Goal: Task Accomplishment & Management: Manage account settings

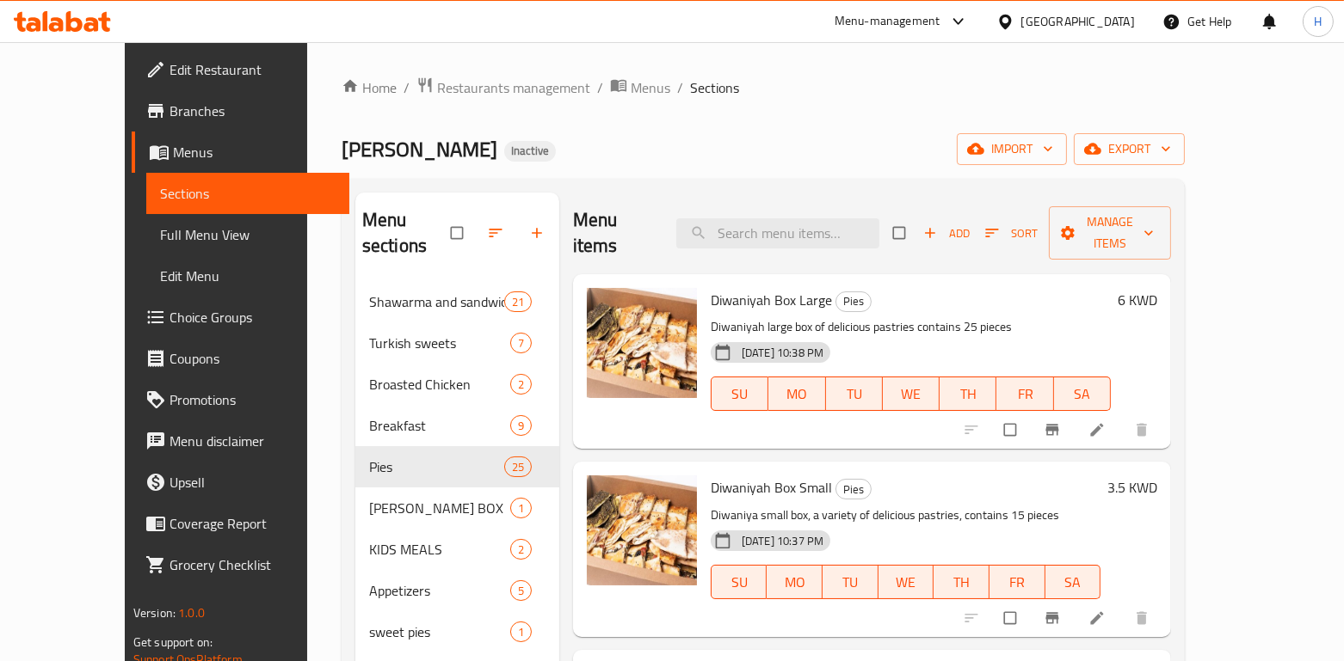
click at [444, 71] on div "Home / Restaurants management / Menus / Sections Alshawi Alasiel Inactive impor…" at bounding box center [763, 472] width 912 height 860
click at [437, 94] on span "Restaurants management" at bounding box center [513, 87] width 153 height 21
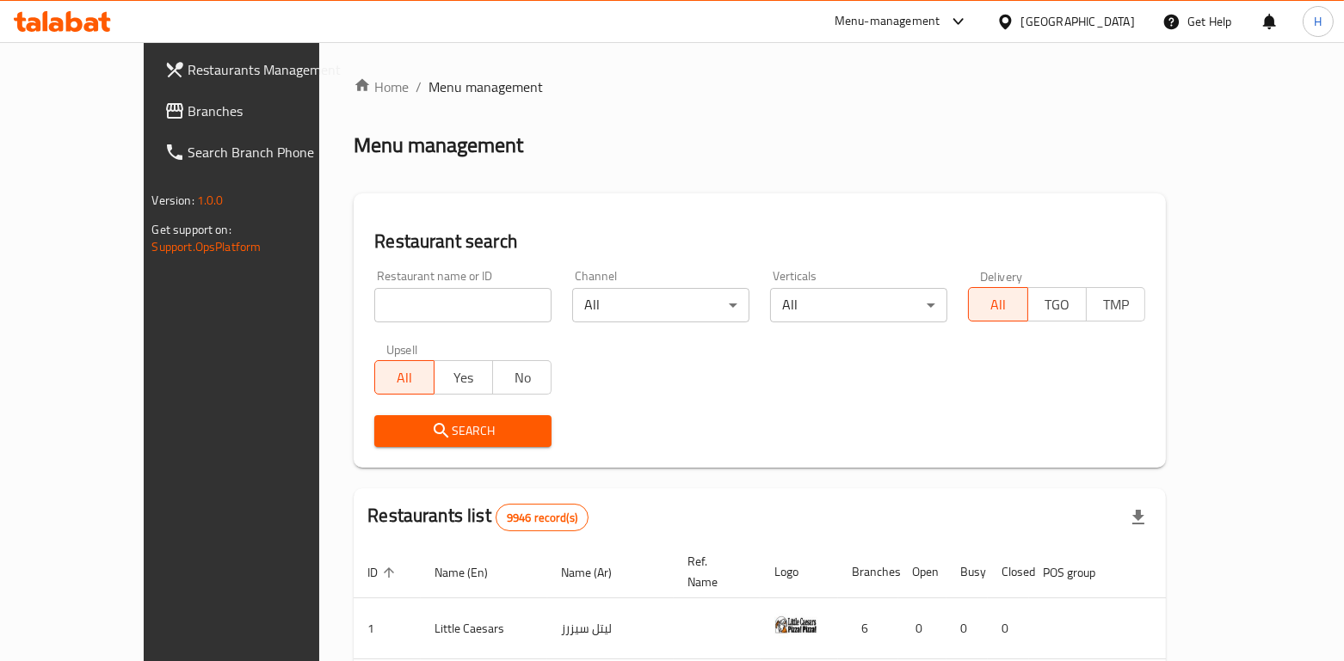
click at [367, 308] on div "Home / Menu management Menu management Restaurant search Restaurant name or ID …" at bounding box center [760, 603] width 812 height 1052
click at [374, 308] on input "search" at bounding box center [462, 305] width 177 height 34
type input "bb's"
click button "Search" at bounding box center [462, 431] width 177 height 32
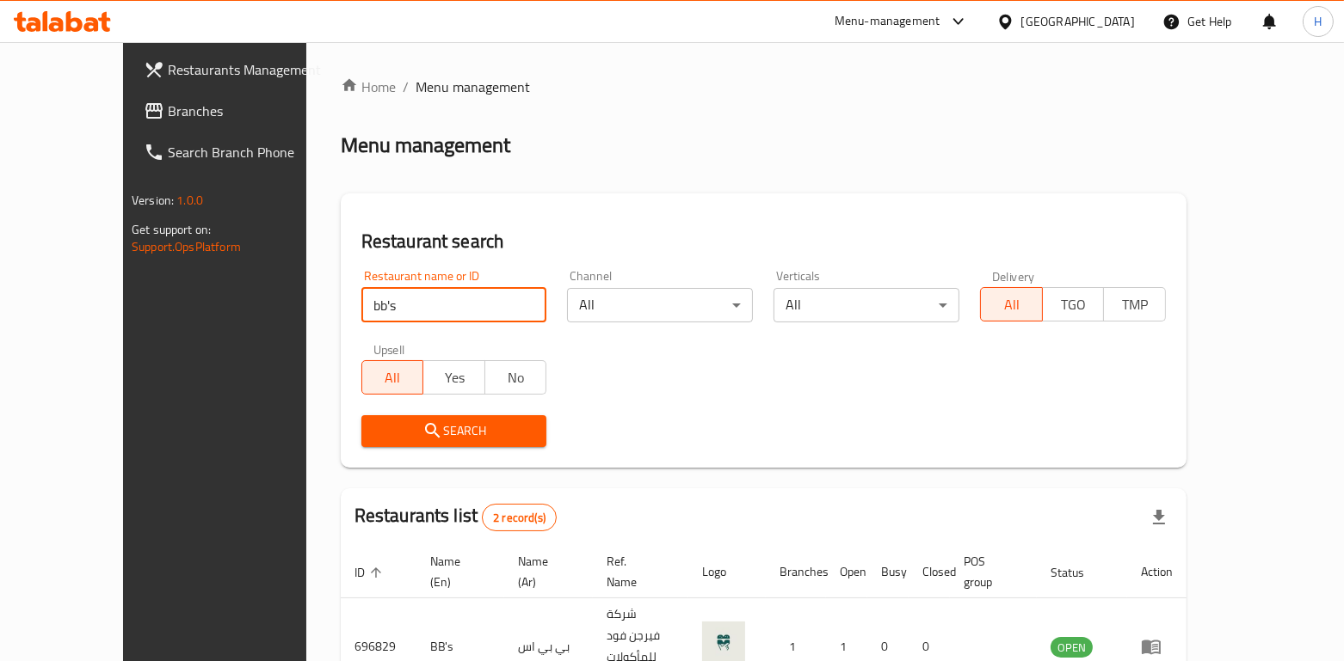
click button "Search" at bounding box center [454, 431] width 186 height 32
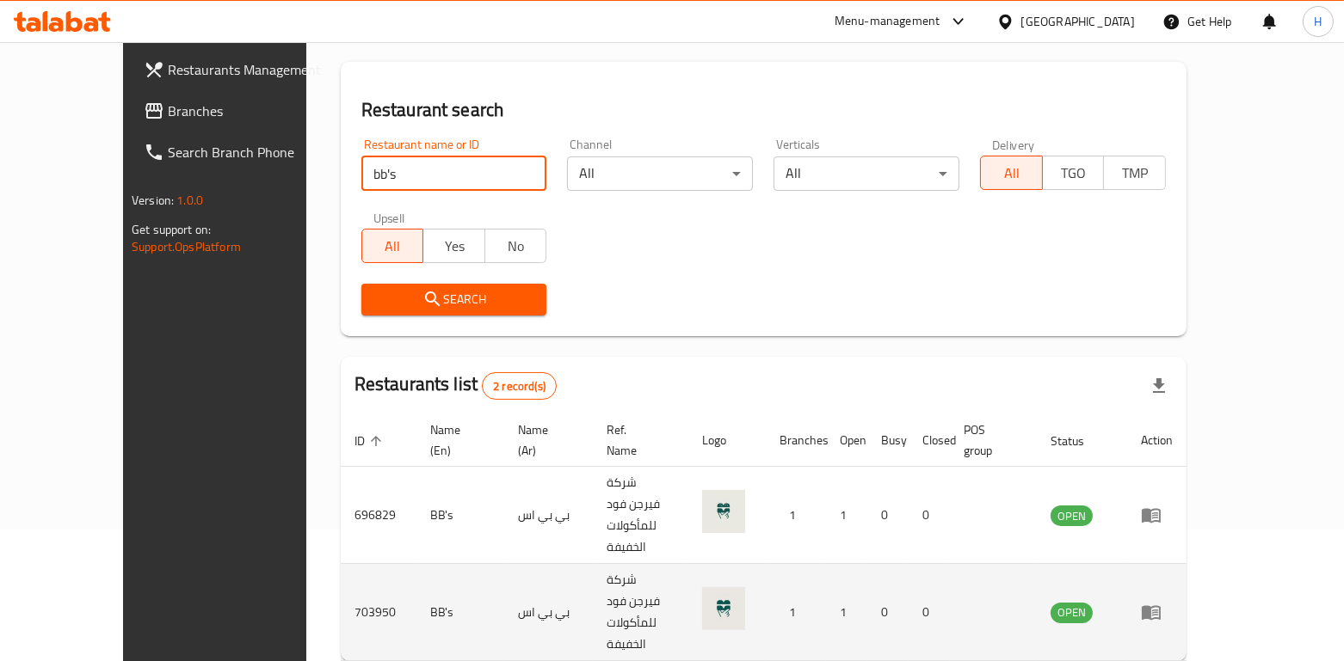
click at [1161, 602] on icon "enhanced table" at bounding box center [1151, 612] width 21 height 21
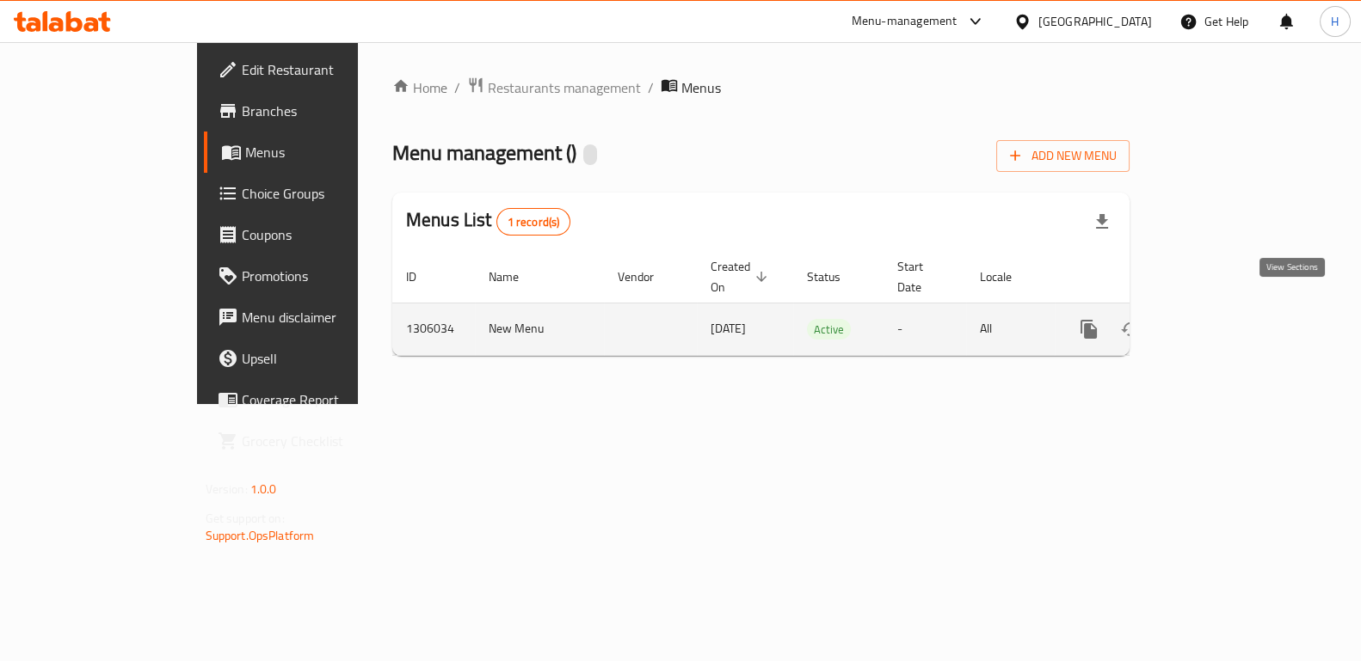
click at [1221, 322] on icon "enhanced table" at bounding box center [1212, 329] width 15 height 15
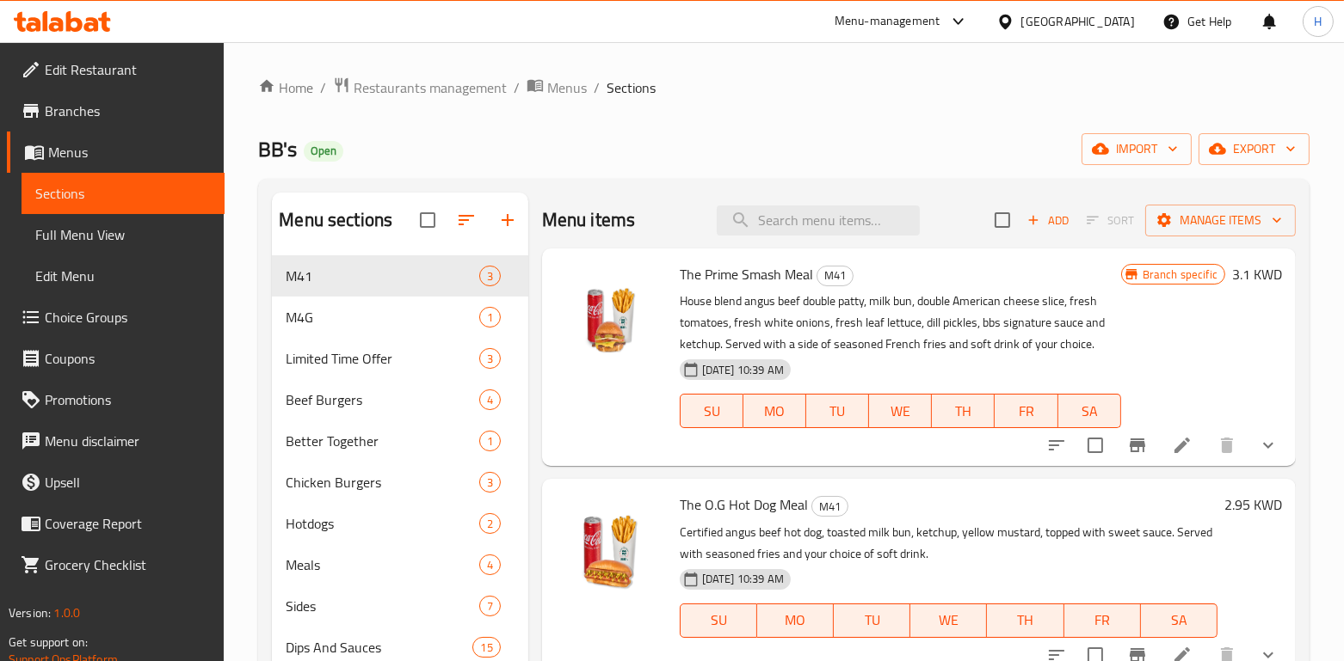
click at [940, 27] on div "Menu-management" at bounding box center [887, 21] width 106 height 21
click at [704, 95] on ol "Home / Restaurants management / Menus / Sections" at bounding box center [783, 88] width 1051 height 22
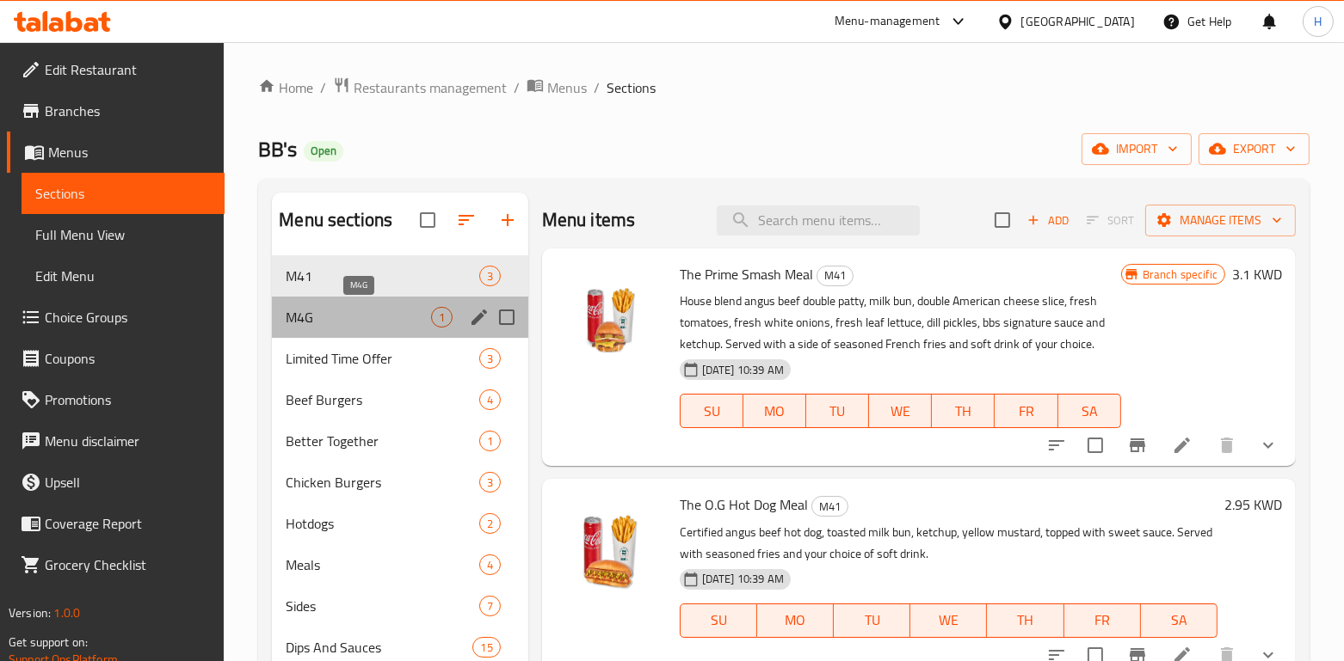
click at [364, 319] on span "M4G" at bounding box center [358, 317] width 145 height 21
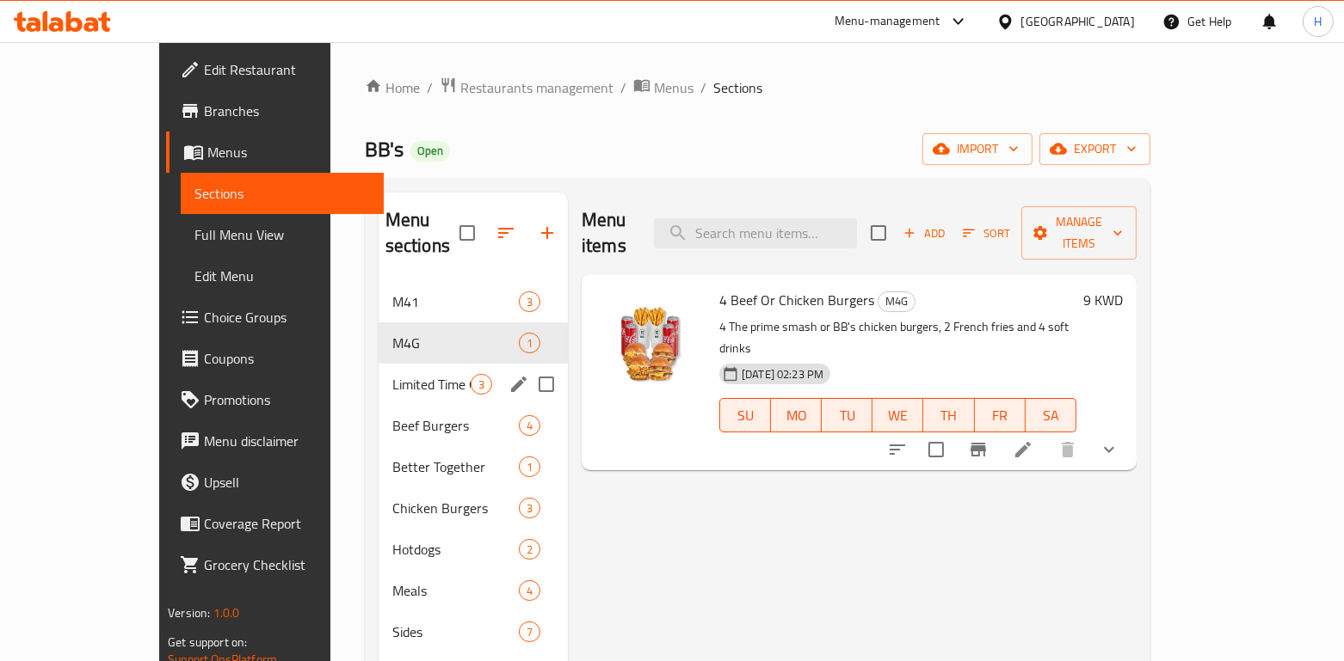
click at [378, 364] on div "Limited Time Offer 3" at bounding box center [472, 384] width 189 height 41
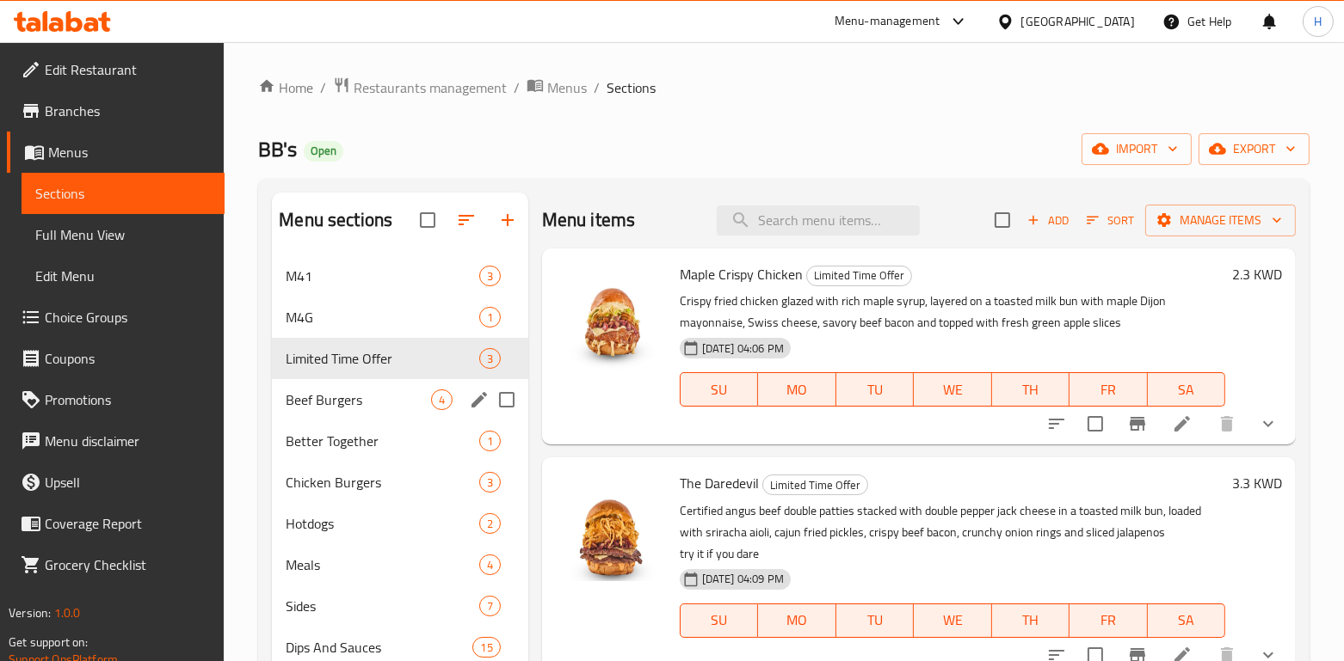
click at [332, 401] on span "Beef Burgers" at bounding box center [358, 400] width 145 height 21
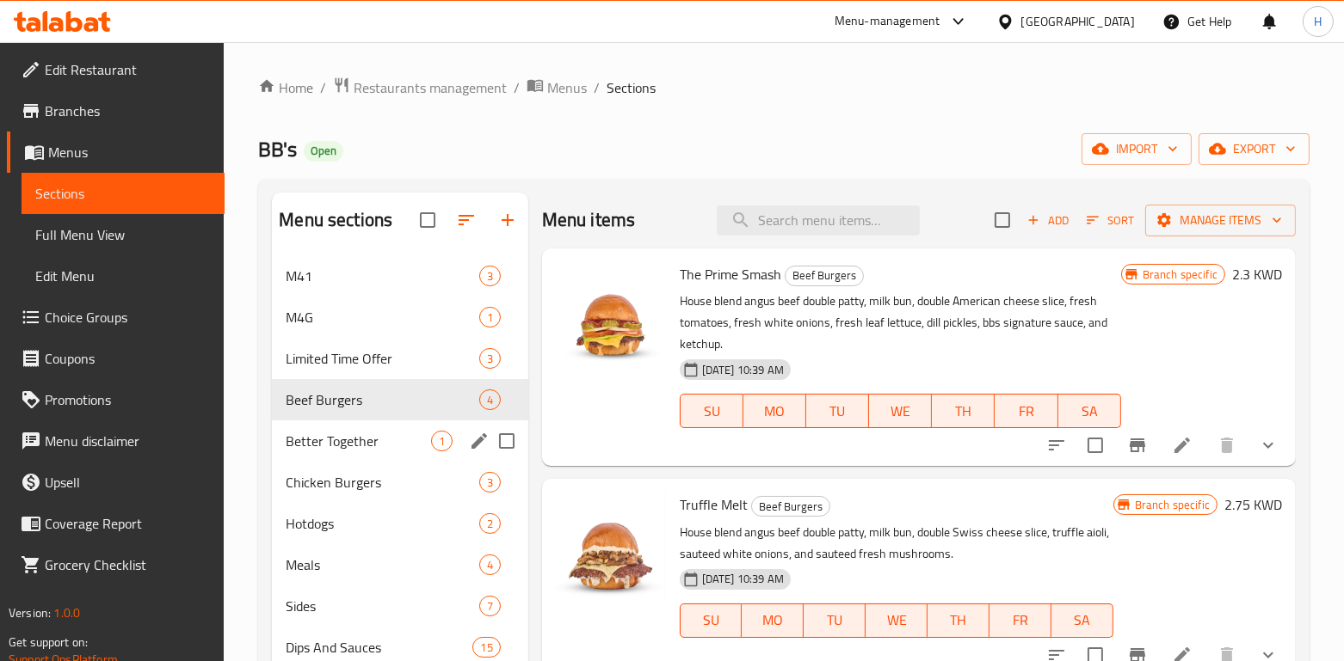
click at [348, 456] on div "Better Together 1" at bounding box center [399, 441] width 255 height 41
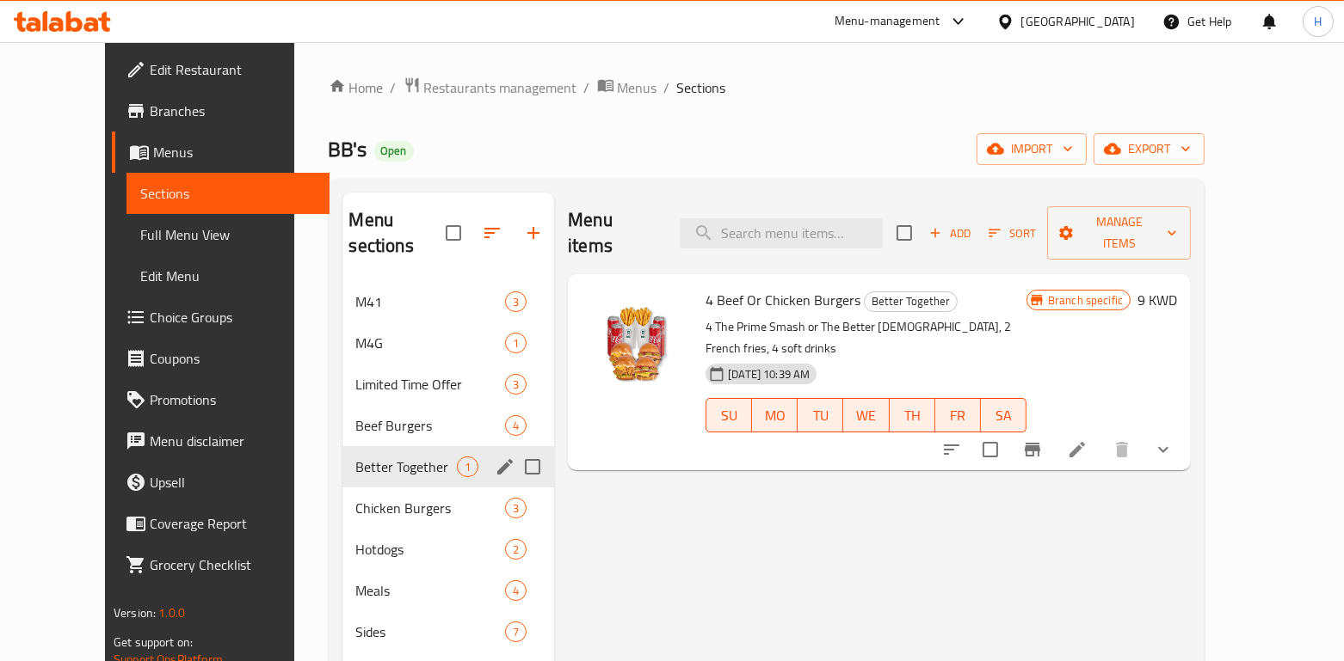
scroll to position [63, 0]
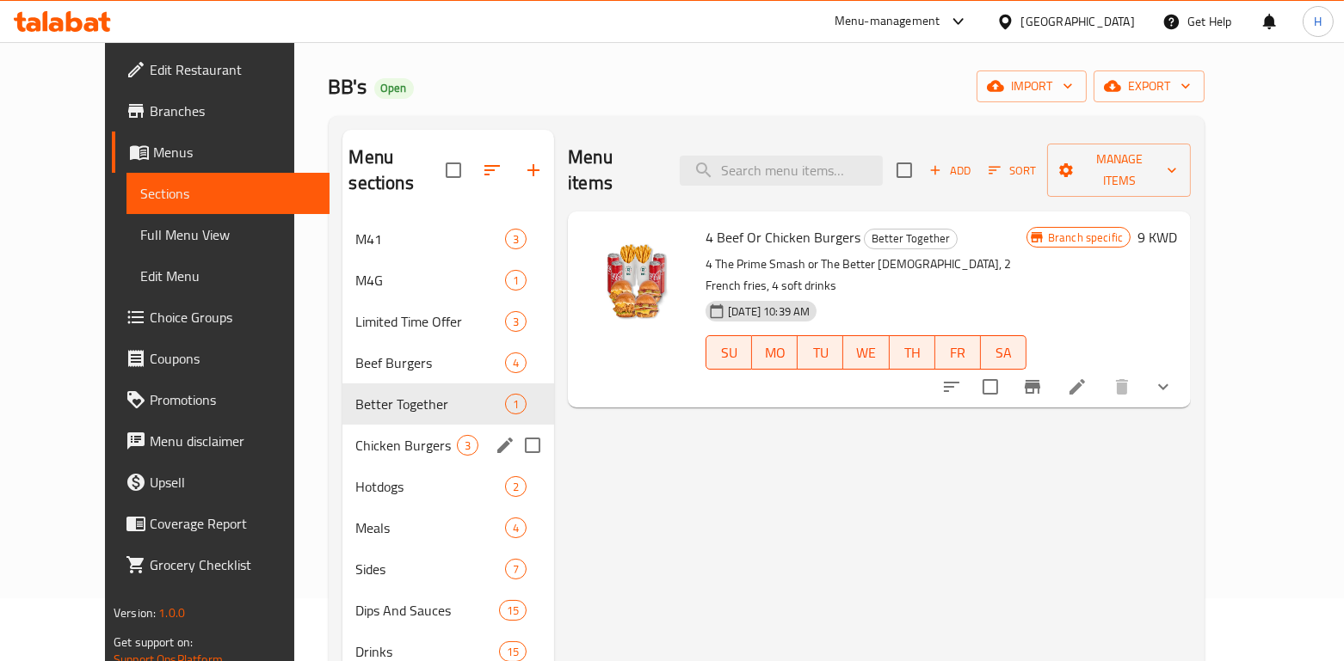
click at [356, 435] on span "Chicken Burgers" at bounding box center [407, 445] width 102 height 21
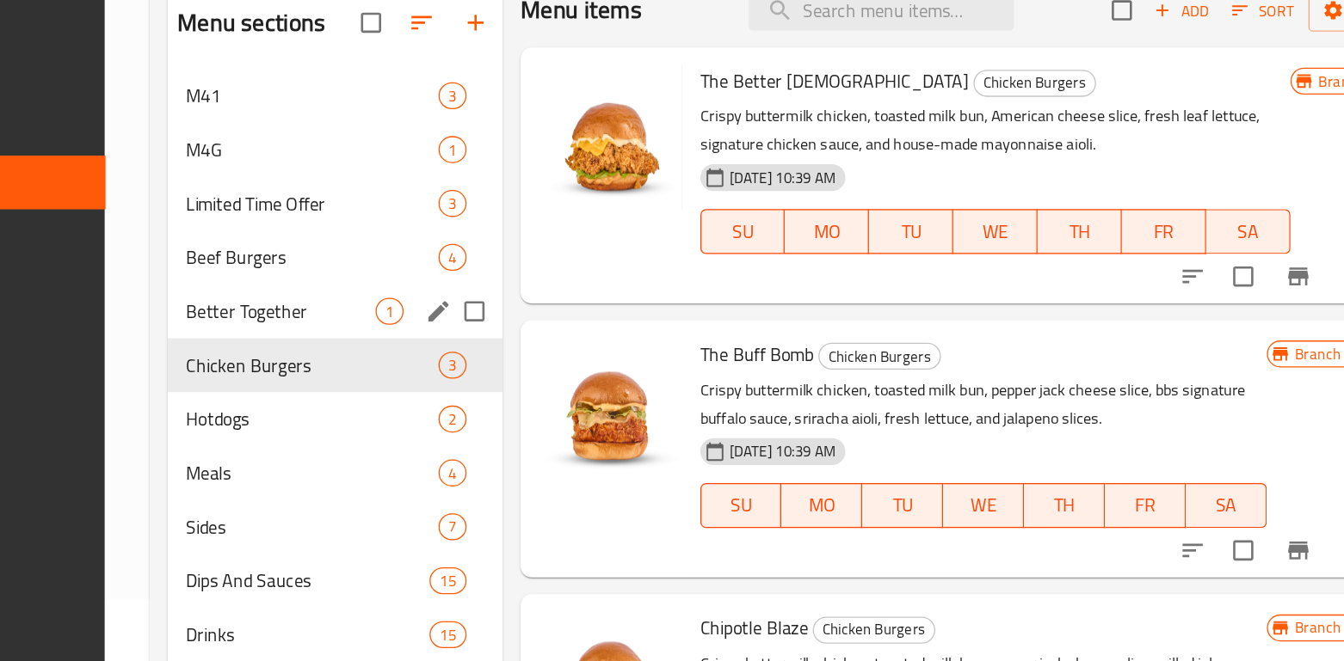
scroll to position [149, 0]
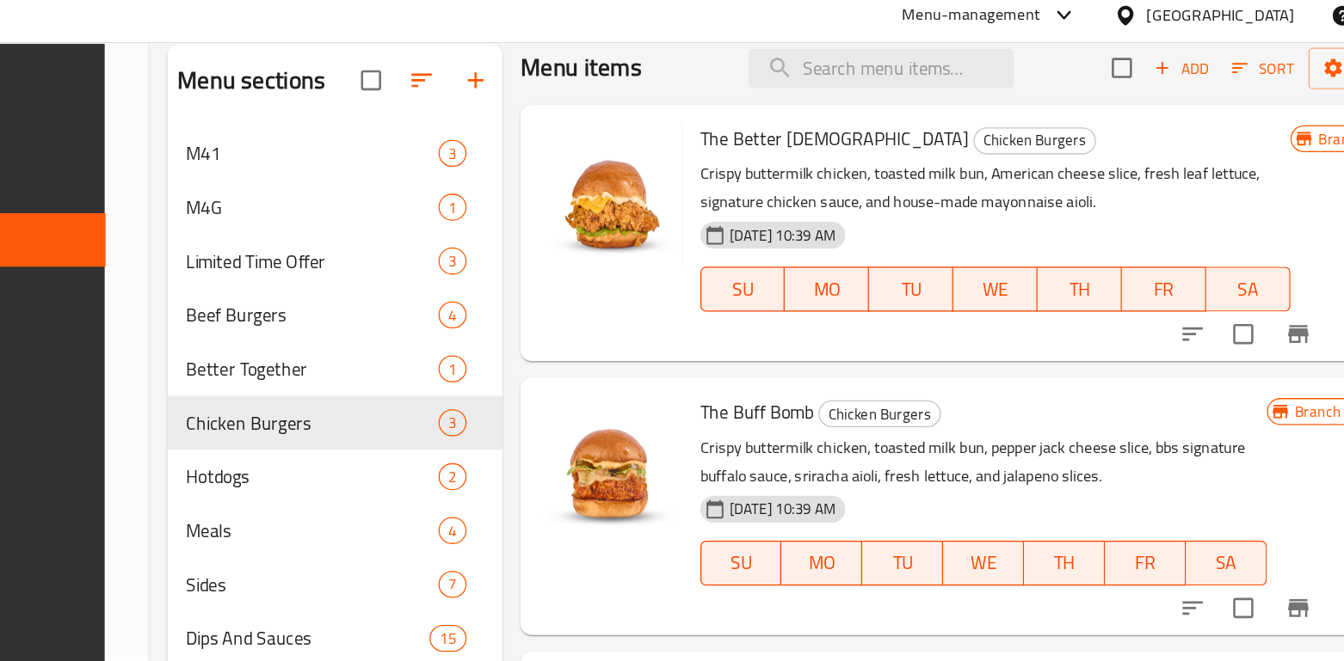
click at [940, 19] on div "Menu-management" at bounding box center [887, 21] width 106 height 21
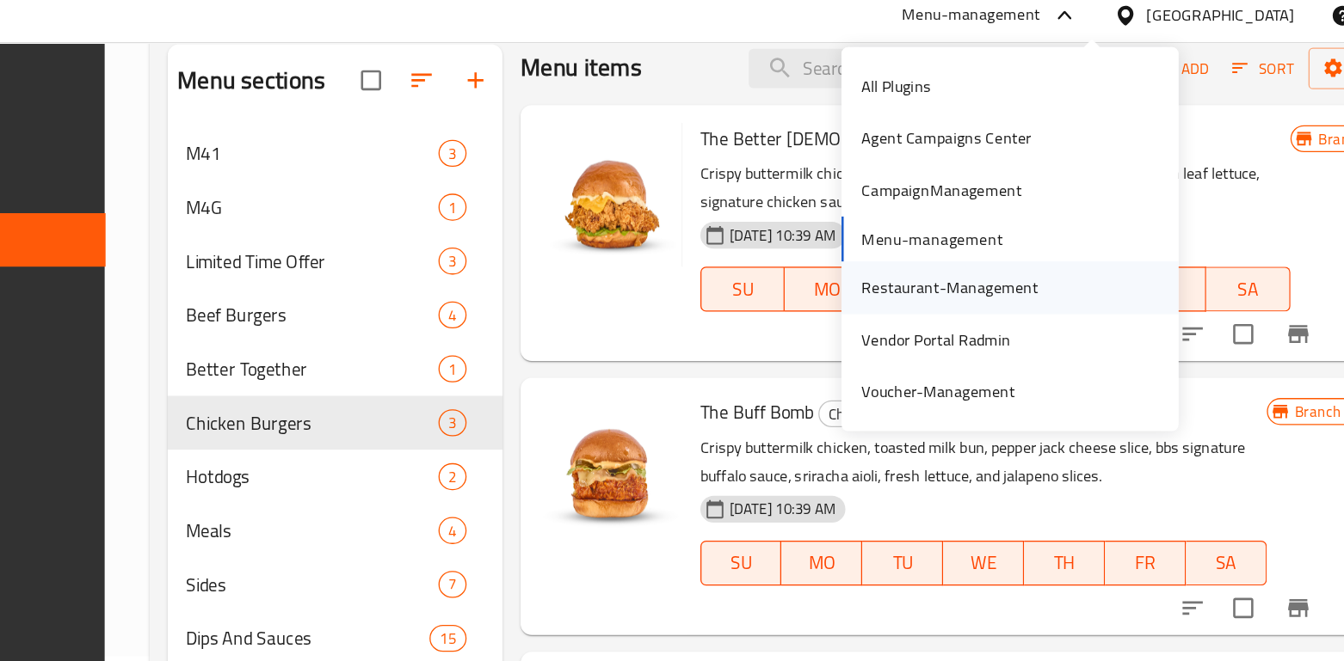
click at [824, 229] on div "Restaurant-Management" at bounding box center [870, 230] width 135 height 19
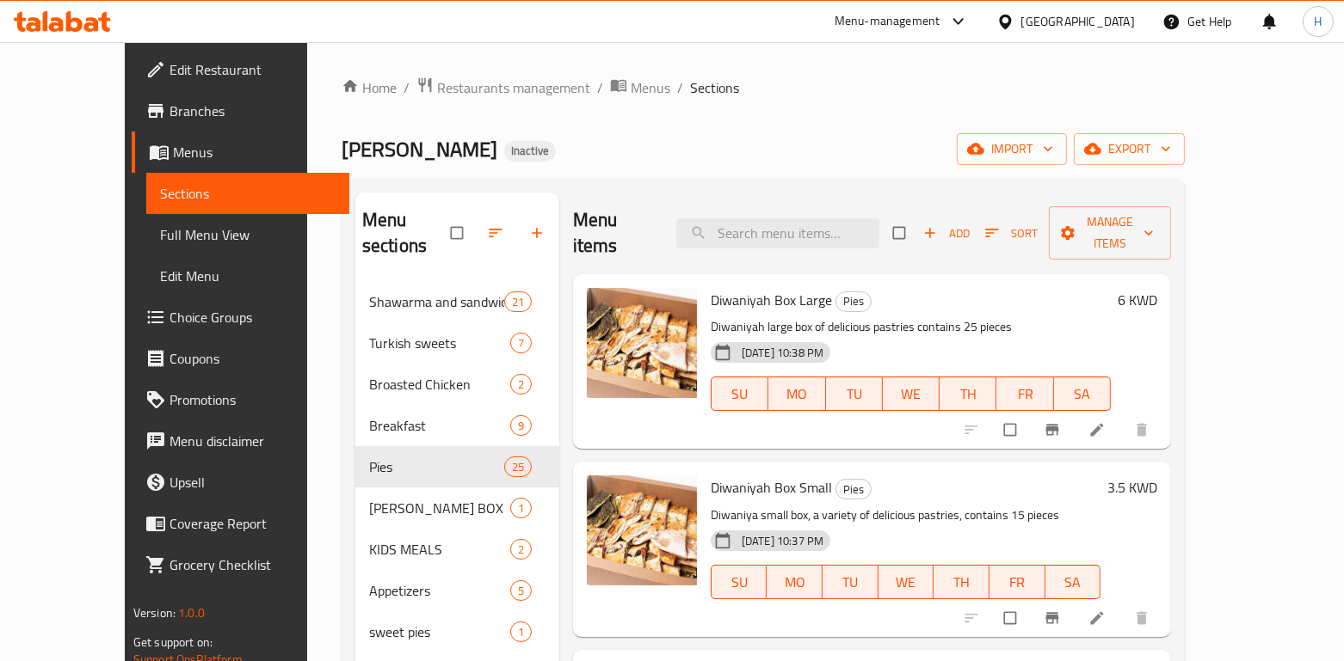
click at [940, 14] on div "Menu-management" at bounding box center [887, 21] width 106 height 21
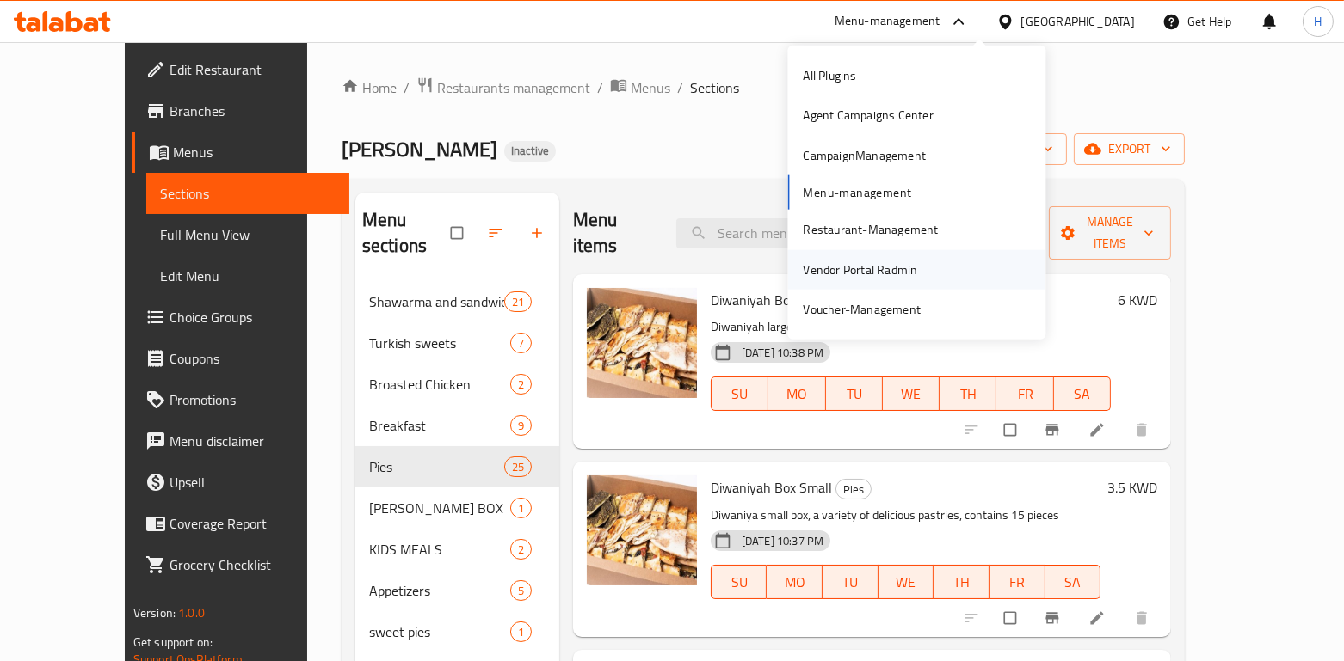
click at [830, 272] on div "Vendor Portal Radmin" at bounding box center [860, 269] width 114 height 19
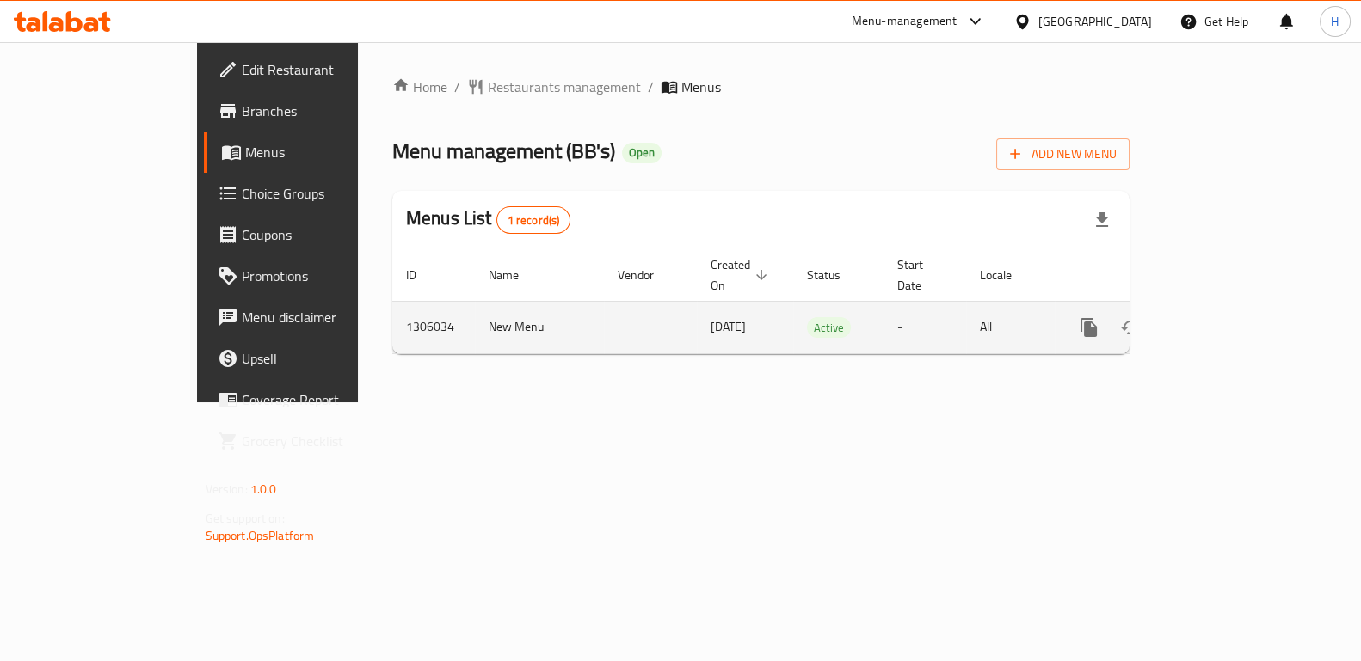
click at [1223, 317] on icon "enhanced table" at bounding box center [1213, 327] width 21 height 21
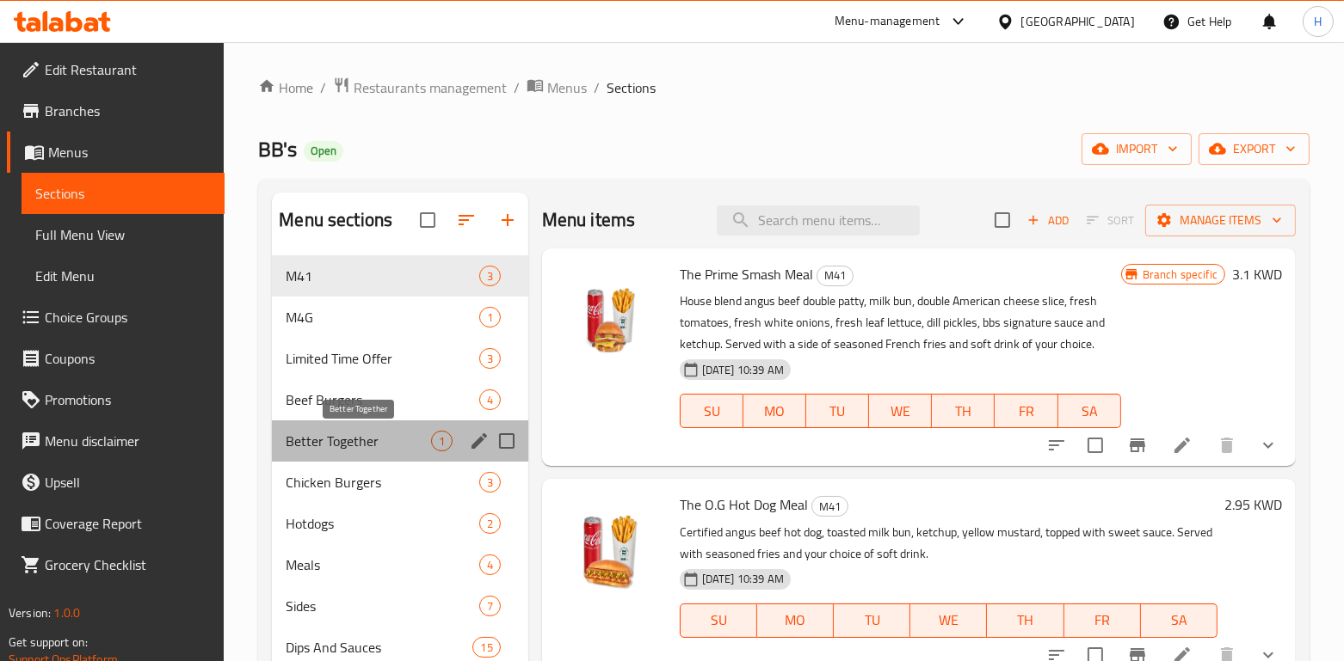
click at [355, 444] on span "Better Together" at bounding box center [358, 441] width 145 height 21
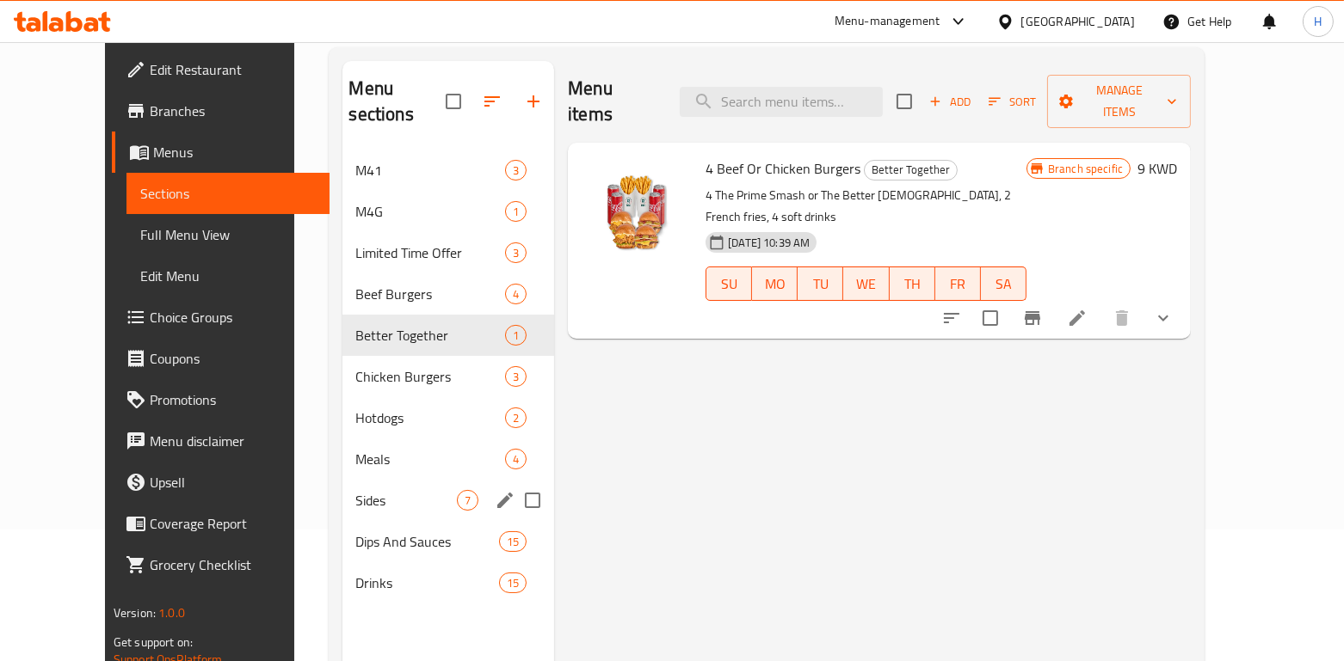
scroll to position [131, 0]
click at [356, 409] on span "Hotdogs" at bounding box center [407, 419] width 102 height 21
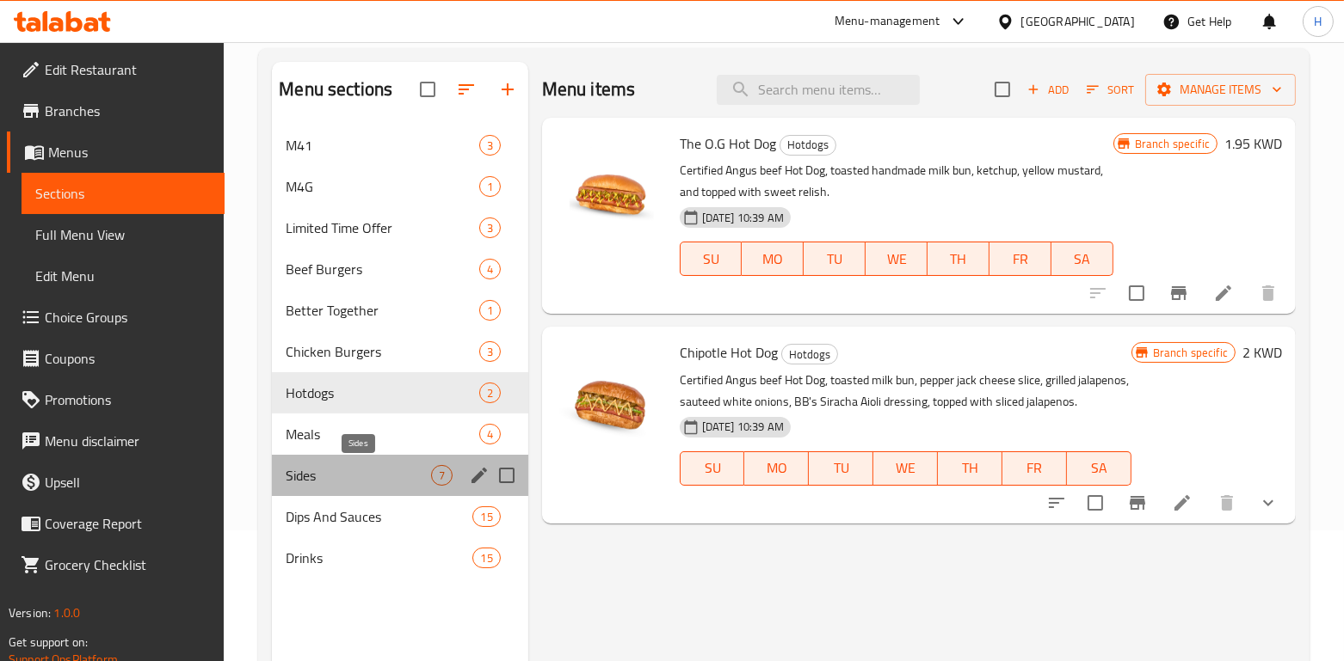
click at [361, 468] on span "Sides" at bounding box center [358, 475] width 145 height 21
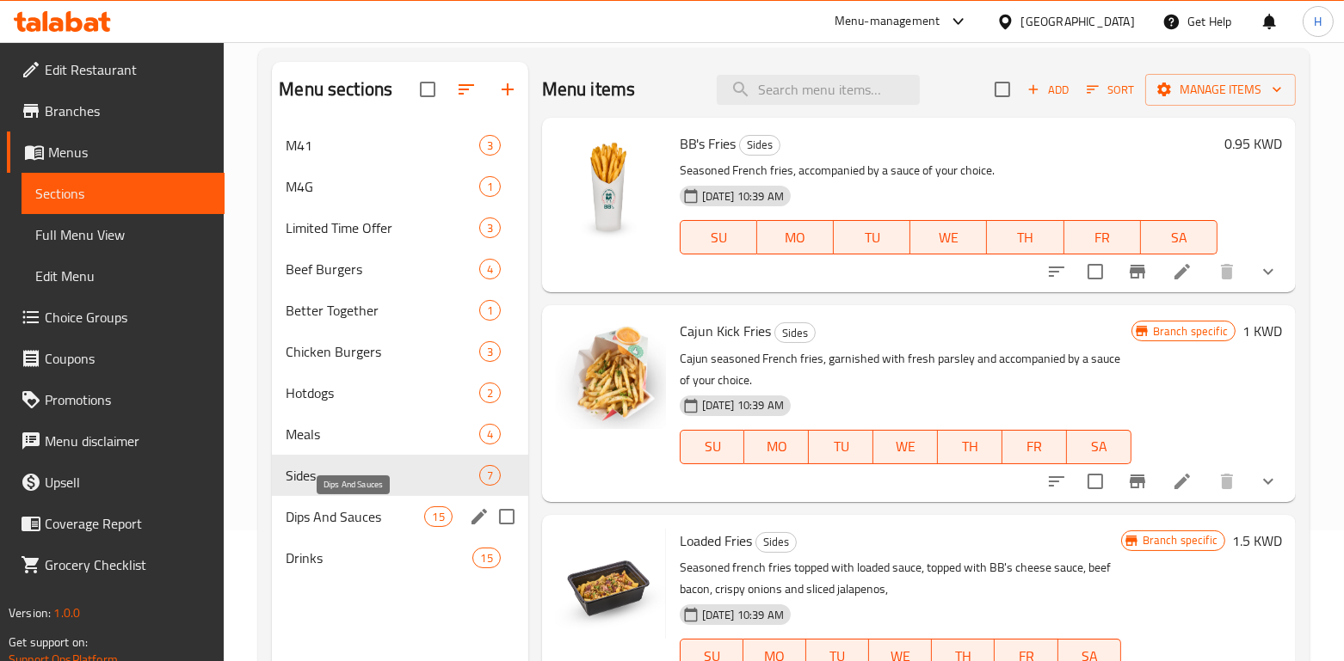
click at [356, 520] on span "Dips And Sauces" at bounding box center [355, 517] width 138 height 21
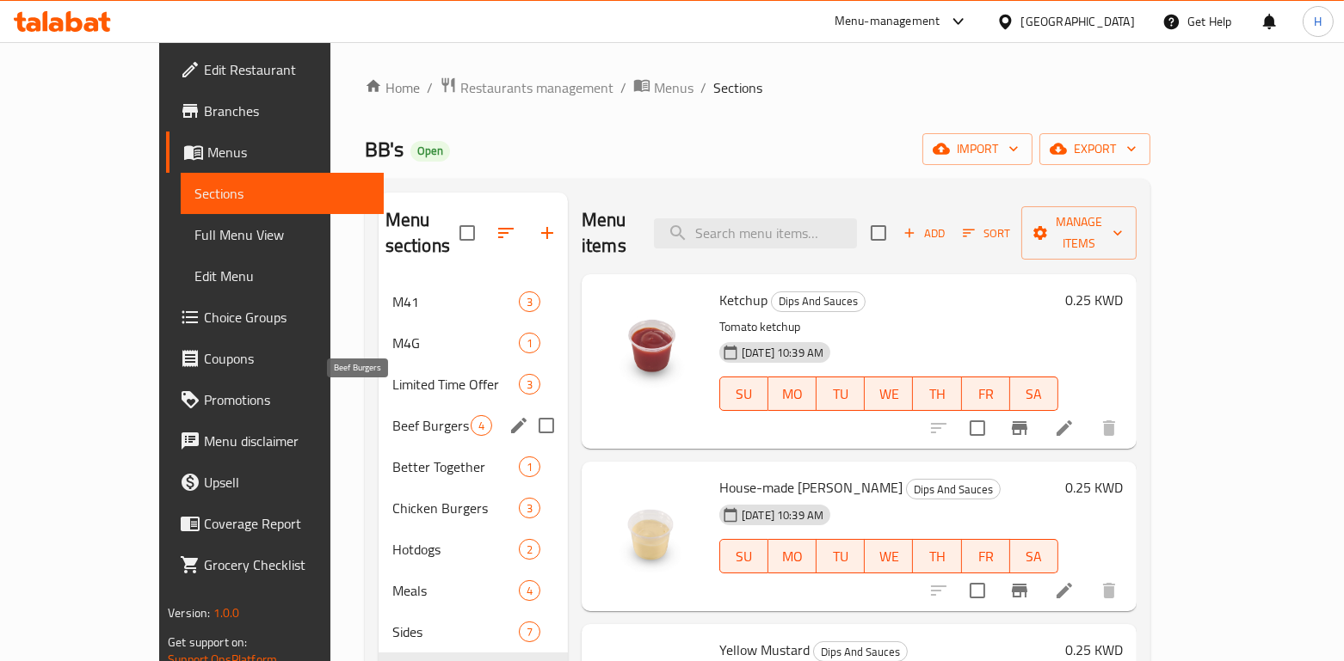
click at [392, 415] on span "Beef Burgers" at bounding box center [431, 425] width 78 height 21
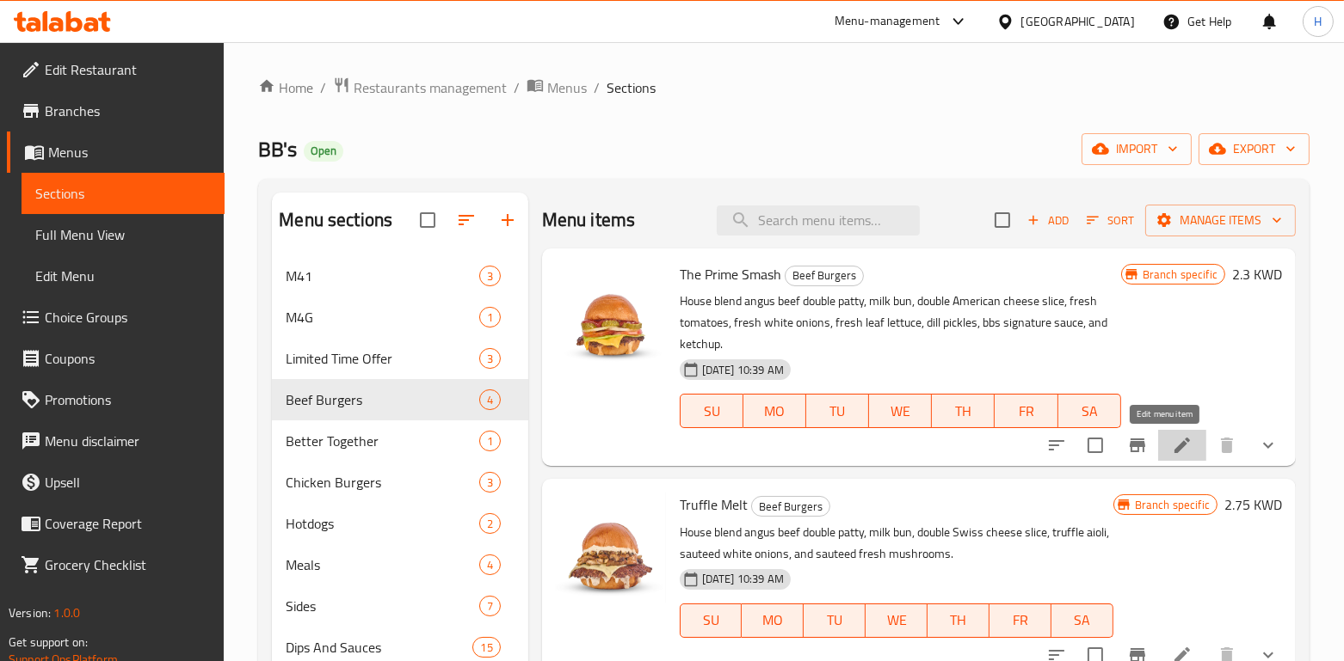
click at [1174, 448] on icon at bounding box center [1181, 445] width 15 height 15
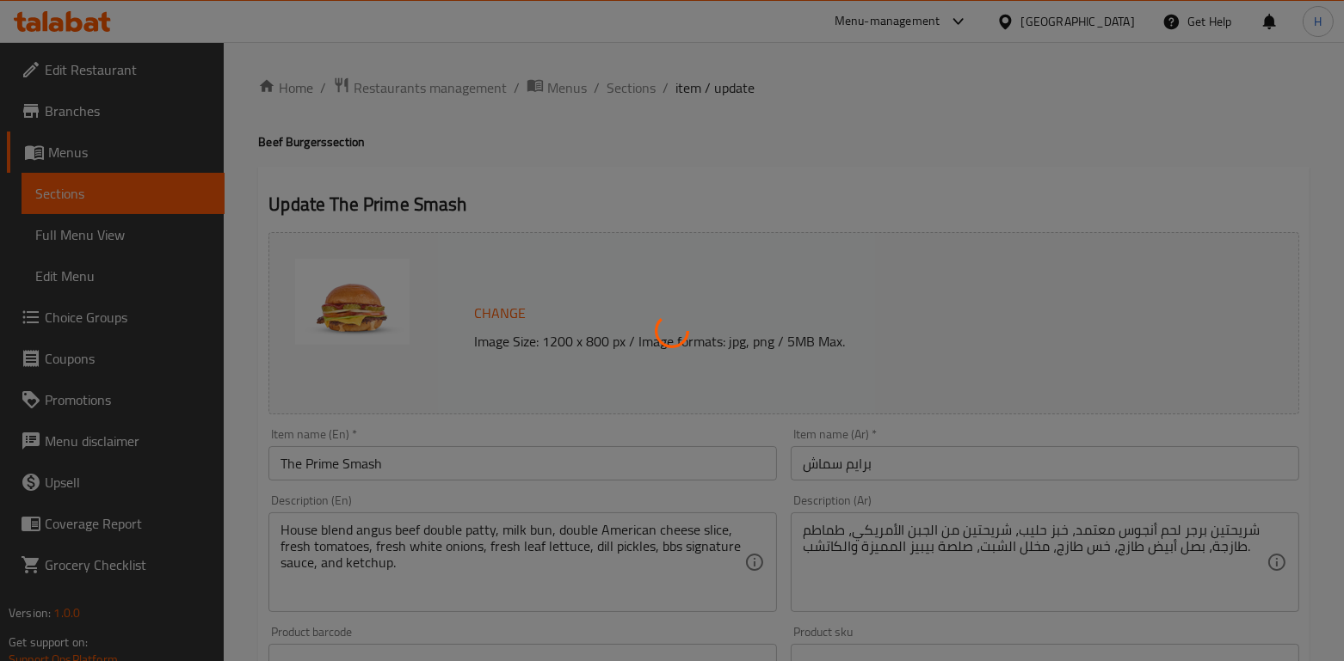
click at [415, 562] on div at bounding box center [672, 330] width 1344 height 661
type input "اختيارات خاصة"
type input "0"
type input "3"
type input "طلب خاص"
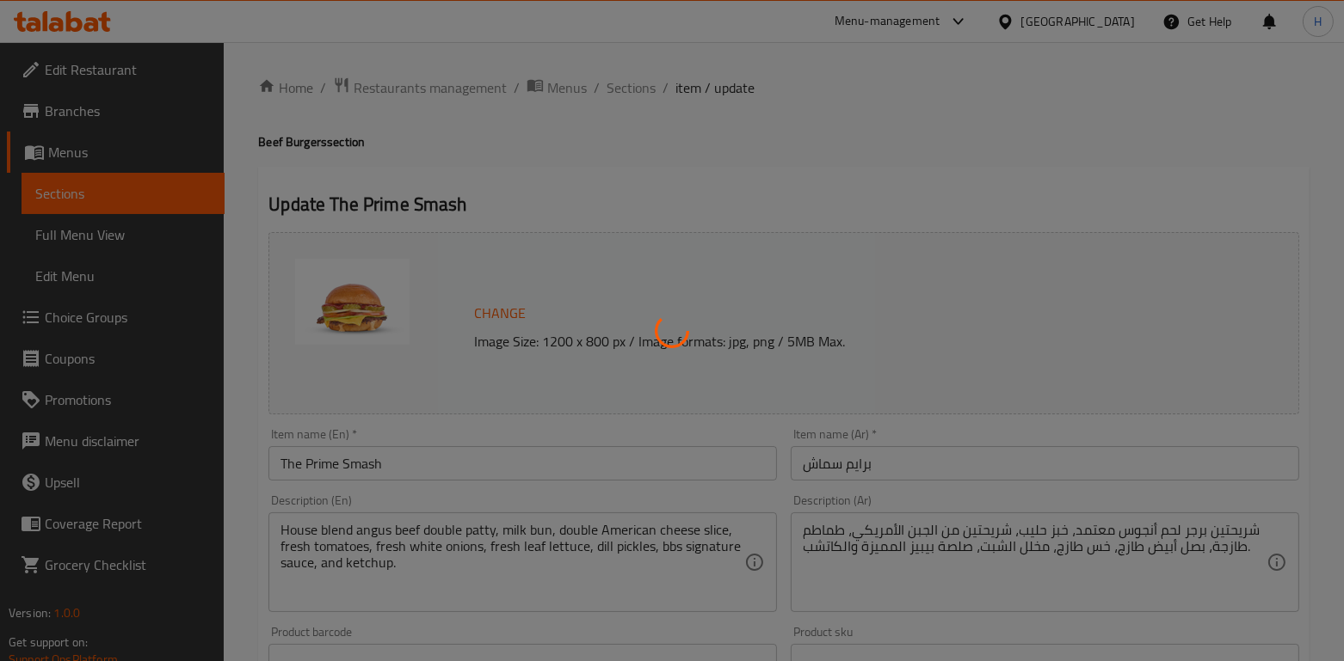
type input "0"
type input "2"
type input "اختيارك من نوع المشروب"
type input "1"
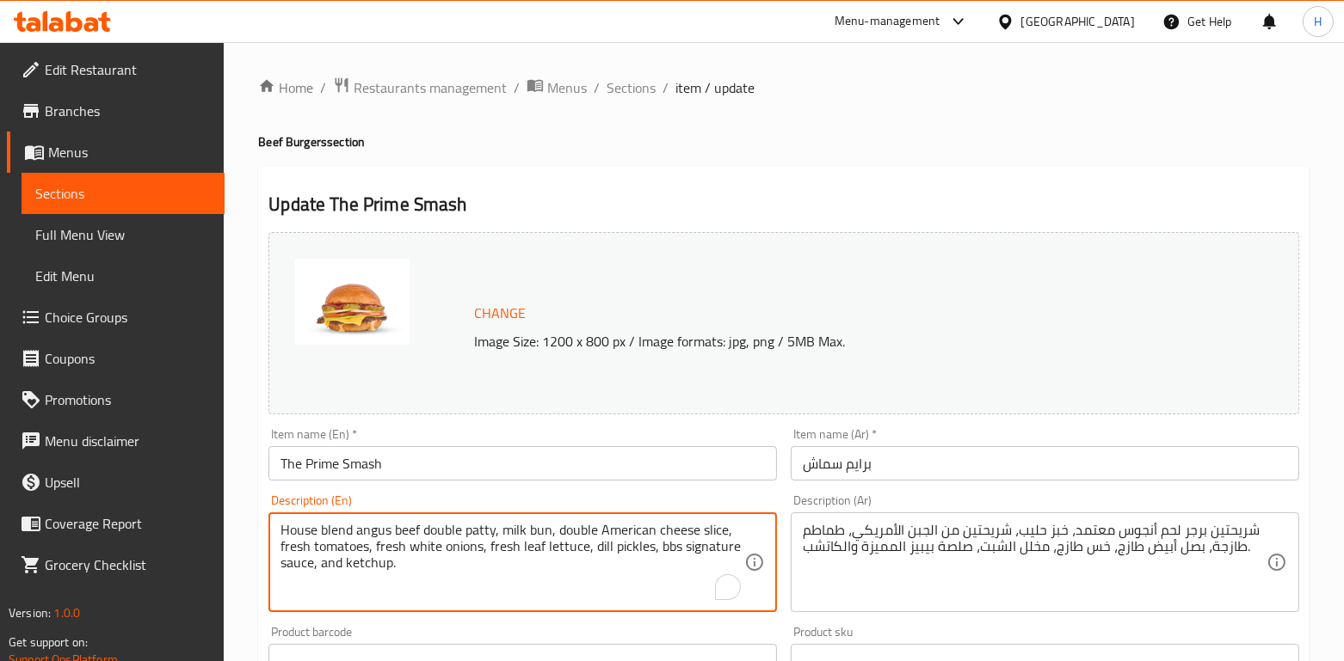
drag, startPoint x: 408, startPoint y: 569, endPoint x: 212, endPoint y: 531, distance: 199.1
paste textarea "Blend Angus Beef double patty served on a toasted milk bun, topped with double …"
click at [624, 561] on textarea "House Blend Angus Beef double patty served on a toasted milk bun, topped with d…" at bounding box center [512, 563] width 464 height 82
type textarea "House Blend Angus Beef double patty served on a toasted milk bun, topped with d…"
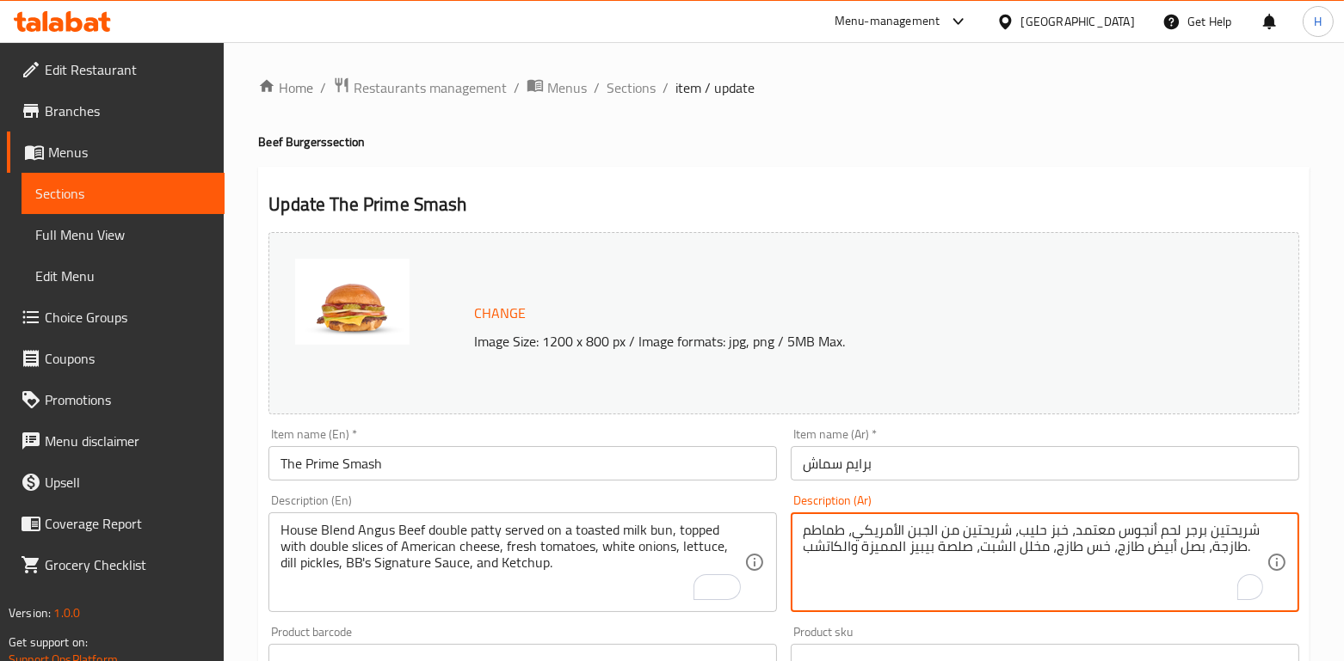
click at [1196, 539] on textarea "شريحتين برجر لحم أنجوس معتمد، خبز حليب، شريحتين من الجبن الأمريكي، طماطم طازجة،…" at bounding box center [1035, 563] width 464 height 82
paste textarea "ا برجر لحم أنجوس من خلطتنا المحلية الخاصة"
click at [1102, 572] on textarea "شريحتا برجر لحم أنجوس من خلطتنا المحلية الخاصة، خبز حليب، شريحتين من الجبن الأم…" at bounding box center [1035, 563] width 464 height 82
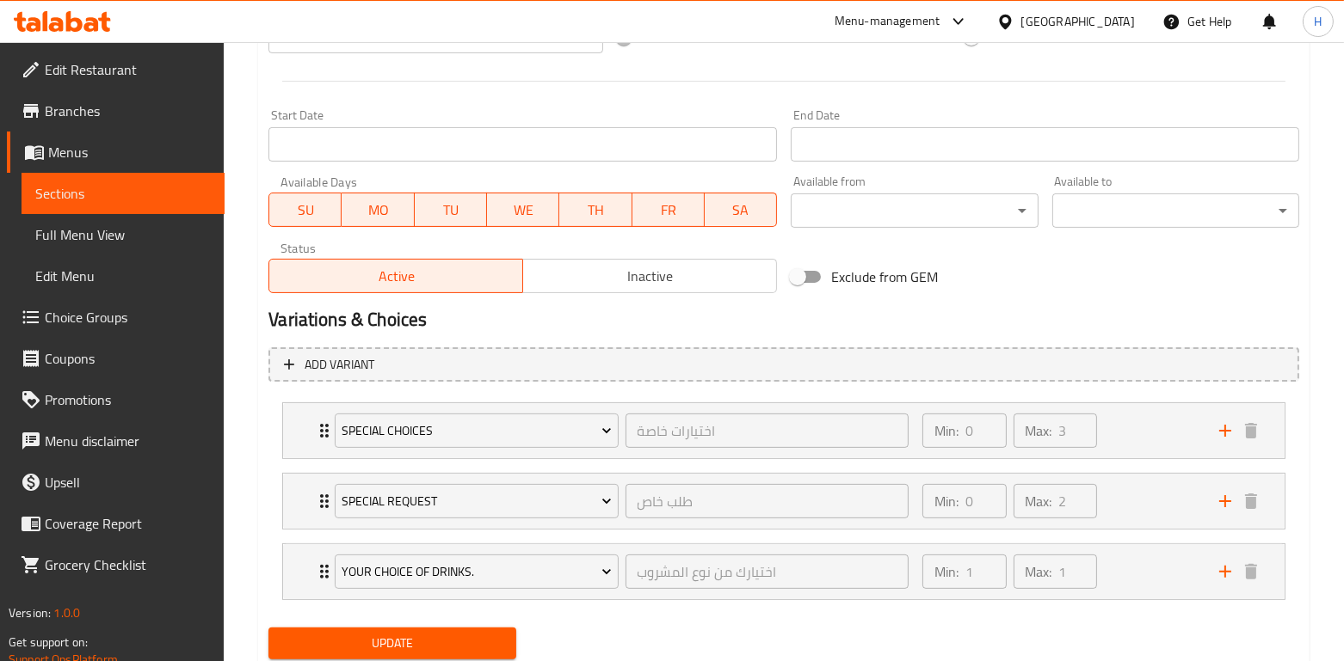
scroll to position [748, 0]
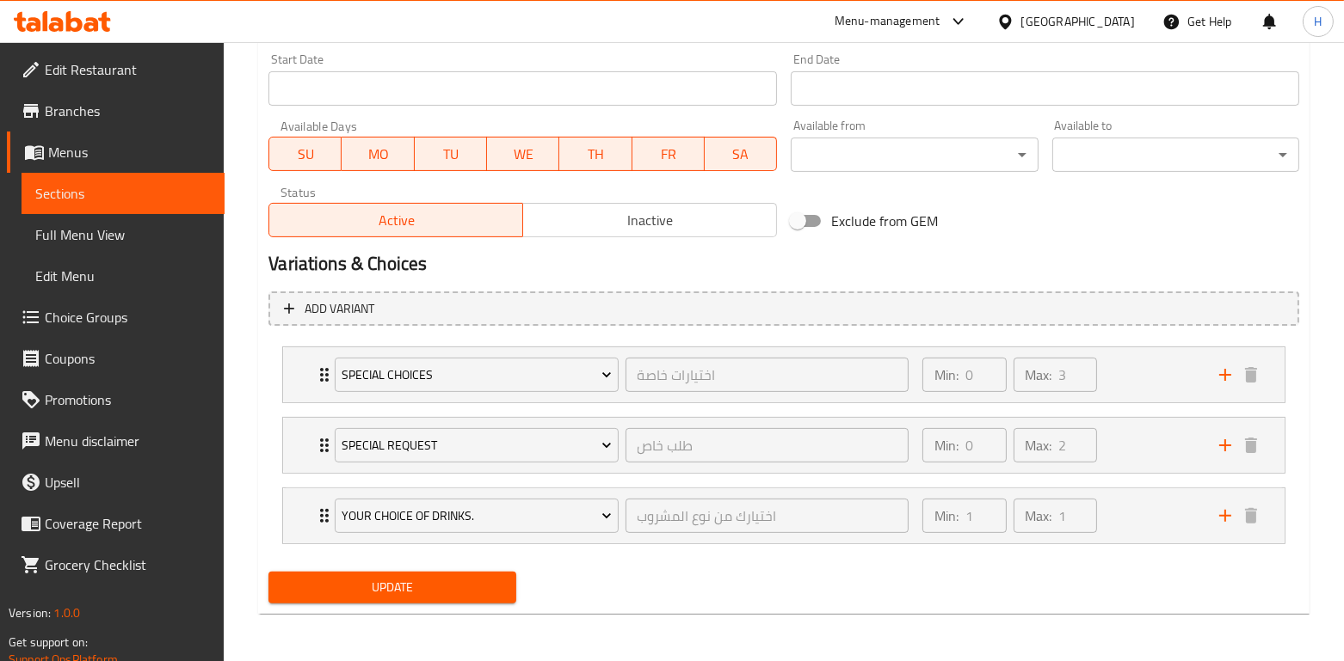
type textarea "شريحتا برجر لحم أنجوس من خلطتنا المحلية الخاصة، خبز حليب، شريحتين من الجبن الأم…"
click at [487, 588] on span "Update" at bounding box center [391, 588] width 219 height 22
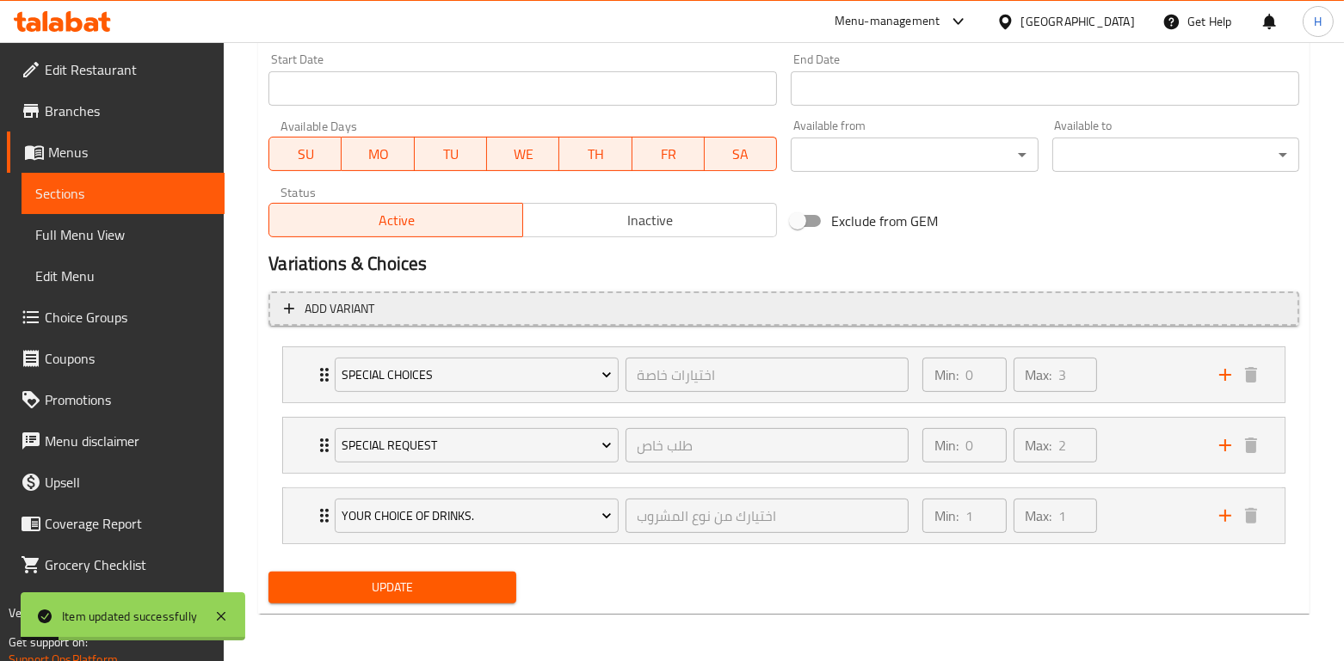
scroll to position [0, 0]
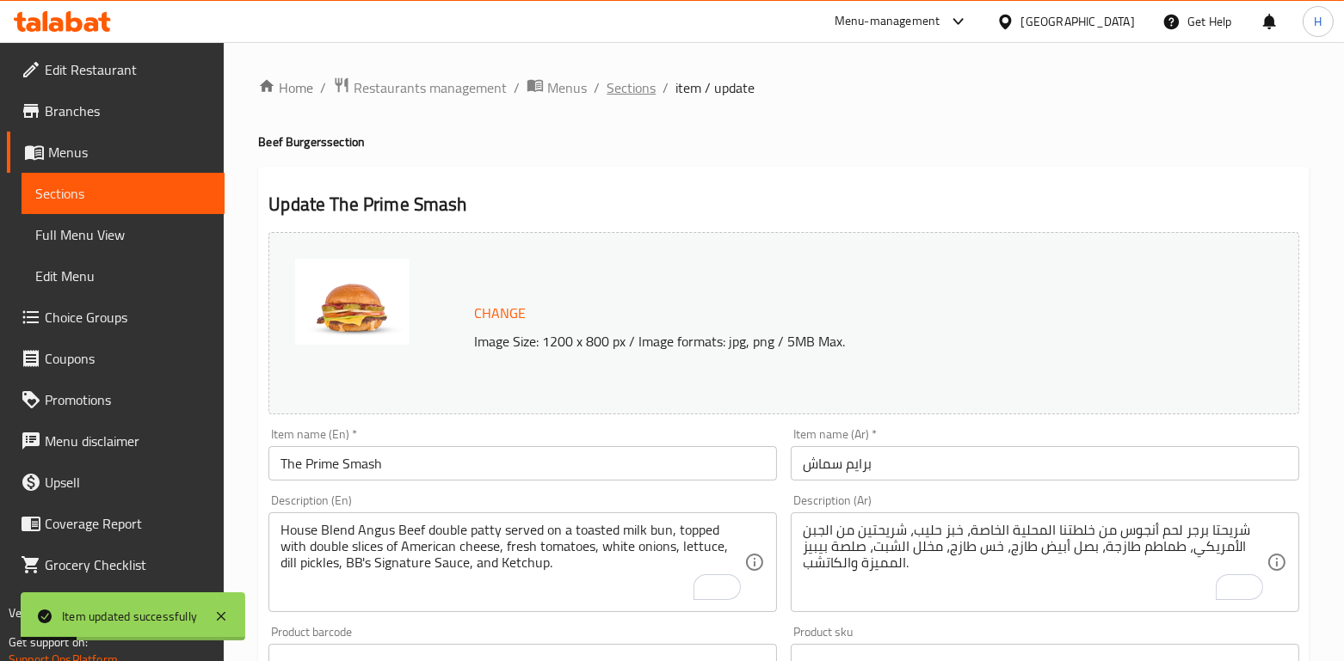
click at [629, 94] on span "Sections" at bounding box center [630, 87] width 49 height 21
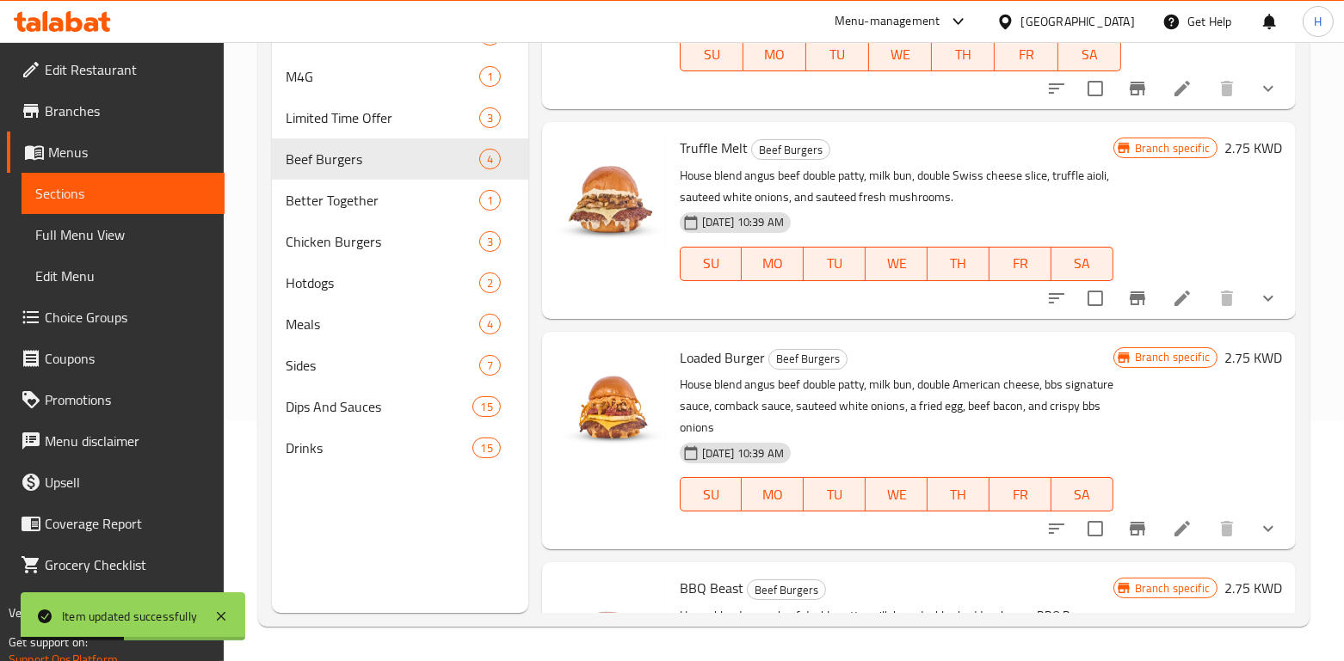
scroll to position [157, 0]
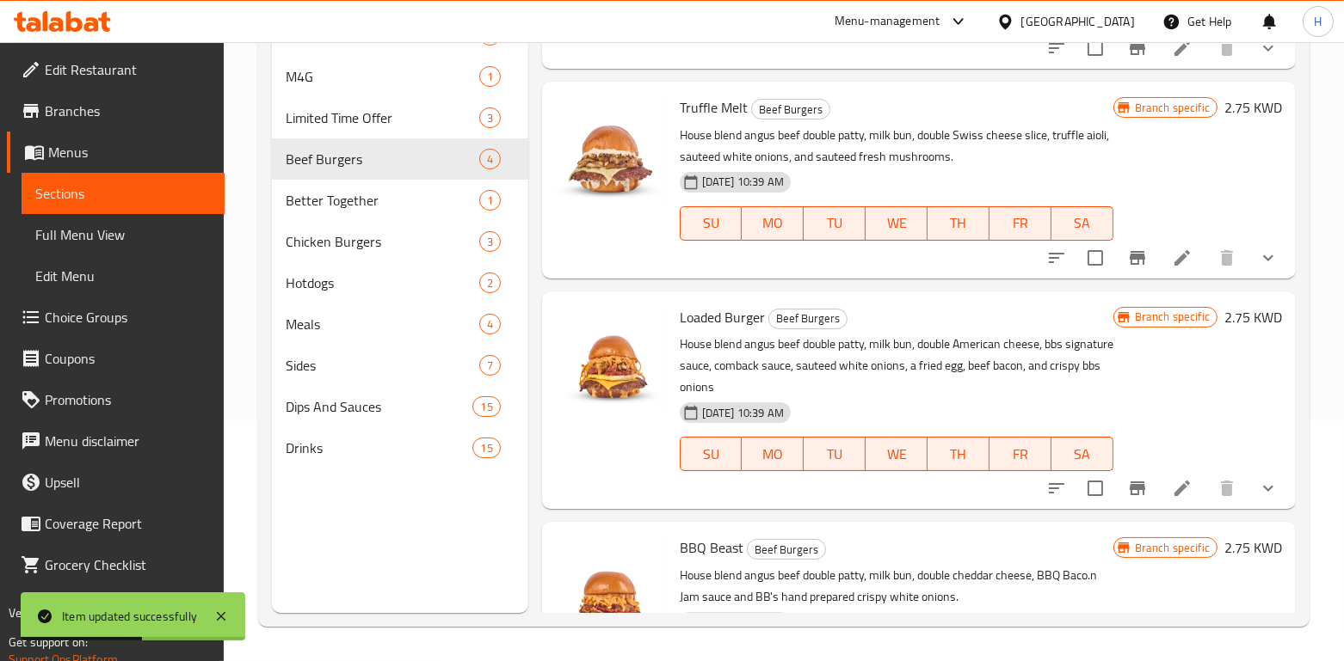
click at [1165, 498] on li at bounding box center [1182, 488] width 48 height 31
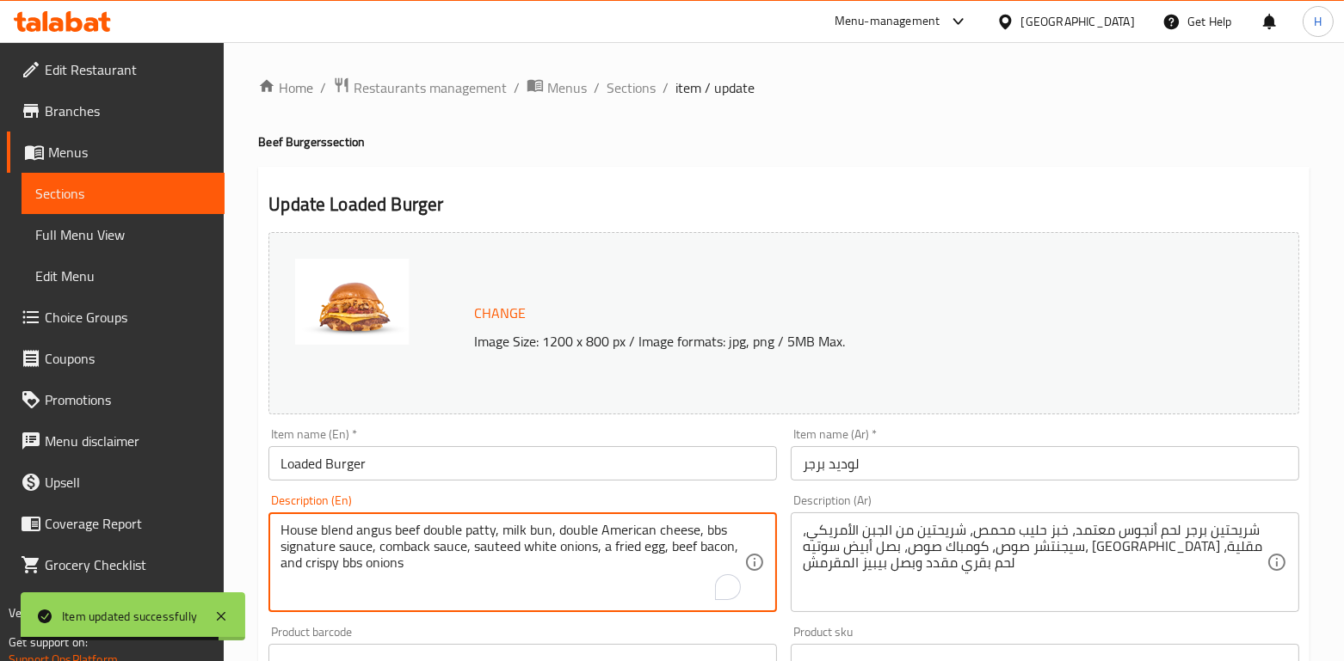
drag, startPoint x: 437, startPoint y: 575, endPoint x: 210, endPoint y: 508, distance: 237.0
paste textarea "Blend Angus Beef double patty served on a toasted milk bun, topped with double …"
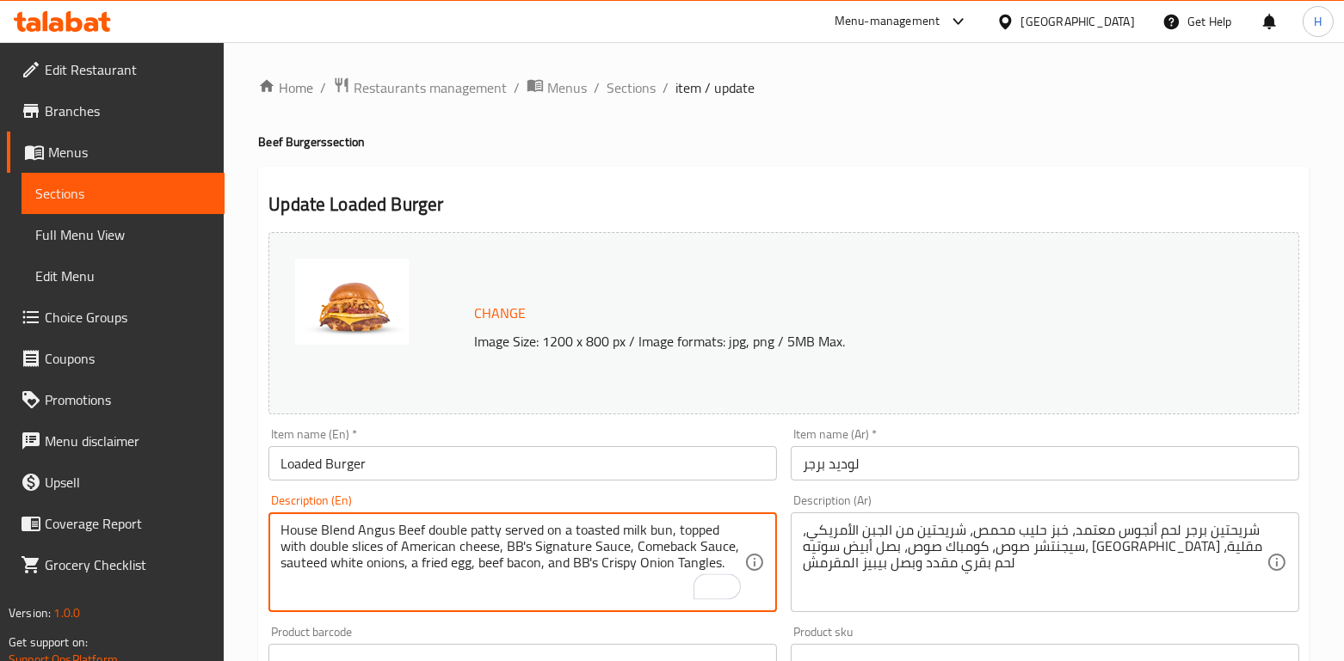
type textarea "House Blend Angus Beef double patty served on a toasted milk bun, topped with d…"
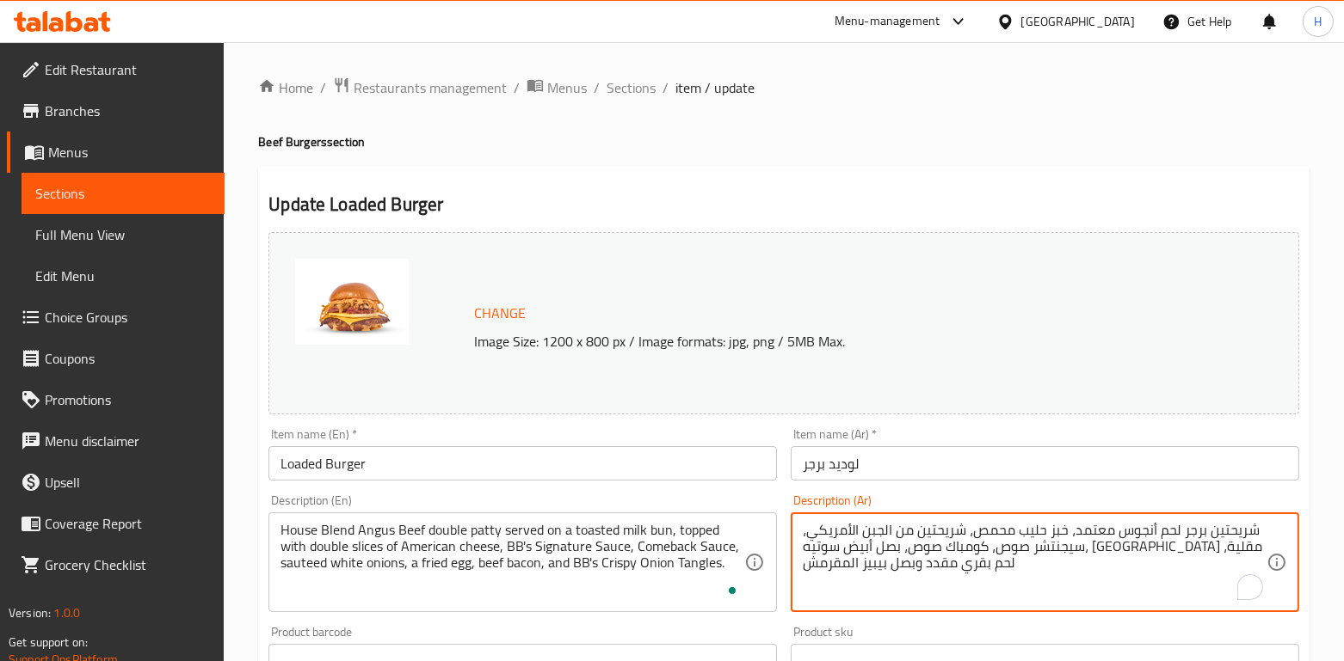
drag, startPoint x: 911, startPoint y: 568, endPoint x: 800, endPoint y: 515, distance: 122.7
click at [1141, 526] on textarea "شريحتين برجر لحم أنجوس معتمد، خبز حليب محمص، شريحتين من الجبن الأمريكي، سيجنتشر…" at bounding box center [1035, 563] width 464 height 82
click at [1244, 530] on textarea "شريحتين برجر لحم أنجوس معتمد، خبز حليب محمص، شريحتين من الجبن الأمريكي، سيجنتشر…" at bounding box center [1035, 563] width 464 height 82
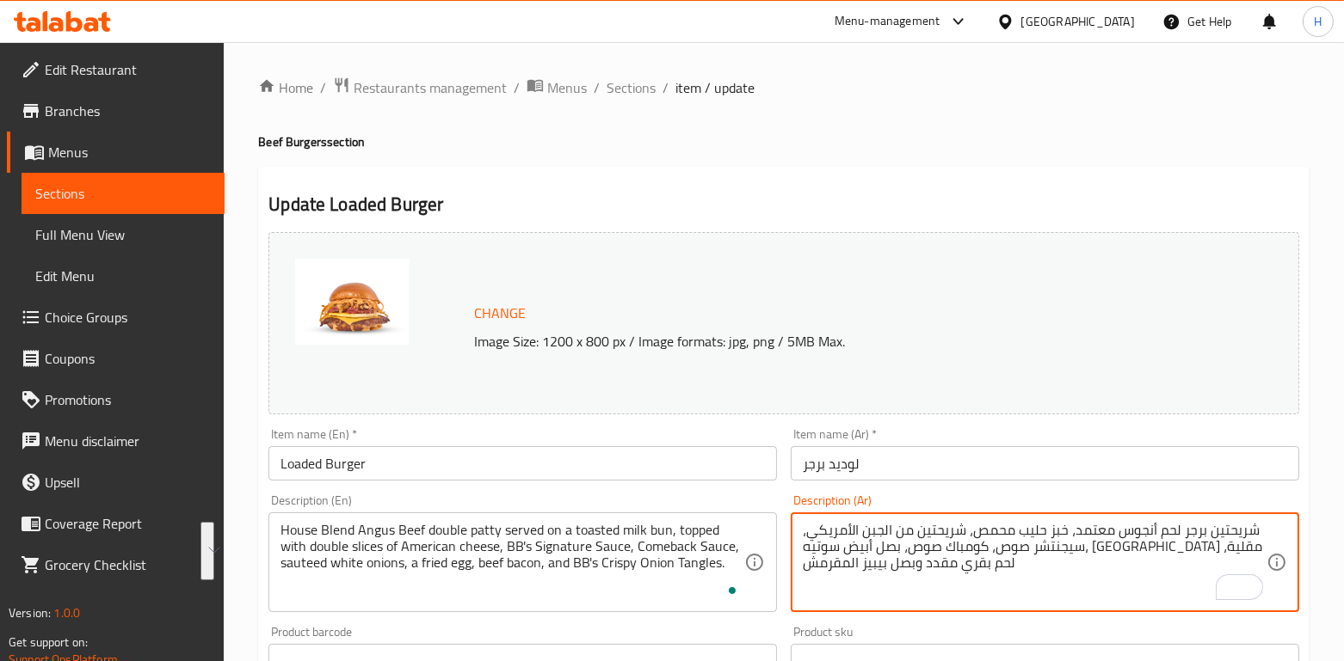
paste textarea "ا برجر لحم أنجوس من خلطتنا المحلية الخاصة، خبز حليب محمص، شريحتين من الجبن الأم…"
type textarea "شريحتا برجر لحم أنجوس من خلطتنا المحلية الخاصة، خبز حليب محمص، شريحتين من الجبن…"
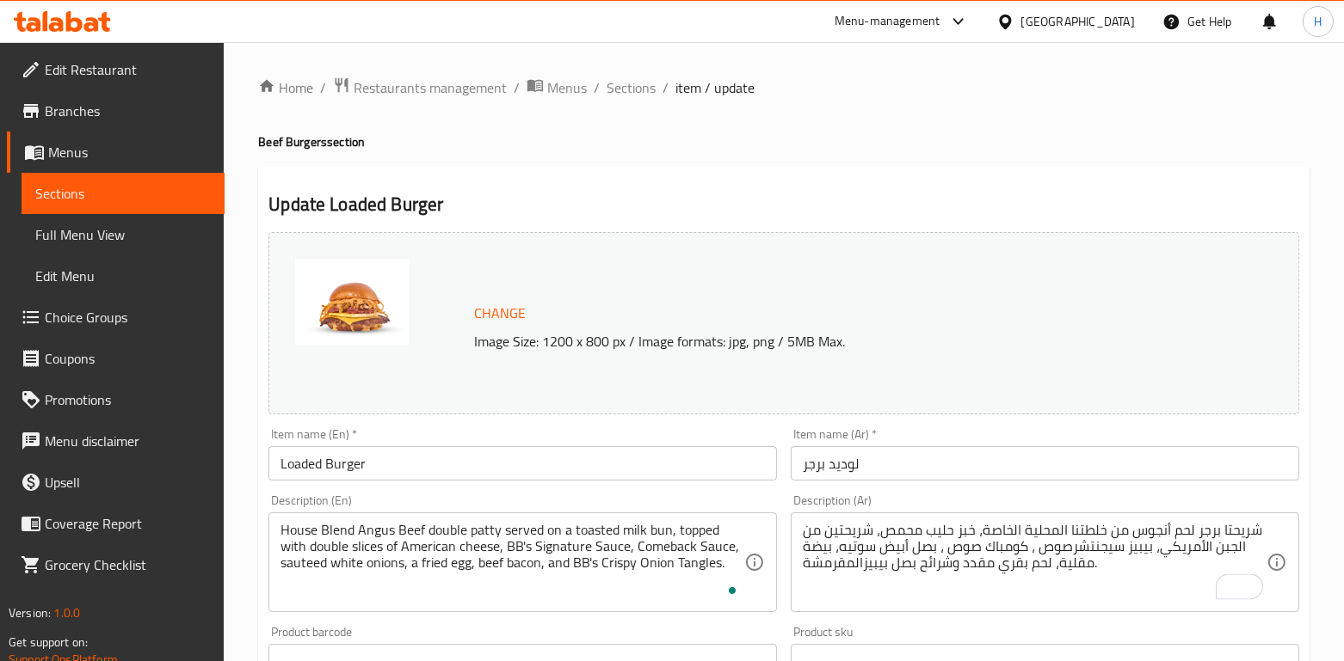
click at [855, 635] on div "Product sku Product sku" at bounding box center [1045, 652] width 508 height 52
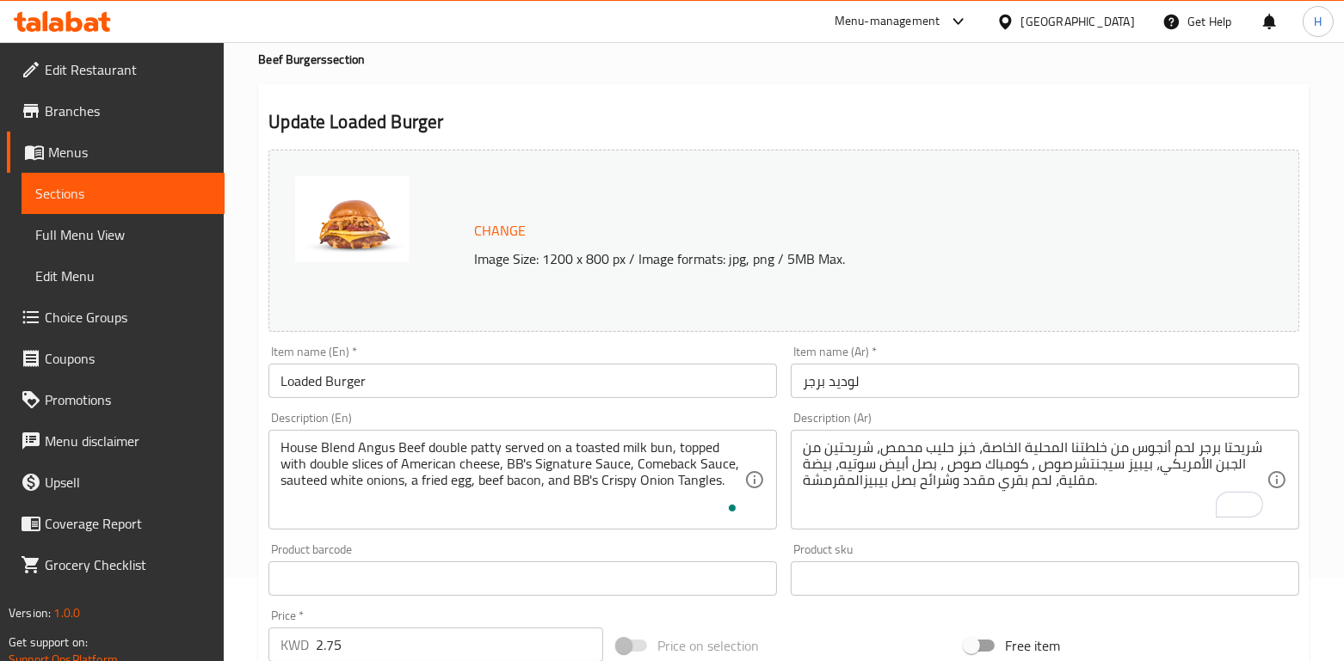
scroll to position [114, 0]
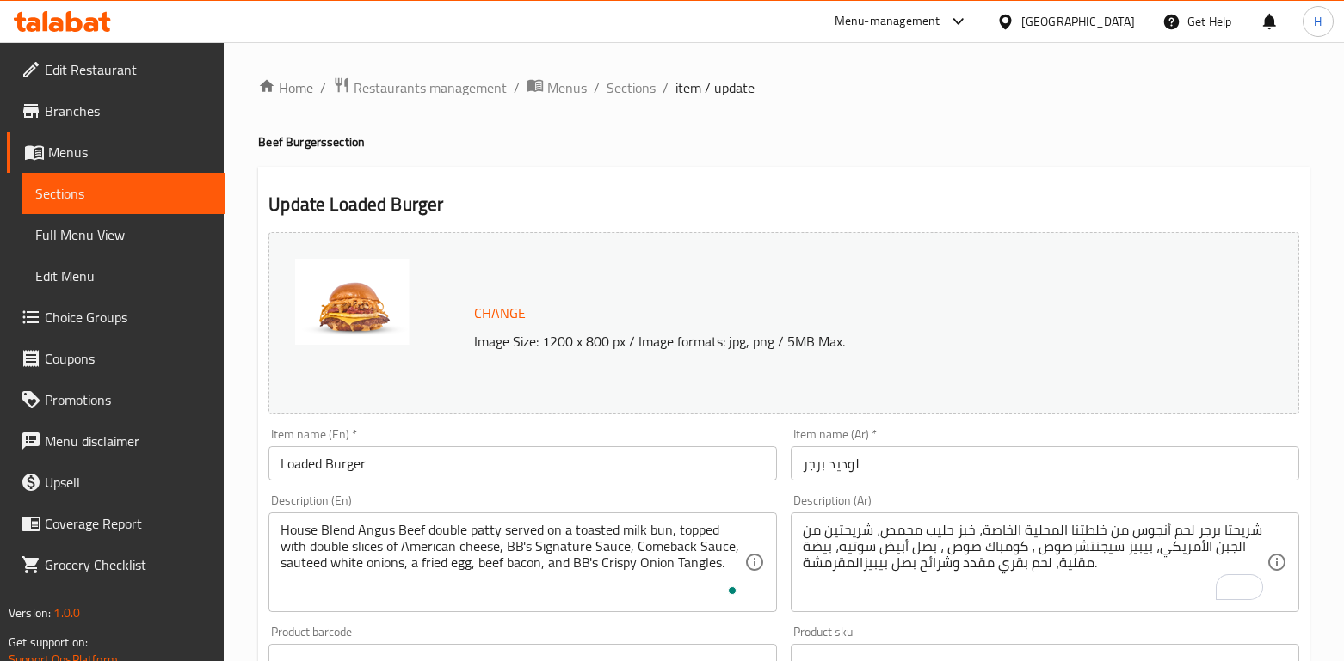
scroll to position [119, 0]
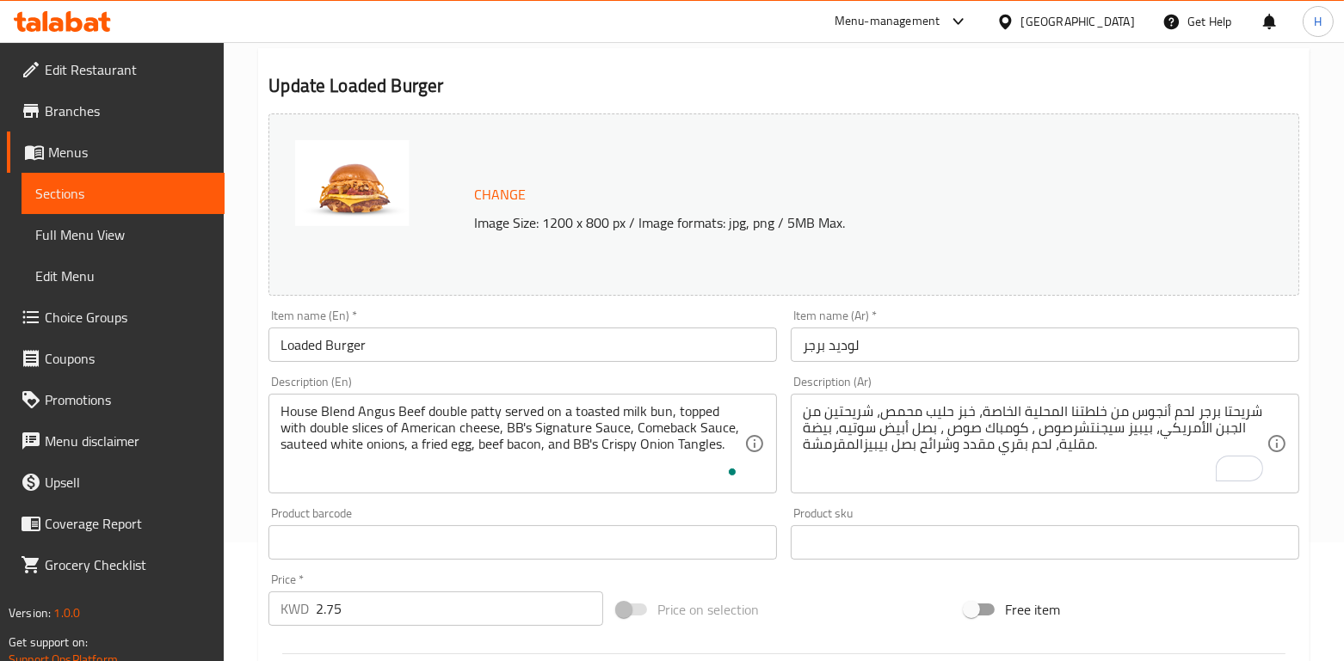
click at [692, 511] on div "Product barcode Product barcode" at bounding box center [522, 534] width 508 height 52
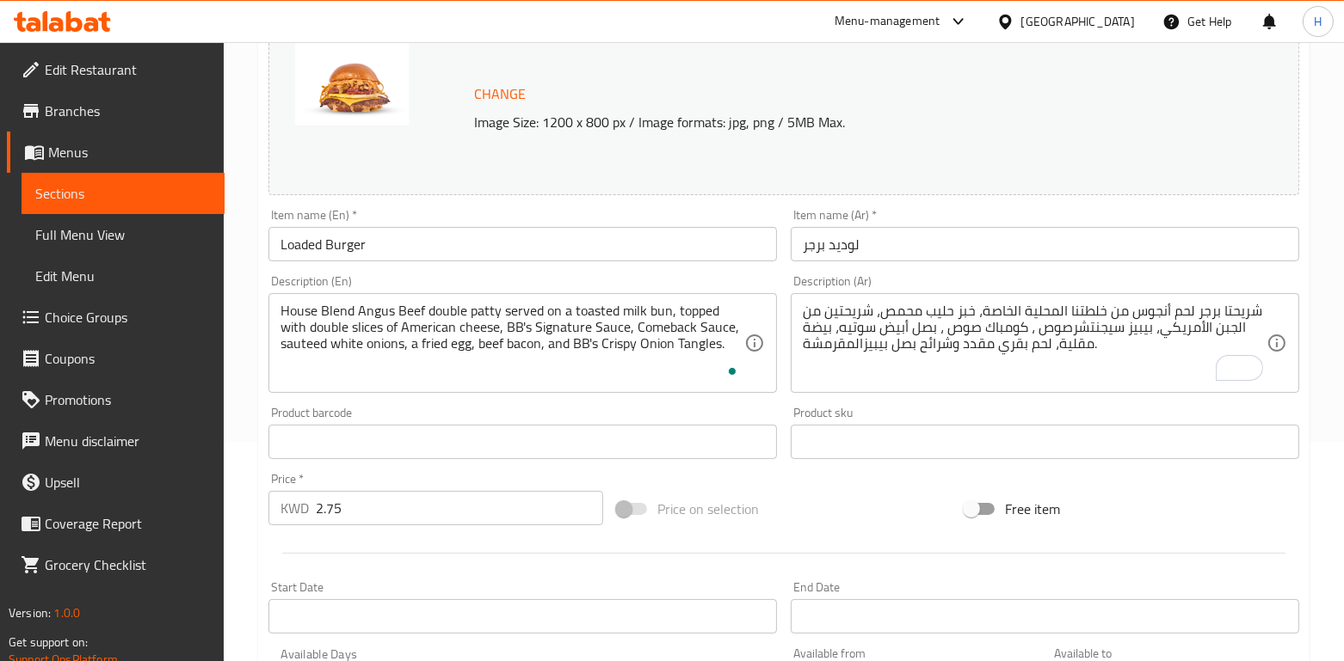
scroll to position [607, 0]
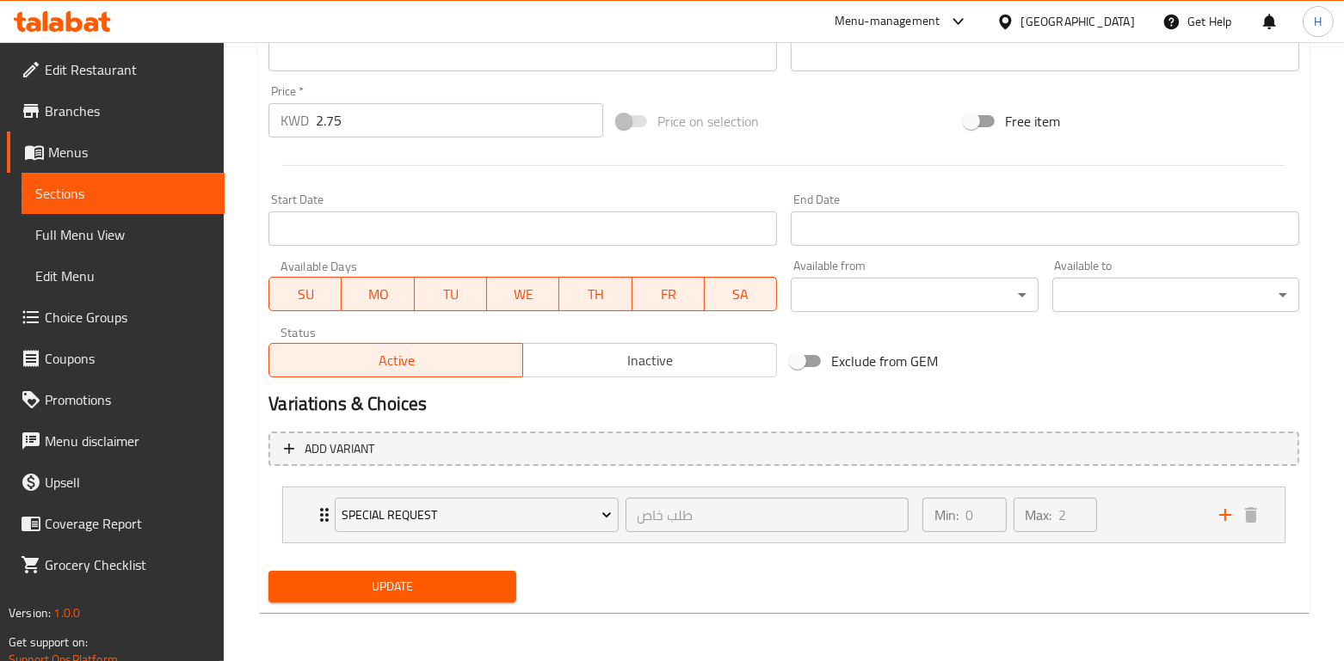
click at [338, 587] on span "Update" at bounding box center [391, 587] width 219 height 22
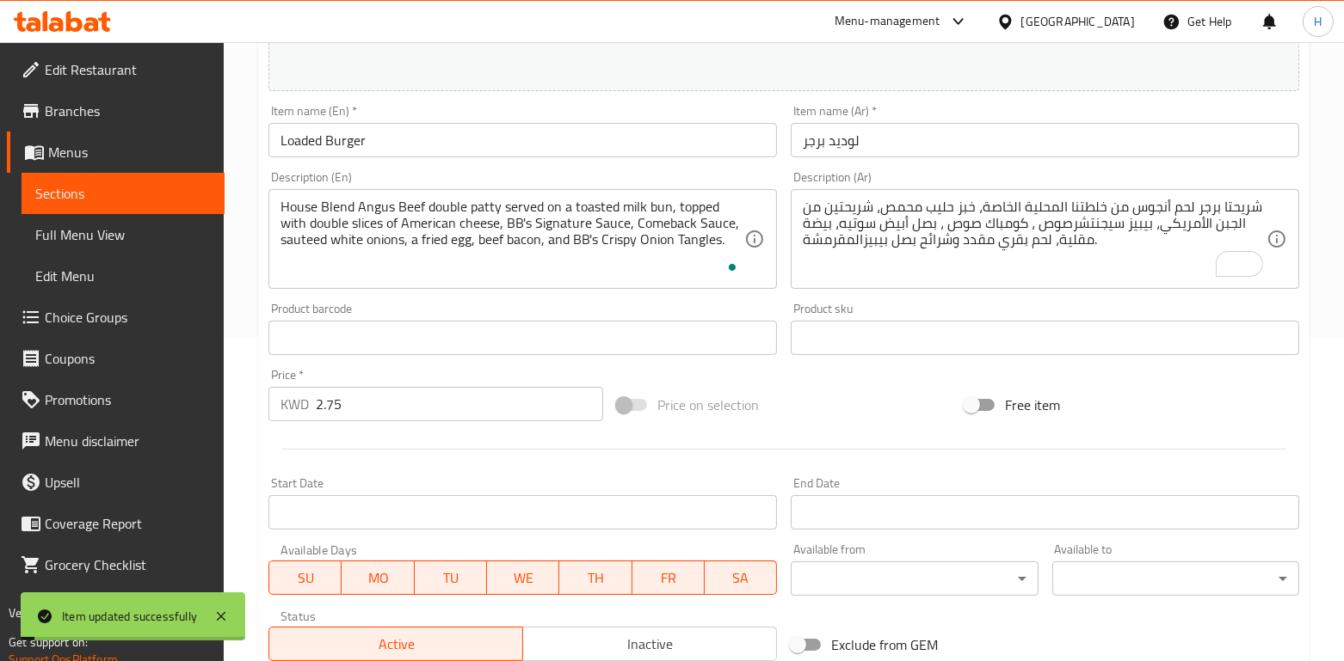
scroll to position [0, 0]
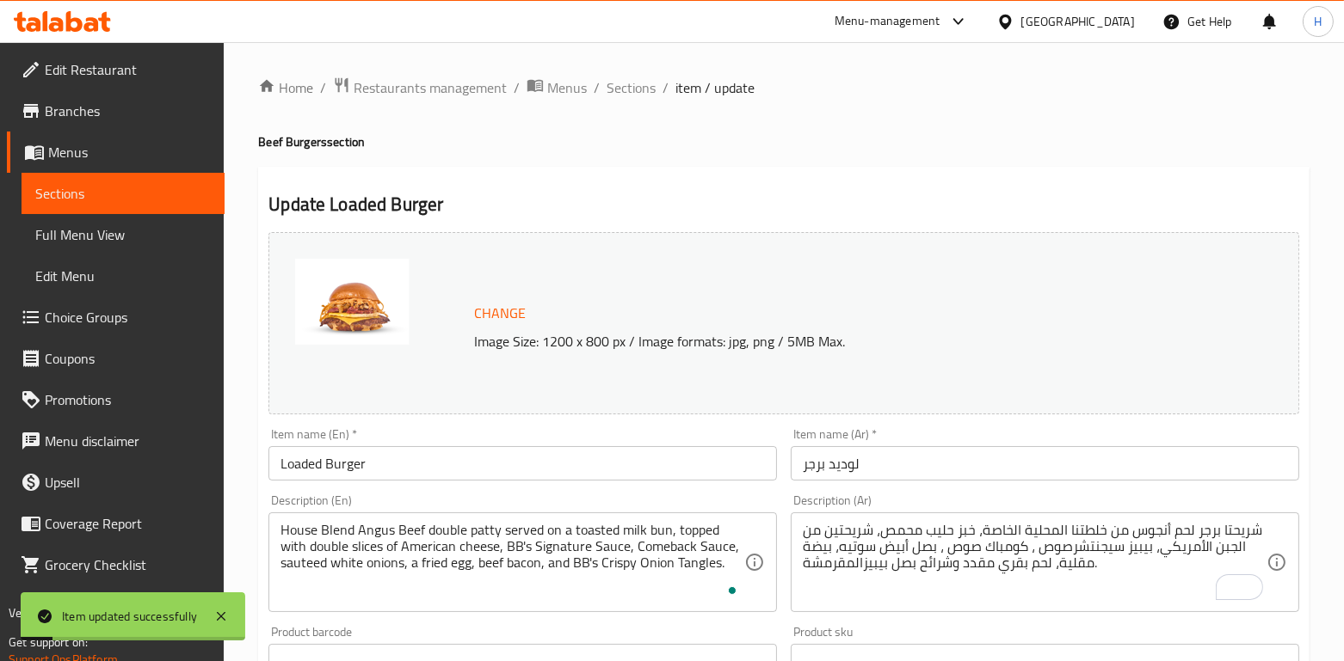
click at [629, 105] on div "Home / Restaurants management / Menus / Sections / item / update Beef Burgers s…" at bounding box center [783, 656] width 1051 height 1158
click at [625, 95] on span "Sections" at bounding box center [630, 87] width 49 height 21
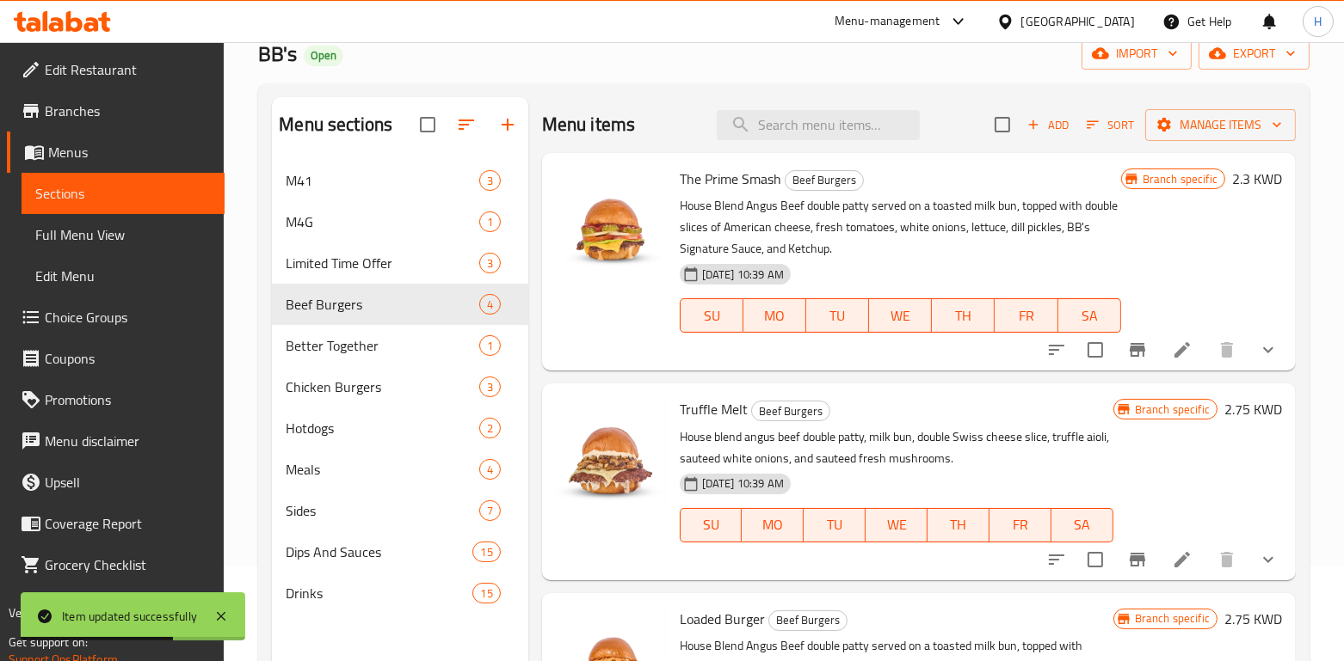
scroll to position [91, 0]
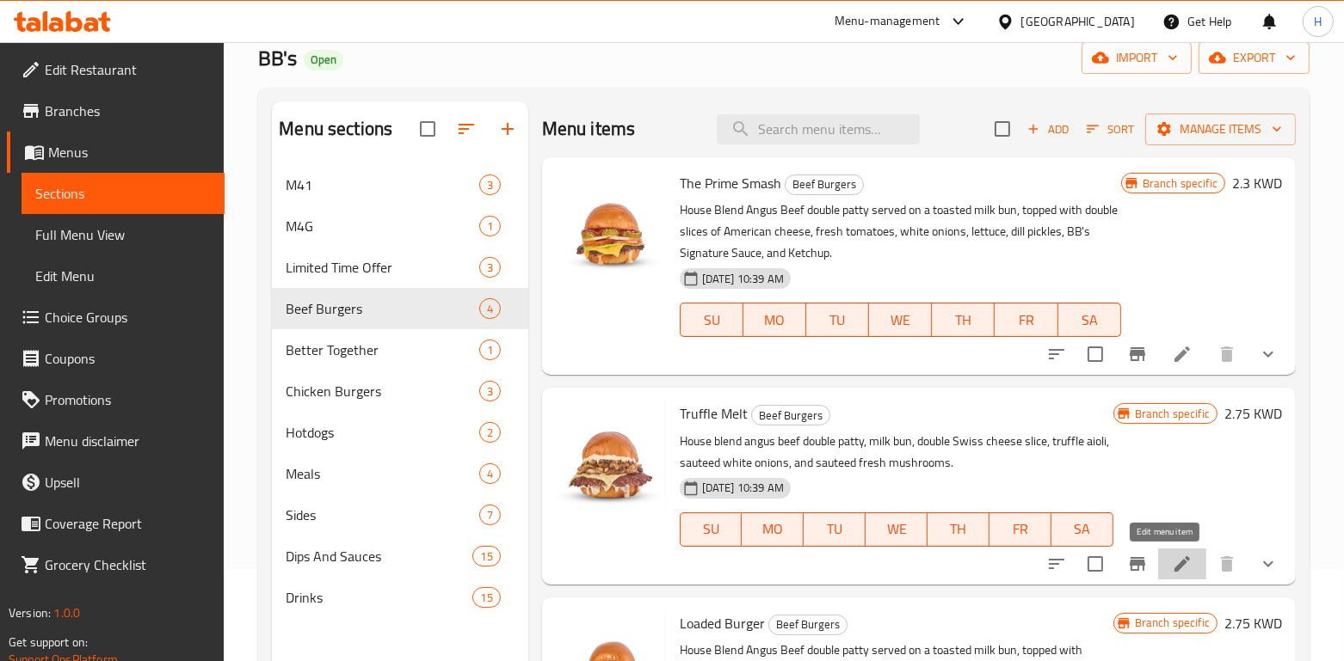
click at [1172, 566] on icon at bounding box center [1182, 564] width 21 height 21
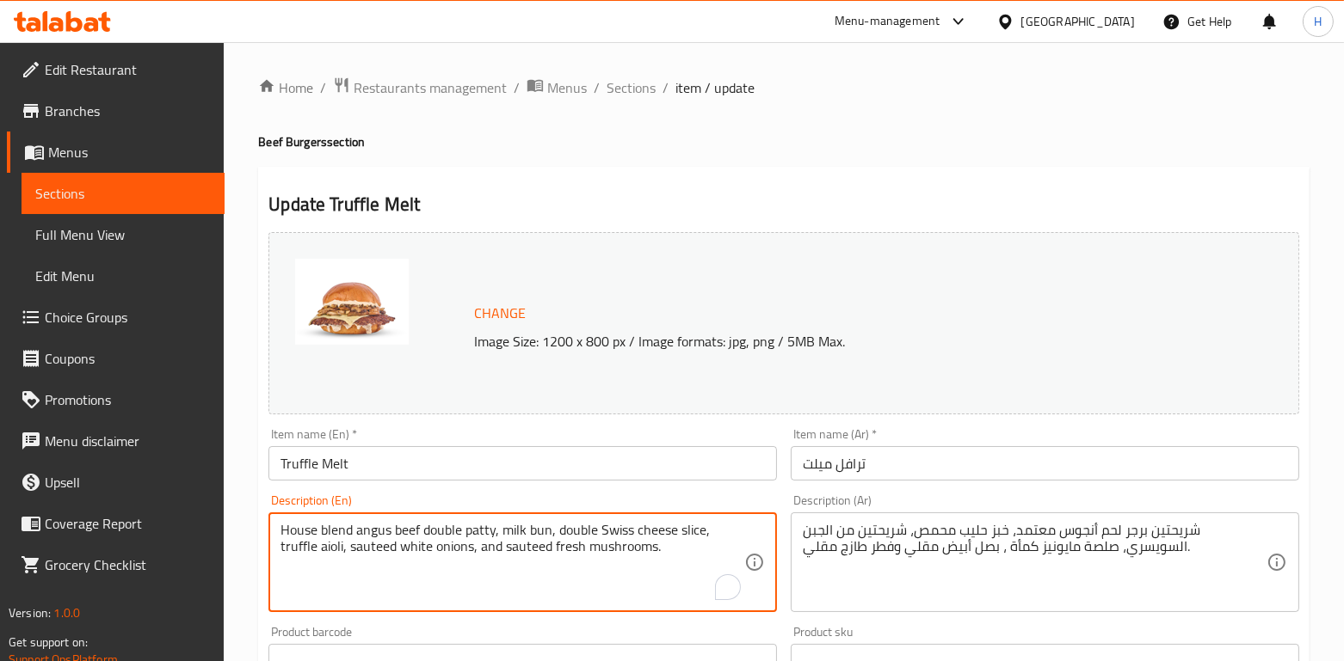
drag, startPoint x: 580, startPoint y: 542, endPoint x: 224, endPoint y: 510, distance: 357.5
paste textarea "Blend Angus Beef double patty served on a toasted milk bun, double slices of Sw…"
type textarea "House Blend Angus Beef double patty served on a toasted milk bun, double slices…"
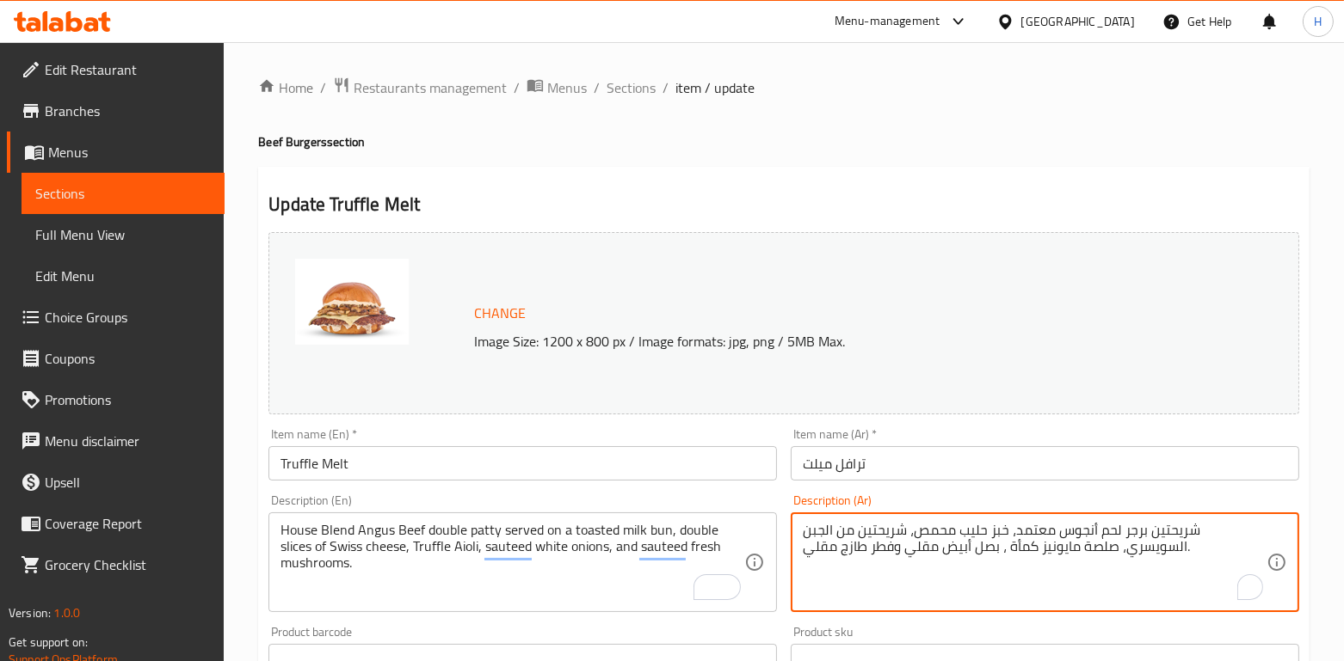
click at [1231, 526] on textarea "شريحتين برجر لحم أنجوس معتمد، خبز حليب محمص، شريحتين من الجبن السويسري، صلصة ما…" at bounding box center [1035, 563] width 464 height 82
paste textarea "ا برجر لحم أنجوس من خلطتنا المحلية الخاصة، خبز حليب محمص، شريحتين من الجبن السو…"
click at [1127, 595] on textarea "شريحتا برجر لحم أنجوس من خلطتنا المحلية الخاصة، خبز حليب محمص، شريحتين من الجبن…" at bounding box center [1035, 563] width 464 height 82
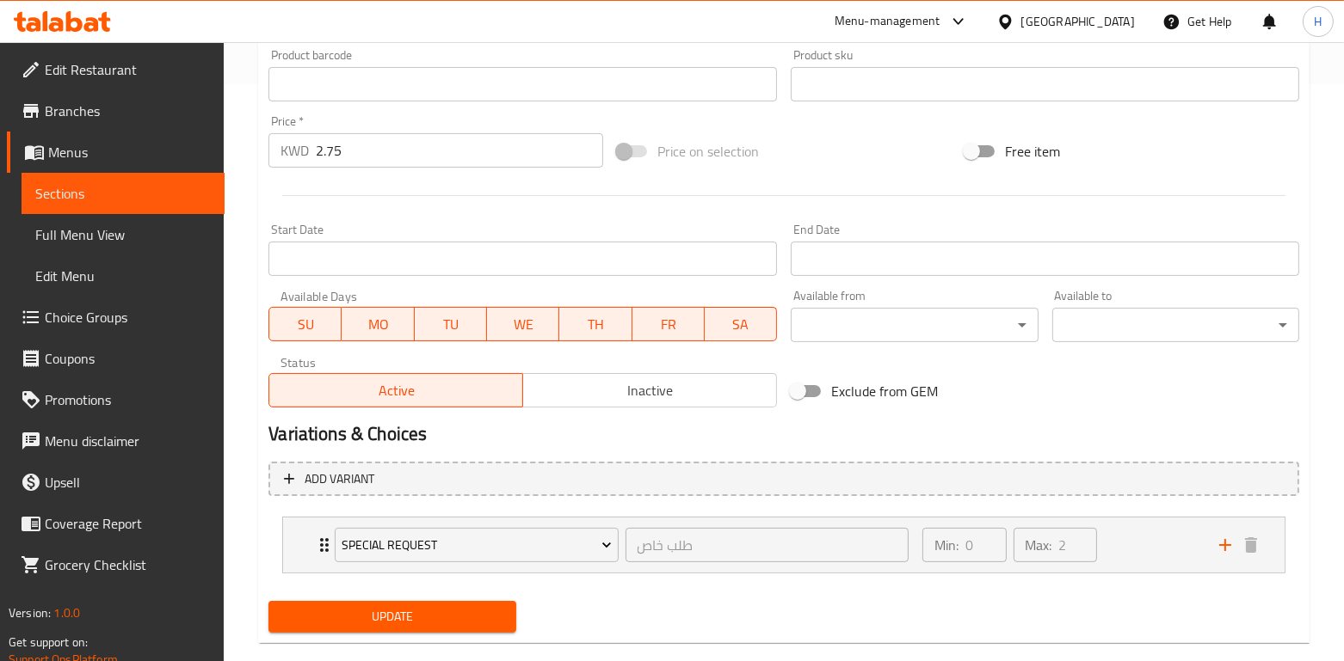
scroll to position [607, 0]
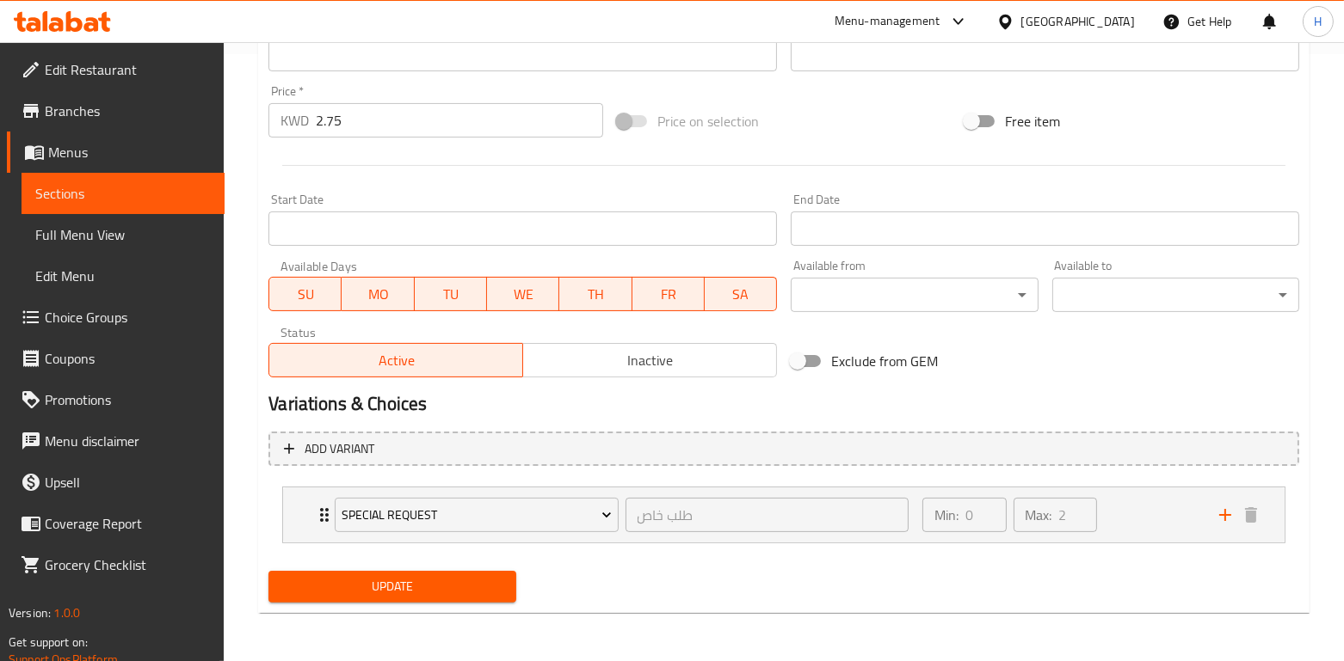
type textarea "شريحتا برجر لحم أنجوس من خلطتنا المحلية الخاصة، خبز حليب محمص، شريحتين من الجبن…"
click at [349, 604] on div "Update" at bounding box center [392, 587] width 261 height 46
click at [352, 586] on span "Update" at bounding box center [391, 587] width 219 height 22
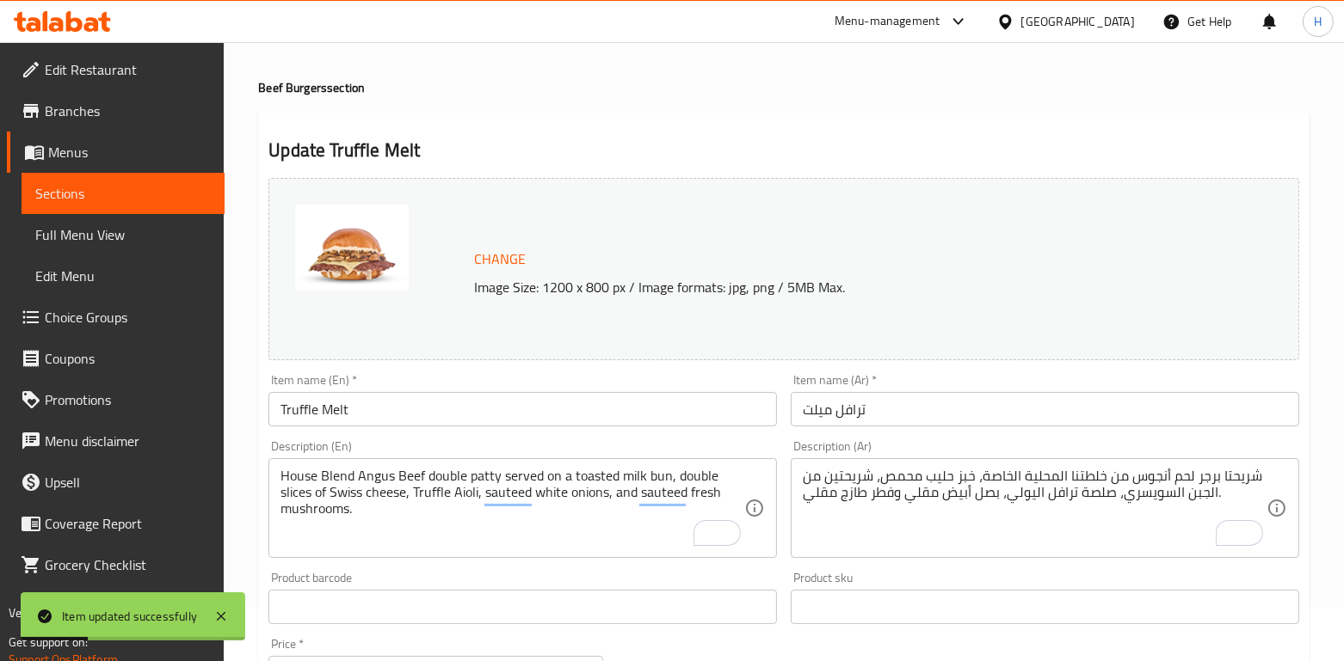
scroll to position [0, 0]
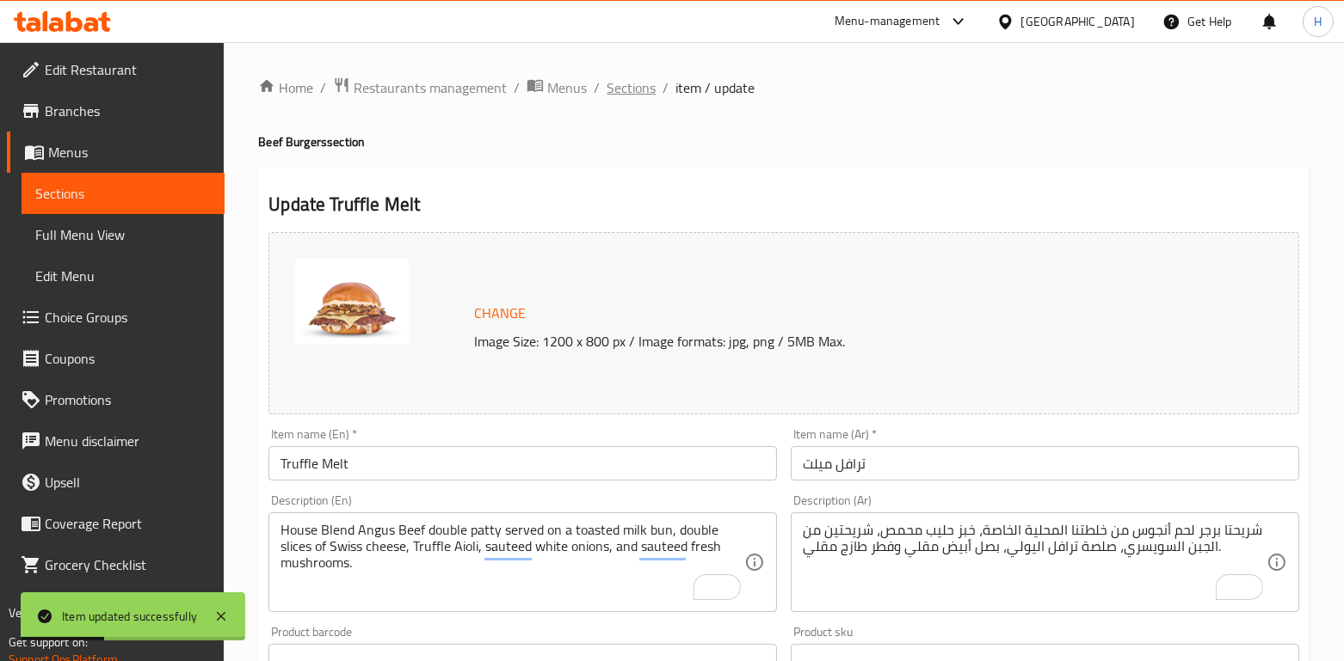
click at [624, 83] on span "Sections" at bounding box center [630, 87] width 49 height 21
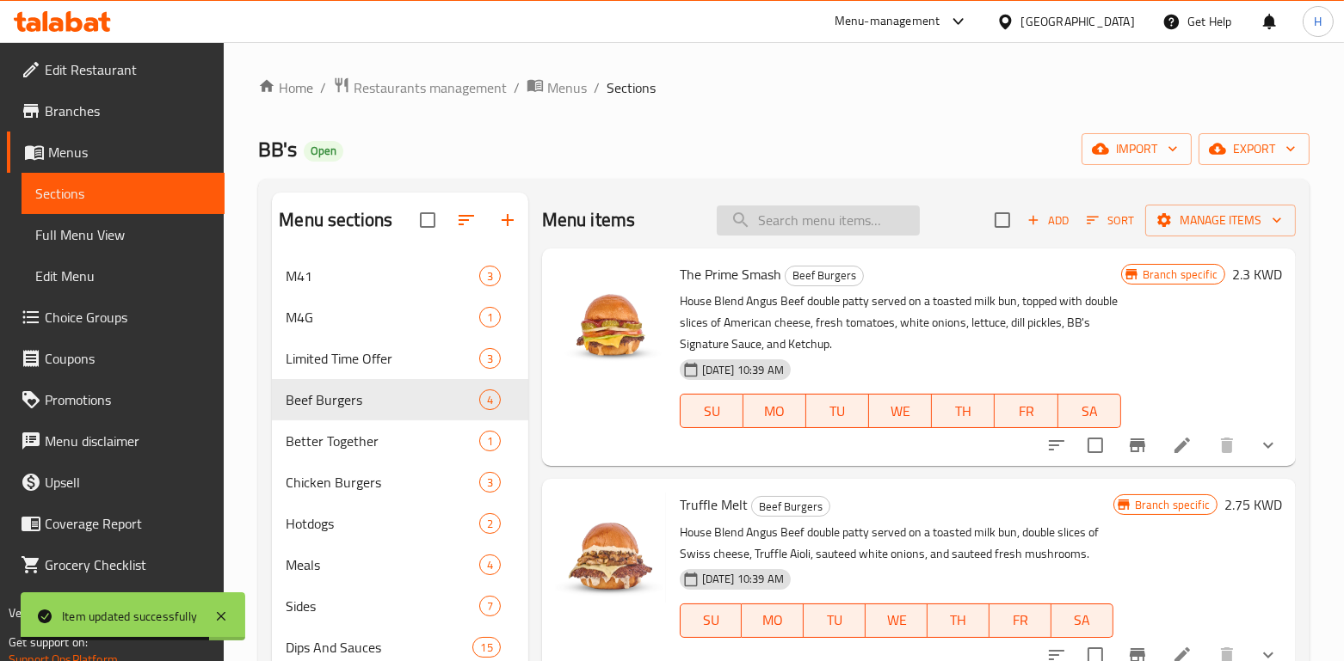
click at [797, 216] on input "search" at bounding box center [818, 221] width 203 height 30
paste input "BBQ Beast"
type input "BBQ Beast"
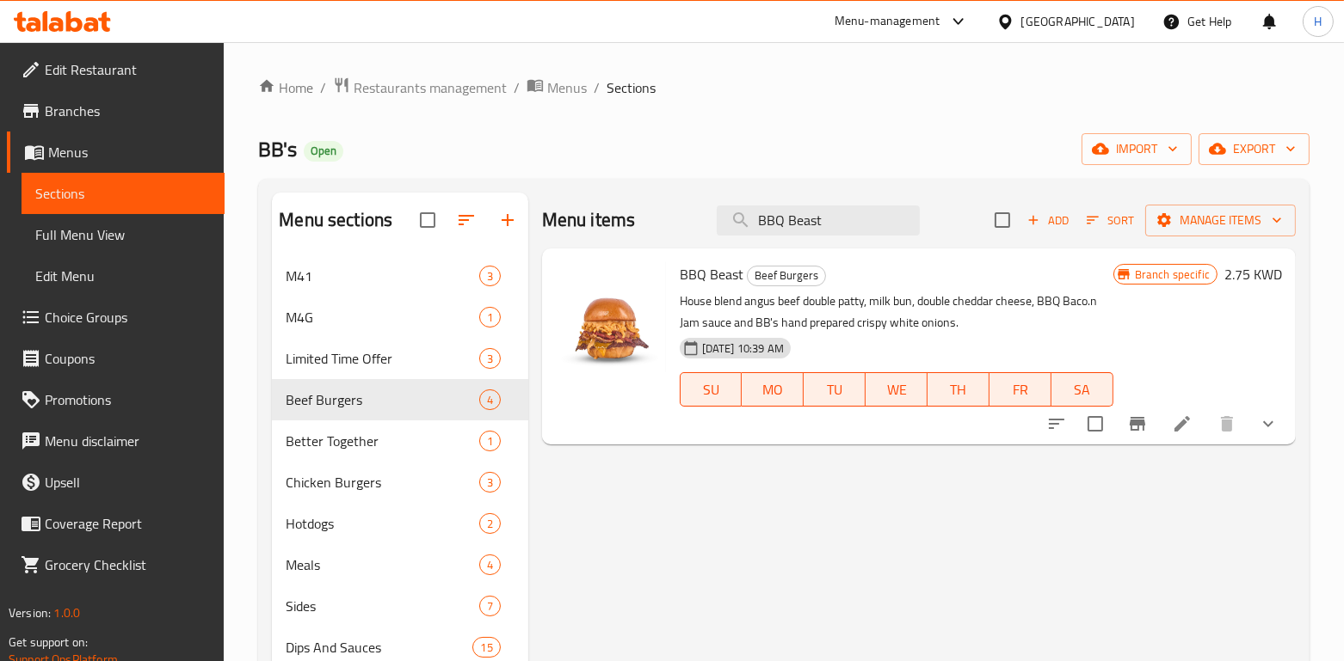
click at [1185, 427] on icon at bounding box center [1182, 424] width 21 height 21
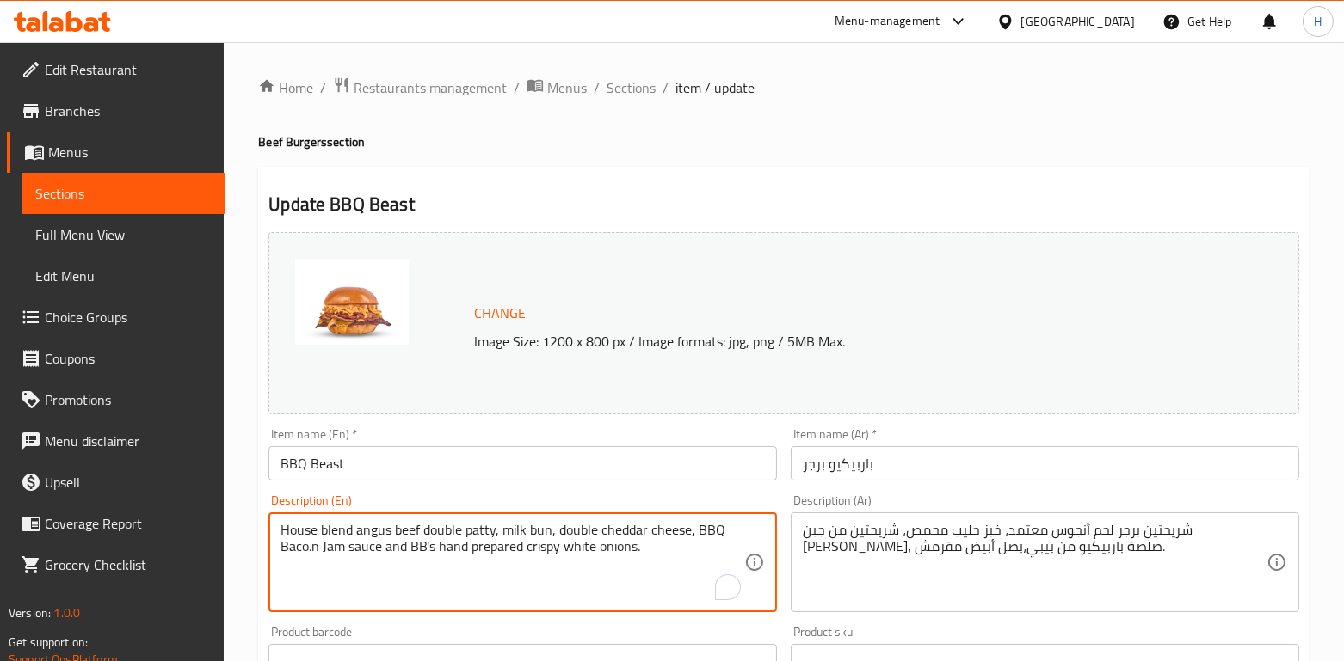
drag, startPoint x: 597, startPoint y: 540, endPoint x: 236, endPoint y: 513, distance: 362.3
paste textarea "Blend Angus Beef double patty served on a toasted milk bun, double slices of ch…"
click at [384, 593] on textarea "House Blend Angus Beef double patty served on a toasted milk bun, double slices…" at bounding box center [512, 563] width 464 height 82
type textarea "House Blend Angus Beef double patty served on a toasted milk bun, double slices…"
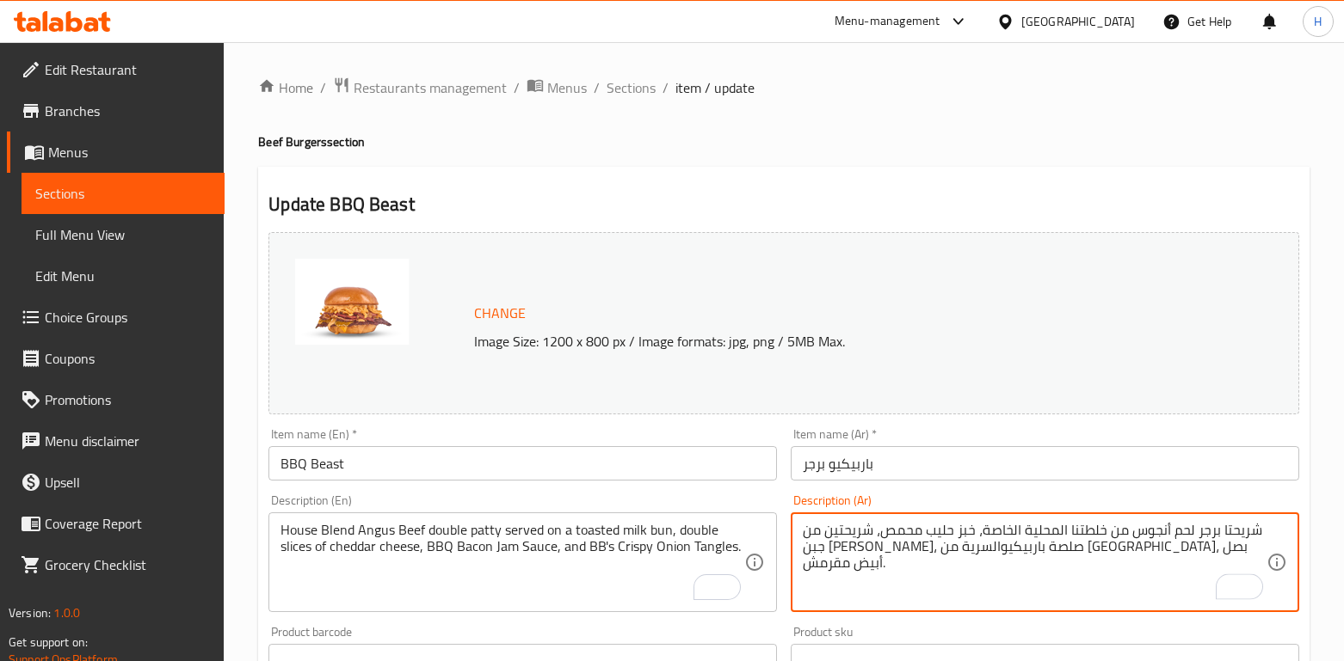
scroll to position [677, 0]
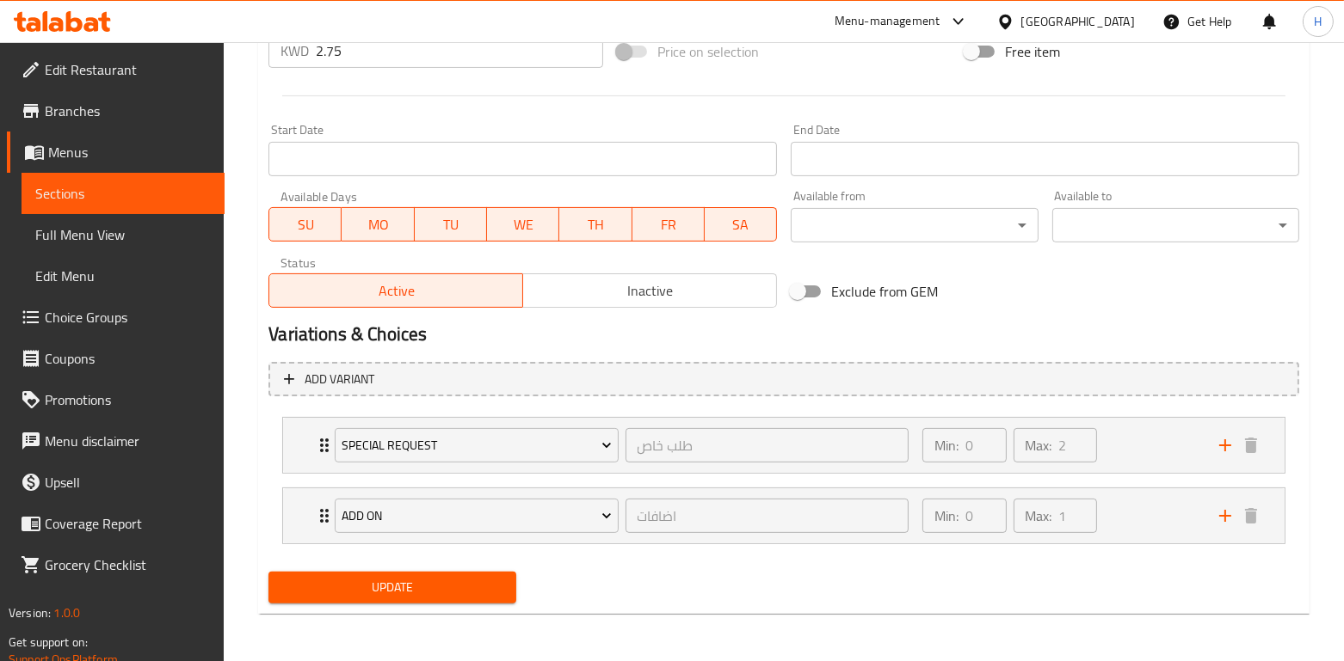
type textarea "شريحتا برجر لحم أنجوس من خلطتنا المحلية الخاصة، خبز حليب محمص، شريحتين من جبن ا…"
click at [383, 569] on div "Update" at bounding box center [392, 588] width 261 height 46
click at [396, 583] on span "Update" at bounding box center [391, 588] width 219 height 22
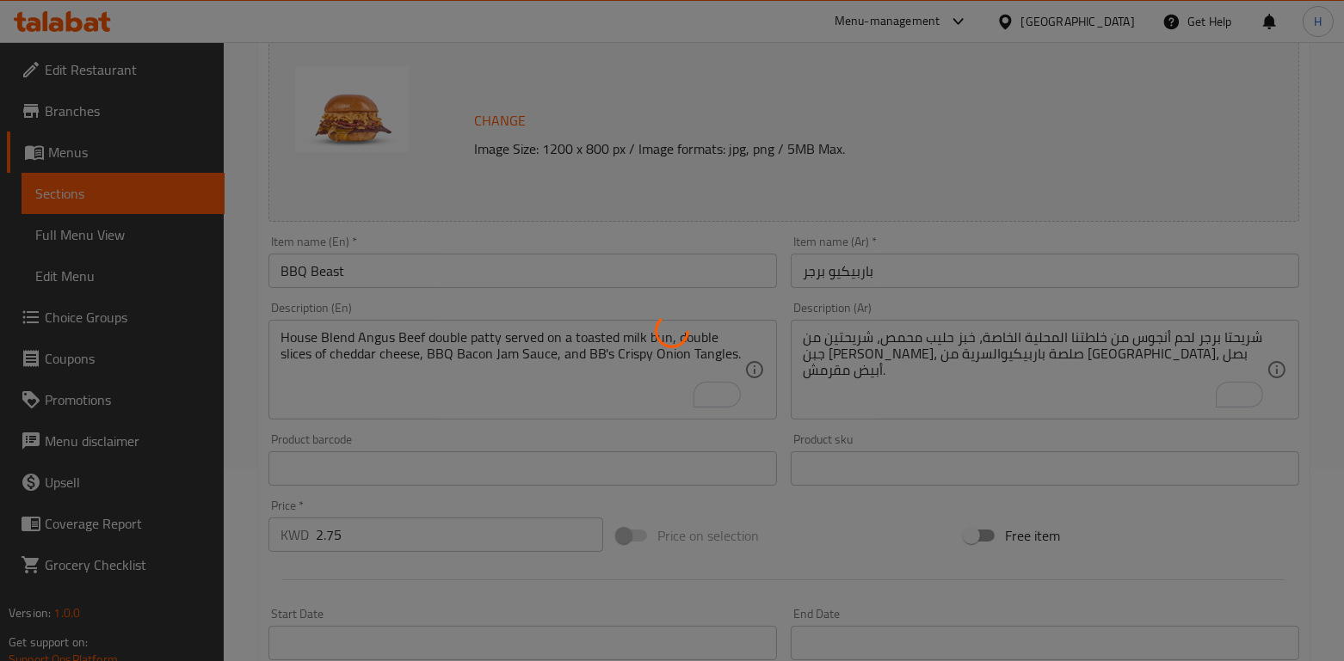
scroll to position [0, 0]
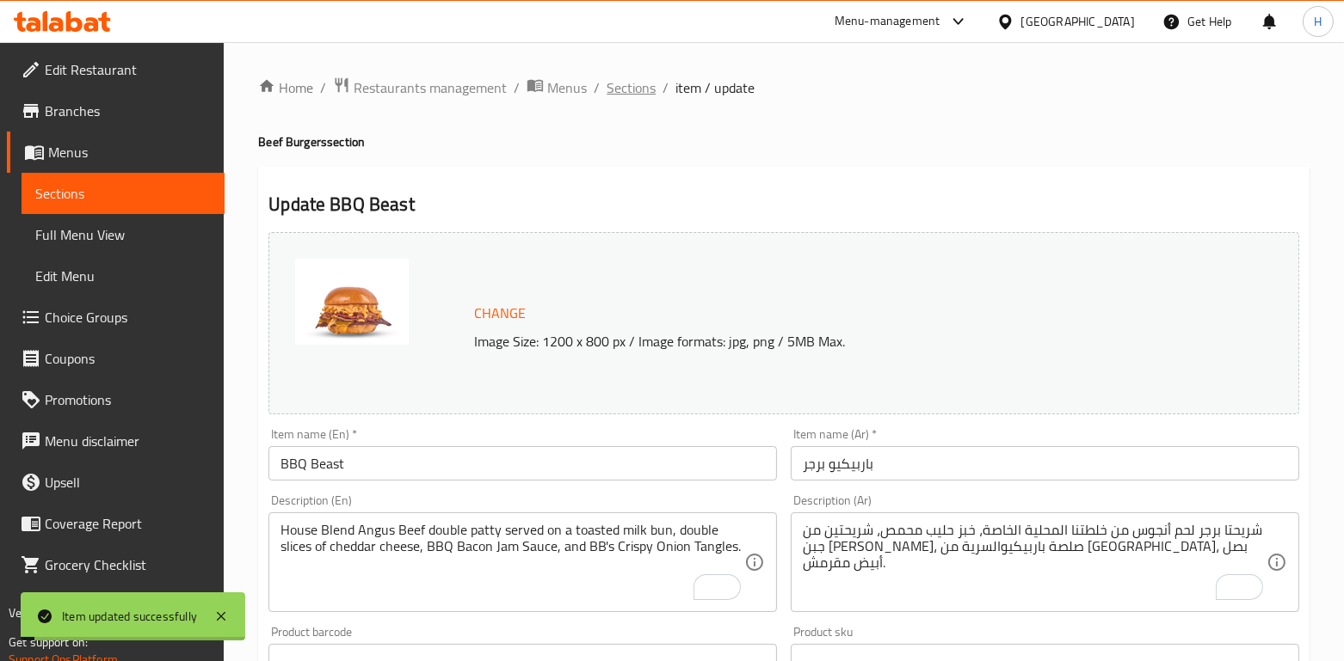
click at [615, 88] on span "Sections" at bounding box center [630, 87] width 49 height 21
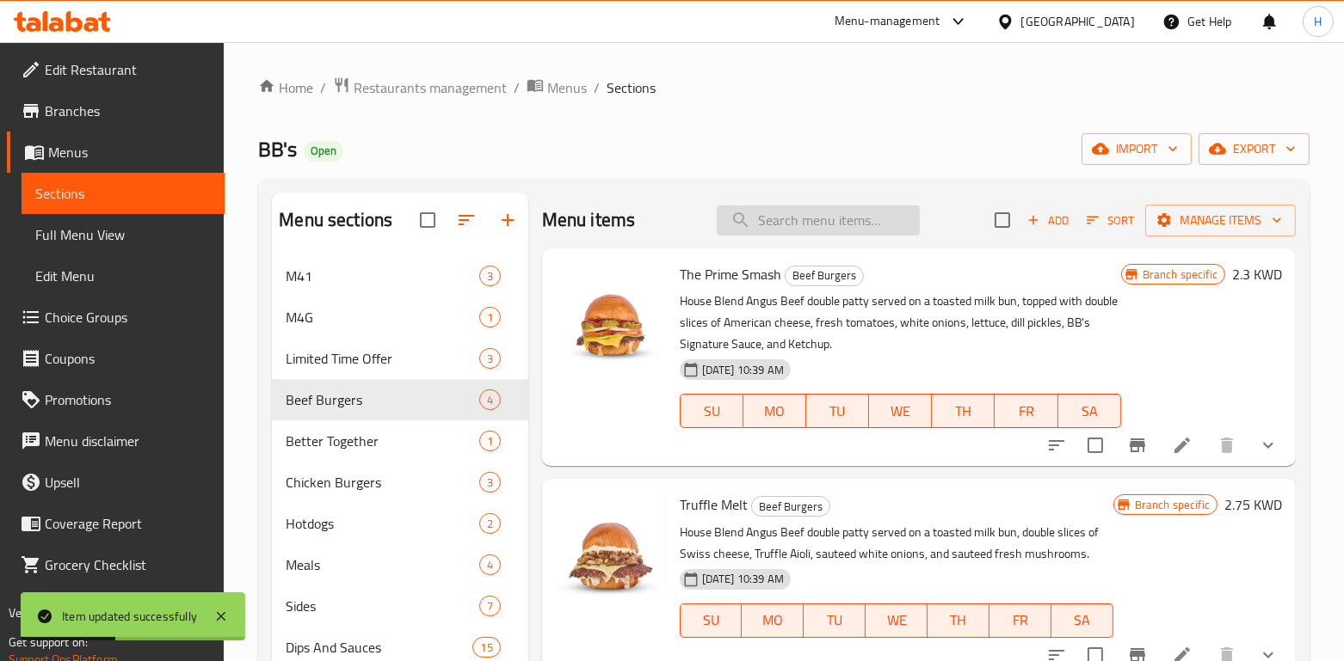
click at [757, 221] on input "search" at bounding box center [818, 221] width 203 height 30
paste input "The Better Chick"
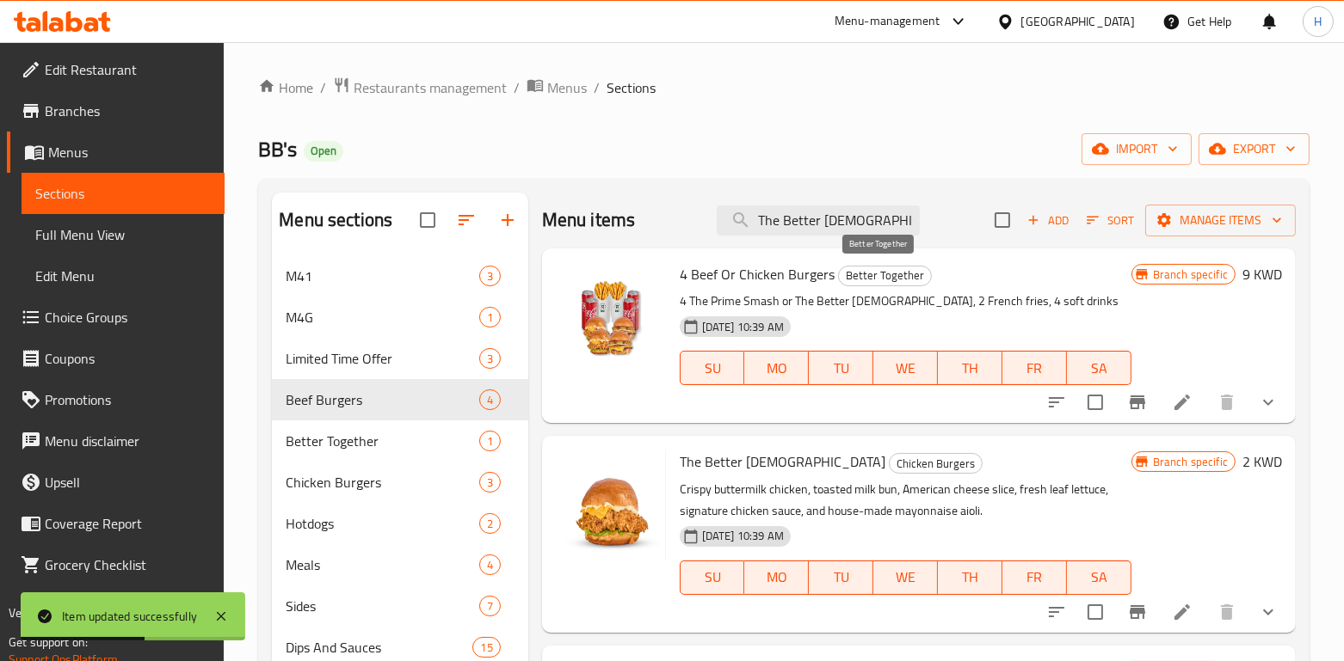
type input "The Better Chick"
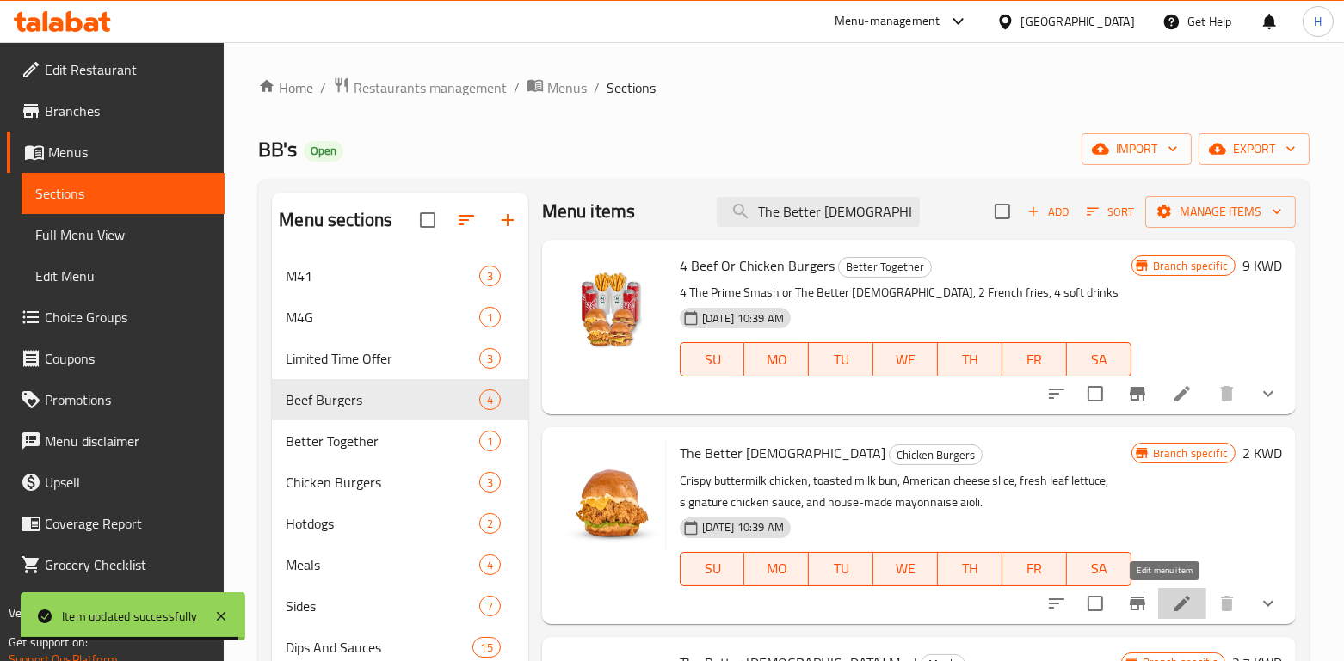
click at [1174, 606] on icon at bounding box center [1182, 604] width 21 height 21
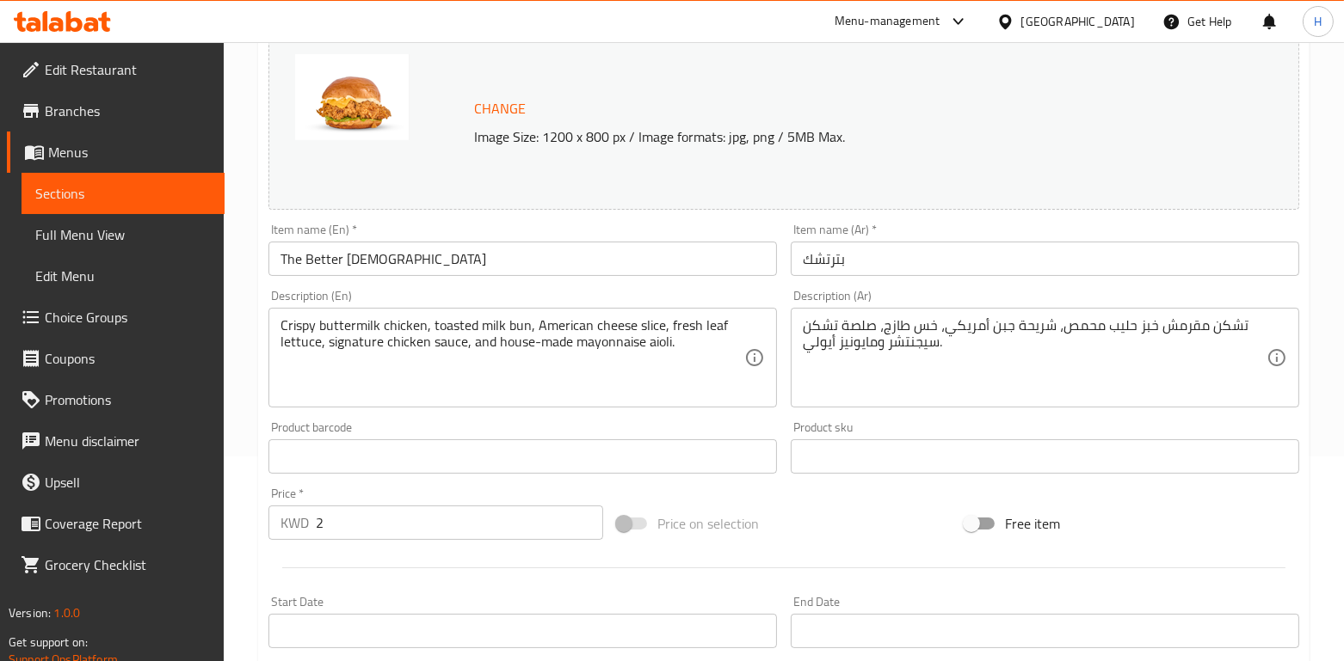
scroll to position [209, 0]
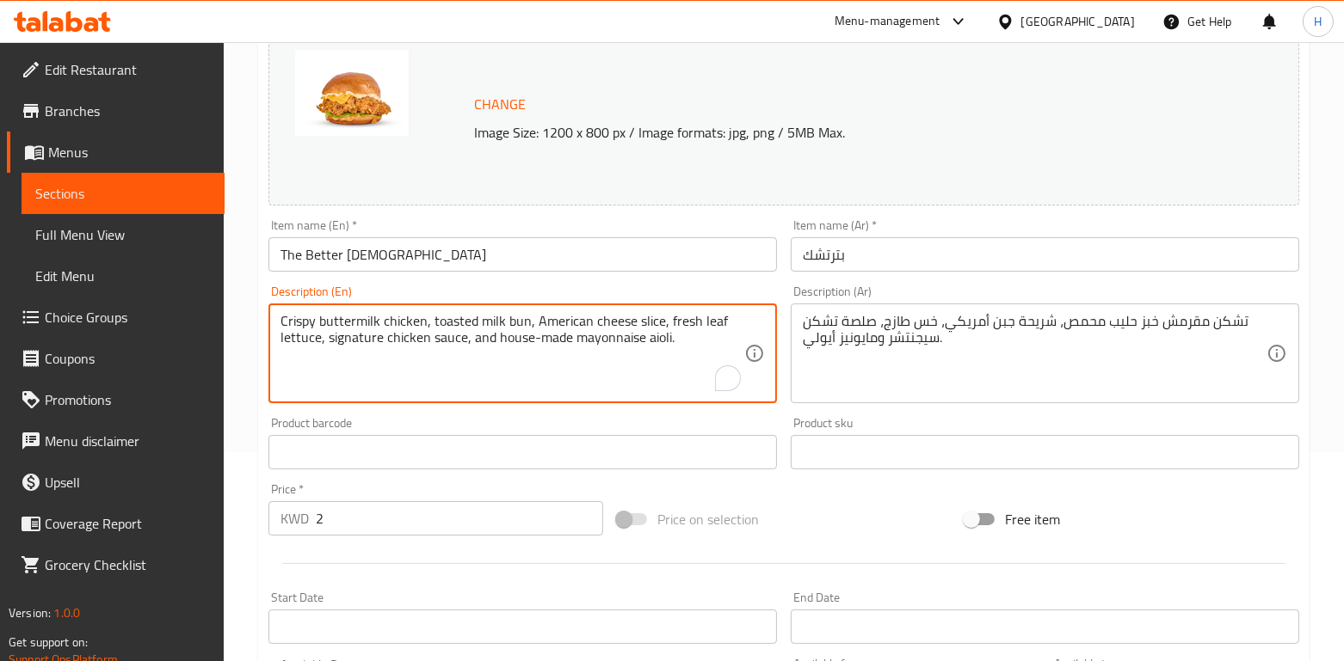
drag, startPoint x: 674, startPoint y: 340, endPoint x: 249, endPoint y: 301, distance: 426.7
paste textarea "Buttermilk Chicken served on a toasted milk bun, topped with a slice of America…"
type textarea "Crispy Buttermilk Chicken served on a toasted milk bun, topped with a slice of …"
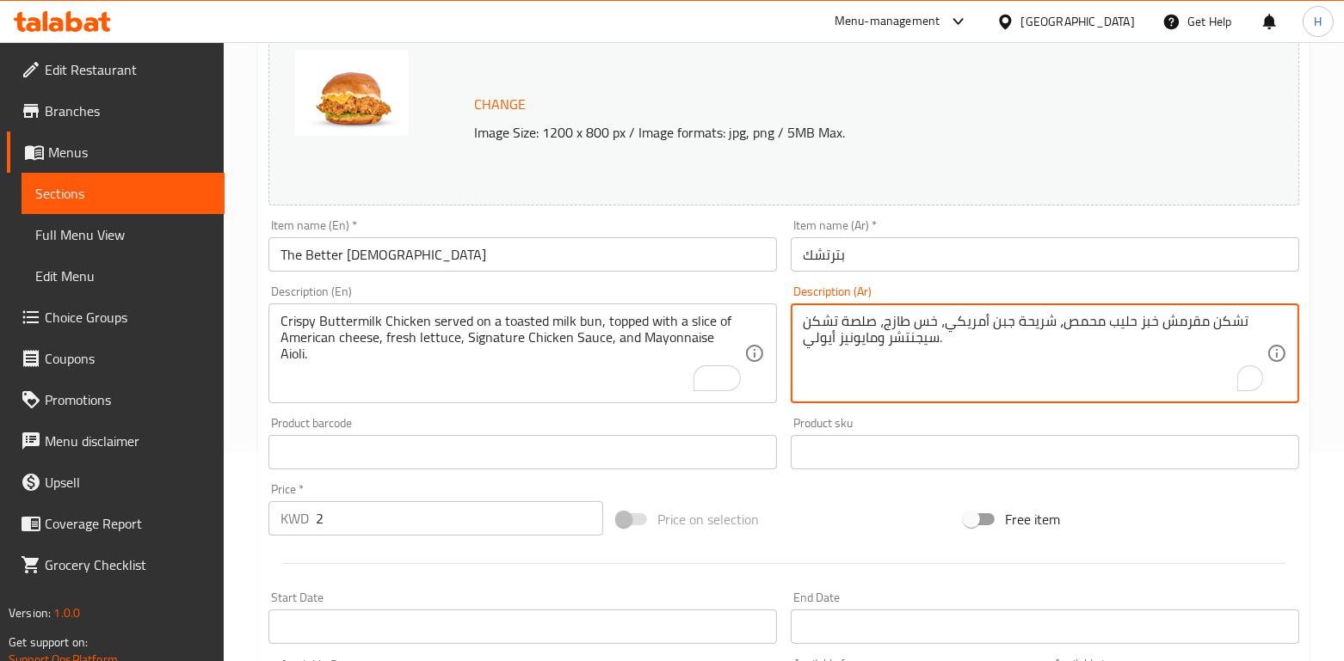
click at [1093, 324] on textarea "تشكن مقرمش خبز حليب محمص، شريحة جبن أمريكي، خس طازج، صلصة تشكن سيجنتشر ومايونيز…" at bounding box center [1035, 354] width 464 height 82
paste textarea "To enrich screen reader interactions, please activate Accessibility in Grammarl…"
click at [1080, 372] on textarea "تشكن مقرمش خبز حليب محمص، شريحة جبن أمريكي، خس طازج، صلصة تشكن سيجنتشر ومايونيز…" at bounding box center [1035, 354] width 464 height 82
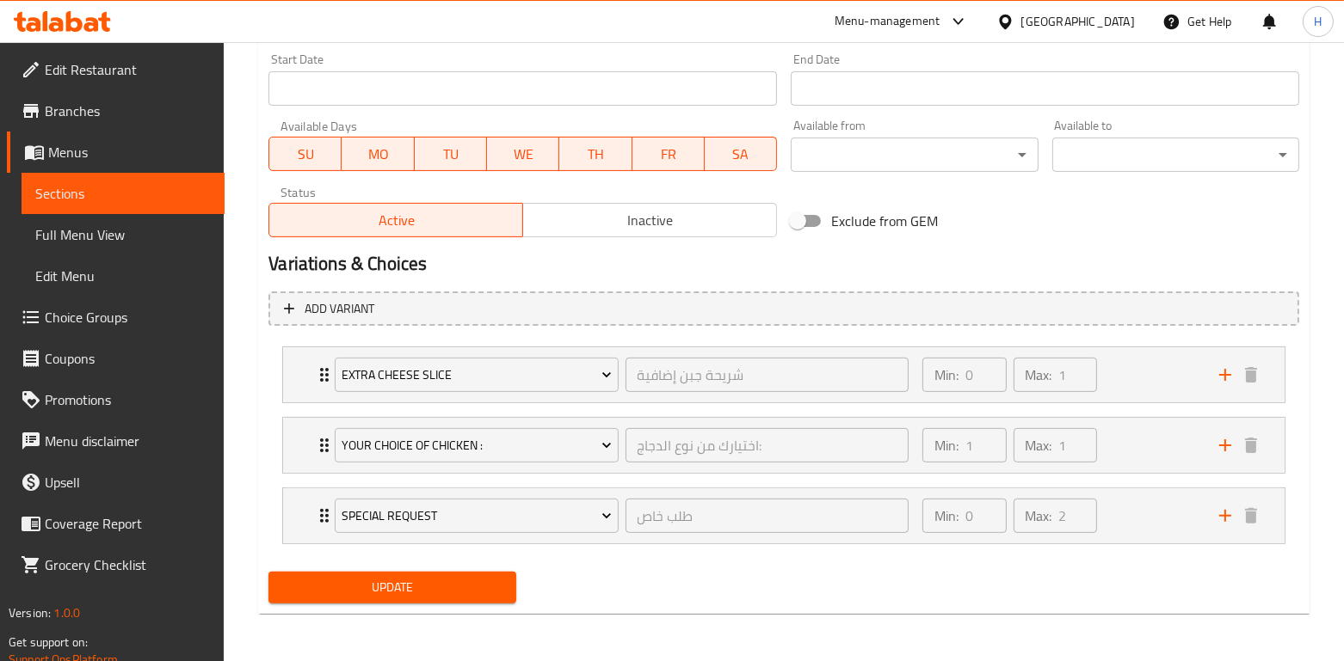
scroll to position [746, 0]
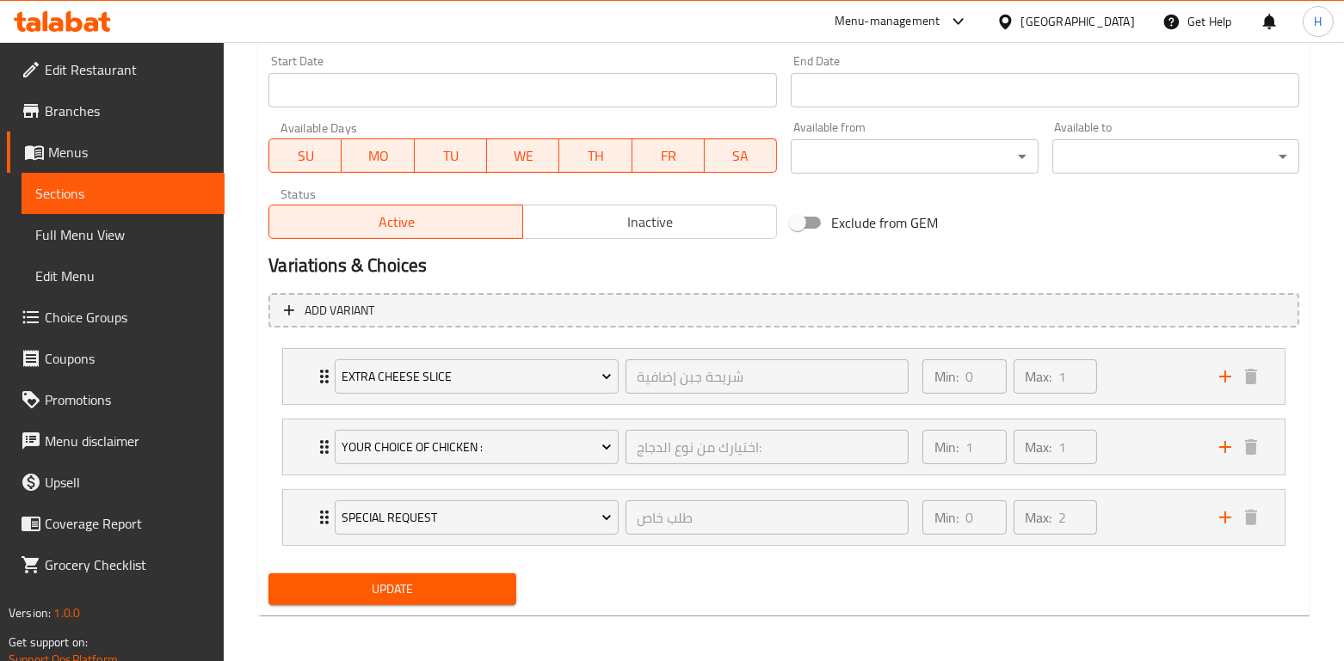
type textarea "تشكن مقرمش خبز حليب محمص، شريحة جبن أمريكي، خس طازج، صلصة تشكن سيجنتشر ومايونيز…"
click at [433, 596] on span "Update" at bounding box center [391, 590] width 219 height 22
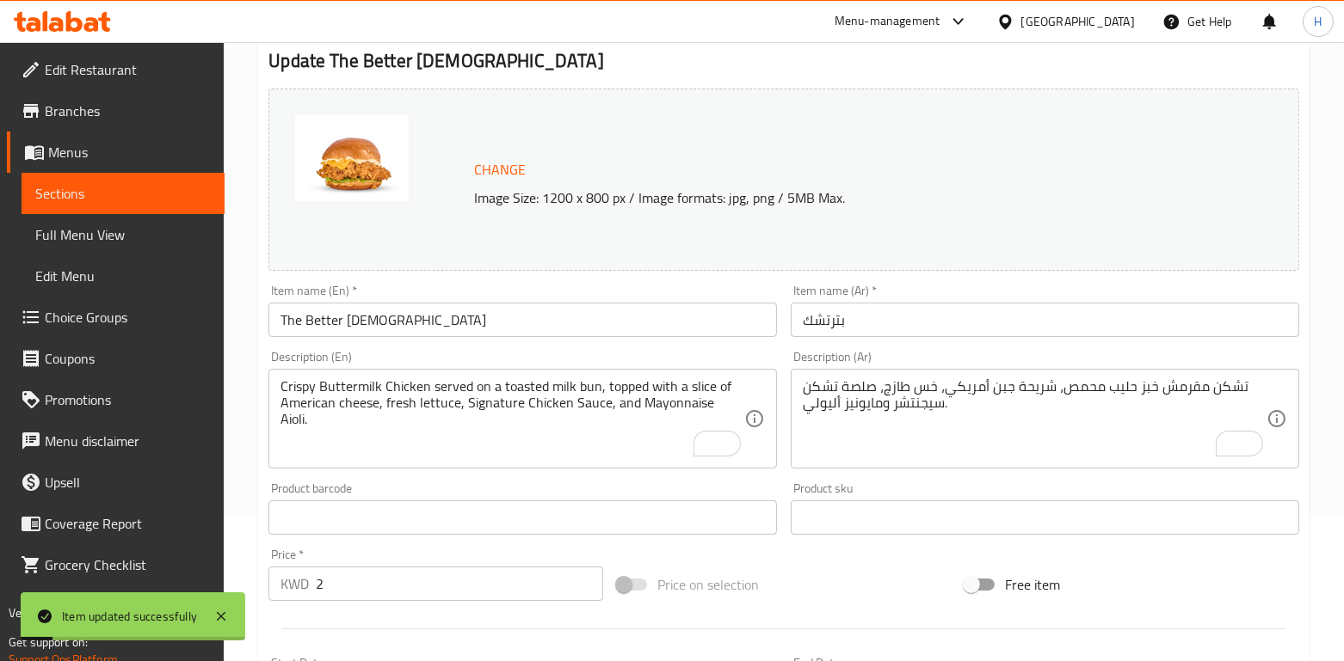
scroll to position [0, 0]
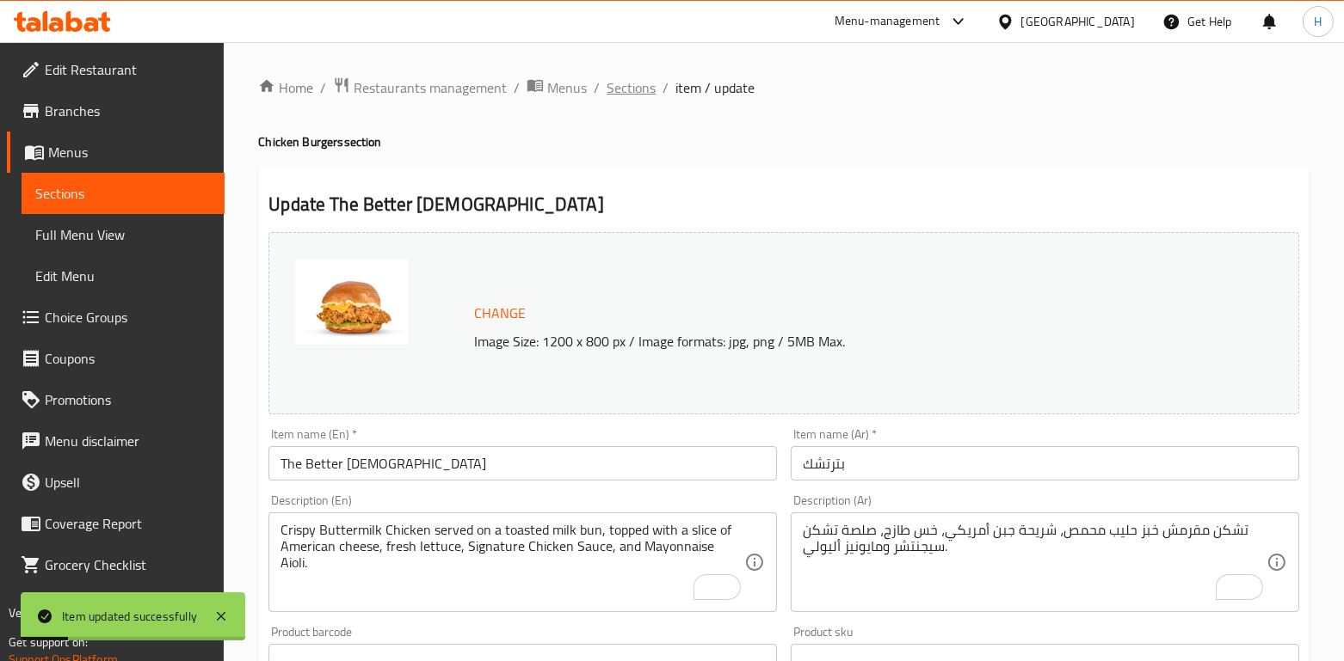
click at [652, 93] on span "Sections" at bounding box center [630, 87] width 49 height 21
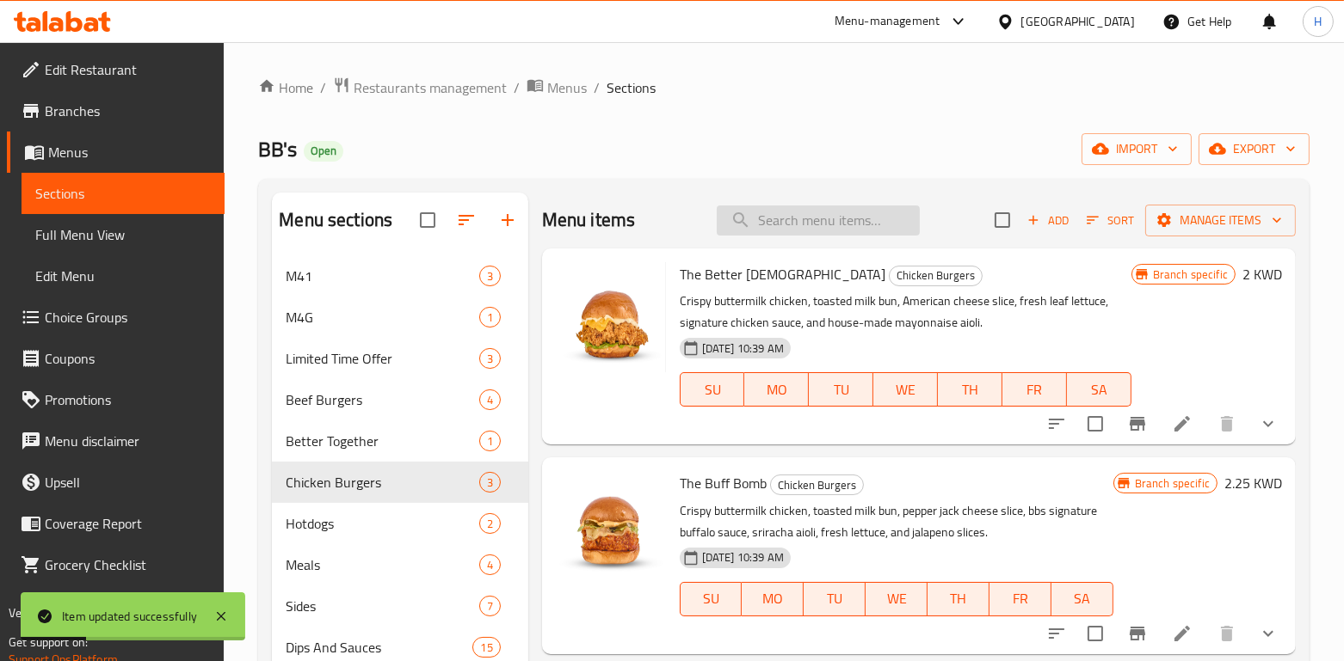
click at [789, 226] on input "search" at bounding box center [818, 221] width 203 height 30
paste input "The Buff Bomb"
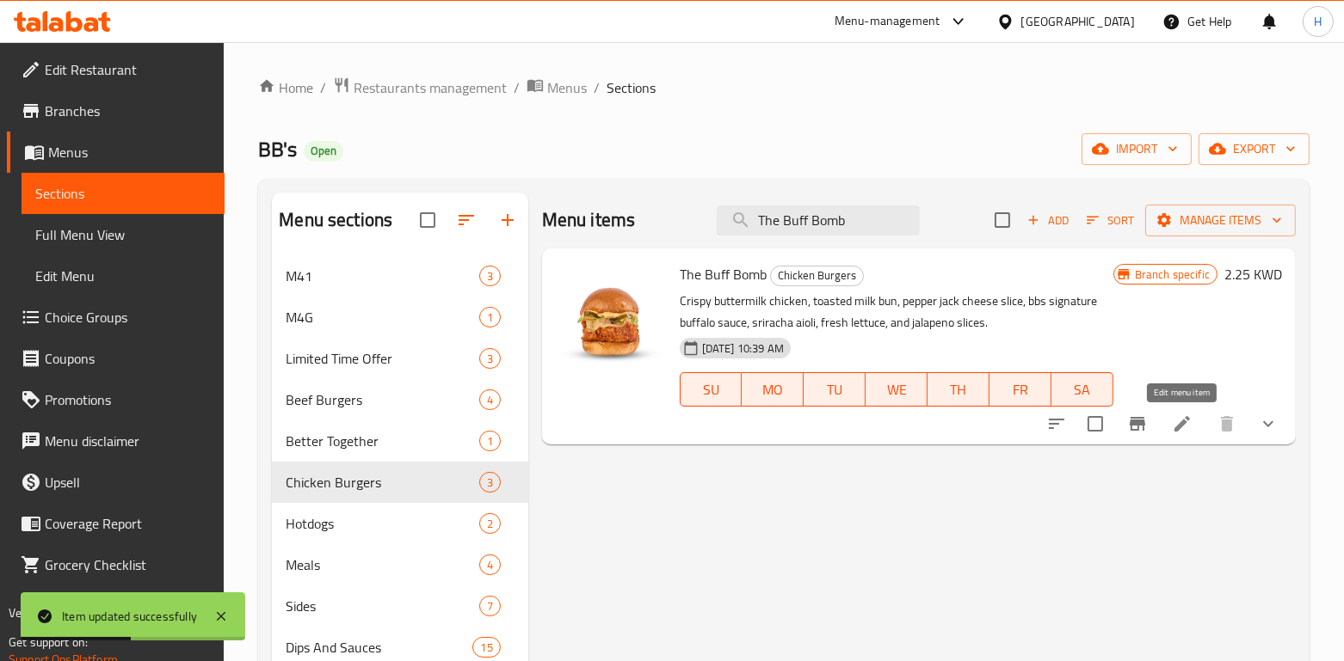
type input "The Buff Bomb"
click at [1186, 423] on icon at bounding box center [1182, 424] width 21 height 21
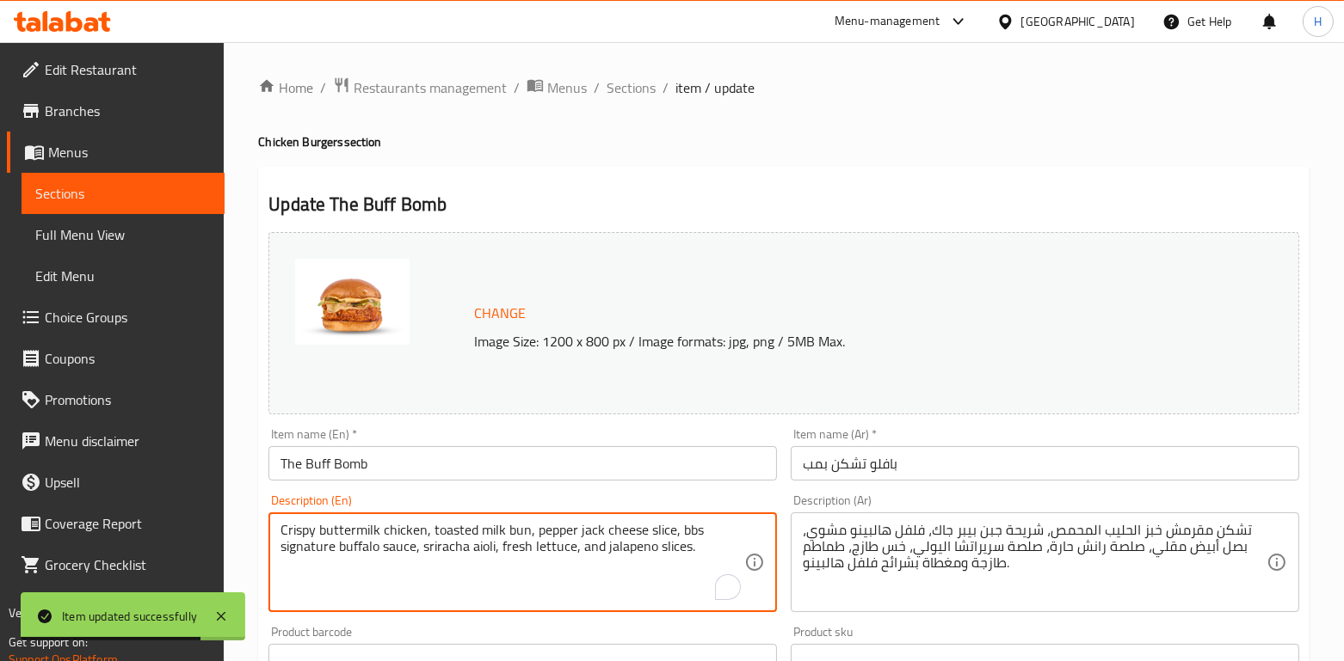
drag, startPoint x: 692, startPoint y: 556, endPoint x: 243, endPoint y: 535, distance: 449.5
paste textarea "Buttermilk Chicken served on a toasted milk bun, topped with a slice of Pepper …"
click at [357, 581] on textarea "Crispy Buttermilk Chicken served on a toasted milk bun, topped with a slice of …" at bounding box center [512, 563] width 464 height 82
type textarea "Crispy Buttermilk Chicken served on a toasted milk bun, topped with a slice of …"
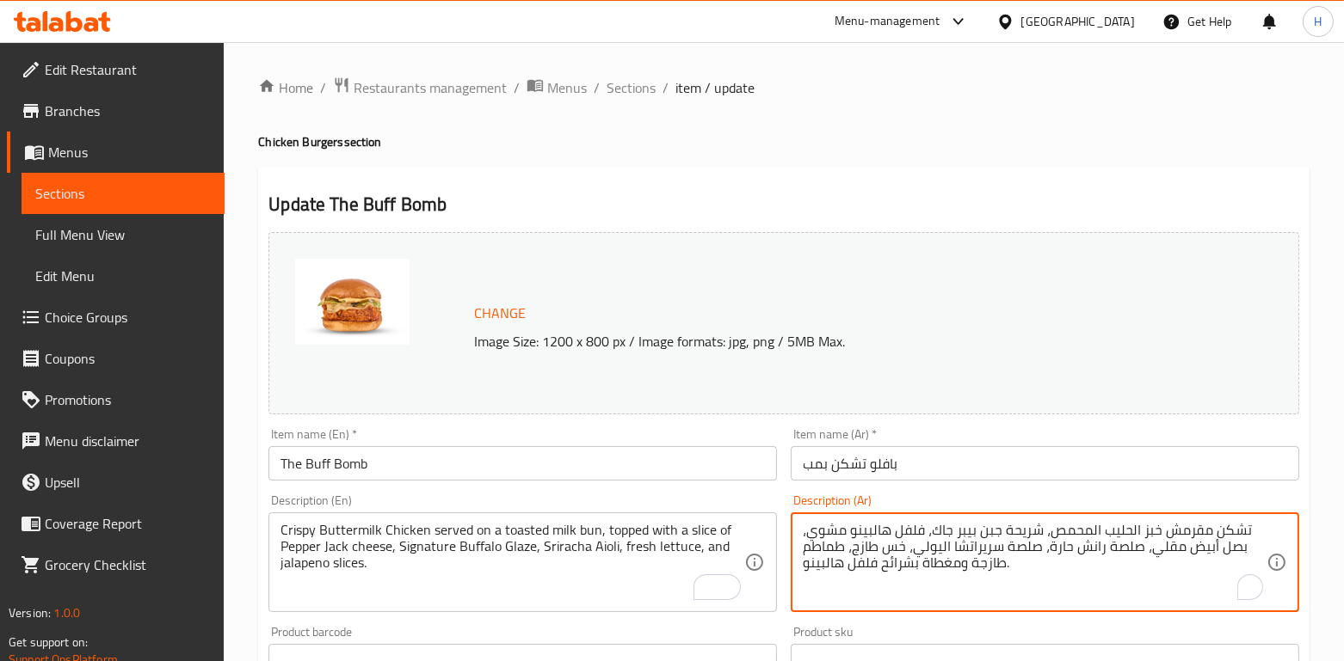
click at [970, 524] on textarea "تشكن مقرمش خبز الحليب المحمص، شريحة جبن بيبر جاك، فلفل هالبينو مشوي، بصل أبيض م…" at bounding box center [1035, 563] width 464 height 82
paste textarea "جالابينو مشوي، بصل أبيض مقلي، صلصة رانش حارة، صلصة سيراتشا اليولي، خس طازج، طما…"
click at [955, 600] on textarea "تشكن مقرمش خبز الحليب المحمص، شريحة جبن بيبر جاك، فلفل جالابينو مشوي، بصل أبيض …" at bounding box center [1035, 563] width 464 height 82
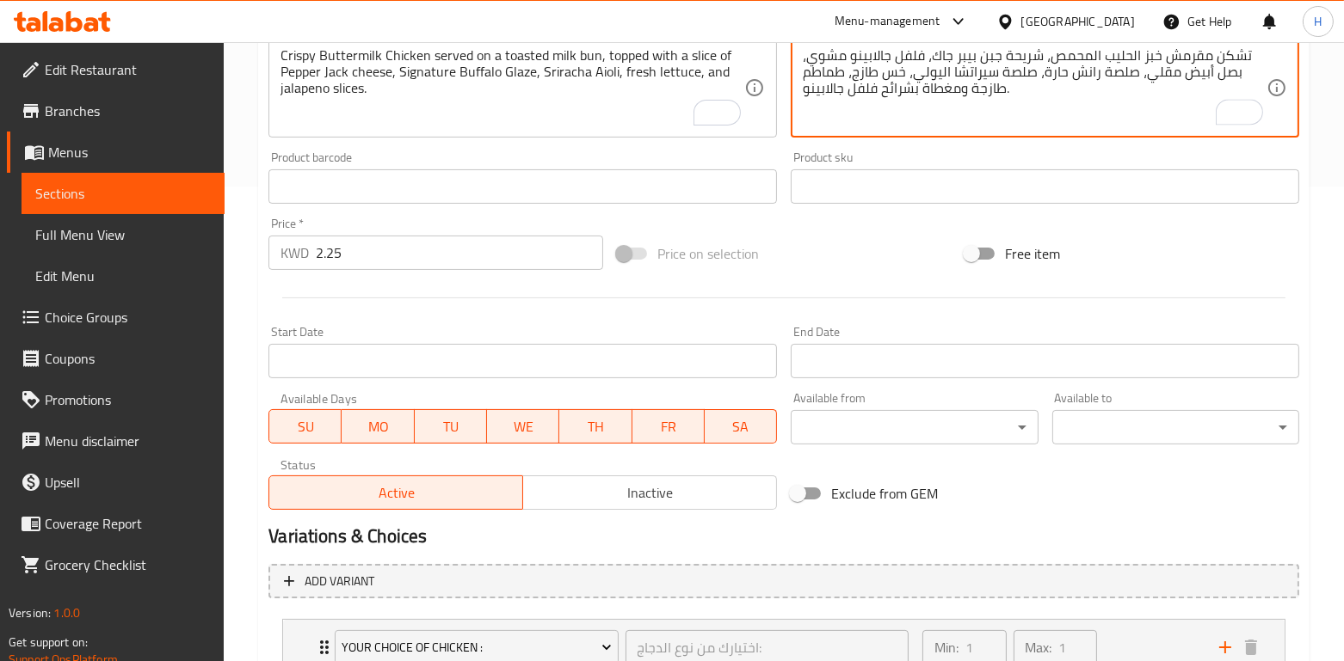
scroll to position [692, 0]
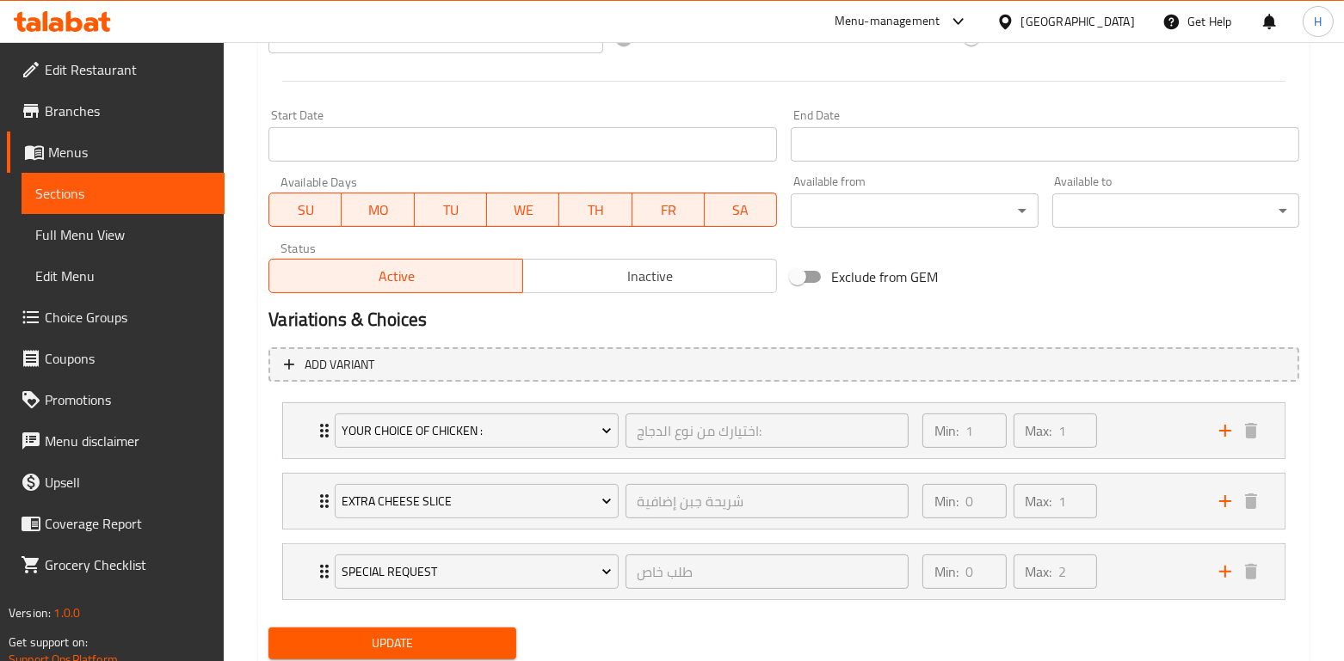
type textarea "تشكن مقرمش خبز الحليب المحمص، شريحة جبن بيبر جاك، فلفل جالابينو مشوي، بصل أبيض …"
click at [433, 655] on button "Update" at bounding box center [391, 644] width 247 height 32
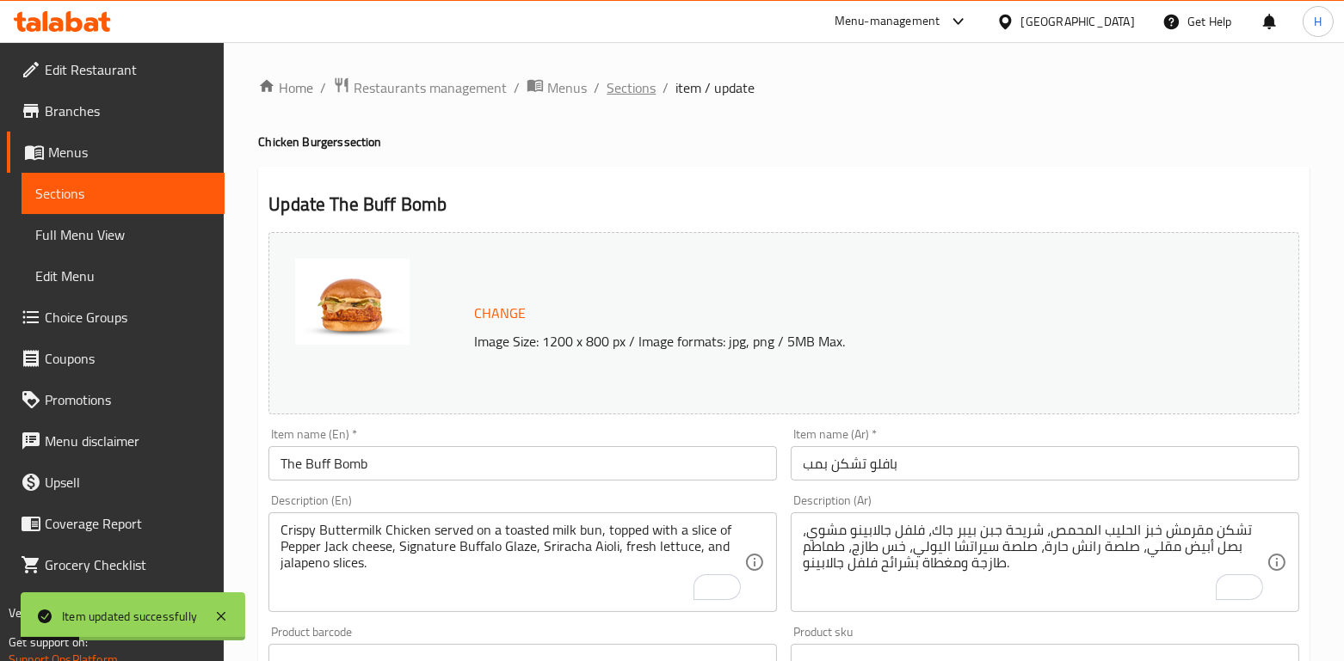
click at [642, 90] on span "Sections" at bounding box center [630, 87] width 49 height 21
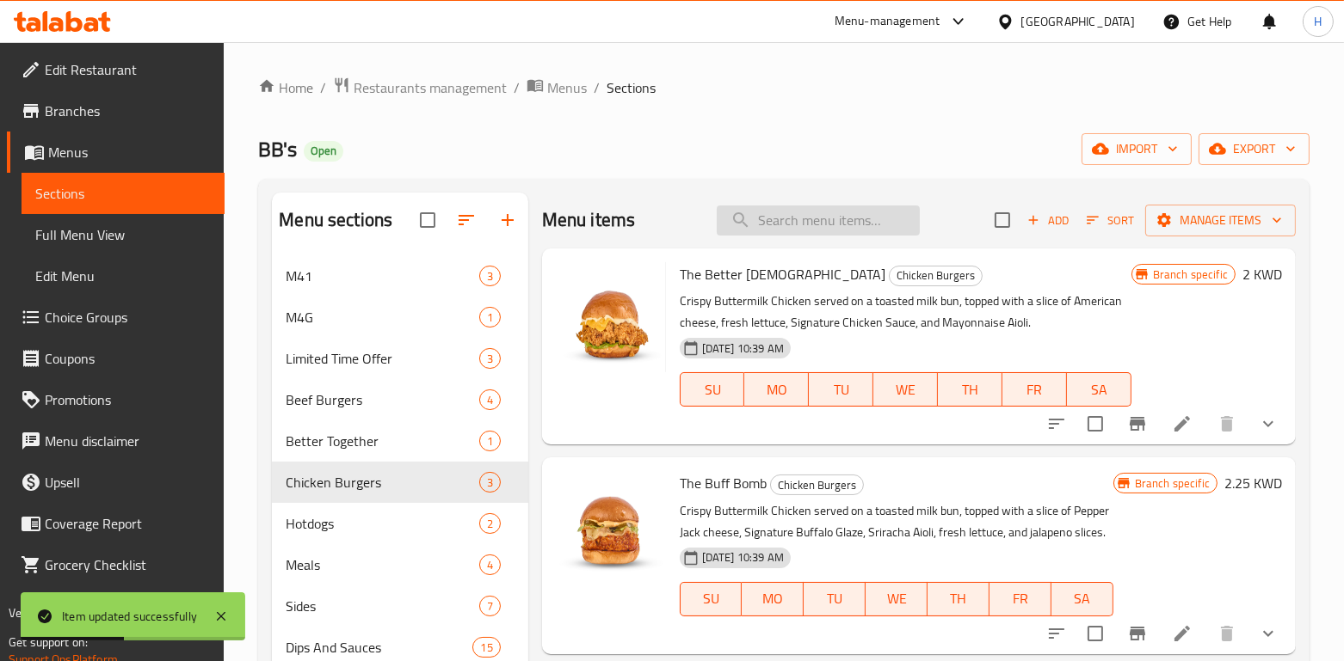
click at [773, 221] on input "search" at bounding box center [818, 221] width 203 height 30
paste input "Chipotle Blaze"
type input "Chipotle Blaze"
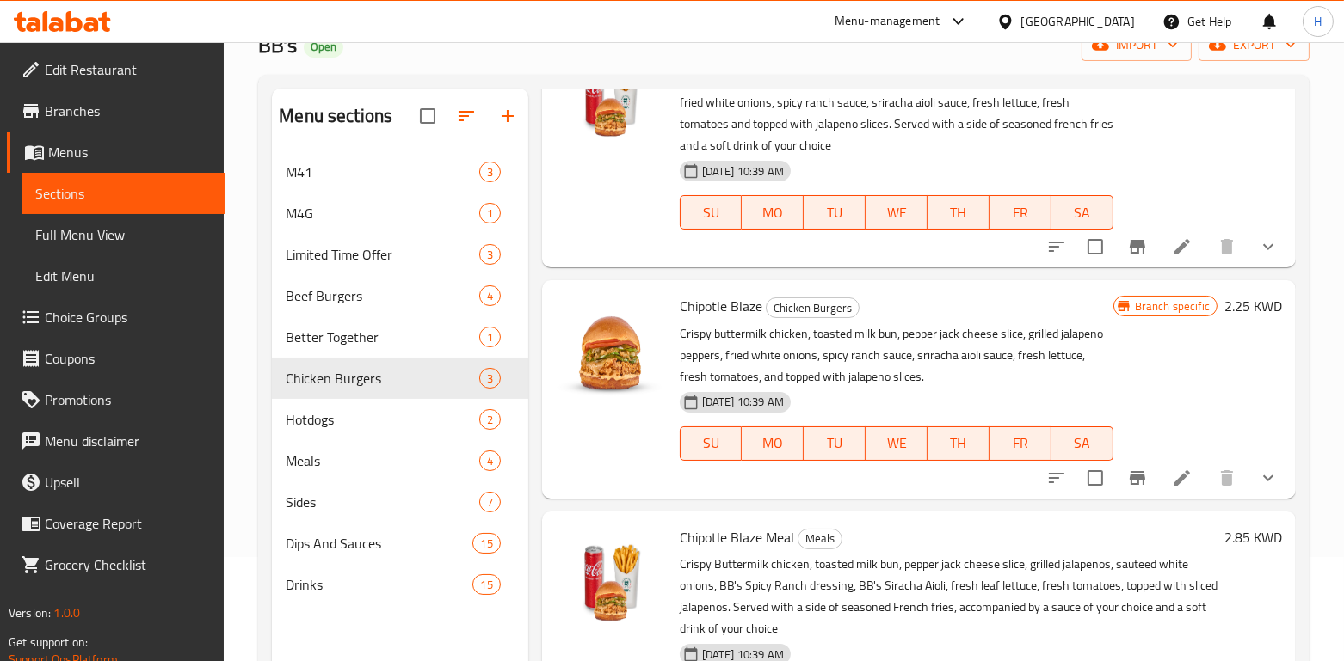
scroll to position [241, 0]
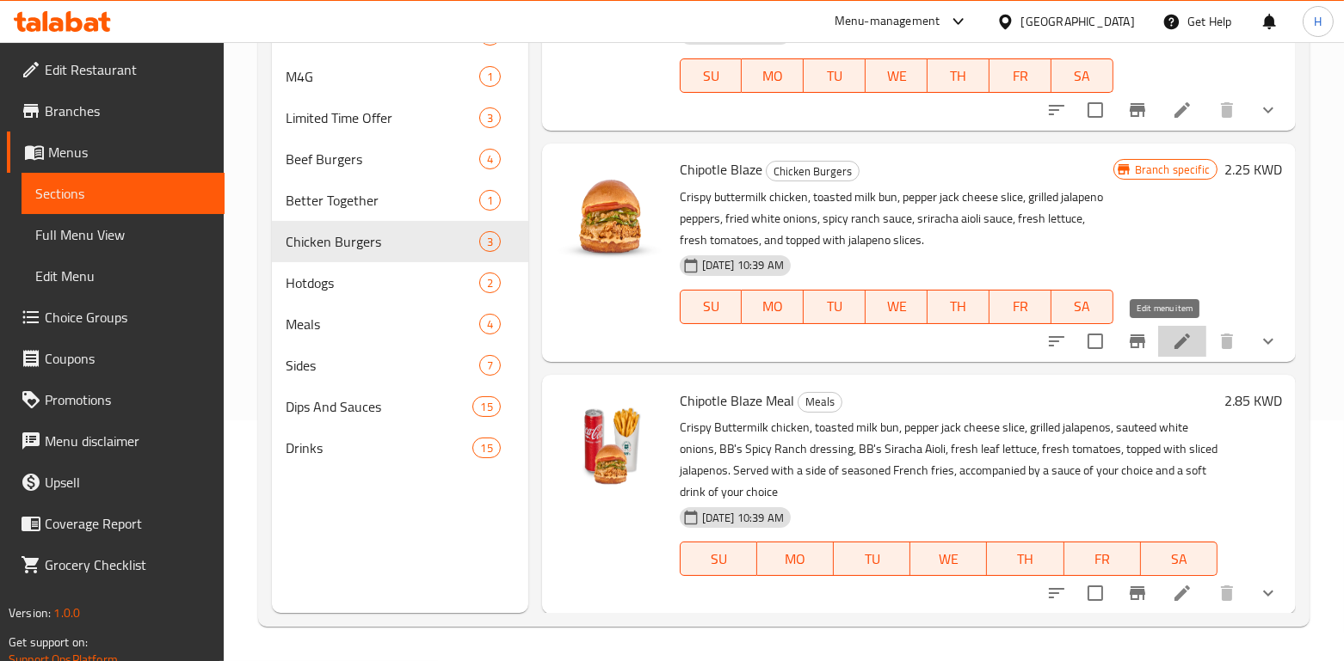
click at [1172, 343] on icon at bounding box center [1182, 341] width 21 height 21
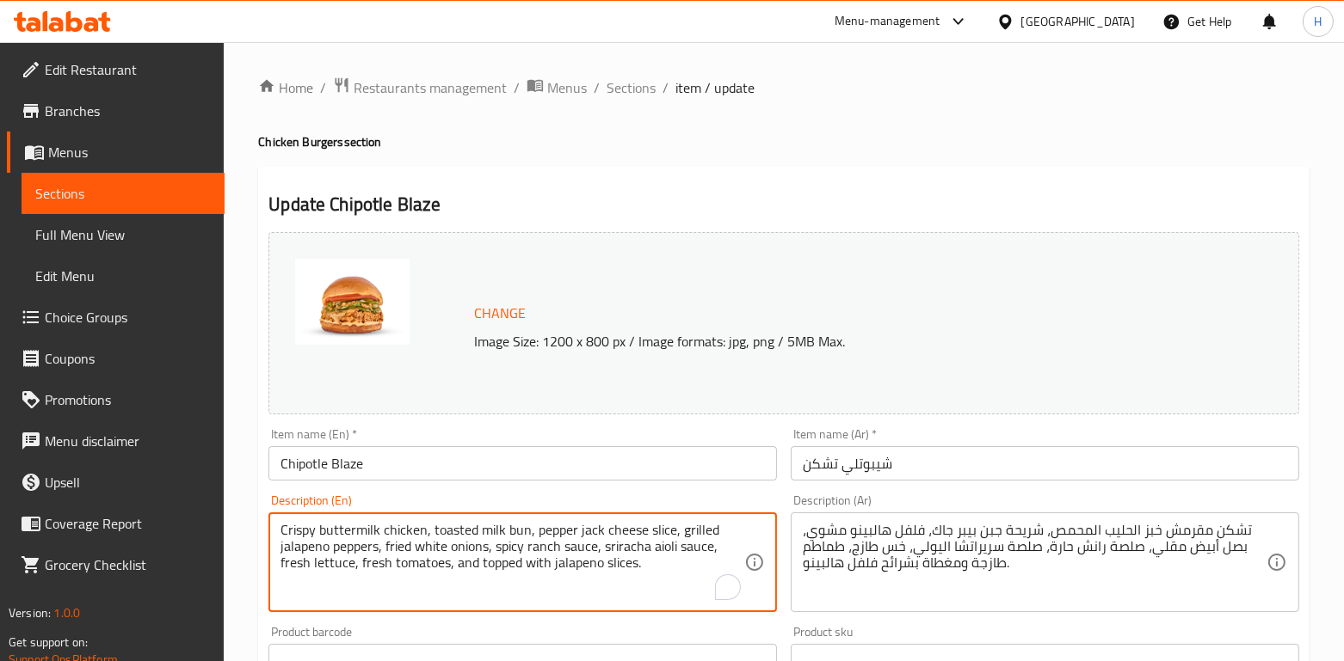
drag, startPoint x: 663, startPoint y: 572, endPoint x: 110, endPoint y: 514, distance: 556.2
paste textarea "Buttermilk Chicken served on a toasted milk bun, topped with a slice of Pepper …"
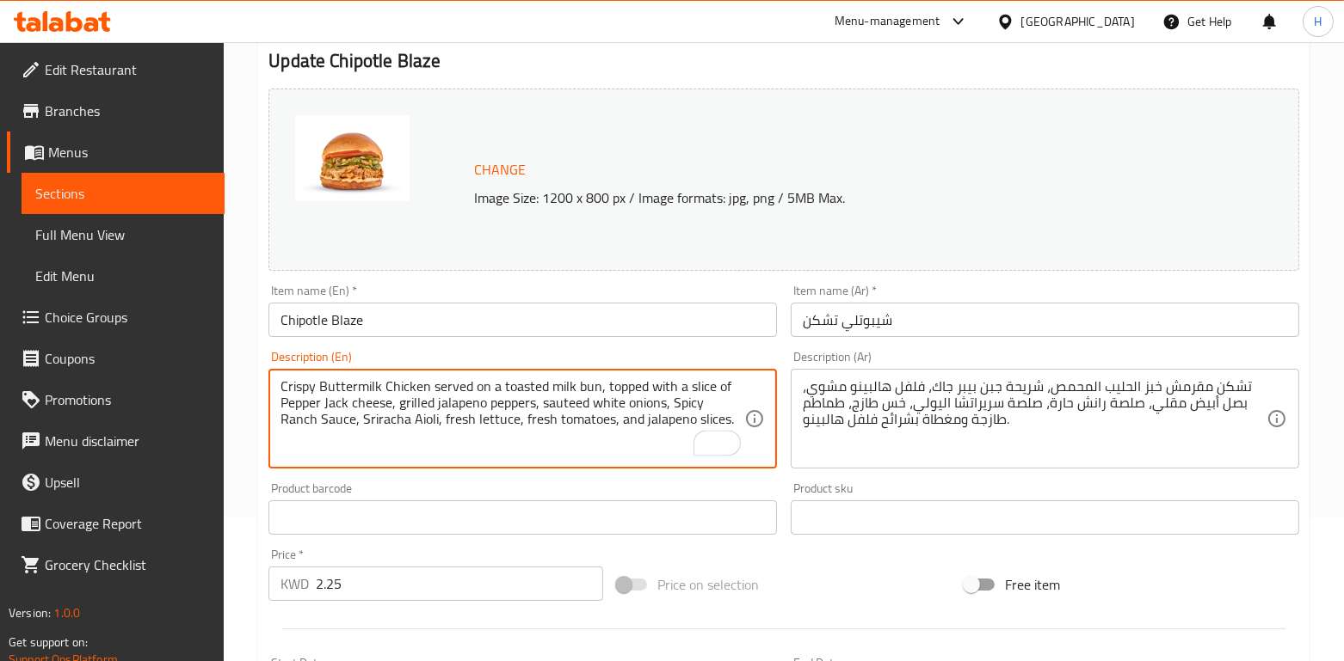
scroll to position [145, 0]
type textarea "Crispy Buttermilk Chicken served on a toasted milk bun, topped with a slice of …"
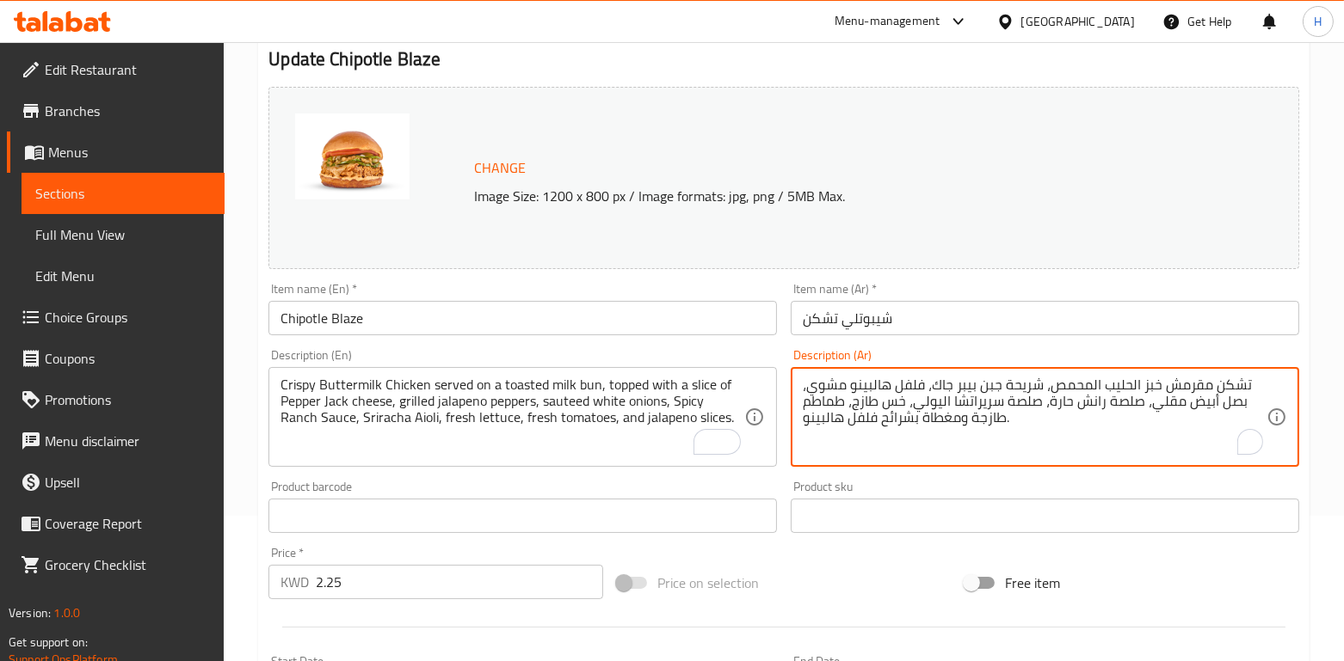
drag, startPoint x: 1247, startPoint y: 384, endPoint x: 1065, endPoint y: 416, distance: 185.3
click at [1195, 369] on div "تشكن مقرمش خبز الحليب المحمص، شريحة جبن بيبر جاك، فلفل هالبينو مشوي، بصل أبيض م…" at bounding box center [1045, 417] width 508 height 100
click at [1158, 370] on div "تشكن مقرمش خبز الحليب المحمص، شريحة جبن بيبر جاك، فلفل هالبينو مشوي، بصل أبيض م…" at bounding box center [1045, 417] width 508 height 100
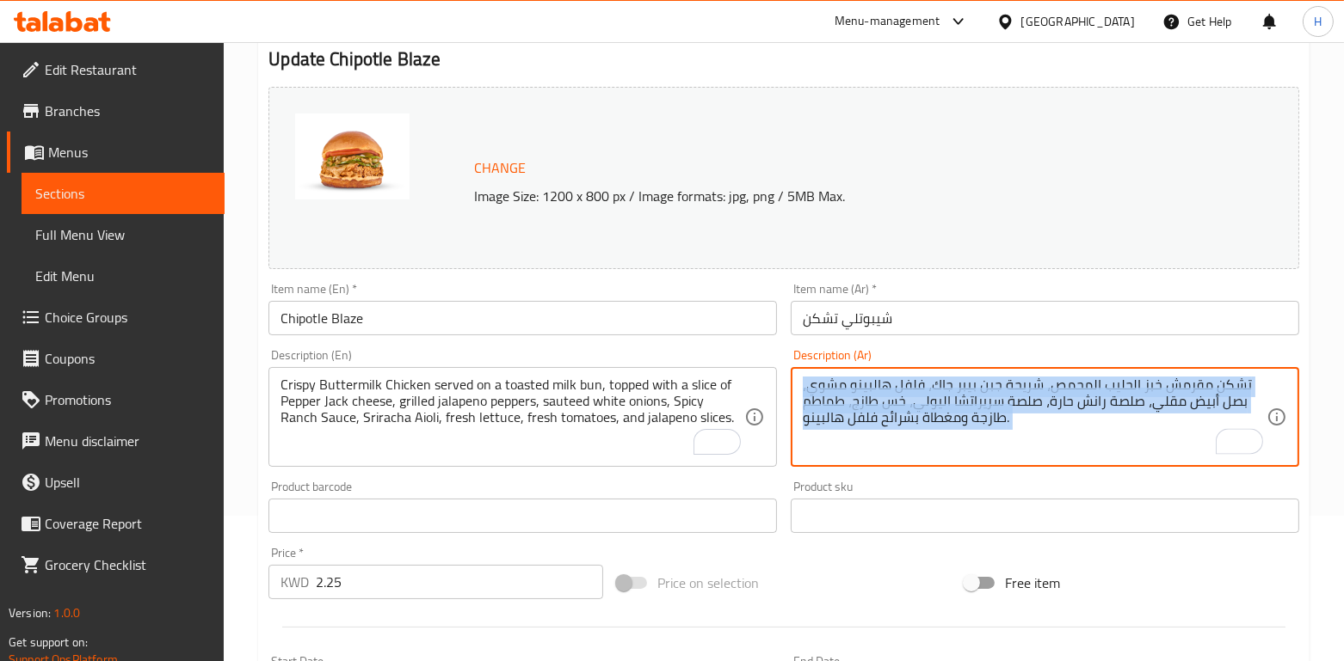
click at [1158, 370] on div "تشكن مقرمش خبز الحليب المحمص، شريحة جبن بيبر جاك، فلفل هالبينو مشوي، بصل أبيض م…" at bounding box center [1045, 417] width 508 height 100
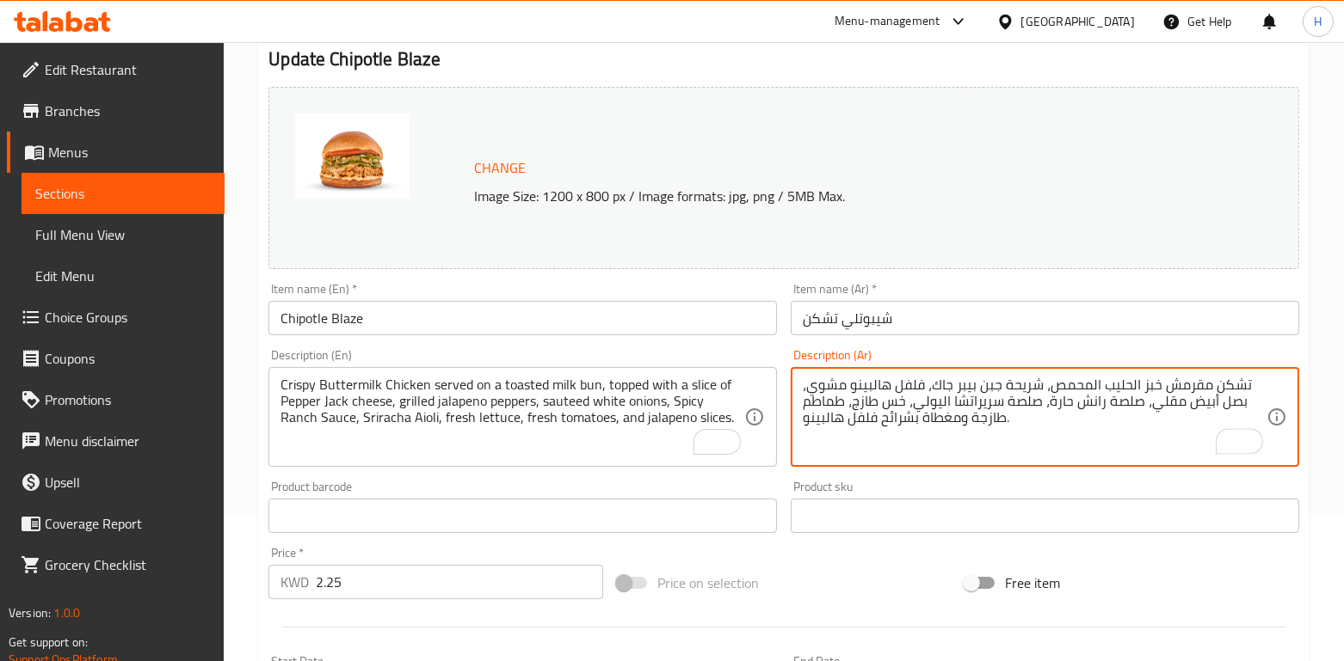
click at [1149, 380] on textarea "تشكن مقرمش خبز الحليب المحمص، شريحة جبن بيبر جاك، فلفل هالبينو مشوي، بصل أبيض م…" at bounding box center [1035, 418] width 464 height 82
paste textarea "جالابينو مشوي، بصل أبيض مقلي، صلصة رانش حارة، صلصة سيراتشا اليولي، خس طازج، طما…"
click at [1132, 445] on textarea "تشكن مقرمش خبز الحليب المحمص، شريحة جبن بيبر جاك، فلفل جالابينو مشوي، بصل أبيض …" at bounding box center [1035, 418] width 464 height 82
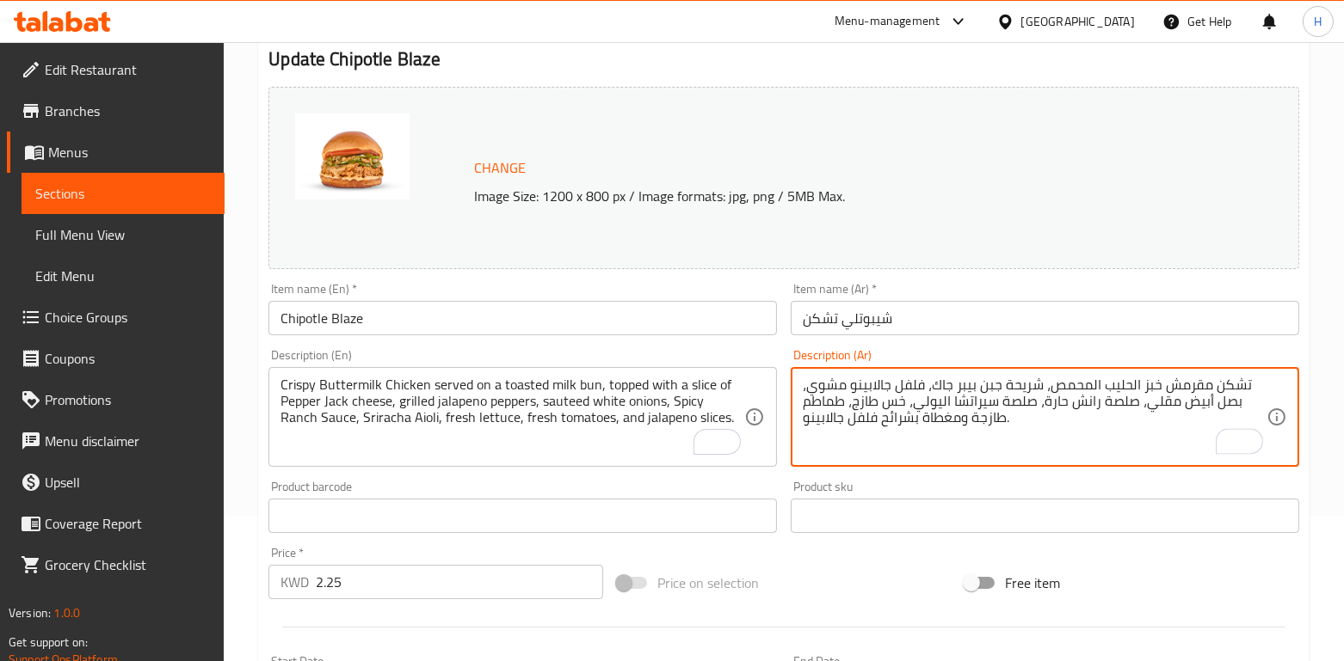
type textarea "تشكن مقرمش خبز الحليب المحمص، شريحة جبن بيبر جاك، فلفل جالابينو مشوي، بصل أبيض …"
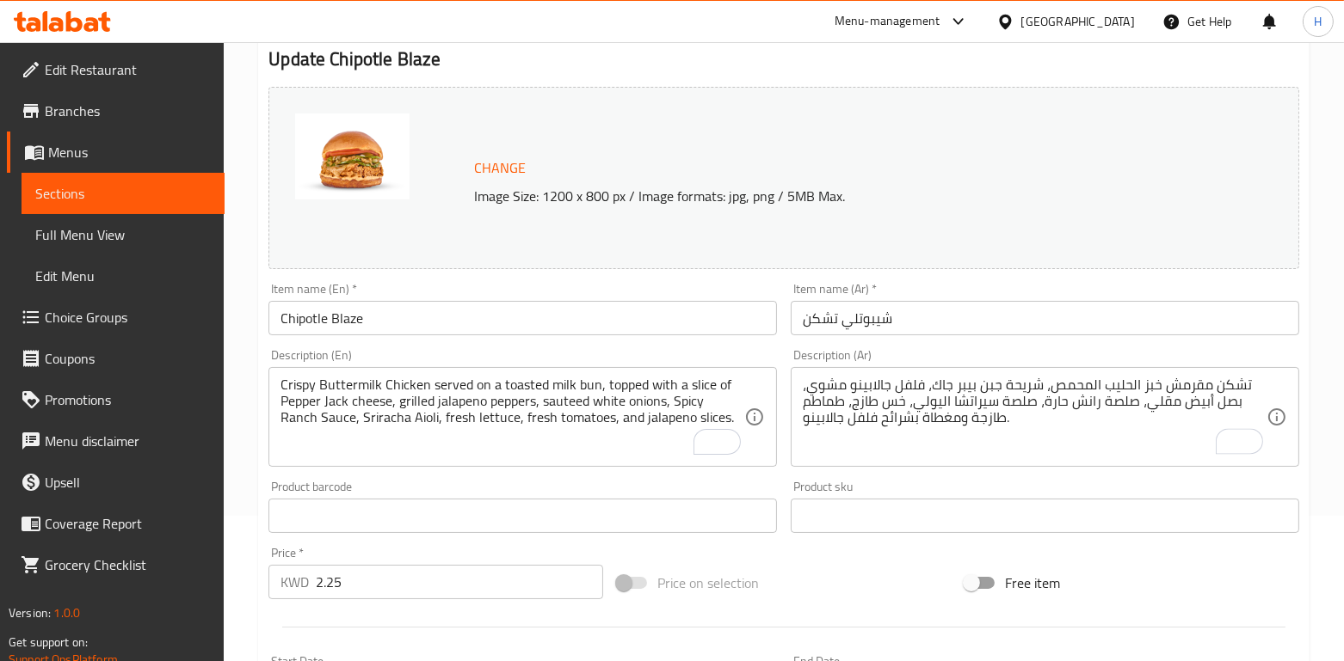
click at [889, 489] on div "Product sku Product sku" at bounding box center [1045, 507] width 508 height 52
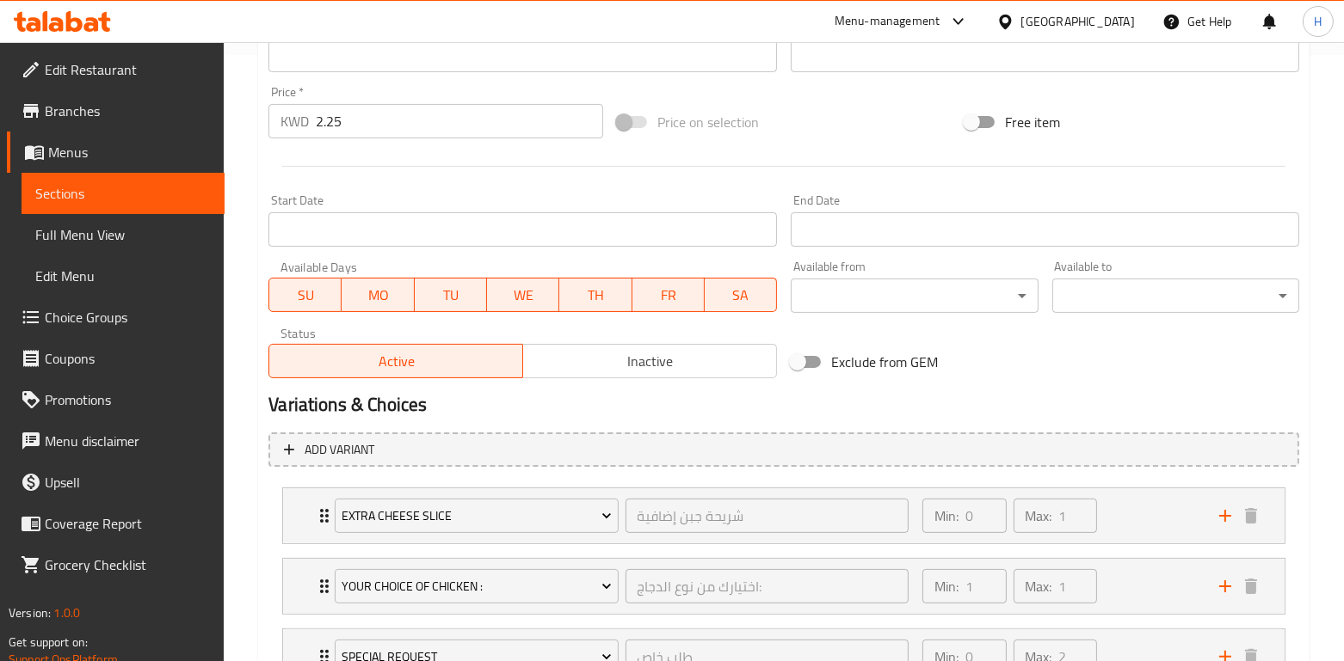
scroll to position [748, 0]
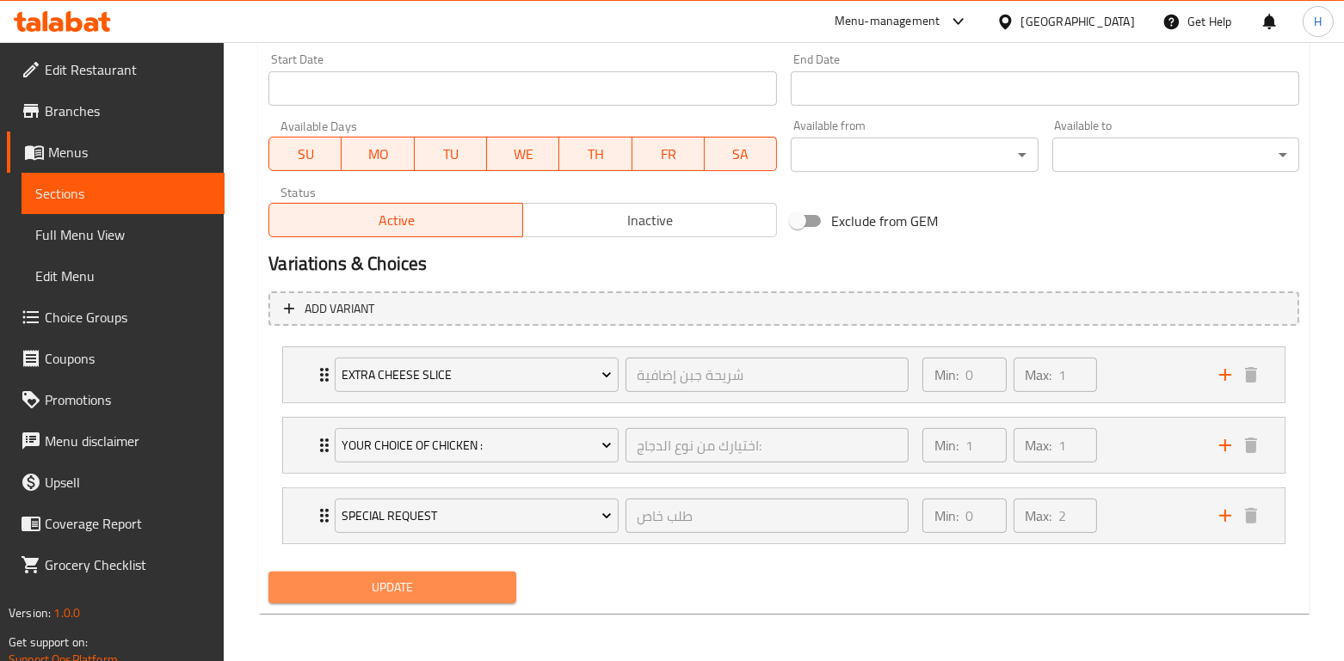
click at [446, 572] on button "Update" at bounding box center [391, 588] width 247 height 32
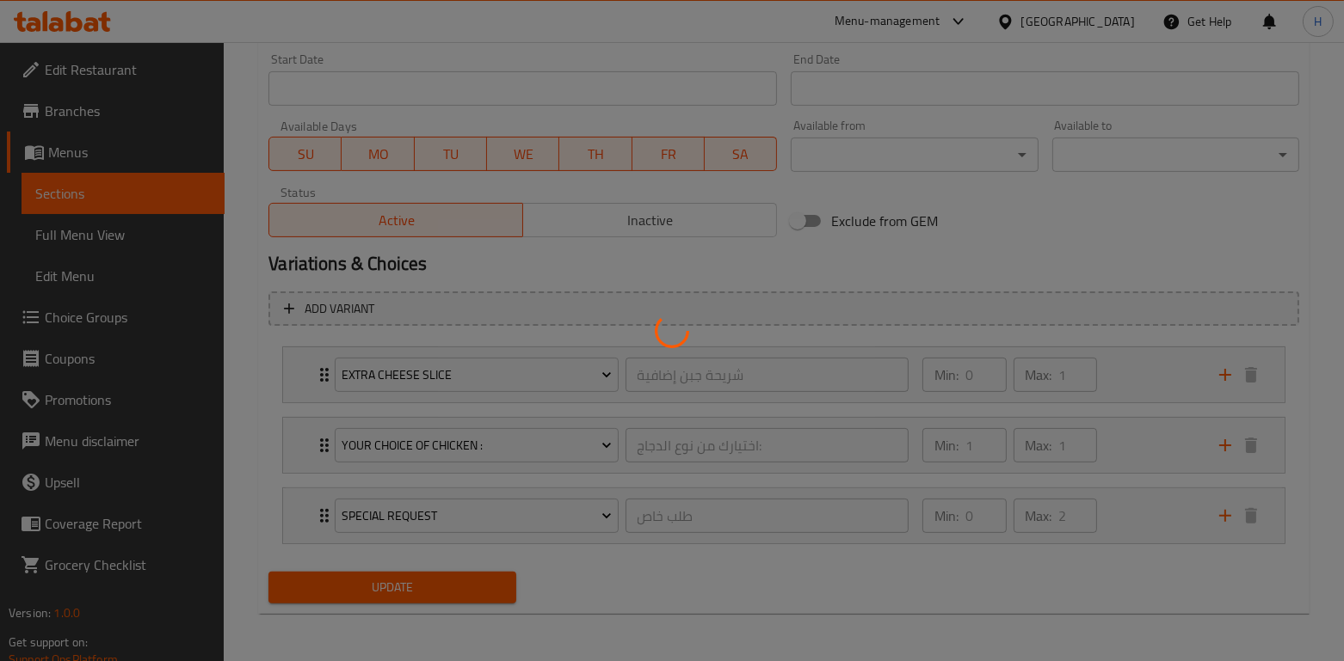
scroll to position [0, 0]
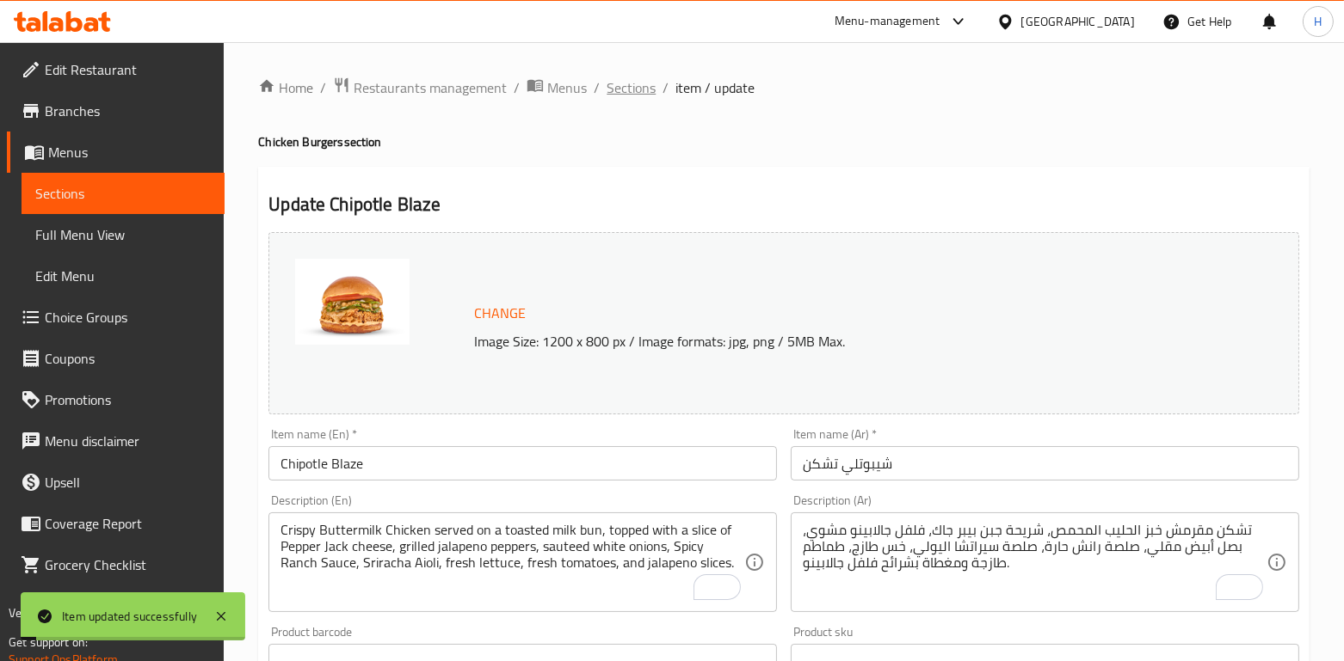
click at [616, 93] on span "Sections" at bounding box center [630, 87] width 49 height 21
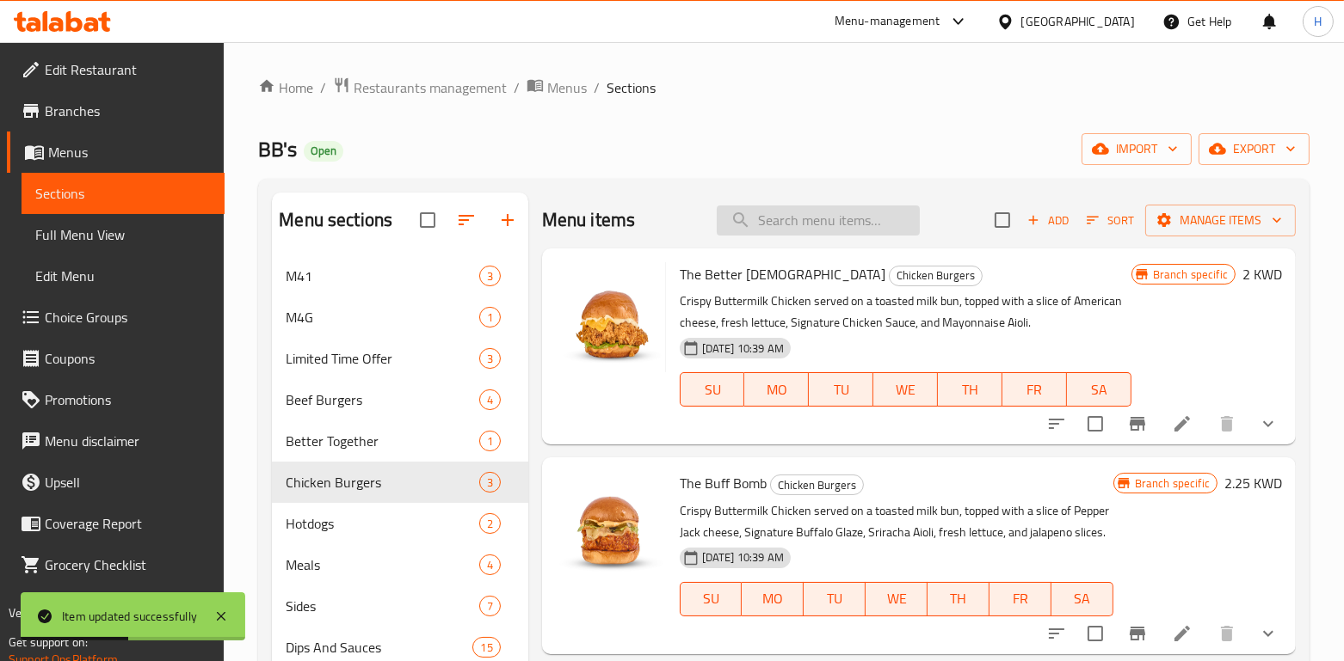
click at [768, 228] on input "search" at bounding box center [818, 221] width 203 height 30
paste input "The O.G Hot Dog"
type input "The O.G Hot Dog"
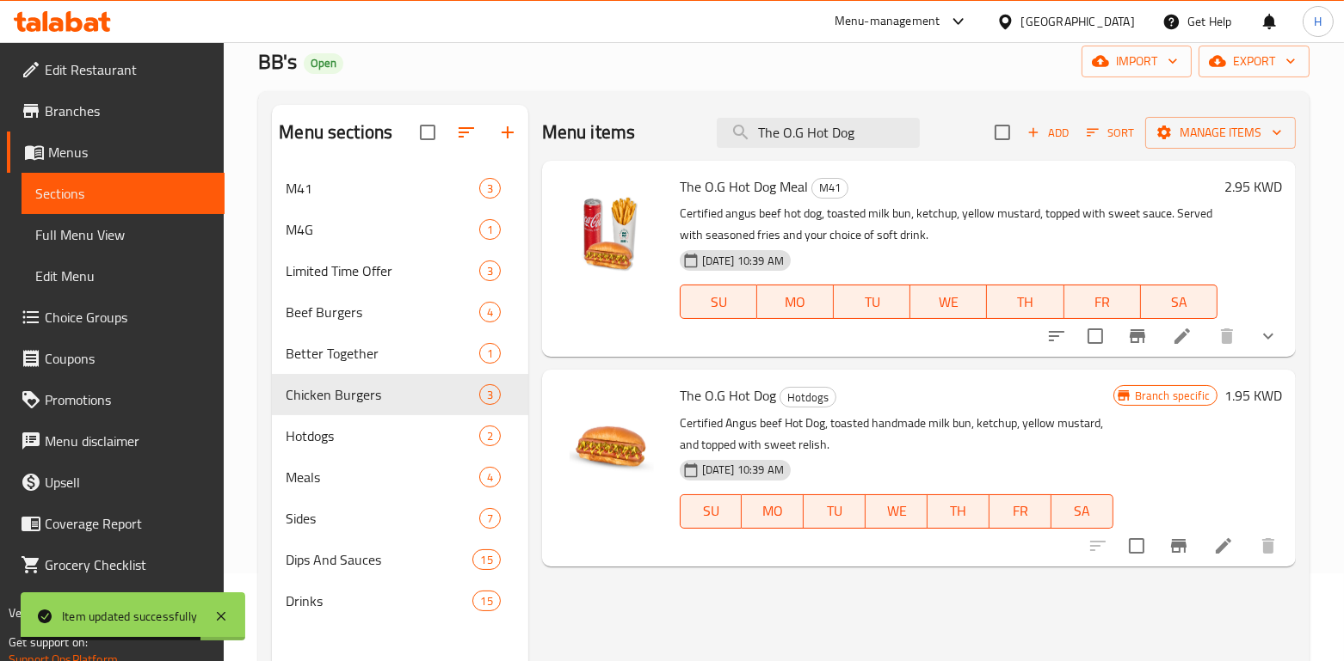
scroll to position [87, 0]
click at [1185, 338] on icon at bounding box center [1182, 337] width 21 height 21
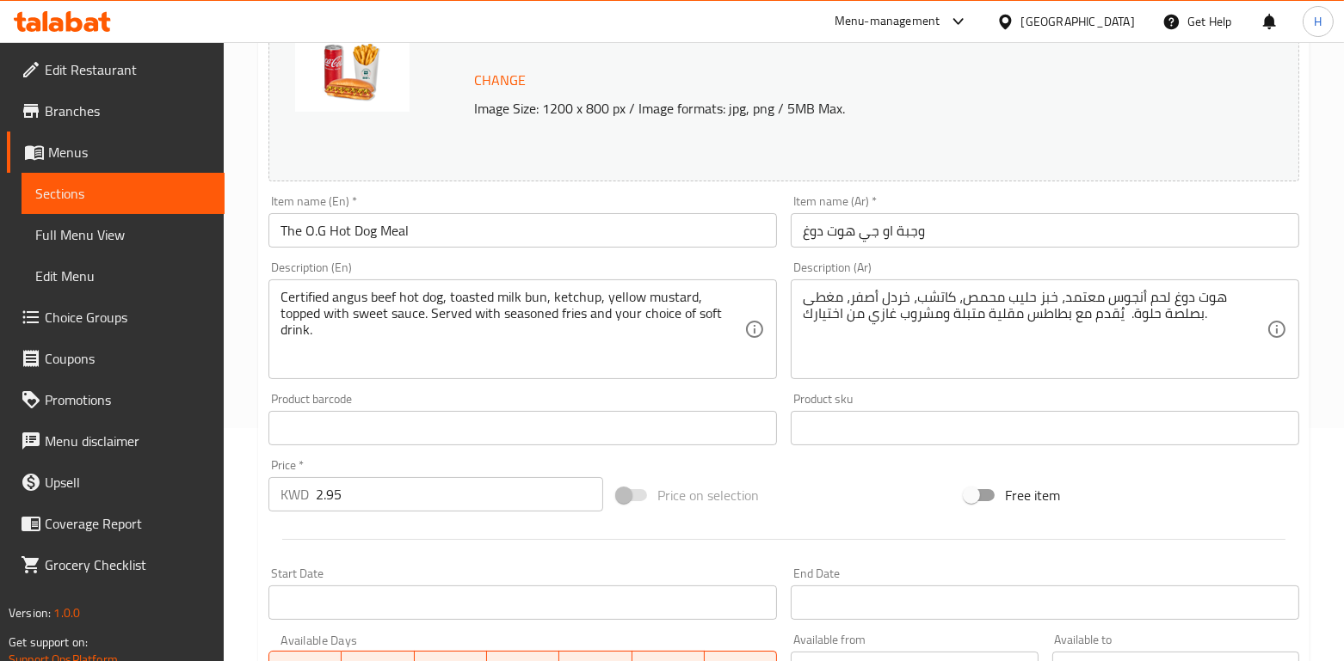
scroll to position [264, 0]
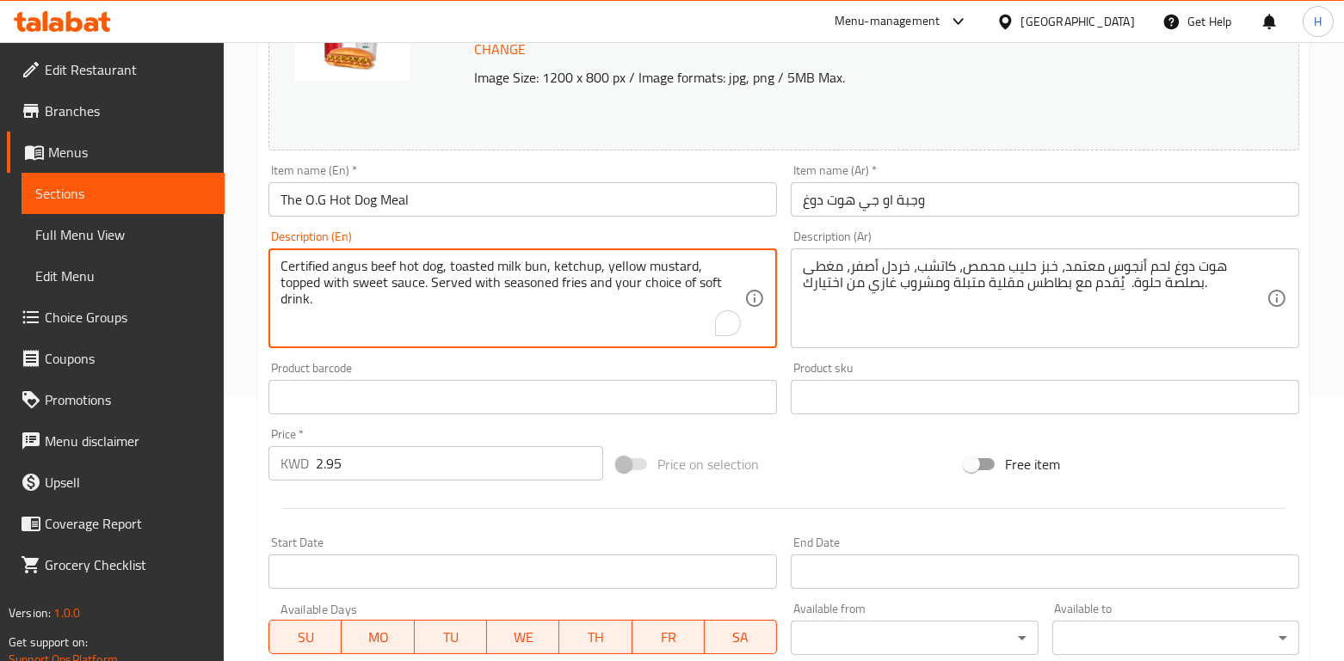
drag, startPoint x: 720, startPoint y: 285, endPoint x: 219, endPoint y: 239, distance: 502.7
paste textarea "Angus Beef Hot Dog served on a toasted milk bun, with Ketchup, Yellow Mustard, …"
type textarea "Certified Angus Beef Hot Dog served on a toasted milk bun, with Ketchup, Yellow…"
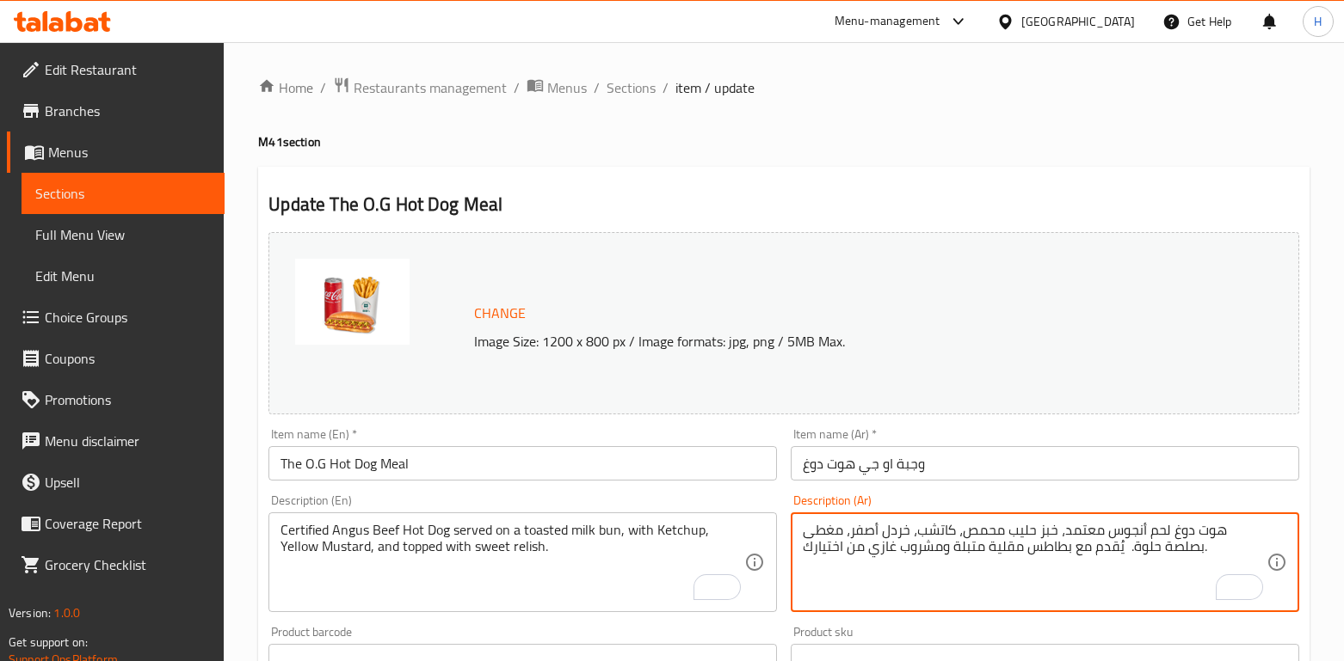
scroll to position [264, 0]
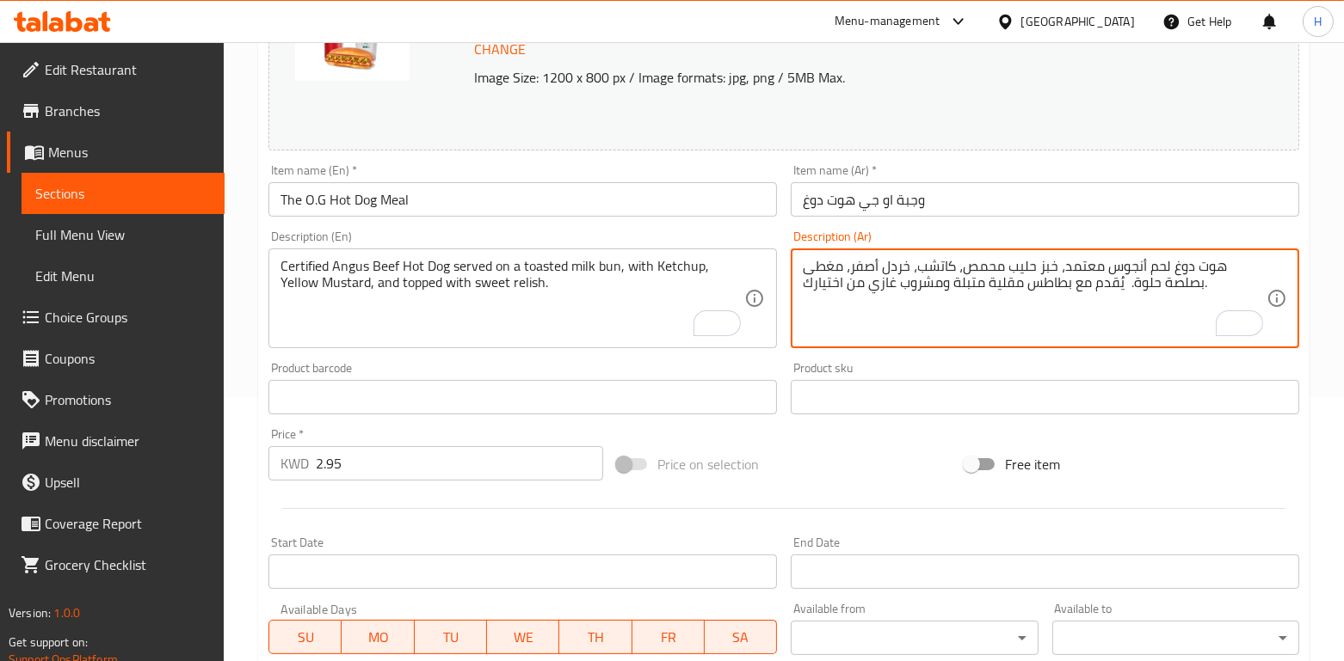
drag, startPoint x: 1228, startPoint y: 268, endPoint x: 1172, endPoint y: 297, distance: 63.1
click at [1172, 297] on textarea "هوت دوغ لحم أنجوس معتمد، خبز حليب محمص، كاتشب، خردل أصفر، مغطى بصلصة حلوة. يُقد…" at bounding box center [1035, 299] width 464 height 82
click at [1141, 273] on textarea "هوت دوغ لحم أنجوس معتمد، خبز حليب محمص، كاتشب، خردل أصفر، مغطى بصلصة حلوة. يُقد…" at bounding box center [1035, 299] width 464 height 82
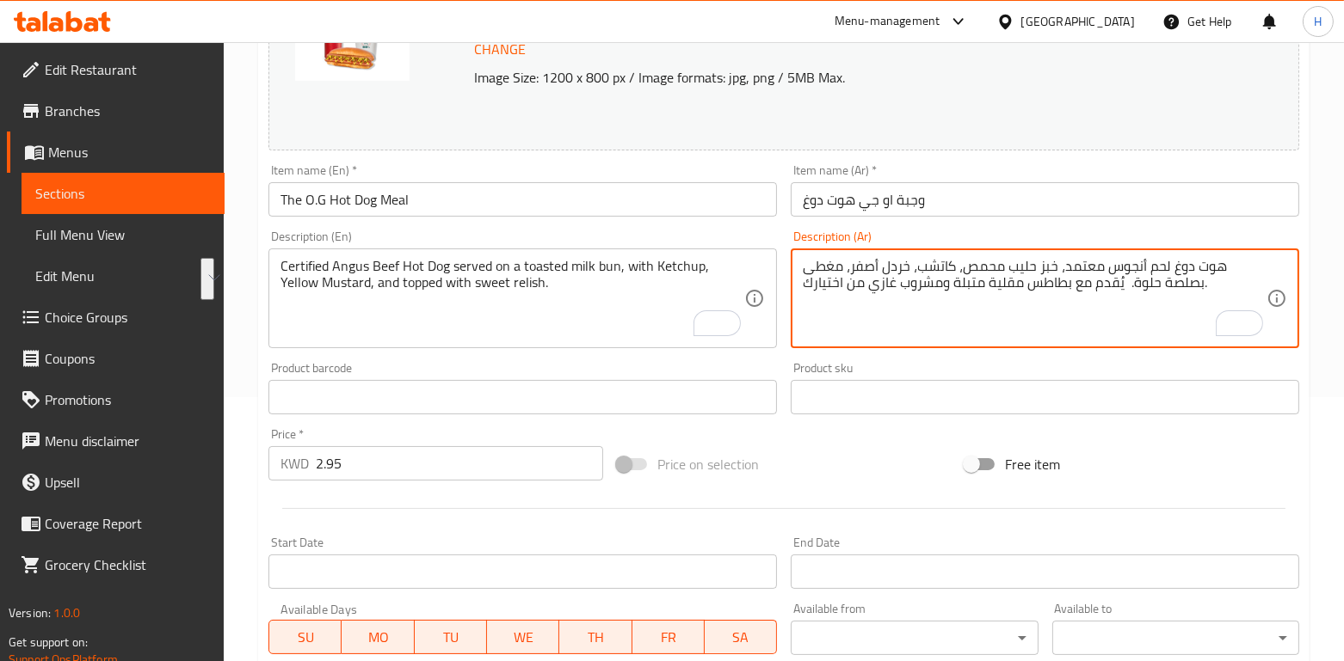
click at [1141, 273] on textarea "هوت دوغ لحم أنجوس معتمد، خبز حليب محمص، كاتشب، خردل أصفر، مغطى بصلصة حلوة. يُقد…" at bounding box center [1035, 299] width 464 height 82
click at [1133, 331] on textarea "لحم هوت دوغ أنجوس من خلطتنا المحلية الخاصة، مع خبز الحليب المحمص، كاتشب، خردل ا…" at bounding box center [1035, 299] width 464 height 82
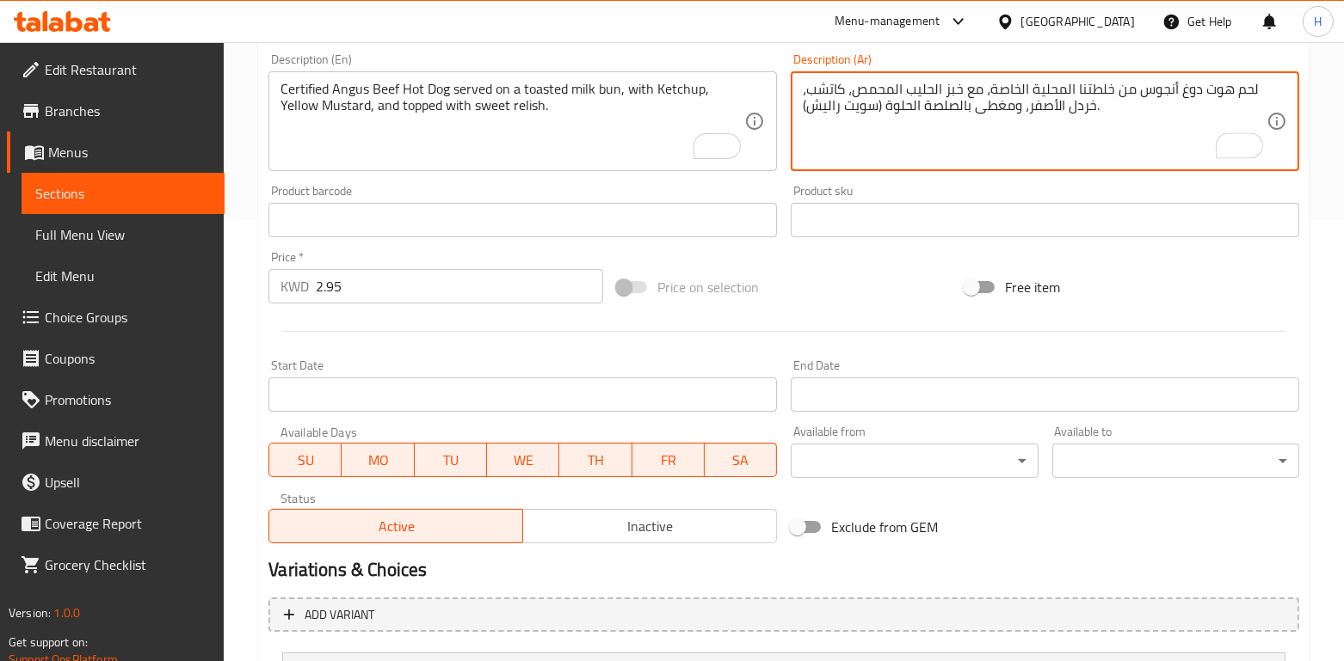
scroll to position [607, 0]
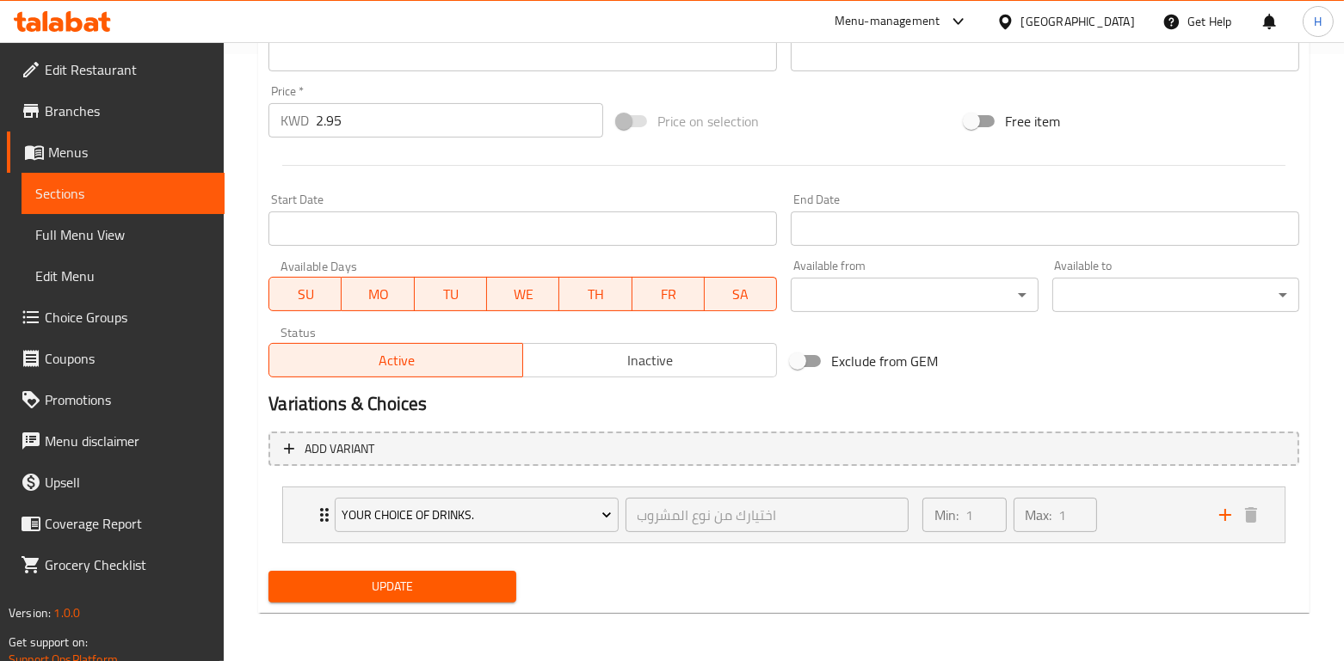
type textarea "لحم هوت دوغ أنجوس من خلطتنا المحلية الخاصة، مع خبز الحليب المحمص، كاتشب، خردل ا…"
click at [495, 583] on span "Update" at bounding box center [391, 587] width 219 height 22
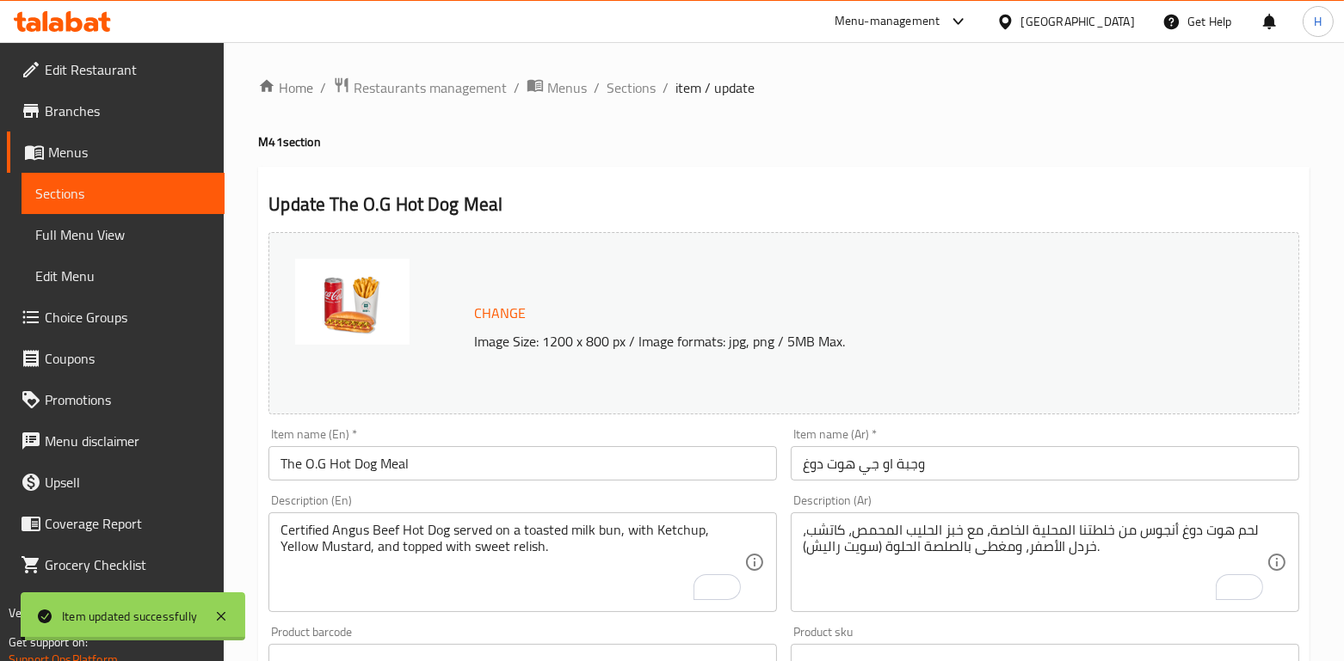
scroll to position [7, 0]
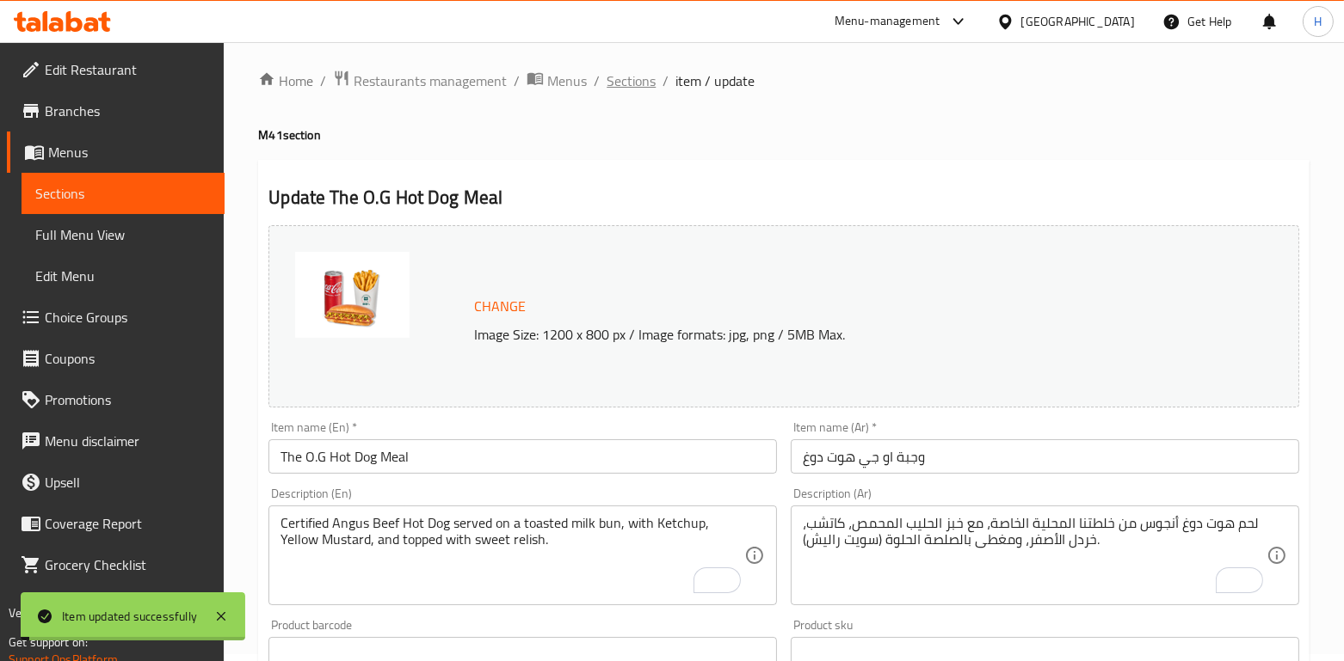
click at [621, 86] on span "Sections" at bounding box center [630, 81] width 49 height 21
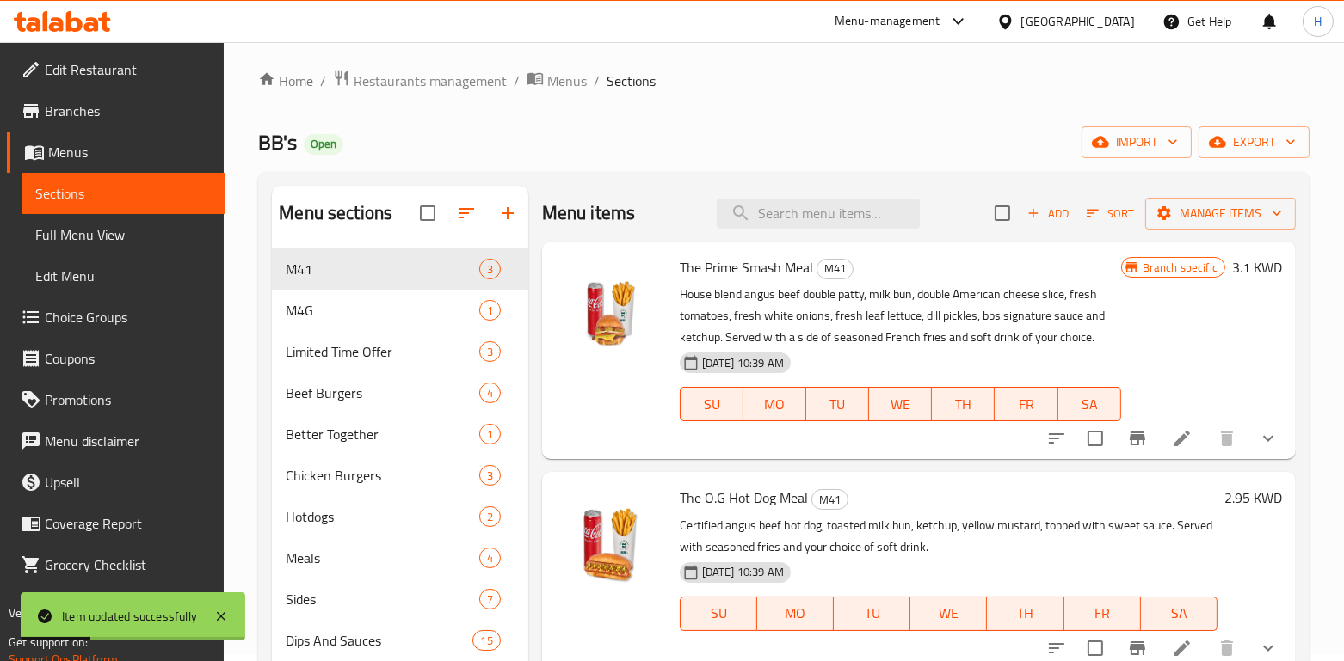
click at [530, 374] on div "Menu items Add Sort Manage items The Prime Smash Meal M41 House blend angus bee…" at bounding box center [911, 516] width 767 height 661
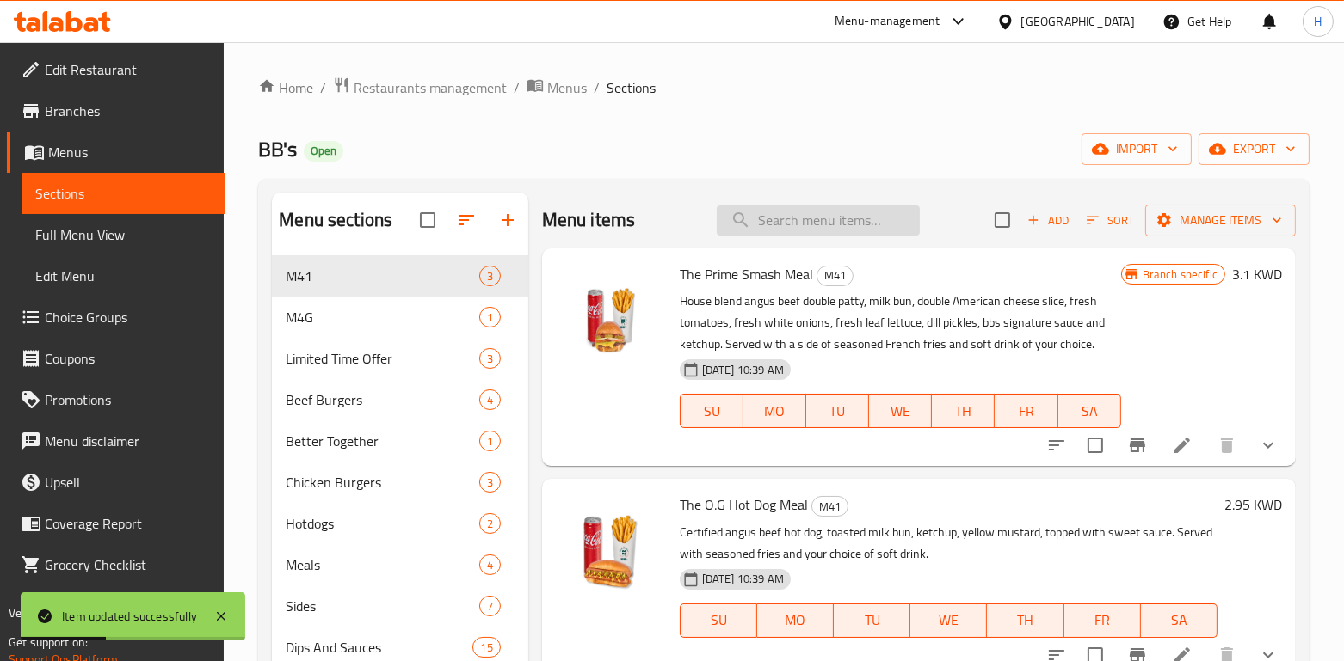
click at [778, 219] on input "search" at bounding box center [818, 221] width 203 height 30
paste input "The O.G Hot Dog"
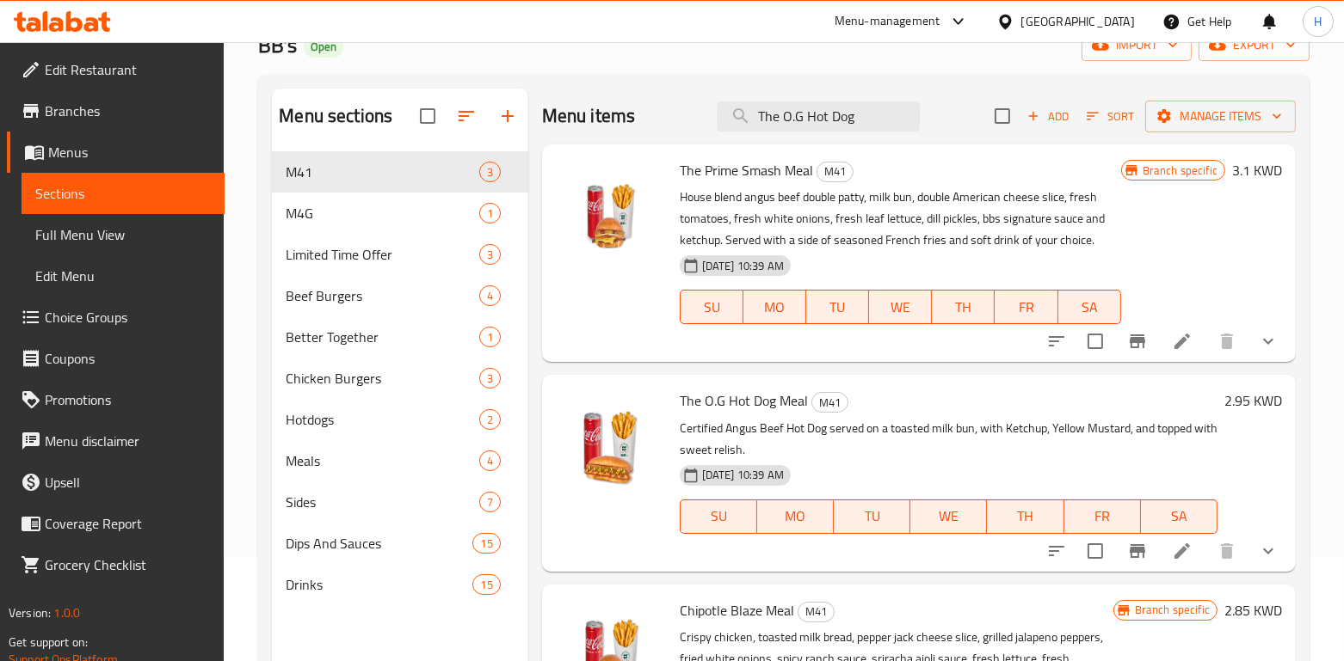
drag, startPoint x: 809, startPoint y: 115, endPoint x: 615, endPoint y: 132, distance: 194.2
click at [615, 132] on div "Menu items The O.G Hot Dog Add Sort Manage items" at bounding box center [919, 117] width 754 height 56
paste input "Chipotle"
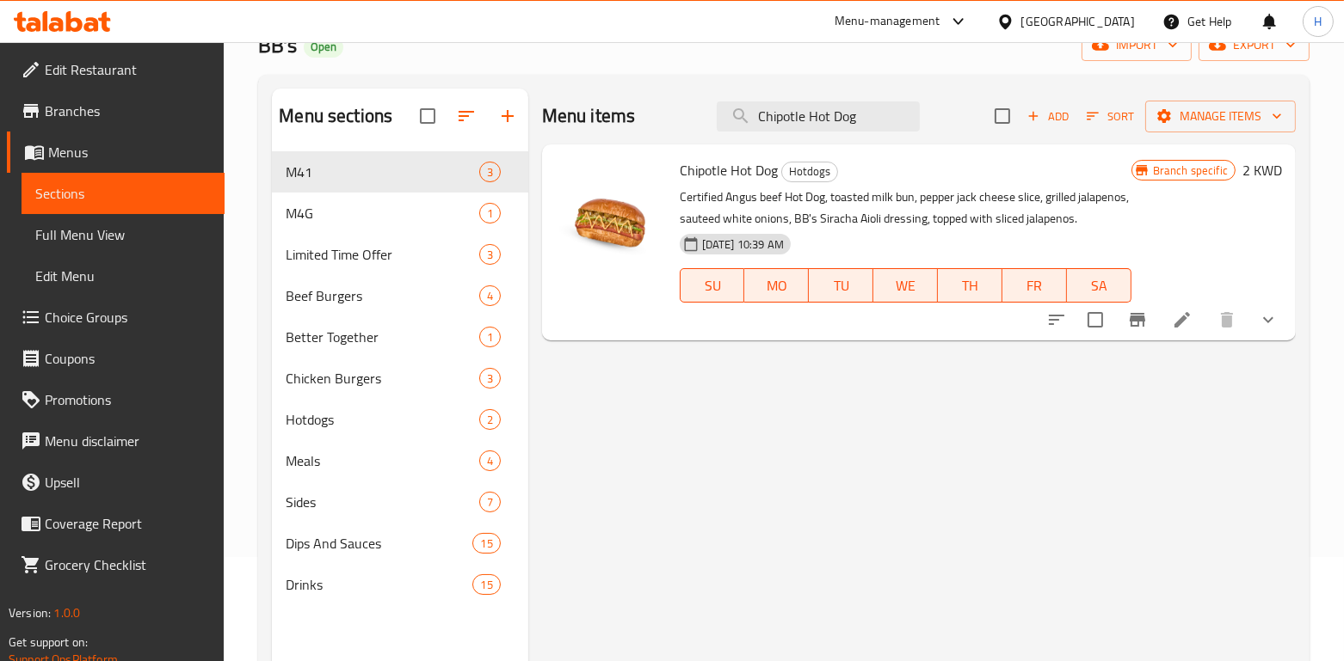
type input "Chipotle Hot Dog"
click at [1190, 329] on icon at bounding box center [1182, 320] width 21 height 21
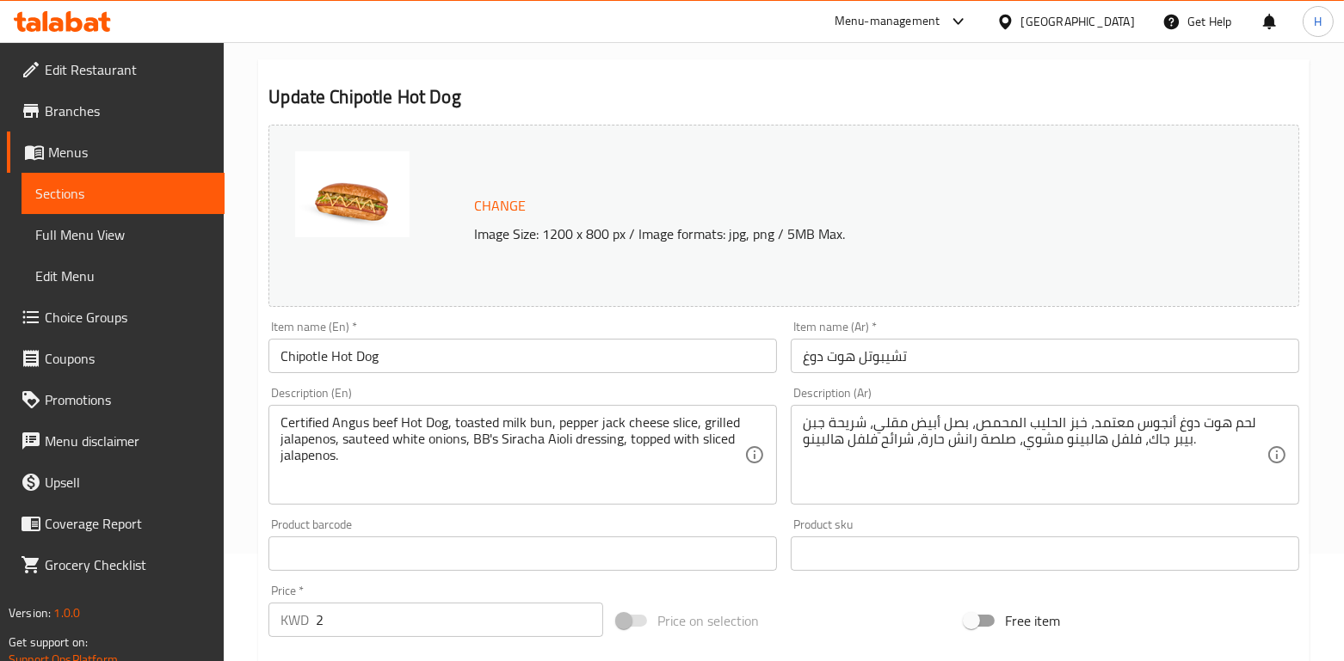
scroll to position [132, 0]
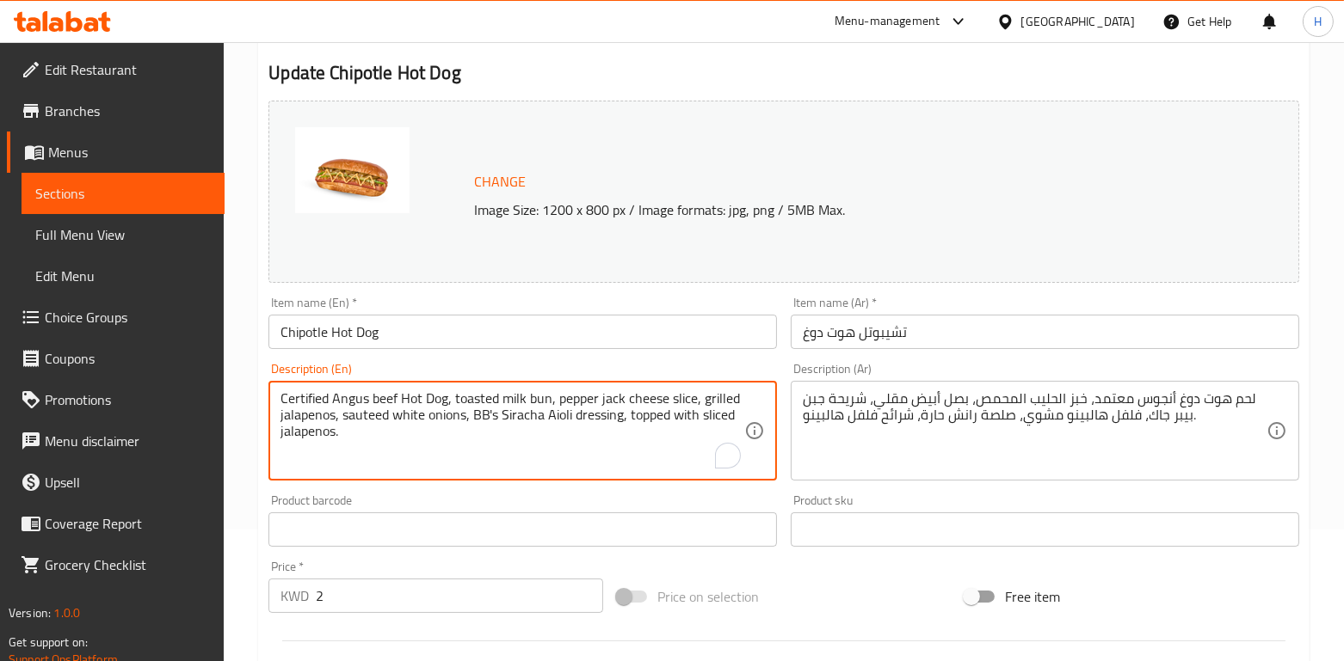
drag, startPoint x: 399, startPoint y: 436, endPoint x: 244, endPoint y: 385, distance: 162.9
paste textarea "Beef Hot Dog on a toasted milk bun, topped with a slice of Pepper Jack cheese, …"
type textarea "Certified Angus Beef Hot Dog on a toasted milk bun, topped with a slice of Pepp…"
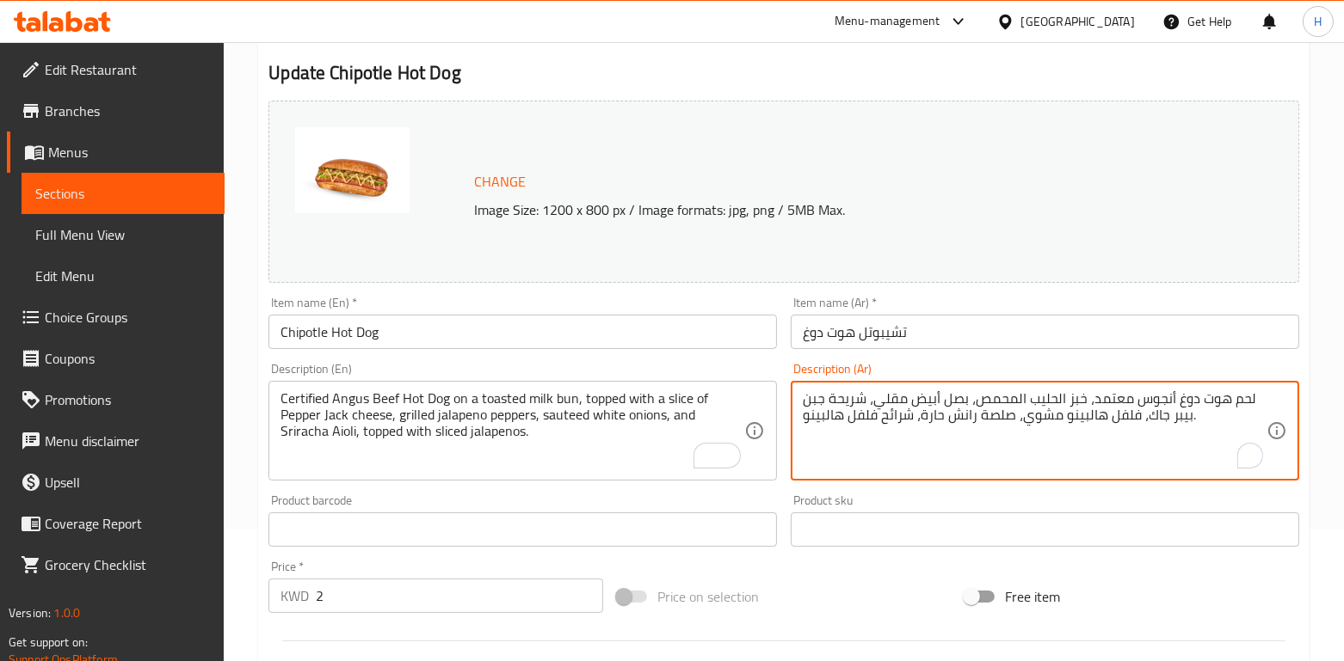
click at [963, 397] on textarea "لحم هوت دوغ أنجوس معتمد، خبز الحليب المحمص، بصل أبيض مقلي، شريحة جبن بيبر جاك، …" at bounding box center [1035, 432] width 464 height 82
paste textarea "ن خلطتنا المحلية الخاصة، خبز الحليب المحمص، بصل أبيض مقلي، شريحة جبن بيبر جاك، …"
type textarea "لحم هوت دوغ أنجوس من خلطتنا المحلية الخاصة، خبز الحليب المحمص، بصل أبيض مقلي، ش…"
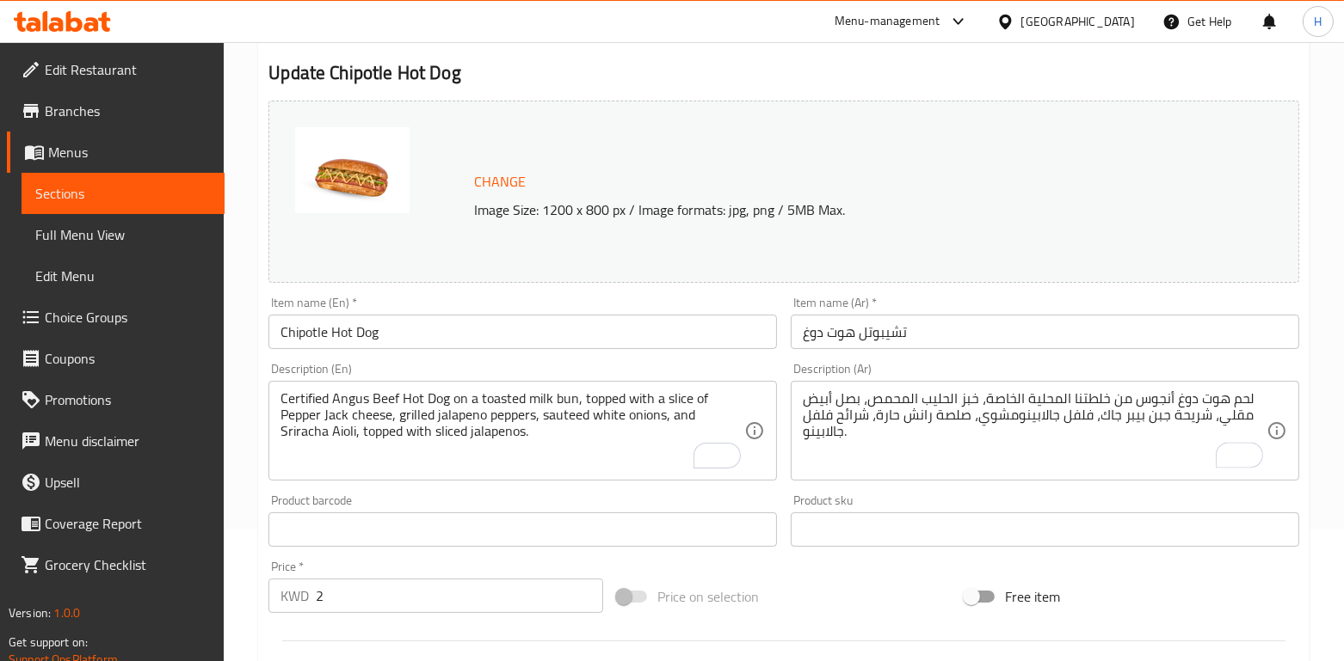
click at [928, 493] on div "Product sku Product sku" at bounding box center [1045, 521] width 522 height 66
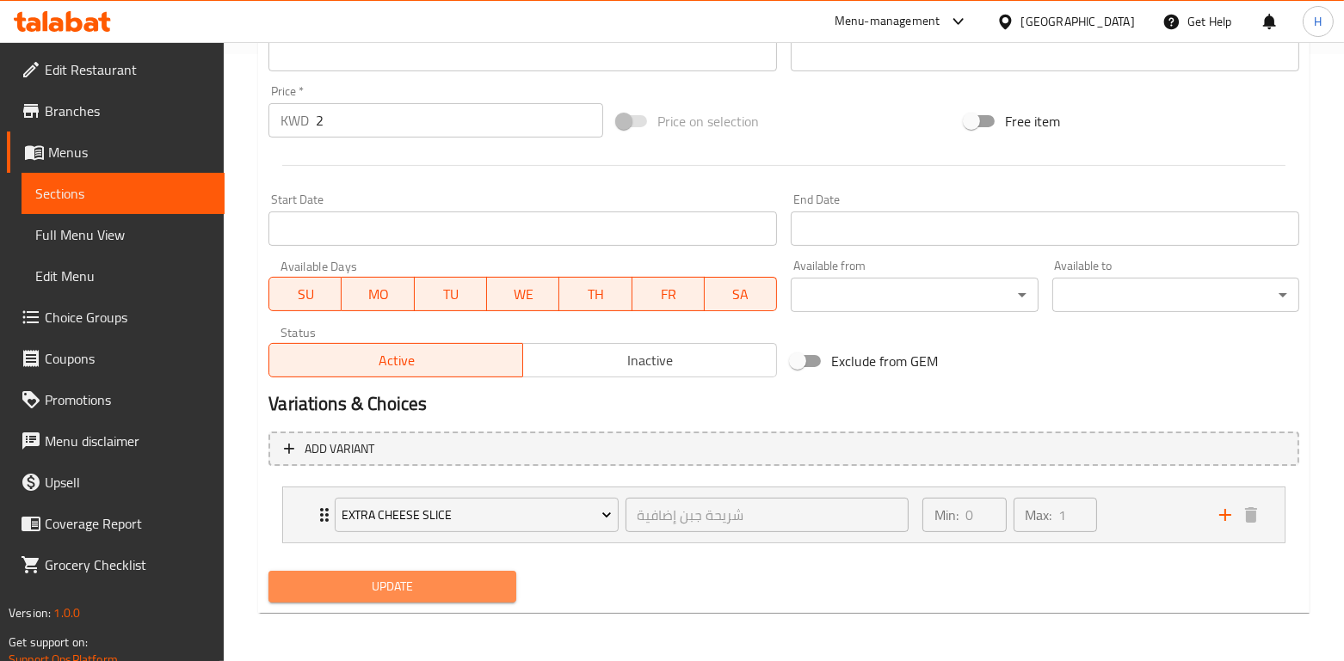
click at [455, 576] on span "Update" at bounding box center [391, 587] width 219 height 22
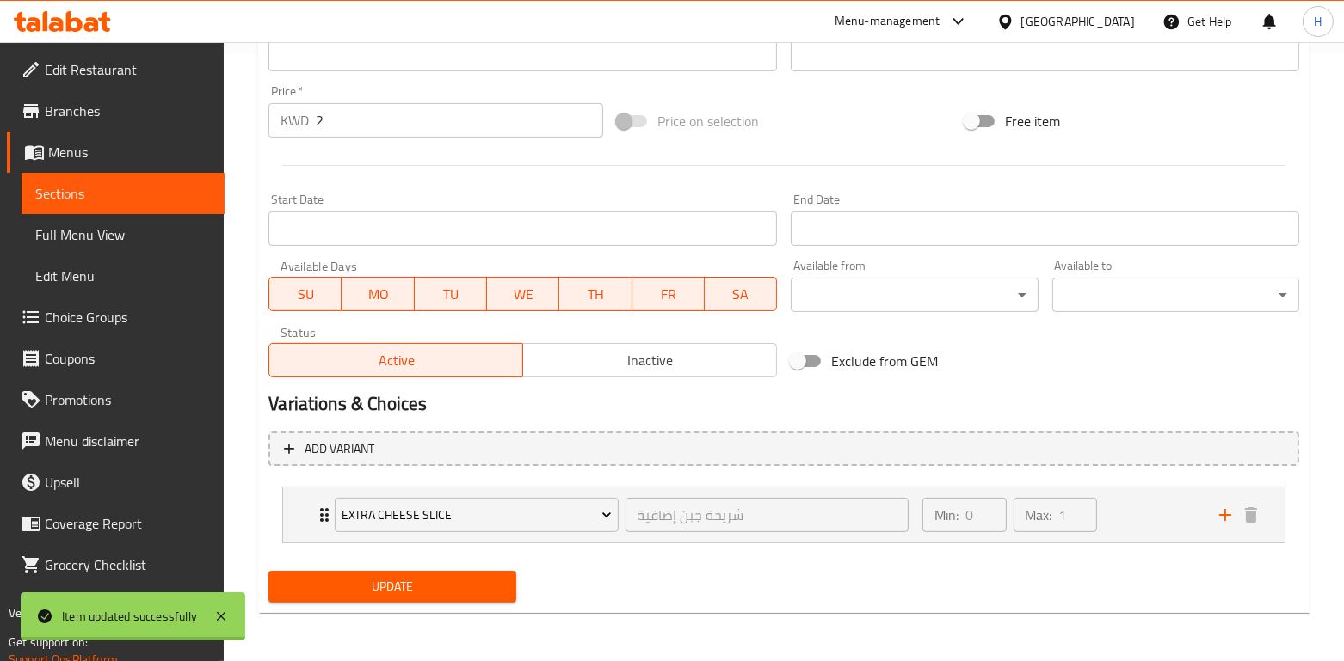
scroll to position [0, 0]
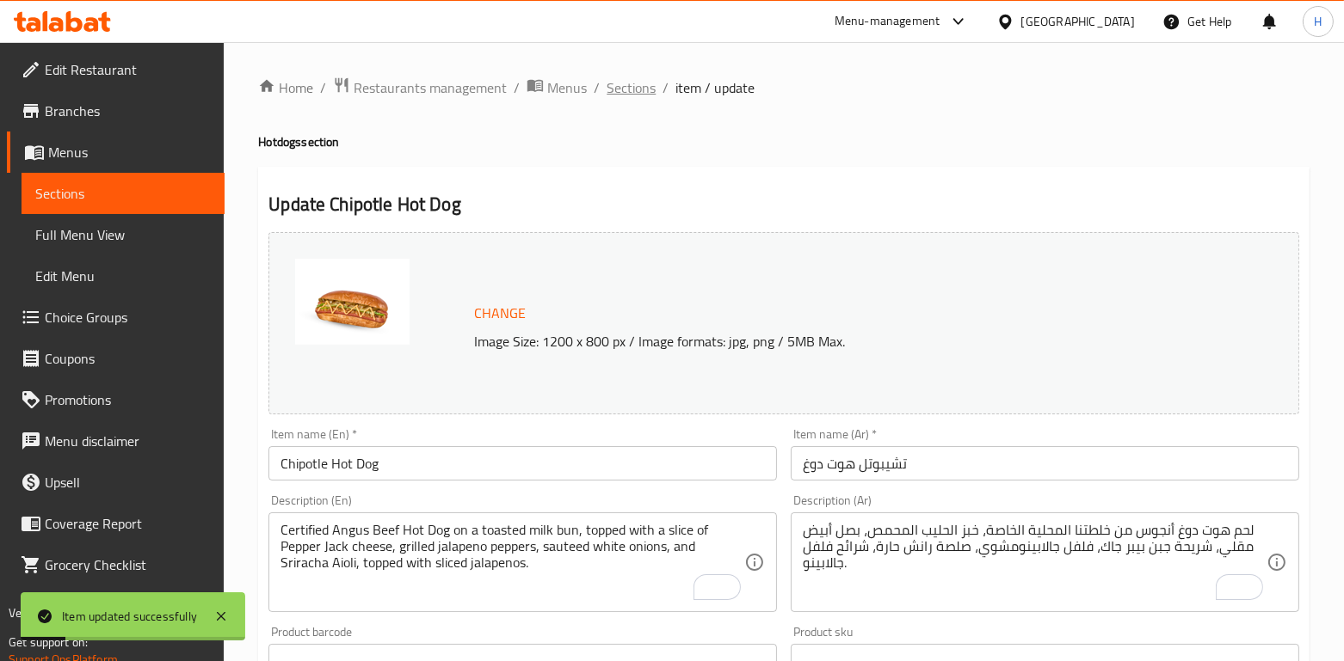
click at [631, 92] on span "Sections" at bounding box center [630, 87] width 49 height 21
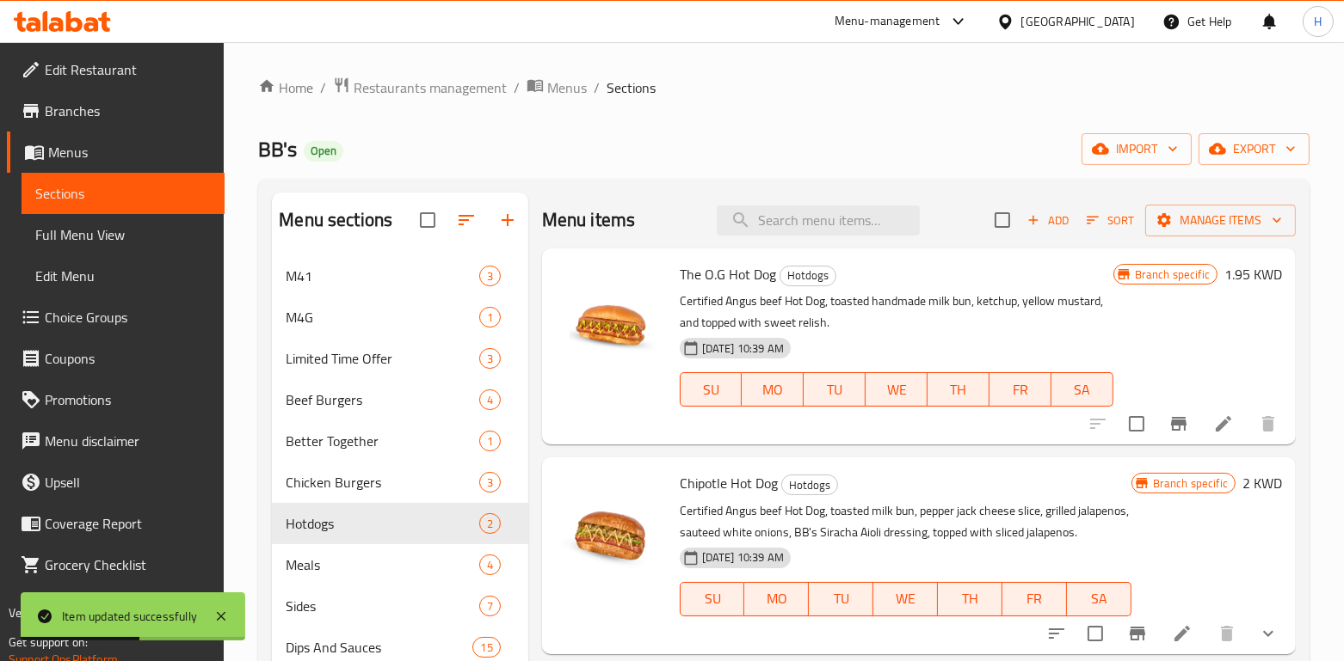
click at [786, 204] on div "Menu items Add Sort Manage items" at bounding box center [919, 221] width 754 height 56
click at [754, 216] on input "search" at bounding box center [818, 221] width 203 height 30
paste input "The Daredevil"
type input "The Daredevil"
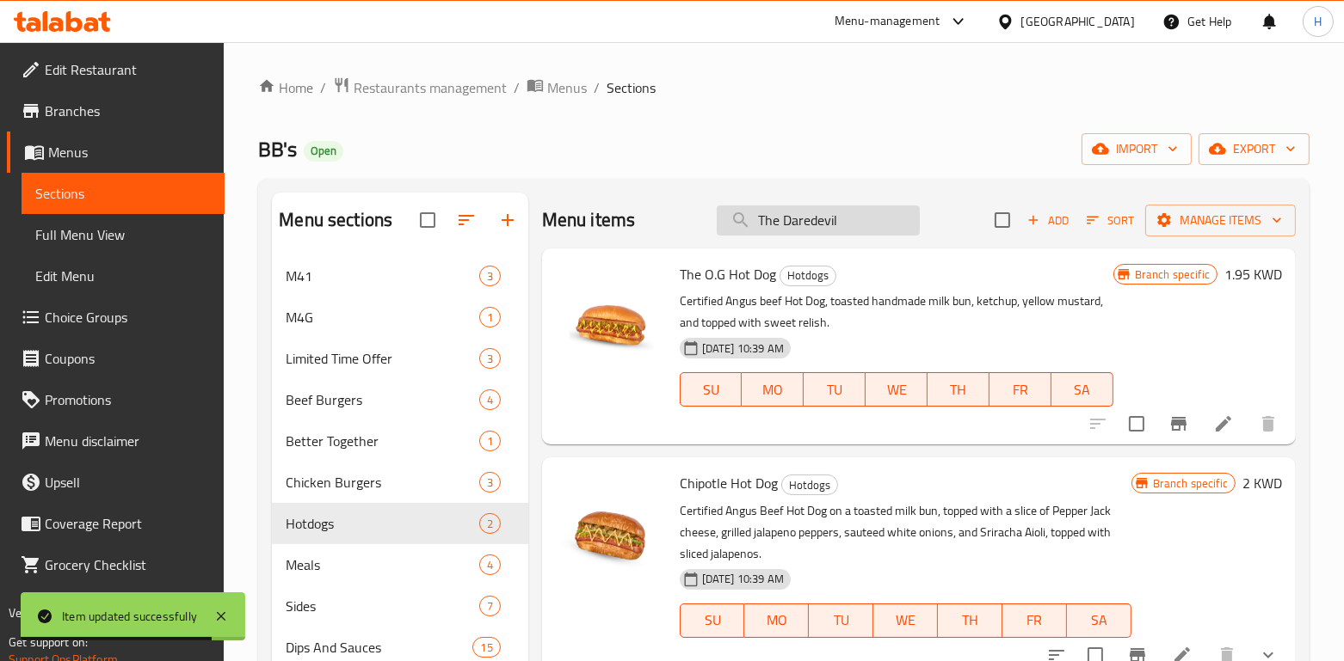
click at [863, 225] on input "The Daredevil" at bounding box center [818, 221] width 203 height 30
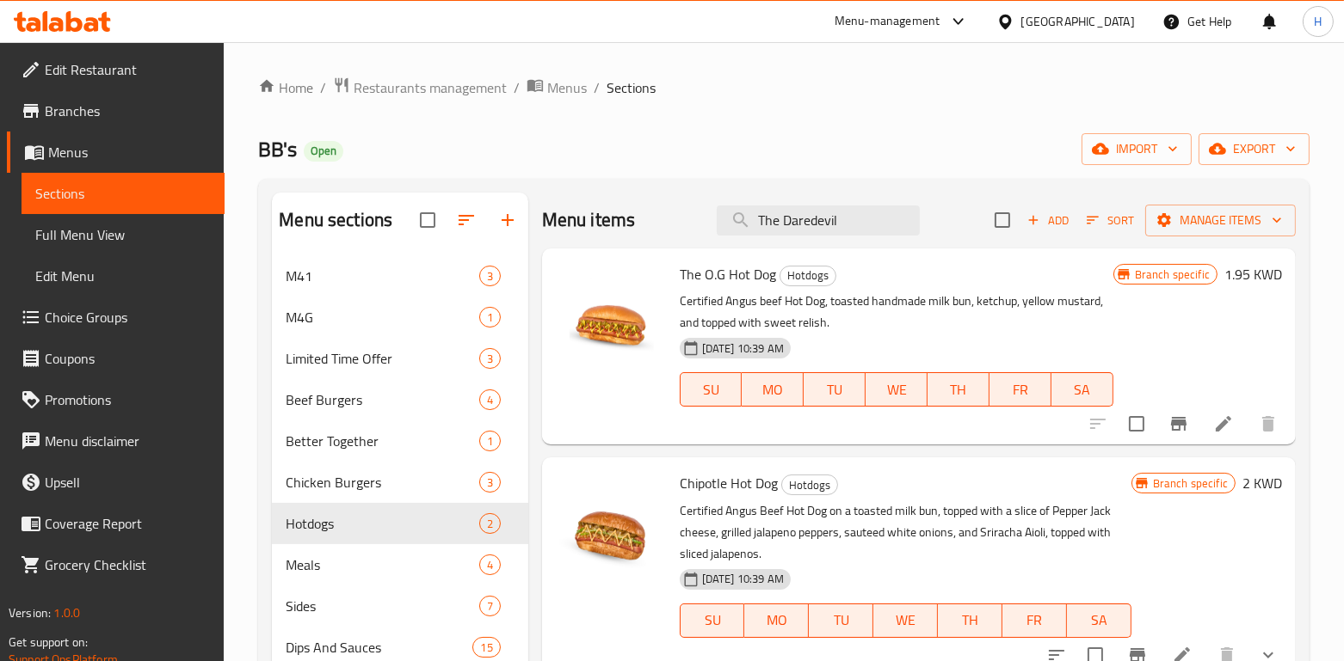
drag, startPoint x: 792, startPoint y: 230, endPoint x: 655, endPoint y: 231, distance: 137.6
click at [655, 231] on div "Menu items The Daredevil Add Sort Manage items" at bounding box center [919, 221] width 754 height 56
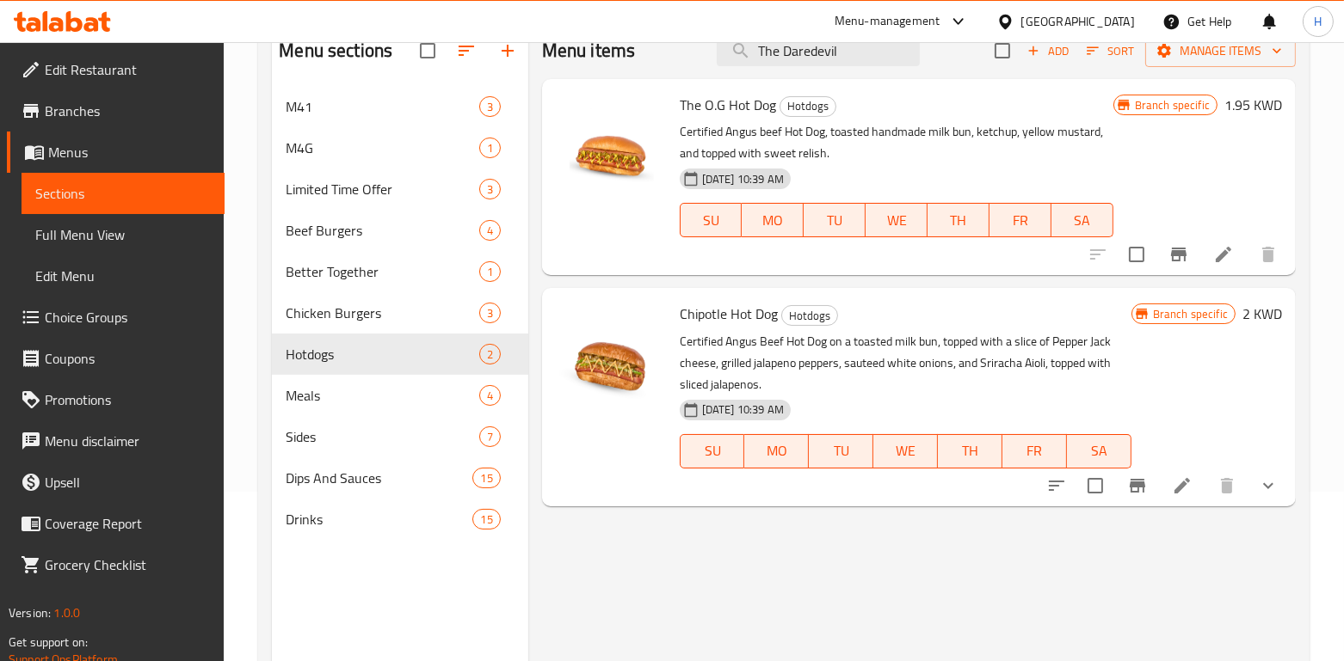
scroll to position [119, 0]
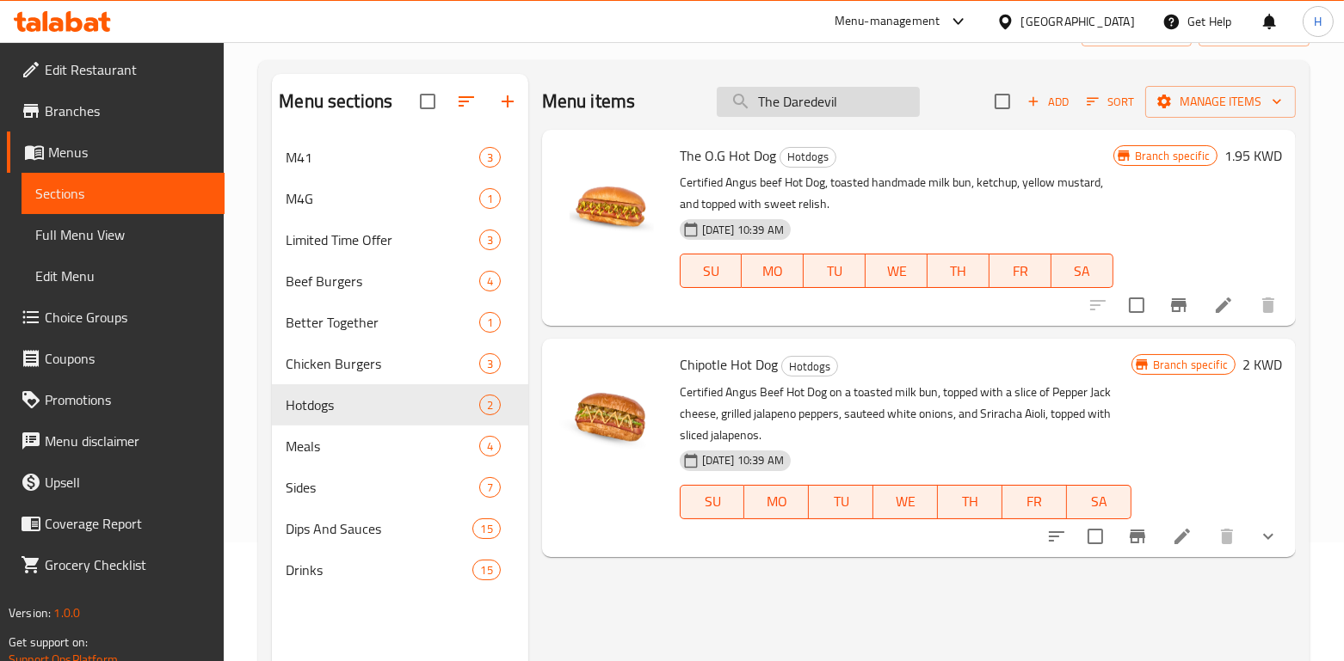
click at [854, 100] on input "The Daredevil" at bounding box center [818, 102] width 203 height 30
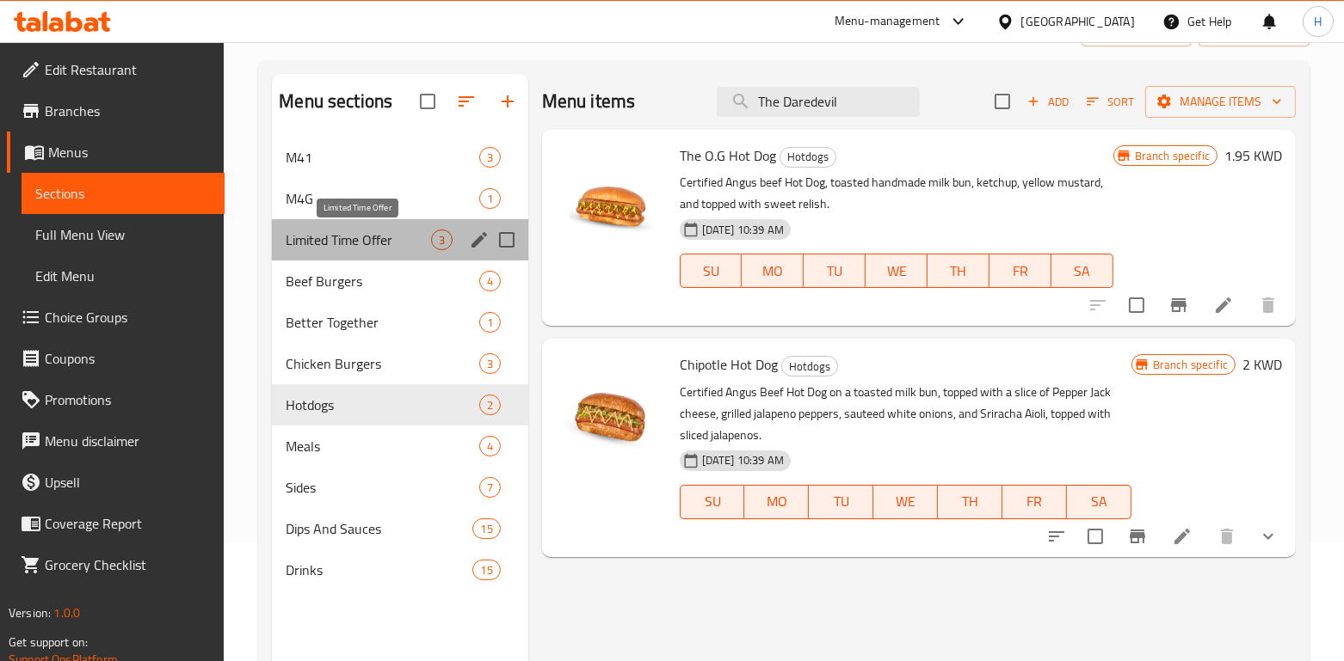
click at [338, 244] on span "Limited Time Offer" at bounding box center [358, 240] width 145 height 21
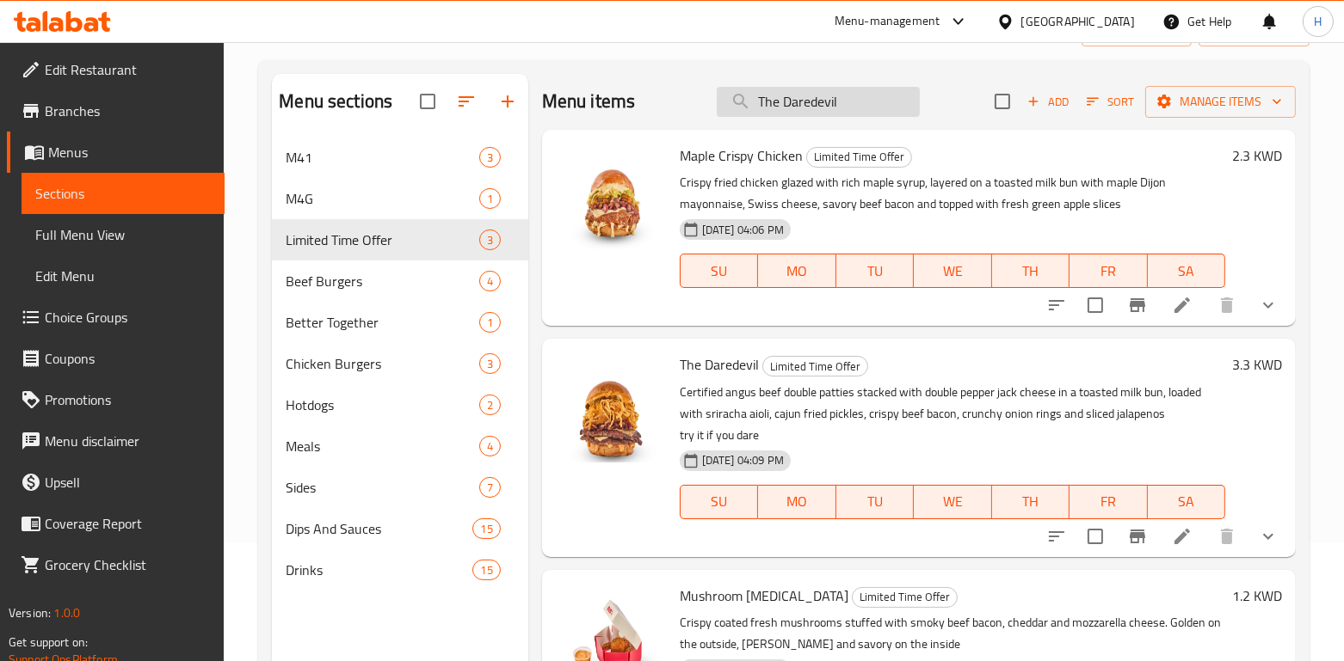
click at [868, 99] on input "The Daredevil" at bounding box center [818, 102] width 203 height 30
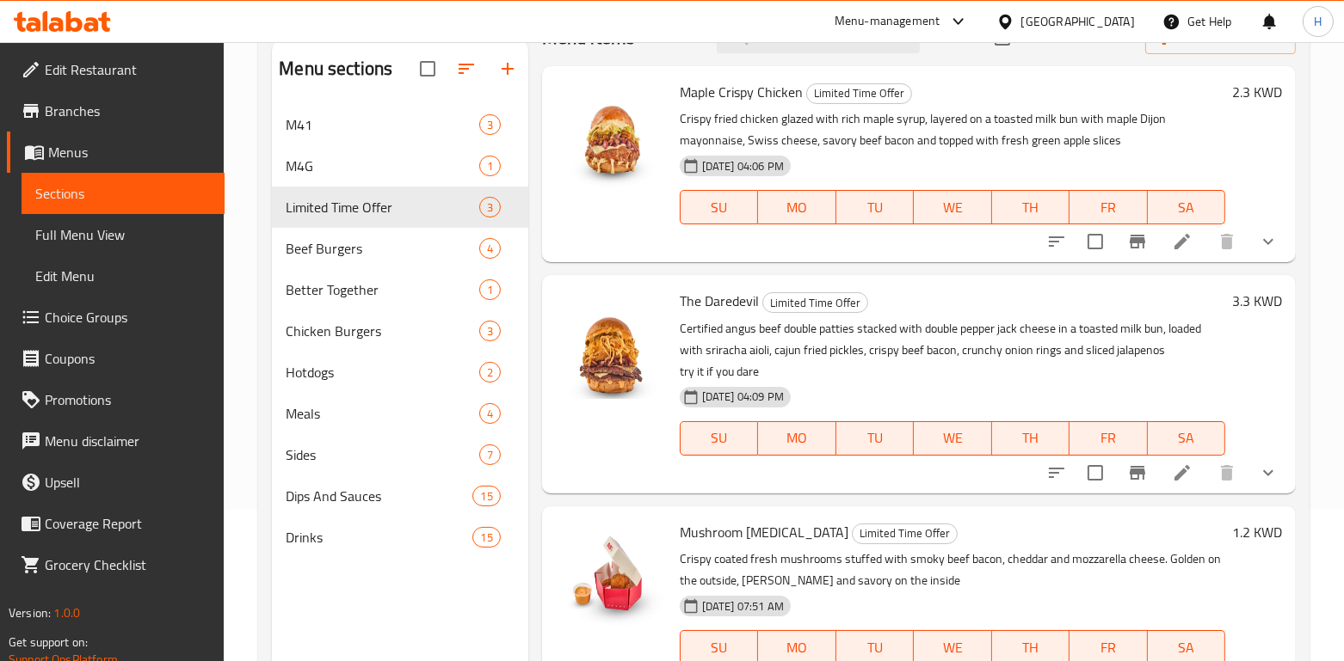
scroll to position [153, 0]
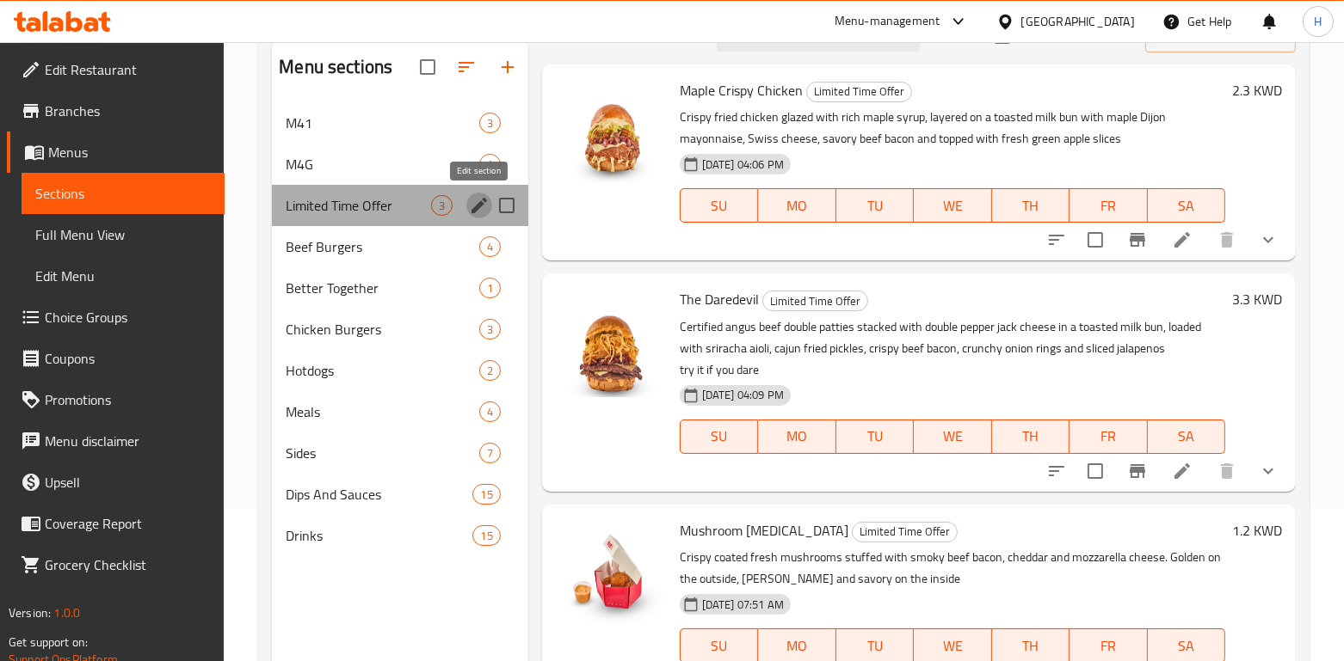
click at [477, 214] on icon "edit" at bounding box center [479, 205] width 21 height 21
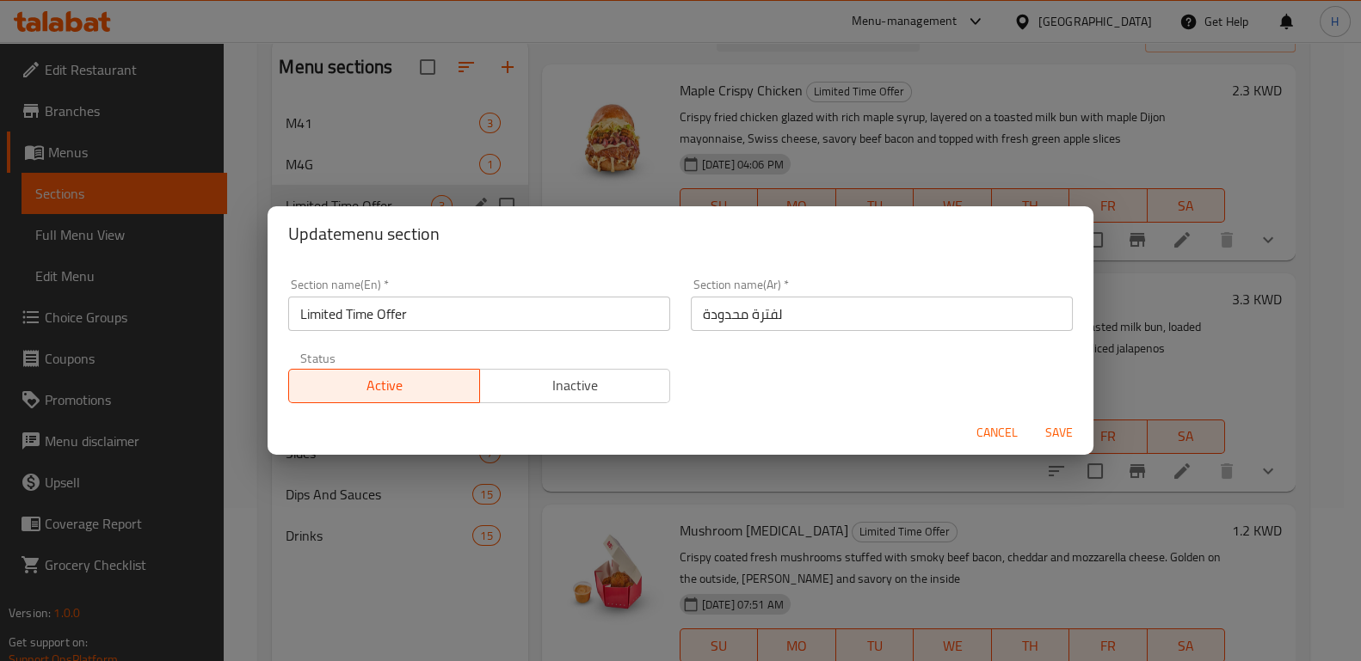
click at [456, 316] on input "Limited Time Offer" at bounding box center [479, 314] width 382 height 34
type input "Limited Time Only"
click at [1040, 428] on span "Save" at bounding box center [1058, 433] width 41 height 22
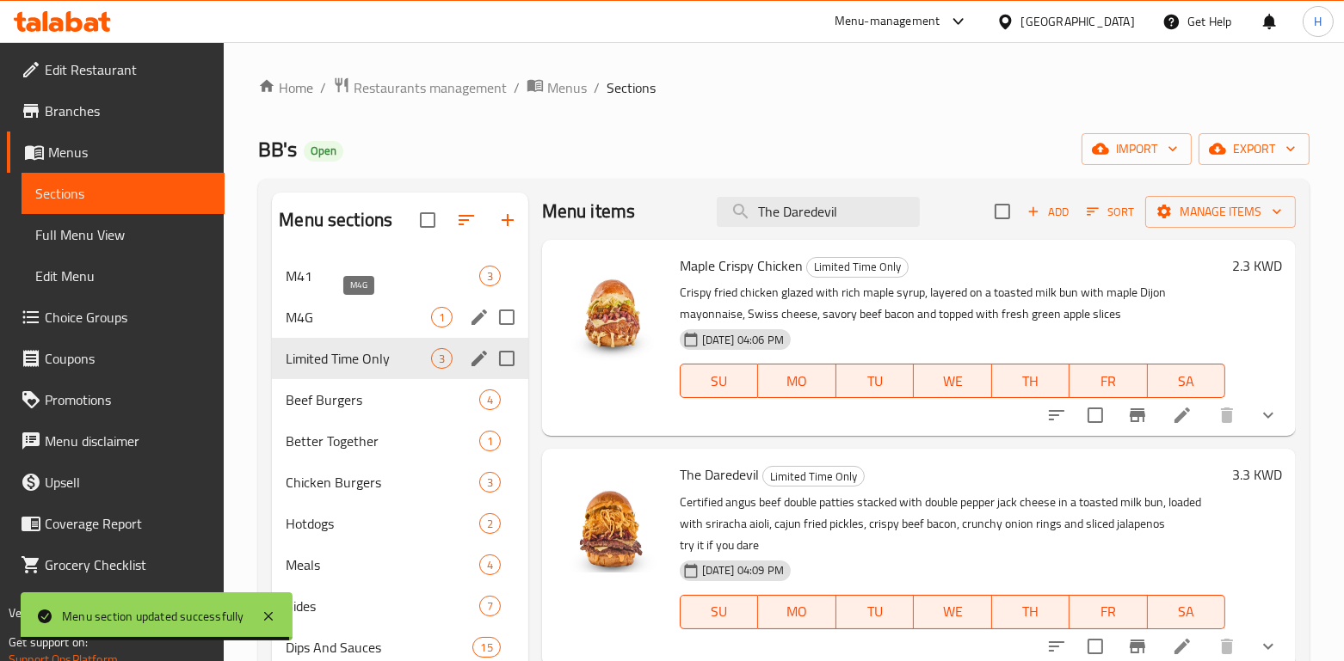
scroll to position [1, 0]
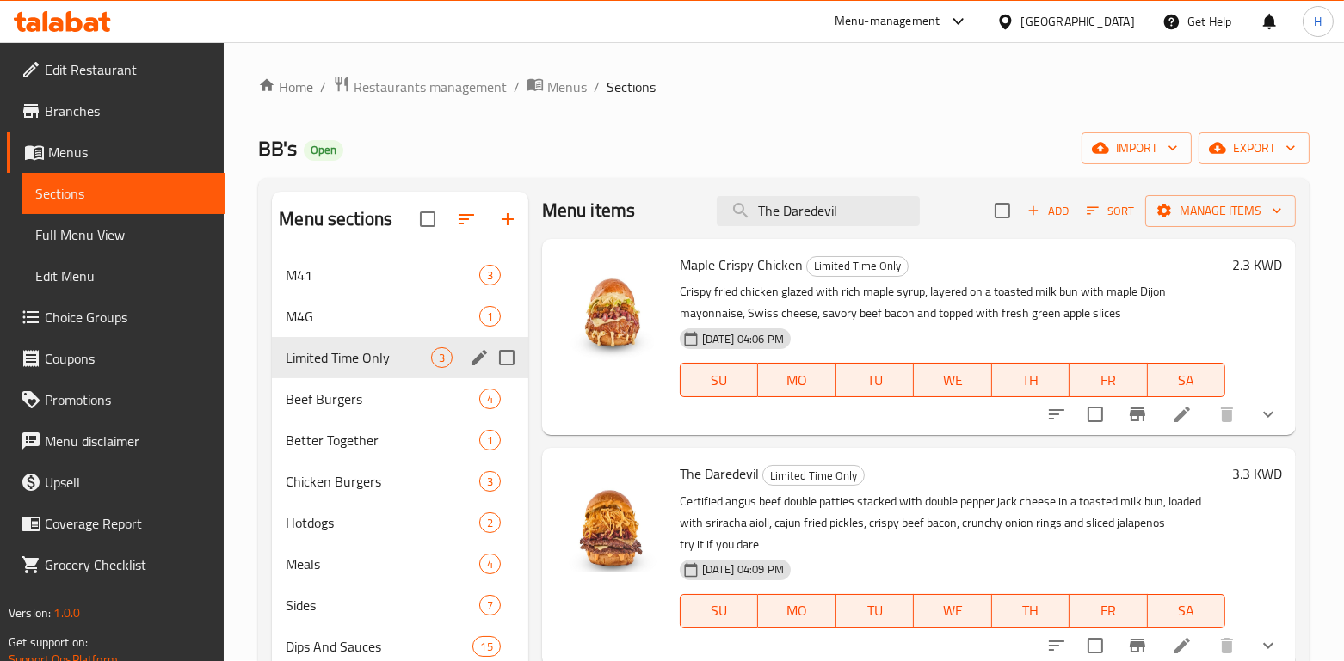
drag, startPoint x: 830, startPoint y: 217, endPoint x: 673, endPoint y: 216, distance: 157.4
click at [673, 216] on div "Menu items The Daredevil Add Sort Manage items" at bounding box center [919, 211] width 754 height 56
paste input "Prime Smash Mea"
type input "The Prime Smash Meal"
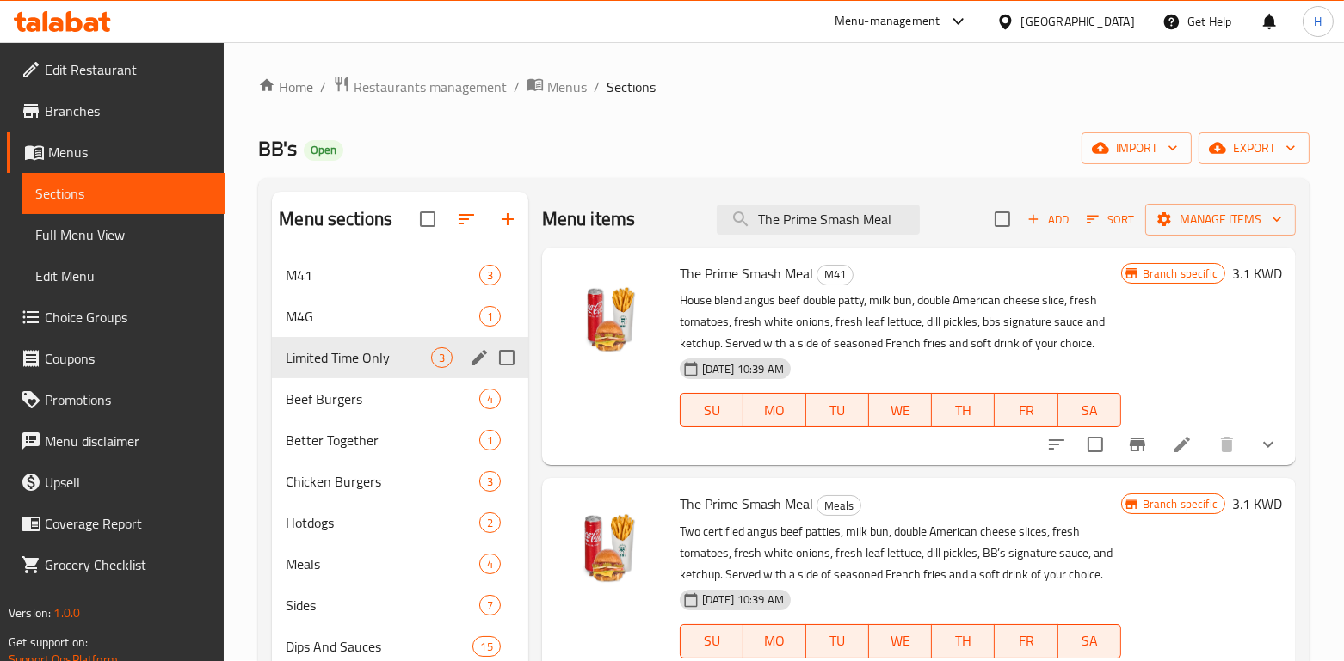
scroll to position [0, 0]
drag, startPoint x: 900, startPoint y: 231, endPoint x: 703, endPoint y: 224, distance: 197.1
click at [703, 224] on div "Menu items The Prime Smash Meal Add Sort Manage items" at bounding box center [919, 221] width 754 height 56
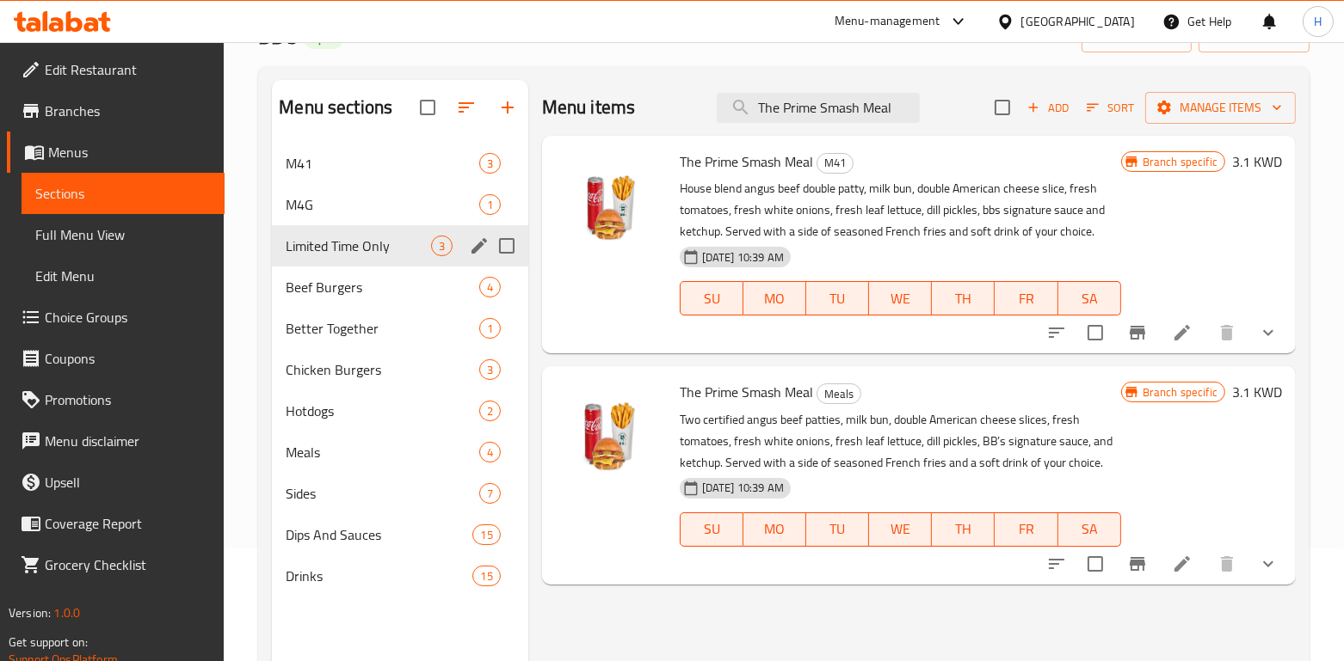
scroll to position [112, 0]
click at [1184, 342] on icon at bounding box center [1182, 333] width 21 height 21
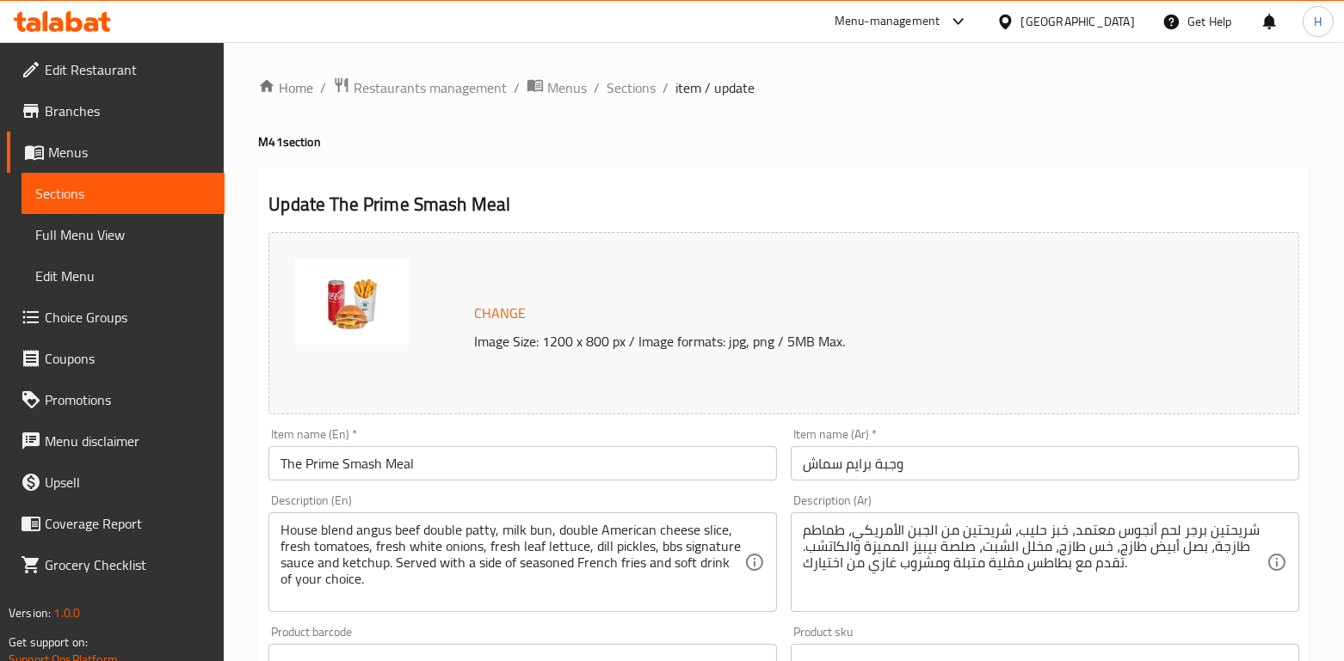
scroll to position [20, 0]
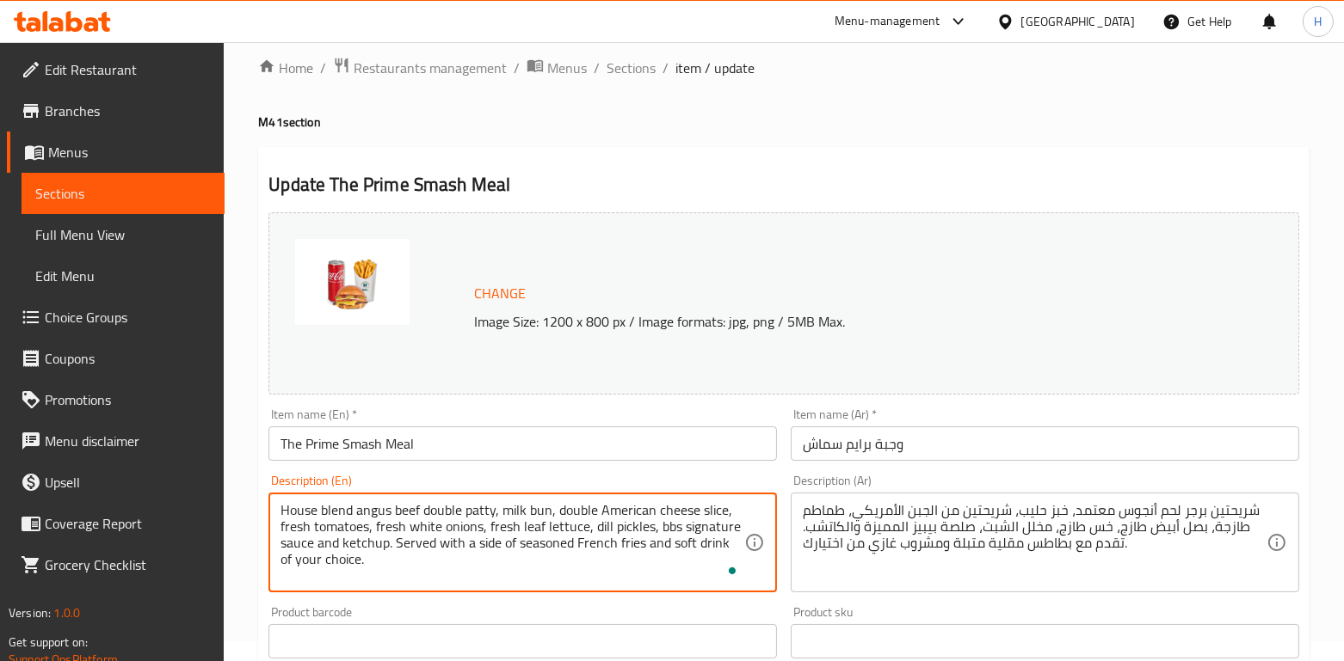
drag, startPoint x: 359, startPoint y: 566, endPoint x: 239, endPoint y: 484, distance: 144.8
paste textarea "Blend Angus Beef double patty served on a toasted milk bun, topped with two sli…"
type textarea "House Blend Angus Beef double patty served on a toasted milk bun, topped with t…"
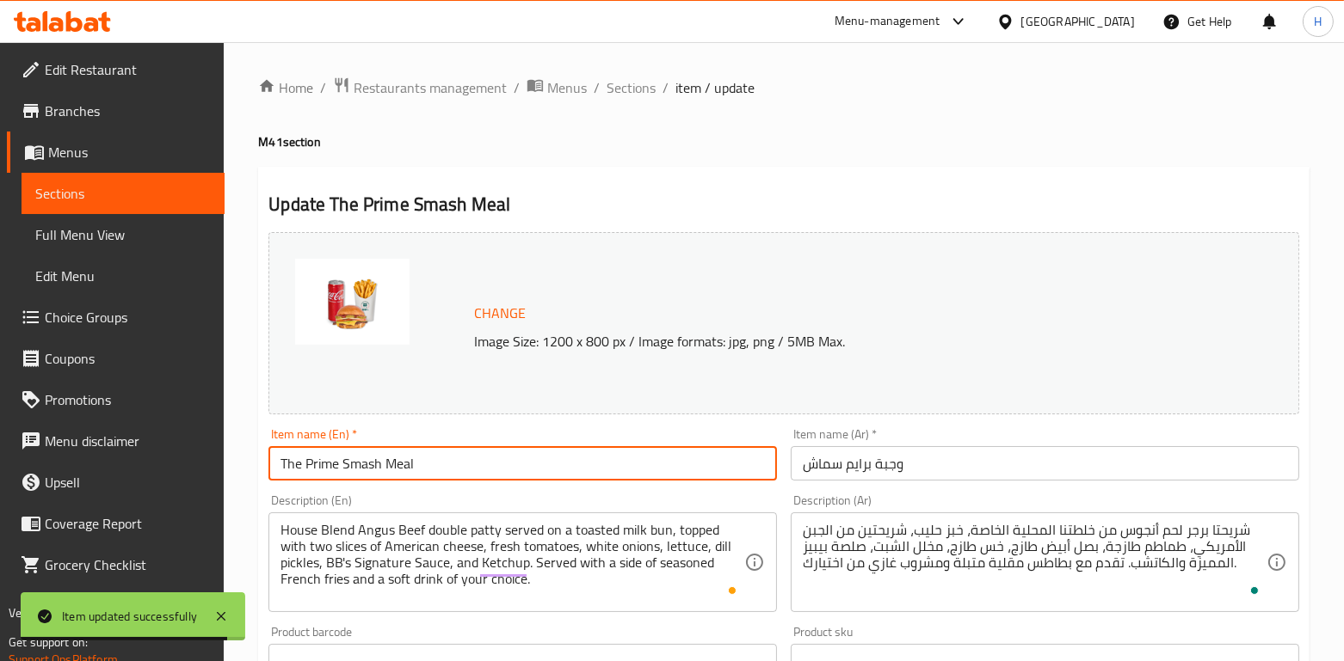
drag, startPoint x: 458, startPoint y: 470, endPoint x: 216, endPoint y: 473, distance: 242.6
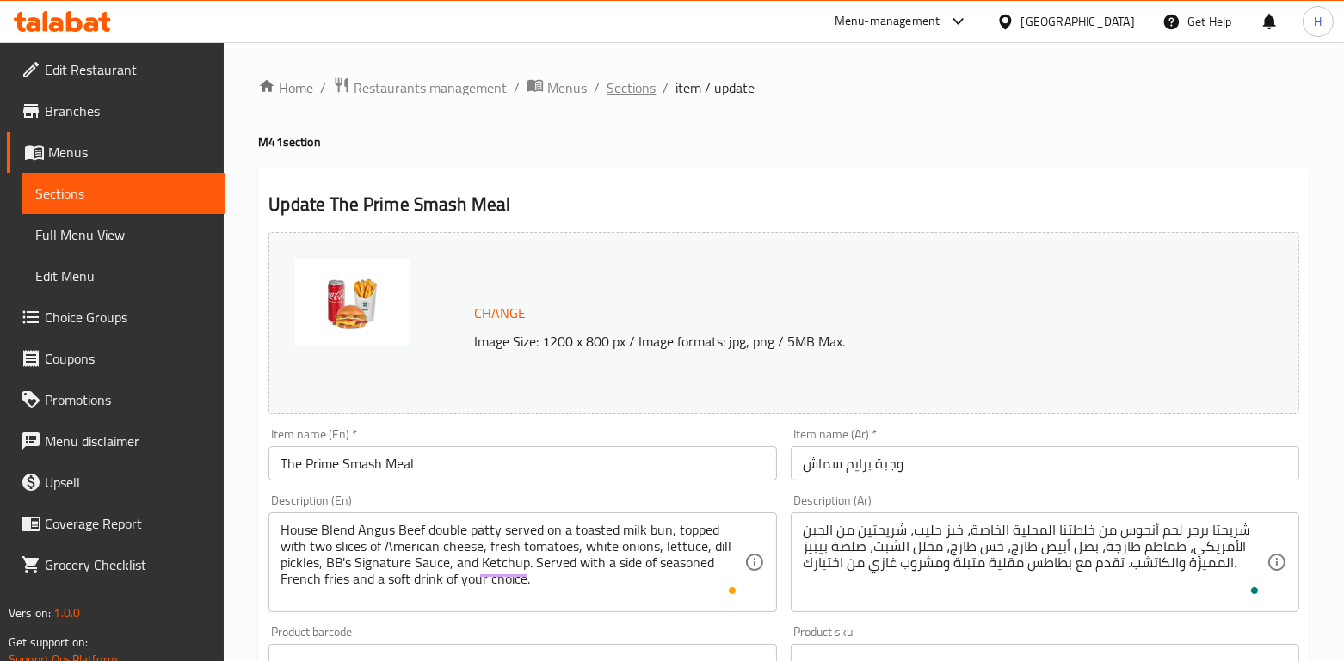
click at [617, 85] on span "Sections" at bounding box center [630, 87] width 49 height 21
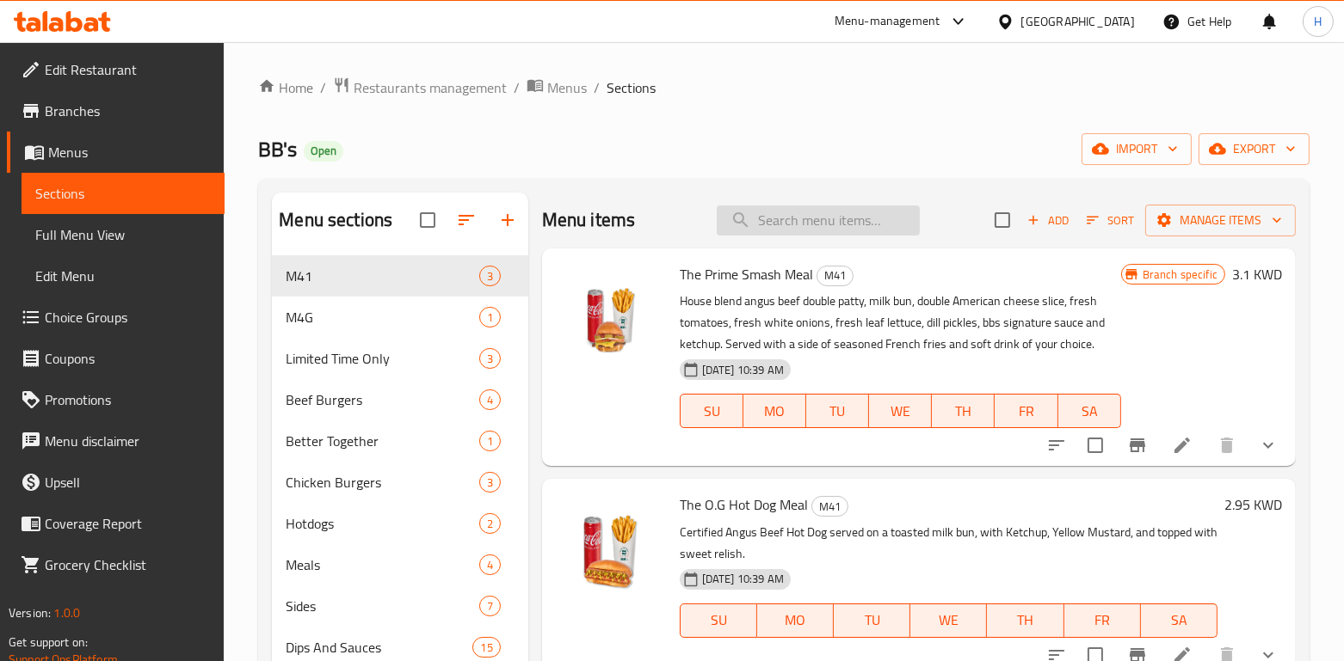
click at [751, 219] on input "search" at bounding box center [818, 221] width 203 height 30
paste input "The Prime Smash Meal"
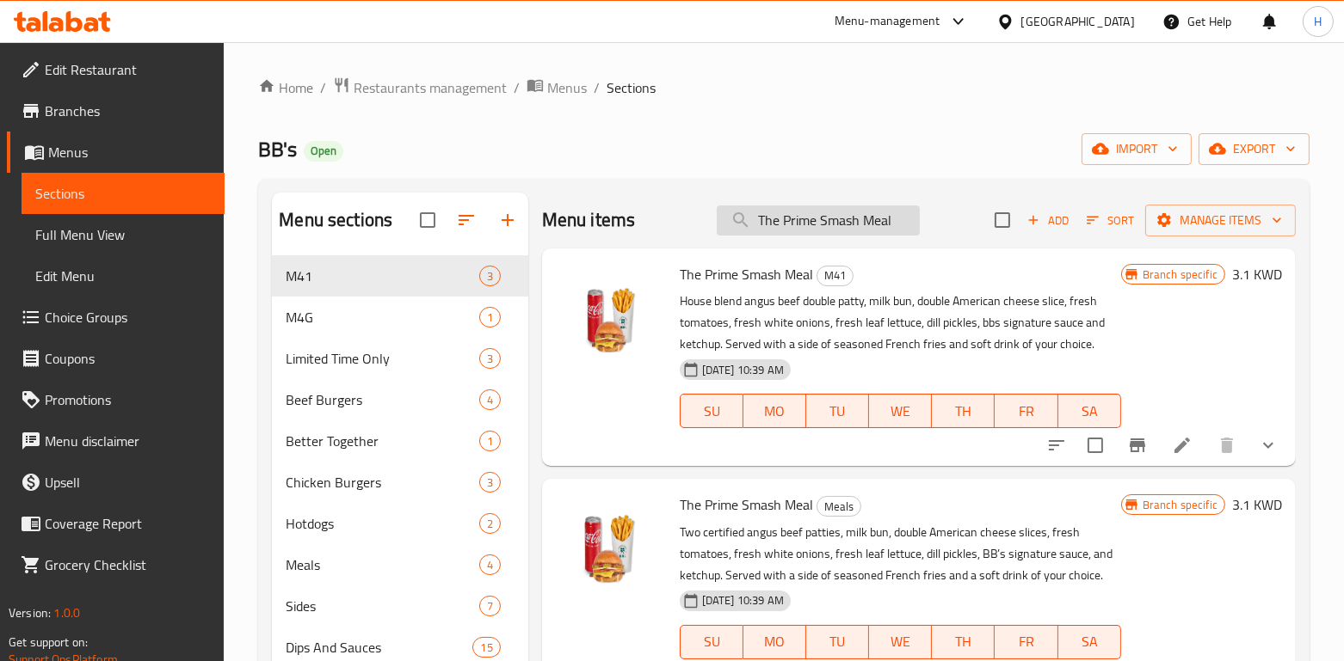
type input "The Prime Smash Meal"
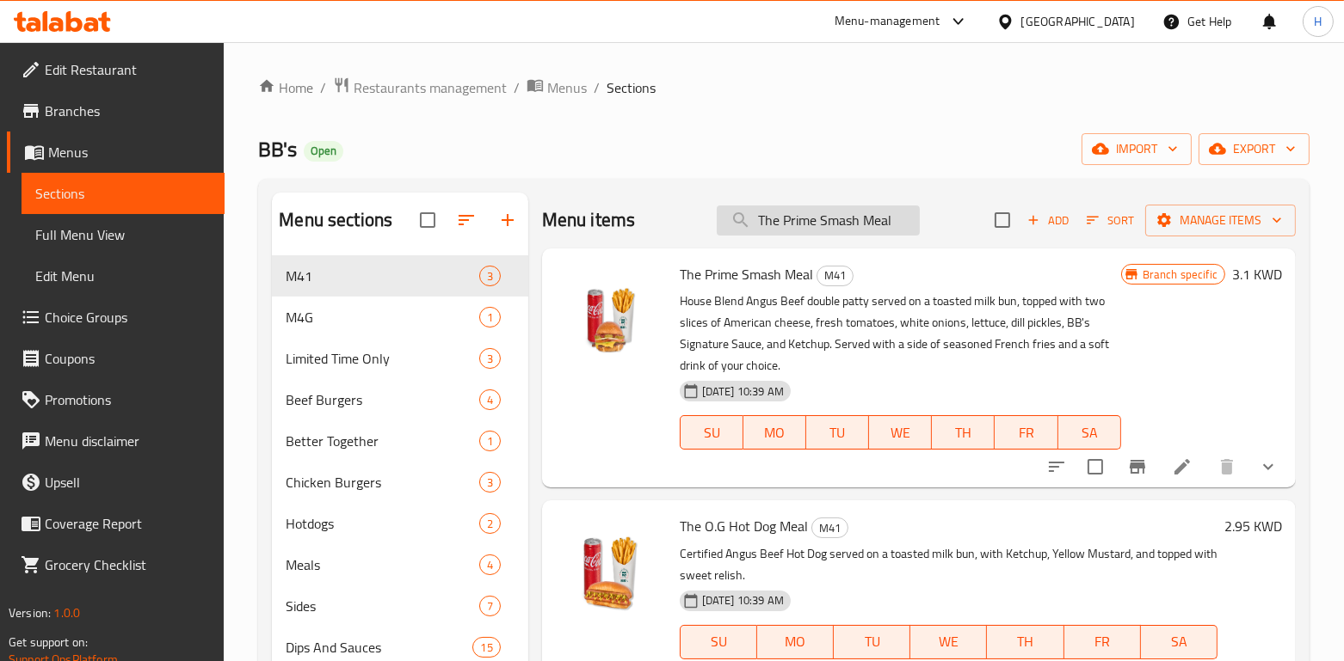
click at [891, 219] on input "The Prime Smash Meal" at bounding box center [818, 221] width 203 height 30
click at [300, 307] on span "M4G" at bounding box center [382, 317] width 193 height 21
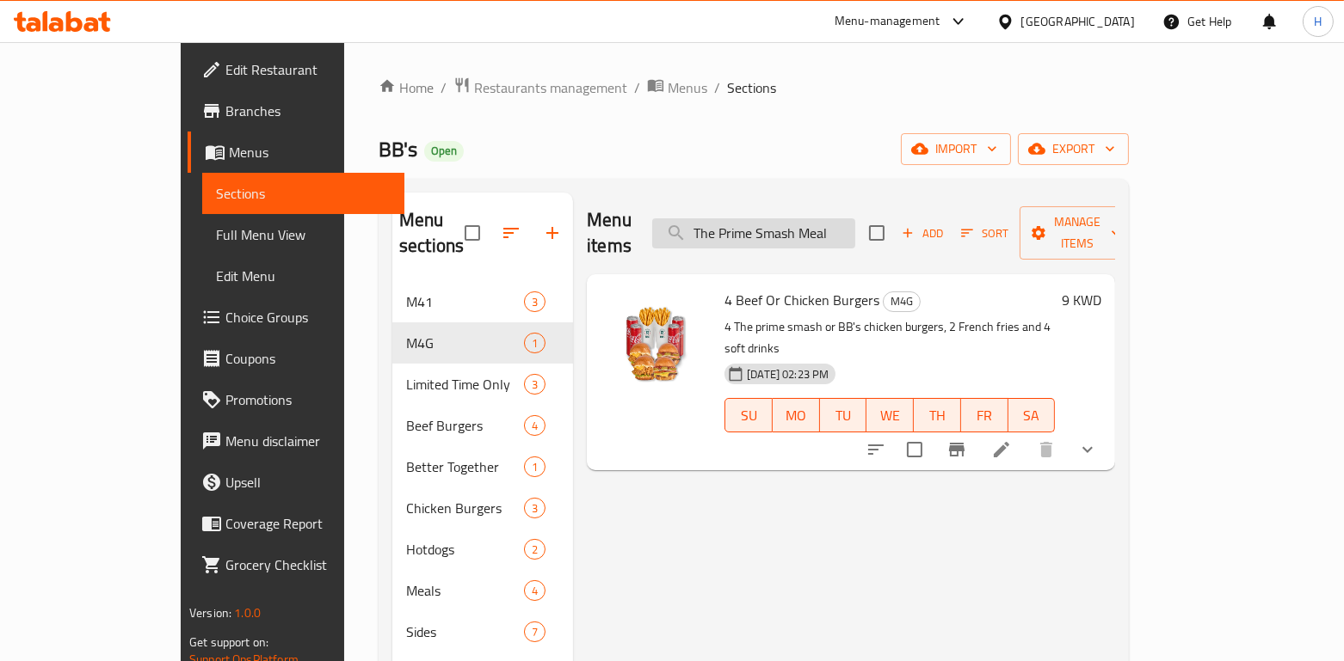
click at [855, 218] on input "The Prime Smash Meal" at bounding box center [753, 233] width 203 height 30
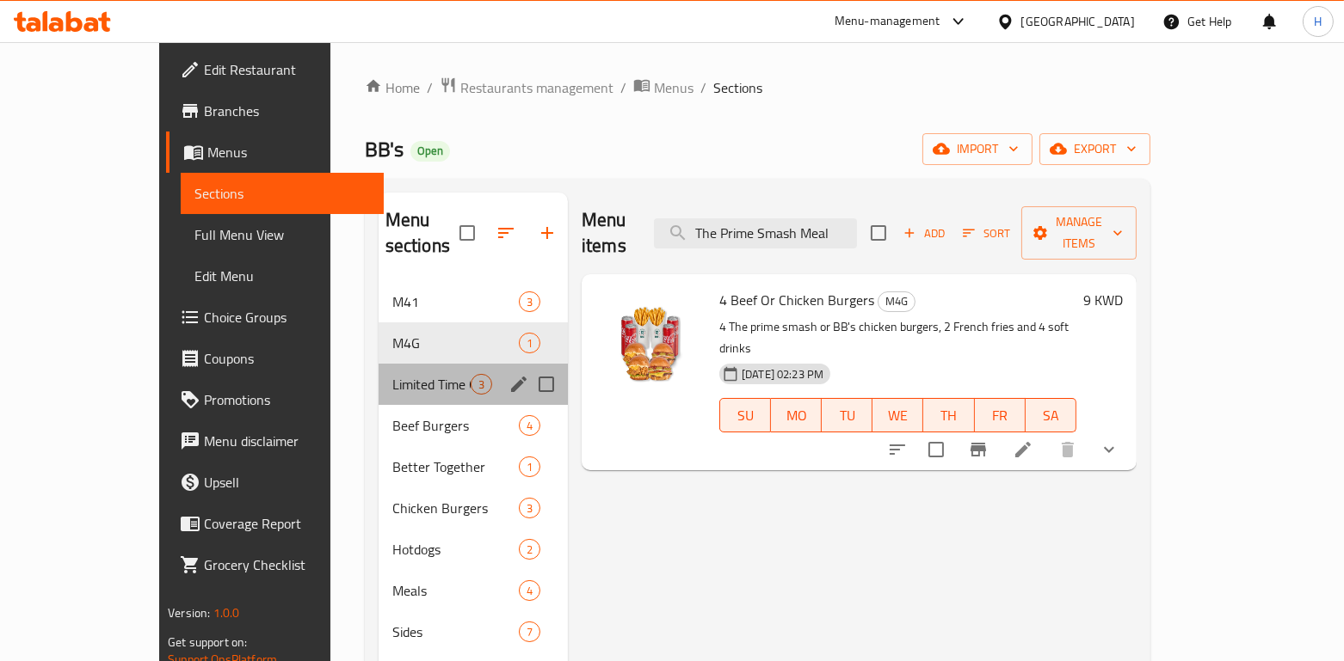
click at [415, 374] on span "Limited Time Only" at bounding box center [431, 384] width 78 height 21
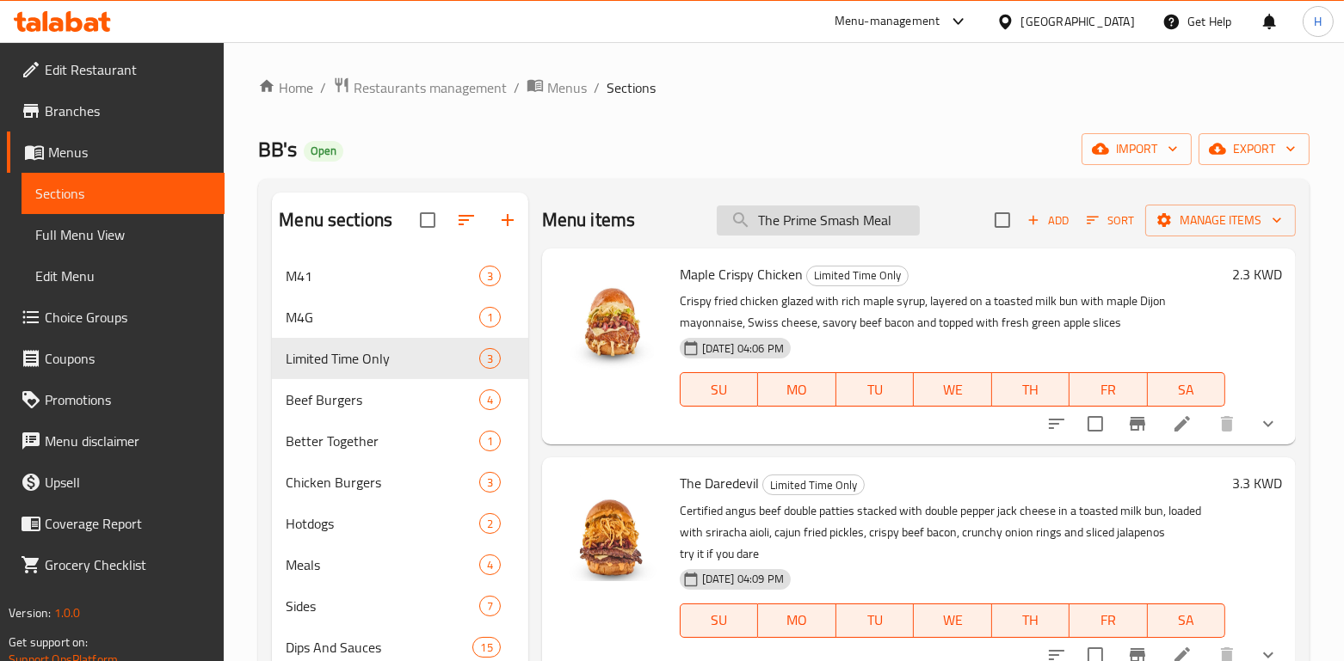
click at [891, 224] on input "The Prime Smash Meal" at bounding box center [818, 221] width 203 height 30
click at [367, 478] on span "Chicken Burgers" at bounding box center [358, 482] width 145 height 21
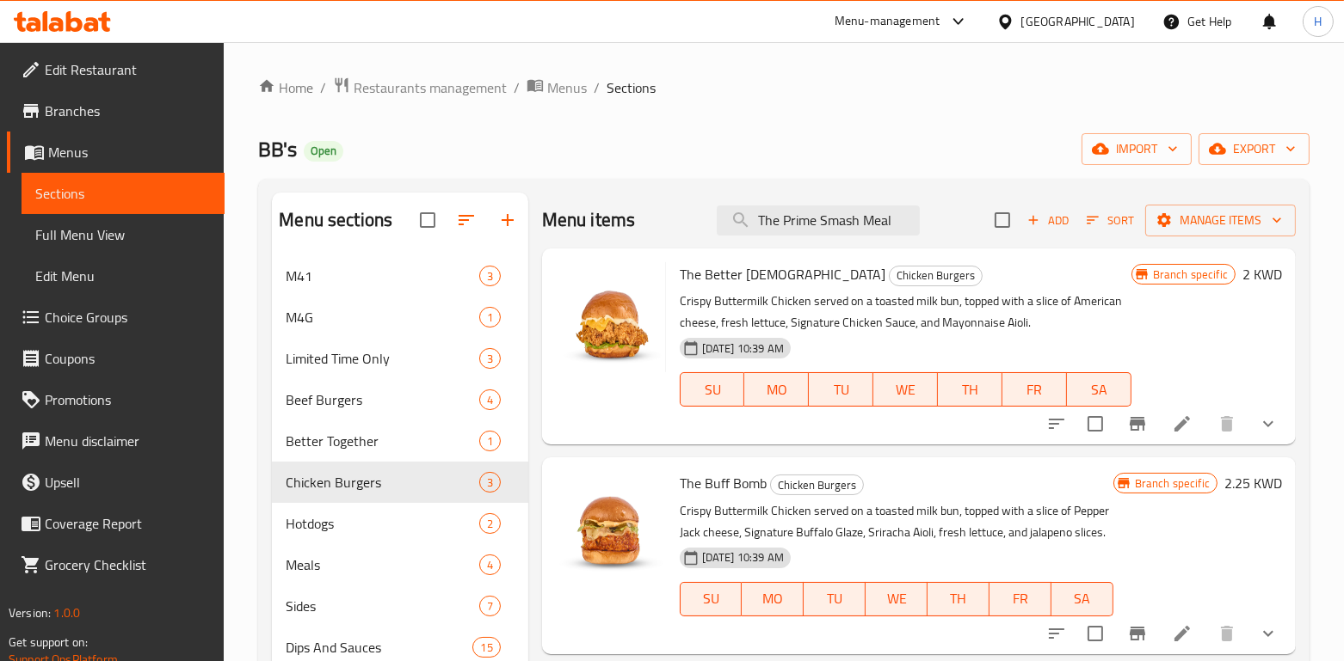
scroll to position [52, 0]
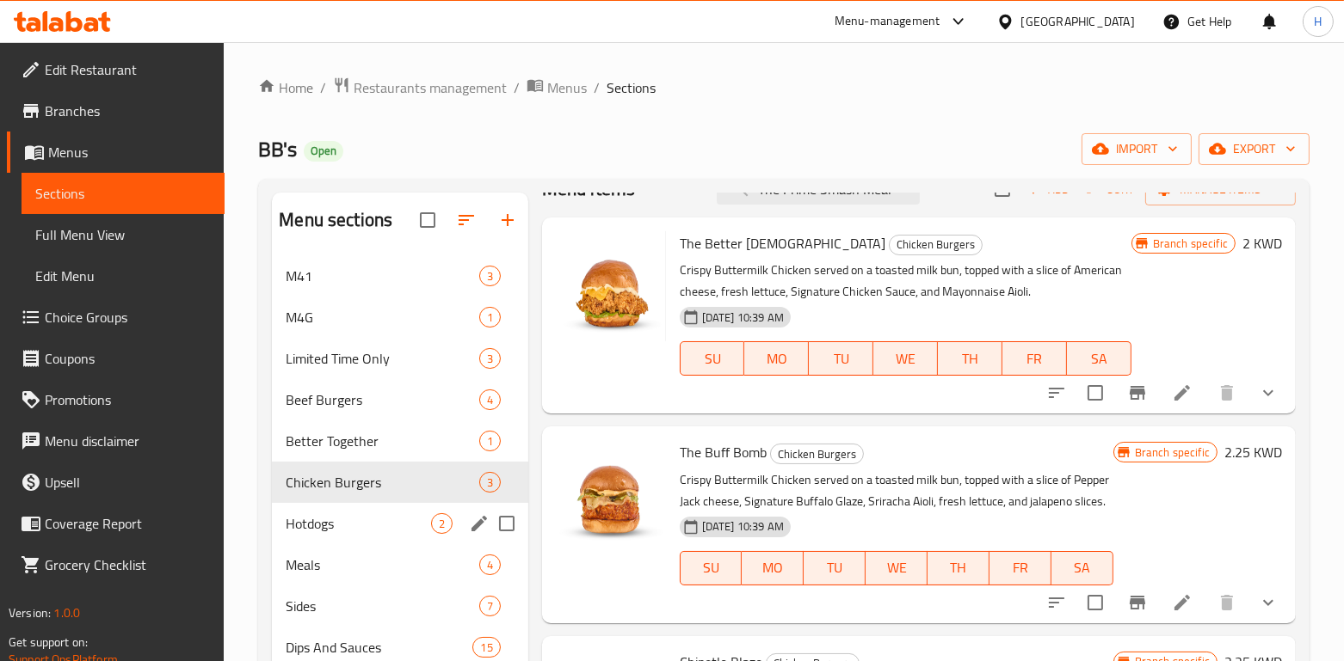
click at [302, 532] on span "Hotdogs" at bounding box center [358, 524] width 145 height 21
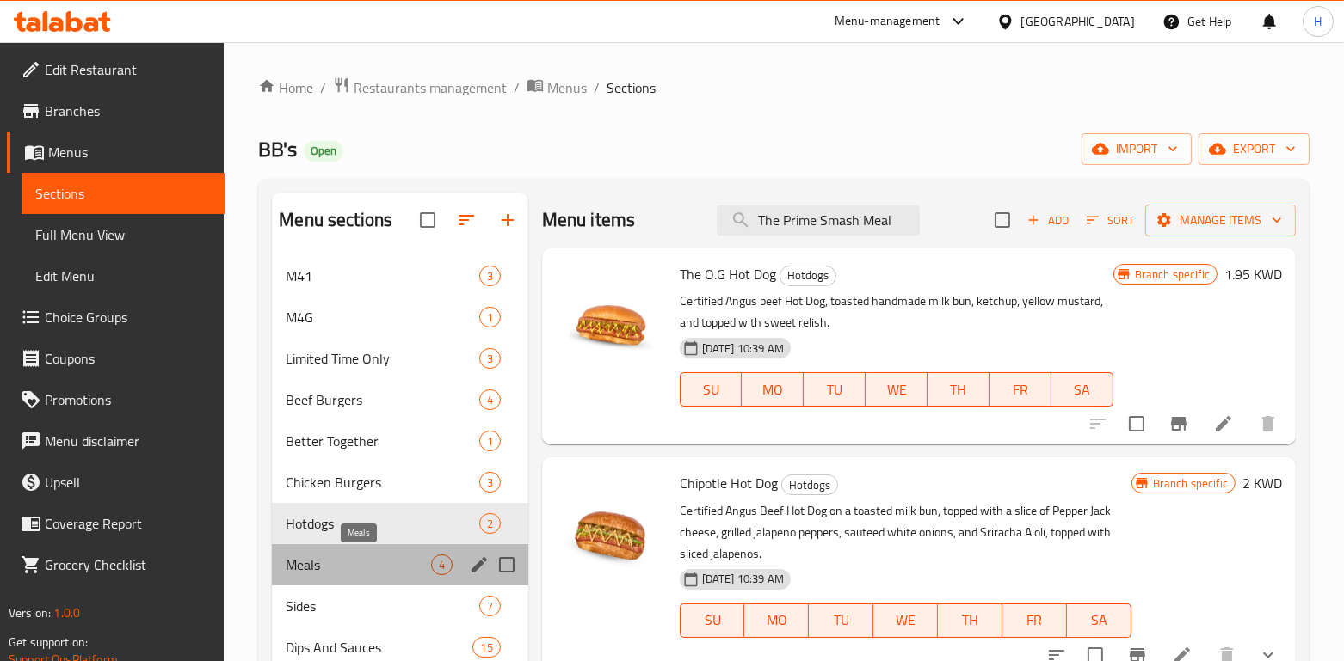
click at [315, 558] on span "Meals" at bounding box center [358, 565] width 145 height 21
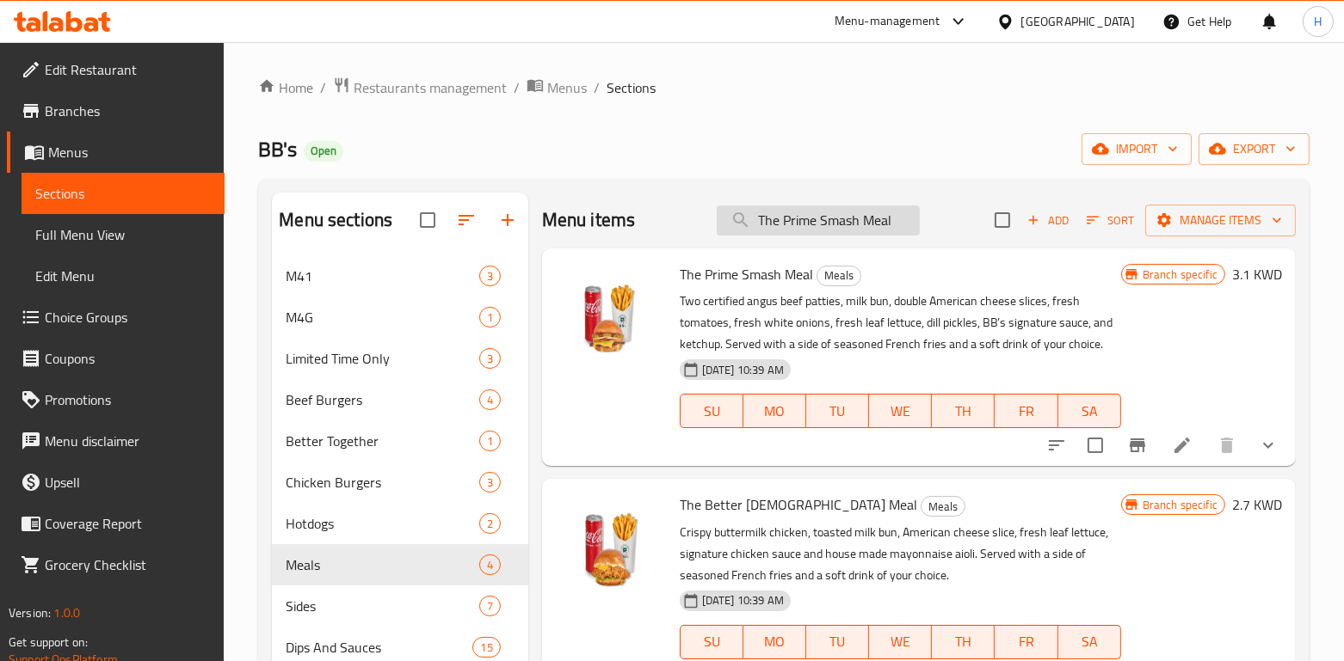
click at [820, 216] on input "The Prime Smash Meal" at bounding box center [818, 221] width 203 height 30
click at [792, 233] on input "search" at bounding box center [812, 221] width 203 height 30
paste input "The Prime Smash Meal"
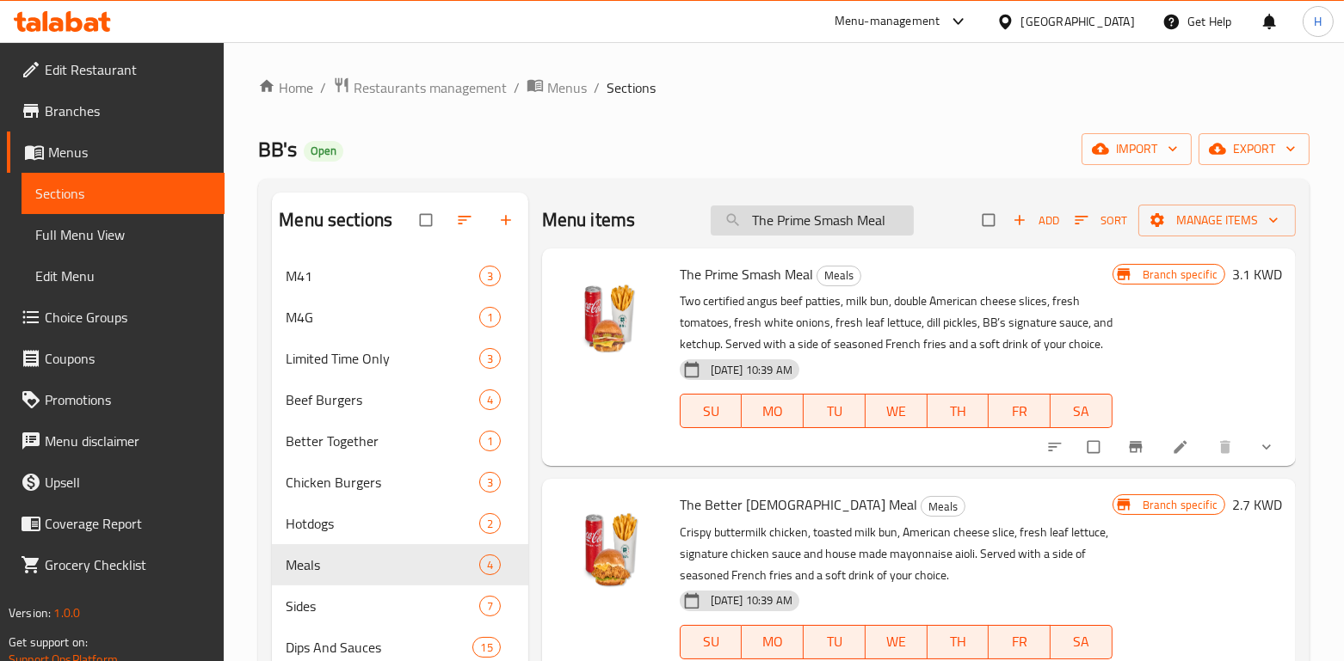
type input "The Prime Smash Meal"
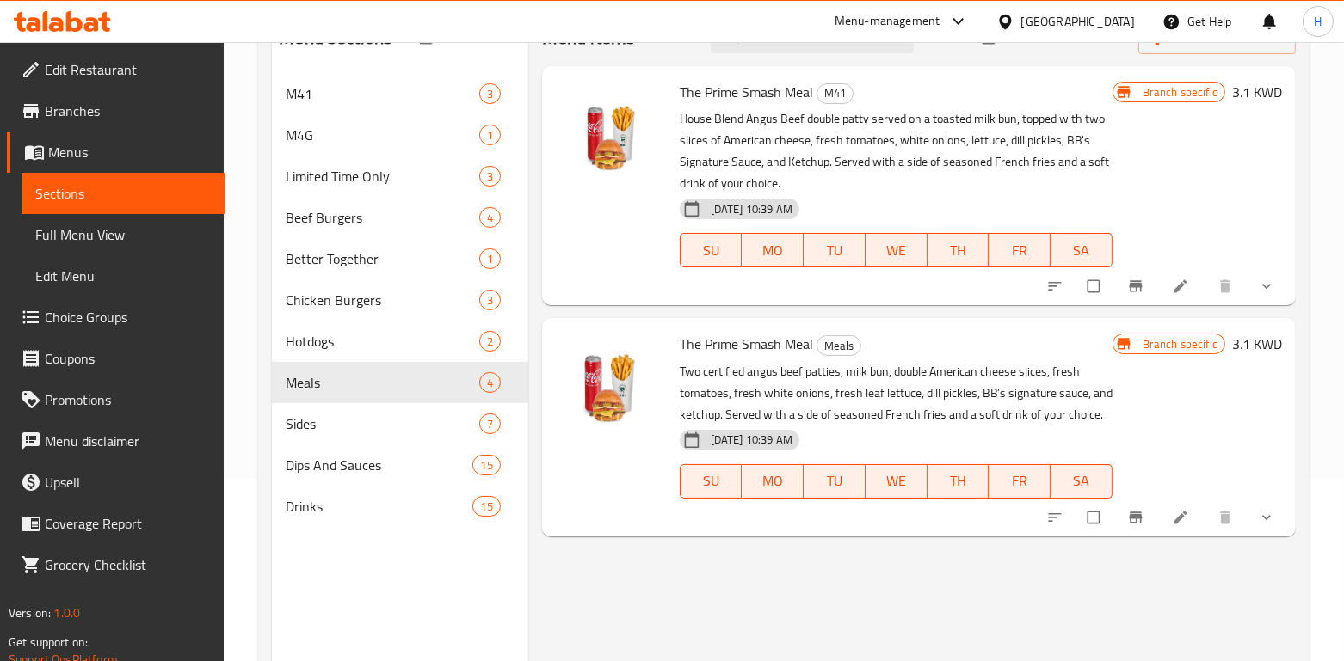
scroll to position [185, 0]
click at [1171, 520] on li at bounding box center [1182, 515] width 48 height 28
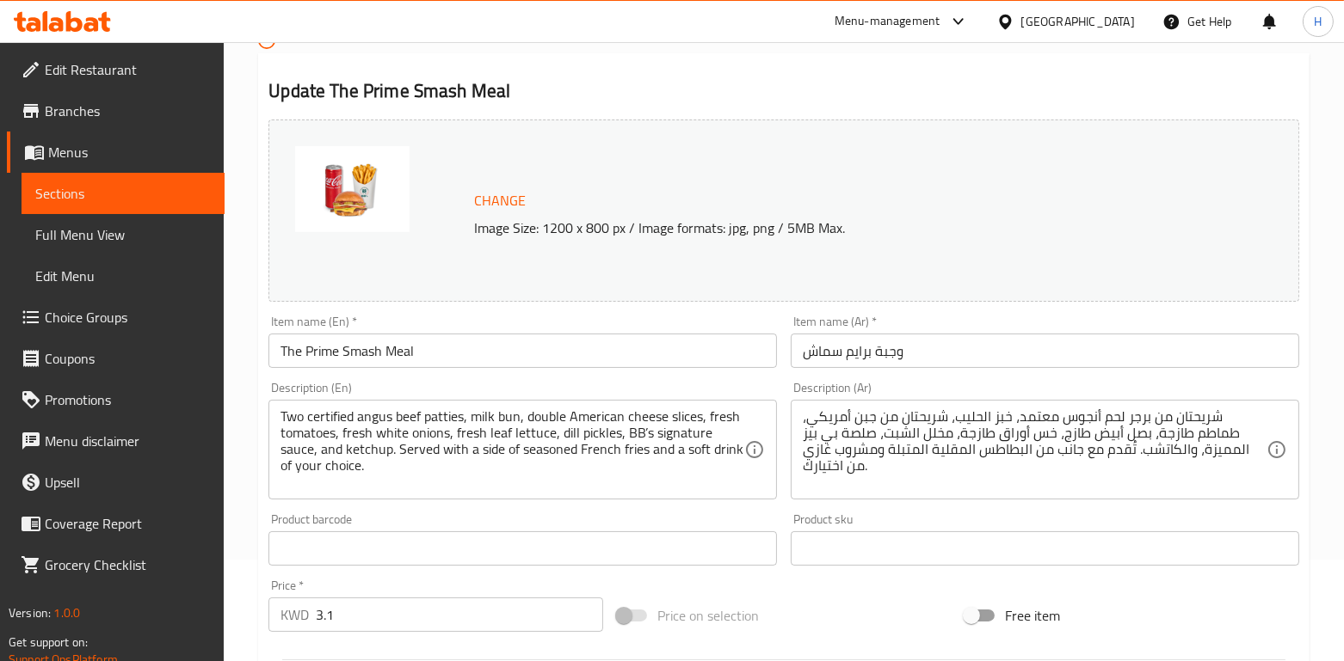
scroll to position [105, 0]
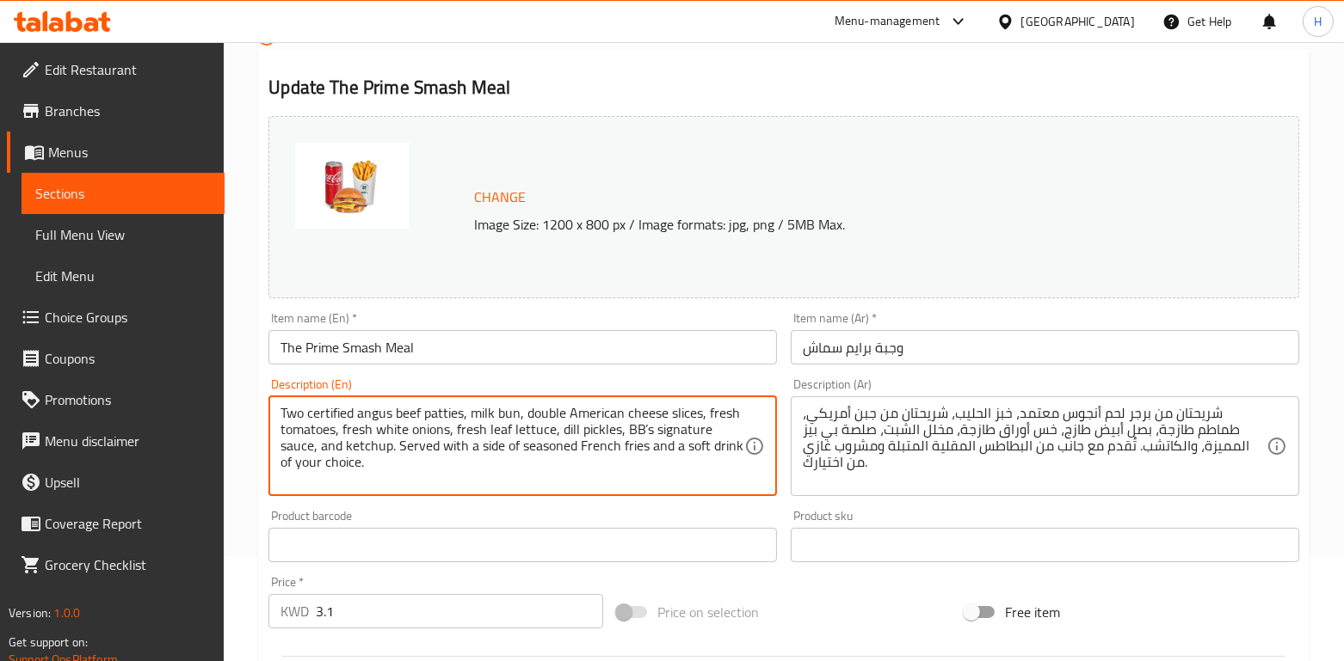
drag, startPoint x: 372, startPoint y: 462, endPoint x: 238, endPoint y: 384, distance: 155.4
paste textarea "House Blend Angus Beef double patty served on a toasted milk bun, topped with t…"
type textarea "House Blend Angus Beef double patty served on a toasted milk bun, topped with t…"
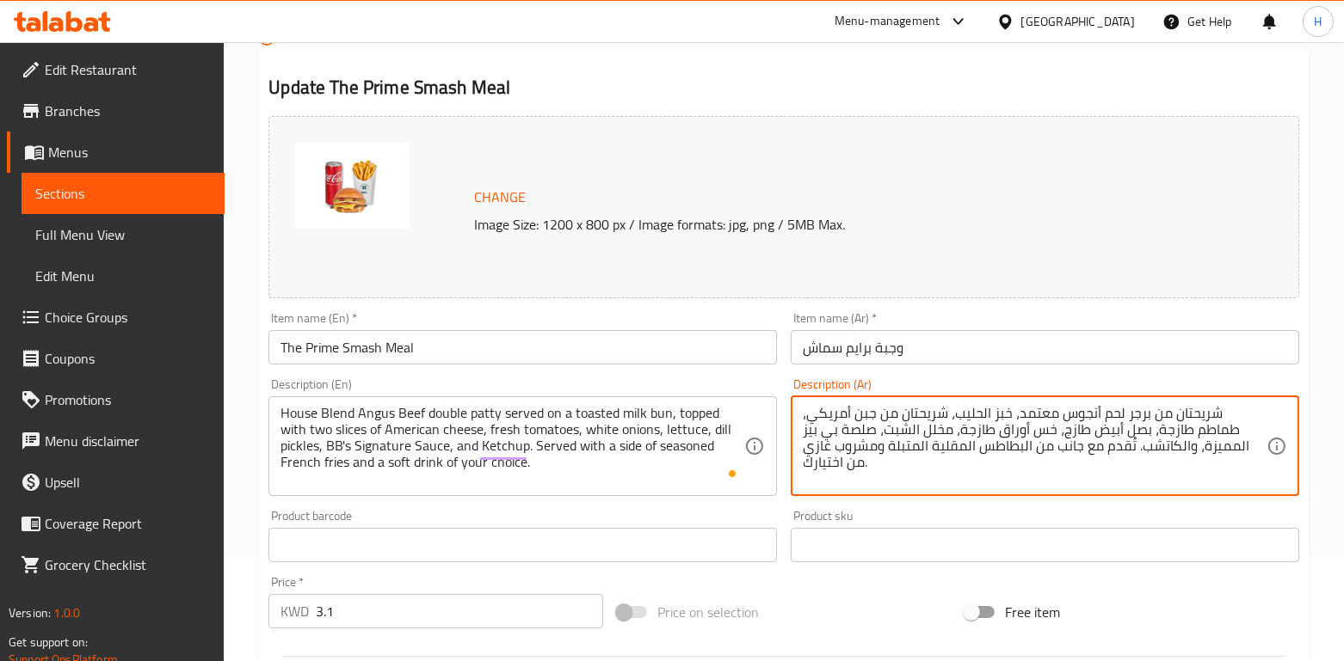
click at [1113, 417] on textarea "شريحتان من برجر لحم أنجوس معتمد، خبز الحليب، شريحتان من جبن أمريكي، طماطم طازجة…" at bounding box center [1035, 446] width 464 height 82
paste textarea "برجر لحم أنجوس من خلطتنا المحلية الخاصة، خبز حليب، شريحتين من الجبن الأمريكي، ط…"
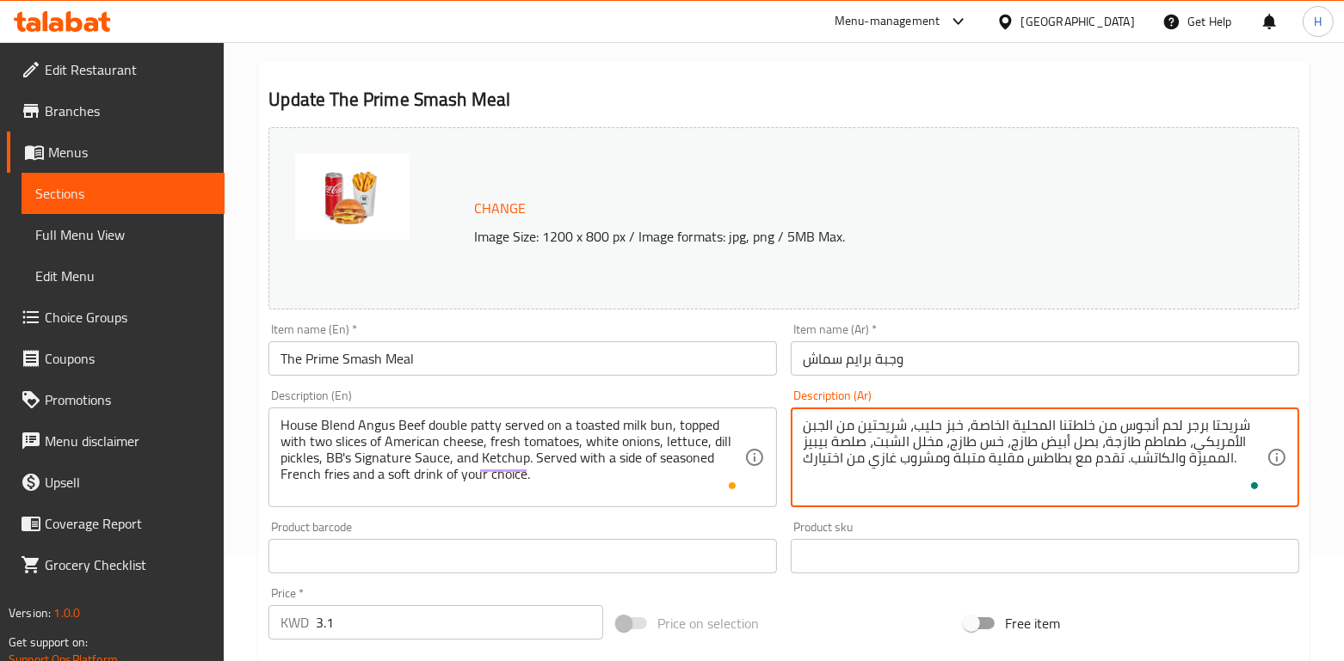
type textarea "شريحتا برجر لحم أنجوس من خلطتنا المحلية الخاصة، خبز حليب، شريحتين من الجبن الأم…"
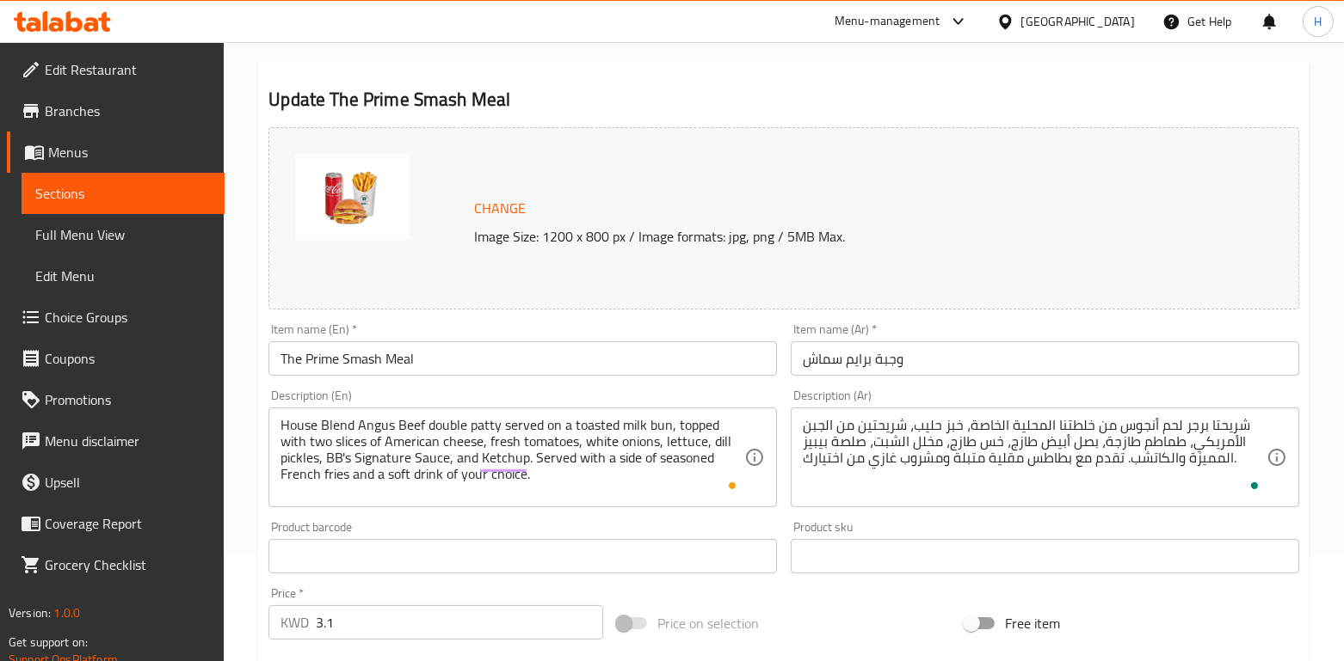
click at [963, 527] on div "Product sku Product sku" at bounding box center [1045, 547] width 508 height 52
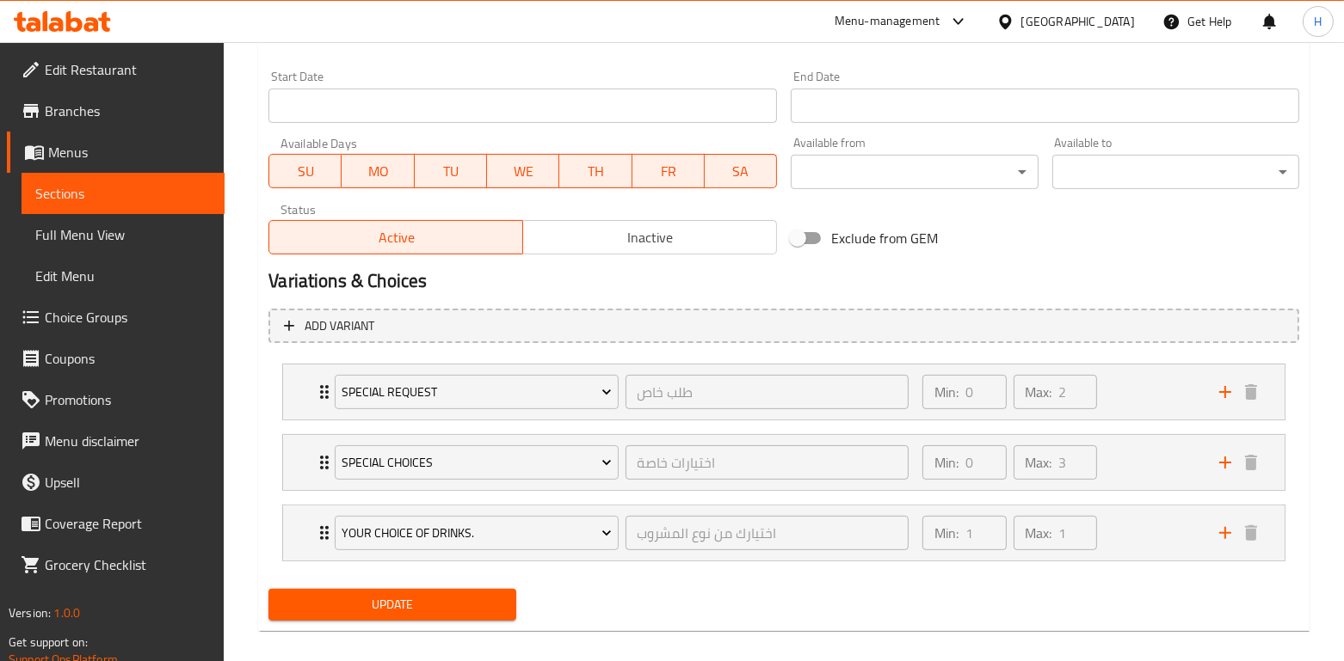
scroll to position [748, 0]
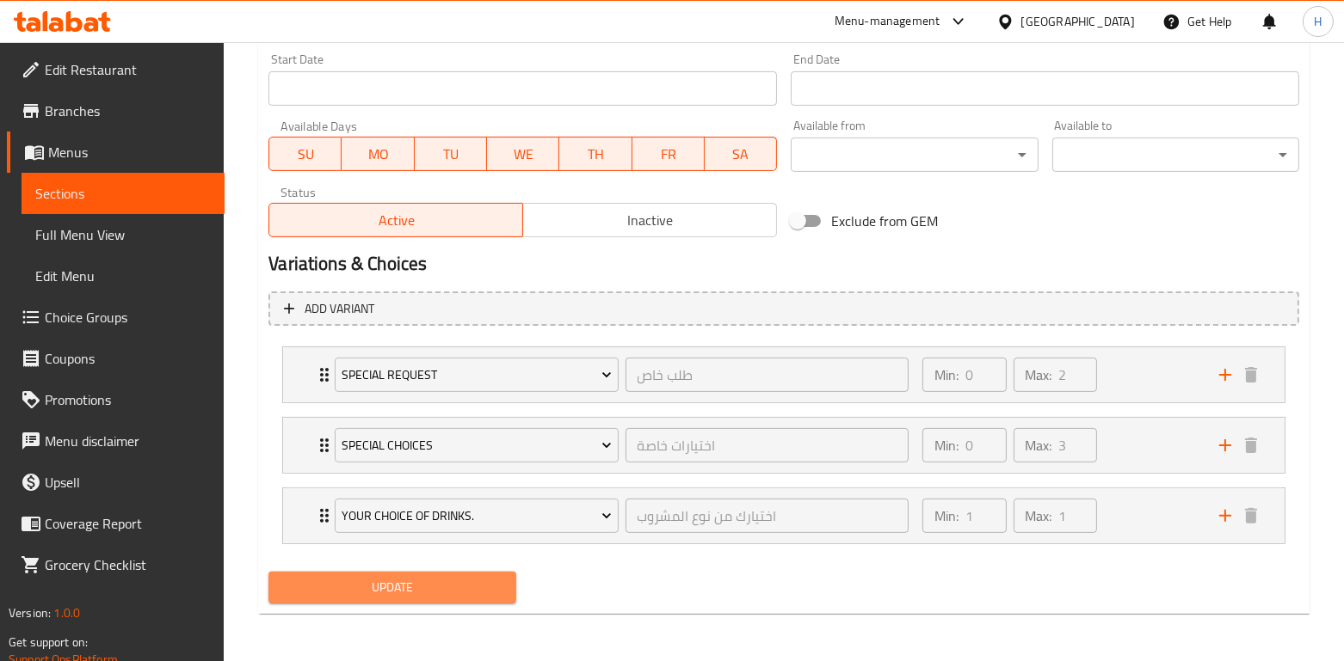
click at [457, 577] on span "Update" at bounding box center [391, 588] width 219 height 22
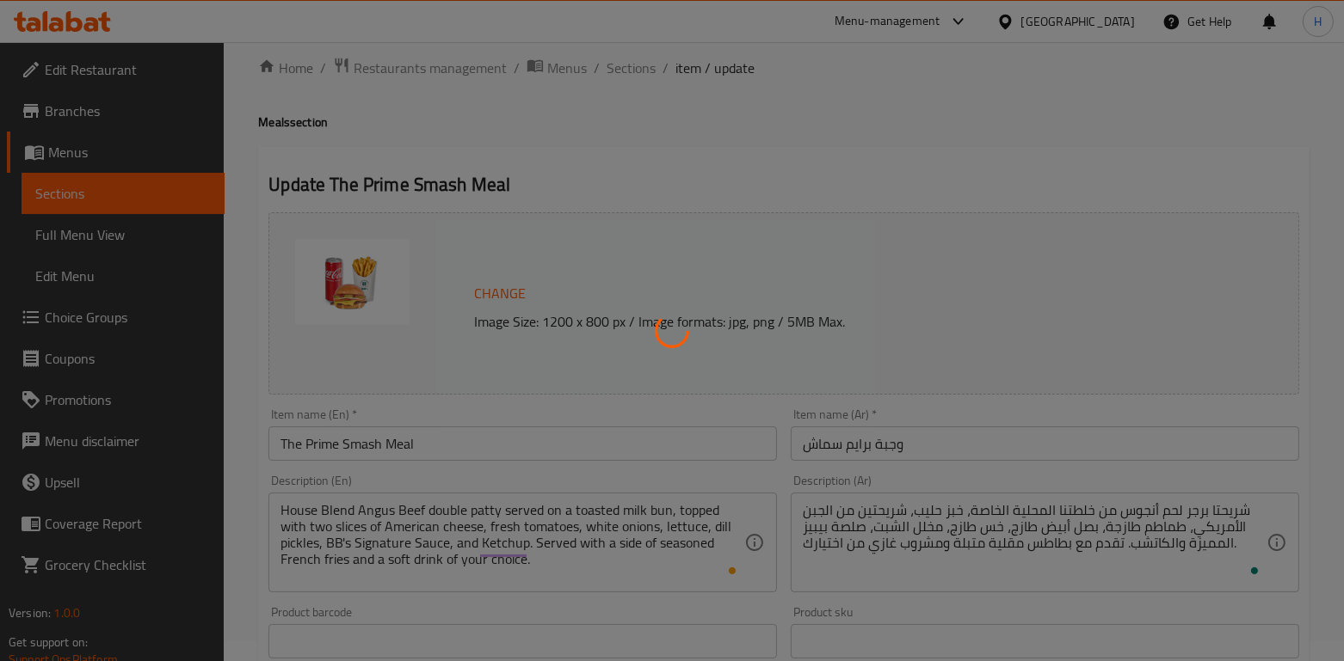
scroll to position [0, 0]
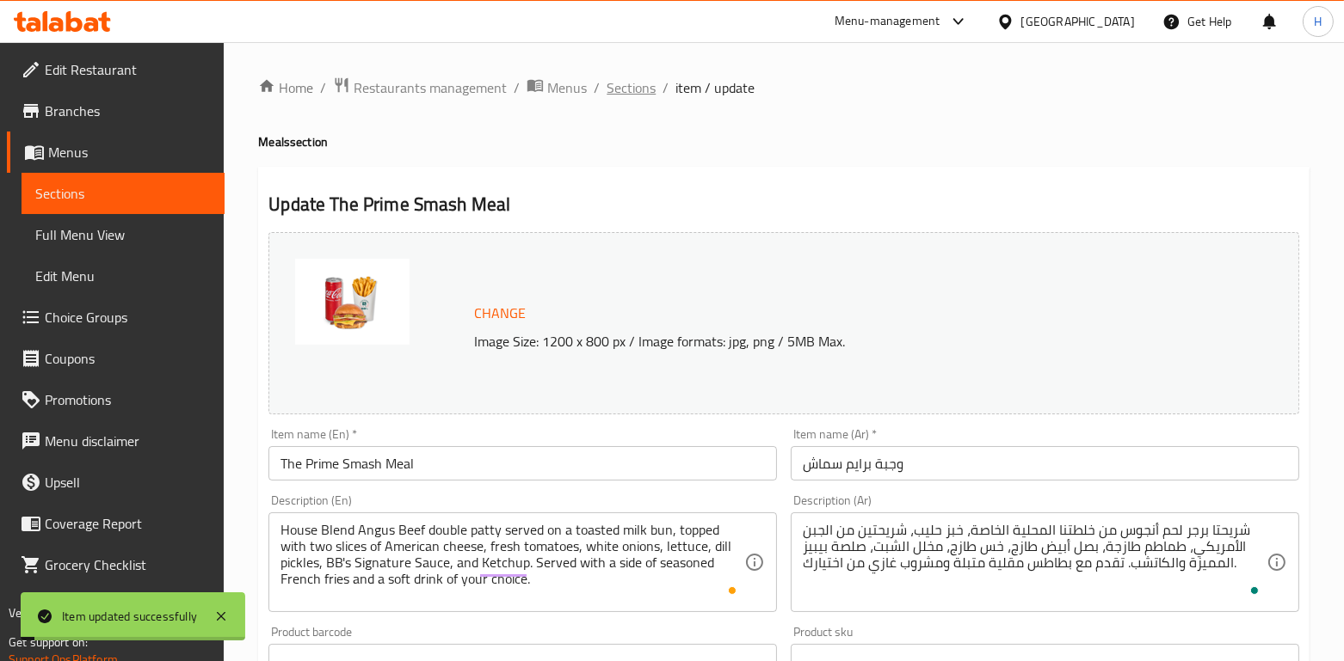
click at [628, 77] on span "Sections" at bounding box center [630, 87] width 49 height 21
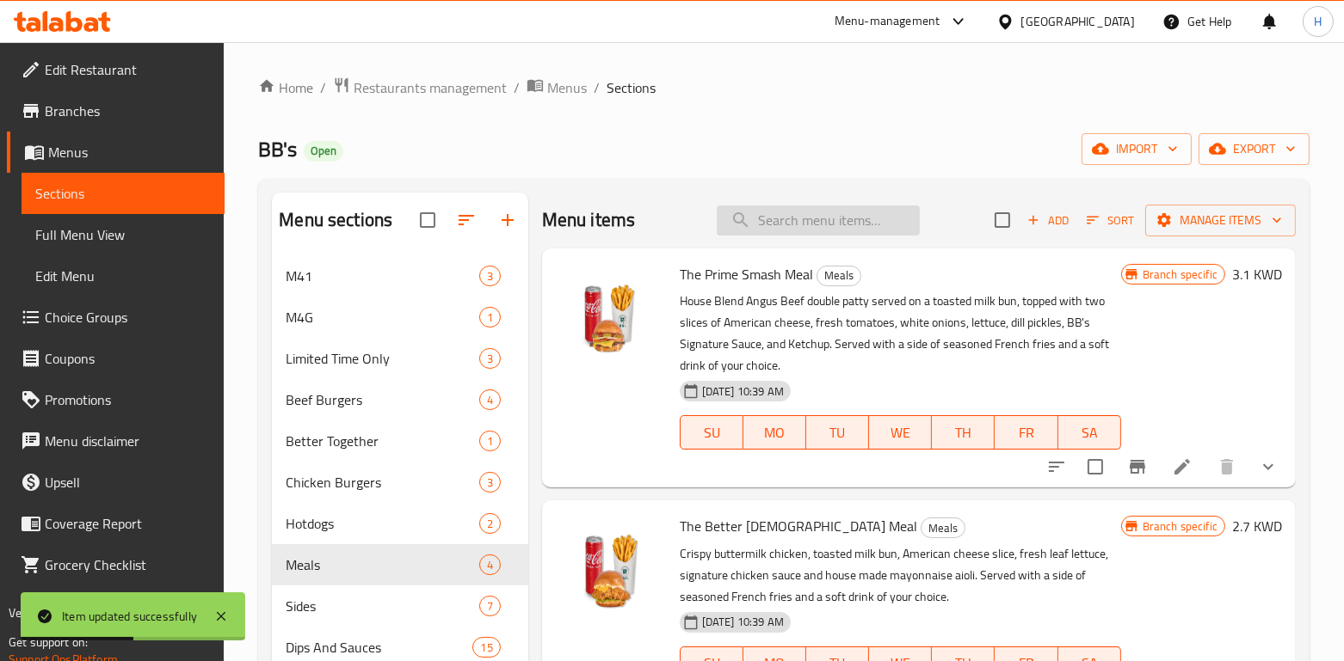
click at [736, 228] on input "search" at bounding box center [818, 221] width 203 height 30
paste input "The Prime Smash Meal"
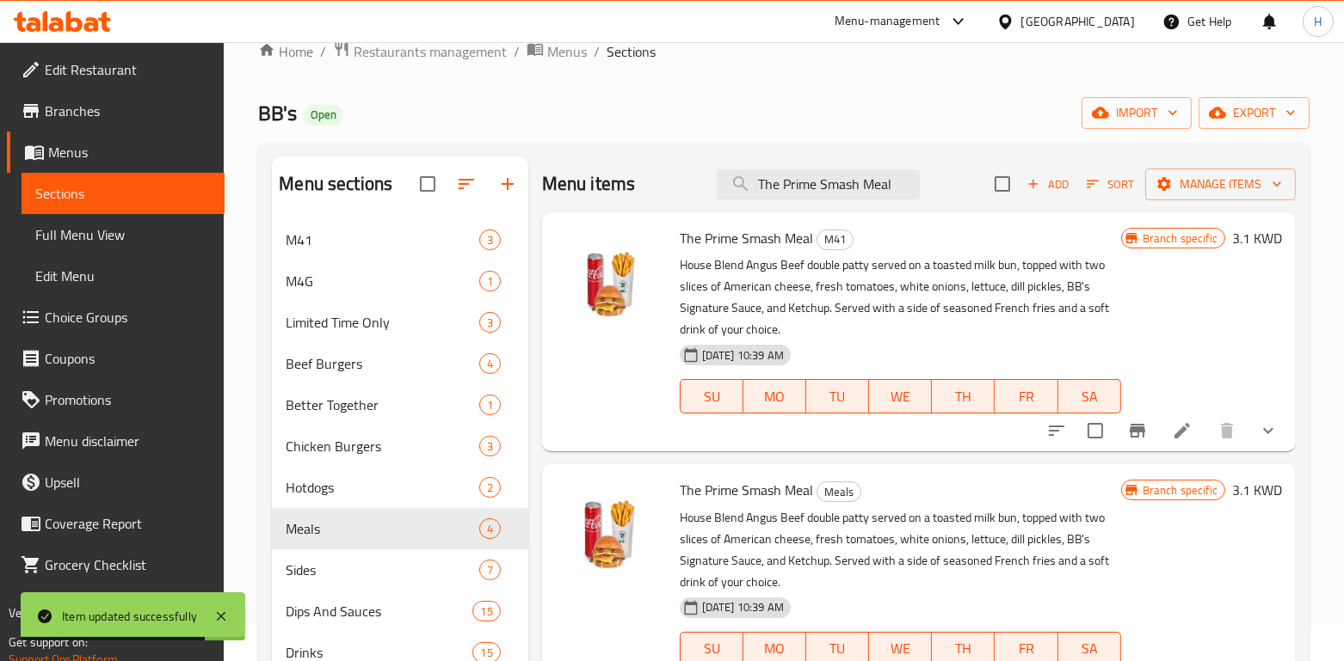
scroll to position [37, 0]
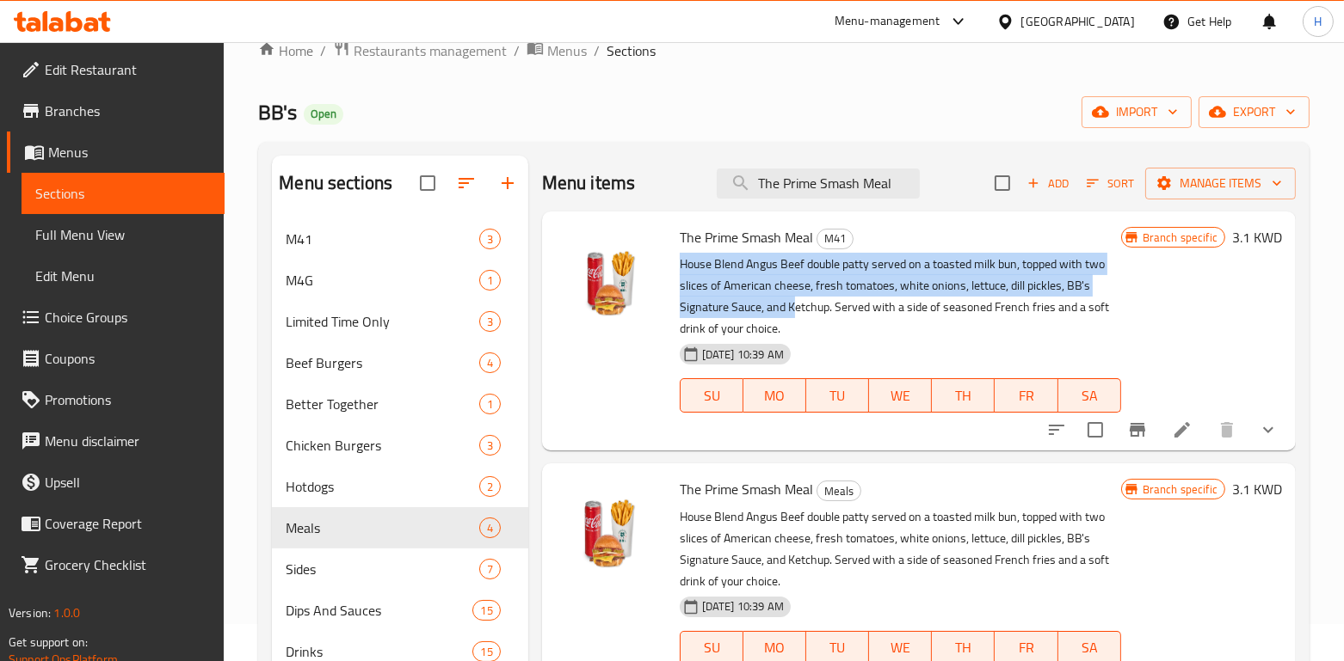
drag, startPoint x: 679, startPoint y: 263, endPoint x: 795, endPoint y: 311, distance: 125.4
click at [795, 311] on div "The Prime Smash Meal M41 House Blend Angus Beef double [PERSON_NAME] served on …" at bounding box center [900, 330] width 455 height 225
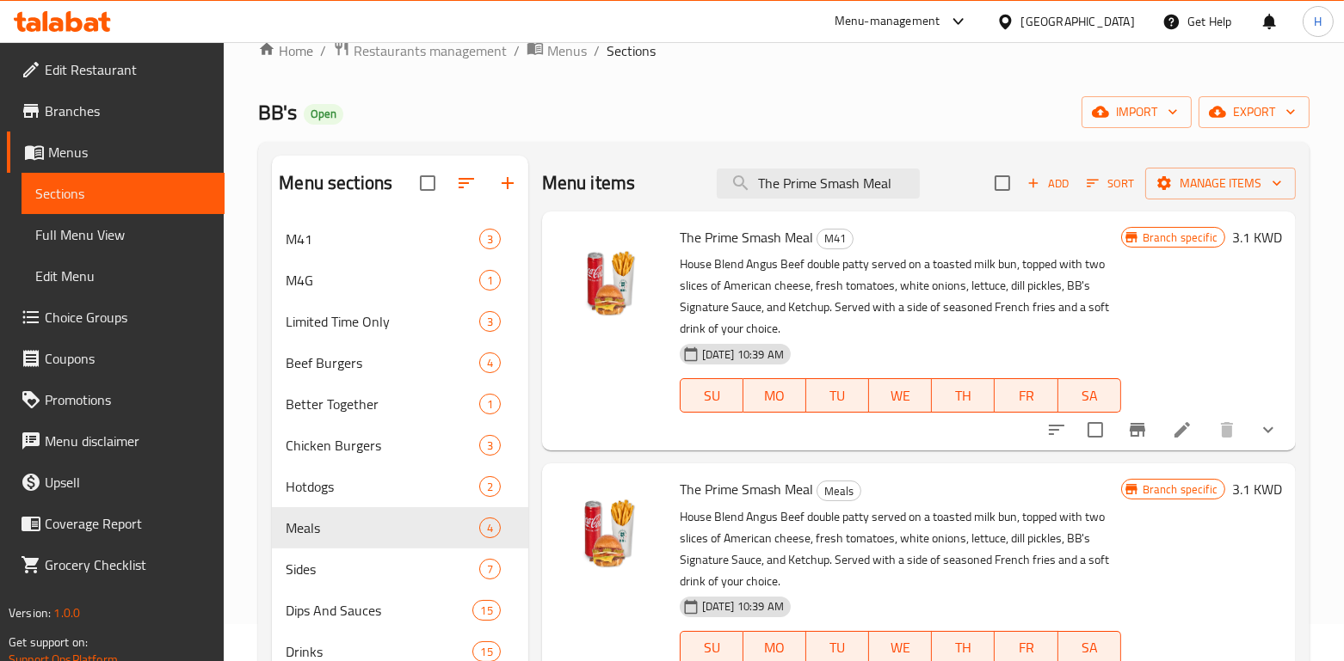
click at [871, 312] on p "House Blend Angus Beef double patty served on a toasted milk bun, topped with t…" at bounding box center [900, 297] width 441 height 86
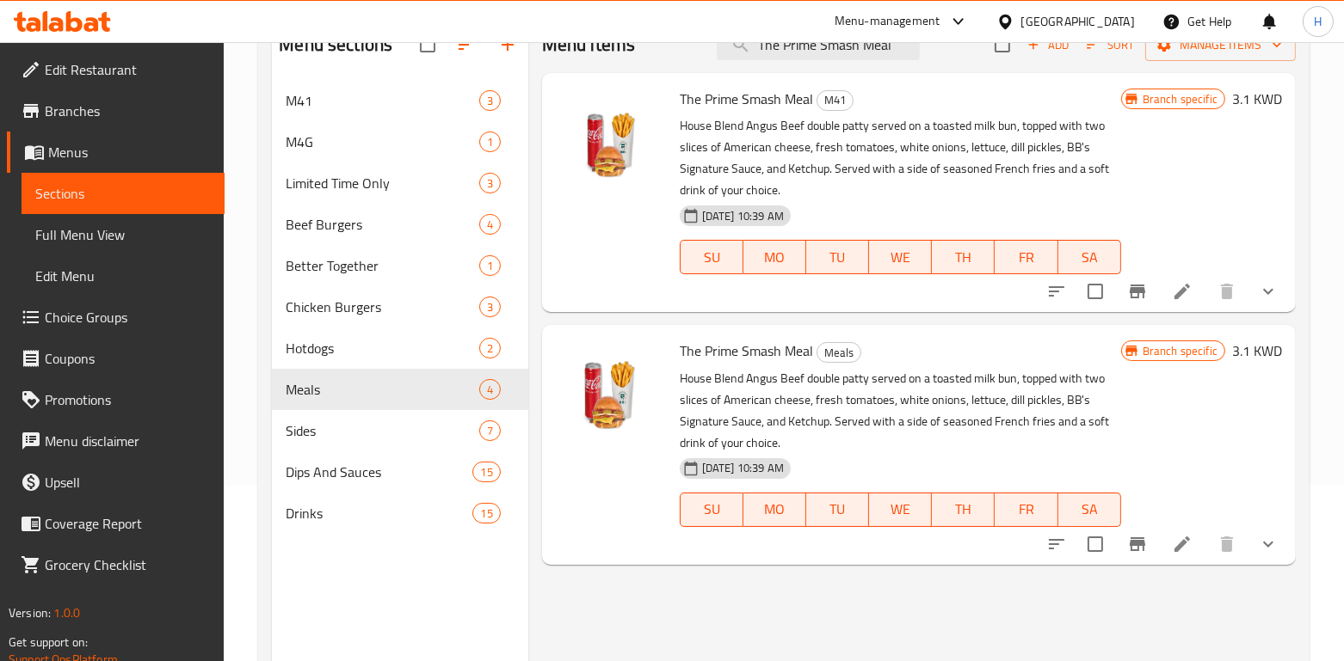
scroll to position [0, 0]
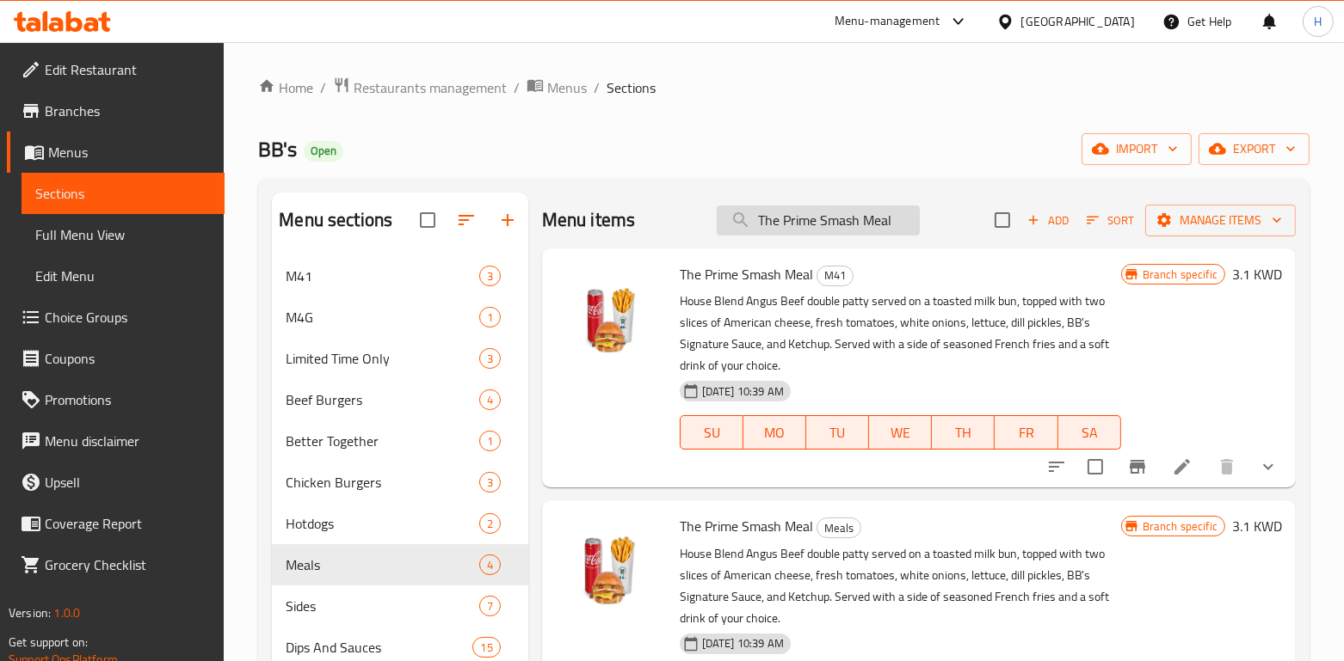
click at [848, 226] on input "The Prime Smash Meal" at bounding box center [818, 221] width 203 height 30
paste input "Better Chick"
type input "The Better [DEMOGRAPHIC_DATA] Meal"
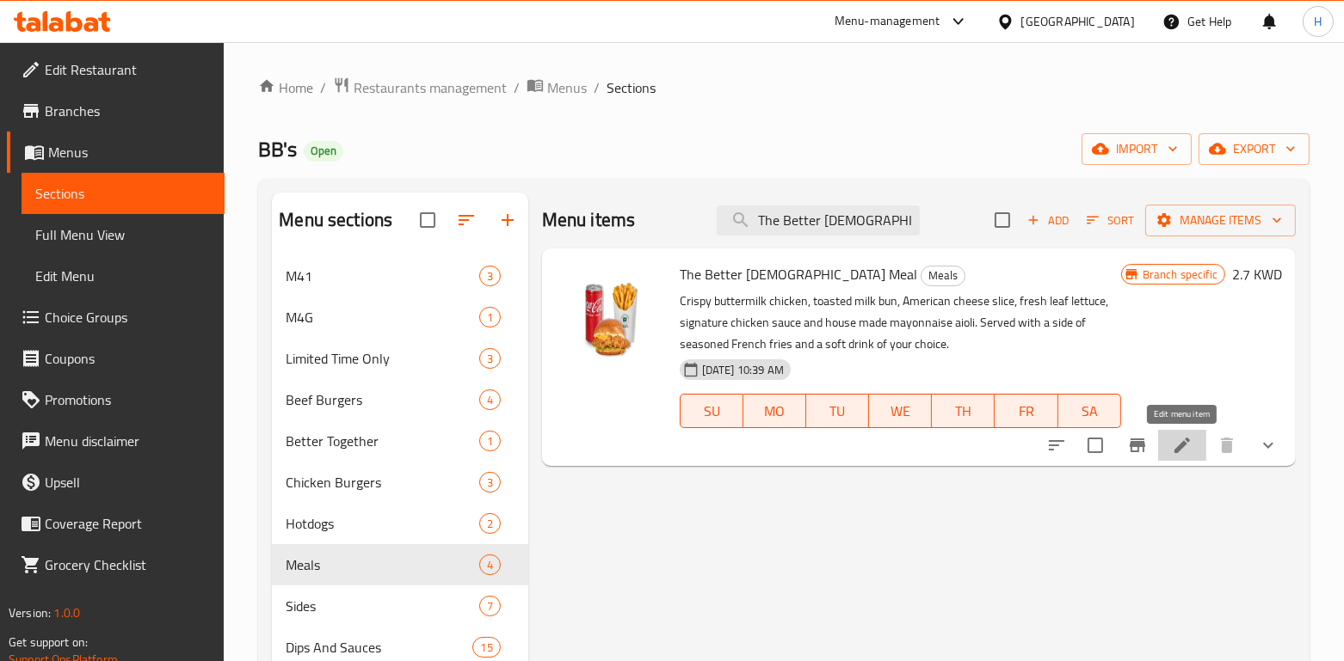
click at [1184, 446] on icon at bounding box center [1181, 445] width 15 height 15
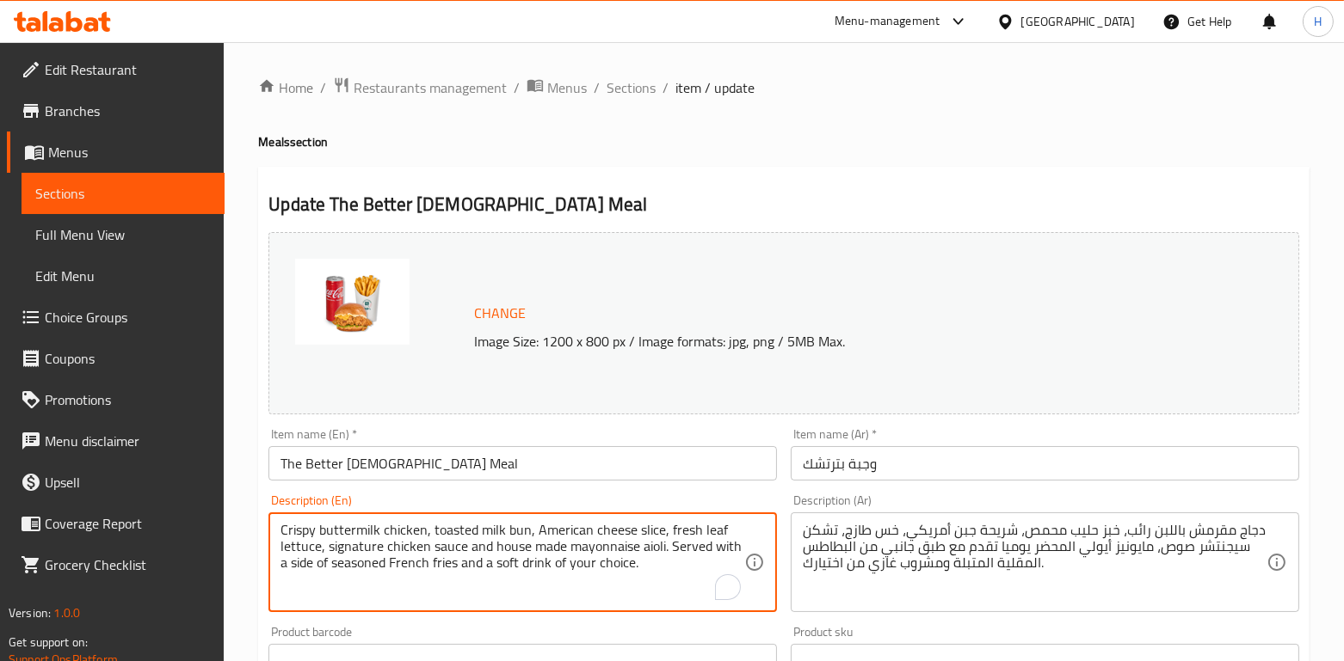
drag, startPoint x: 656, startPoint y: 572, endPoint x: 231, endPoint y: 509, distance: 430.4
paste textarea "Buttermilk Chicken served on a toasted milk bun, topped with a slice of America…"
type textarea "Crispy Buttermilk Chicken served on a toasted milk bun, topped with a slice of …"
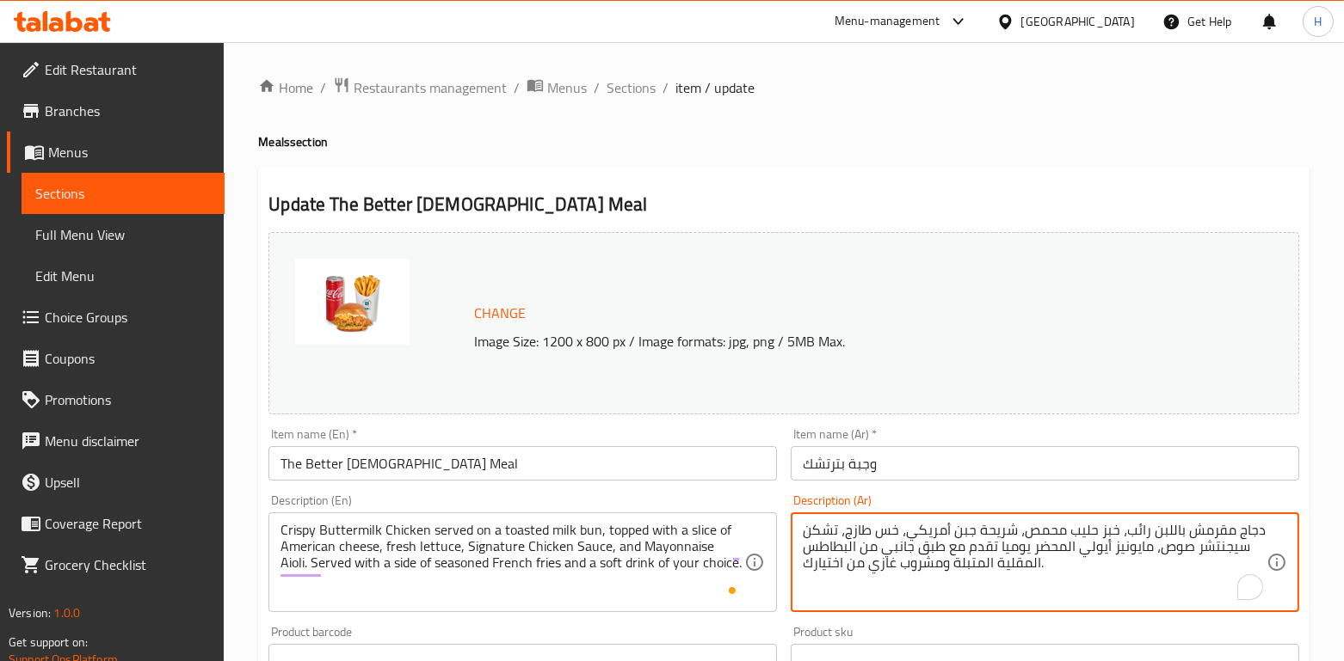
click at [1051, 532] on textarea "دجاج مقرمش باللبن رائب، خبز حليب محمص، شريحة جبن أمريكي، خس طازج، تشكن سيجنتشر …" at bounding box center [1035, 563] width 464 height 82
paste textarea "شكن مقرمش خبز حليب محمص، شريحة جبن أمريكي، خس طازج، صلصة تشكن سيجنتشر ومايونيز …"
type textarea "تشكن مقرمش خبز حليب محمص، شريحة جبن أمريكي، خس طازج، صلصة تشكن سيجنتشر ومايونيز…"
click at [995, 621] on div "Product sku Product sku" at bounding box center [1045, 652] width 522 height 66
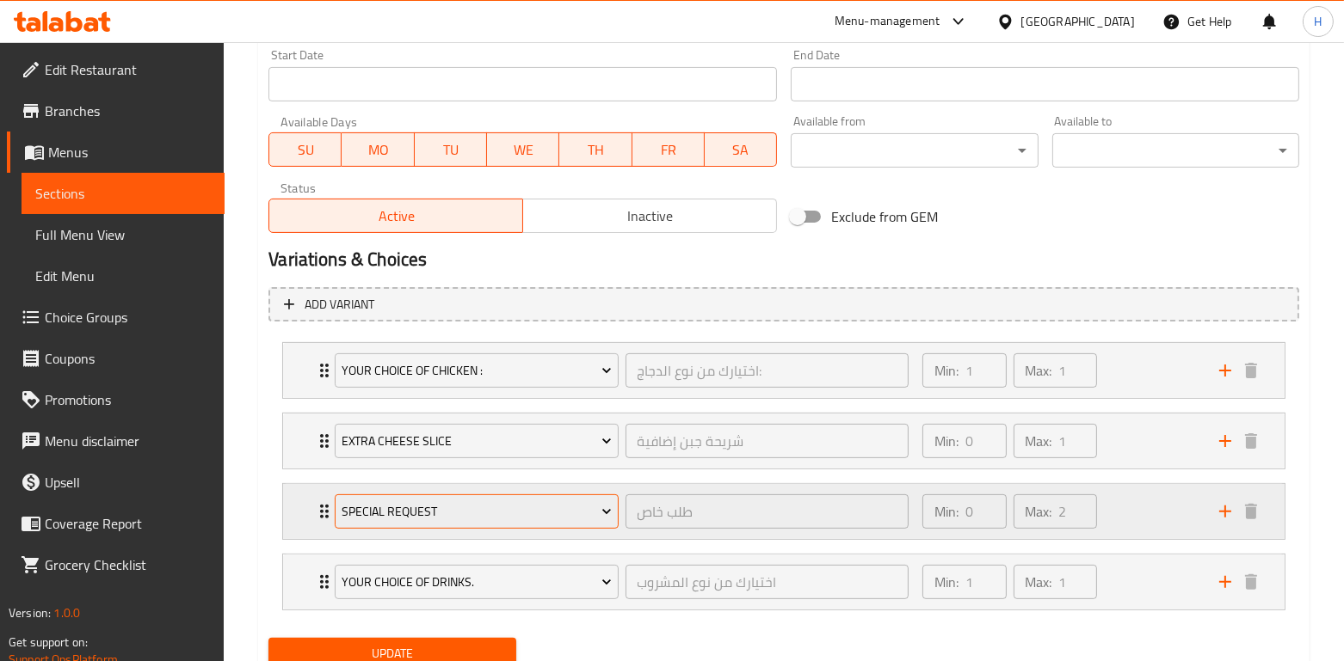
scroll to position [817, 0]
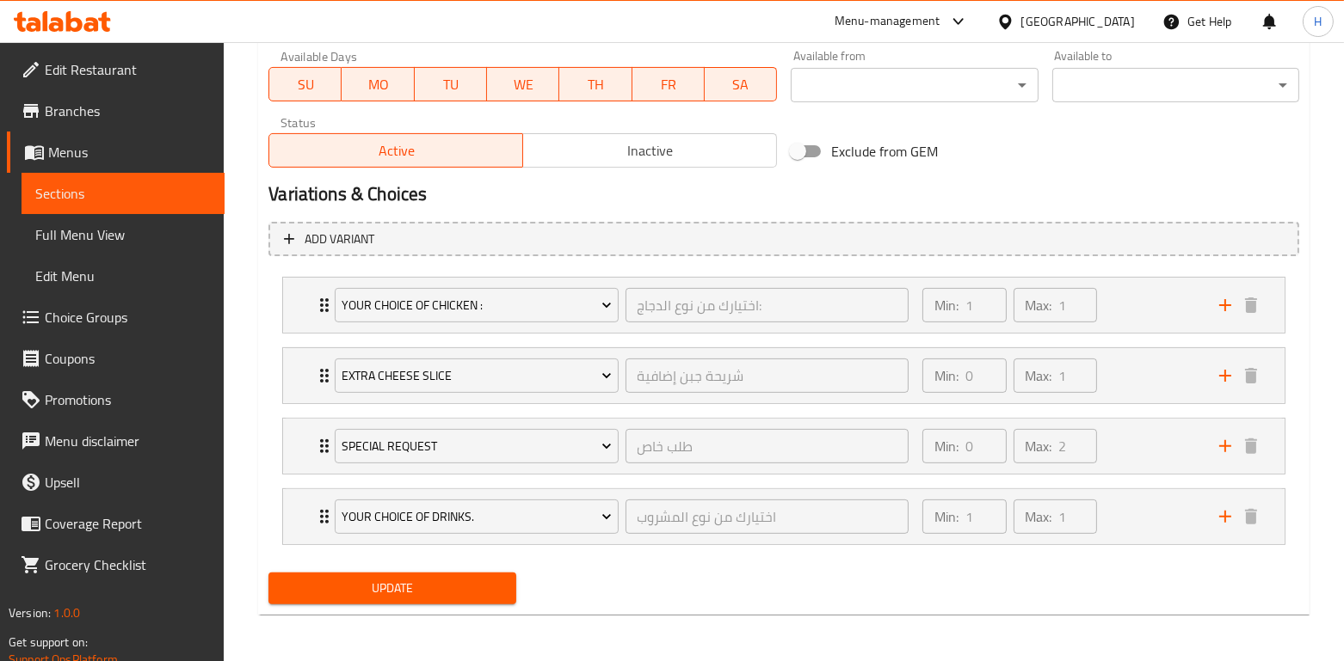
click at [444, 583] on span "Update" at bounding box center [391, 589] width 219 height 22
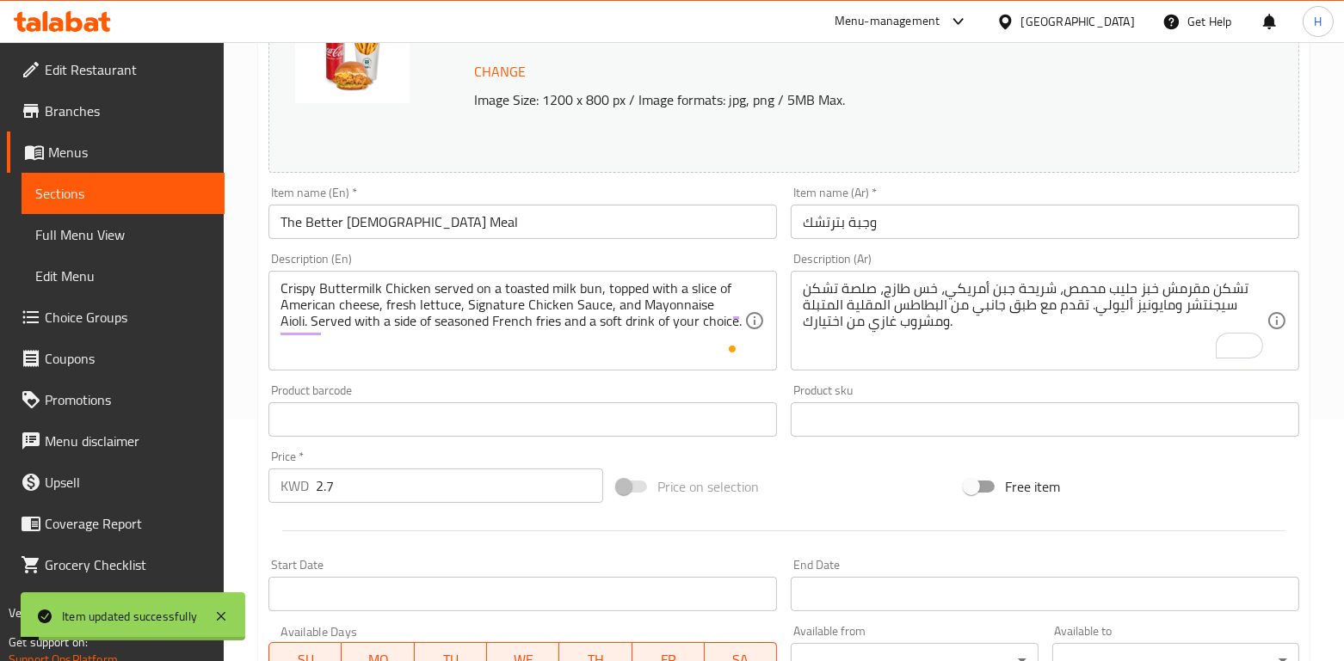
scroll to position [0, 0]
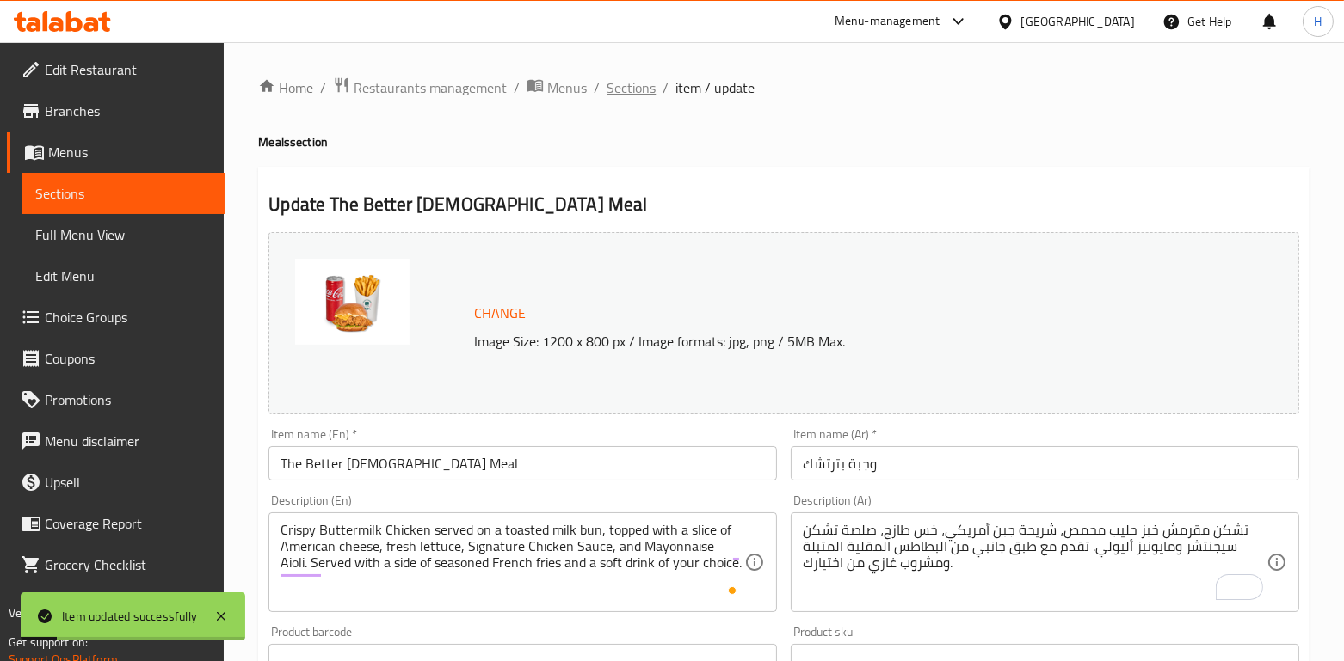
click at [631, 83] on span "Sections" at bounding box center [630, 87] width 49 height 21
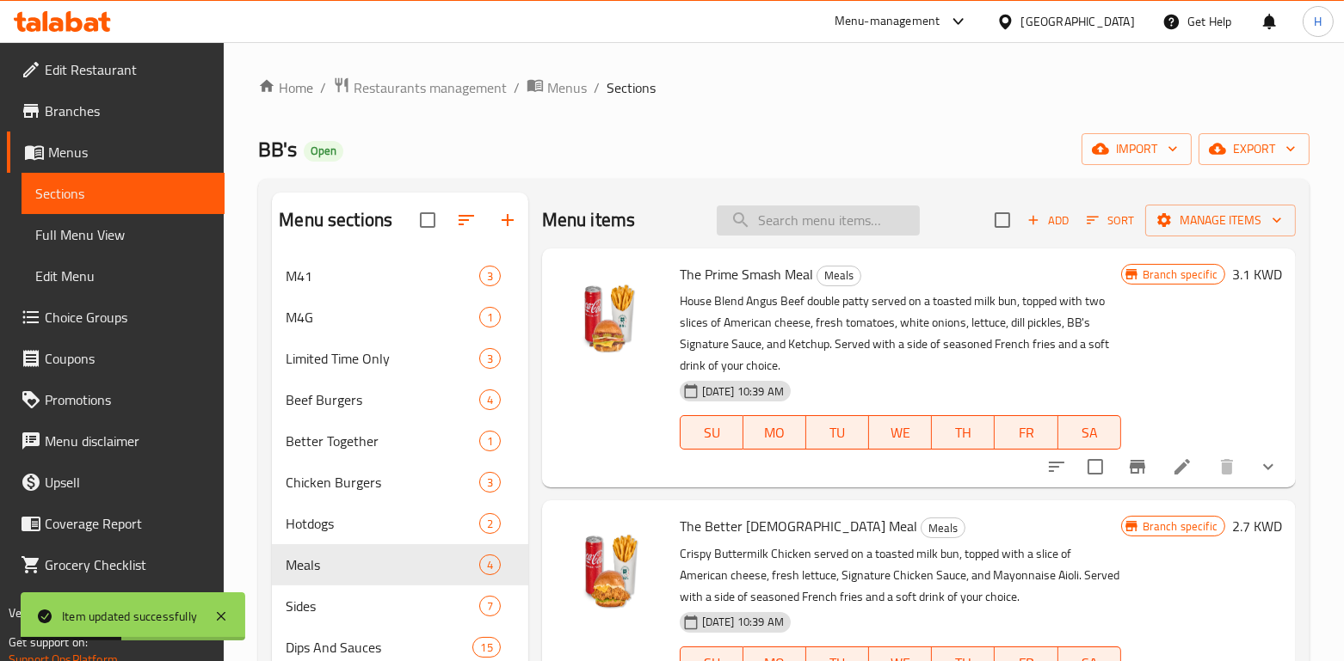
scroll to position [1, 0]
click at [763, 218] on input "search" at bounding box center [818, 220] width 203 height 30
paste input "Chipotle Blaze Meal"
type input "Chipotle Blaze Meal"
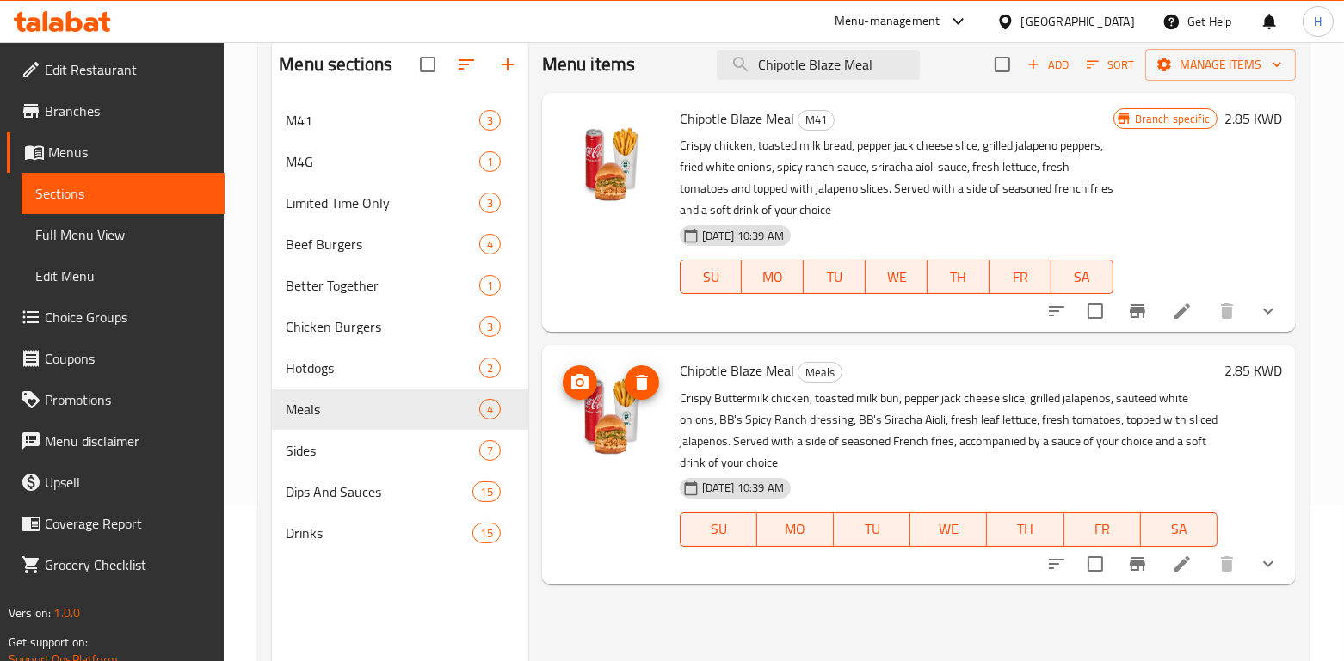
scroll to position [155, 0]
click at [1185, 308] on icon at bounding box center [1182, 312] width 21 height 21
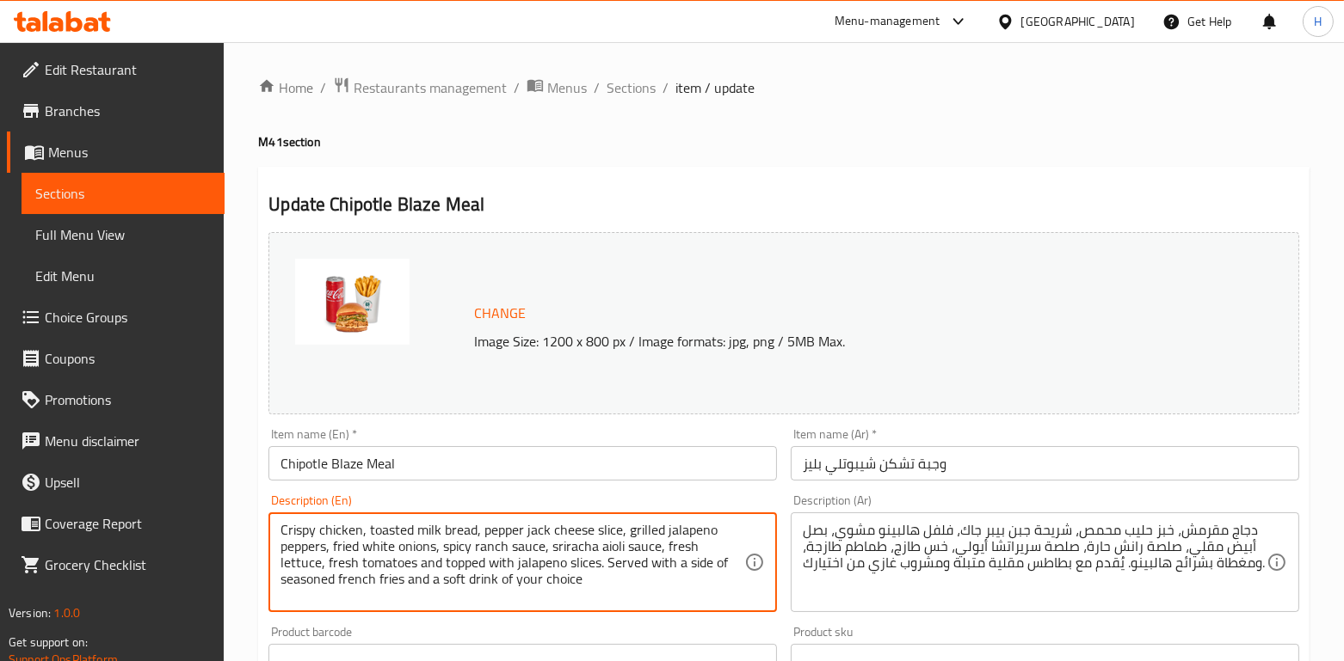
click at [315, 533] on textarea "Crispy chicken, toasted milk bread, pepper jack cheese slice, grilled jalapeno …" at bounding box center [512, 563] width 464 height 82
paste textarea "Buttermilk Chicken served on a toasted milk bun, topped with a slice of Pepper …"
type textarea "Crispy Buttermilk Chicken served on a toasted milk bun, topped with a slice of …"
click at [951, 533] on textarea "دجاج مقرمش، خبز حليب محمص، شريحة جبن بيبر جاك، فلفل هالبينو مشوي، بصل أبيض مقلي…" at bounding box center [1035, 563] width 464 height 82
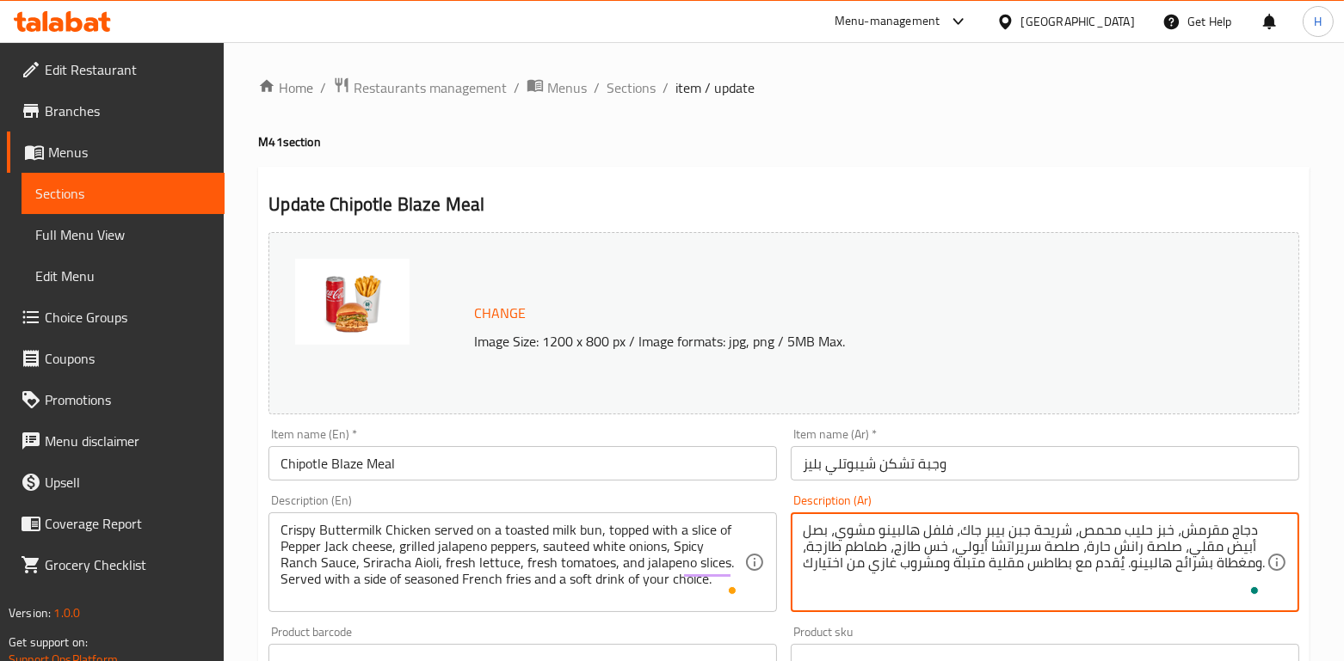
click at [951, 533] on textarea "دجاج مقرمش، خبز حليب محمص، شريحة جبن بيبر جاك، فلفل هالبينو مشوي، بصل أبيض مقلي…" at bounding box center [1035, 563] width 464 height 82
paste textarea "شكن مقرمش خبز الحليب المحمص، شريحة جبن بيبر جاك، فلفل جالابينومشوي، بصل أبيض مق…"
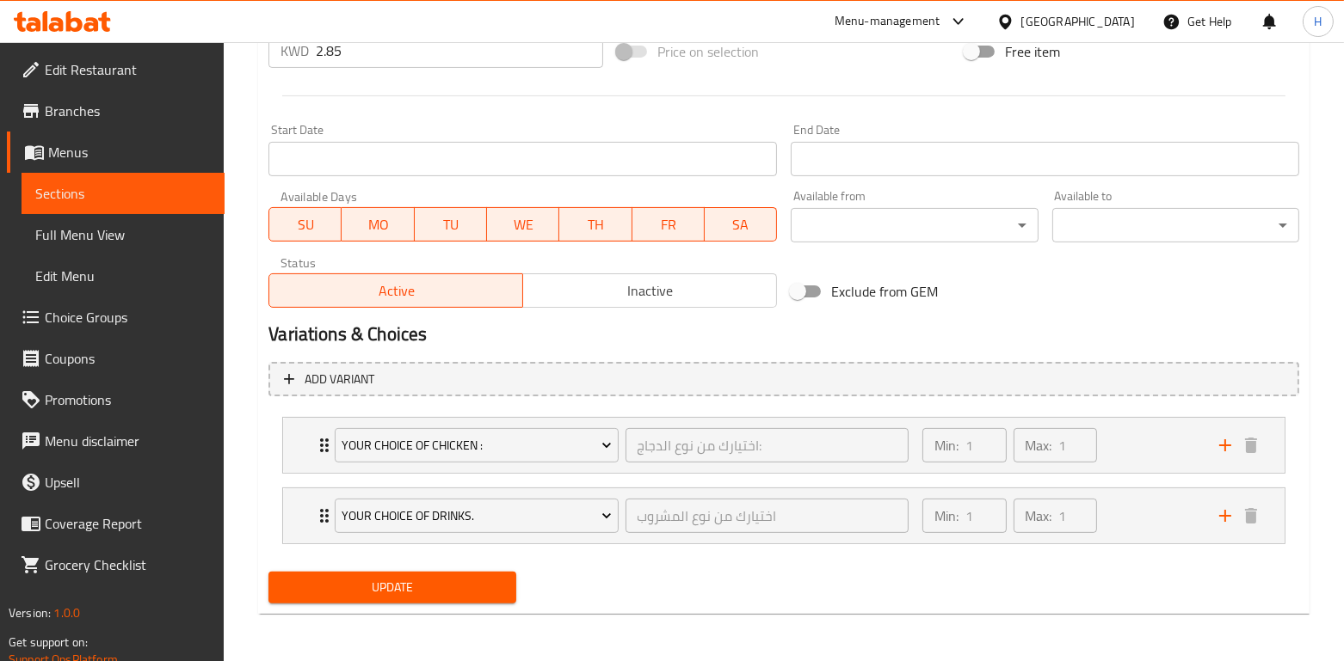
scroll to position [676, 0]
type textarea "تشكن مقرمش خبز الحليب المحمص، شريحة [PERSON_NAME] جاك، فلفل جالابينومشوي، بصل أ…"
click at [476, 594] on span "Update" at bounding box center [391, 589] width 219 height 22
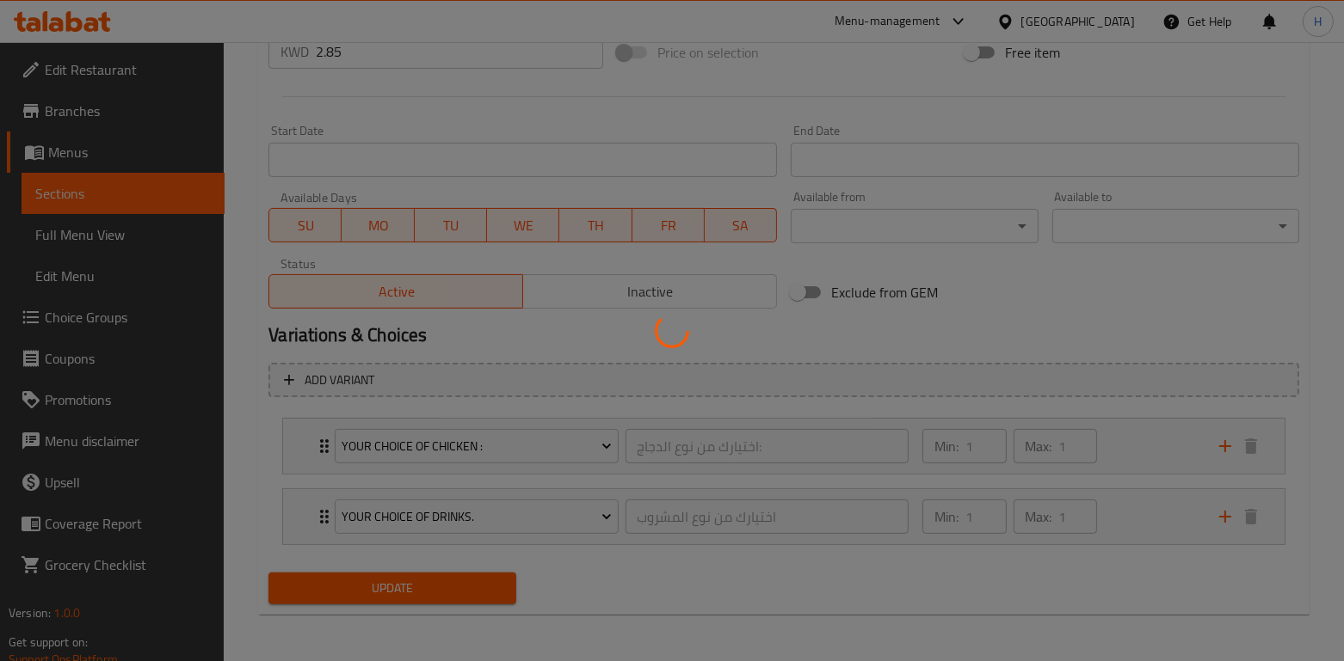
scroll to position [0, 0]
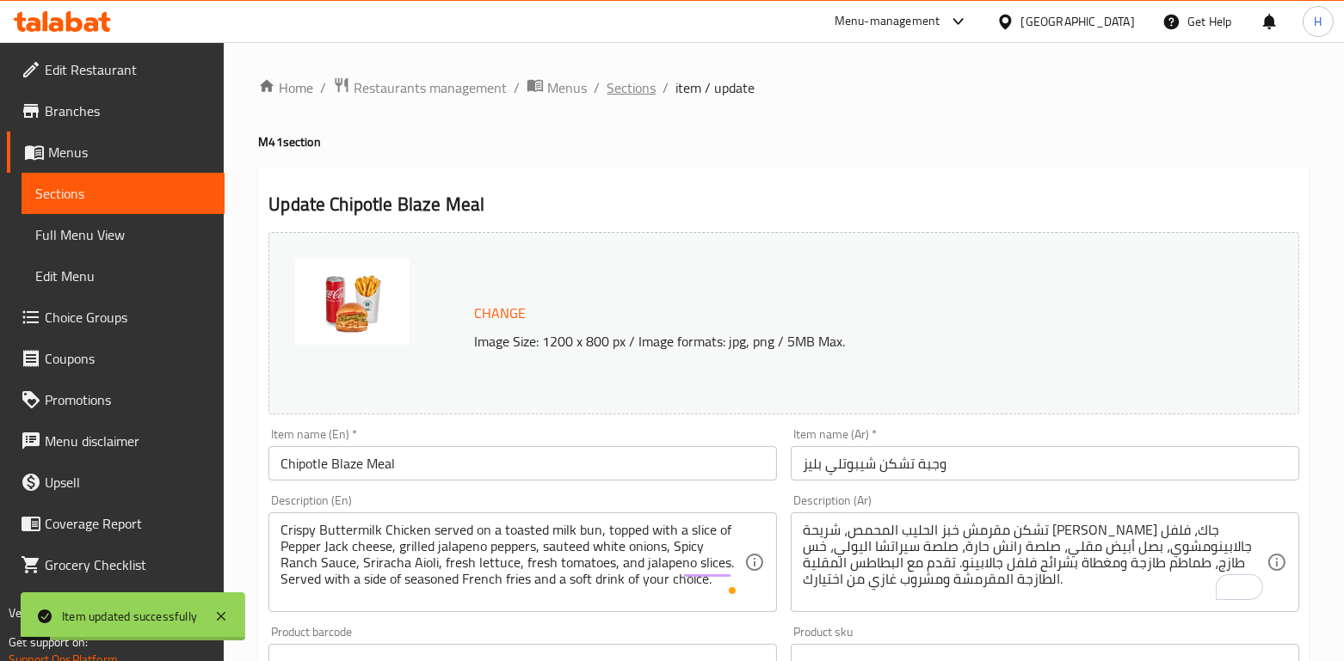
click at [637, 88] on span "Sections" at bounding box center [630, 87] width 49 height 21
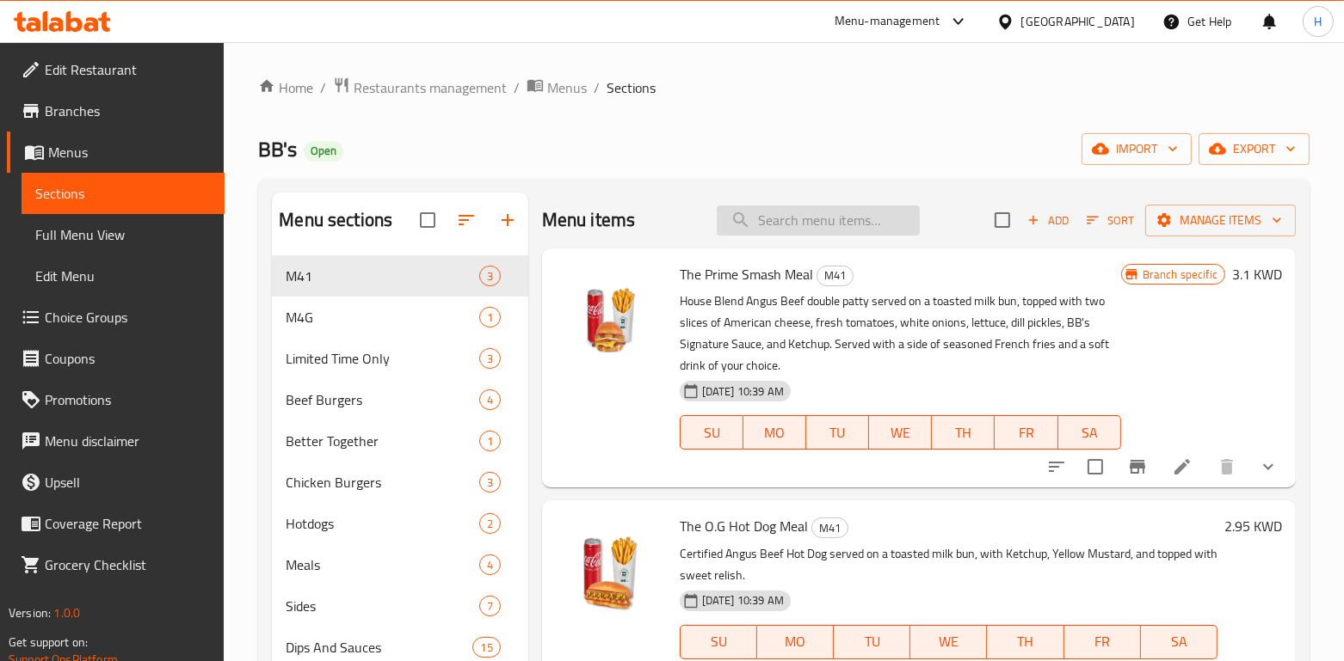
click at [796, 228] on input "search" at bounding box center [818, 221] width 203 height 30
paste input "Chipotle Blaze Meal"
type input "Chipotle Blaze Meal"
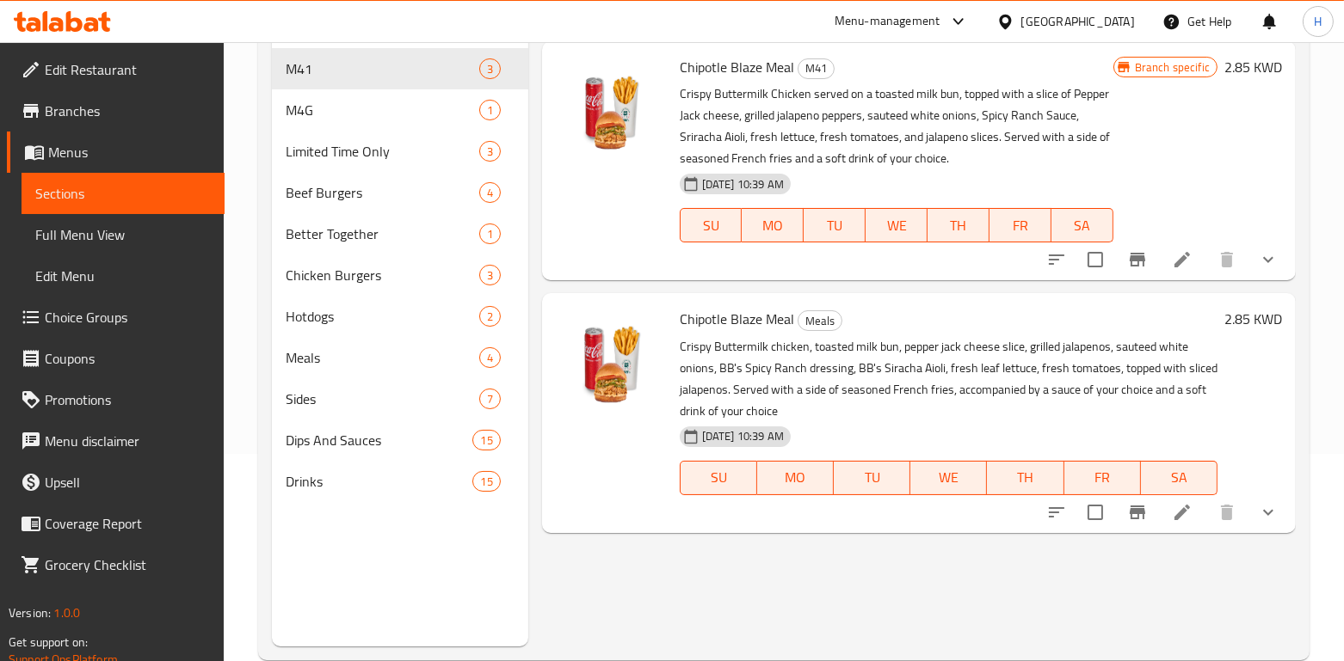
scroll to position [218, 0]
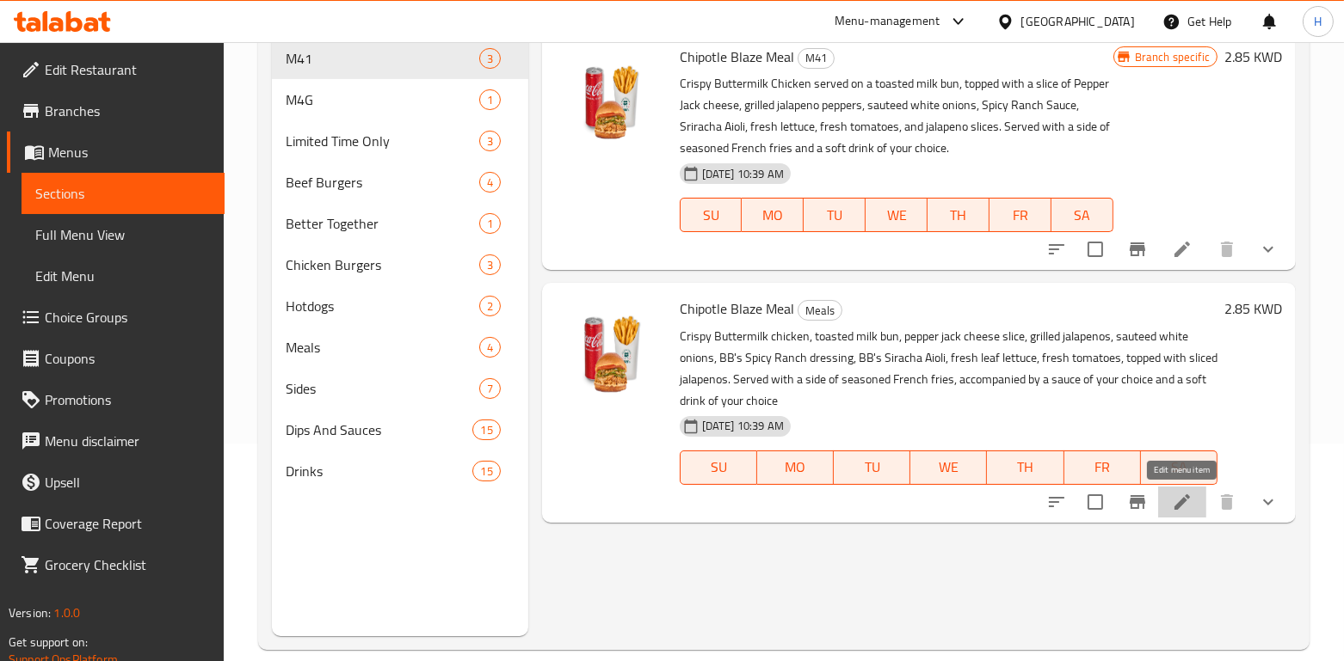
click at [1192, 509] on icon at bounding box center [1182, 502] width 21 height 21
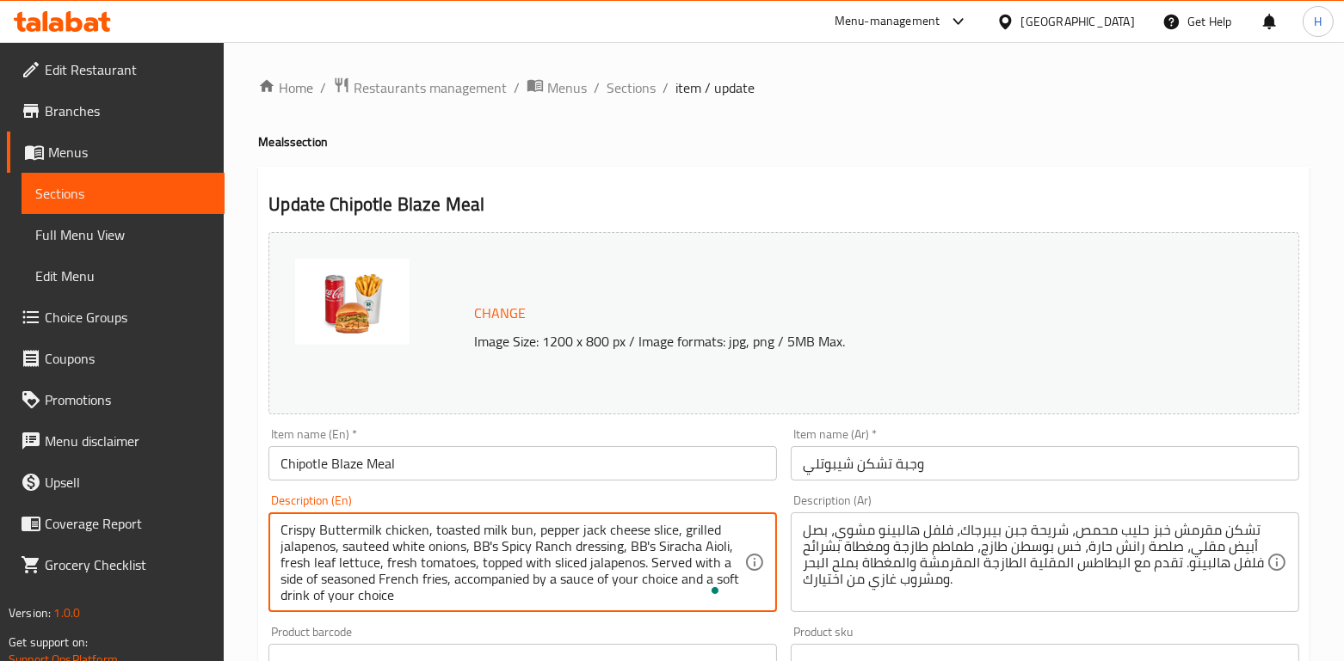
drag, startPoint x: 476, startPoint y: 600, endPoint x: 272, endPoint y: 503, distance: 225.5
paste textarea "Chicken served on a toasted milk bun, topped with a slice of Pepper Jack cheese…"
type textarea "Crispy Buttermilk Chicken served on a toasted milk bun, topped with a slice of …"
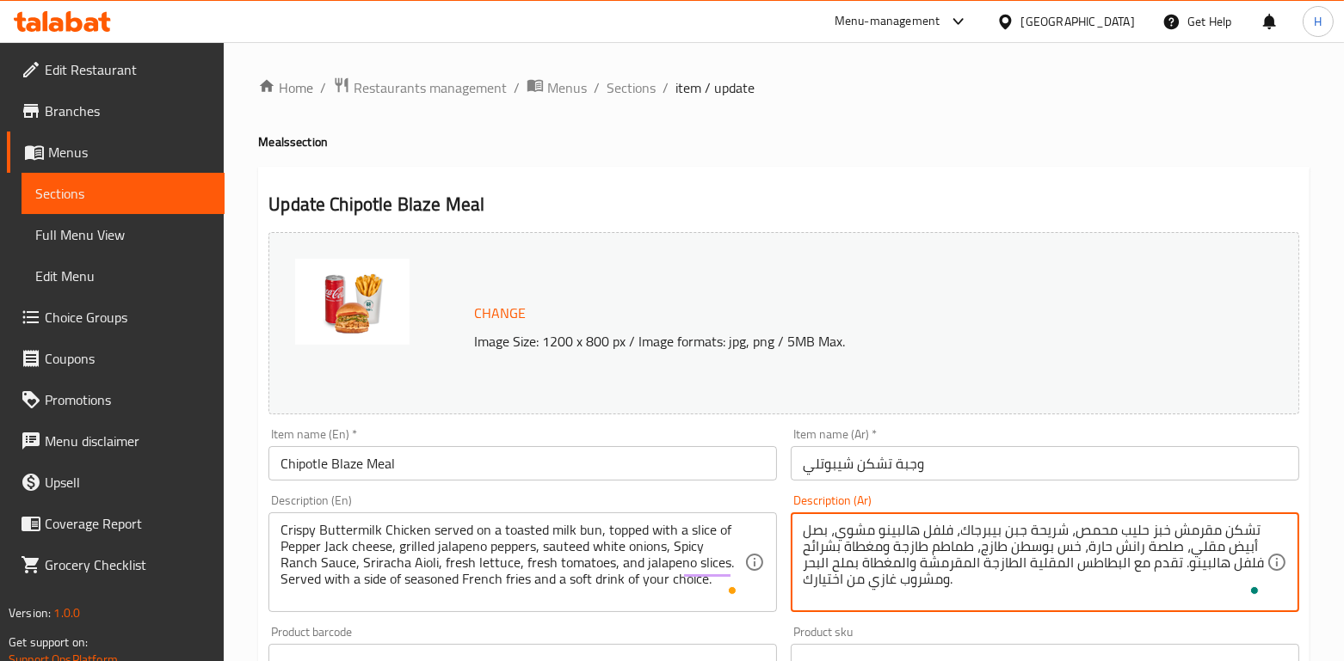
click at [1049, 539] on textarea "تشكن مقرمش خبز حليب محمص، شريحة جبن بيبرجاك، فلفل هالبينو مشوي، بصل أبيض مقلي، …" at bounding box center [1035, 563] width 464 height 82
paste textarea "لحليب المحمص، شريحة جبن بيبر جاك، فلفل جالابينومشوي، بصل أبيض مقلي، صلصة رانش ح…"
type textarea "تشكن مقرمش خبز الحليب المحمص، شريحة جبن بيبر جاك، فلفل جالابينومشوي، بصل أبيض م…"
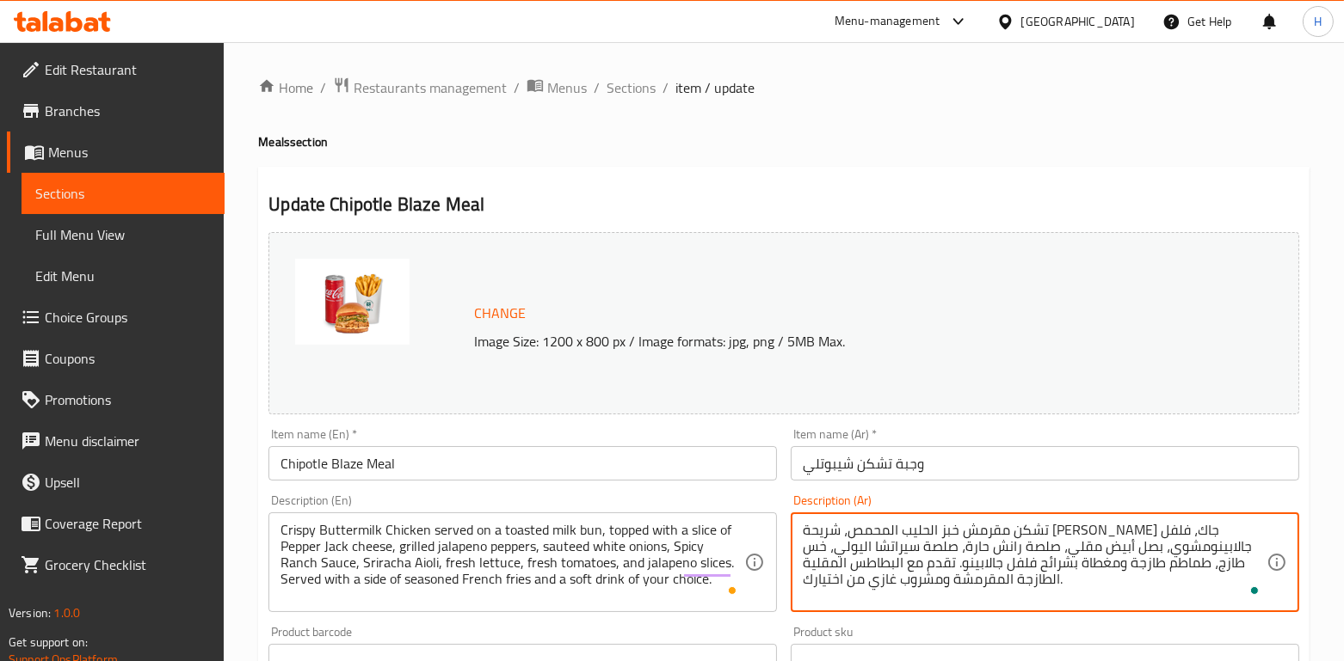
click at [993, 625] on div "Product sku Product sku" at bounding box center [1045, 652] width 522 height 66
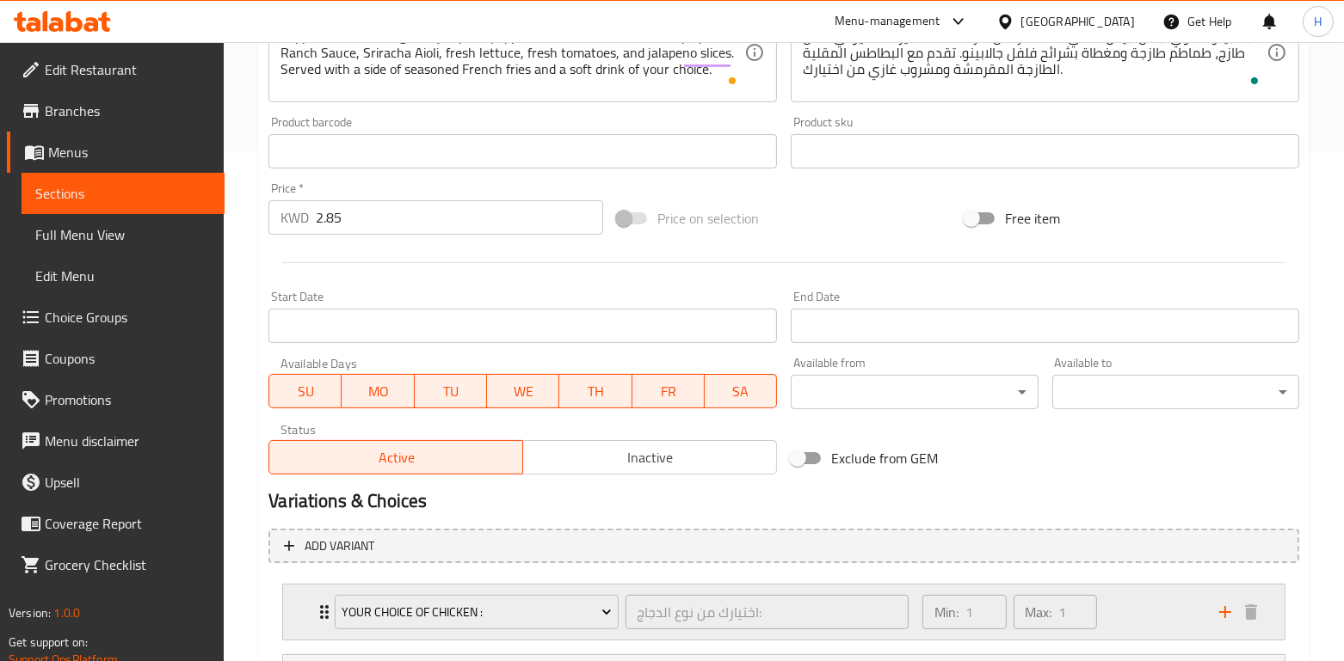
scroll to position [677, 0]
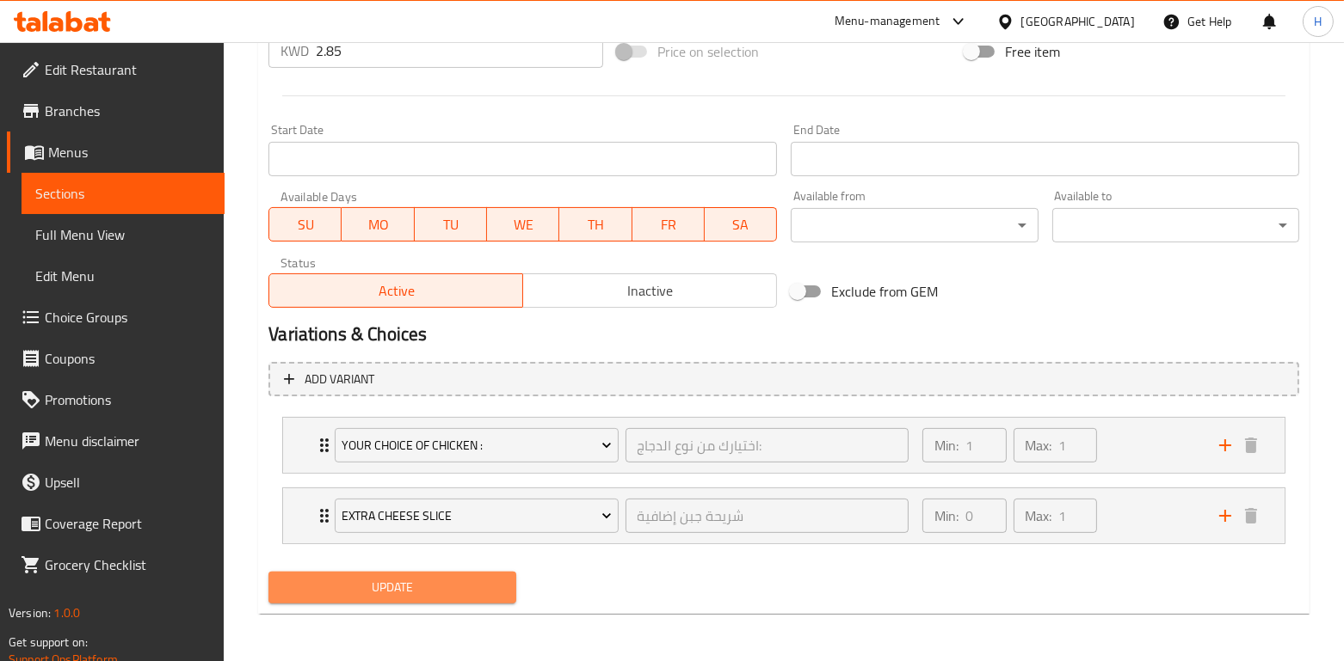
click at [368, 573] on button "Update" at bounding box center [391, 588] width 247 height 32
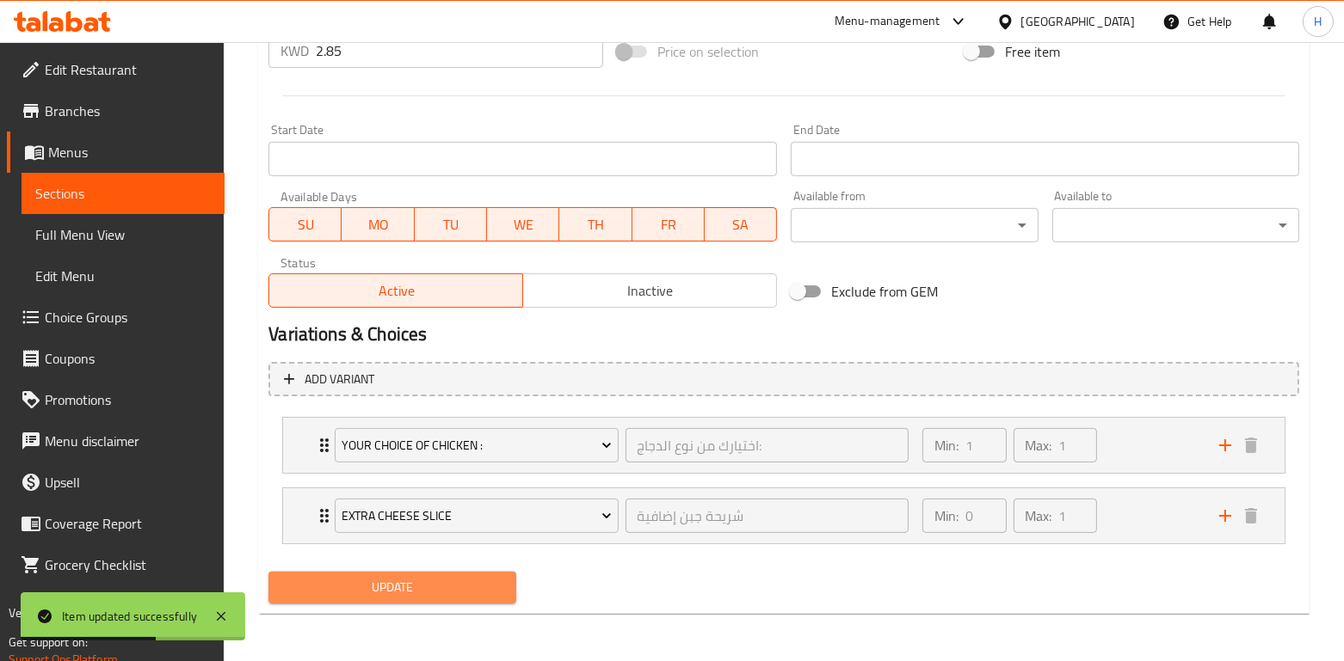
click at [378, 589] on span "Update" at bounding box center [391, 588] width 219 height 22
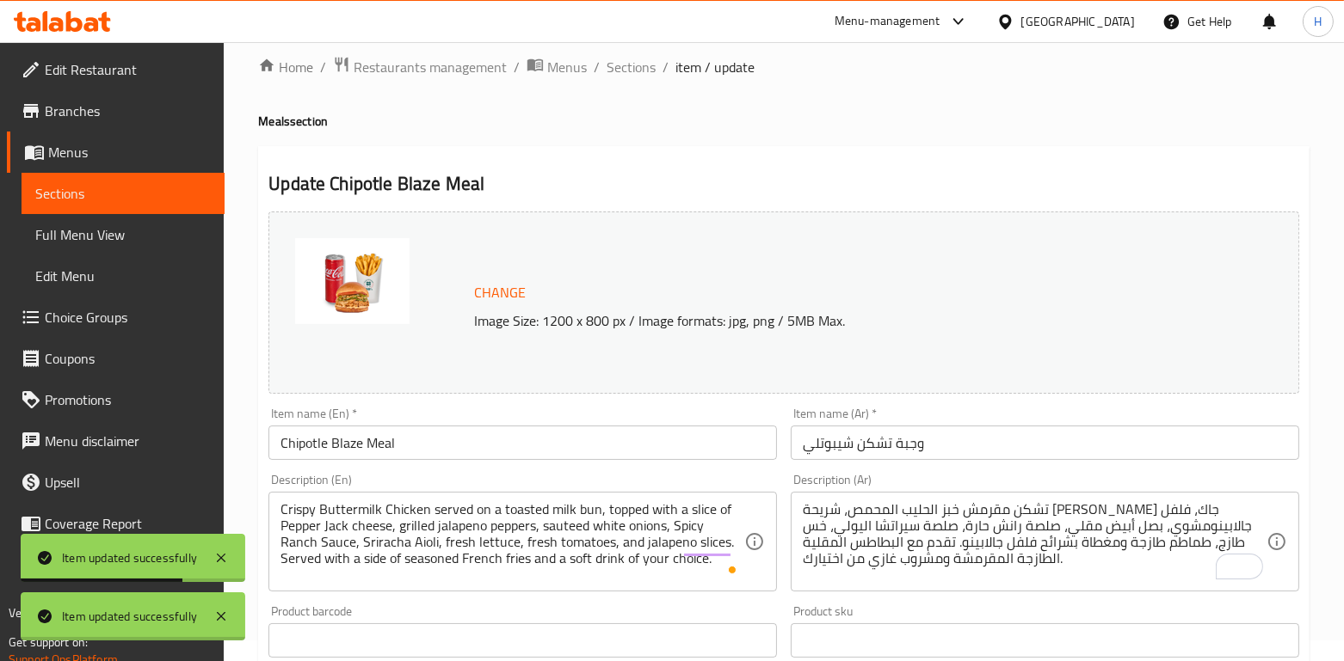
scroll to position [0, 0]
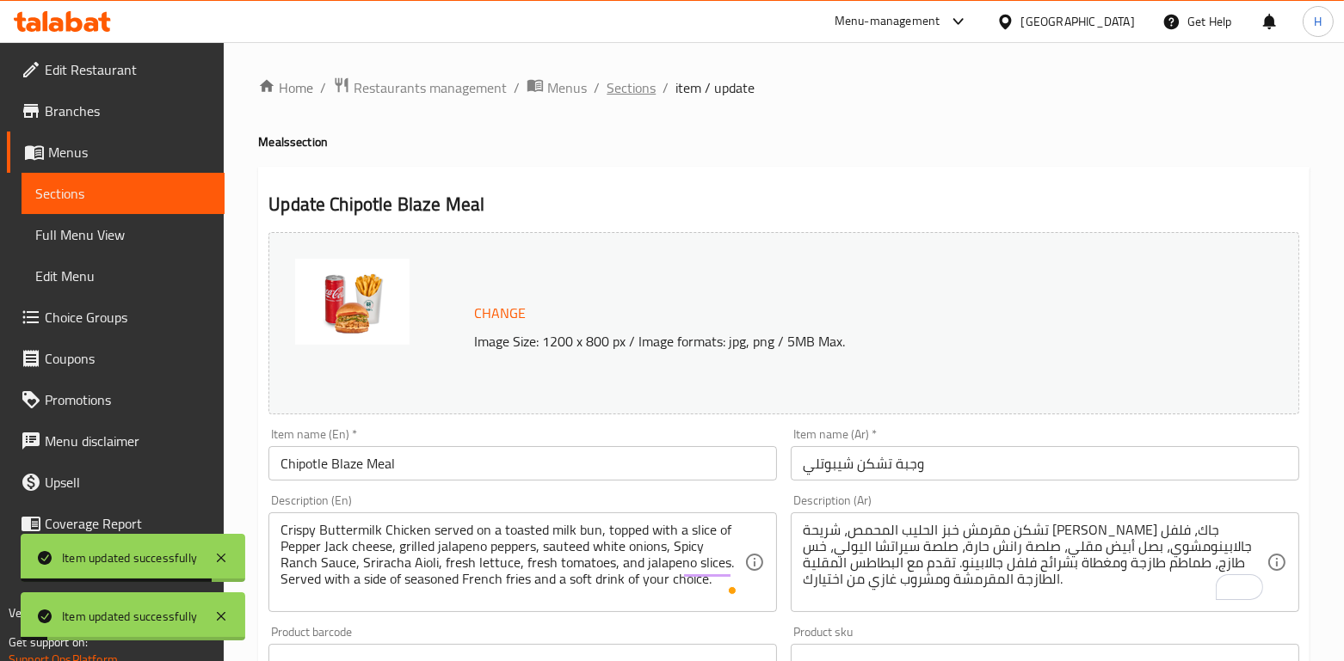
click at [640, 88] on span "Sections" at bounding box center [630, 87] width 49 height 21
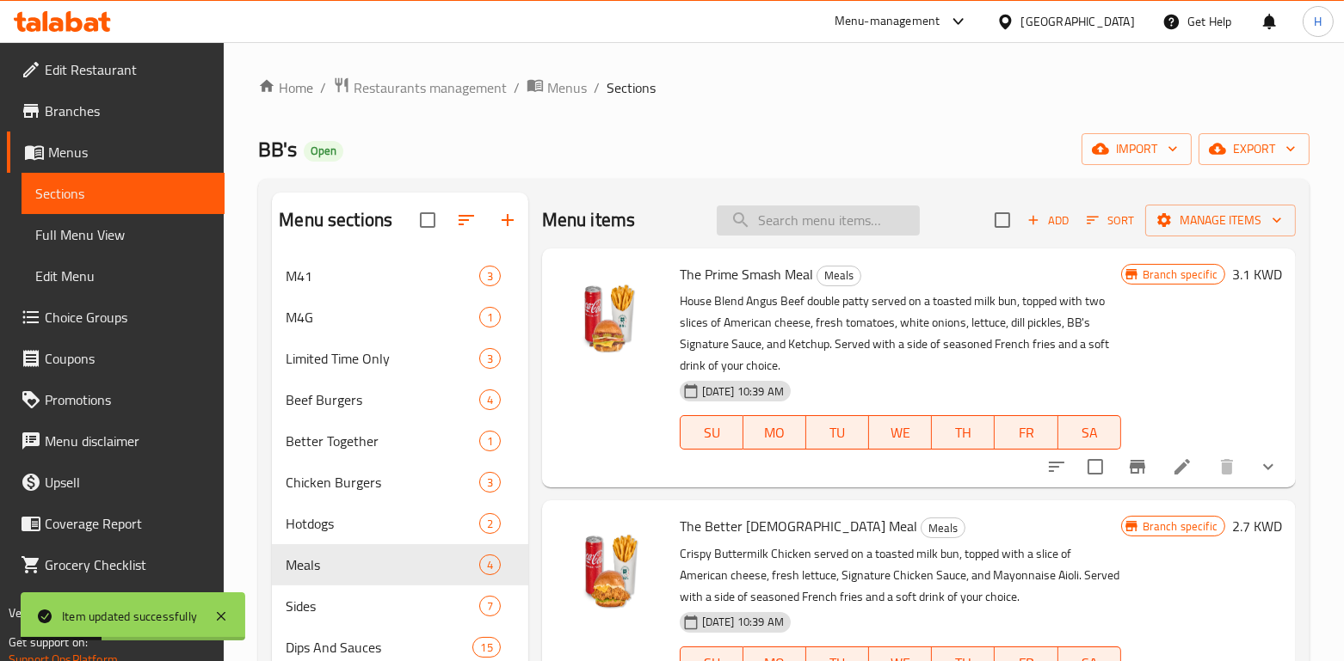
click at [799, 207] on input "search" at bounding box center [818, 221] width 203 height 30
paste input "The O.G Meal"
type input "The O.G Meal"
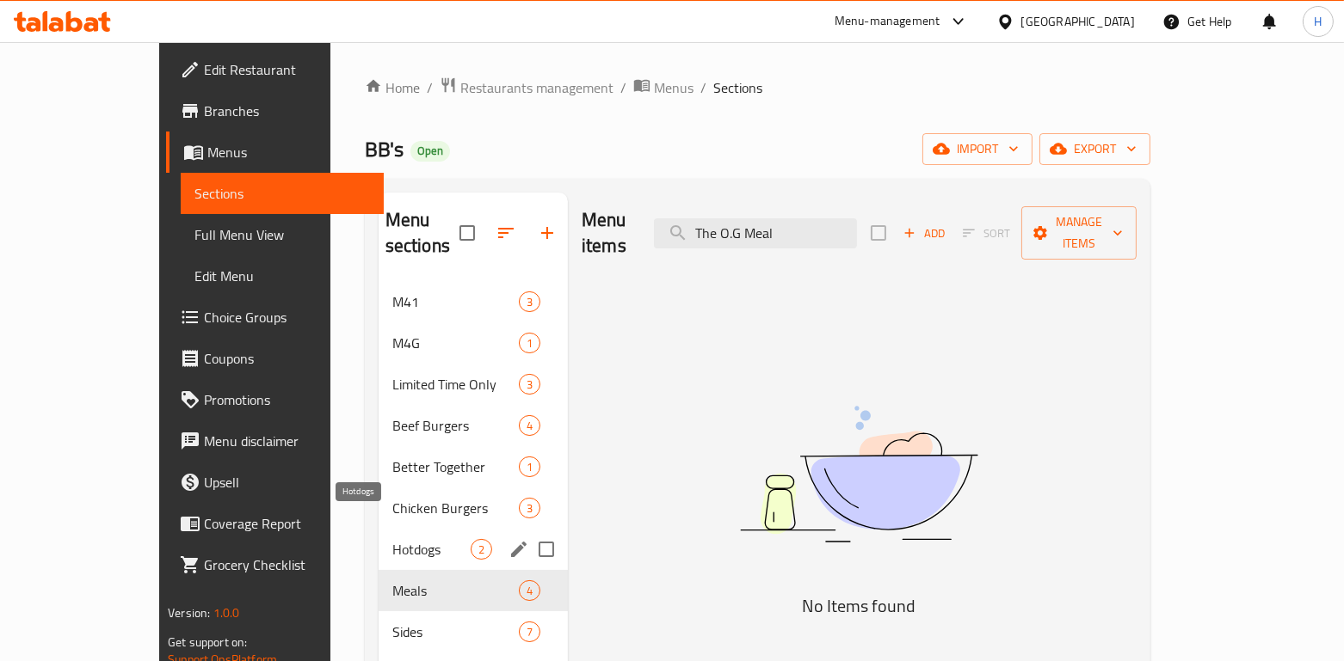
click at [392, 539] on span "Hotdogs" at bounding box center [431, 549] width 78 height 21
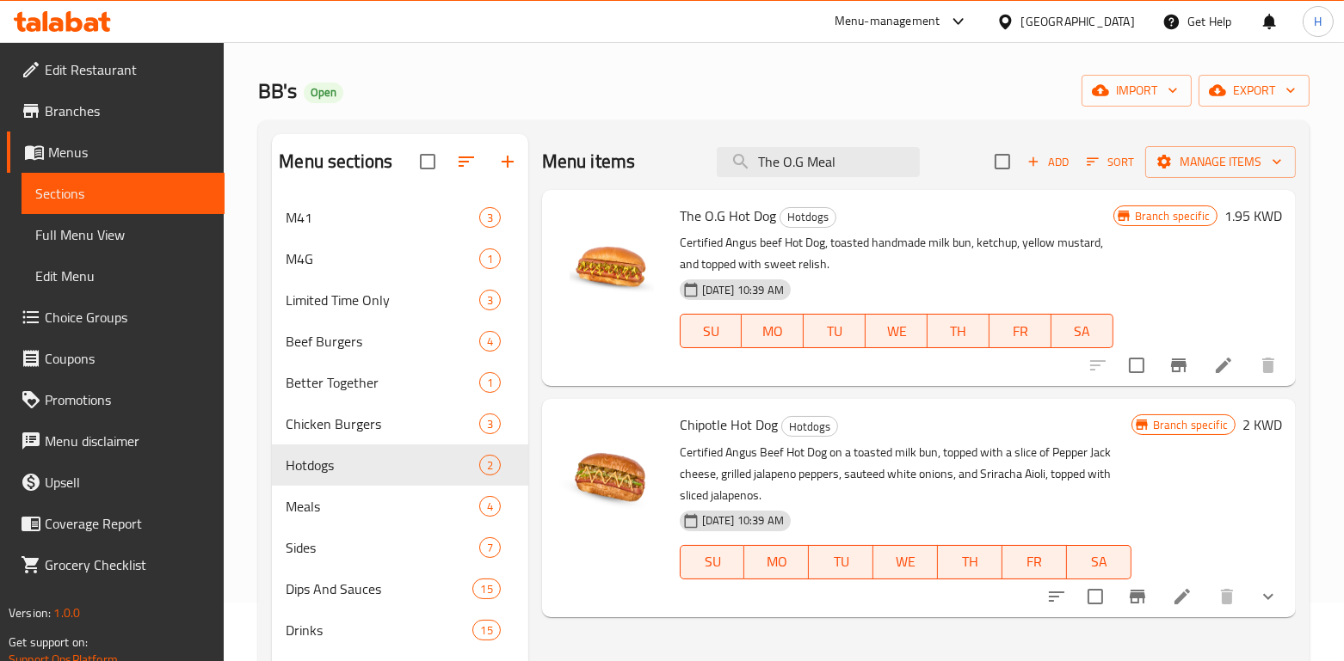
scroll to position [58, 0]
click at [307, 452] on div "Hotdogs 2" at bounding box center [399, 466] width 255 height 41
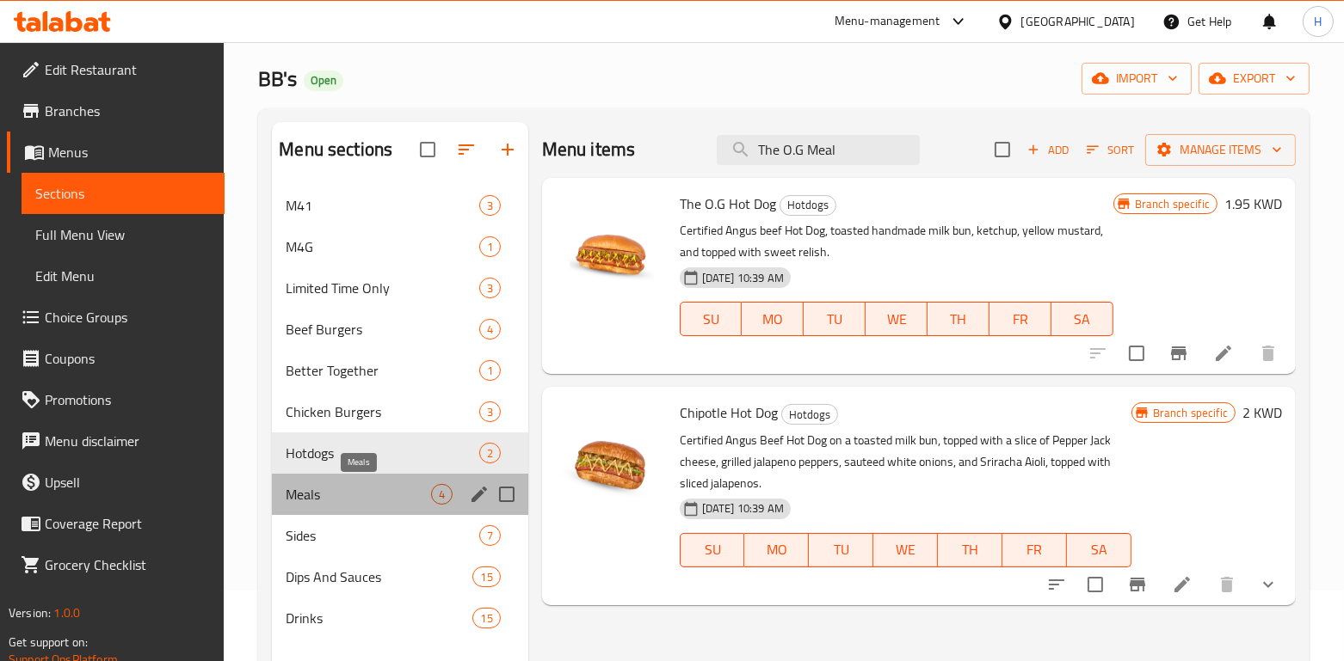
click at [340, 495] on span "Meals" at bounding box center [358, 494] width 145 height 21
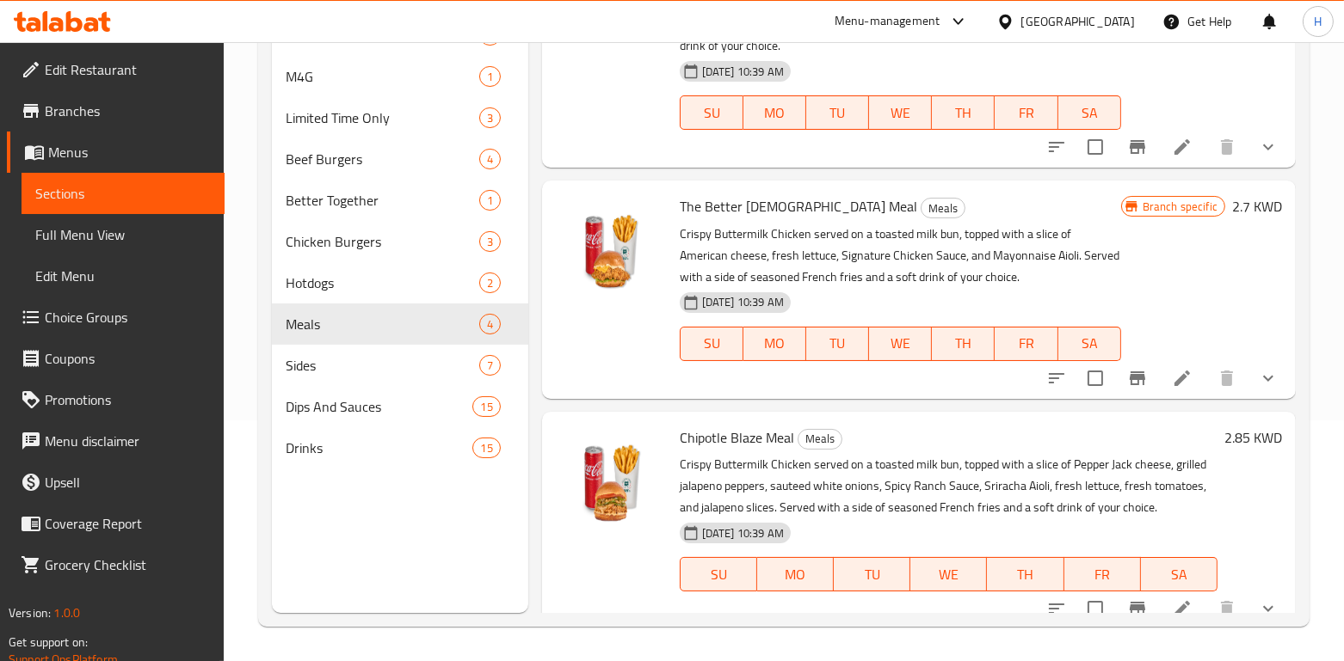
scroll to position [348, 0]
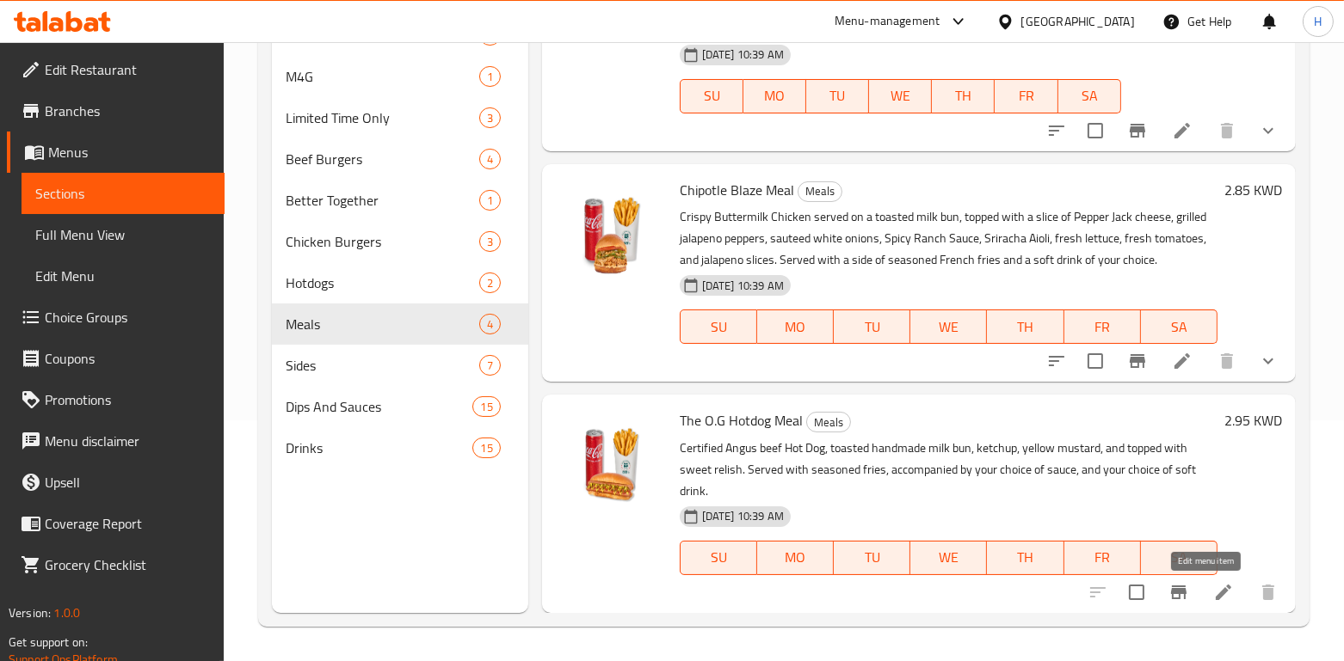
click at [1213, 596] on icon at bounding box center [1223, 592] width 21 height 21
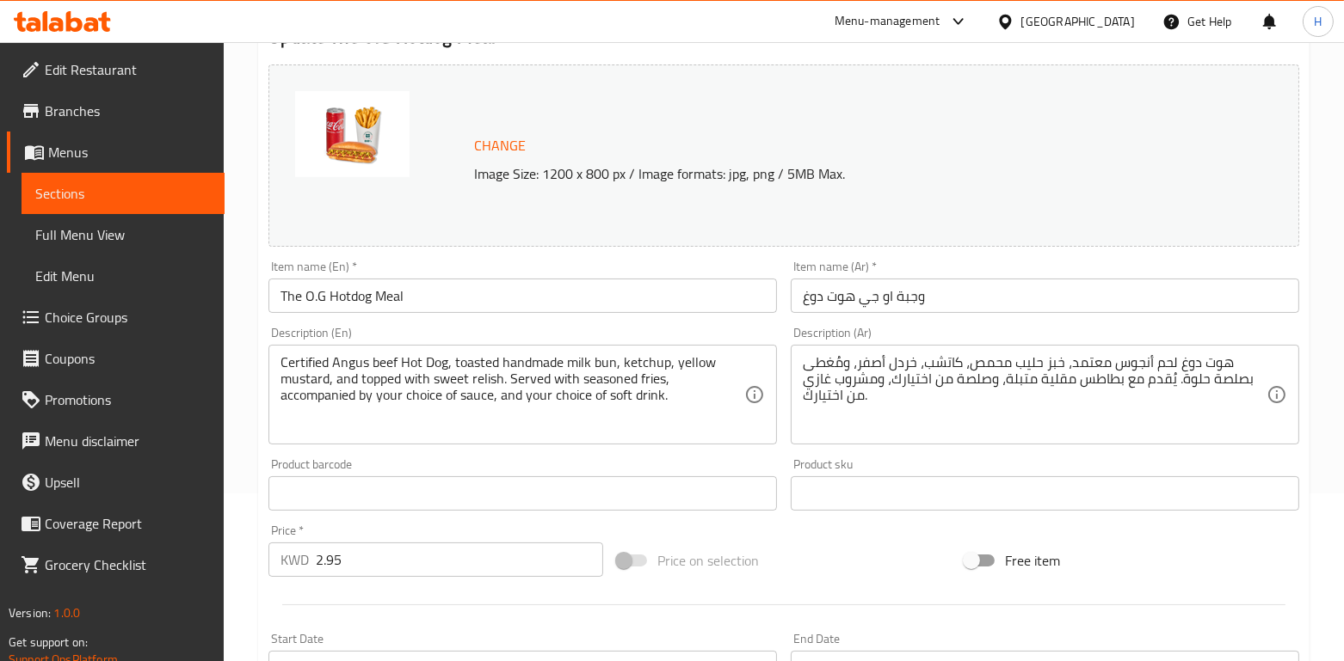
scroll to position [175, 0]
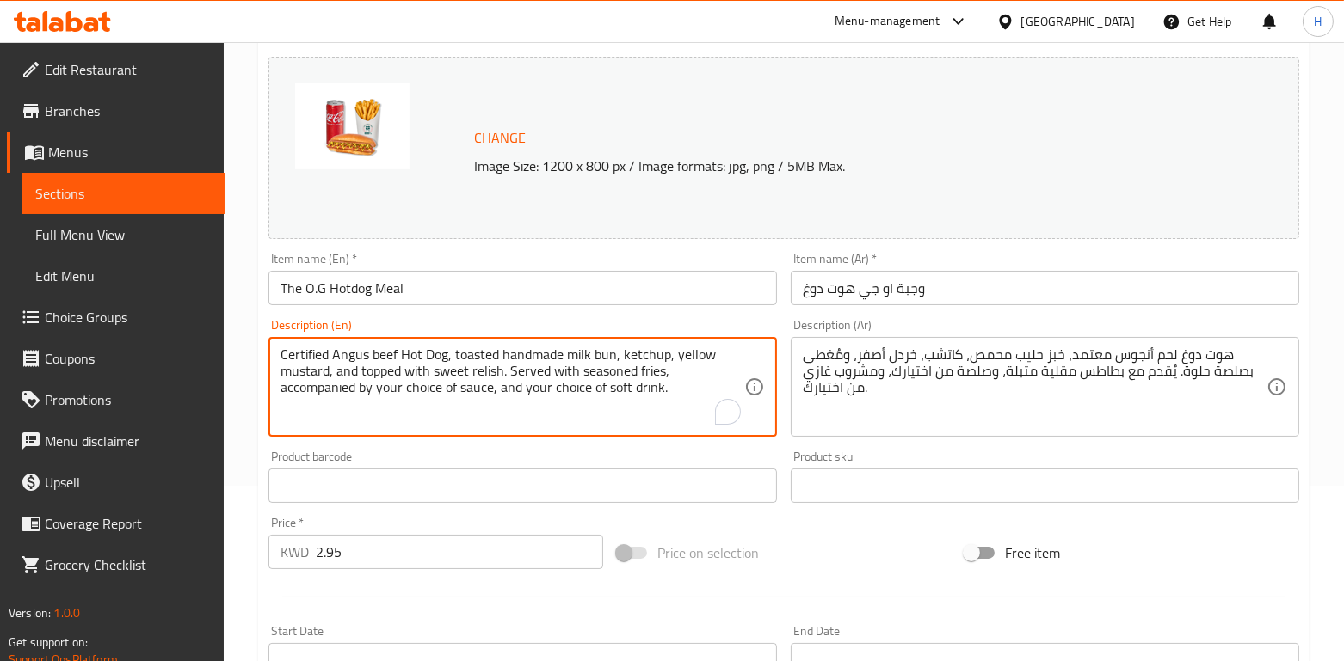
click at [332, 355] on textarea "Certified Angus beef Hot Dog, toasted handmade milk bun, ketchup, yellow mustar…" at bounding box center [512, 388] width 464 height 82
paste textarea "Beef Hot Dog served on a toasted milk bun, with Ketchup, Yellow Mustard, and to…"
type textarea "Certified Angus Beef Hot Dog served on a toasted milk bun, with Ketchup, Yellow…"
click at [1009, 340] on div "هوت دوغ لحم أنجوس معتمد، خبز حليب محمص، كاتشب، خردل أصفر، ومُغطى بصلصة حلوة. يُ…" at bounding box center [1045, 387] width 508 height 100
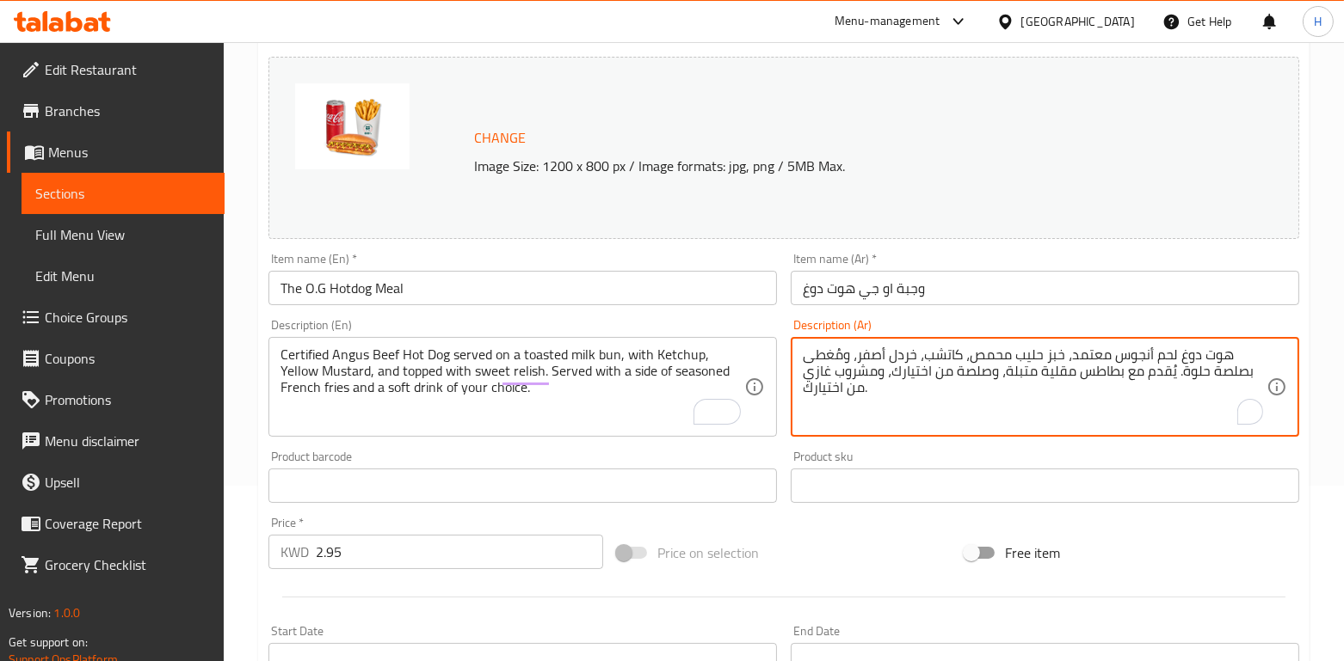
click at [1006, 355] on textarea "هوت دوغ لحم أنجوس معتمد، خبز حليب محمص، كاتشب، خردل أصفر، ومُغطى بصلصة حلوة. يُ…" at bounding box center [1035, 388] width 464 height 82
paste textarea "حم هوت دوغ أنجوس من خلطتنا المحلية الخاصة، مع خبز الحليب المحمص، كاتشب، خردل ال…"
type textarea "لحم هوت دوغ أنجوس من خلطتنا المحلية الخاصة، مع خبز الحليب المحمص، كاتشب، خردل ا…"
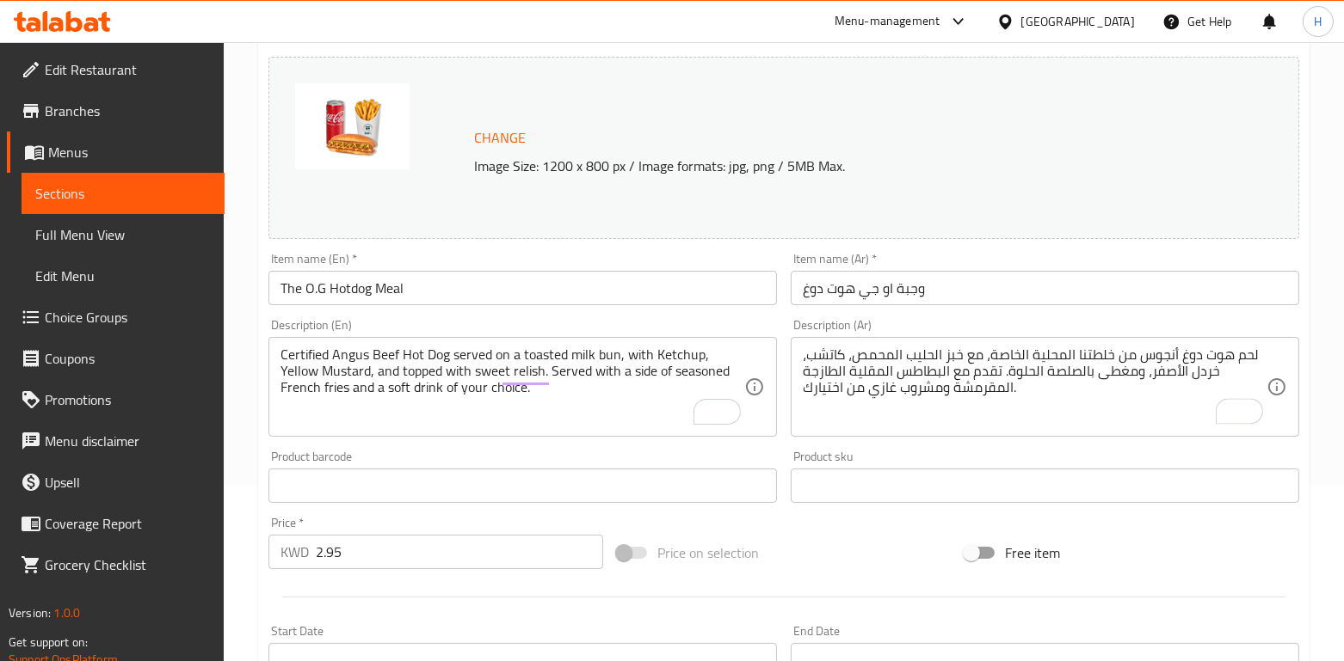
click at [988, 451] on div "Product sku Product sku" at bounding box center [1045, 477] width 508 height 52
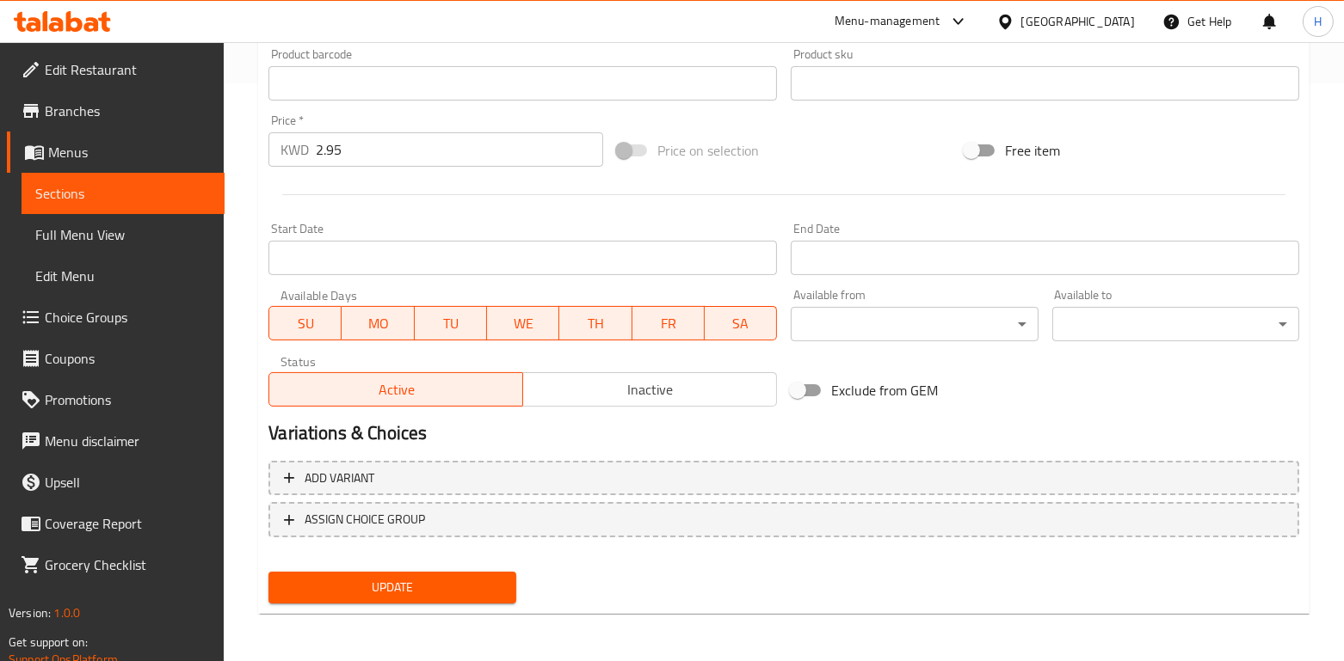
click at [426, 581] on span "Update" at bounding box center [391, 588] width 219 height 22
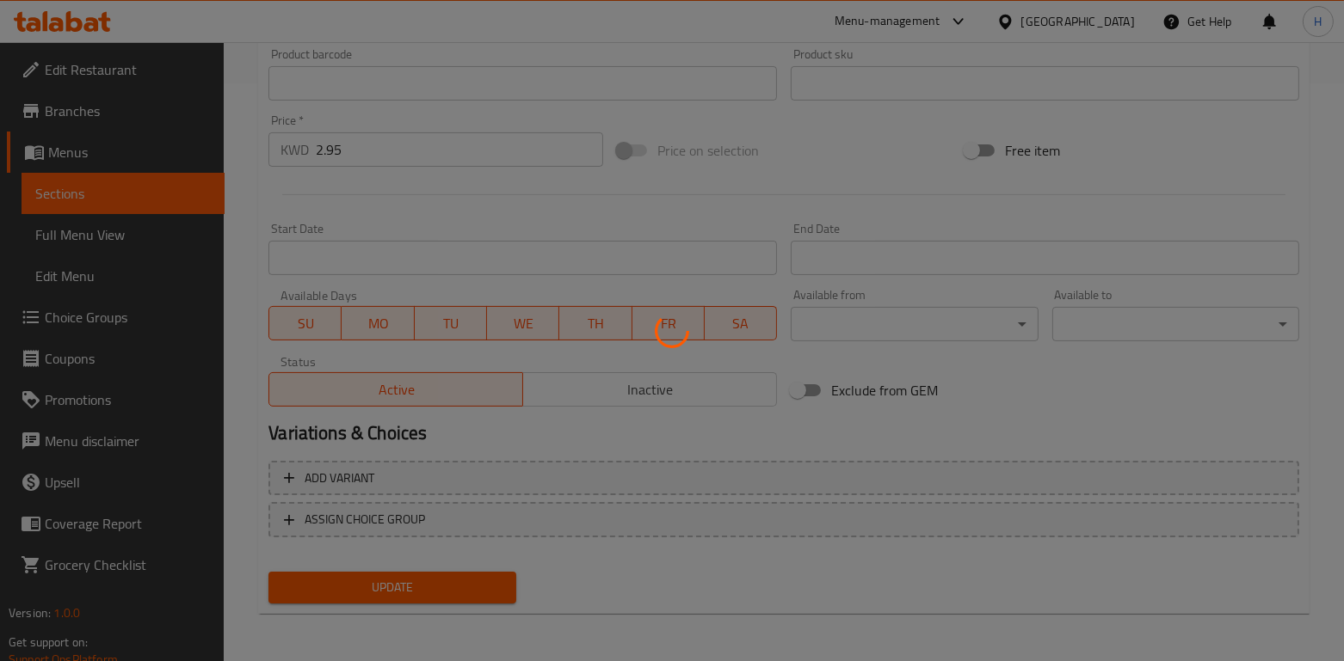
scroll to position [0, 0]
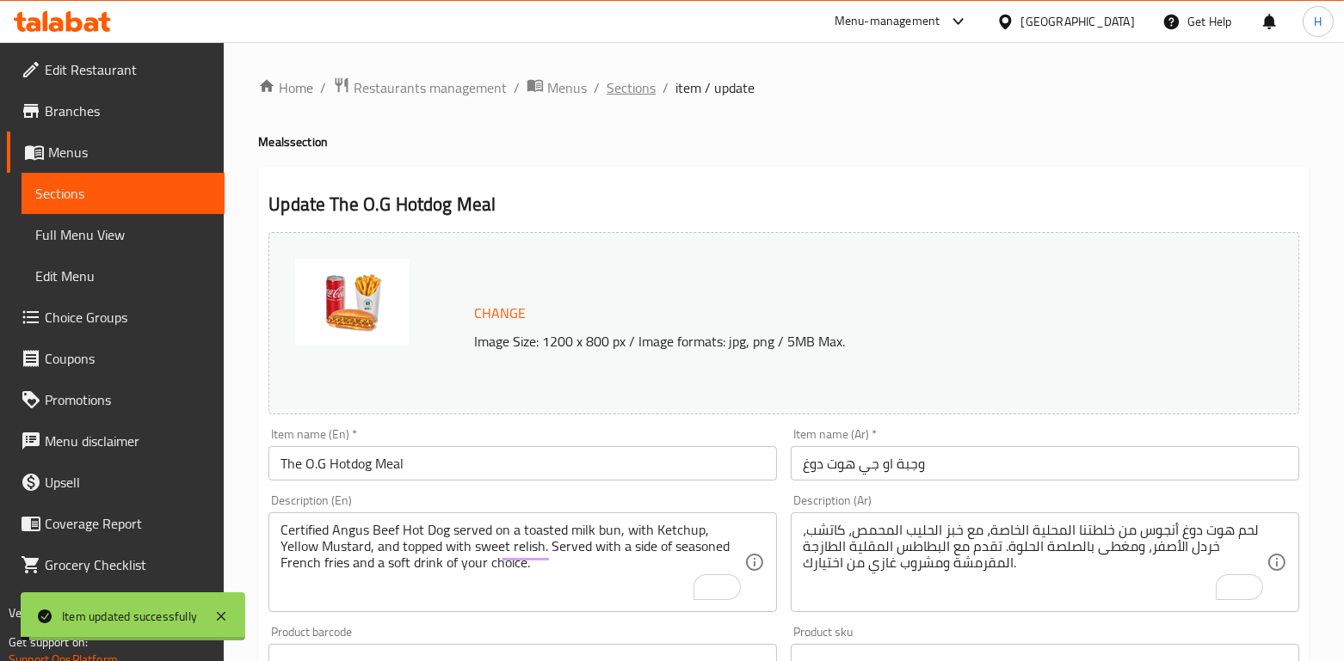
click at [624, 92] on span "Sections" at bounding box center [630, 87] width 49 height 21
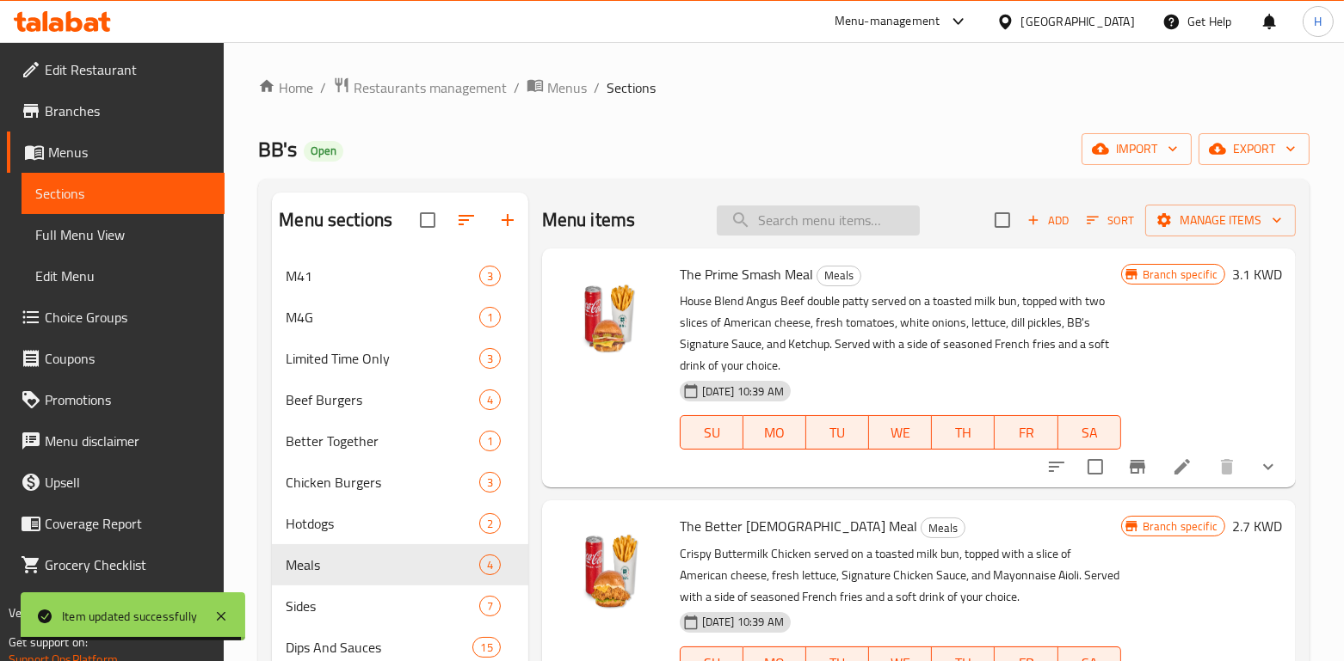
click at [828, 230] on input "search" at bounding box center [818, 221] width 203 height 30
paste input "The Prime Smash Or The Better Chick"
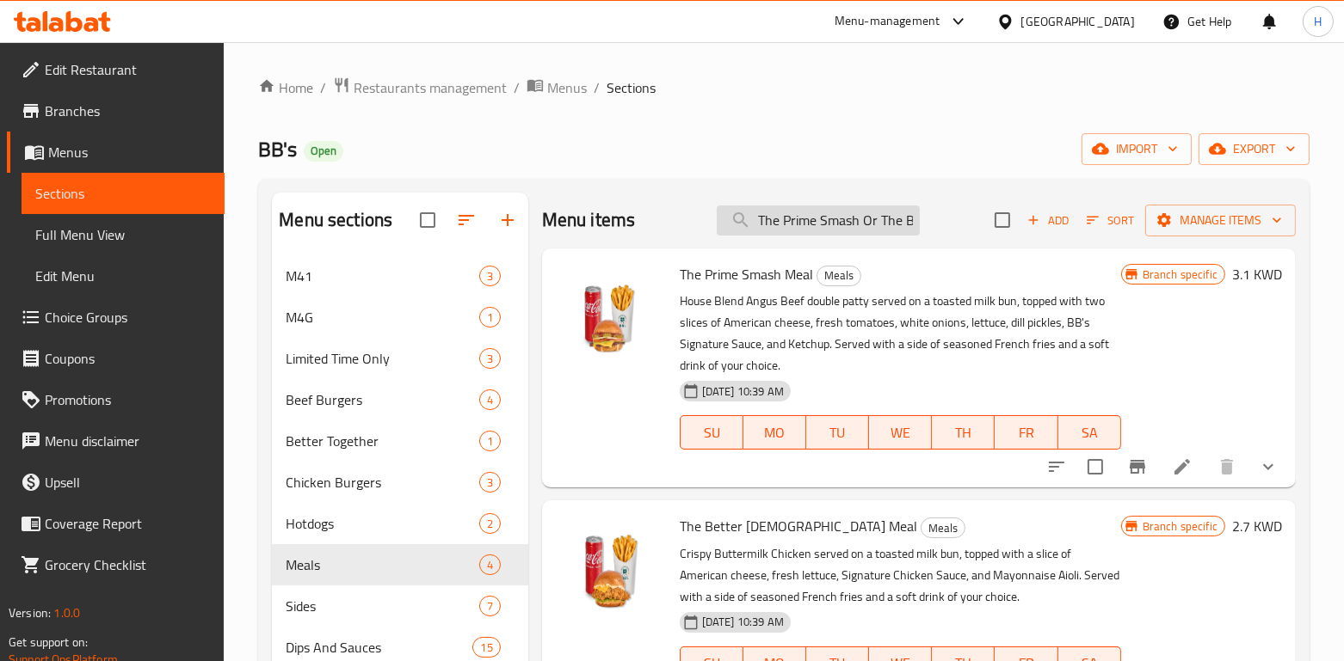
scroll to position [0, 61]
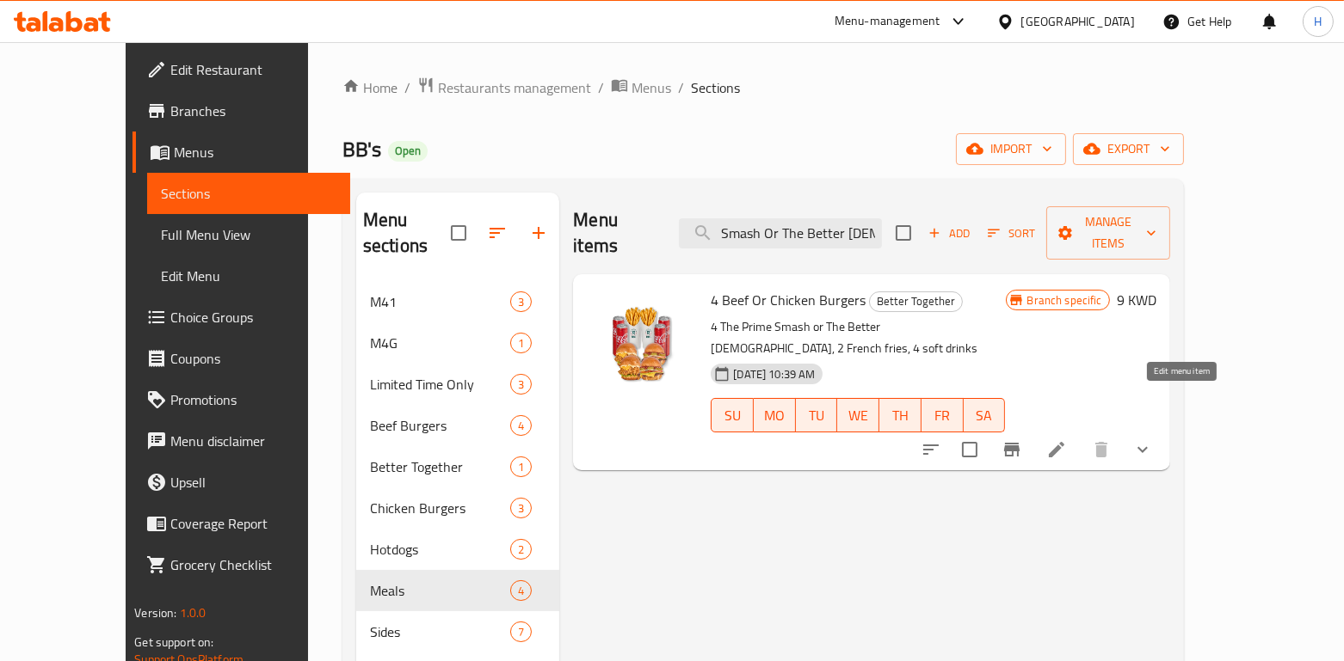
type input "The Prime Smash Or The Better Chick"
click at [1067, 440] on icon at bounding box center [1056, 450] width 21 height 21
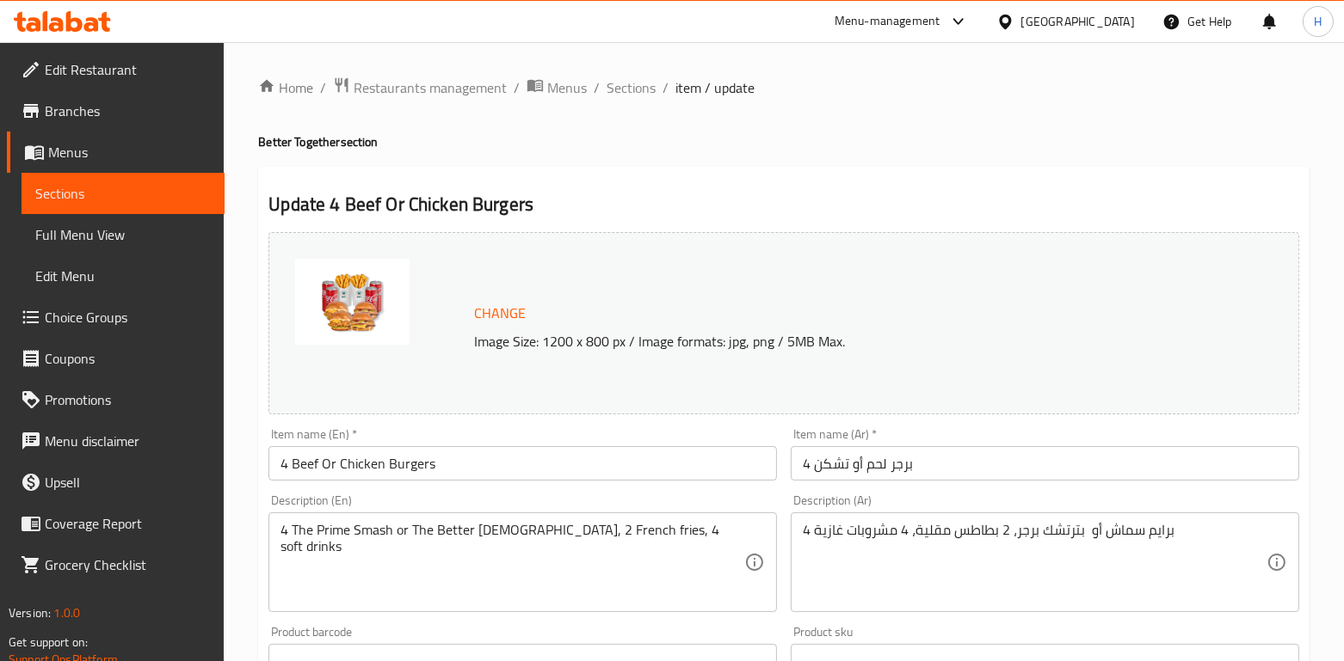
click at [341, 468] on input "4 Beef Or Chicken Burgers" at bounding box center [522, 463] width 508 height 34
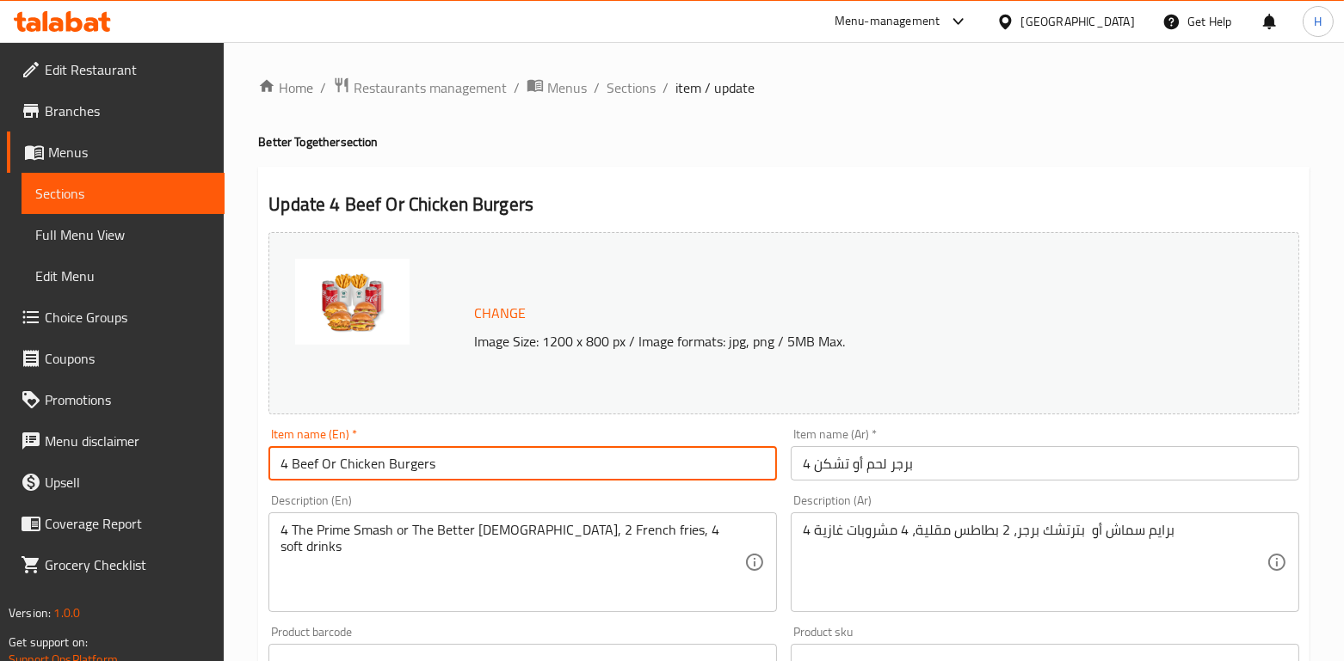
click at [341, 468] on input "4 Beef Or Chicken Burgers" at bounding box center [522, 463] width 508 height 34
paste input "The Prime Smash Or The Better Chick"
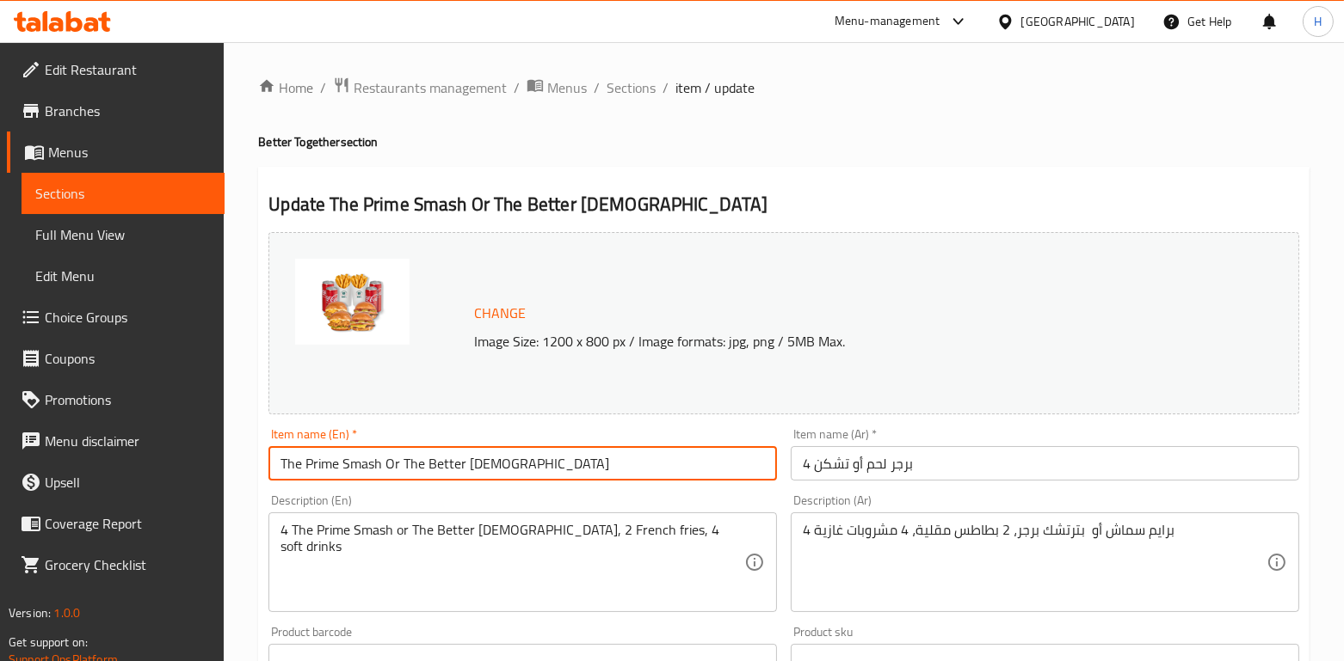
type input "The Prime Smash Or The Better Chick"
click at [899, 474] on input "4 برجر لحم أو تشكن" at bounding box center [1045, 463] width 508 height 34
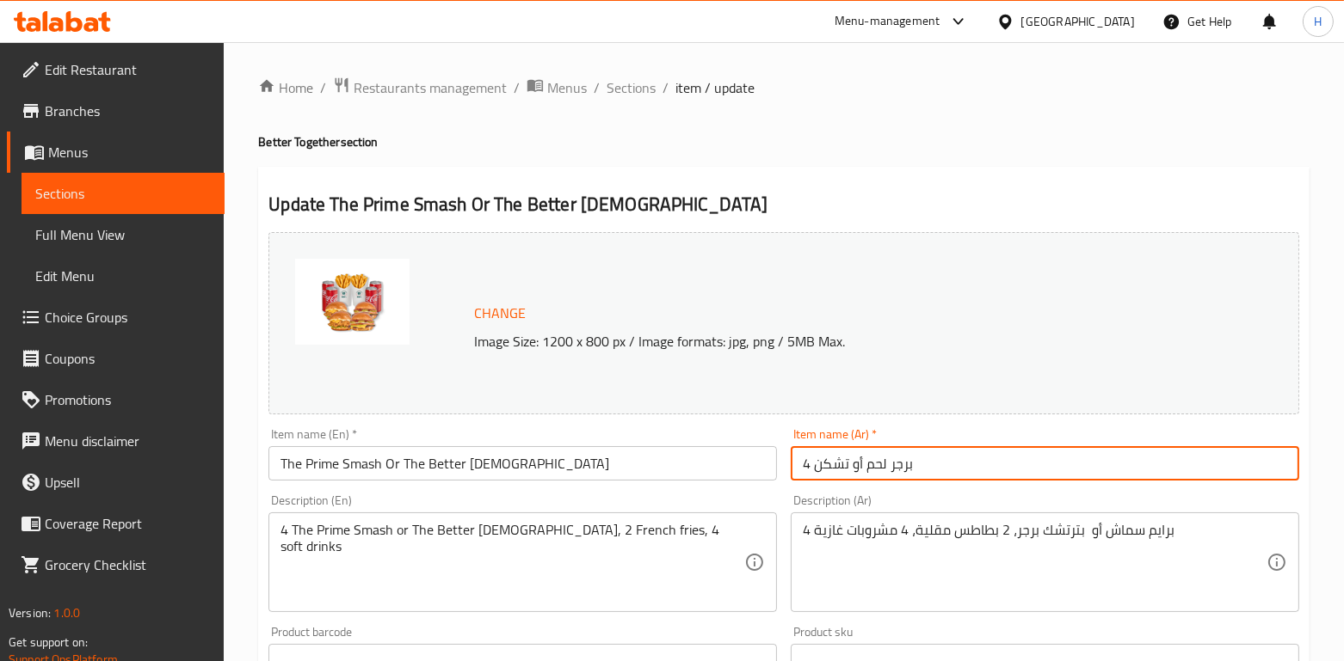
click at [899, 474] on input "4 برجر لحم أو تشكن" at bounding box center [1045, 463] width 508 height 34
paste input "برايم سماش أو بترتشك"
type input "برايم سماش أو بترتشك"
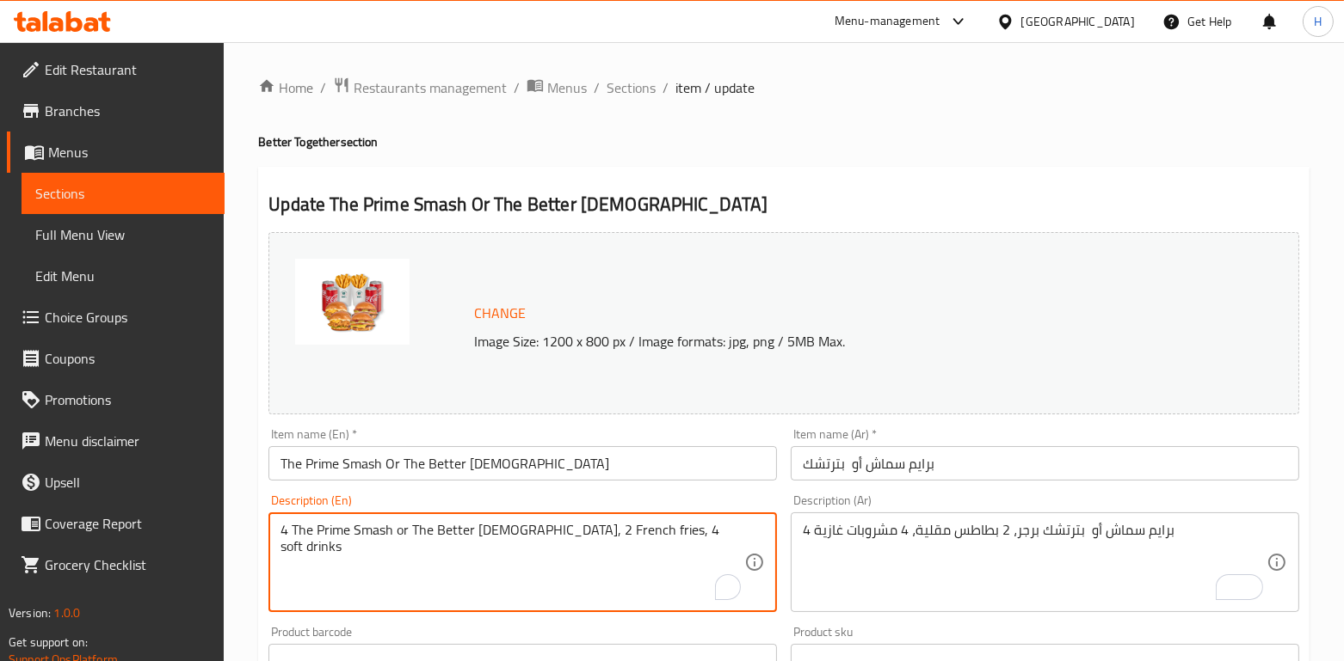
click at [331, 529] on textarea "4 The Prime Smash or The Better Chick, 2 French fries, 4 soft drinks" at bounding box center [512, 563] width 464 height 82
paste textarea "Your choice of four: The Prime Smash or The Better Chick, served with two Frenc…"
type textarea "Your choice of four: The Prime Smash or The Better Chick, served with two Frenc…"
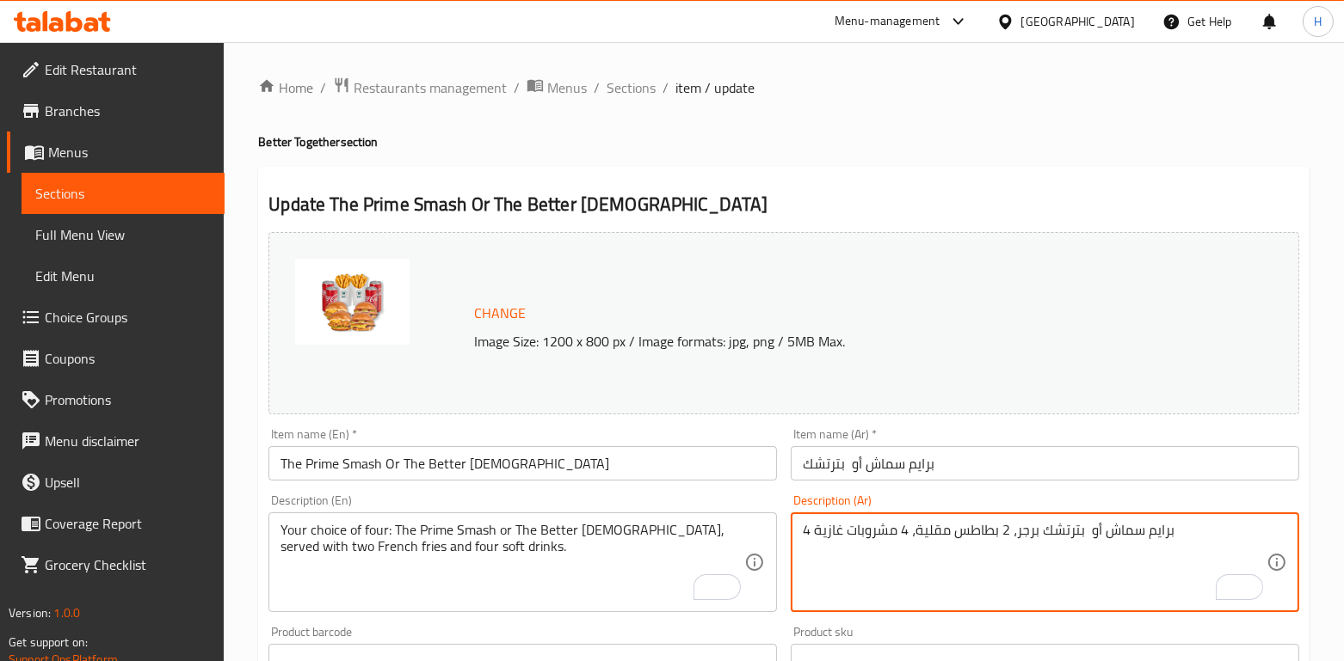
click at [924, 531] on textarea "4 برايم سماش أو بترتشك برجر، 2 بطاطس مقلية، 4 مشروبات غازية" at bounding box center [1035, 563] width 464 height 82
paste textarea "اختيارك من برايم سماش برجر أو بترتشك برجر، مع عدد ٢ بطاطس مقلية، وعدد ٤ مشروبات…"
type textarea "اختيارك من برايم سماش برجر أو بترتشك برجر، مع عدد ٢ بطاطس مقلية، وعدد ٤ مشروبات…"
click at [894, 632] on div "Product sku Product sku" at bounding box center [1045, 652] width 508 height 52
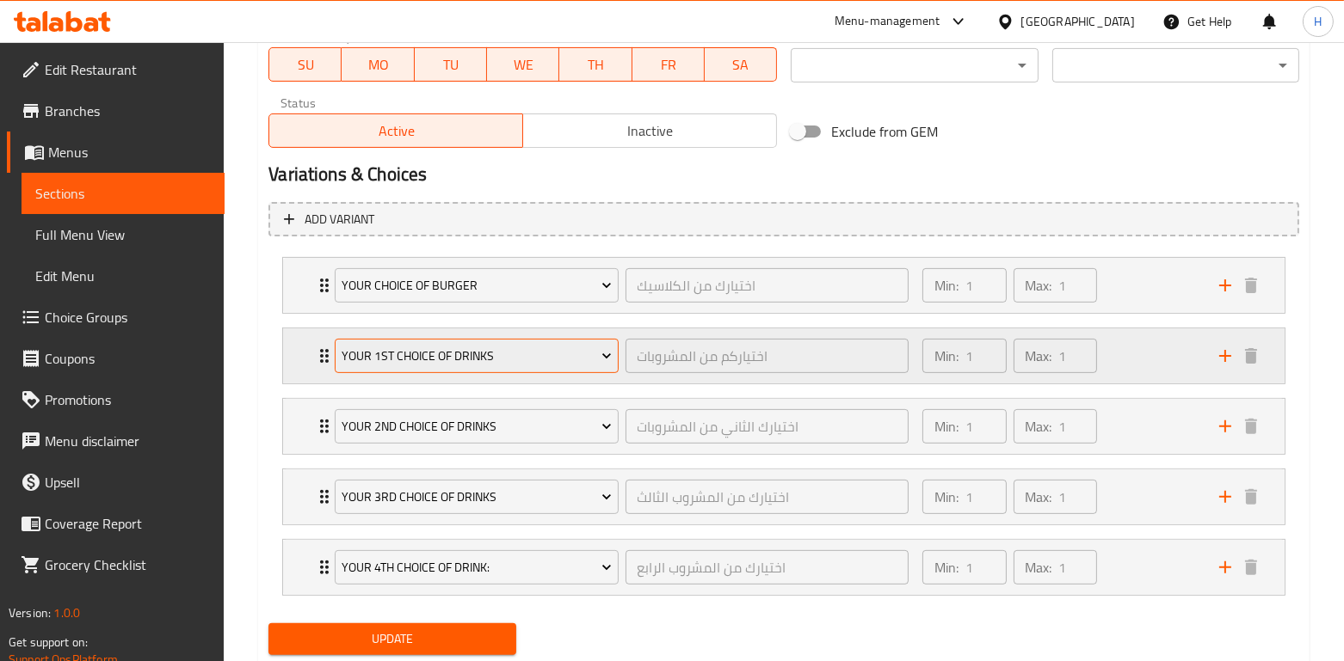
scroll to position [840, 0]
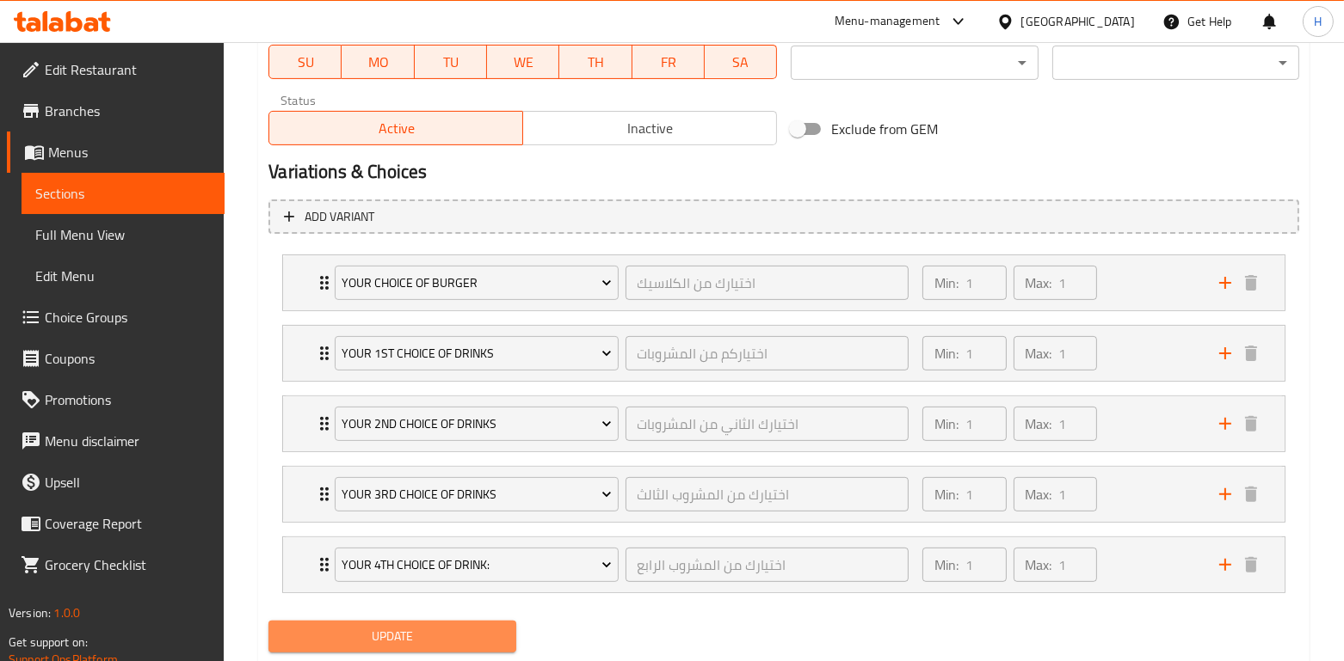
click at [417, 640] on span "Update" at bounding box center [391, 637] width 219 height 22
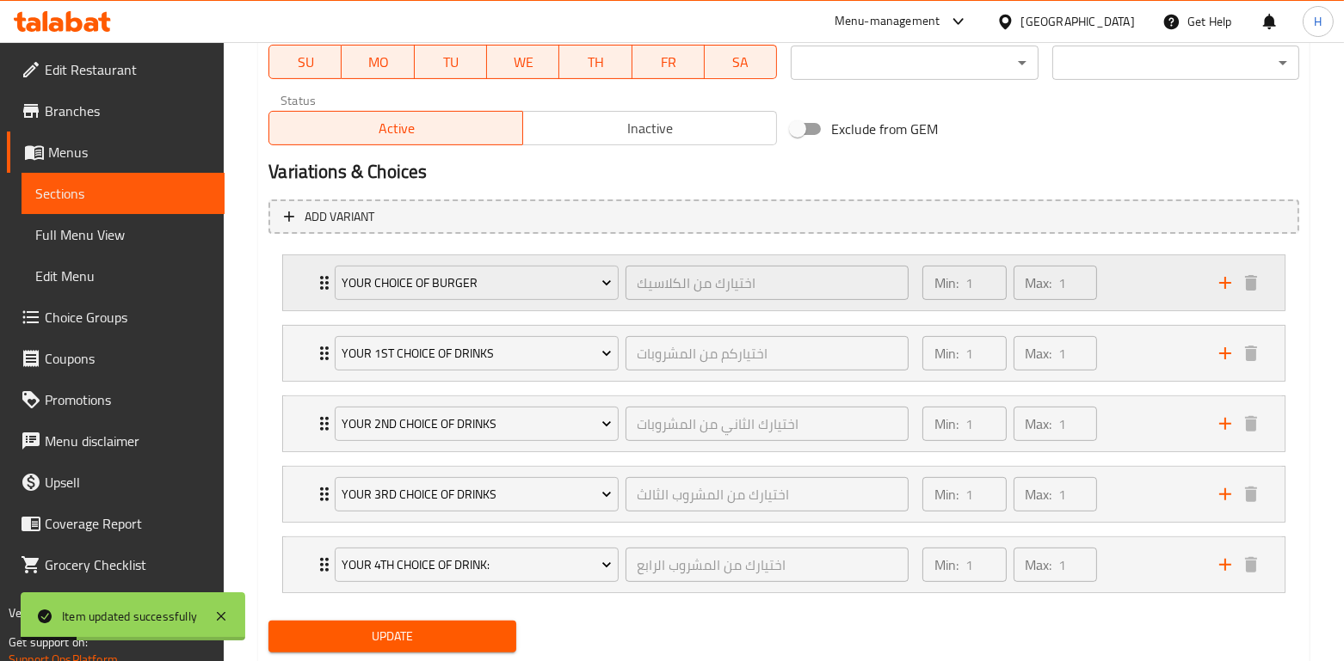
click at [1124, 286] on div "Min: 1 ​ Max: 1 ​" at bounding box center [1060, 282] width 297 height 55
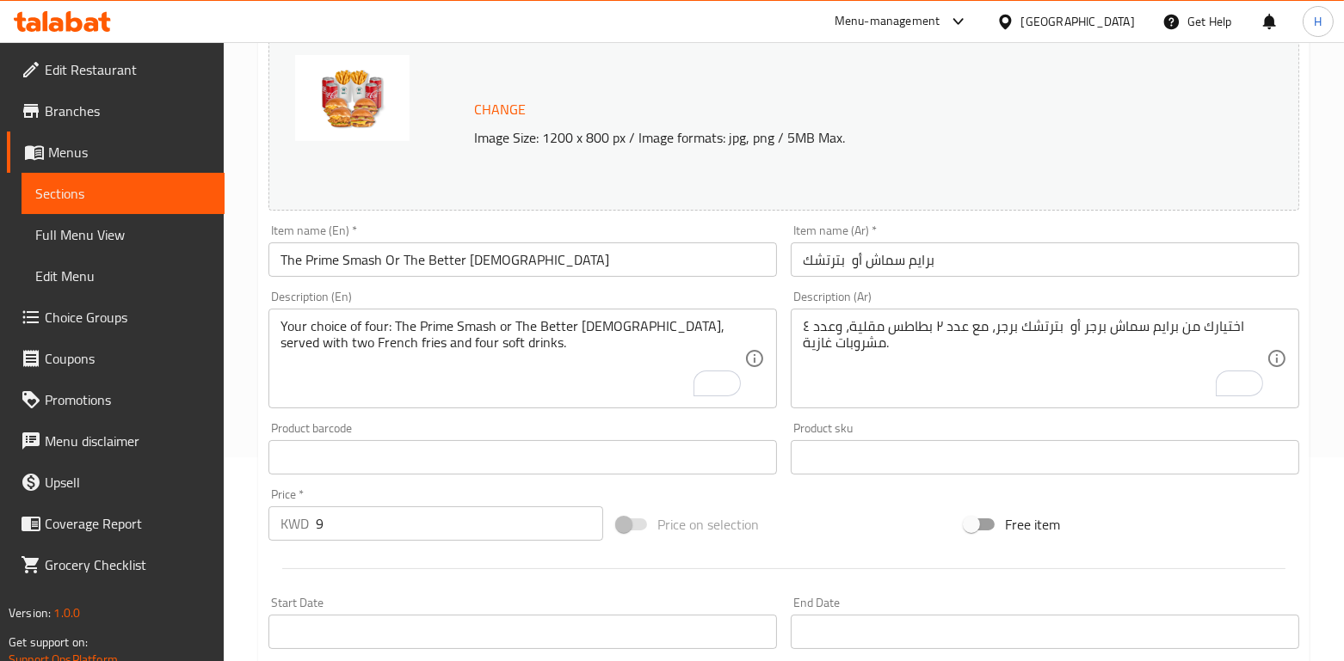
scroll to position [203, 0]
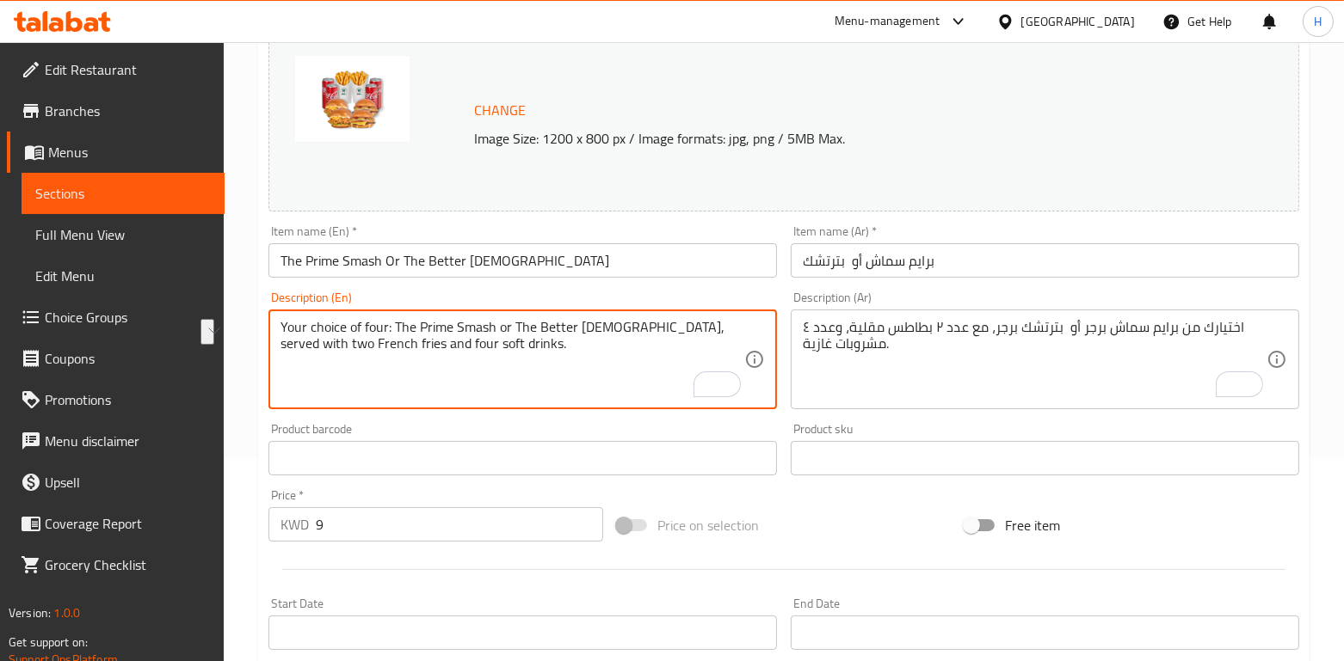
drag, startPoint x: 515, startPoint y: 331, endPoint x: 606, endPoint y: 329, distance: 91.2
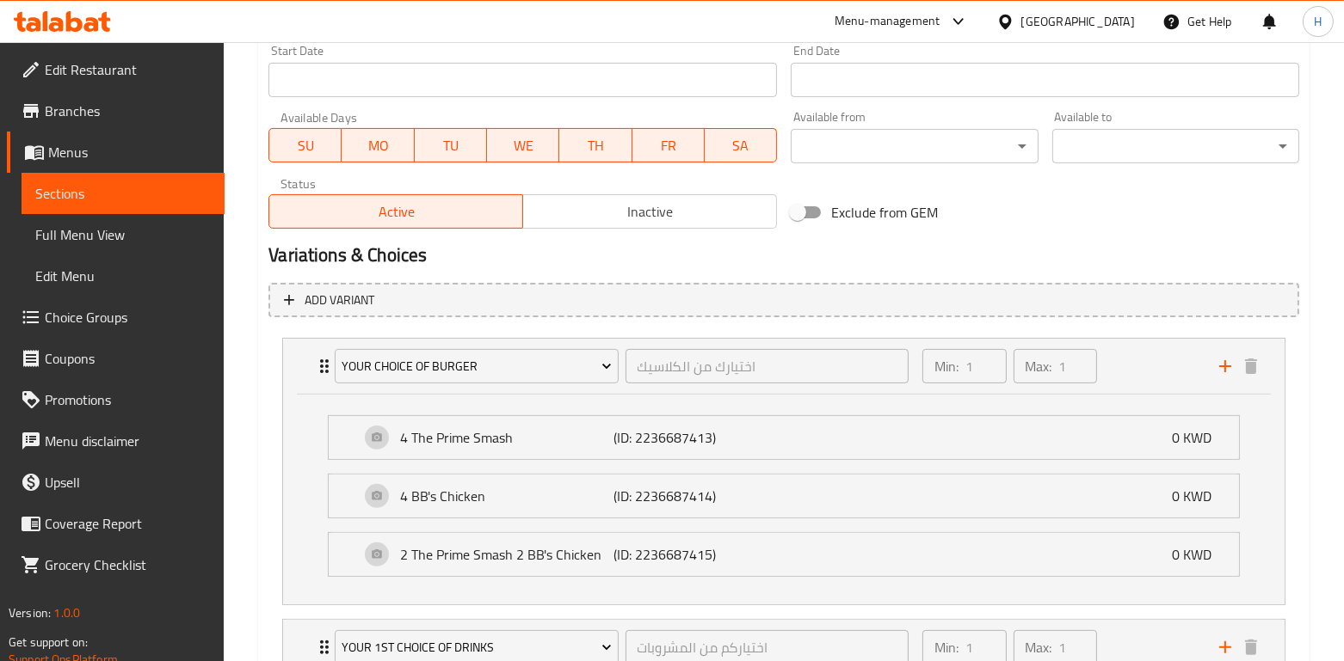
click at [73, 327] on span "Choice Groups" at bounding box center [128, 317] width 166 height 21
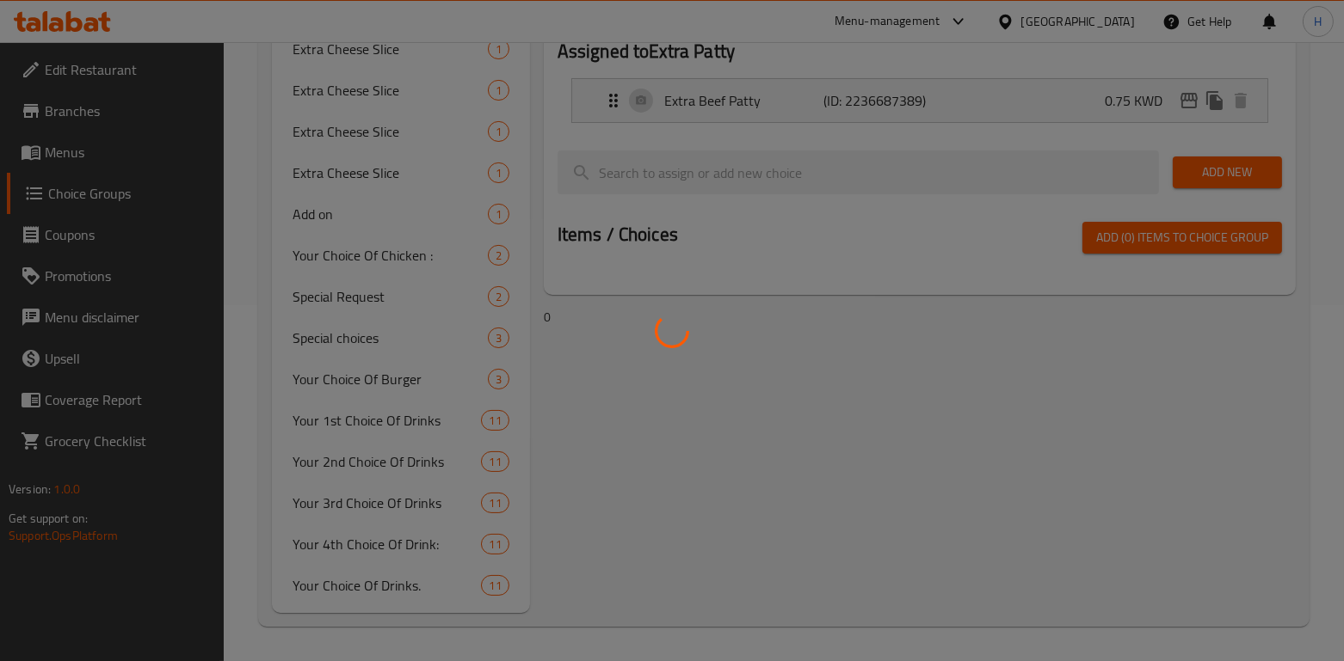
scroll to position [356, 0]
click at [71, 166] on div at bounding box center [672, 330] width 1344 height 661
click at [68, 152] on div at bounding box center [672, 330] width 1344 height 661
click at [76, 157] on div at bounding box center [672, 330] width 1344 height 661
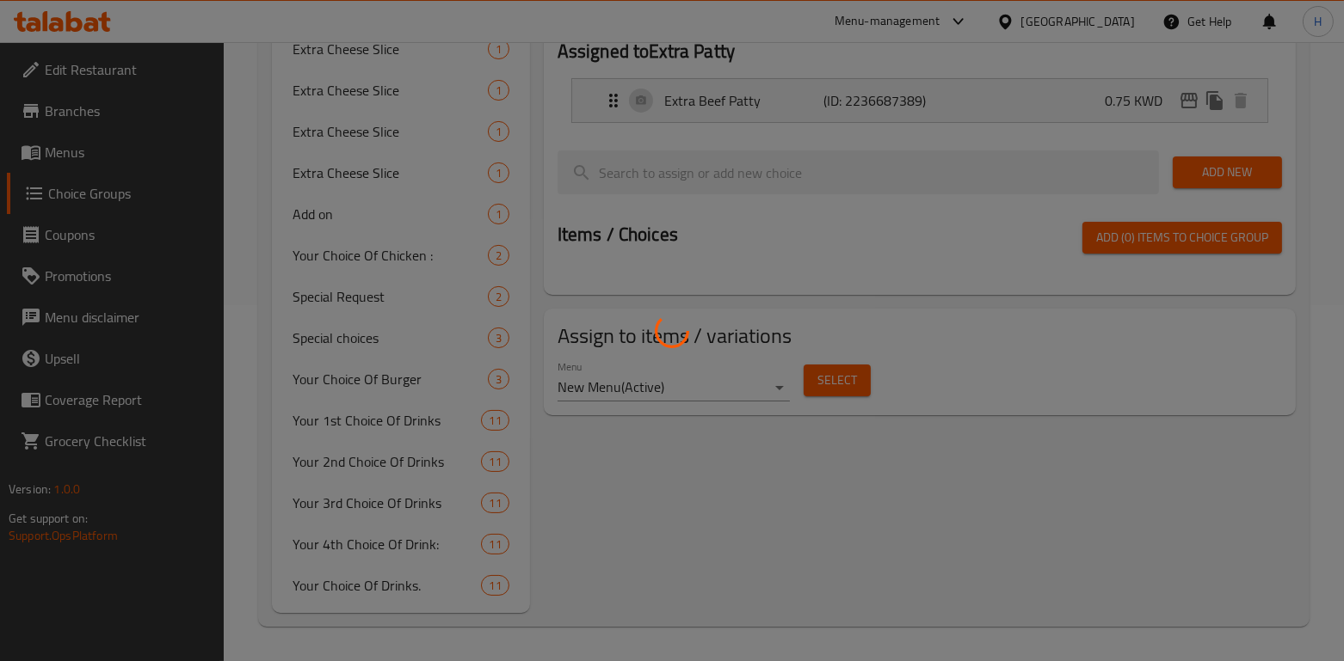
scroll to position [164, 0]
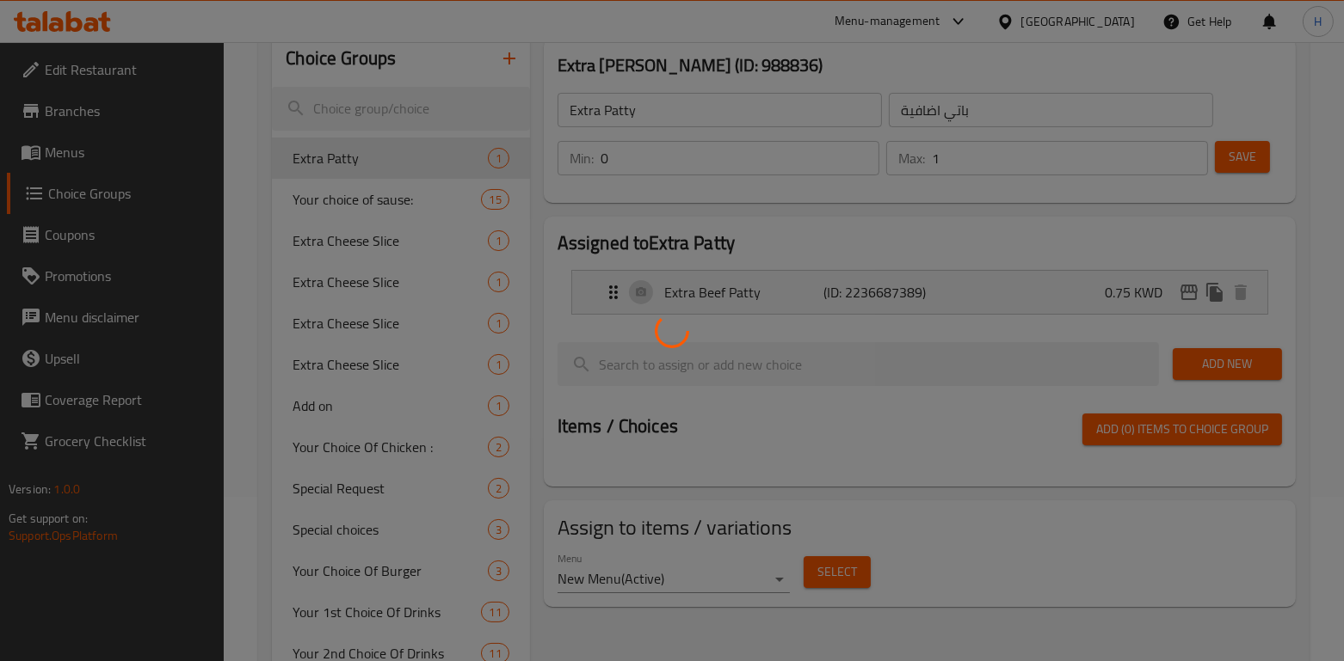
click at [54, 155] on div at bounding box center [672, 330] width 1344 height 661
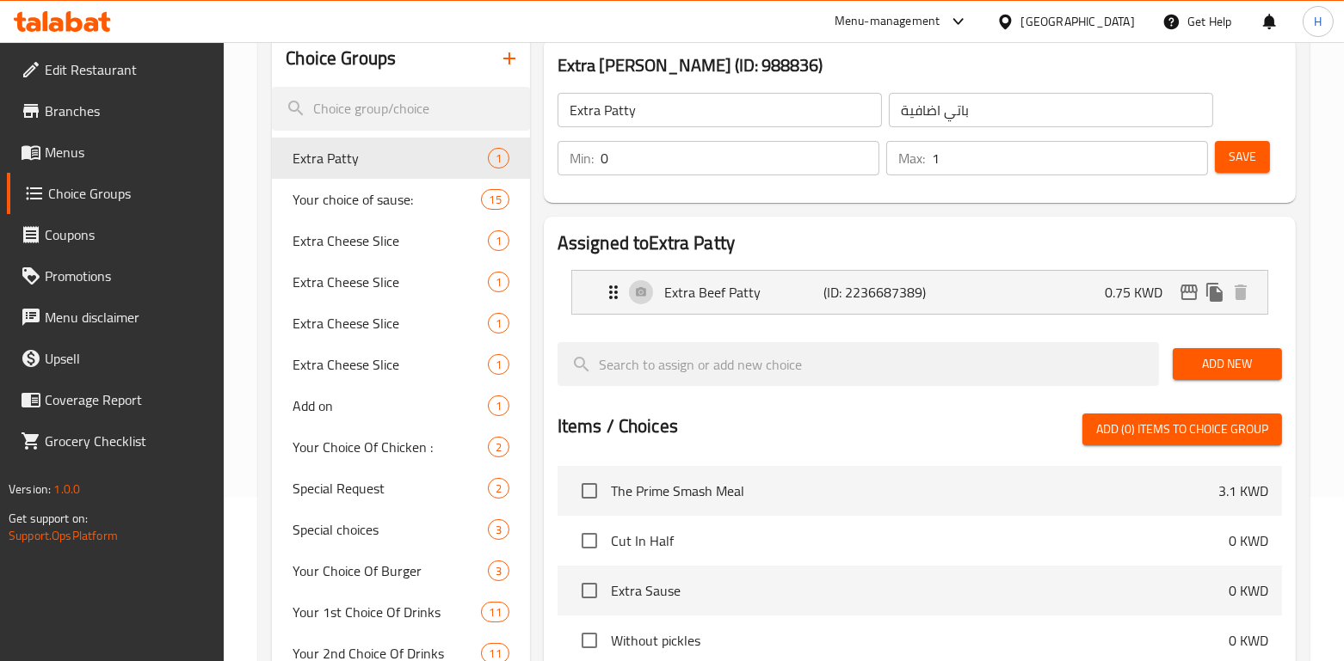
click at [65, 151] on span "Menus" at bounding box center [128, 152] width 166 height 21
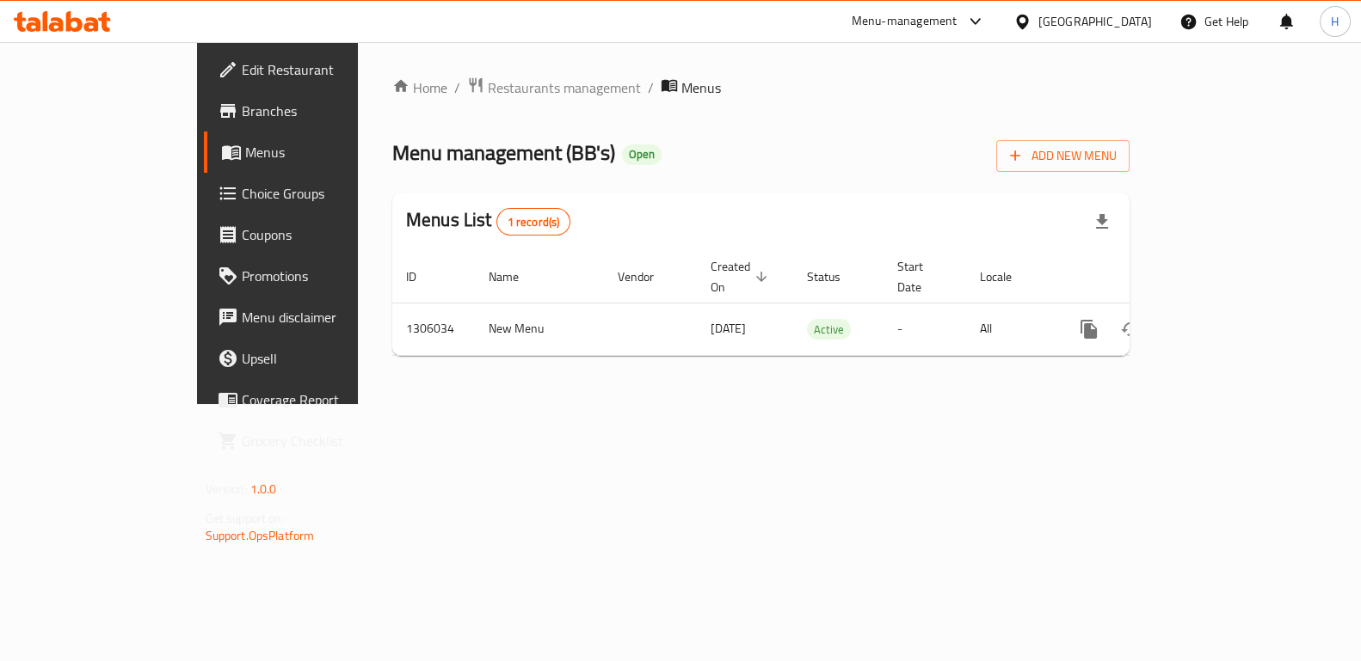
click at [242, 191] on span "Choice Groups" at bounding box center [326, 193] width 169 height 21
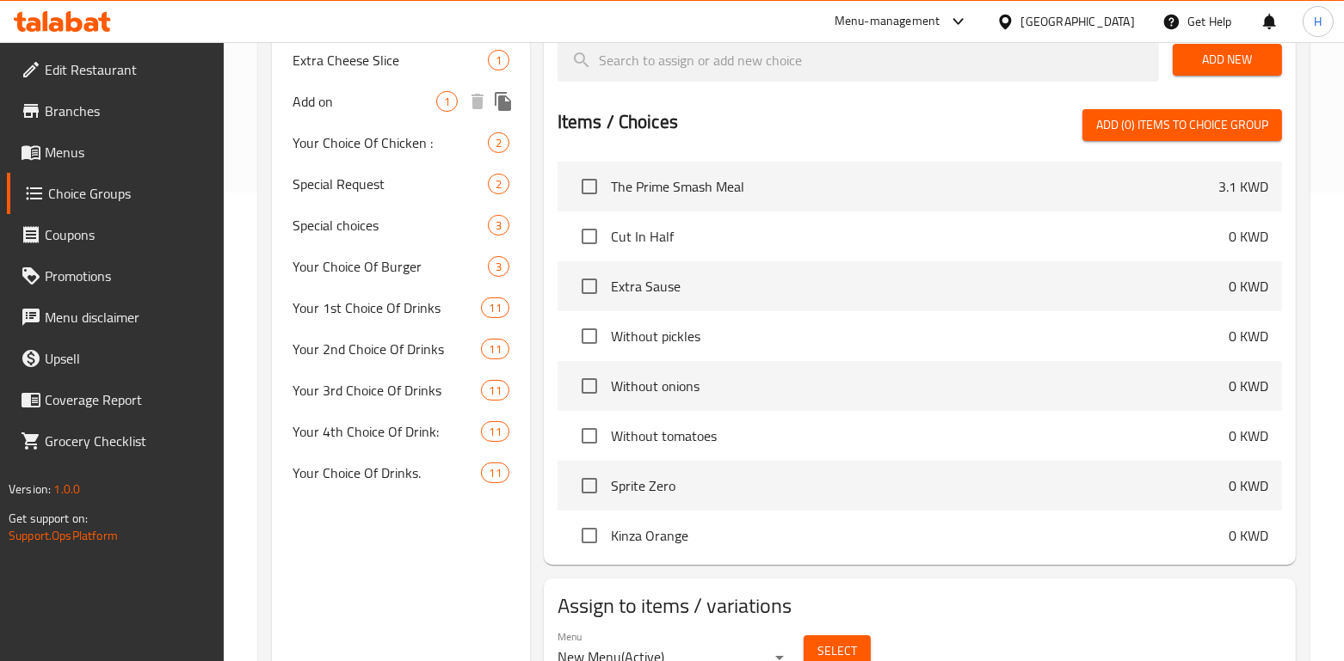
scroll to position [480, 0]
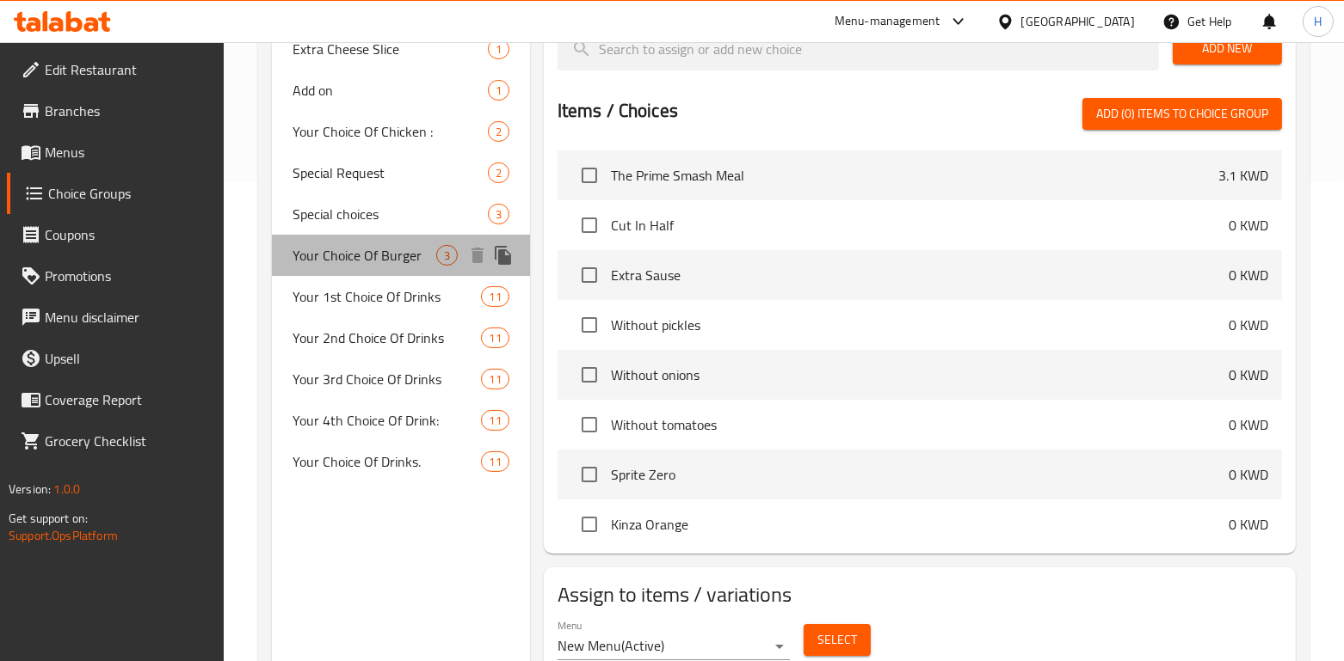
click at [373, 254] on span "Your Choice Of Burger" at bounding box center [363, 255] width 143 height 21
type input "Your Choice Of Burger"
type input "اختيارك من الكلاسيك"
type input "1"
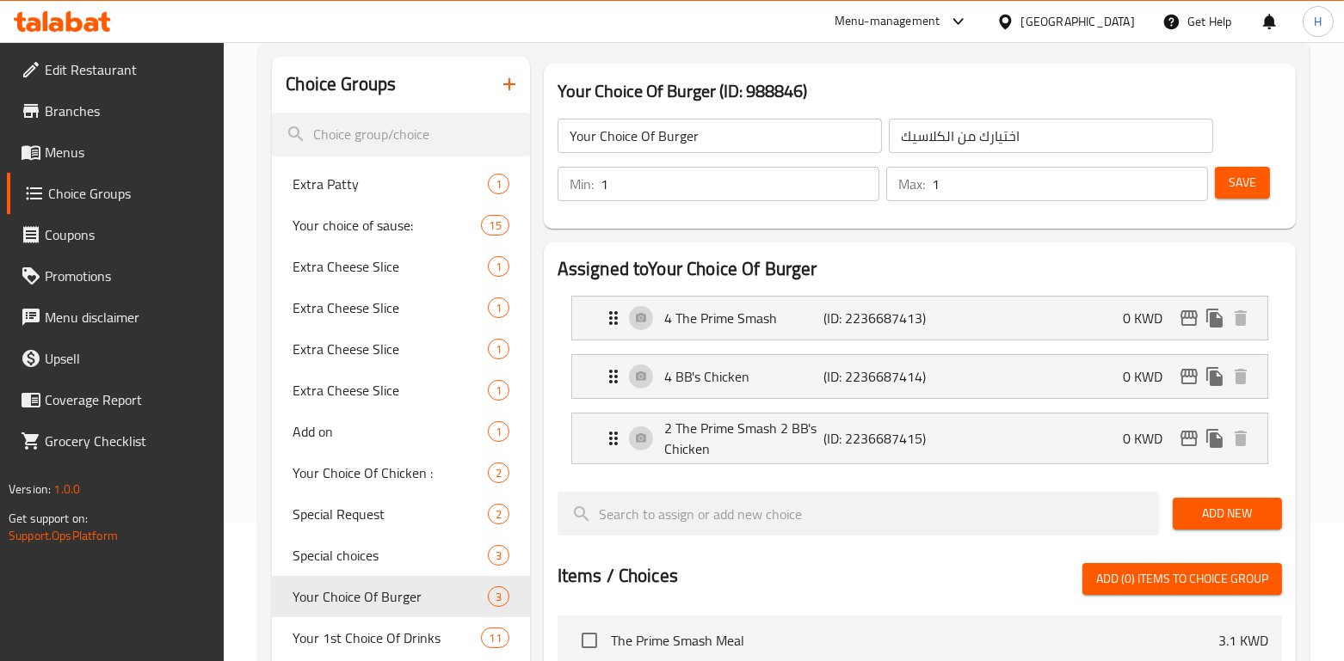
scroll to position [120, 0]
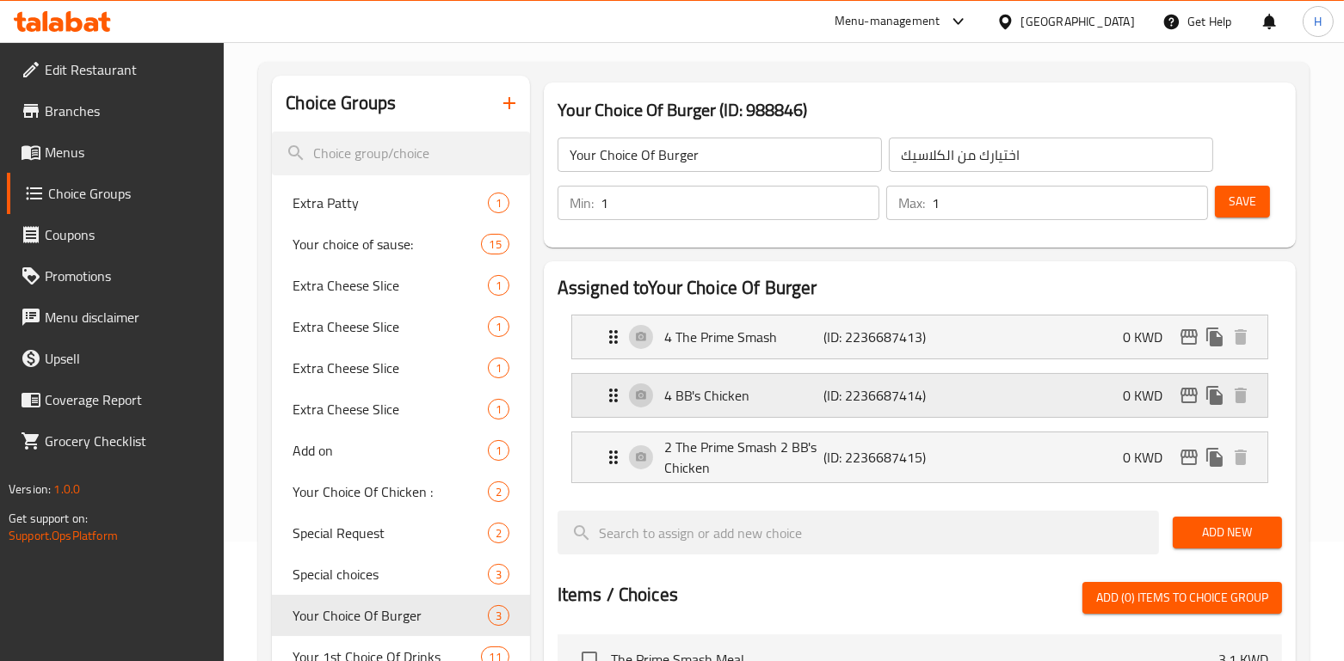
click at [831, 391] on p "(ID: 2236687414)" at bounding box center [877, 395] width 107 height 21
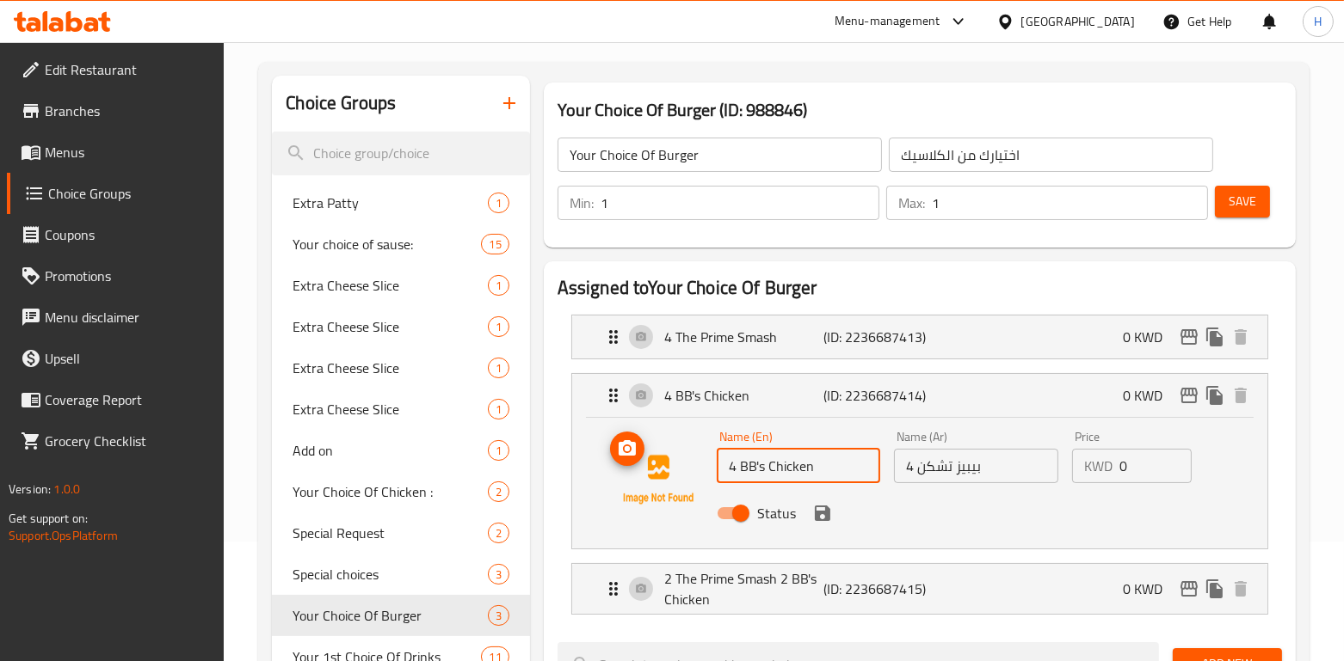
drag, startPoint x: 796, startPoint y: 475, endPoint x: 684, endPoint y: 483, distance: 112.2
click at [684, 483] on div "Name (En) 4 BB's Chicken Name (En) Name (Ar) 4 بيبيز تشكن Name (Ar) Price KWD 0…" at bounding box center [920, 479] width 640 height 117
paste input "The Better Chick"
click at [1002, 468] on input "4 بيبيز تشكن" at bounding box center [976, 466] width 164 height 34
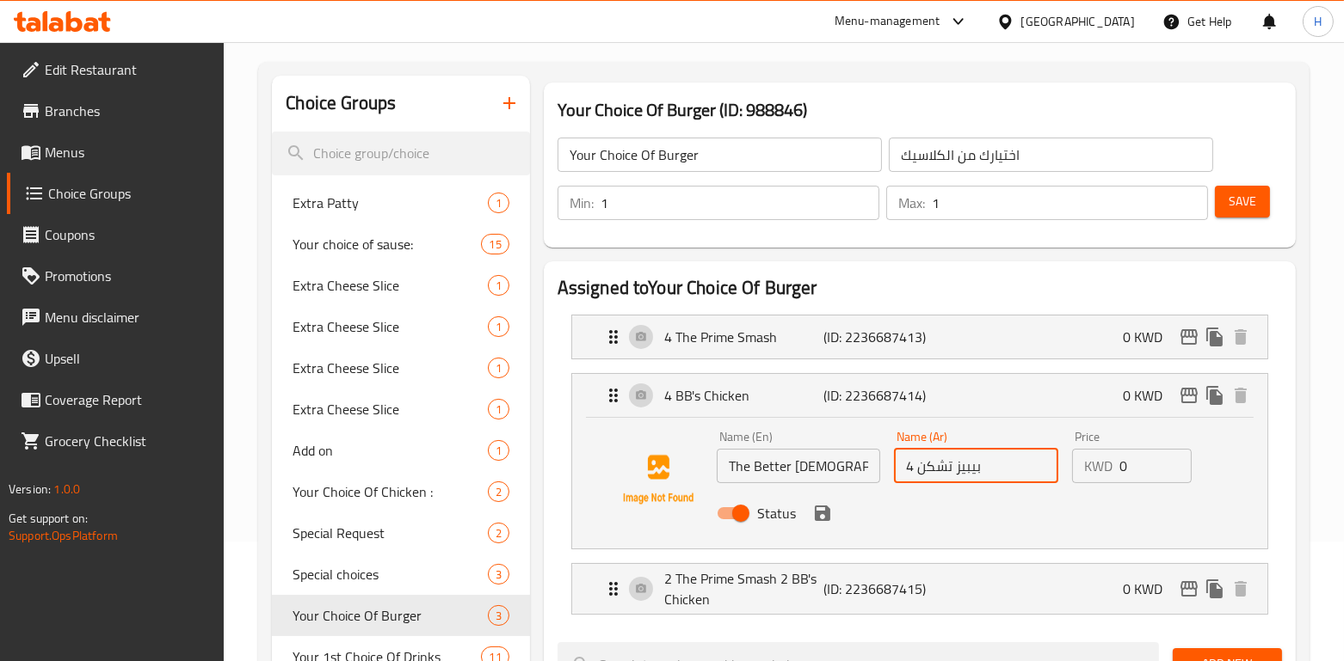
click at [723, 465] on input "The Better Chick" at bounding box center [799, 466] width 164 height 34
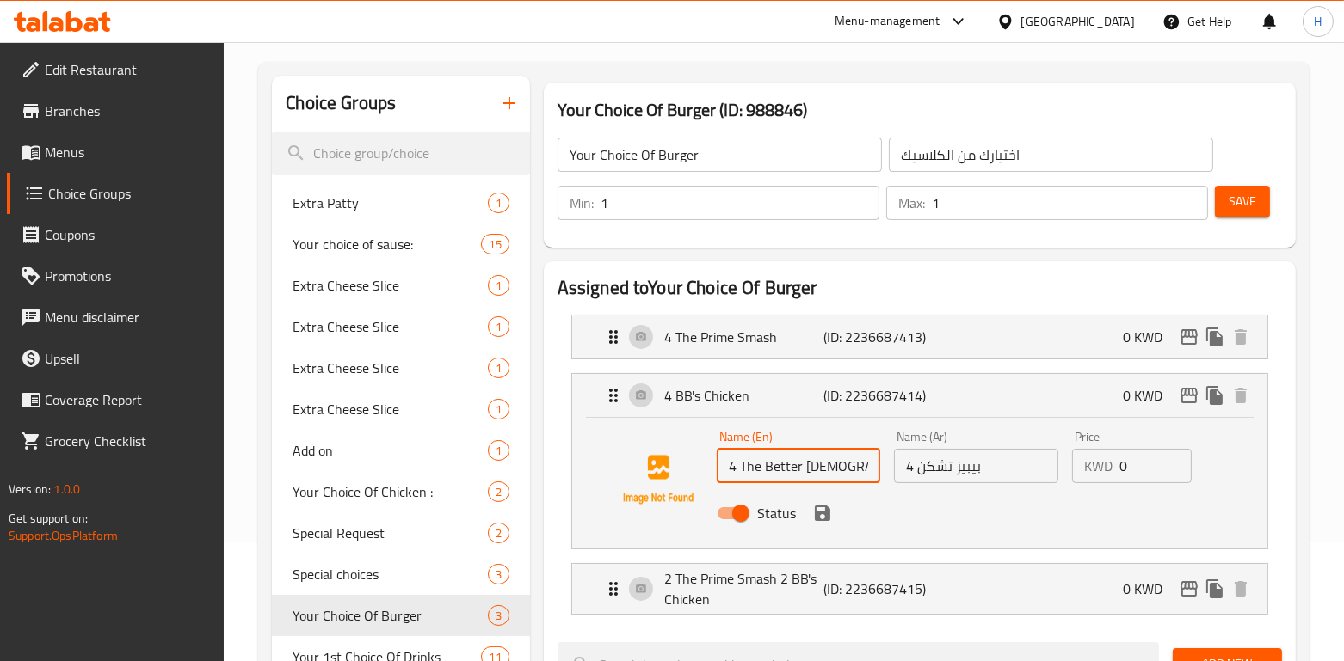
click at [744, 466] on input "4 The Better Chick" at bounding box center [799, 466] width 164 height 34
type input "4 The Better Chick"
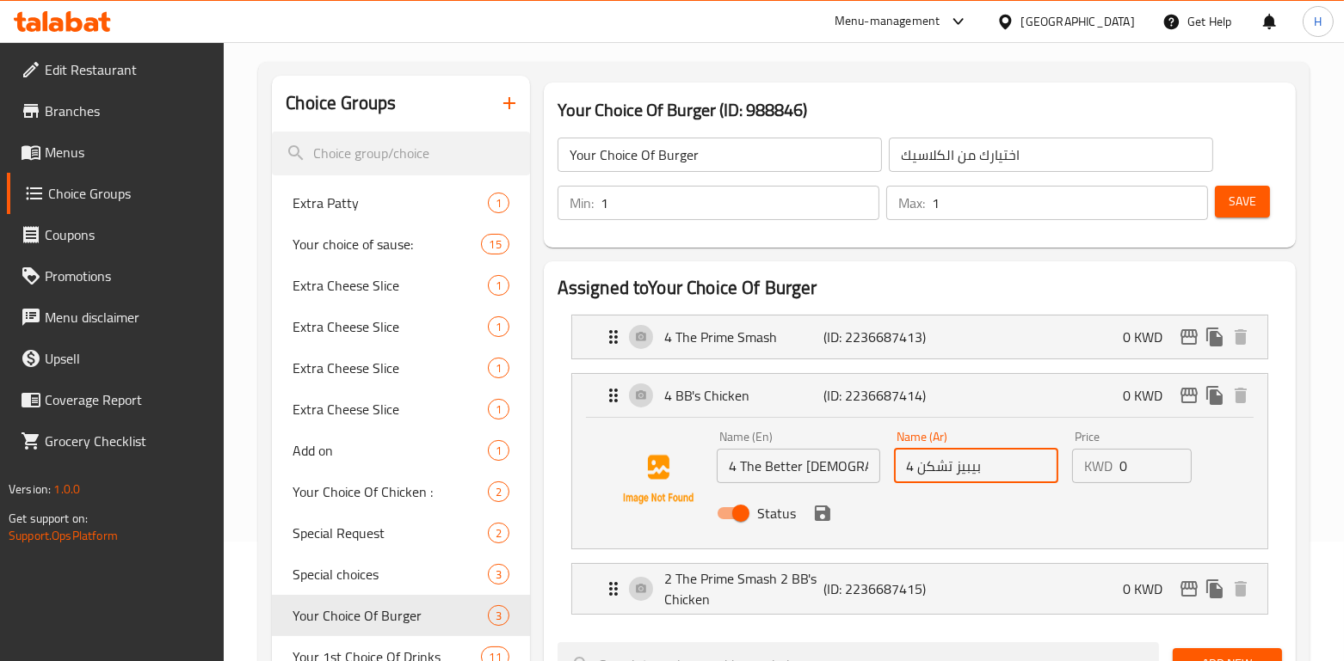
click at [1025, 471] on input "4 بيبيز تشكن" at bounding box center [976, 466] width 164 height 34
drag, startPoint x: 980, startPoint y: 473, endPoint x: 883, endPoint y: 465, distance: 97.6
click at [883, 465] on div "Name (En) 4 The Better Chick Name (En) Name (Ar) 4 بيبيز تشكن Name (Ar) Price K…" at bounding box center [976, 480] width 533 height 113
click at [828, 514] on icon "save" at bounding box center [822, 513] width 15 height 15
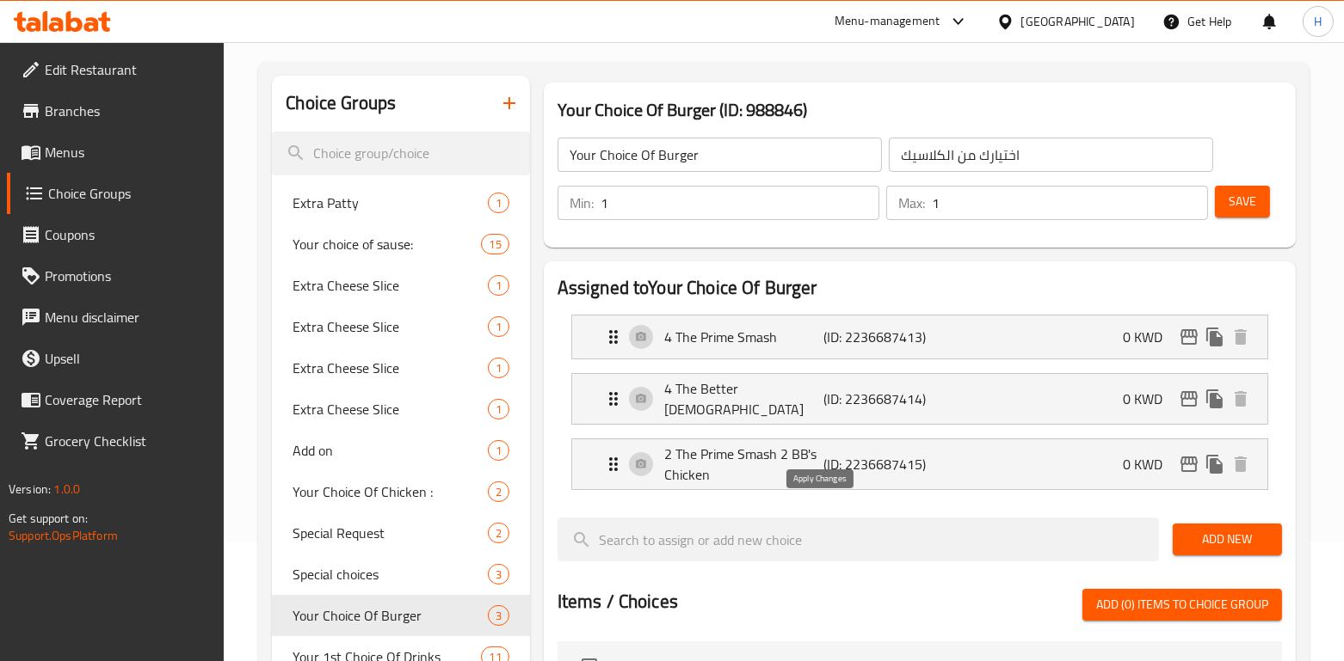
type input "4 بتر تشك"
click at [899, 420] on li "4 The Better Chick (ID: 2236687414) 0 KWD Name (En) 4 The Better Chick Name (En…" at bounding box center [919, 398] width 724 height 65
click at [877, 402] on p "(ID: 2236687414)" at bounding box center [877, 399] width 107 height 21
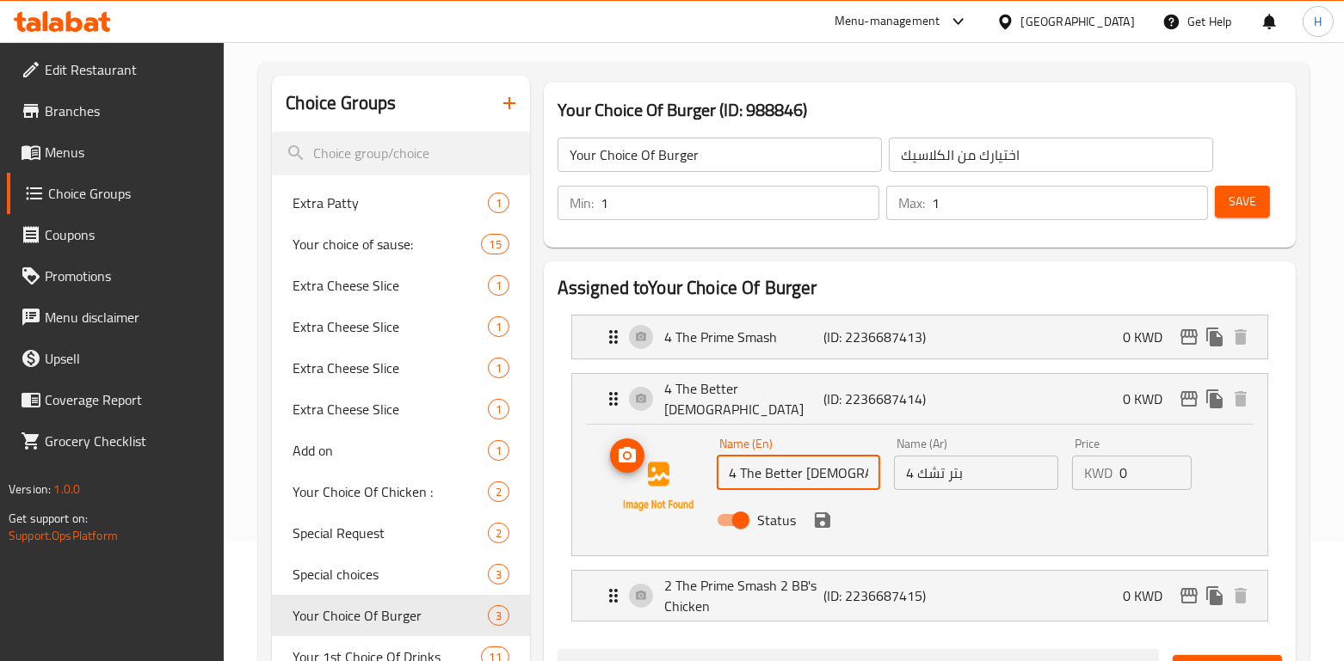
drag, startPoint x: 840, startPoint y: 470, endPoint x: 698, endPoint y: 476, distance: 141.2
click at [698, 476] on div "Name (En) 4 The Better Chick Name (En) Name (Ar) 4 بتر تشك Name (Ar) Price KWD …" at bounding box center [920, 486] width 640 height 117
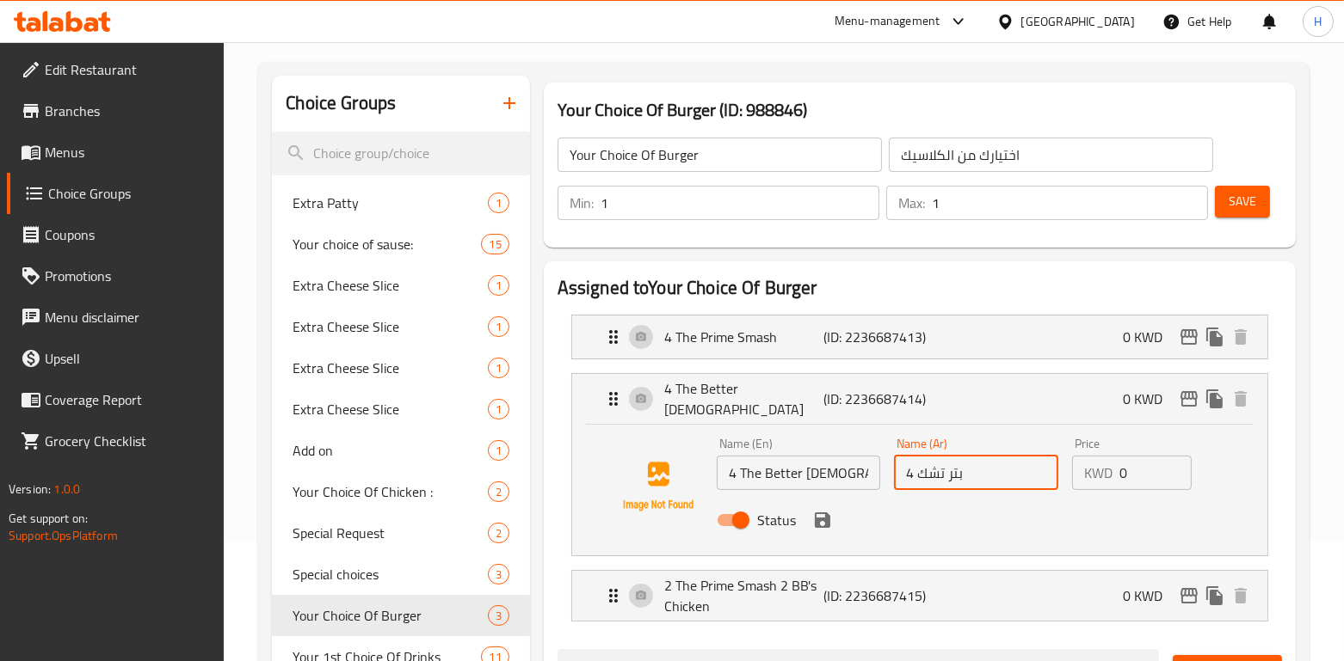
drag, startPoint x: 973, startPoint y: 476, endPoint x: 876, endPoint y: 471, distance: 97.3
click at [876, 471] on div "Name (En) 4 The Better Chick Name (En) Name (Ar) 4 بتر تشك Name (Ar) Price KWD …" at bounding box center [976, 487] width 533 height 113
click at [844, 599] on p "(ID: 2236687415)" at bounding box center [877, 596] width 107 height 21
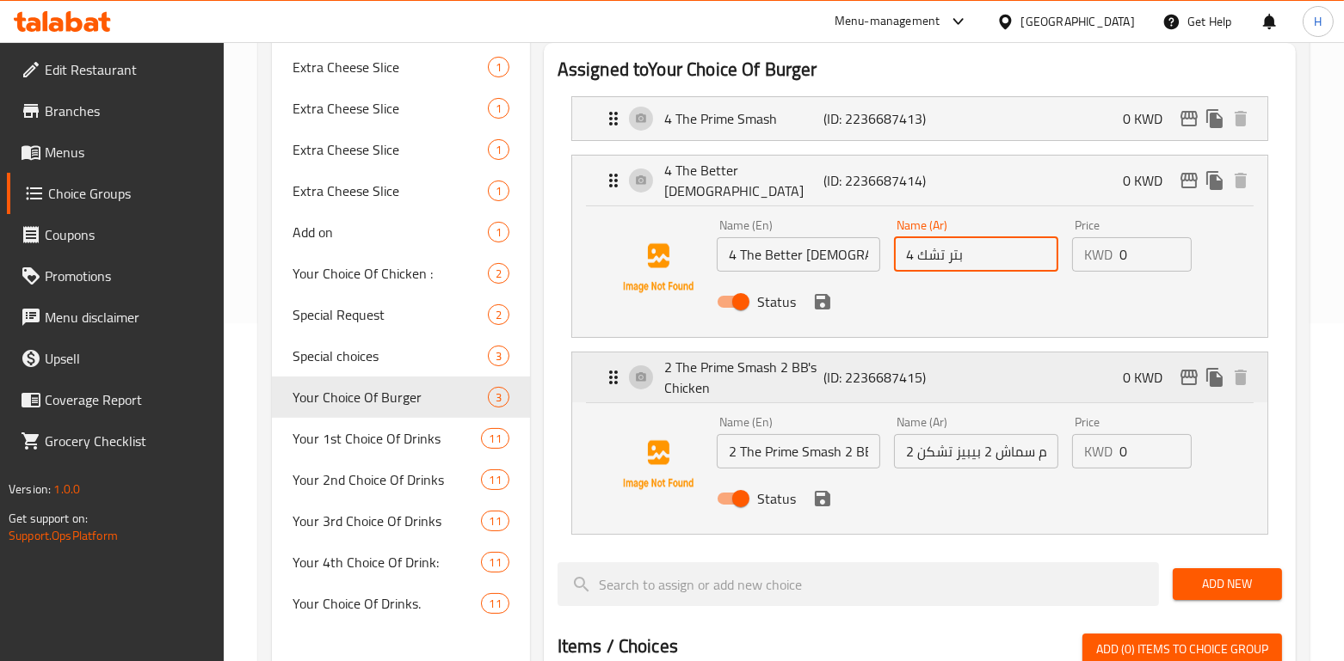
scroll to position [340, 0]
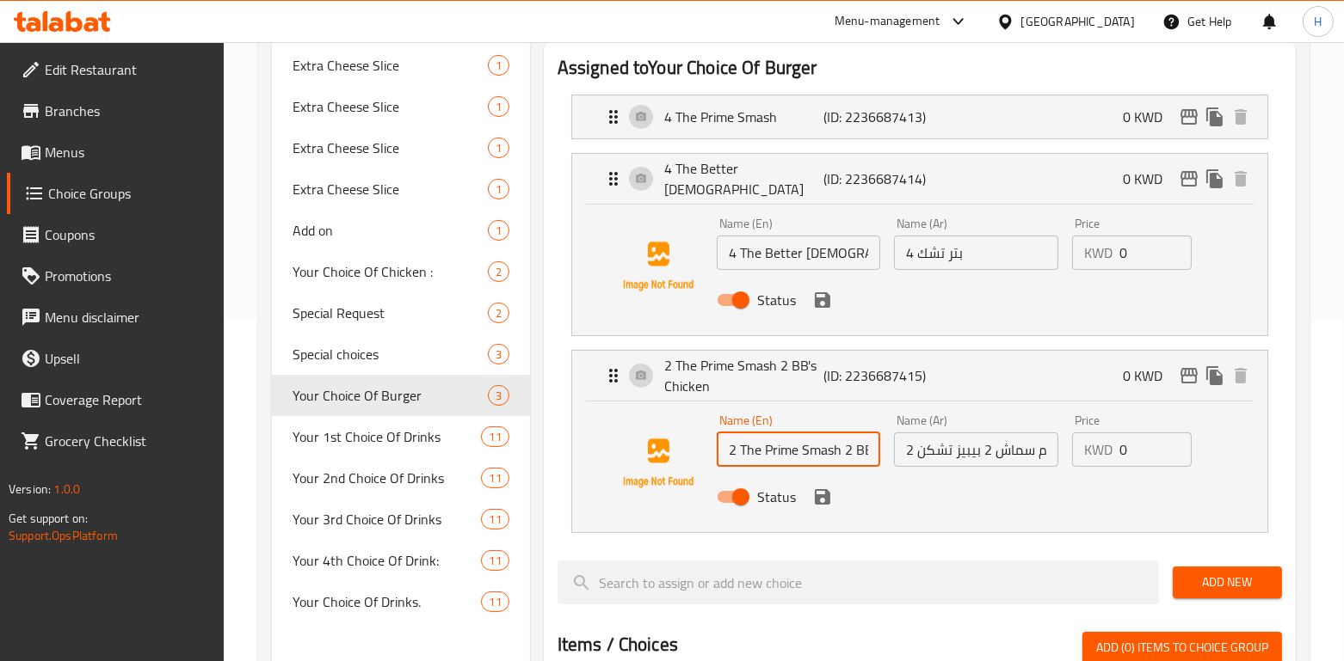
click at [840, 444] on input "2 The Prime Smash 2 BB's Chicken" at bounding box center [799, 450] width 164 height 34
drag, startPoint x: 844, startPoint y: 443, endPoint x: 1033, endPoint y: 414, distance: 191.5
click at [1033, 414] on div "Name (En) 2 The Prime Smash 2 BB's Chicken Name (En) Name (Ar) 2 برايم سماش 2 ب…" at bounding box center [976, 464] width 533 height 113
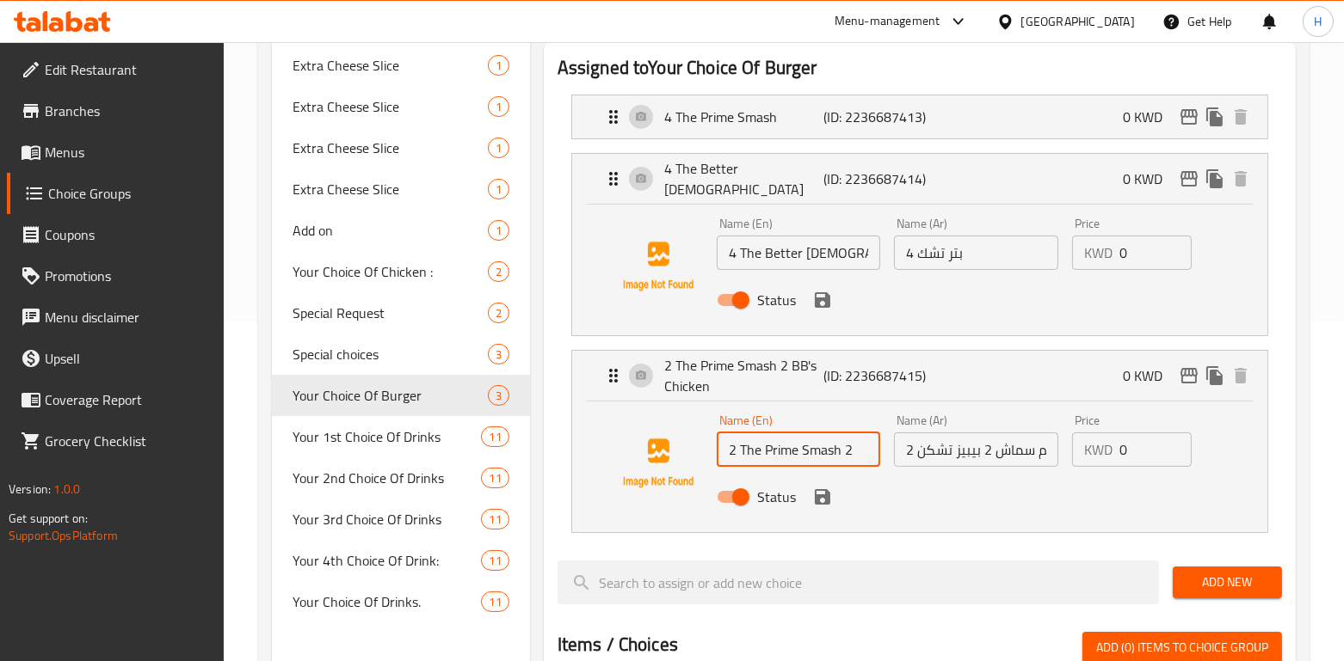
paste input "4 بتر تشك"
paste input "4 The Better Chick"
drag, startPoint x: 764, startPoint y: 447, endPoint x: 773, endPoint y: 444, distance: 10.1
click at [773, 444] on input "2 The Prime Smash 2 4 The Better Chick" at bounding box center [799, 450] width 164 height 34
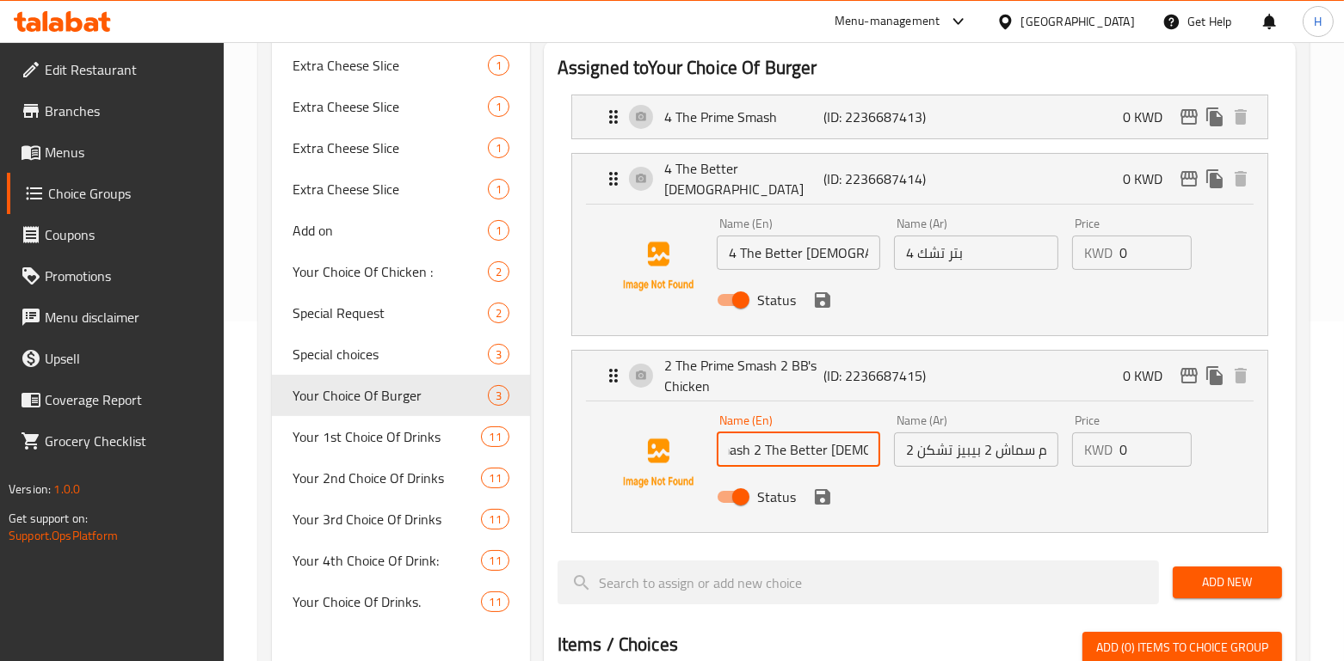
scroll to position [0, 80]
type input "2 The Prime Smash 2 The Better Chick"
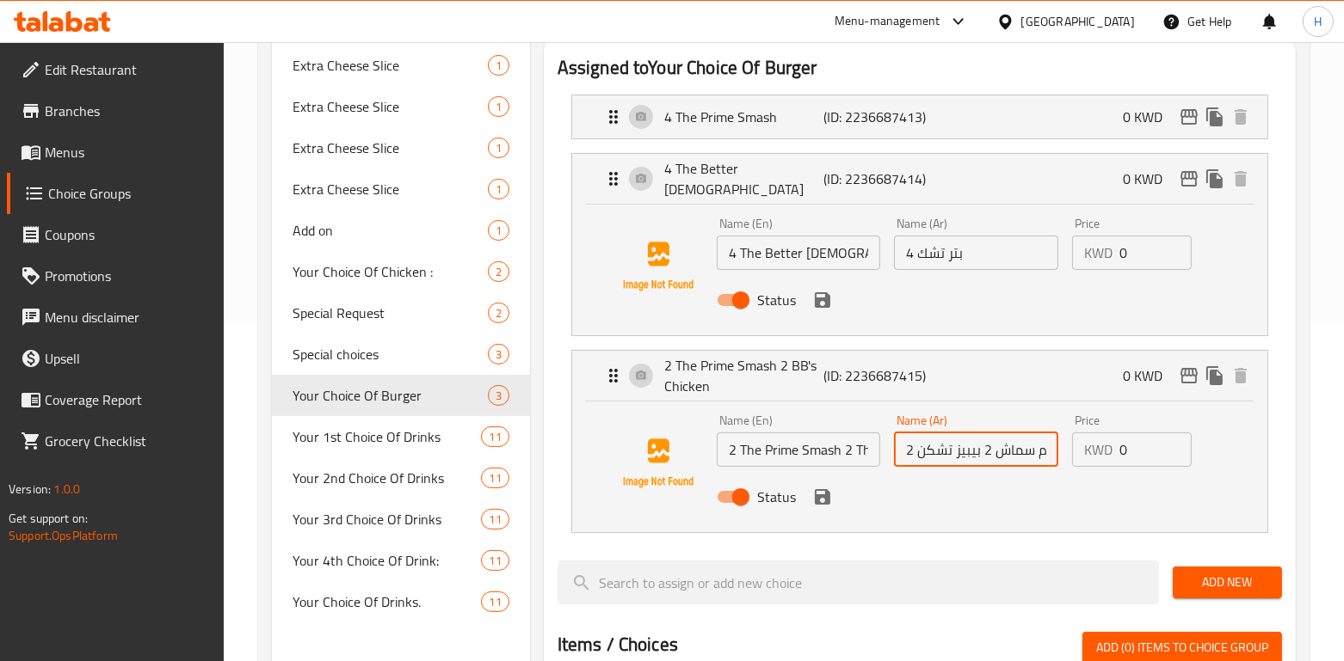
drag, startPoint x: 989, startPoint y: 440, endPoint x: 839, endPoint y: 440, distance: 150.5
click at [839, 440] on div "Name (En) 2 The Prime Smash 2 The Better Chick Name (En) Name (Ar) 2 برايم سماش…" at bounding box center [976, 464] width 533 height 113
click at [881, 444] on div "Name (En) 2 The Prime Smash 2 The Better Chick Name (En)" at bounding box center [799, 441] width 178 height 66
click at [968, 459] on div "Name (Ar) 2 برايم سماش 2 بيبيز تشكن Name (Ar)" at bounding box center [976, 441] width 178 height 66
click at [944, 442] on input "2 برايم سماش 2 بيبيز تشكن" at bounding box center [976, 450] width 164 height 34
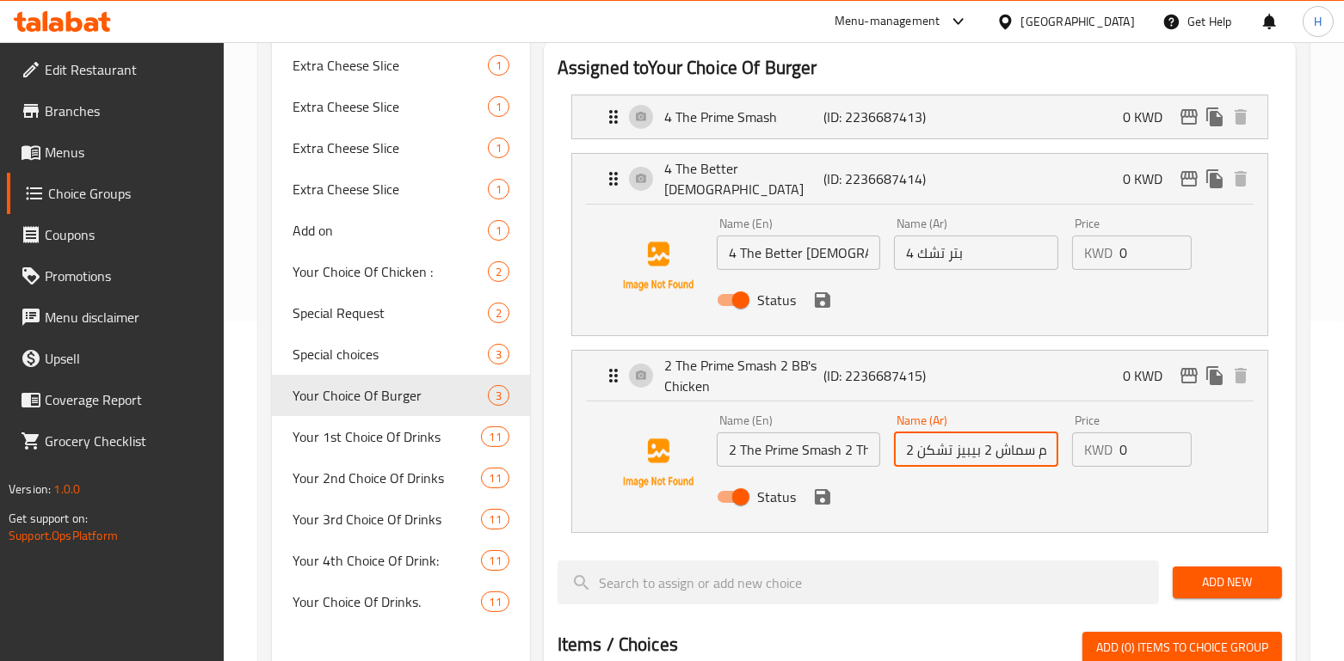
click at [944, 442] on input "2 برايم سماش 2 بيبيز تشكن" at bounding box center [976, 450] width 164 height 34
click at [955, 126] on div "4 The Prime Smash (ID: 2236687413) 0 KWD" at bounding box center [924, 116] width 643 height 43
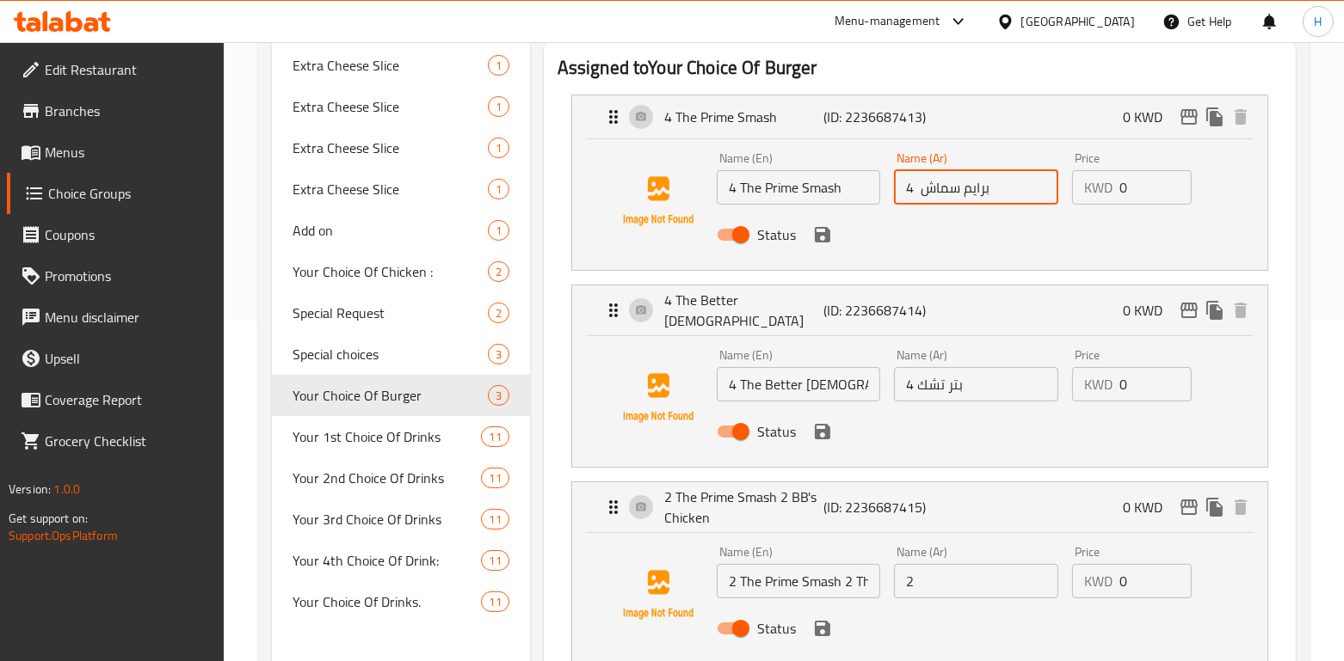
drag, startPoint x: 956, startPoint y: 195, endPoint x: 920, endPoint y: 192, distance: 35.4
click at [920, 192] on input "4 برايم سماش" at bounding box center [976, 187] width 164 height 34
click at [950, 579] on input "2" at bounding box center [976, 581] width 164 height 34
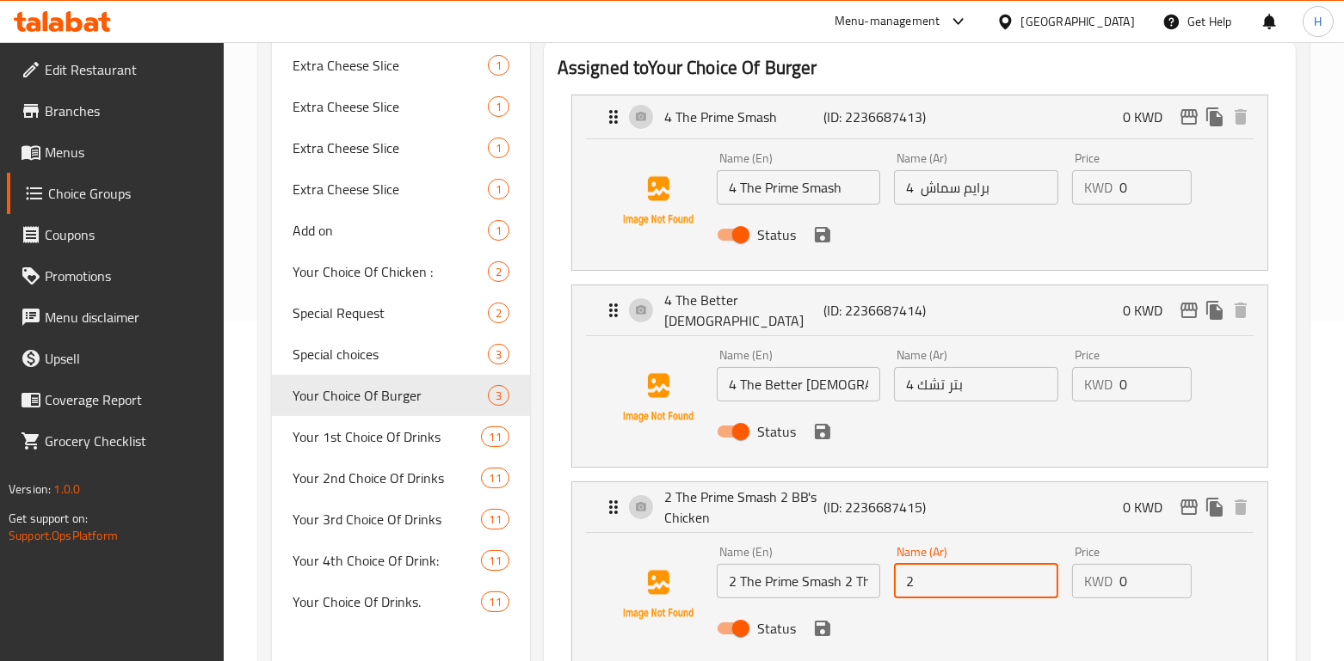
paste input "برايم سماش"
click at [913, 575] on input "2برايم سماش" at bounding box center [976, 581] width 164 height 34
click at [1044, 580] on input "2 برايم سماش" at bounding box center [976, 581] width 164 height 34
click at [903, 575] on input "2 برايم سماش" at bounding box center [976, 581] width 164 height 34
click at [957, 200] on input "4 برايم سماش" at bounding box center [976, 187] width 164 height 34
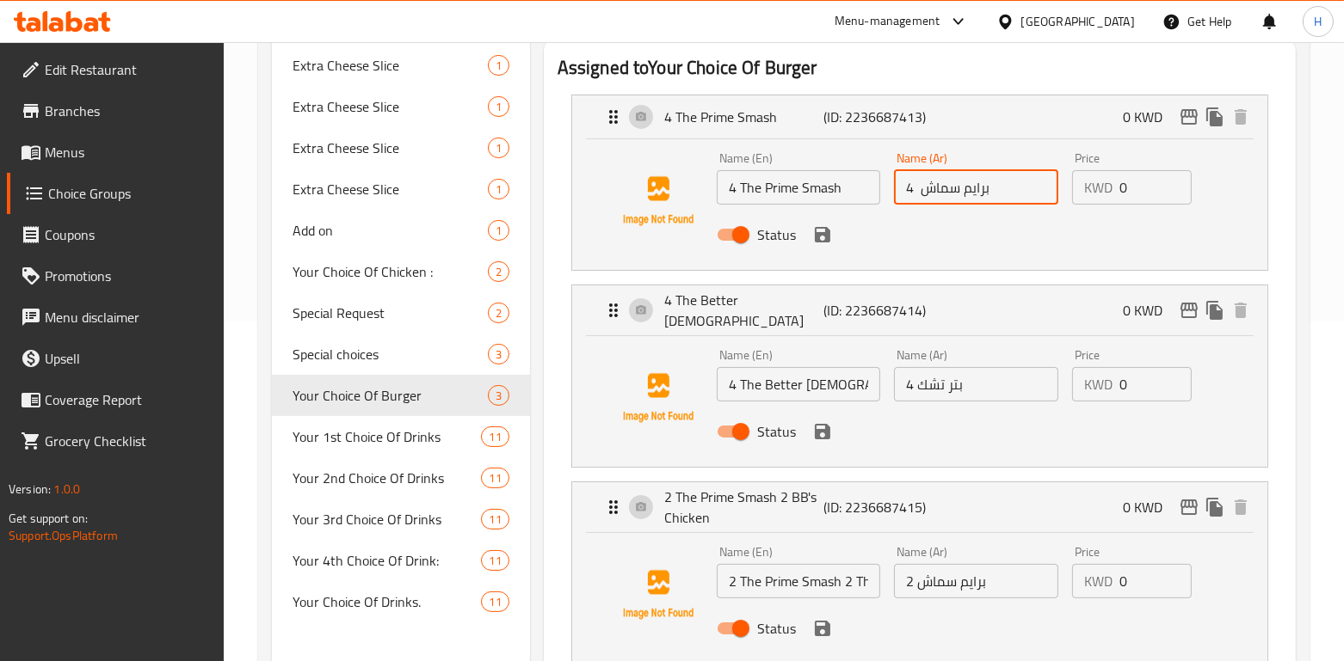
drag, startPoint x: 889, startPoint y: 196, endPoint x: 865, endPoint y: 192, distance: 24.5
click at [865, 192] on div "Name (En) 4 The Prime Smash Name (En) Name (Ar) 4 برايم سماش Name (Ar) Price KW…" at bounding box center [976, 201] width 533 height 113
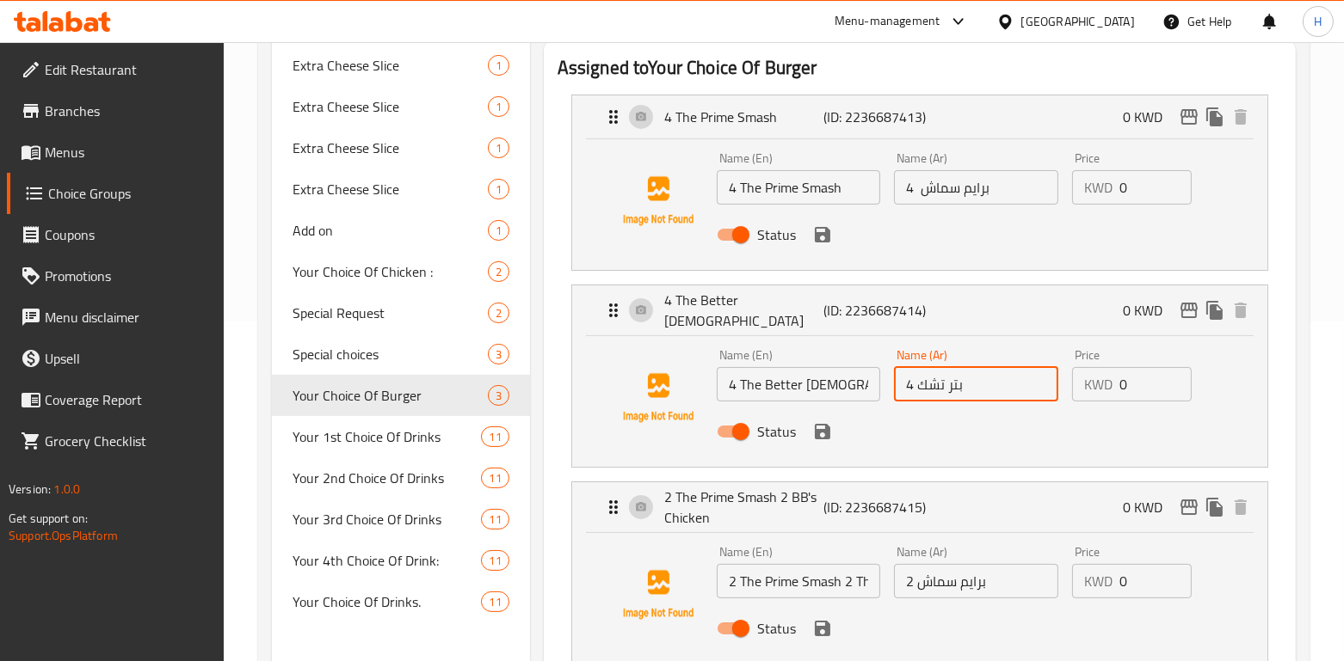
drag, startPoint x: 1016, startPoint y: 391, endPoint x: 870, endPoint y: 391, distance: 146.2
click at [870, 391] on div "Name (En) 4 The Better Chick Name (En) Name (Ar) 4 بتر تشك Name (Ar) Price KWD …" at bounding box center [976, 398] width 533 height 113
click at [969, 579] on input "2 برايم سماش" at bounding box center [976, 581] width 164 height 34
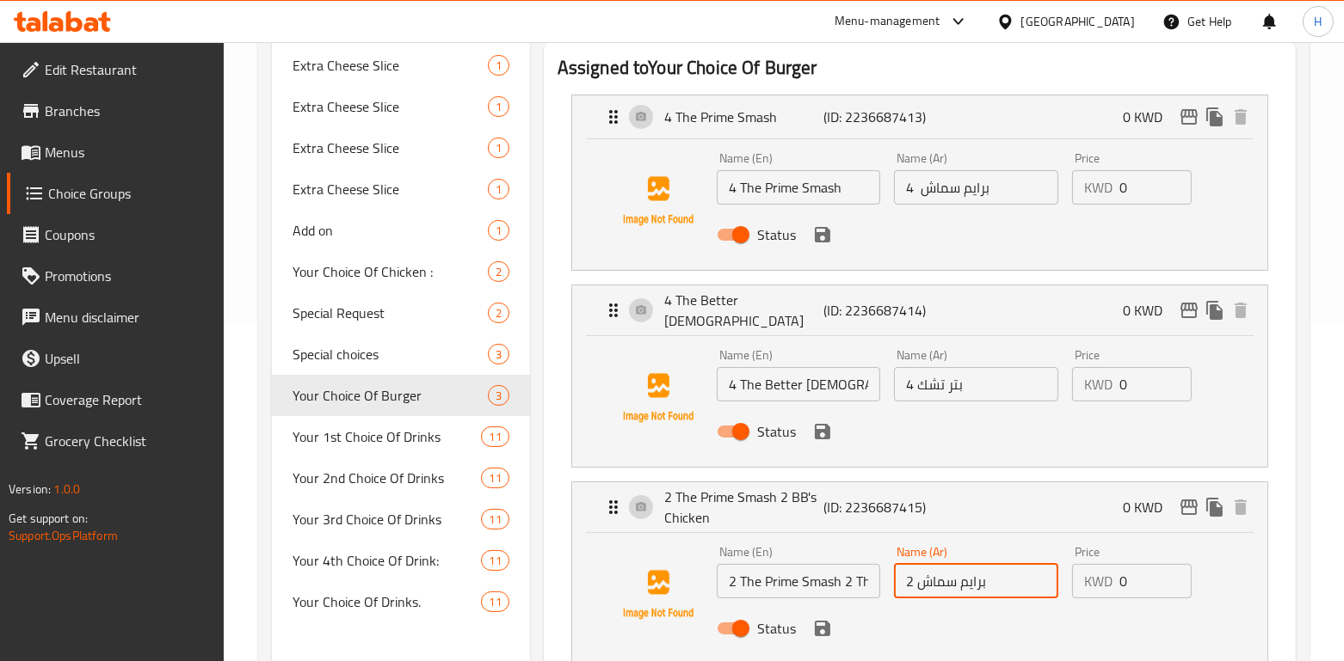
click at [969, 579] on input "2 برايم سماش" at bounding box center [976, 581] width 164 height 34
paste input "2 بتر تشك"
click at [823, 621] on icon "save" at bounding box center [822, 628] width 15 height 15
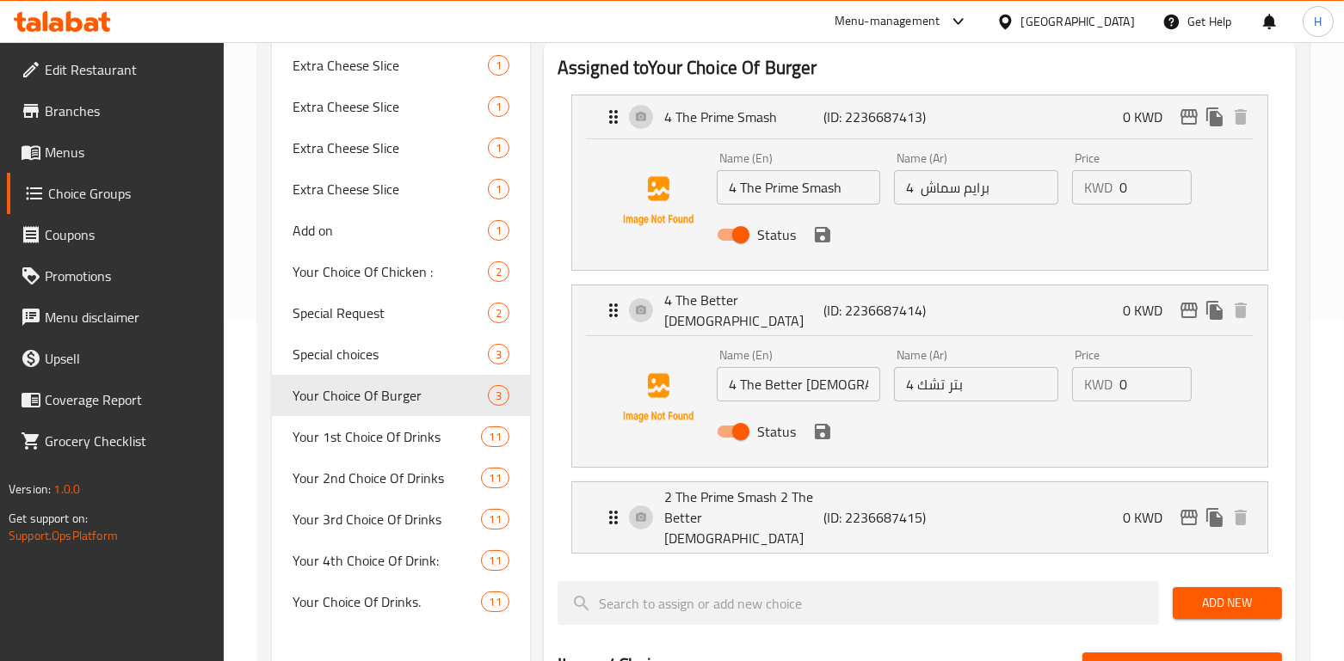
type input "2 برايم سماش 2 بتر تشك"
click at [827, 425] on icon "save" at bounding box center [822, 431] width 15 height 15
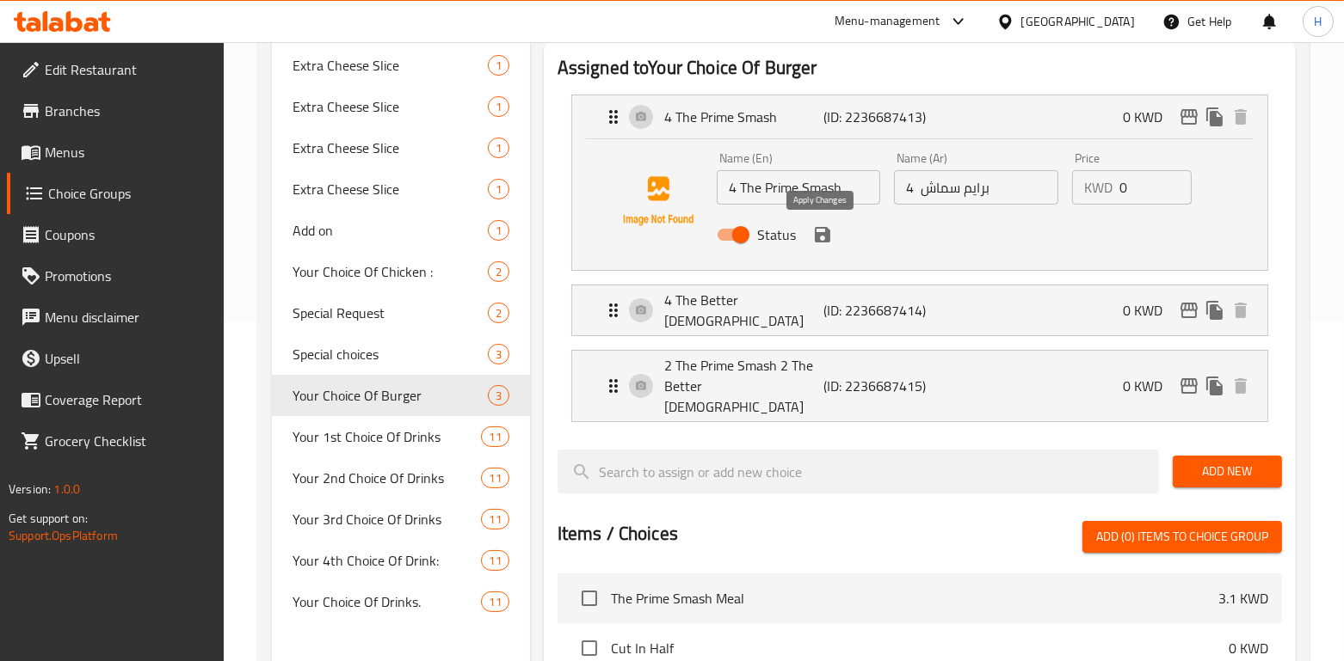
click at [822, 233] on icon "save" at bounding box center [822, 234] width 15 height 15
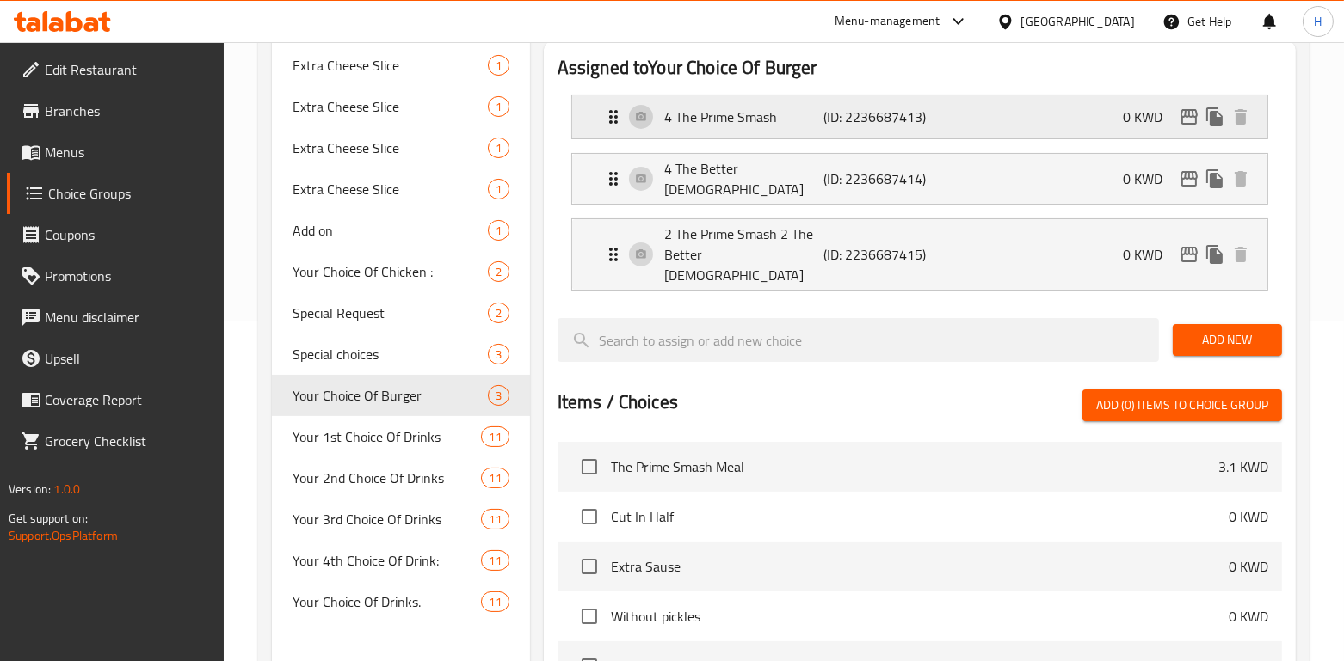
click at [780, 114] on p "4 The Prime Smash" at bounding box center [744, 117] width 160 height 21
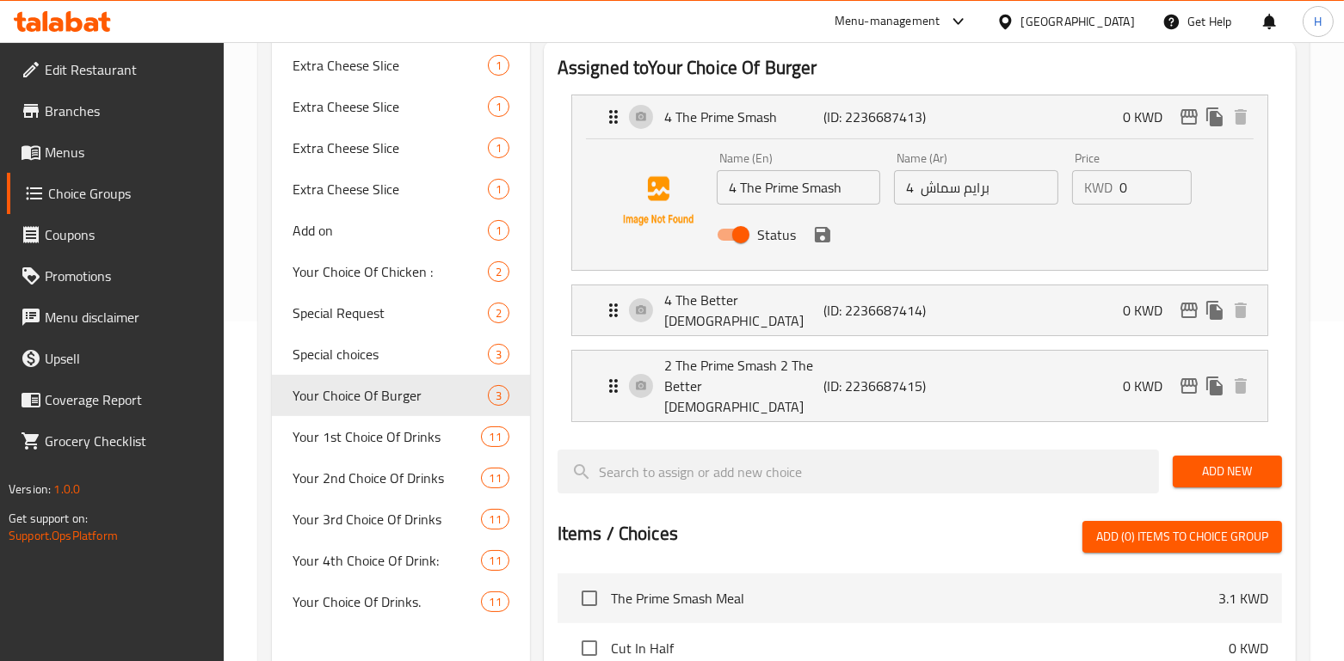
scroll to position [397, 0]
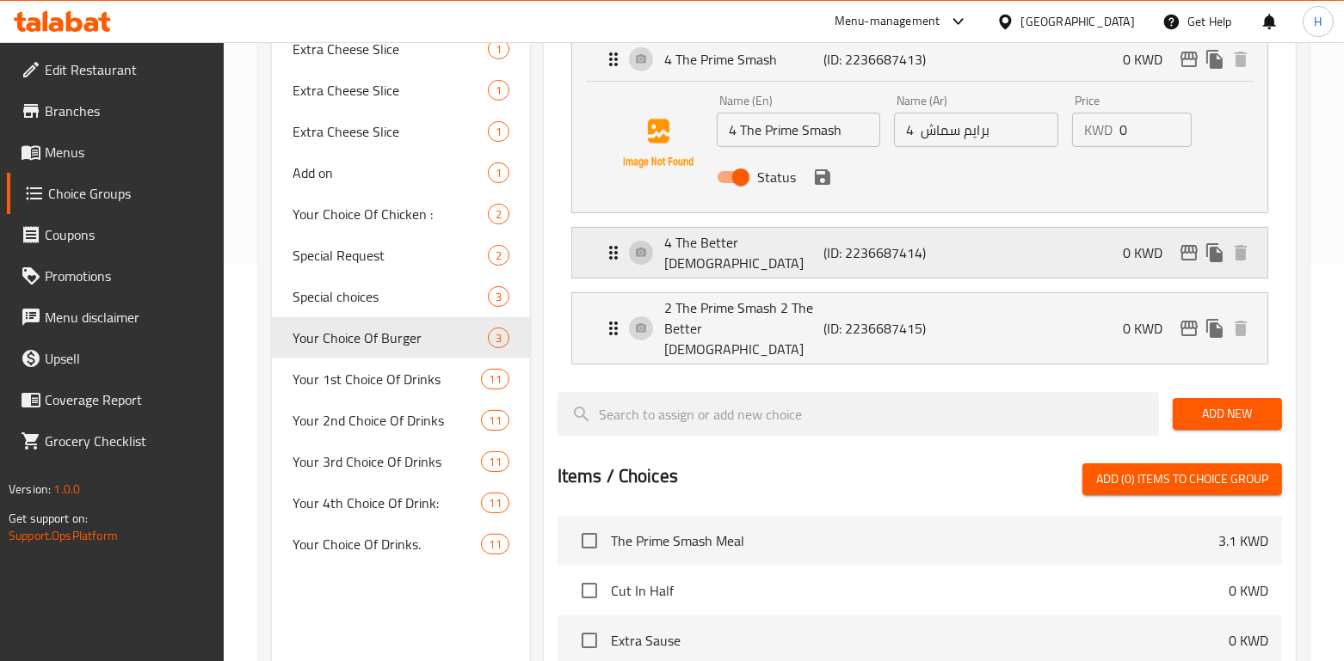
click at [936, 259] on div "4 The Better Chick (ID: 2236687414) 0 KWD" at bounding box center [924, 253] width 643 height 50
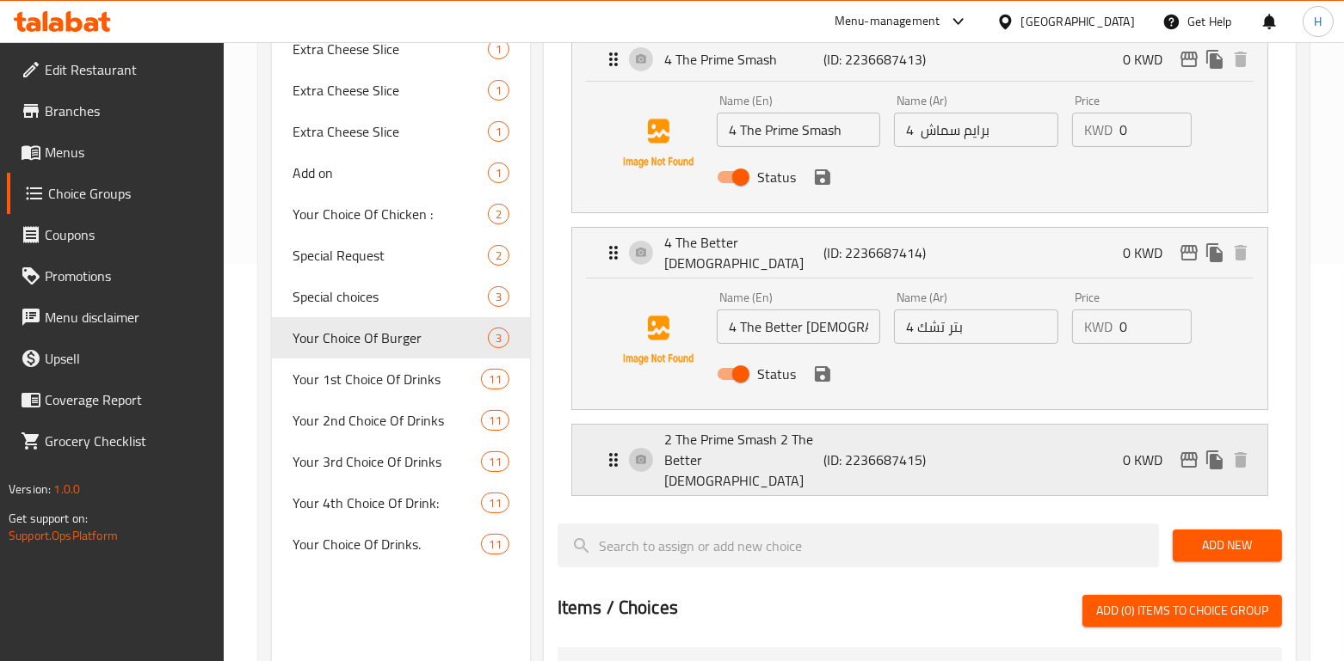
click at [973, 444] on div "2 The Prime Smash 2 The Better Chick (ID: 2236687415) 0 KWD" at bounding box center [924, 460] width 643 height 71
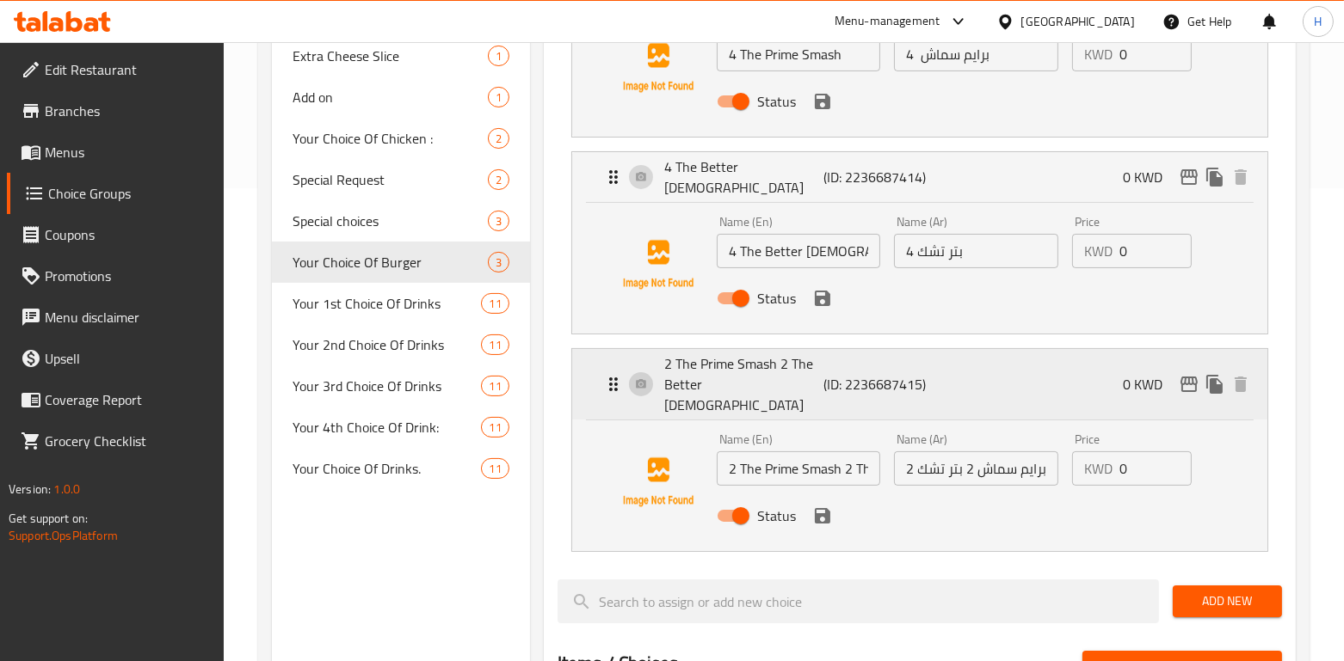
scroll to position [493, 0]
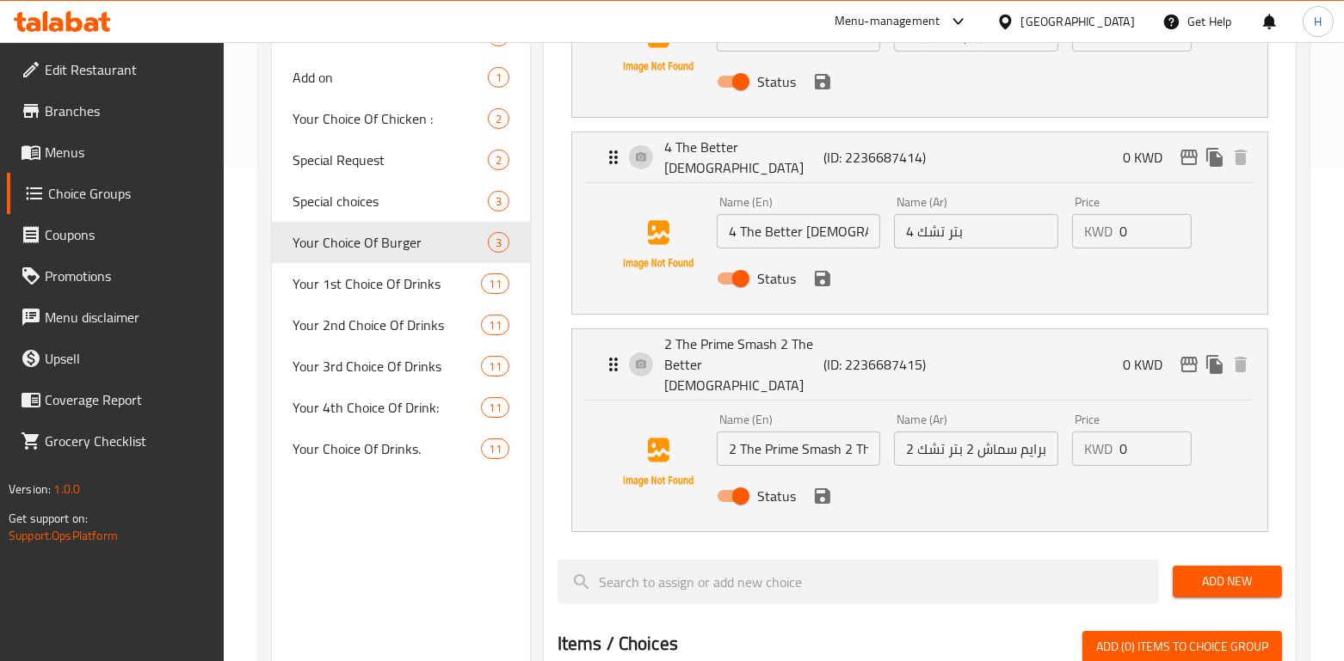
click at [826, 486] on icon "save" at bounding box center [822, 496] width 21 height 21
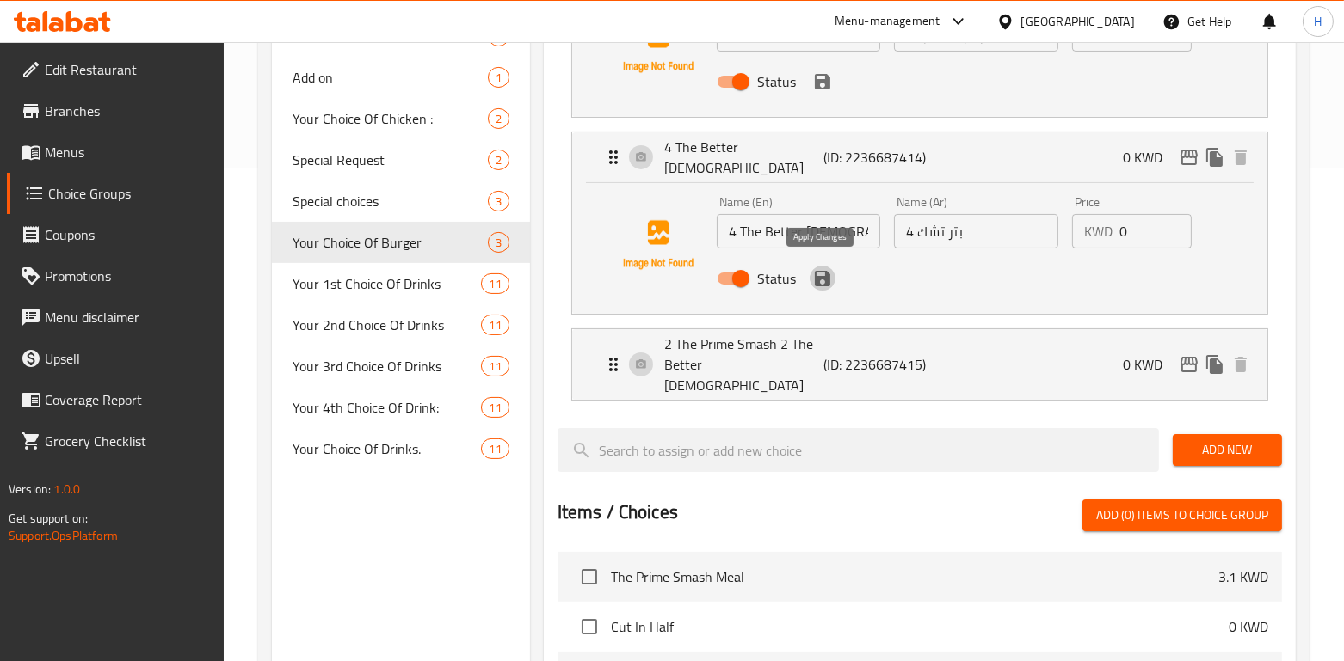
click at [823, 278] on icon "save" at bounding box center [822, 278] width 15 height 15
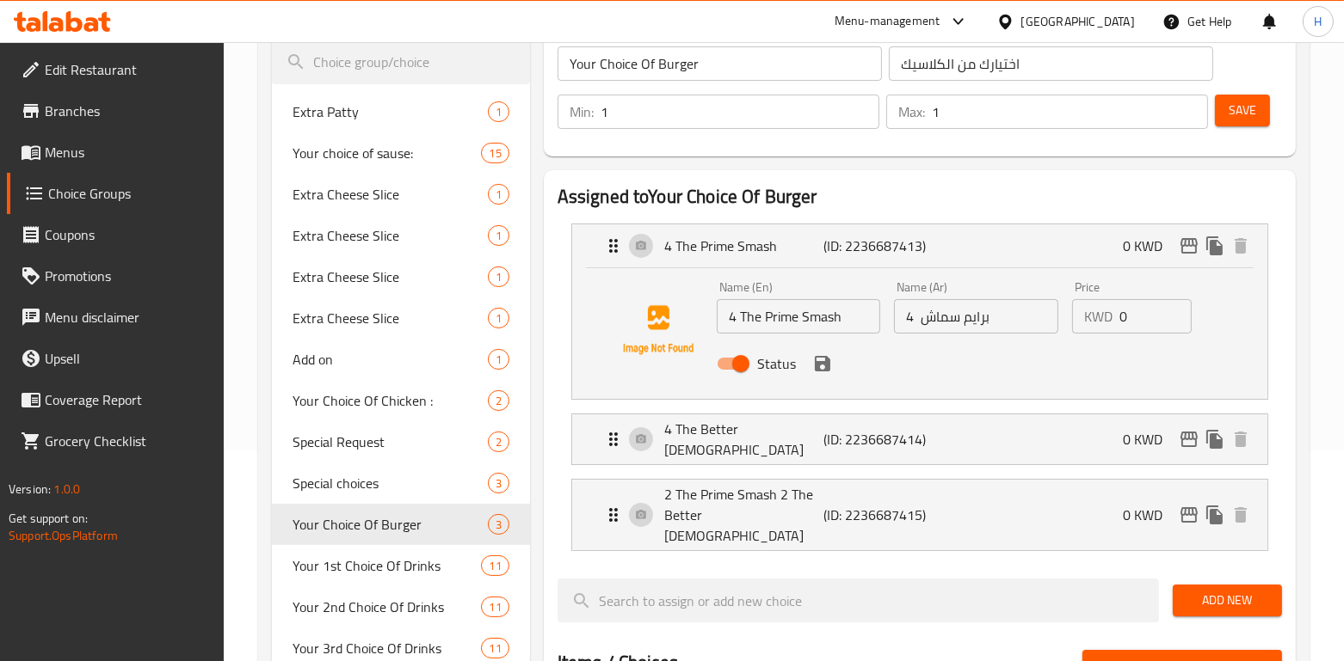
scroll to position [203, 0]
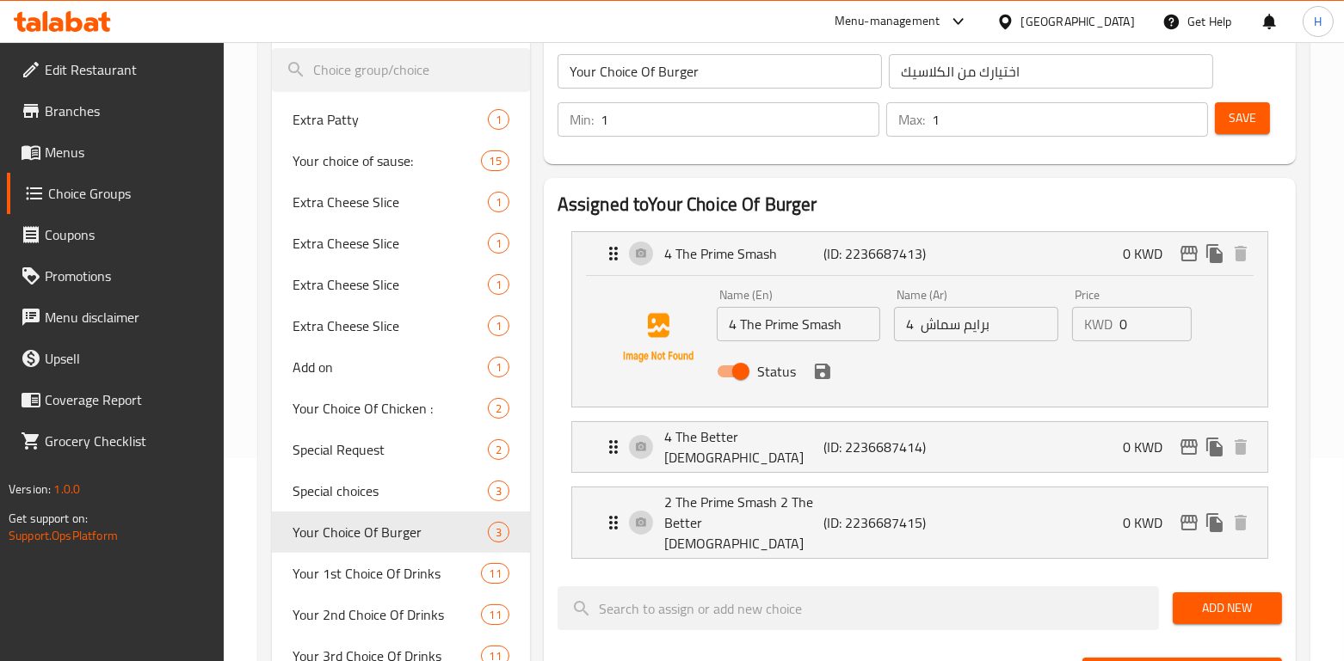
click at [815, 372] on icon "save" at bounding box center [822, 371] width 15 height 15
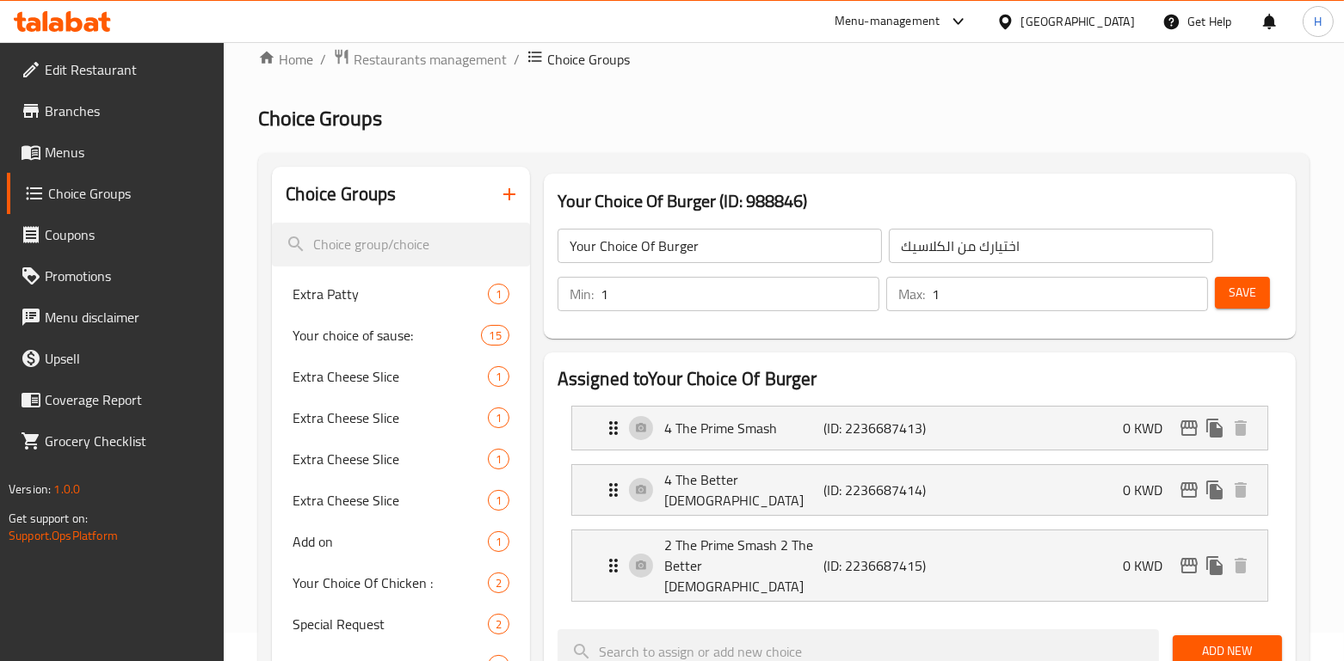
scroll to position [18, 0]
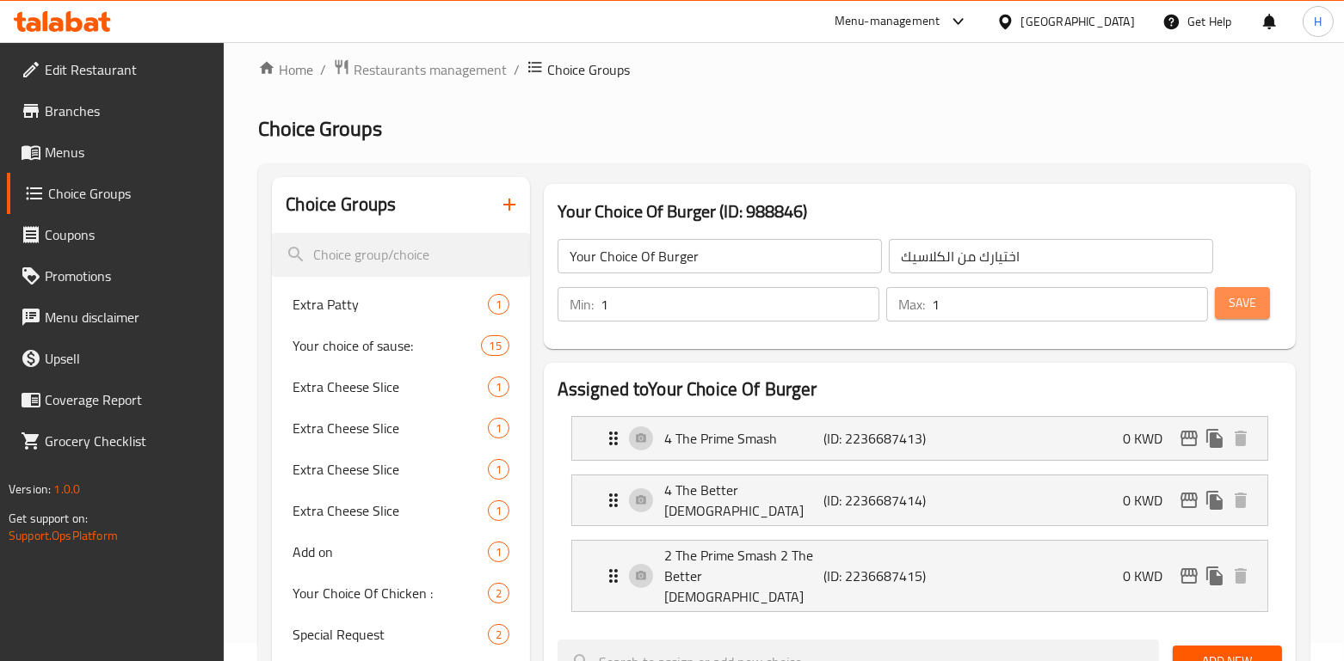
click at [1244, 301] on span "Save" at bounding box center [1242, 303] width 28 height 22
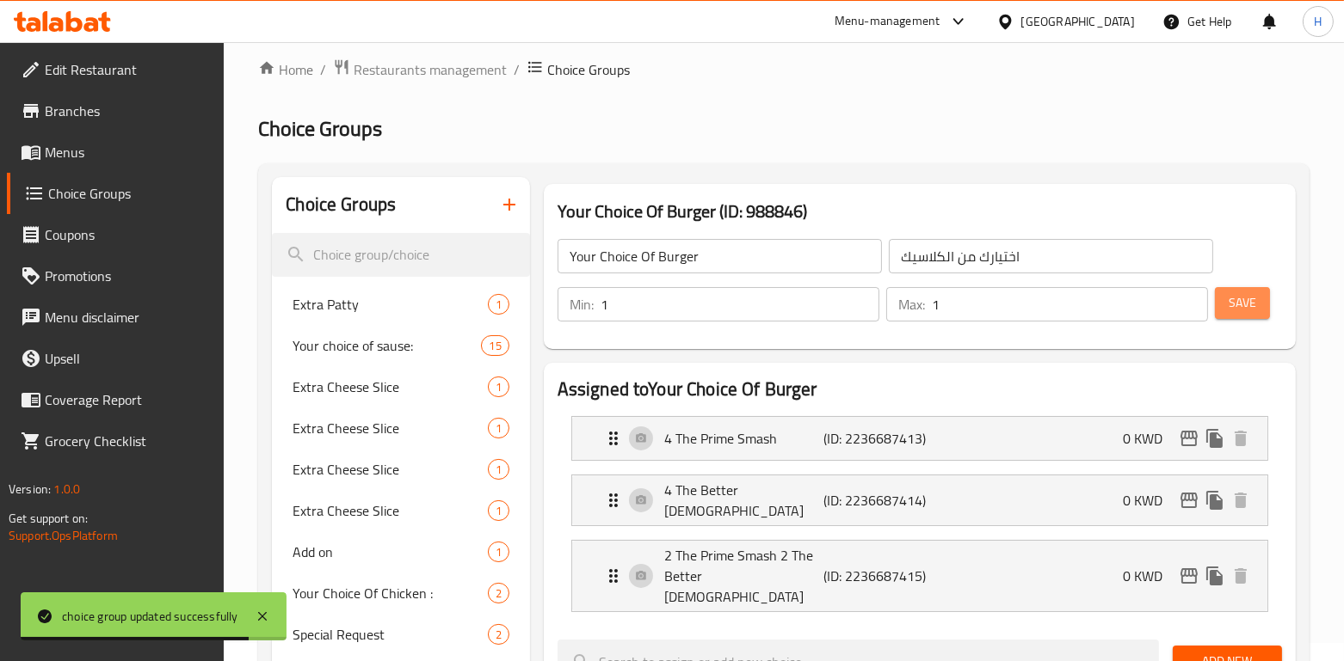
click at [1240, 311] on span "Save" at bounding box center [1242, 303] width 28 height 22
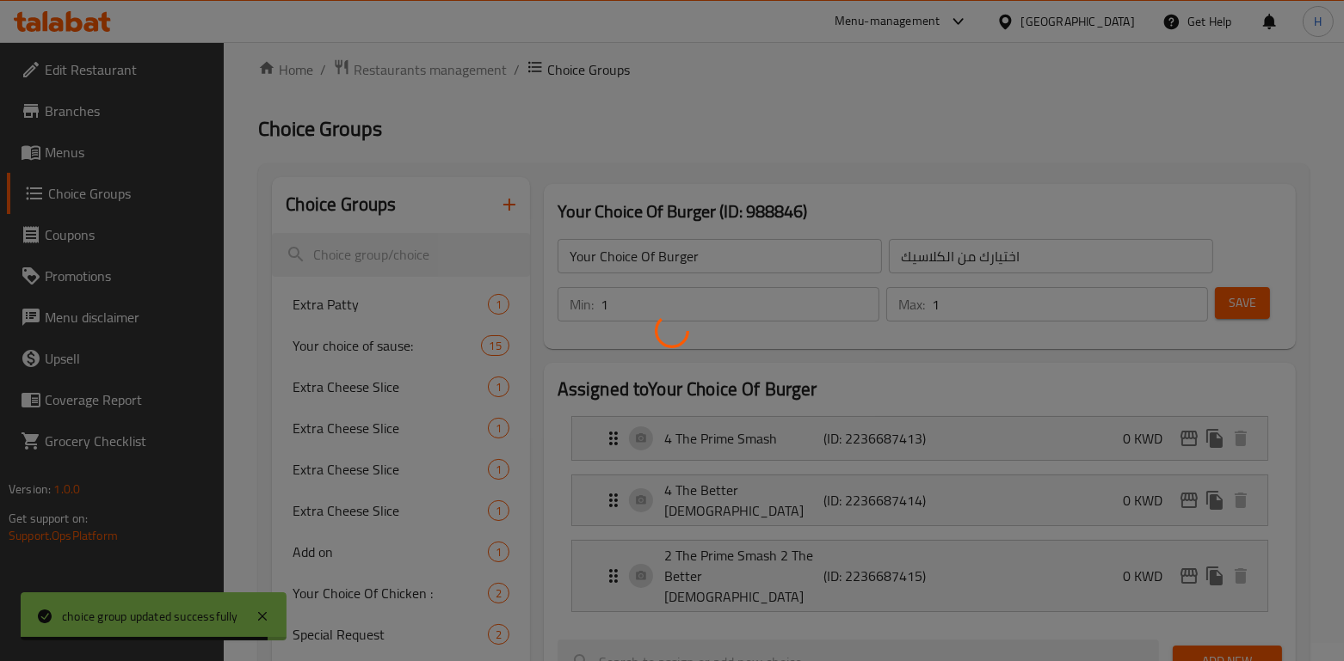
scroll to position [0, 0]
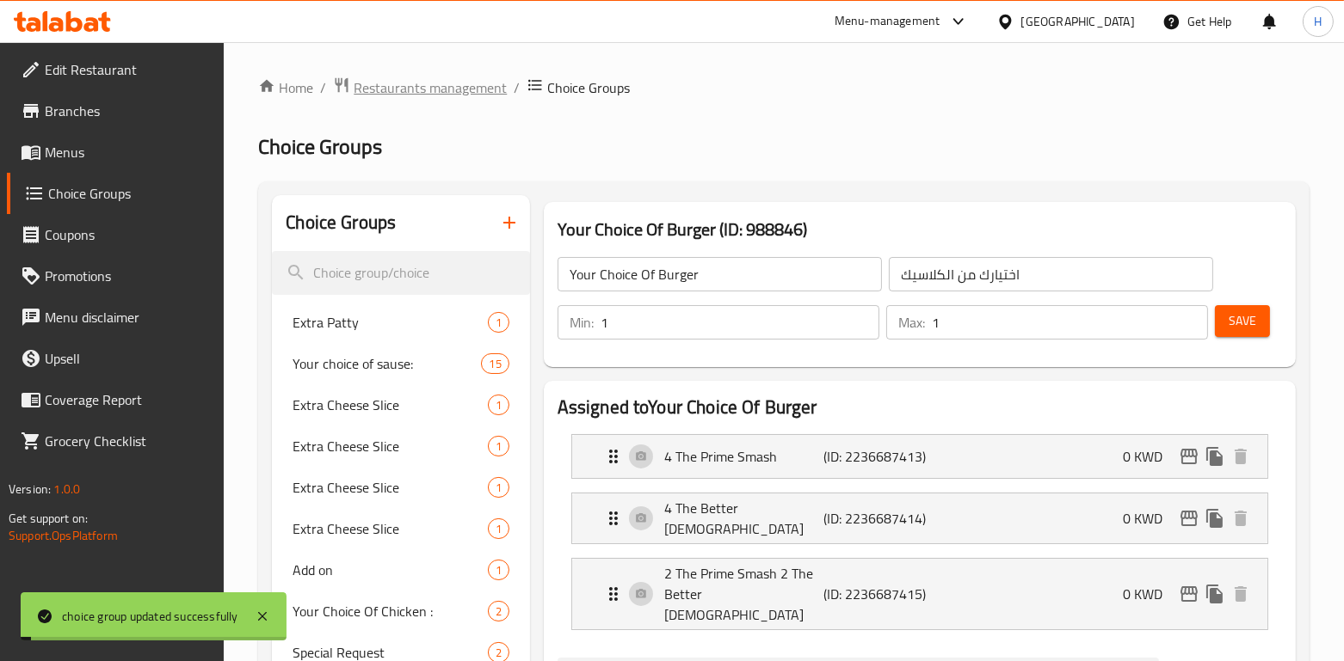
click at [452, 90] on span "Restaurants management" at bounding box center [430, 87] width 153 height 21
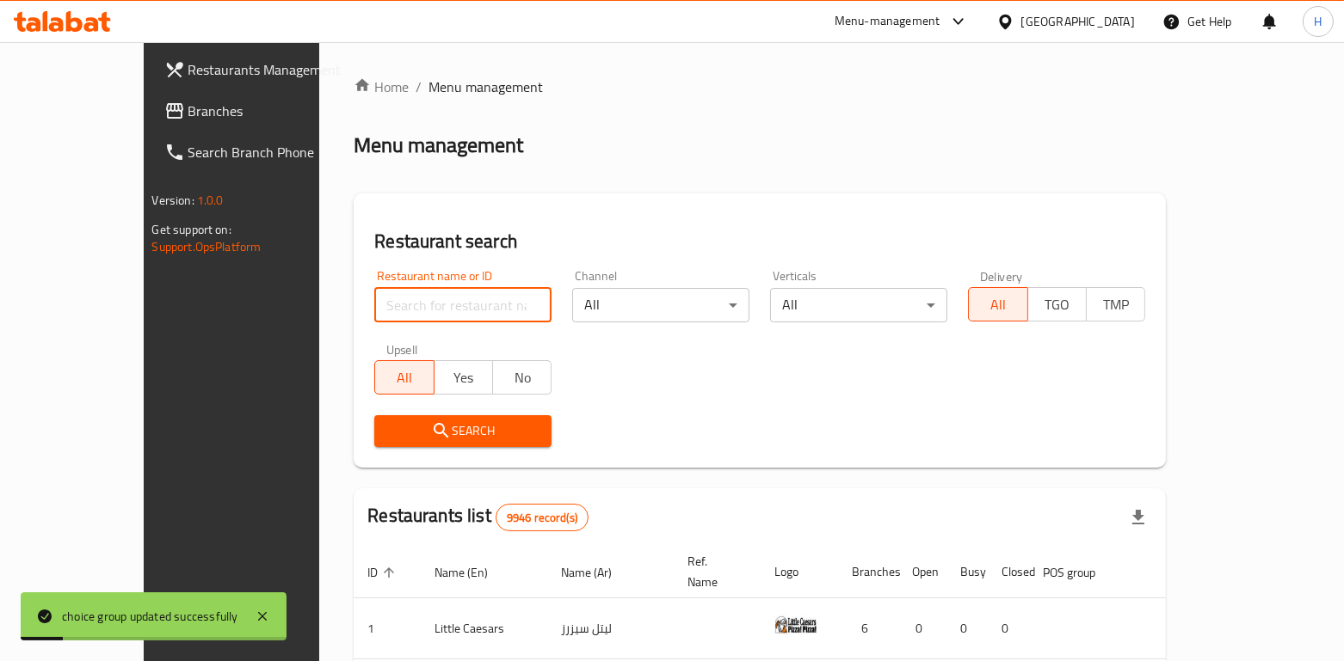
click at [374, 299] on input "search" at bounding box center [462, 305] width 177 height 34
type input "bb's"
click button "Search" at bounding box center [462, 431] width 177 height 32
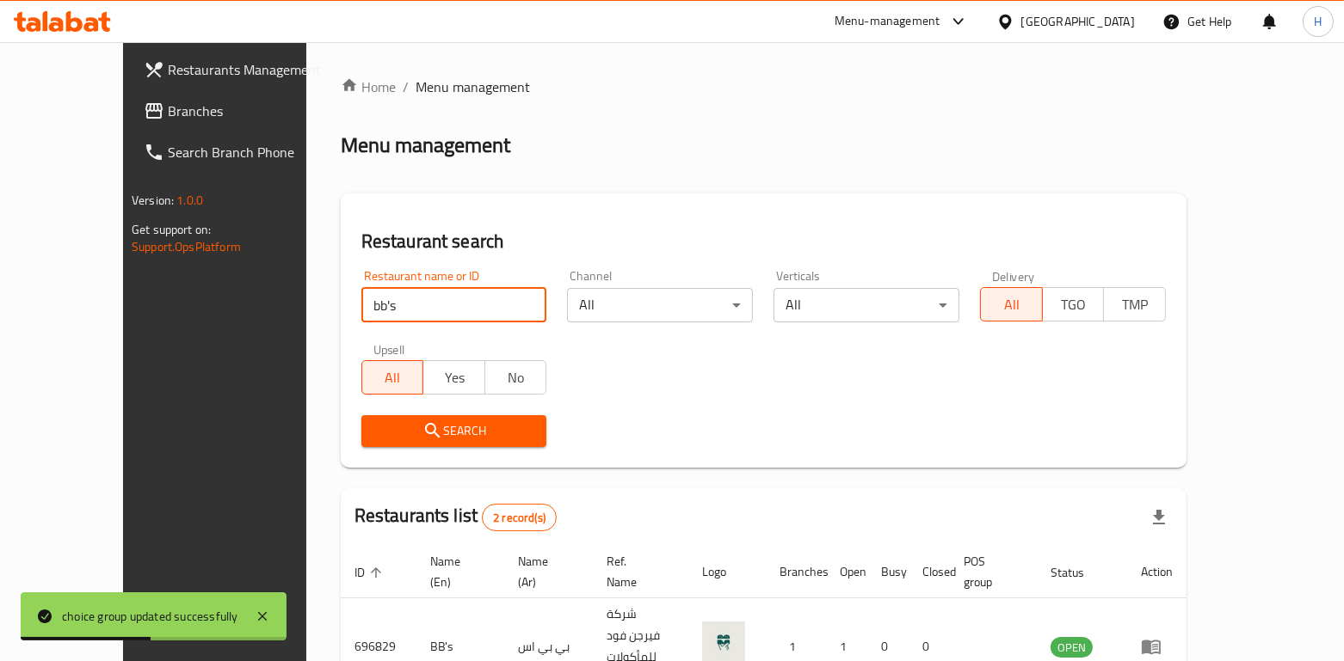
scroll to position [132, 0]
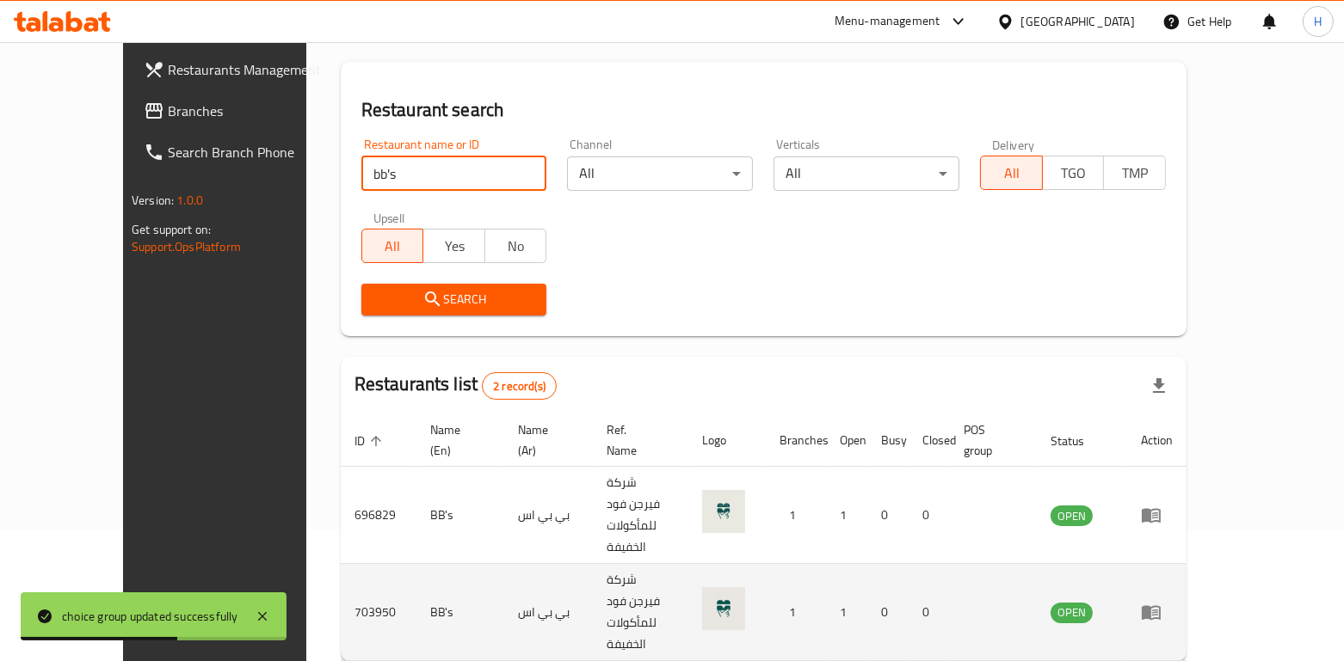
click at [1161, 602] on icon "enhanced table" at bounding box center [1151, 612] width 21 height 21
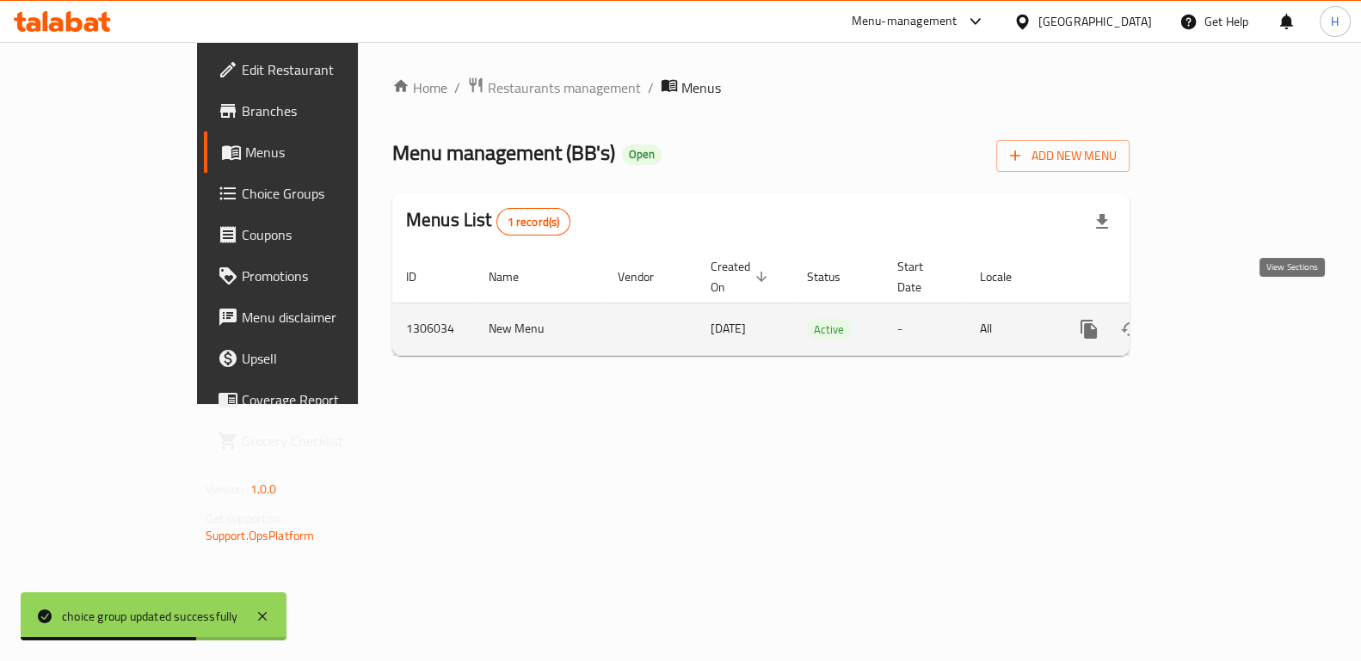
click at [1223, 319] on icon "enhanced table" at bounding box center [1213, 329] width 21 height 21
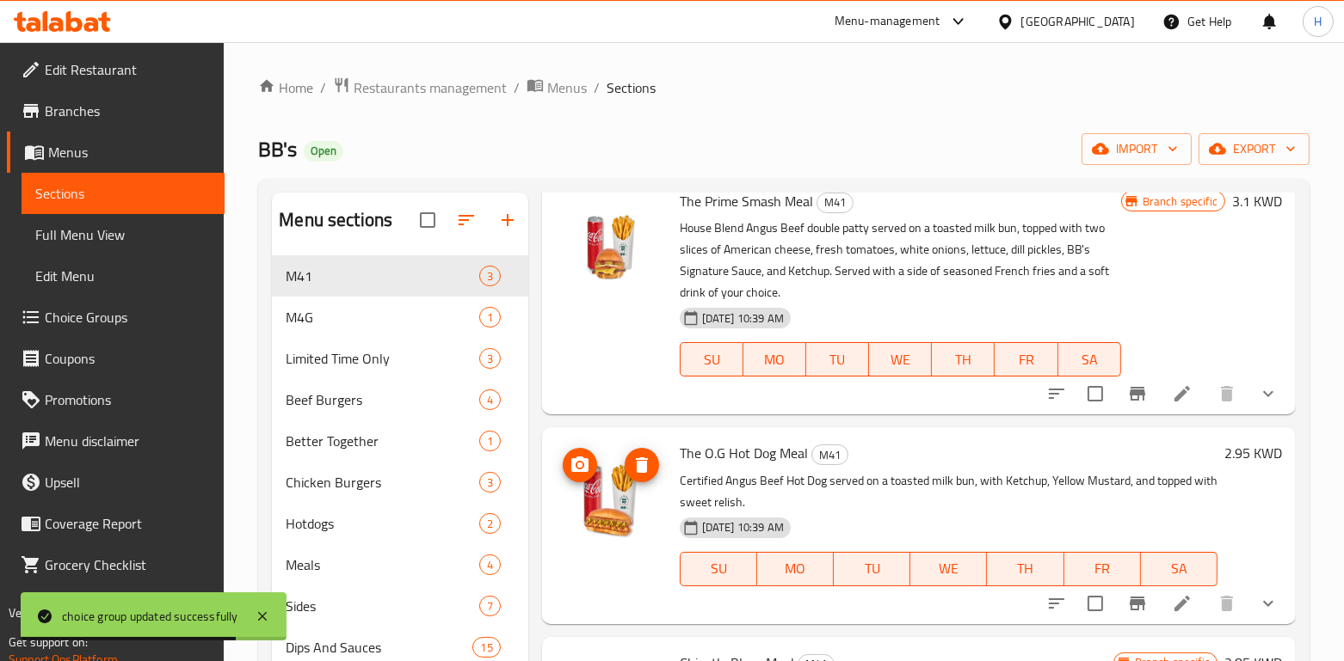
scroll to position [88, 0]
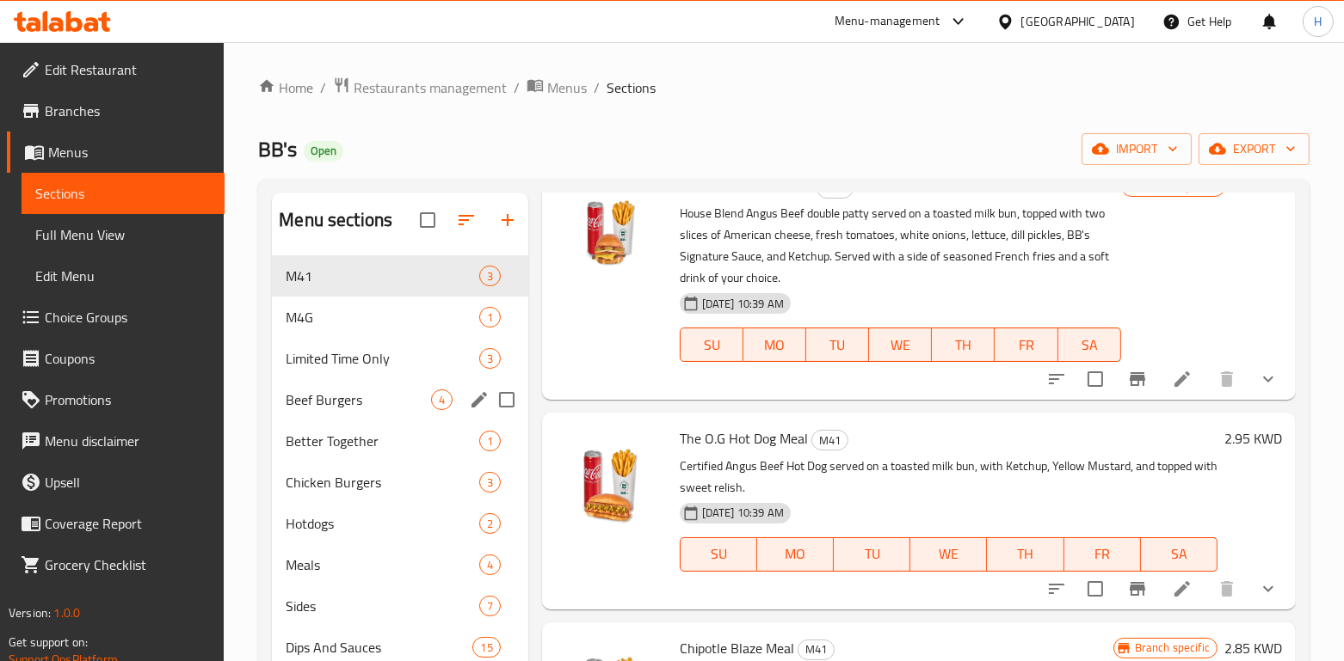
click at [319, 420] on div "Beef Burgers 4" at bounding box center [399, 399] width 255 height 41
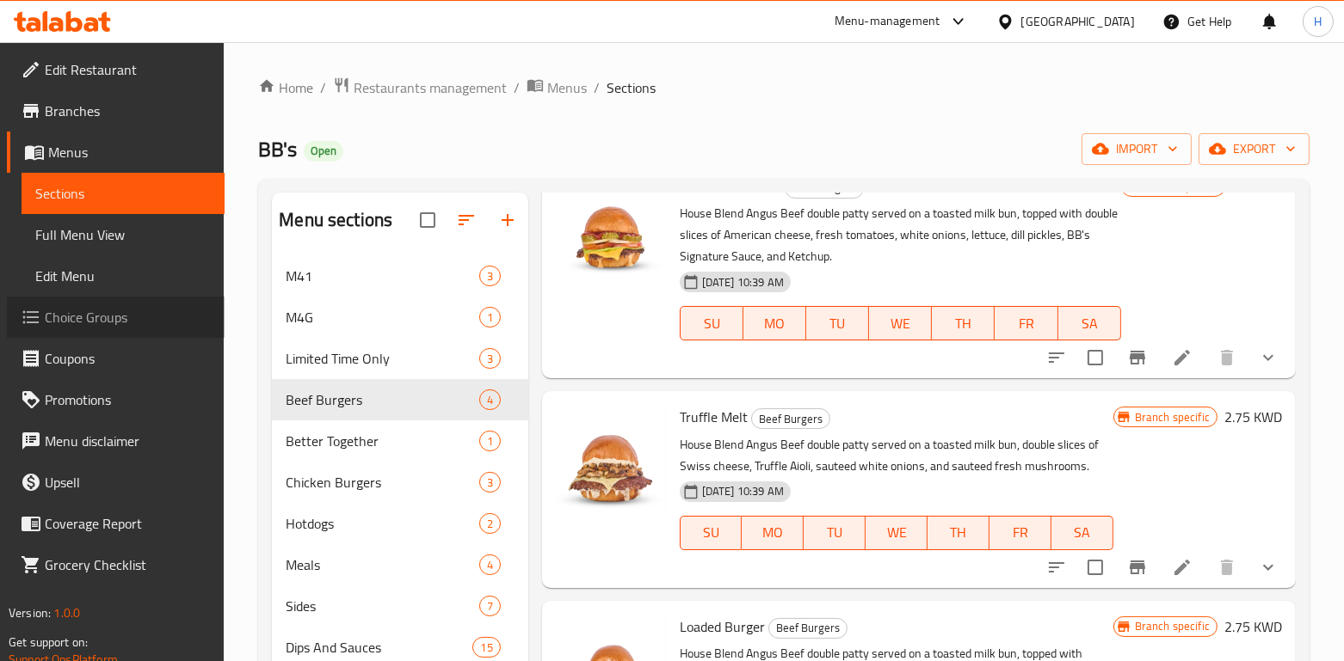
click at [98, 324] on span "Choice Groups" at bounding box center [128, 317] width 166 height 21
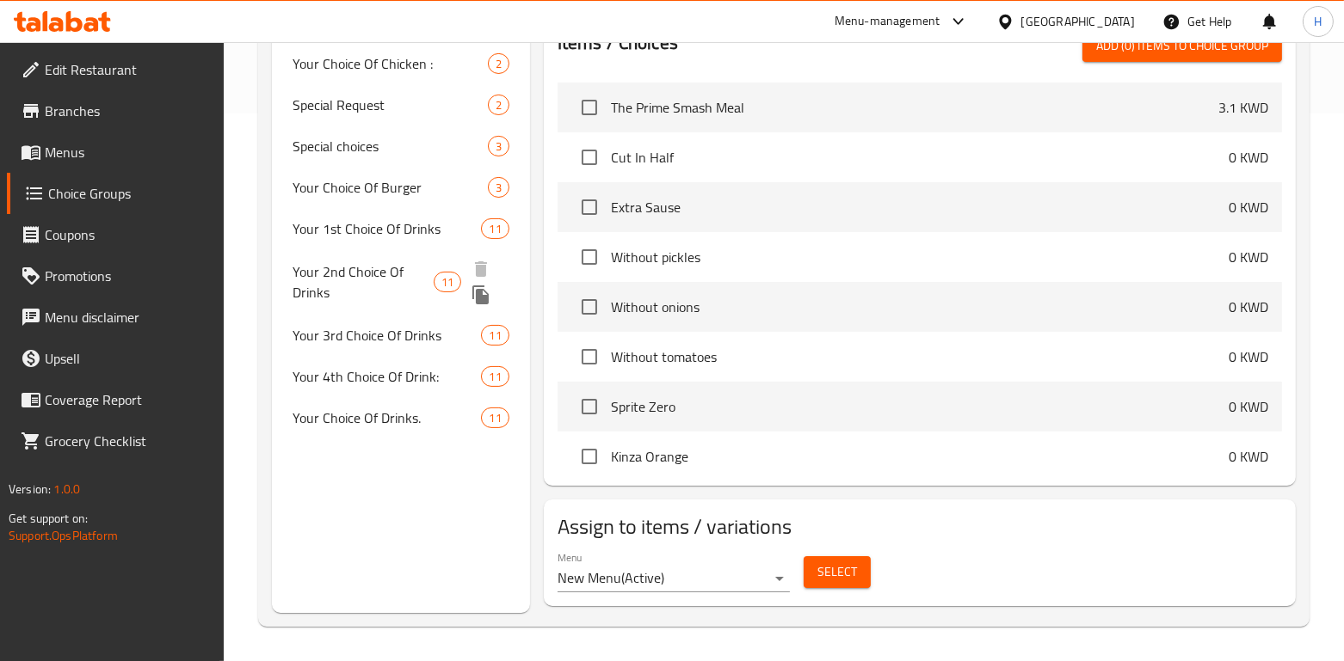
scroll to position [546, 0]
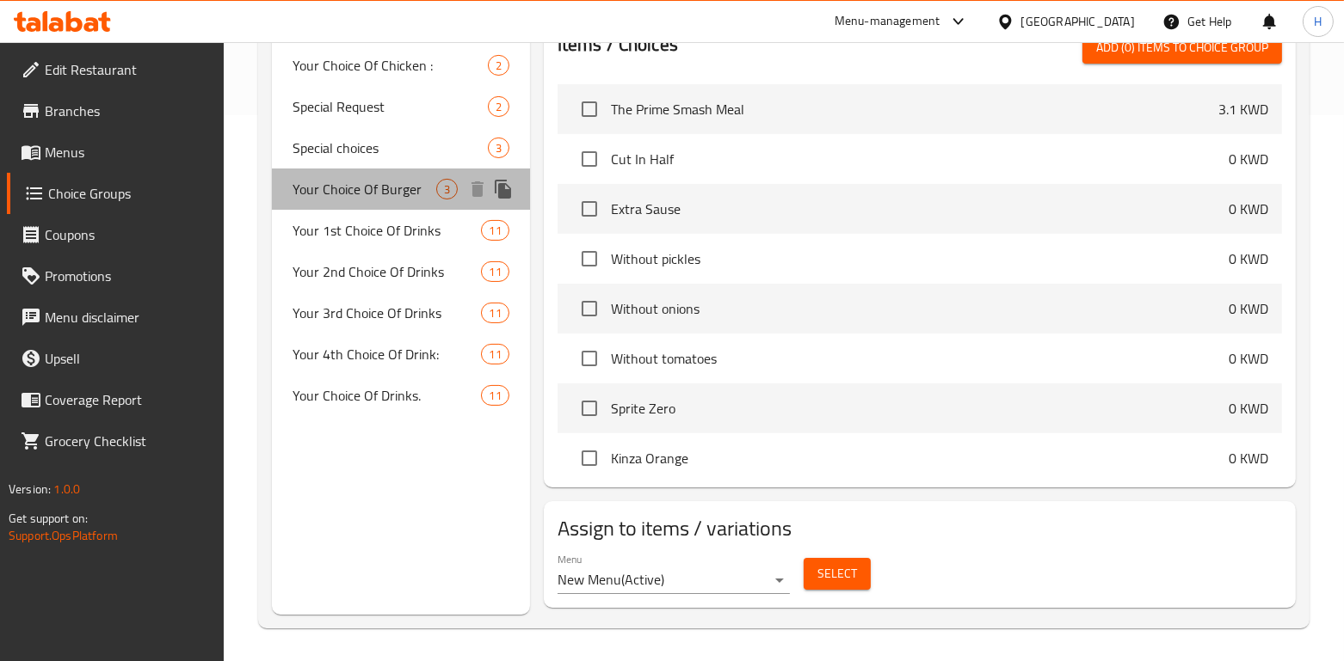
click at [369, 200] on span "Your Choice Of Burger" at bounding box center [363, 189] width 143 height 21
type input "Your Choice Of Burger"
type input "اختيارك من الكلاسيك"
type input "1"
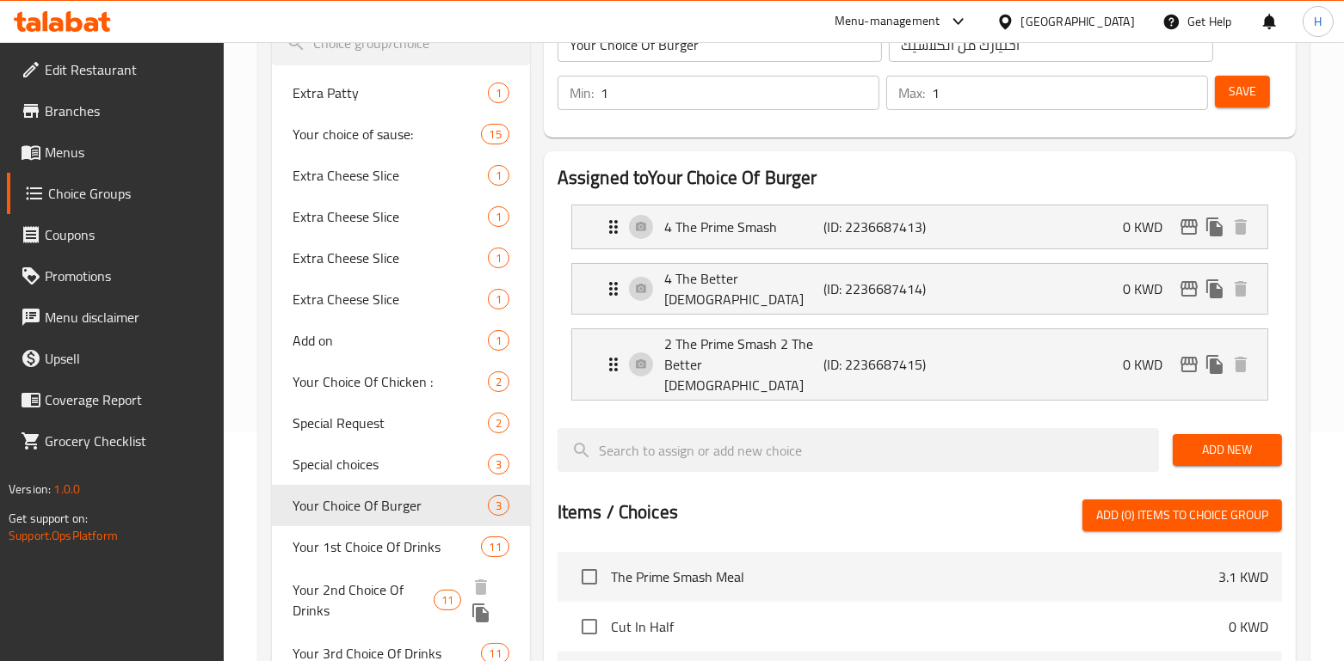
scroll to position [228, 0]
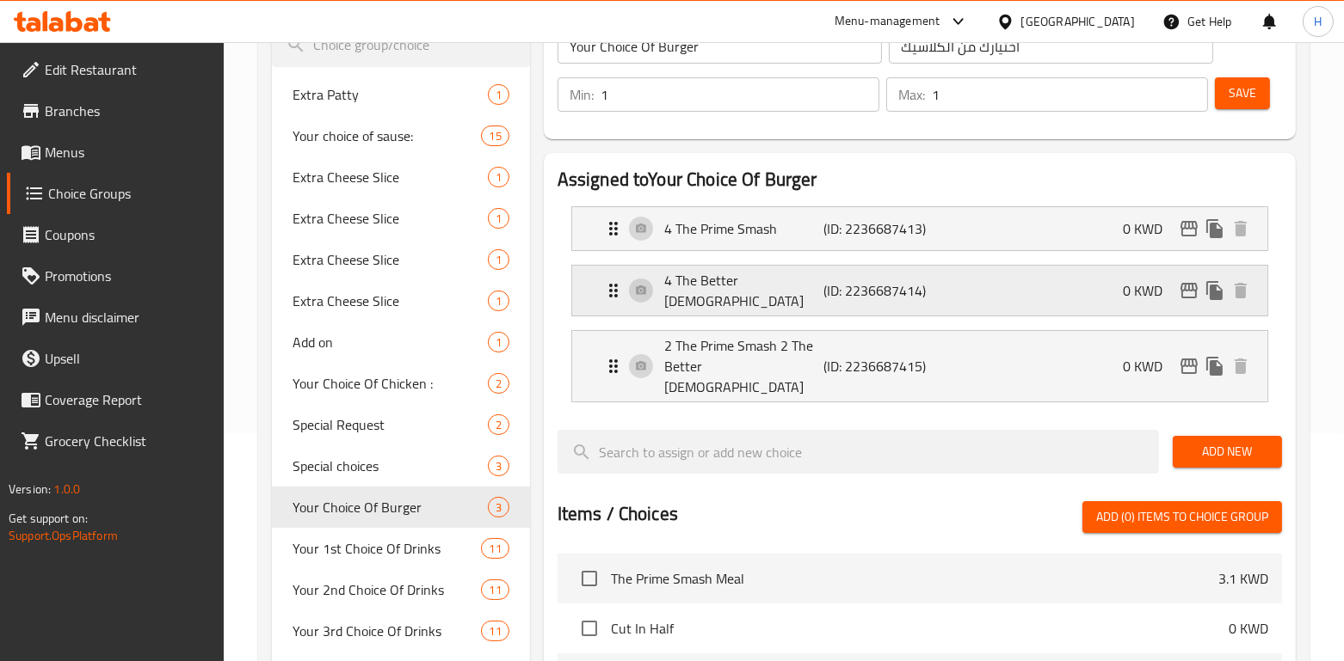
click at [740, 284] on p "4 The Better Chick" at bounding box center [744, 290] width 160 height 41
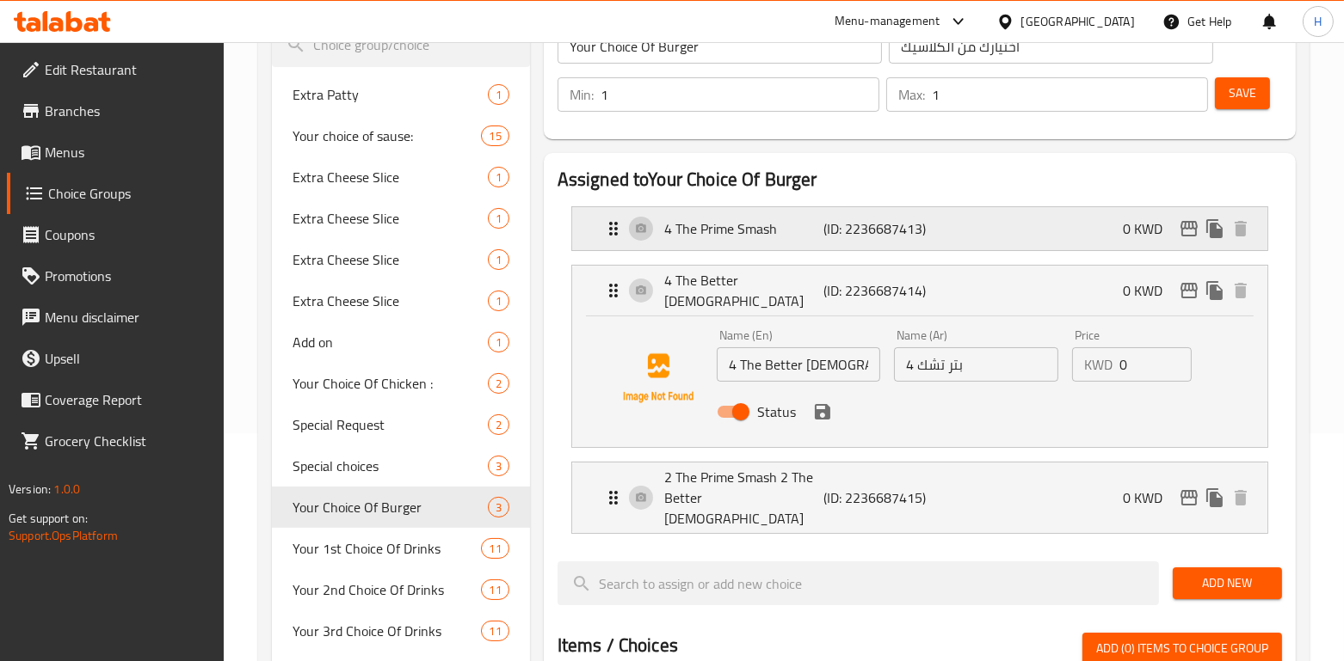
click at [736, 247] on div "4 The Prime Smash (ID: 2236687413) 0 KWD" at bounding box center [924, 228] width 643 height 43
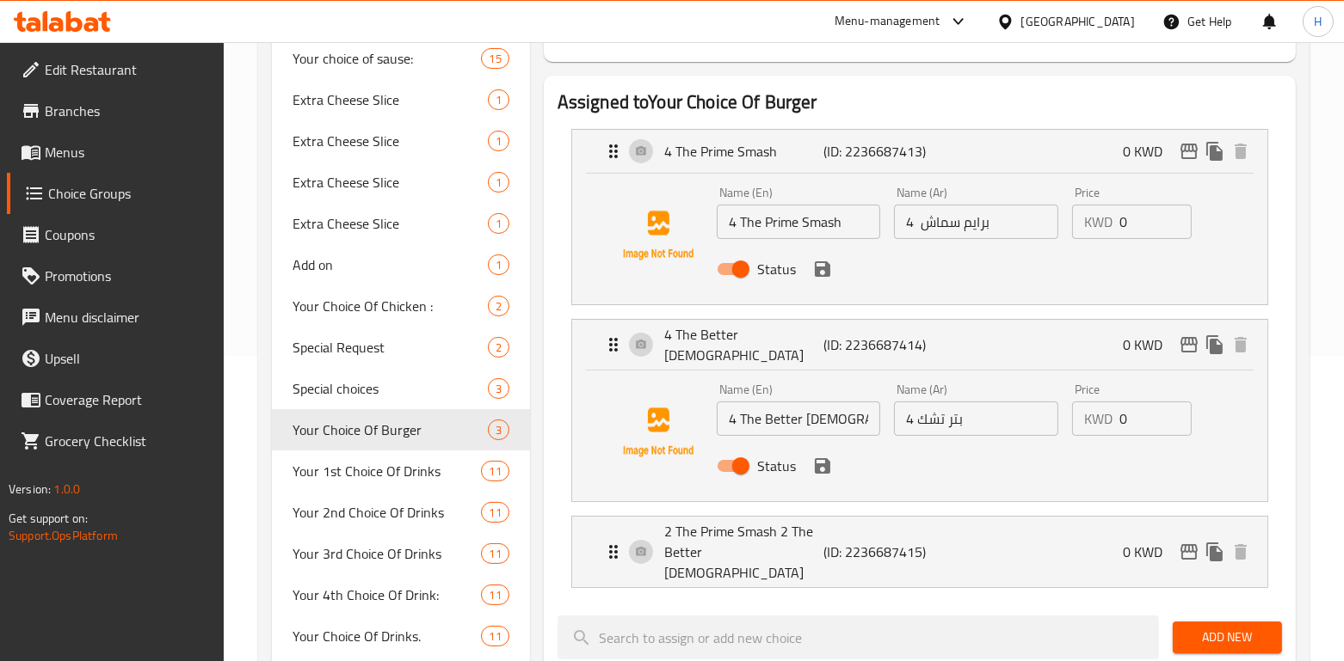
scroll to position [326, 0]
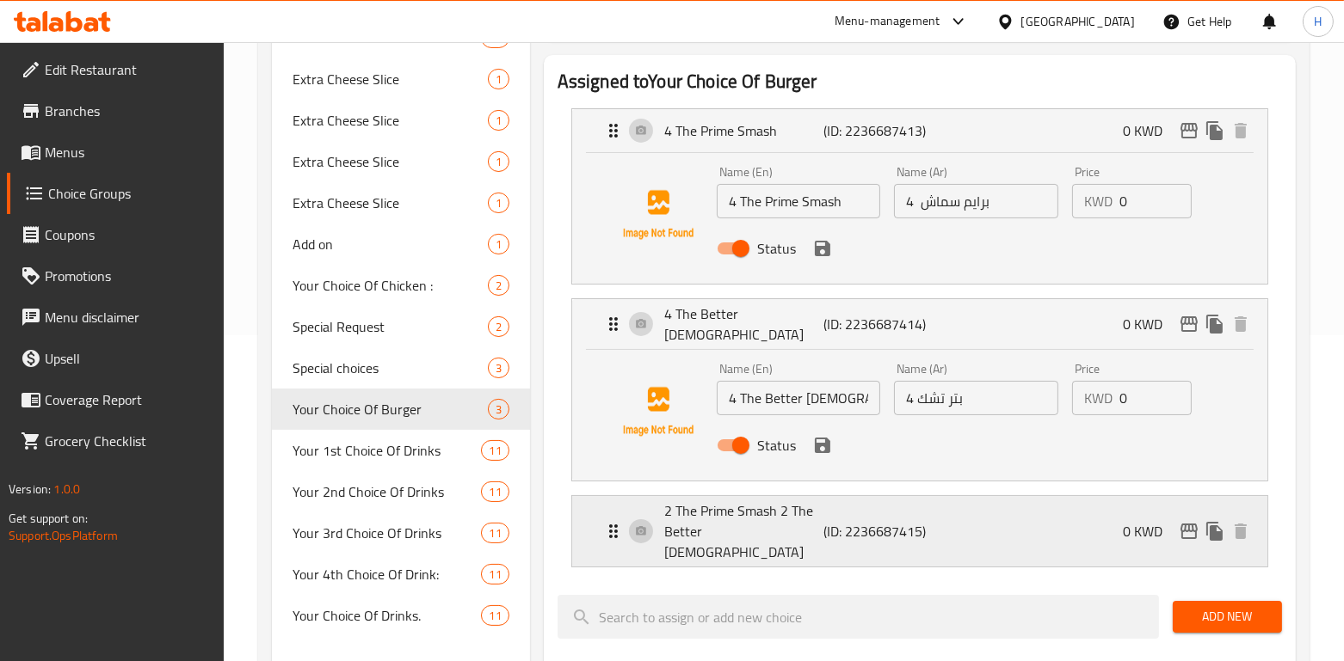
click at [901, 521] on p "(ID: 2236687415)" at bounding box center [877, 531] width 107 height 21
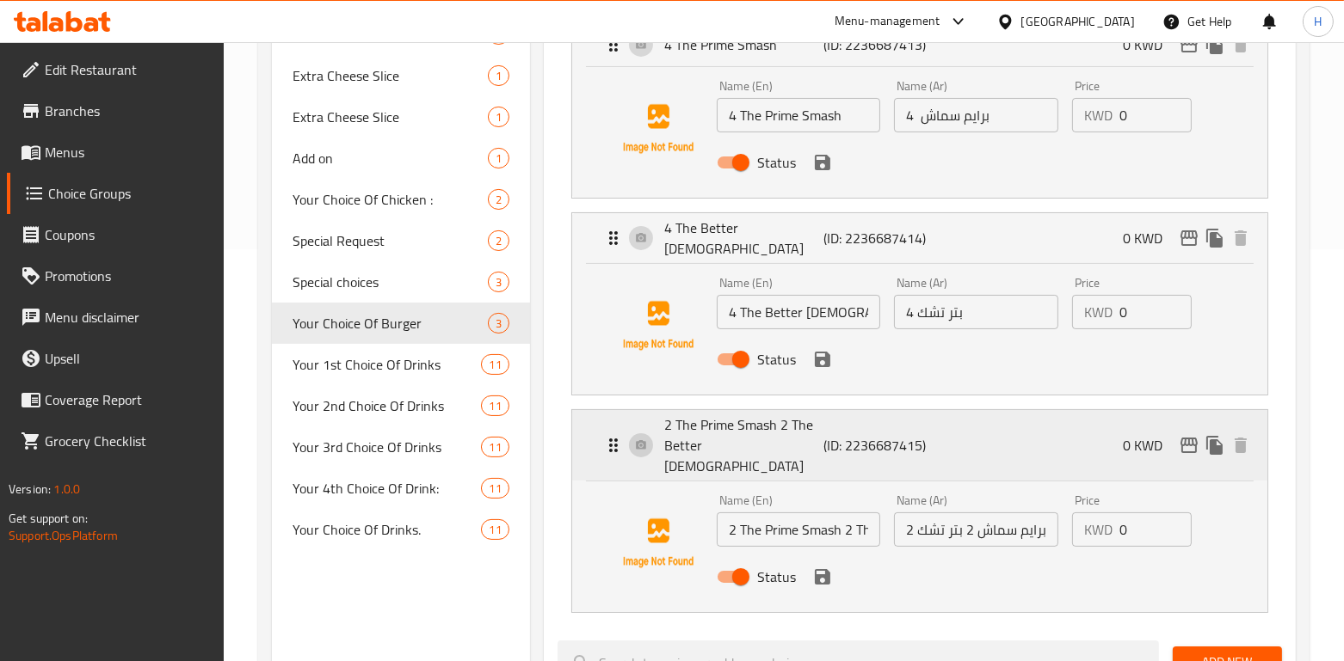
scroll to position [413, 0]
click at [824, 569] on icon "save" at bounding box center [822, 576] width 15 height 15
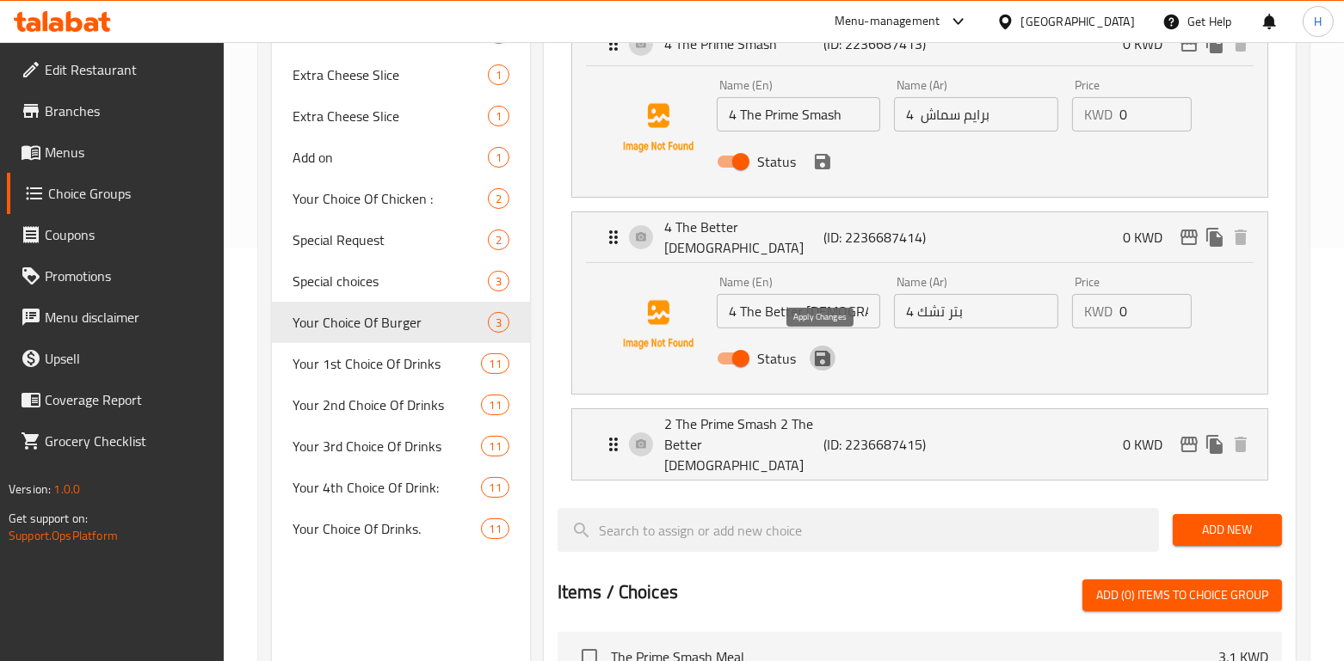
click at [818, 355] on icon "save" at bounding box center [822, 358] width 15 height 15
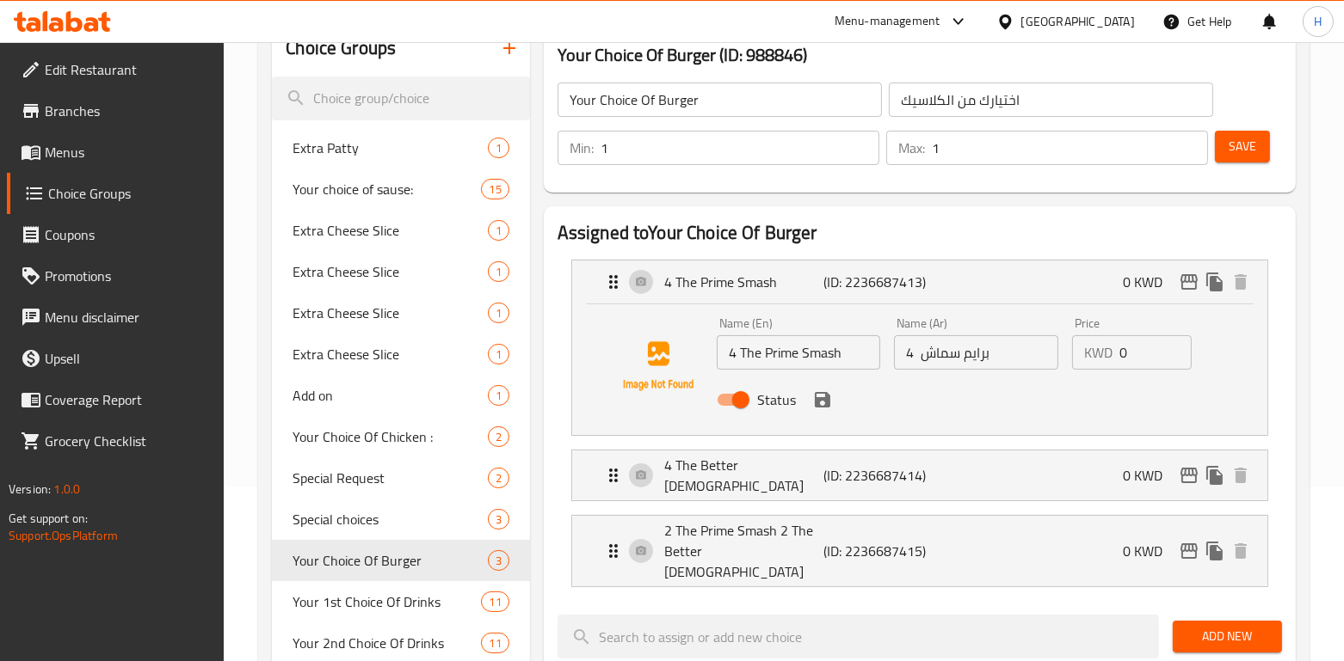
scroll to position [167, 0]
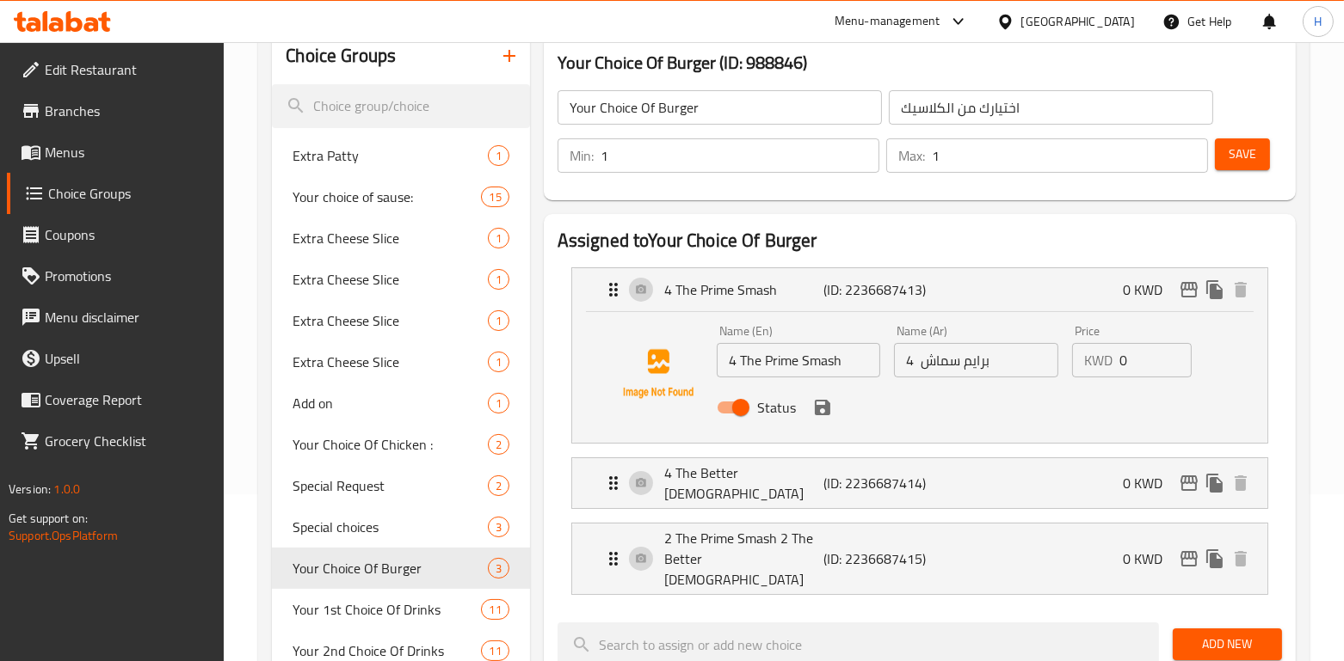
click at [818, 405] on icon "save" at bounding box center [822, 407] width 15 height 15
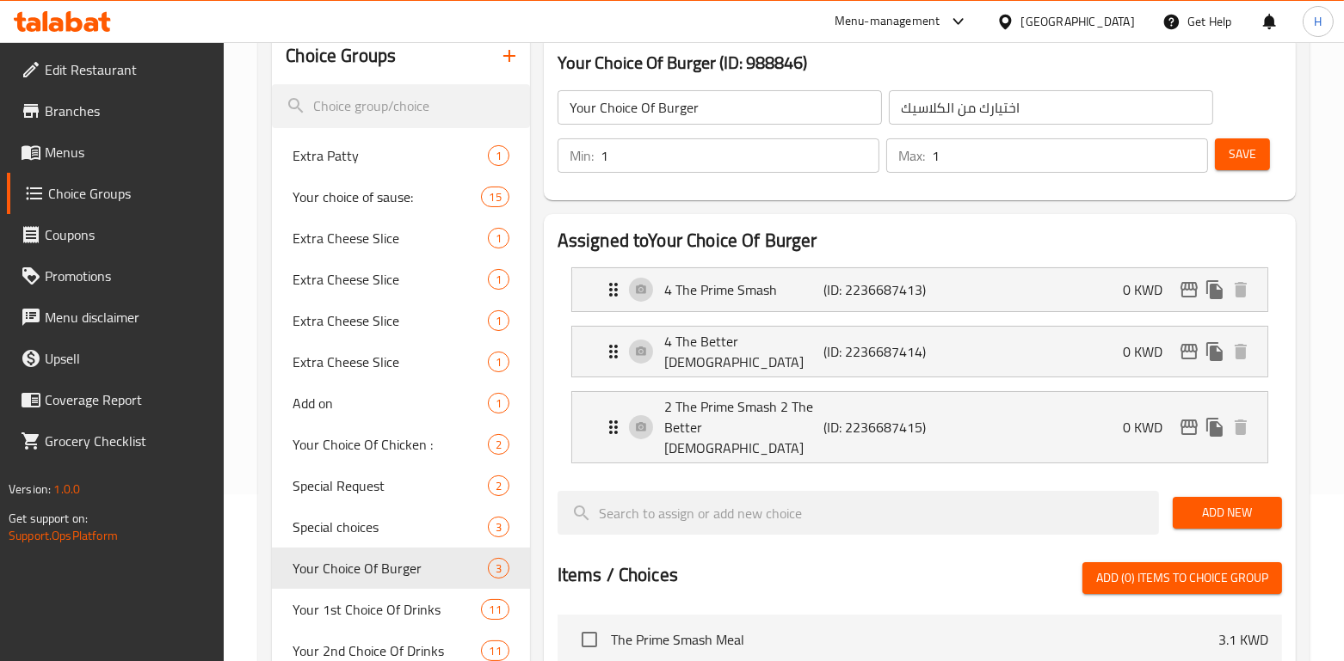
click at [1232, 144] on span "Save" at bounding box center [1242, 155] width 28 height 22
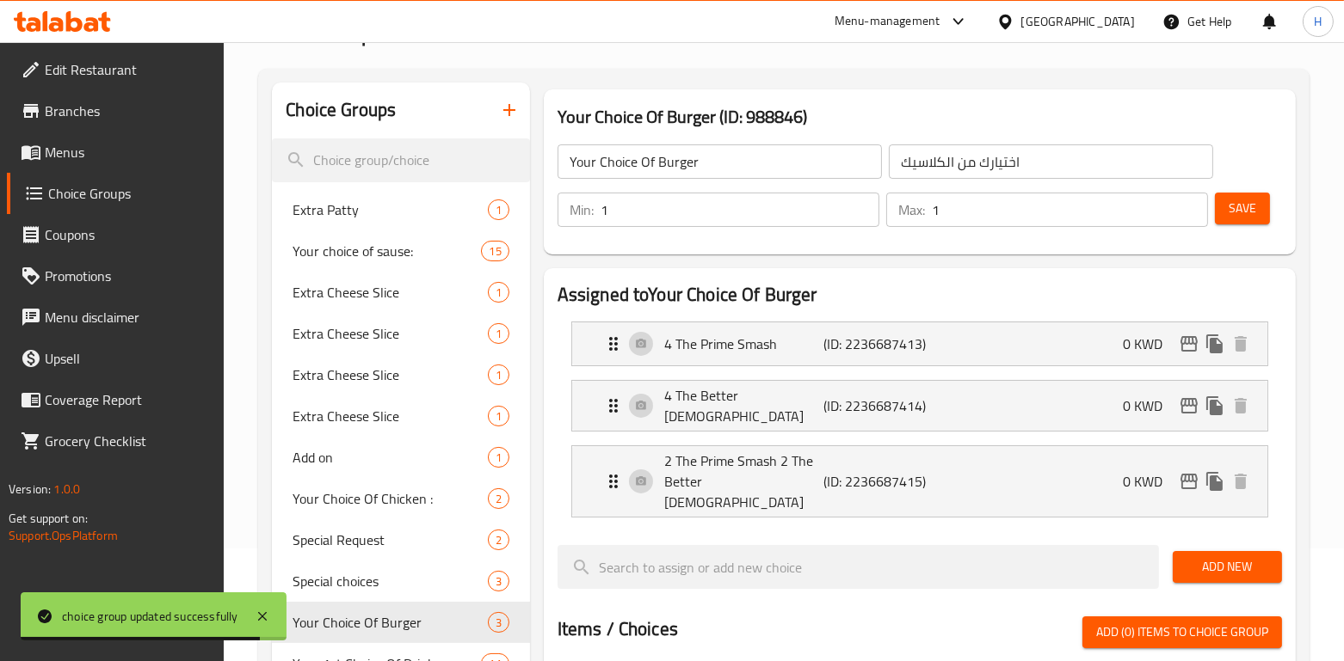
scroll to position [127, 0]
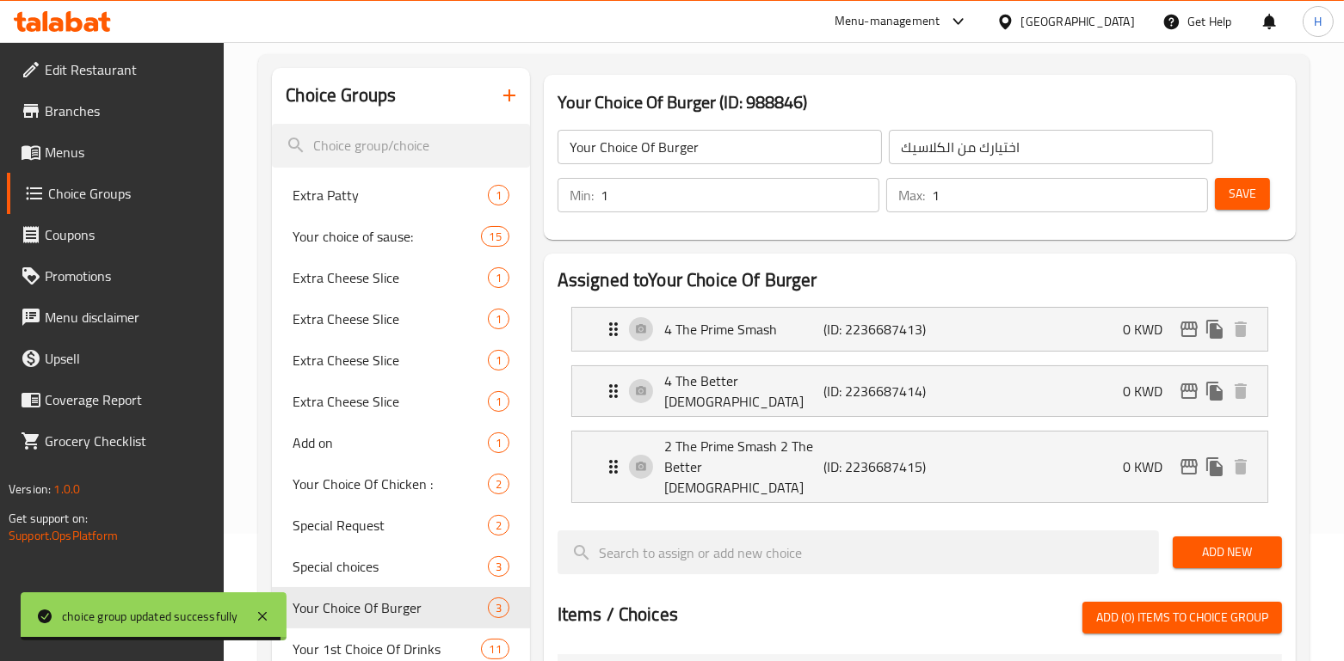
click at [1244, 175] on div "Save" at bounding box center [1241, 195] width 60 height 41
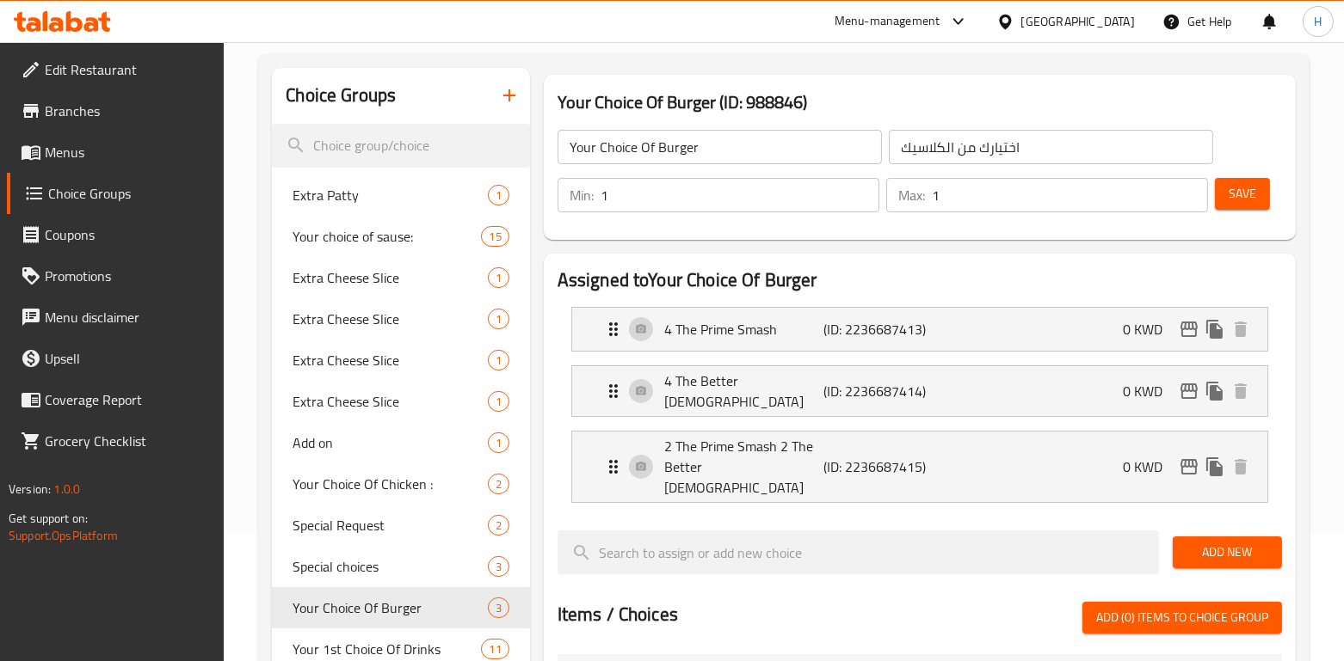
click at [1240, 200] on span "Save" at bounding box center [1242, 194] width 28 height 22
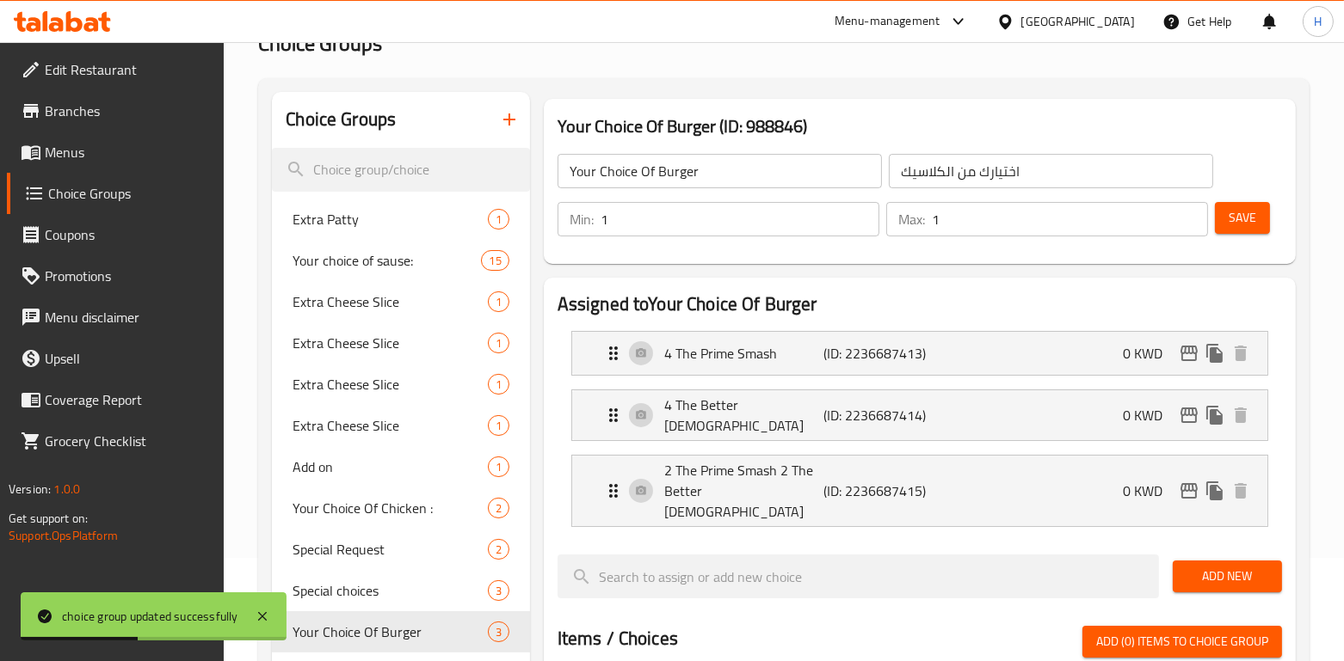
scroll to position [0, 0]
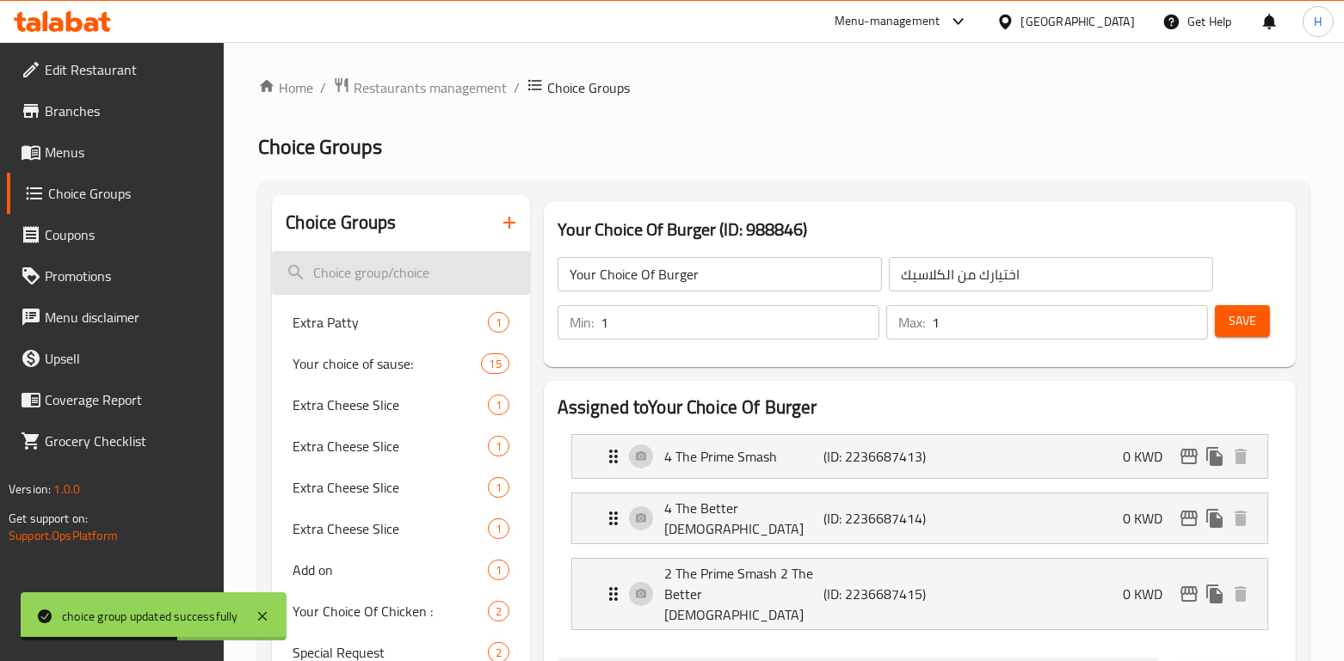
click at [388, 268] on input "search" at bounding box center [400, 273] width 257 height 44
paste input "BB's Fries"
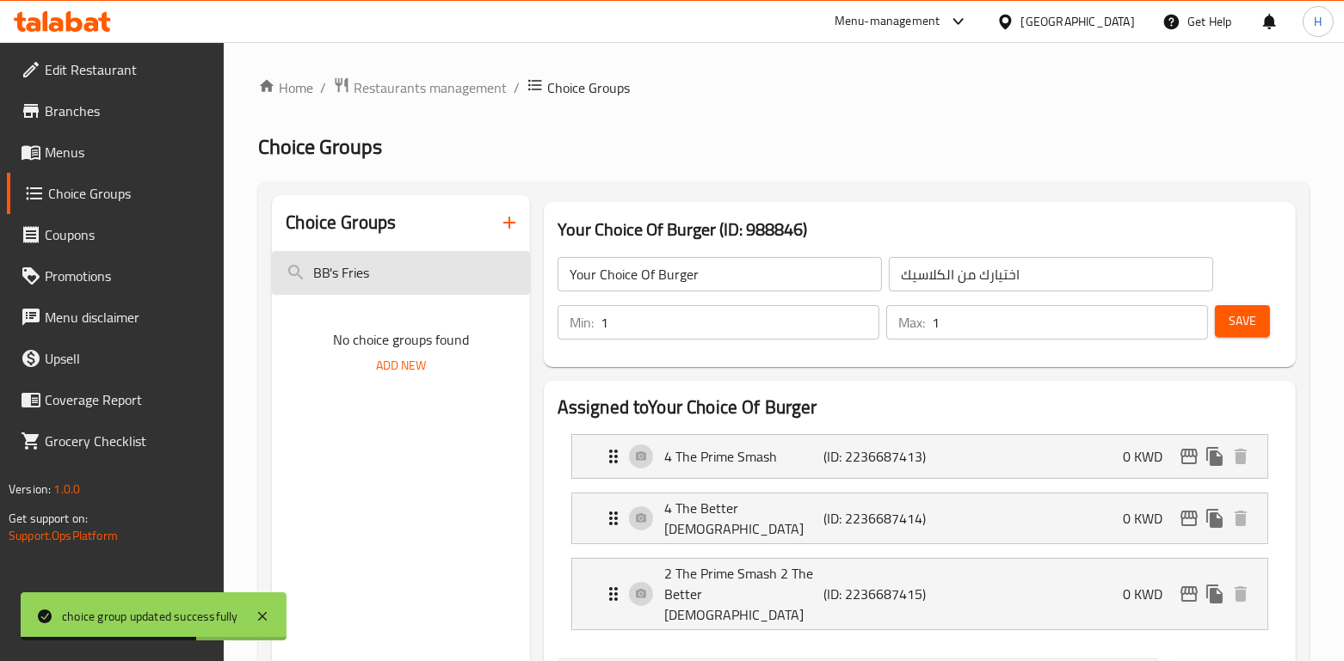
type input "BB's Fries"
drag, startPoint x: 388, startPoint y: 268, endPoint x: 126, endPoint y: 261, distance: 262.5
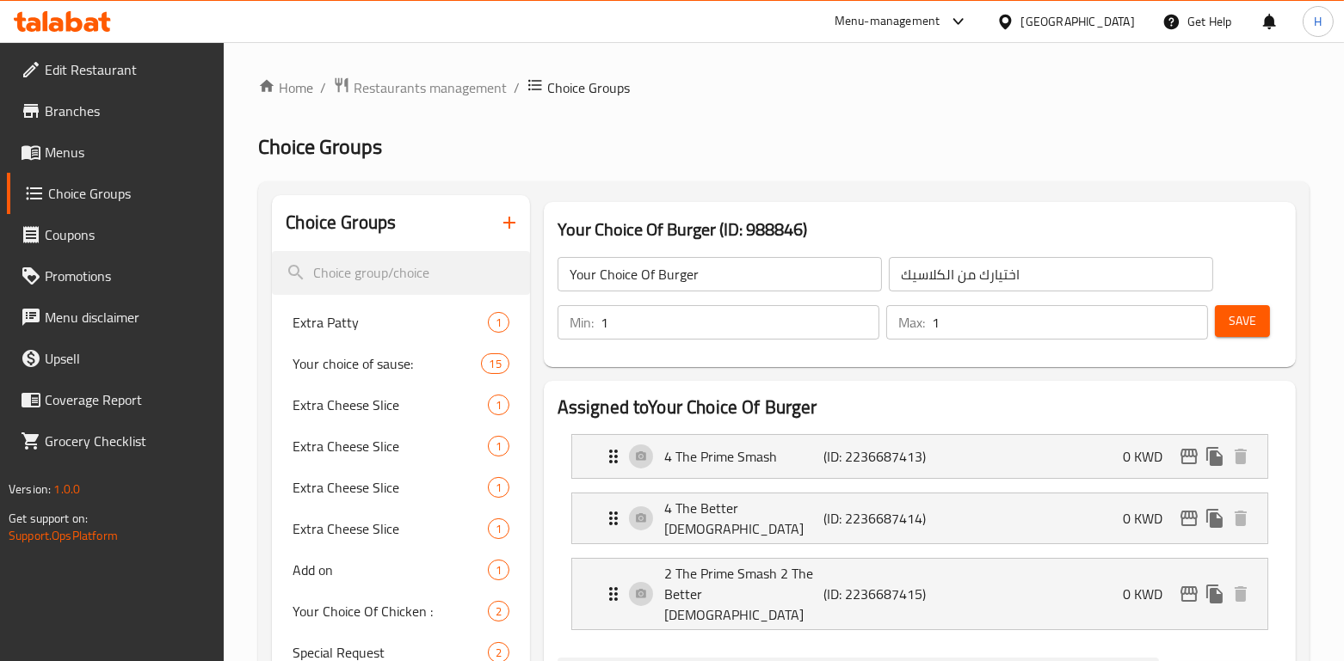
click at [115, 149] on span "Menus" at bounding box center [128, 152] width 166 height 21
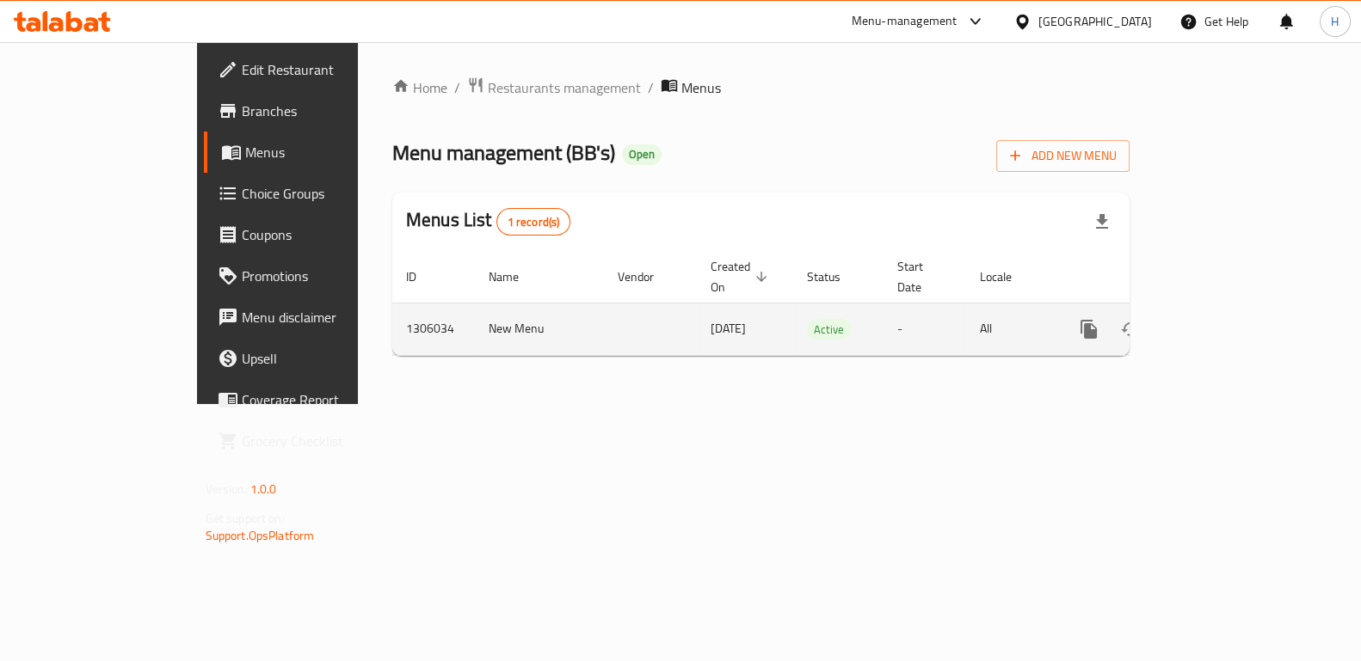
click at [1223, 319] on icon "enhanced table" at bounding box center [1213, 329] width 21 height 21
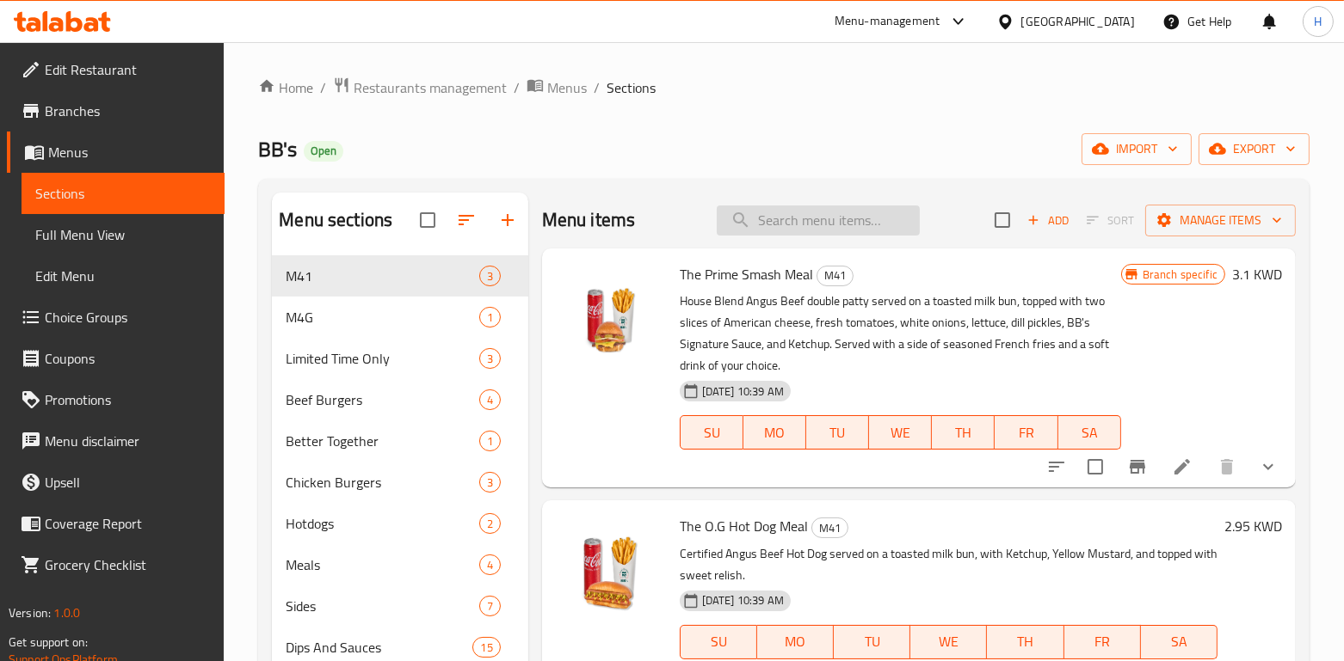
click at [755, 231] on input "search" at bounding box center [818, 221] width 203 height 30
paste input "BB's Fries"
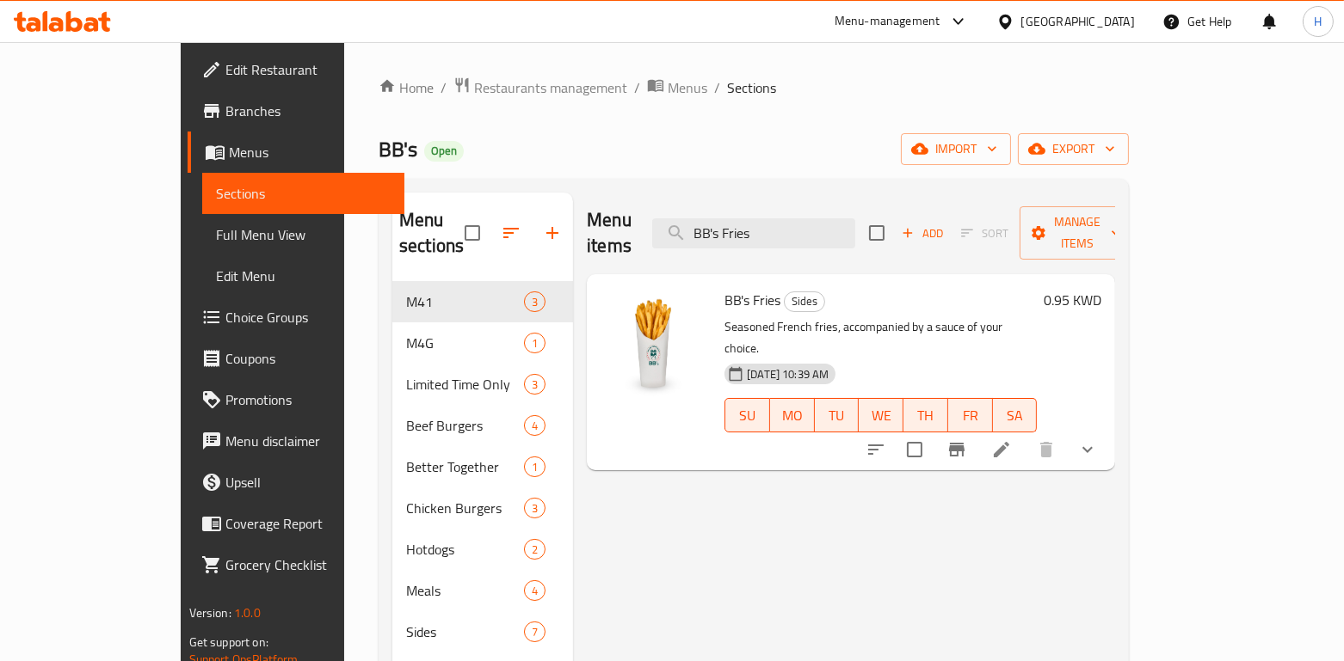
type input "BB's Fries"
click at [225, 311] on span "Choice Groups" at bounding box center [308, 317] width 166 height 21
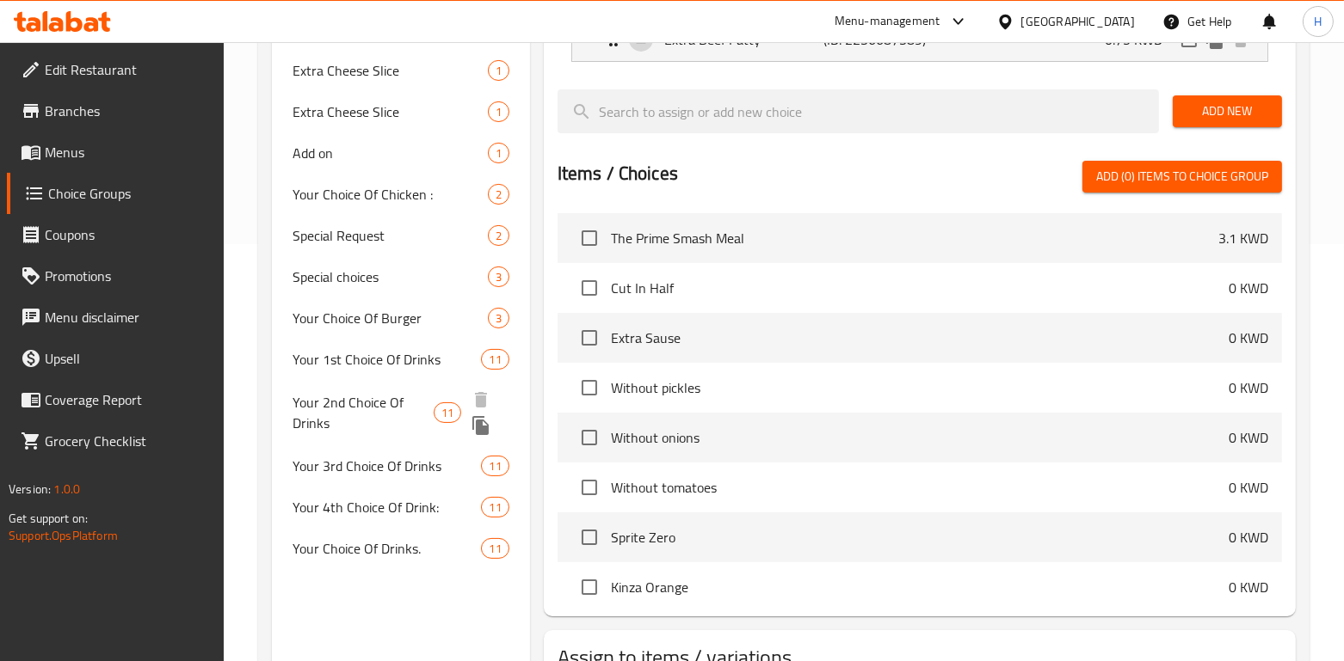
scroll to position [424, 0]
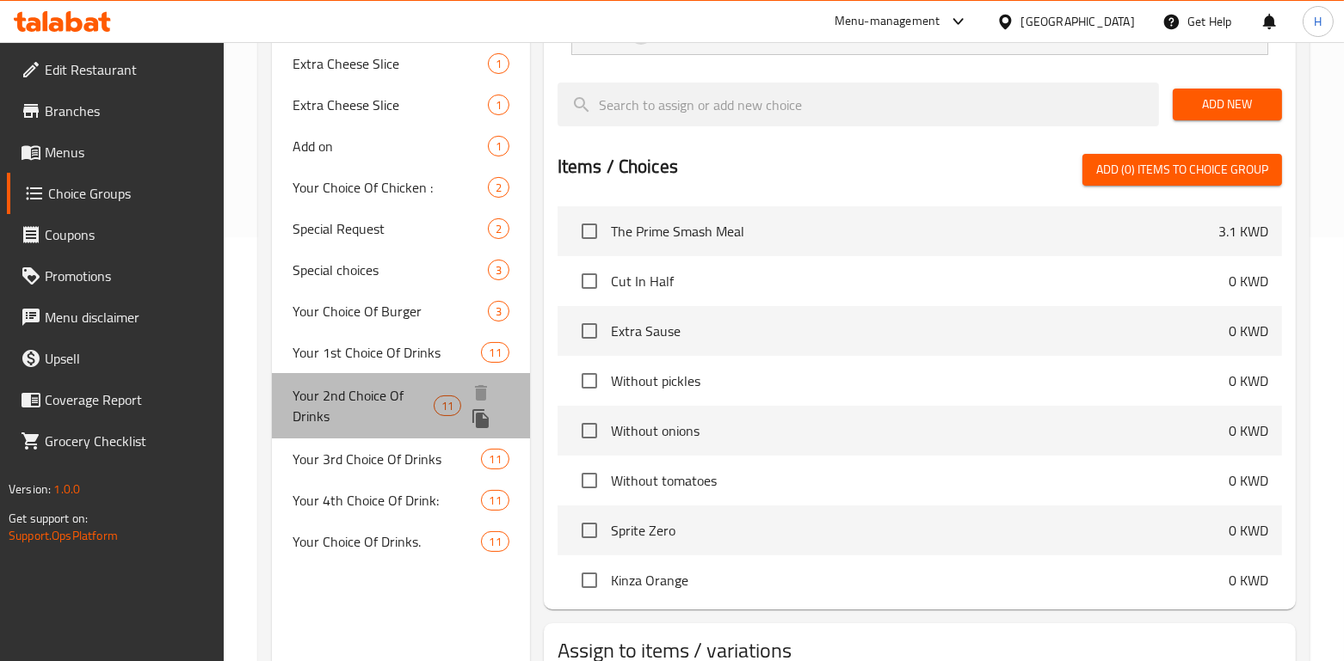
click at [341, 409] on span "Your 2nd Choice Of Drinks" at bounding box center [362, 405] width 140 height 41
type input "Your 2nd Choice Of Drinks"
type input "اختيارك الثاني من المشروبات"
type input "1"
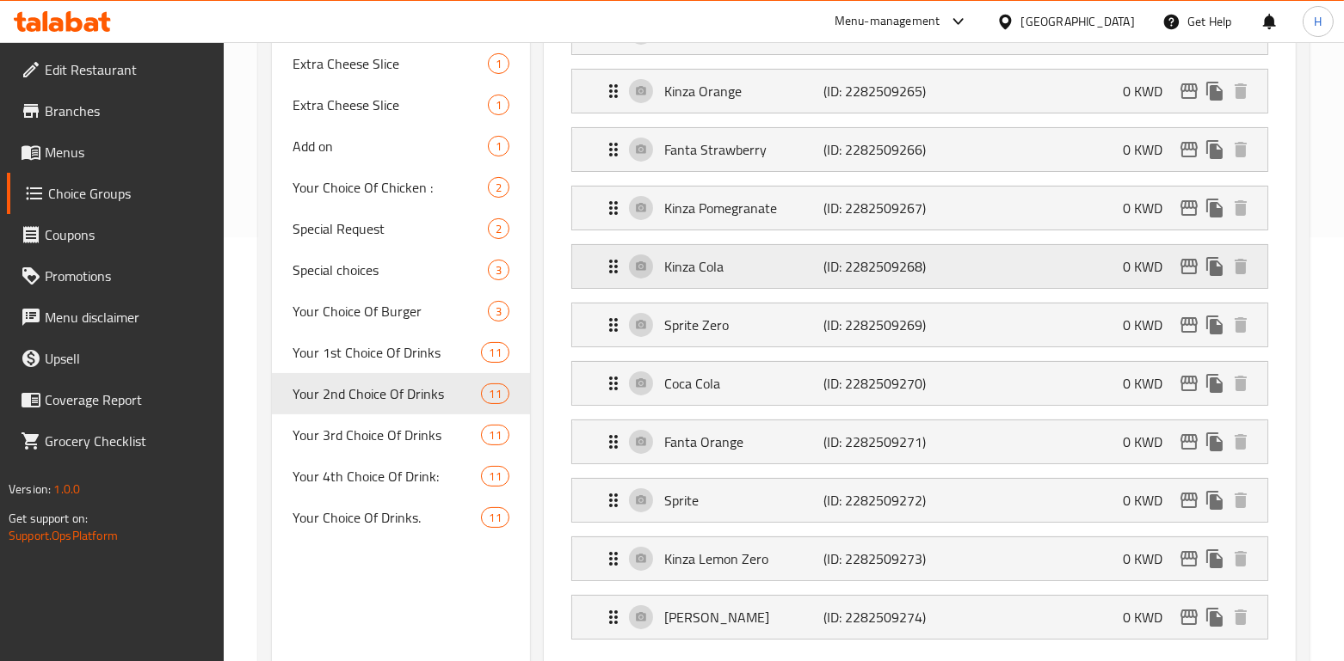
click at [777, 269] on p "Kinza Cola" at bounding box center [744, 266] width 160 height 21
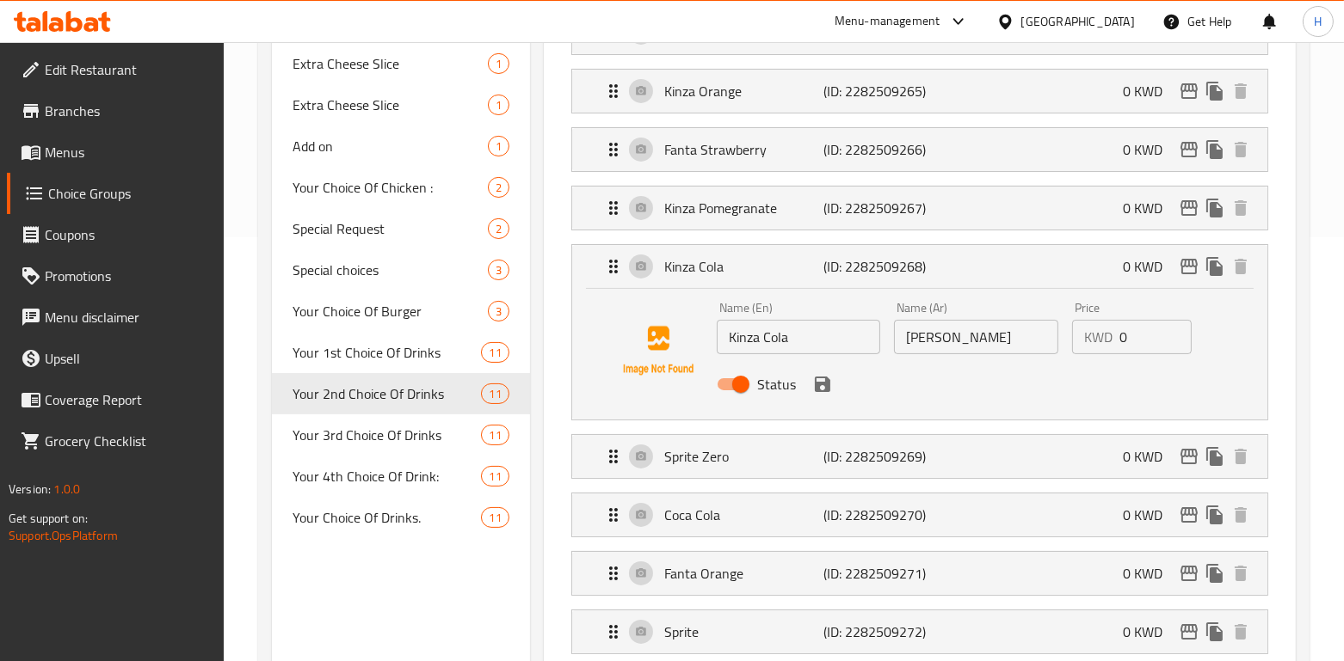
click at [748, 289] on div "Name (En) Kinza Cola Name (En) Name (Ar) كينزا كولا Name (Ar) Price KWD 0 Price…" at bounding box center [919, 354] width 695 height 131
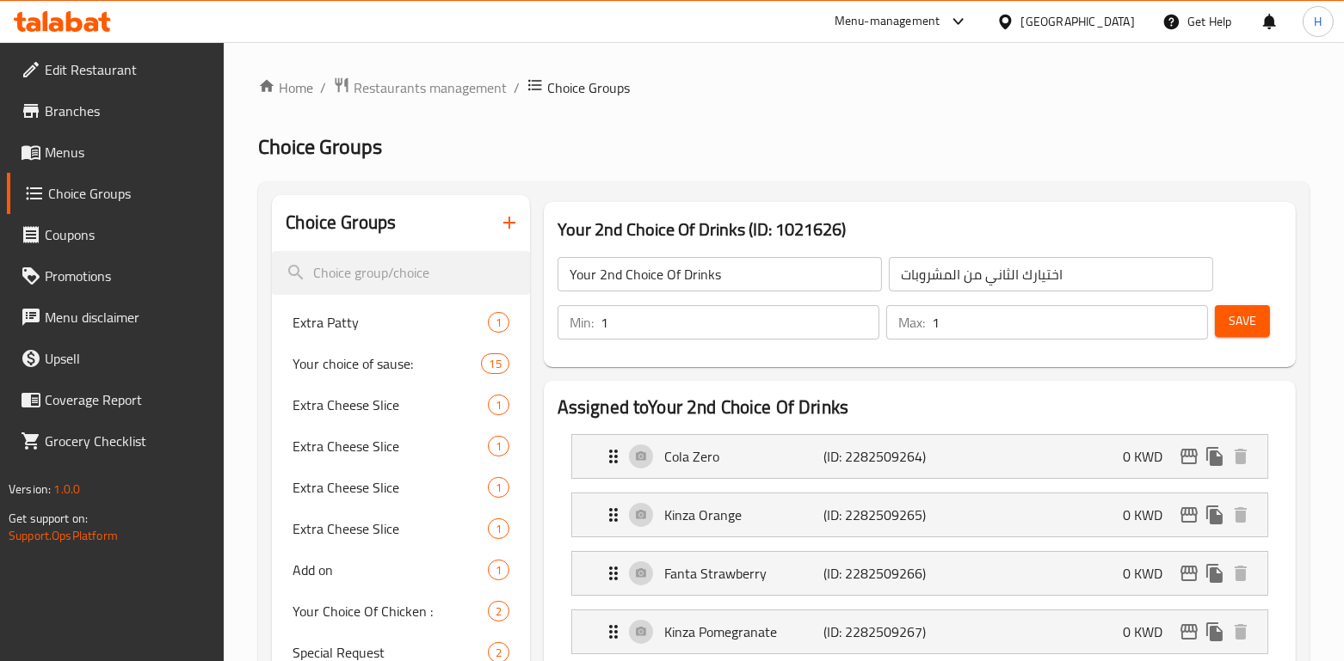
click at [86, 144] on span "Menus" at bounding box center [128, 152] width 166 height 21
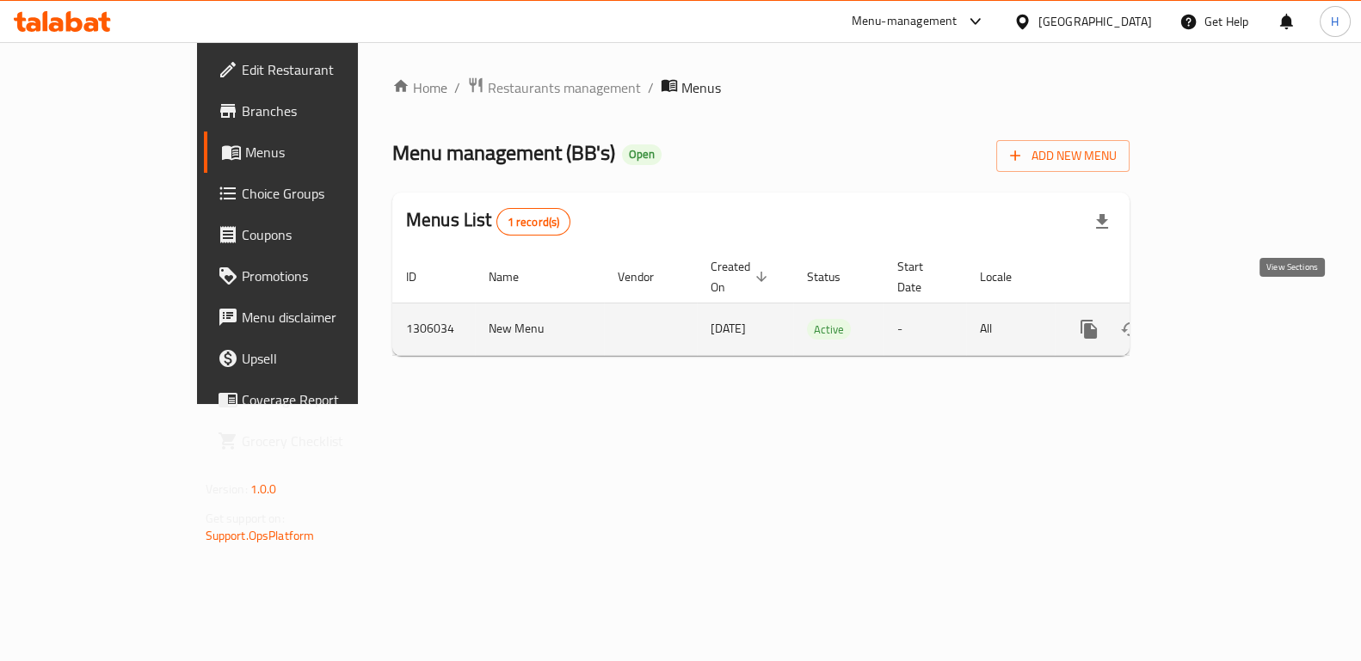
click at [1223, 319] on icon "enhanced table" at bounding box center [1213, 329] width 21 height 21
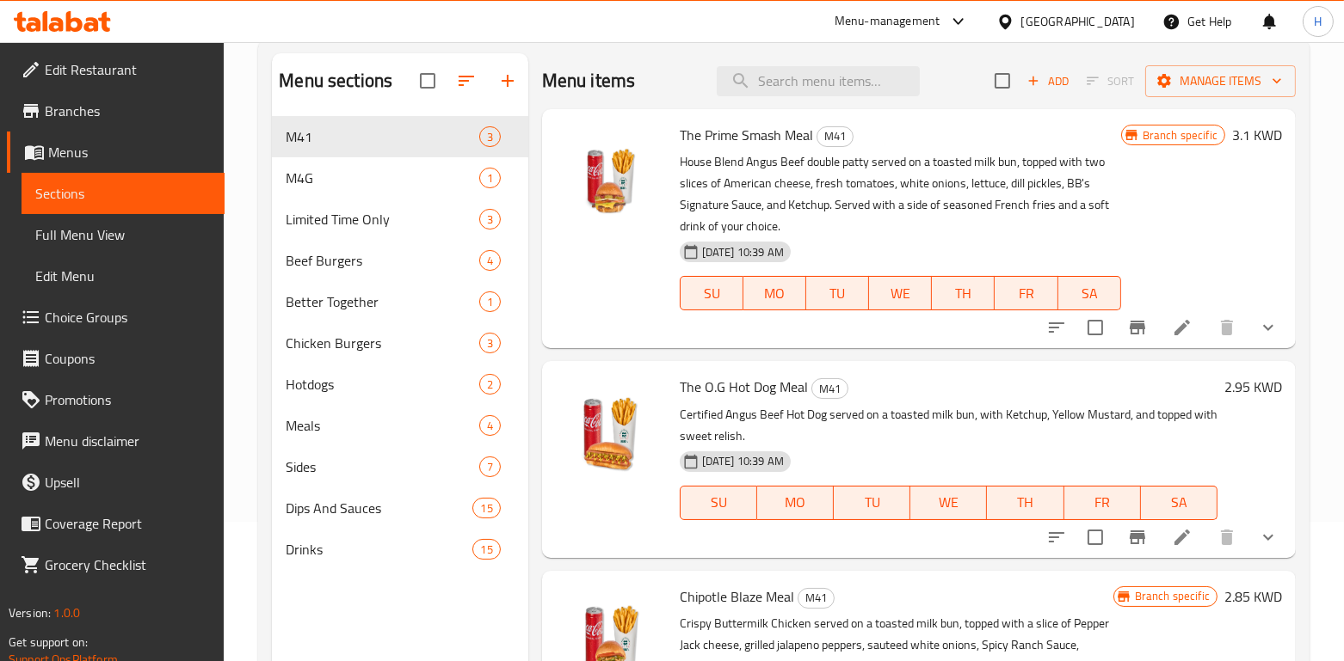
scroll to position [124, 0]
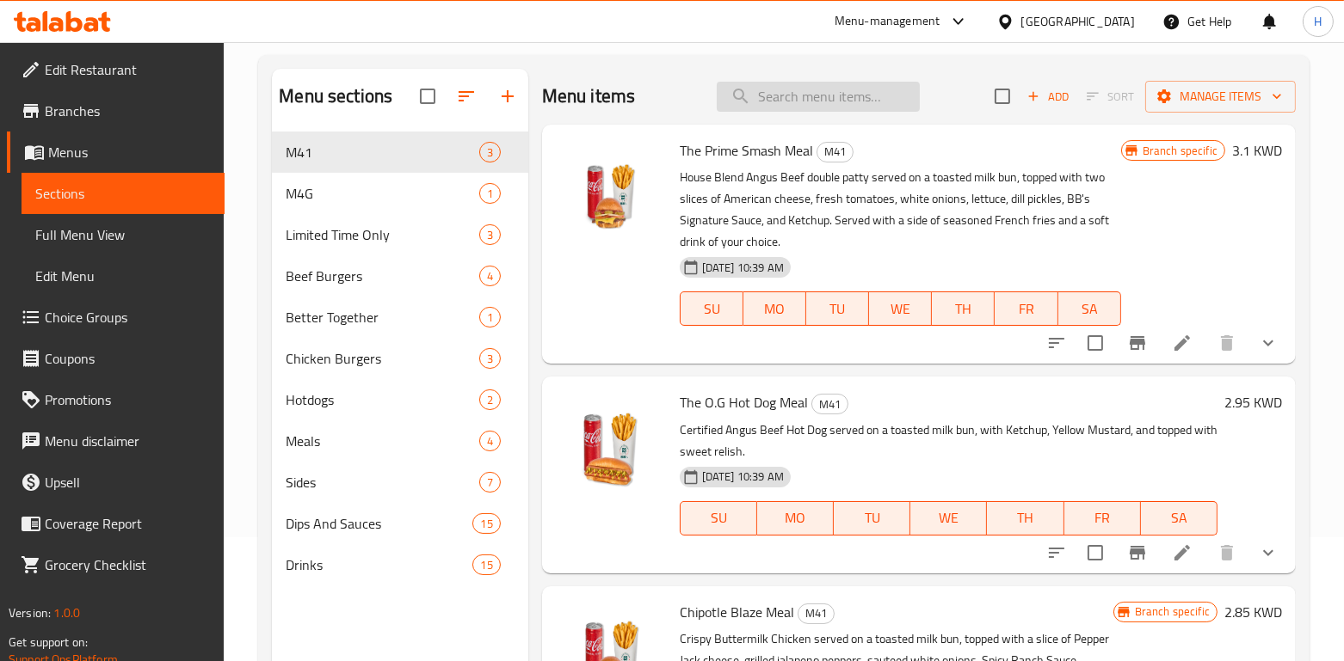
click at [803, 95] on input "search" at bounding box center [818, 97] width 203 height 30
paste input "BB's Fries"
type input "BB's Fries"
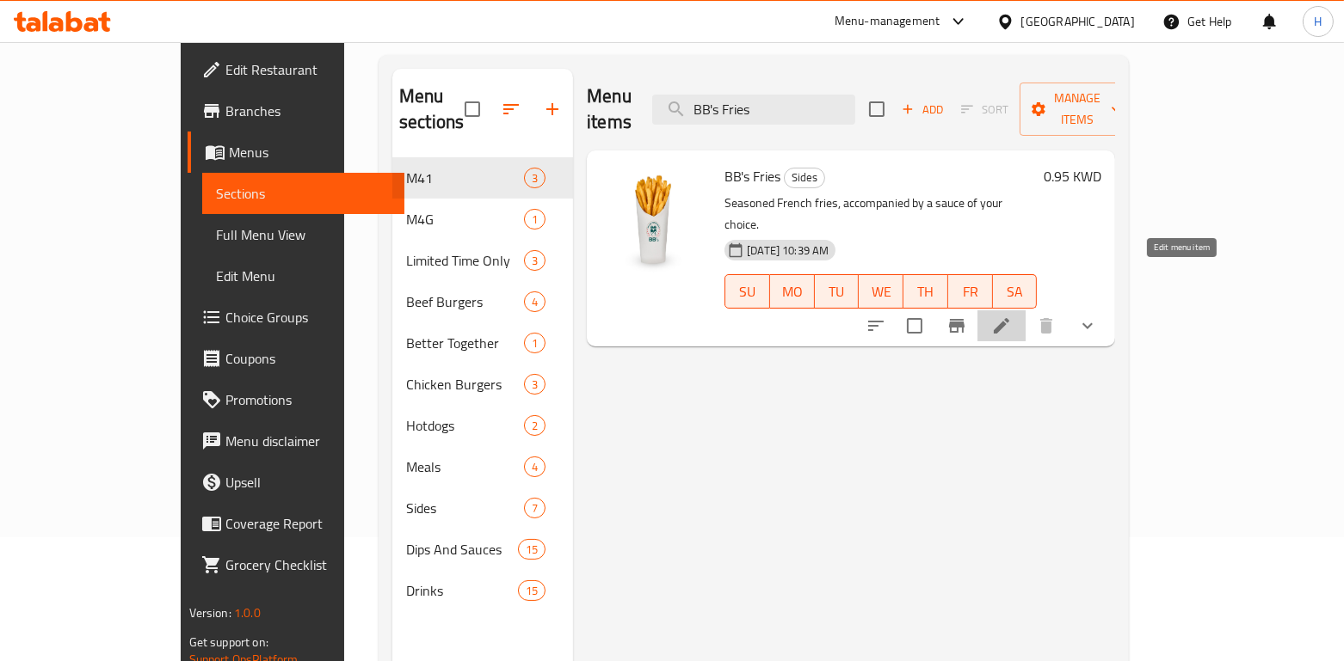
click at [1012, 316] on icon at bounding box center [1001, 326] width 21 height 21
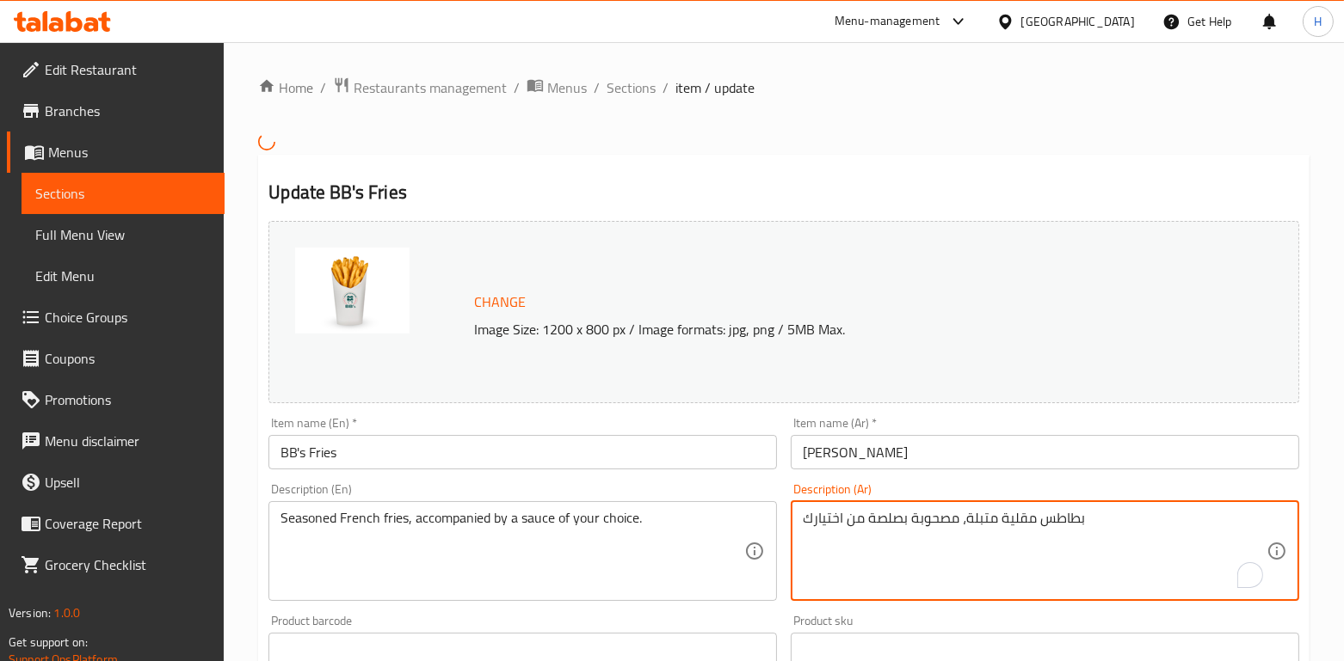
click at [937, 519] on textarea "بطاطس مقلية متبلة، مصحوبة بصلصة من اختيارك" at bounding box center [1035, 551] width 464 height 82
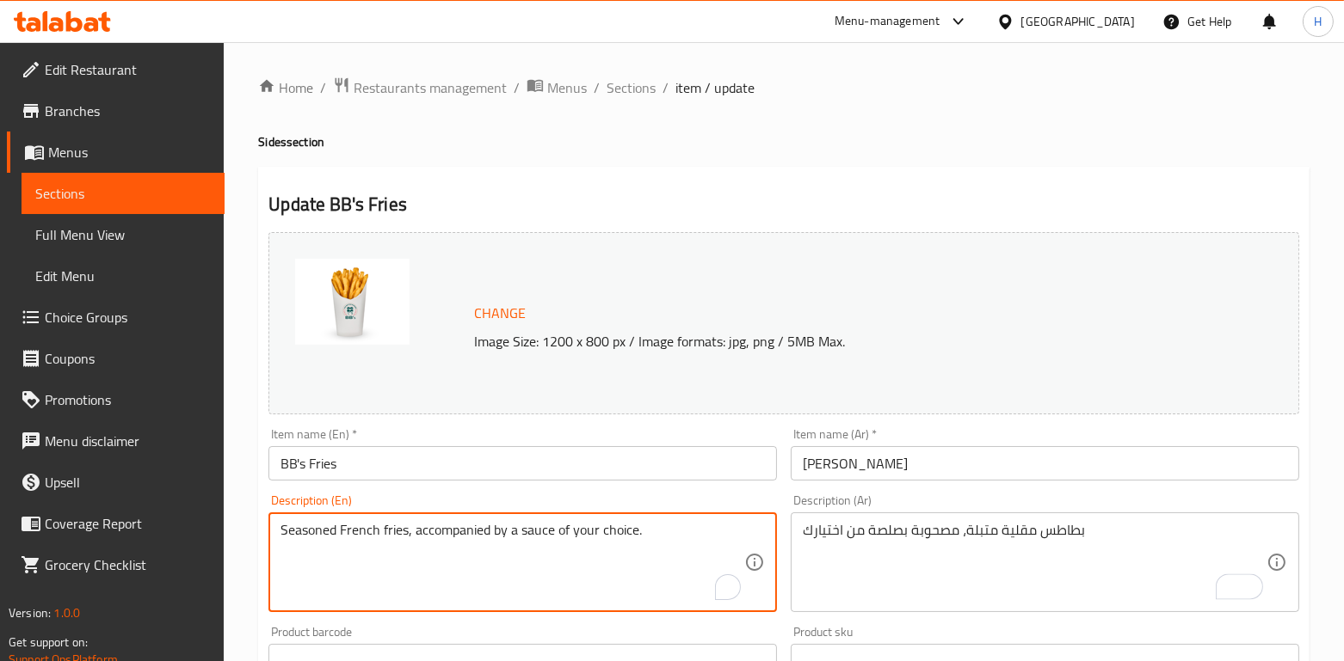
click at [356, 541] on textarea "Seasoned French fries, accompanied by a sauce of your choice." at bounding box center [512, 563] width 464 height 82
paste textarea "served with your choice of sau"
click at [390, 601] on textarea "Seasoned French fries, served with your choice of sauce." at bounding box center [512, 563] width 464 height 82
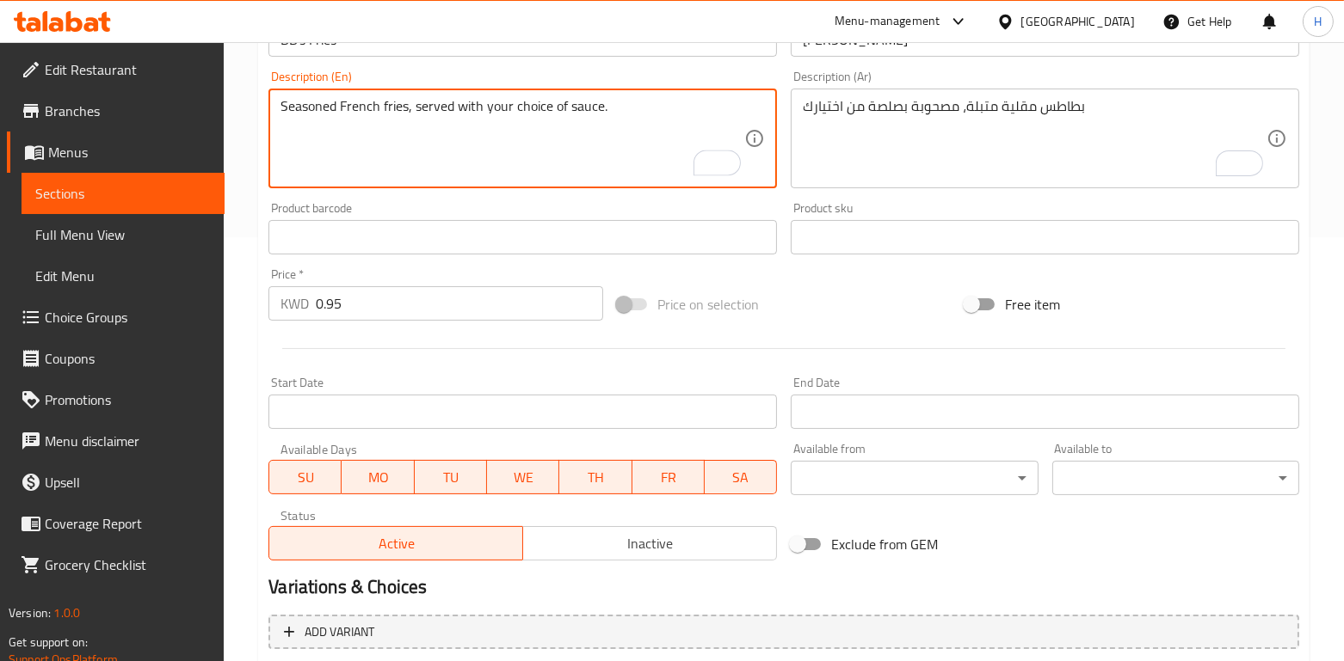
scroll to position [607, 0]
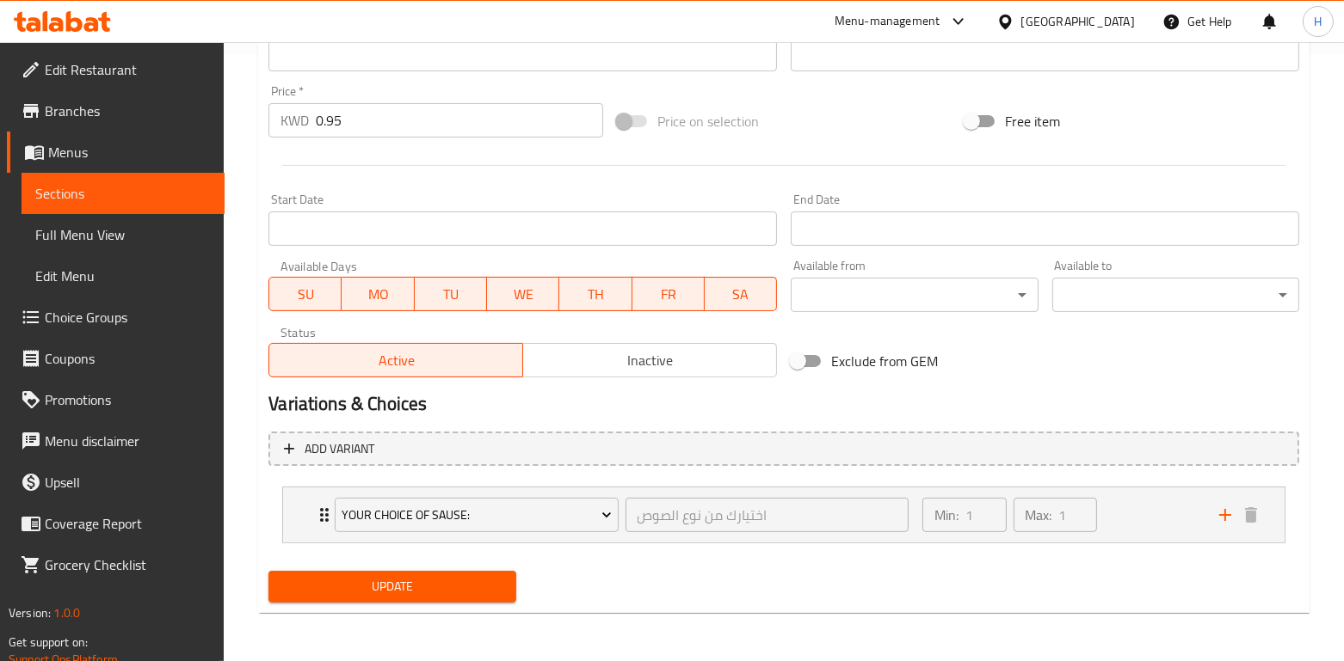
type textarea "Seasoned French fries, served with your choice of sauce."
click at [376, 577] on span "Update" at bounding box center [391, 587] width 219 height 22
click at [465, 590] on span "Update" at bounding box center [391, 587] width 219 height 22
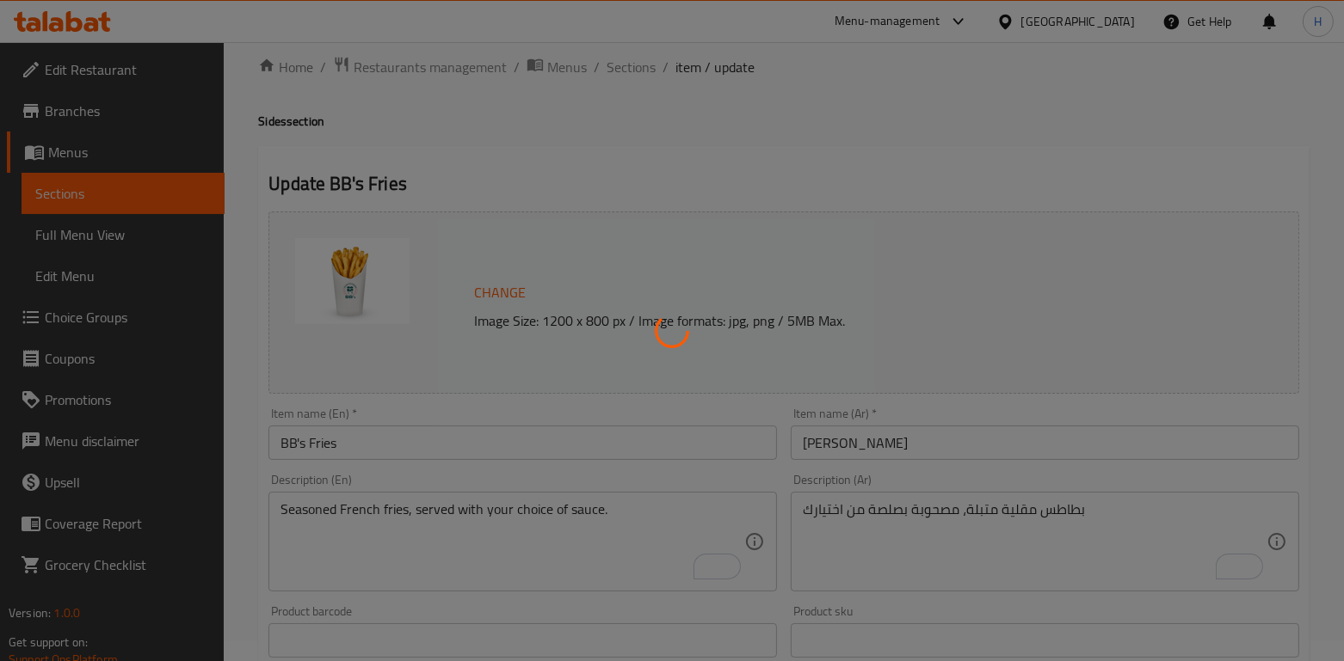
scroll to position [0, 0]
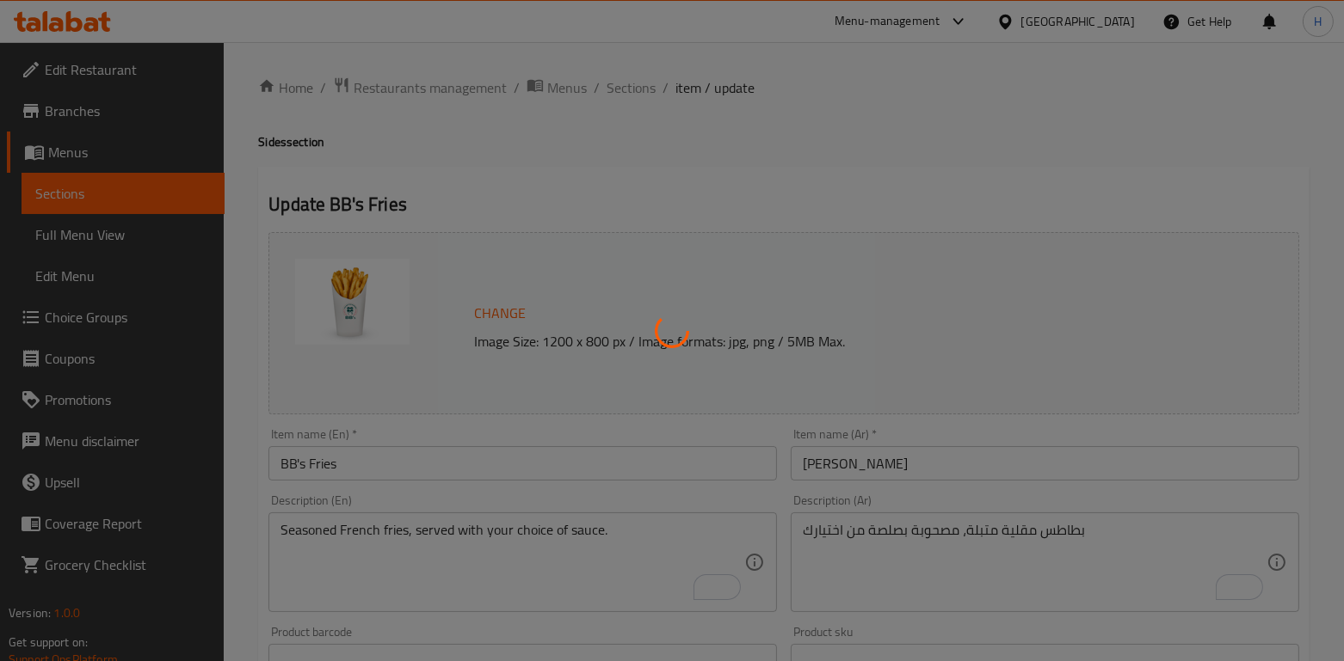
click at [617, 88] on div at bounding box center [672, 330] width 1344 height 661
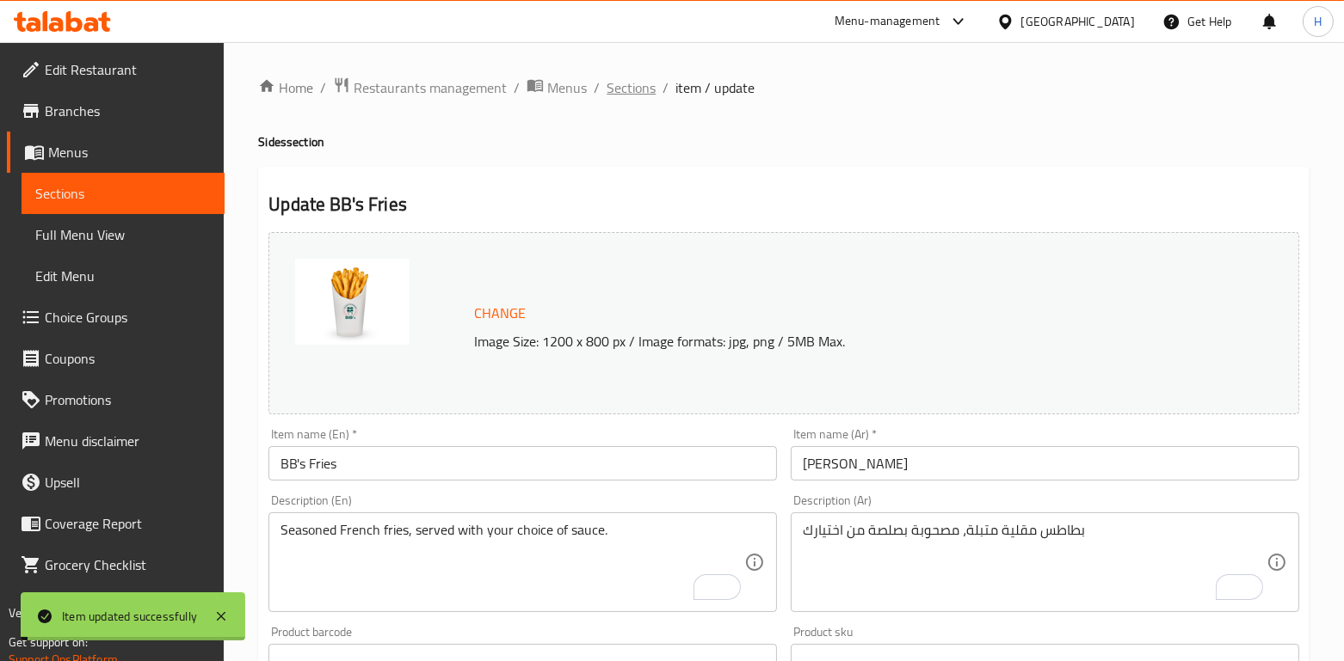
click at [629, 89] on span "Sections" at bounding box center [630, 87] width 49 height 21
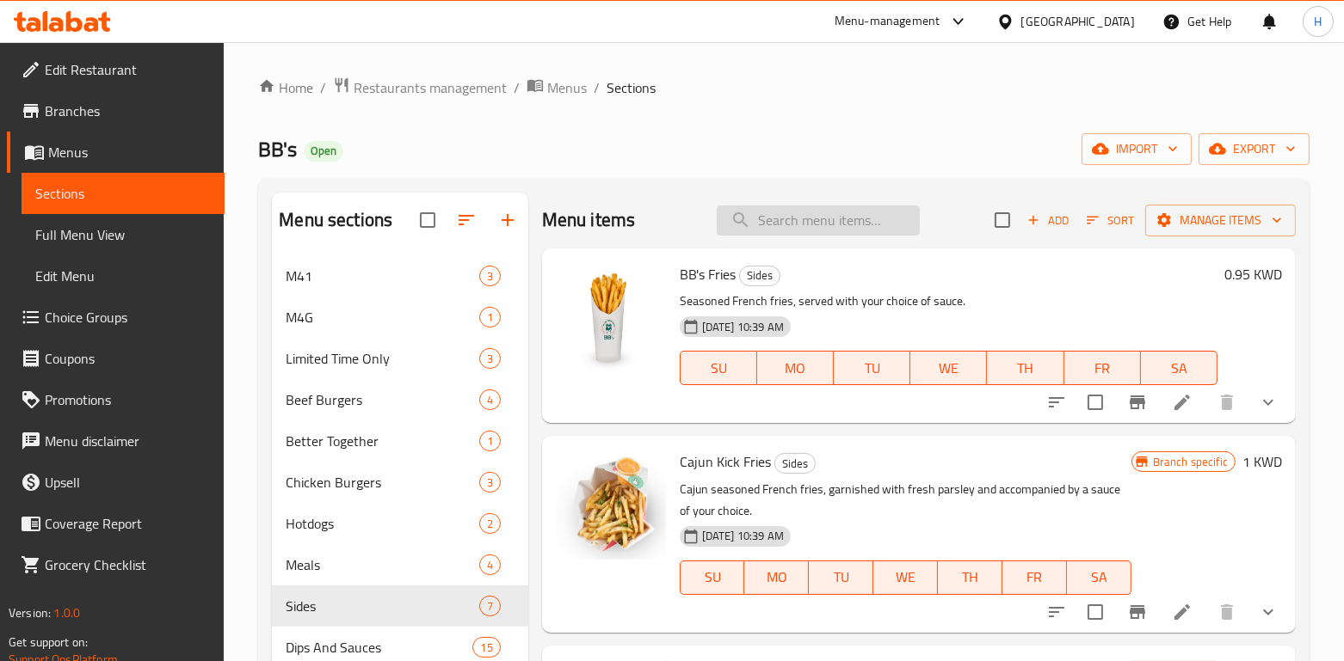
click at [788, 228] on input "search" at bounding box center [818, 221] width 203 height 30
paste input "Cajun Kick Fries"
type input "Cajun Kick Fries"
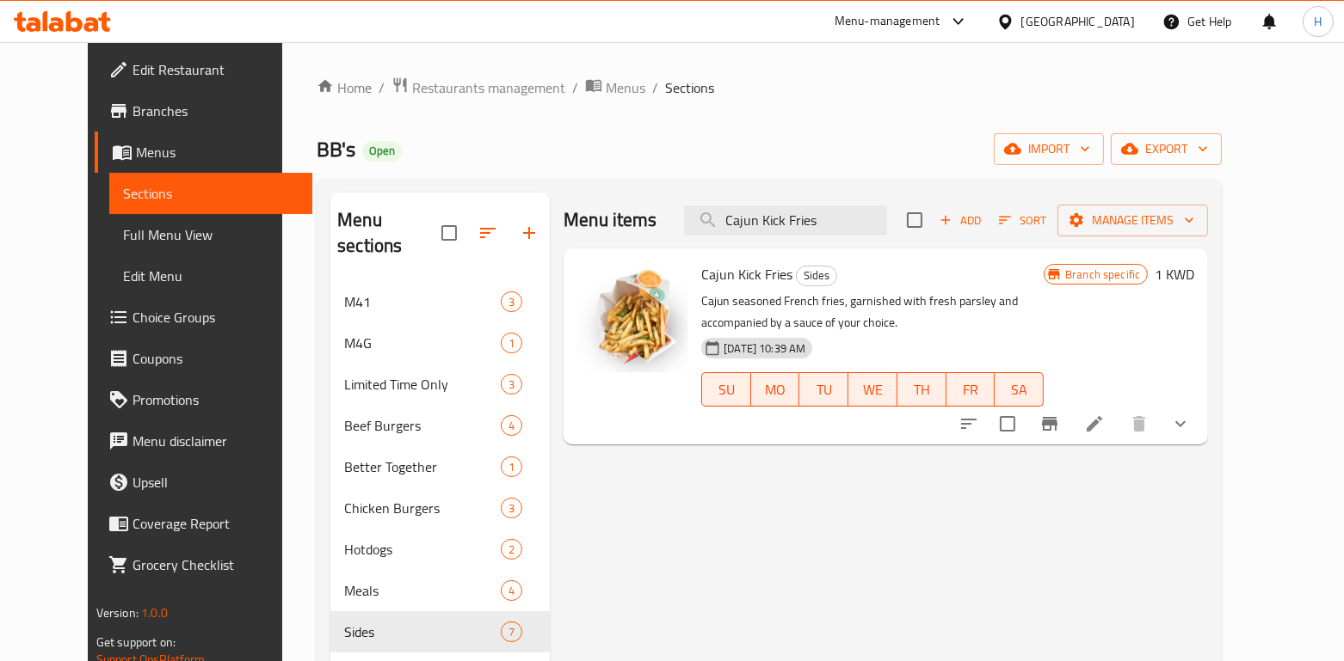
click at [1102, 423] on icon at bounding box center [1093, 423] width 15 height 15
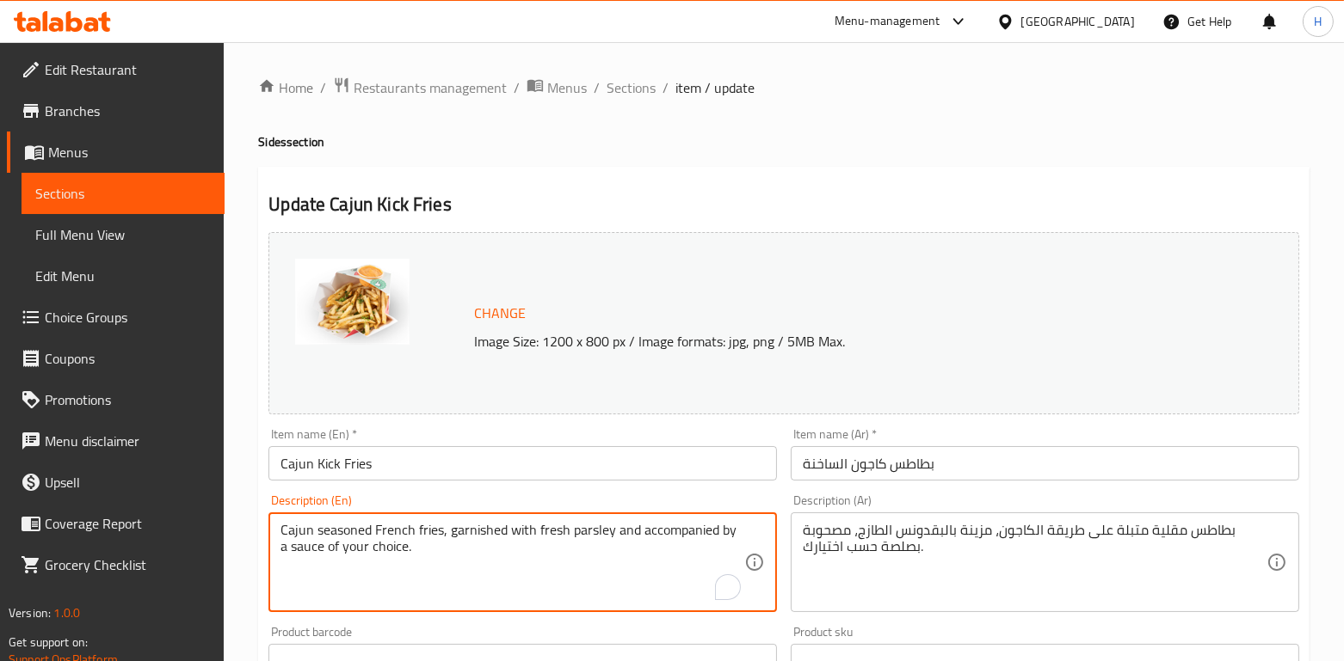
click at [392, 538] on textarea "Cajun seasoned French fries, garnished with fresh parsley and accompanied by a …" at bounding box center [512, 563] width 464 height 82
drag, startPoint x: 409, startPoint y: 542, endPoint x: 253, endPoint y: 496, distance: 163.1
click at [253, 496] on div "Home / Restaurants management / Menus / Sections / item / update Sides section …" at bounding box center [784, 655] width 1120 height 1227
drag, startPoint x: 473, startPoint y: 556, endPoint x: 249, endPoint y: 520, distance: 226.6
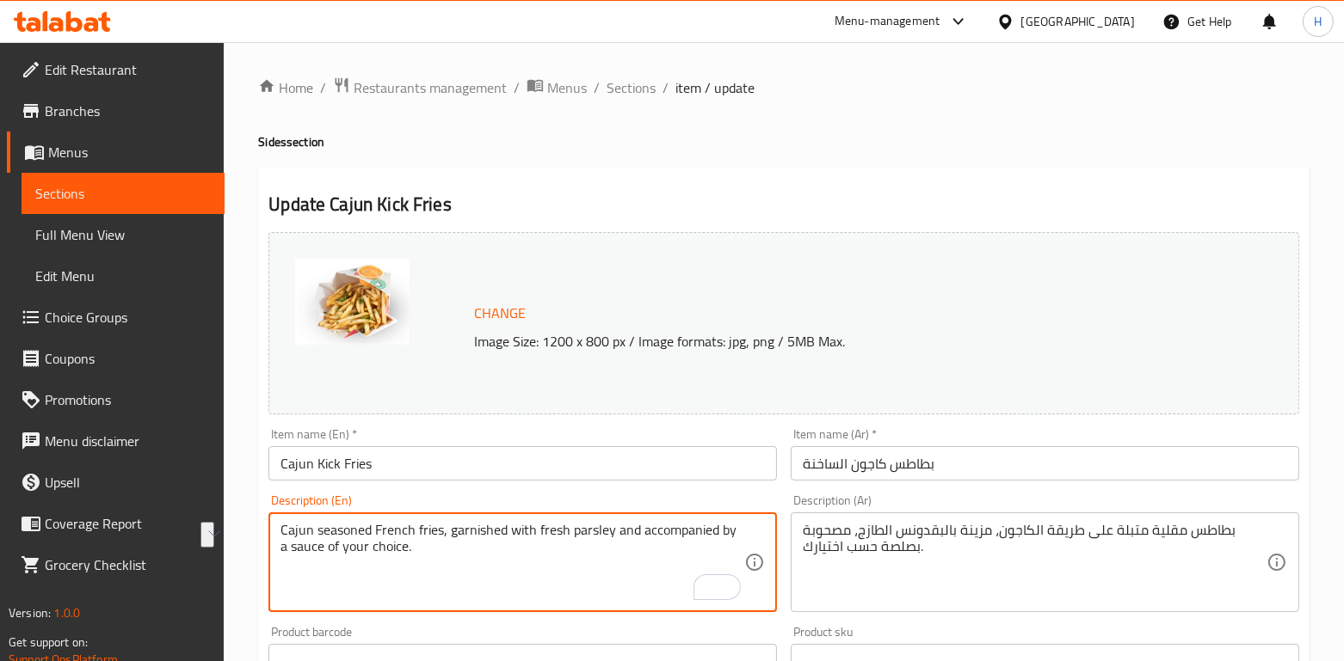
click at [249, 520] on div "Home / Restaurants management / Menus / Sections / item / update Sides section …" at bounding box center [784, 655] width 1120 height 1227
paste textarea "served with your choice of sau"
type textarea "Cajun seasoned French fries, garnished with fresh parsley and served with your …"
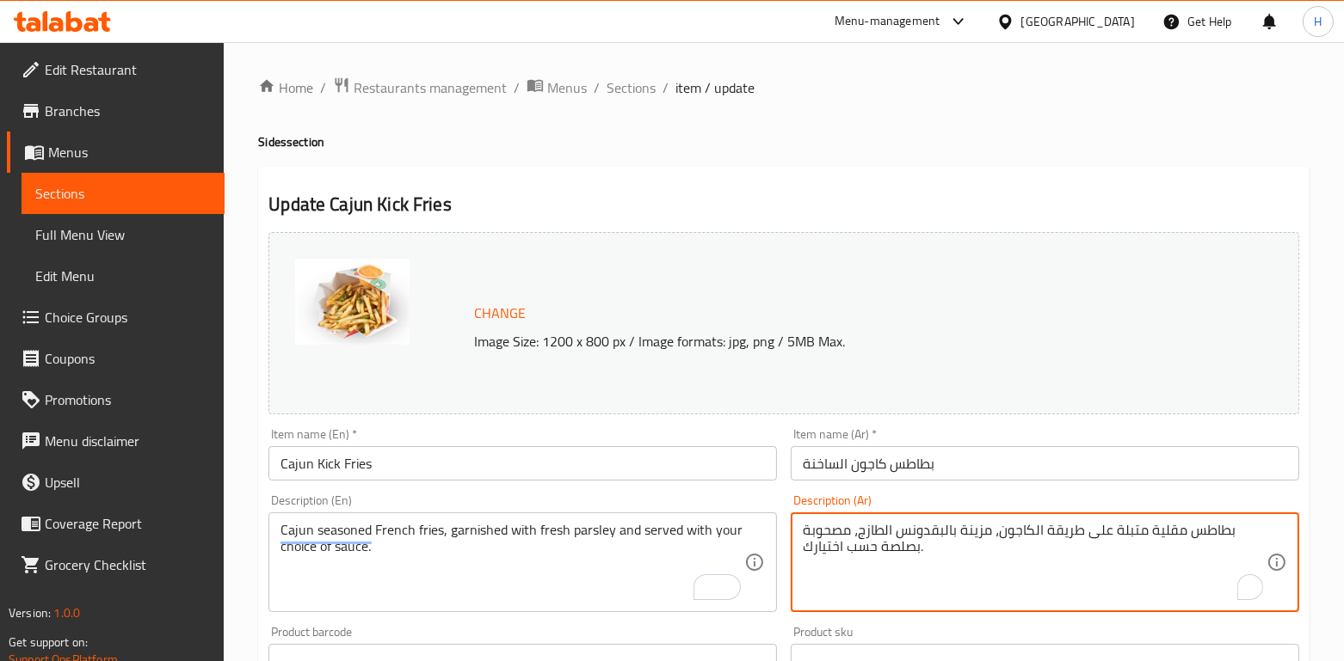
click at [992, 527] on textarea "بطاطس مقلية متبلة على طريقة الكاجون، مزينة بالبقدونس الطازج، مصحوبة بصلصة حسب ا…" at bounding box center [1035, 563] width 464 height 82
click at [987, 583] on textarea "بطاطس مقلية متبلة على طريقة الكاجون، مزينة بالبقدونس الطازج، مصحوبة بصلصة حسب ا…" at bounding box center [1035, 563] width 464 height 82
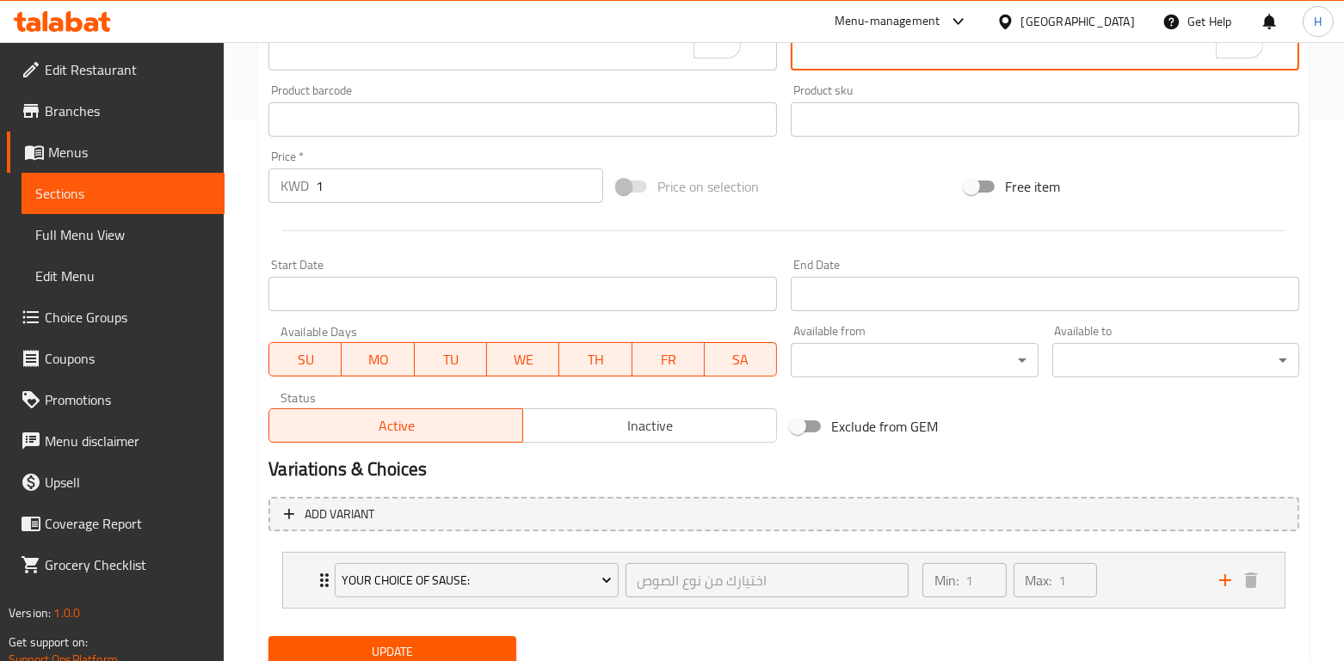
scroll to position [607, 0]
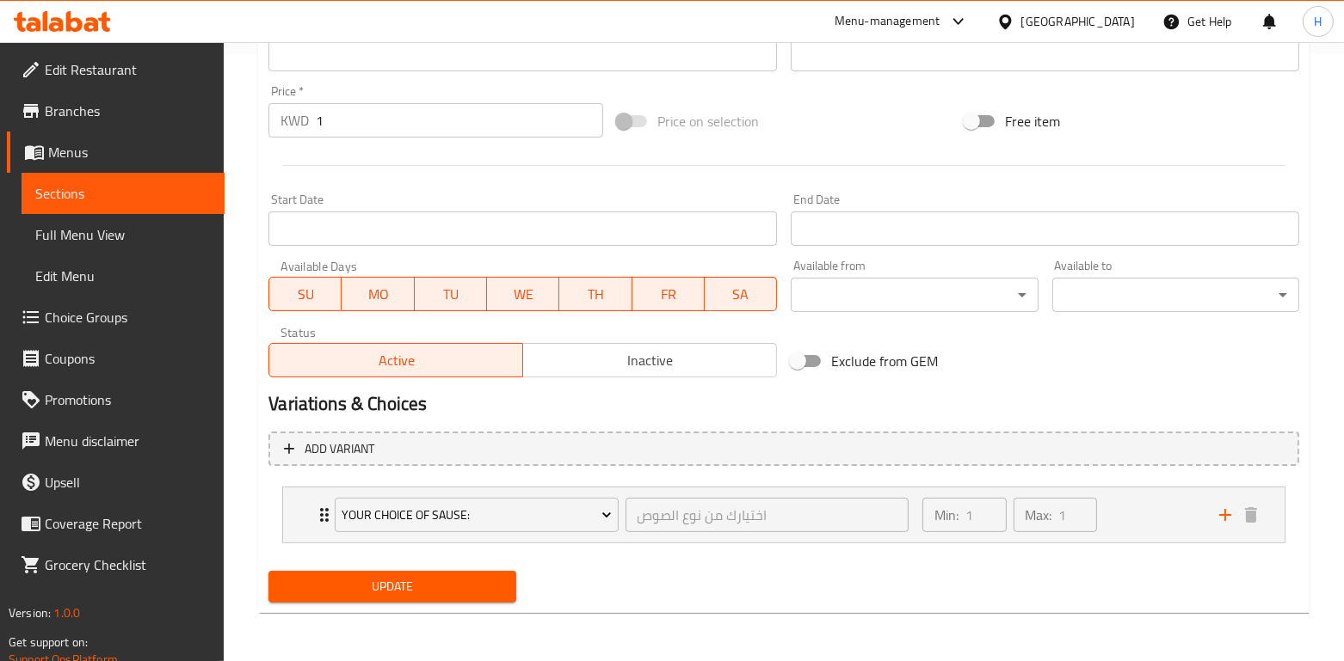
click at [376, 585] on span "Update" at bounding box center [391, 587] width 219 height 22
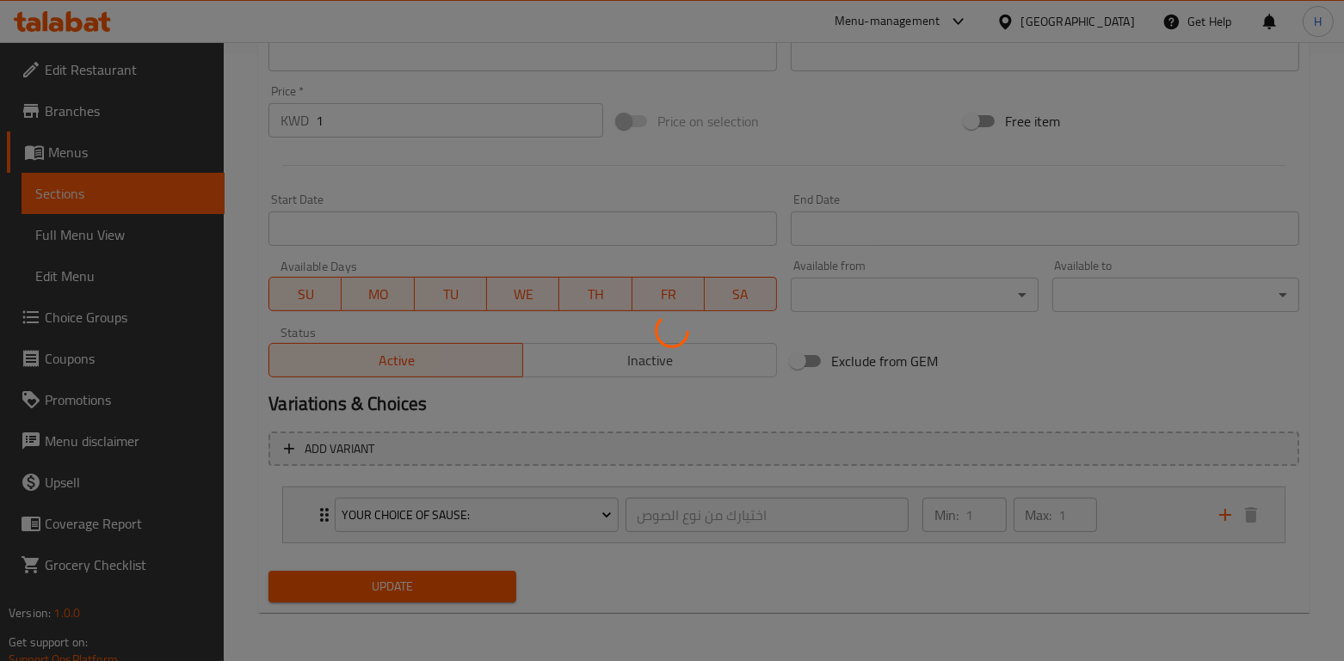
scroll to position [0, 0]
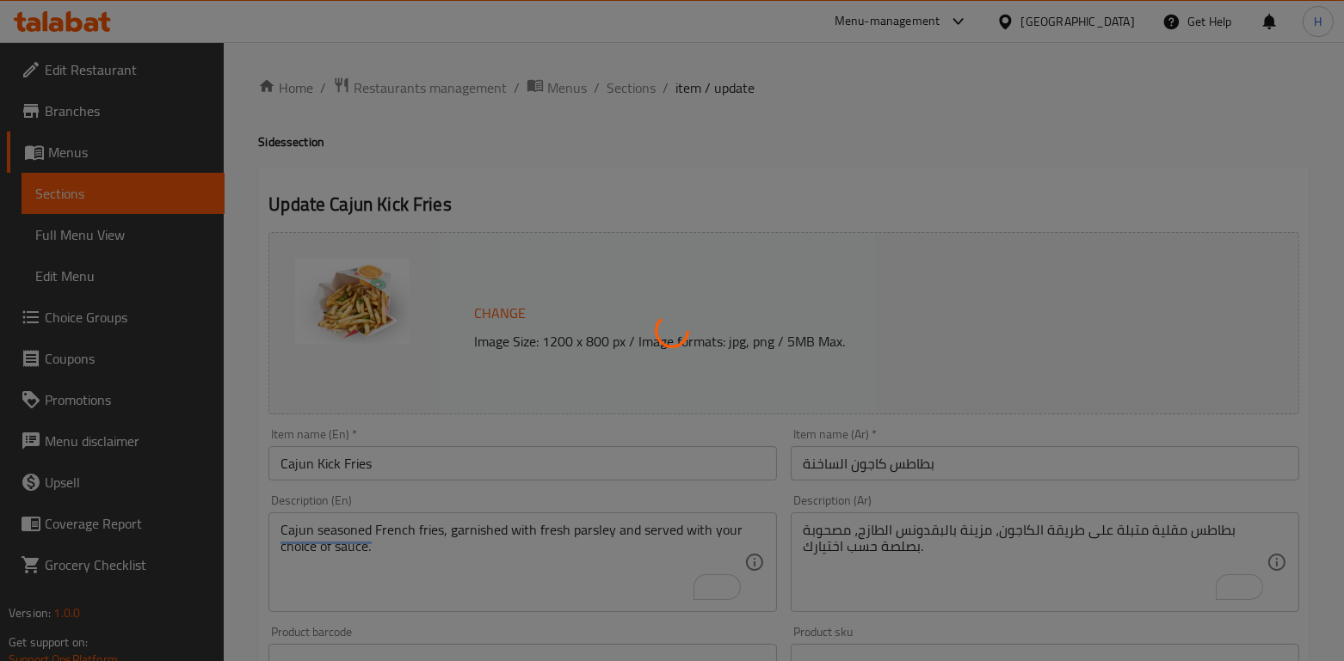
click at [634, 100] on div at bounding box center [672, 330] width 1344 height 661
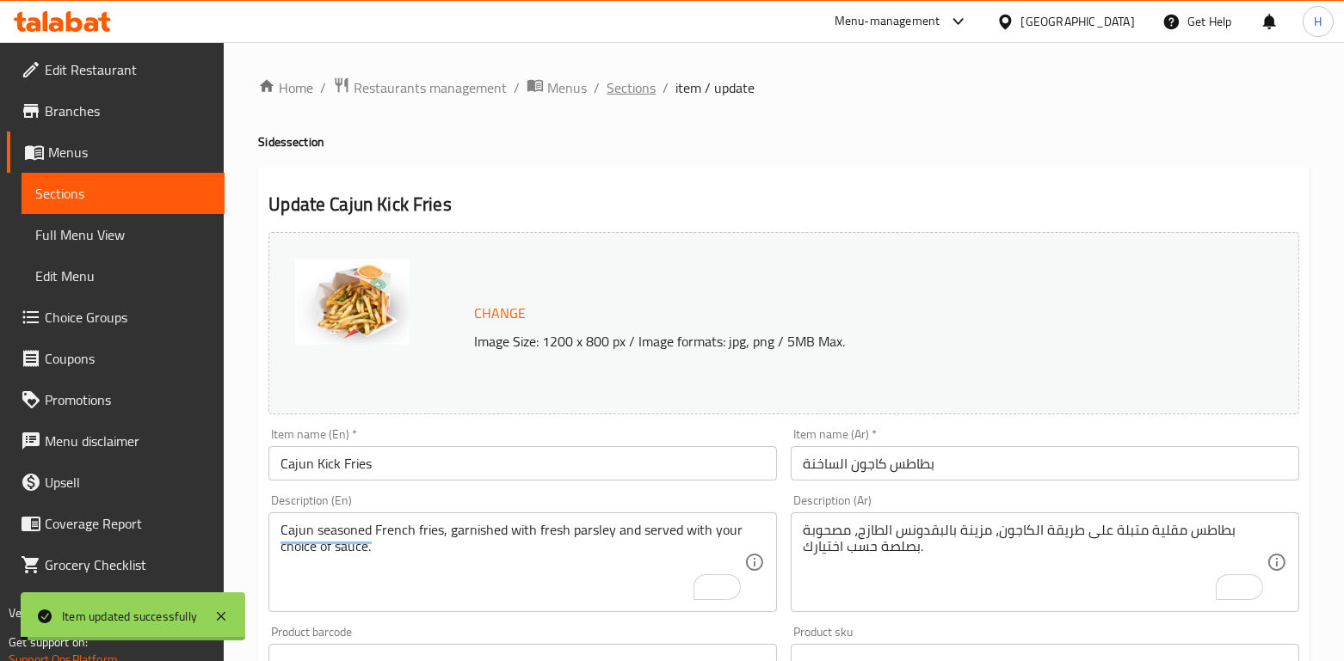
click at [628, 87] on span "Sections" at bounding box center [630, 87] width 49 height 21
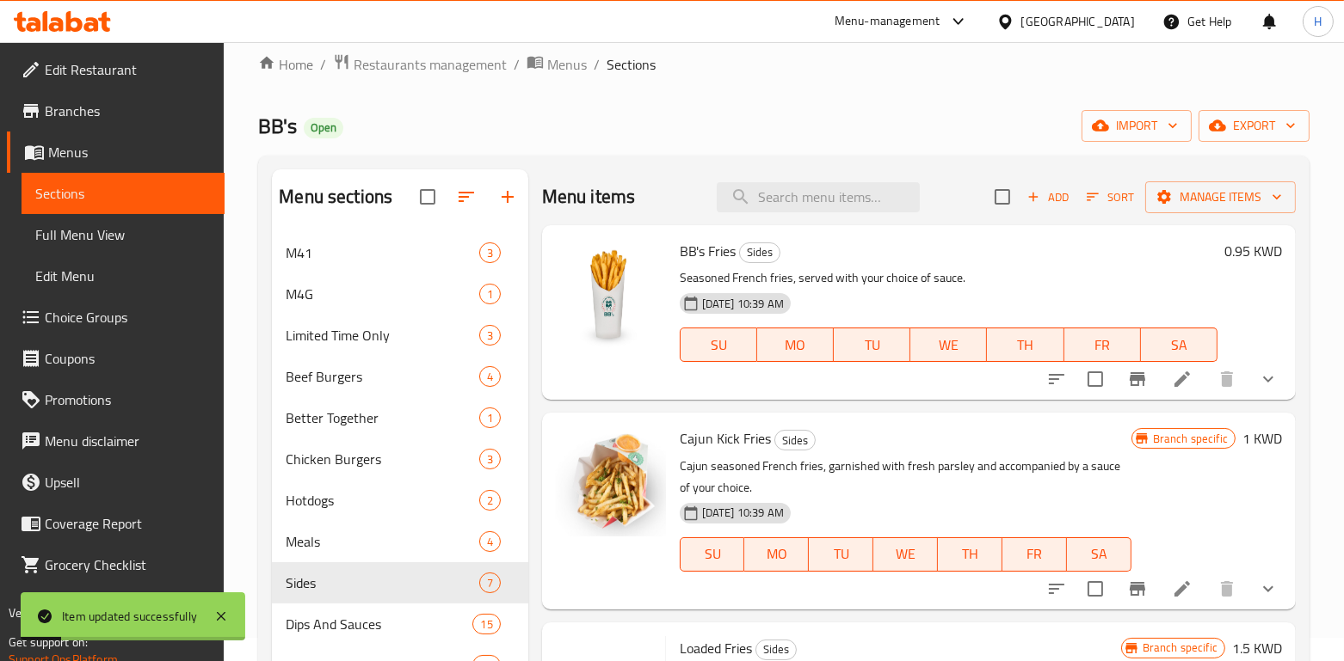
scroll to position [267, 0]
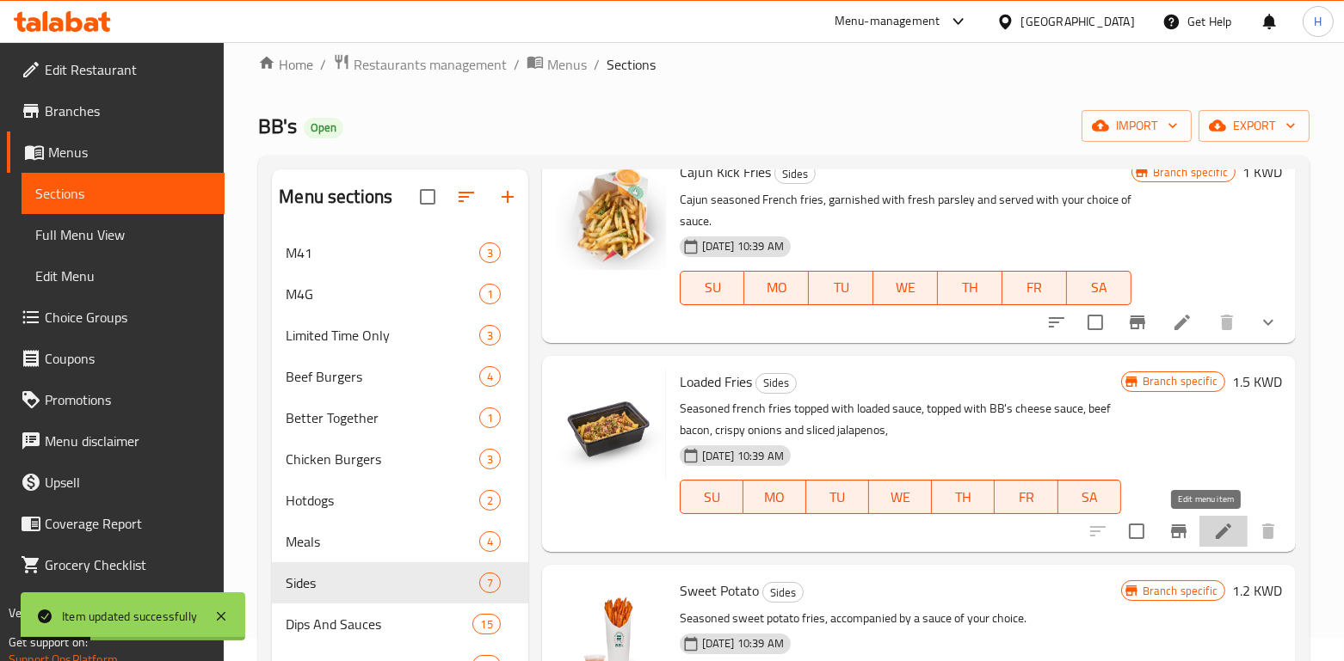
click at [1213, 534] on icon at bounding box center [1223, 531] width 21 height 21
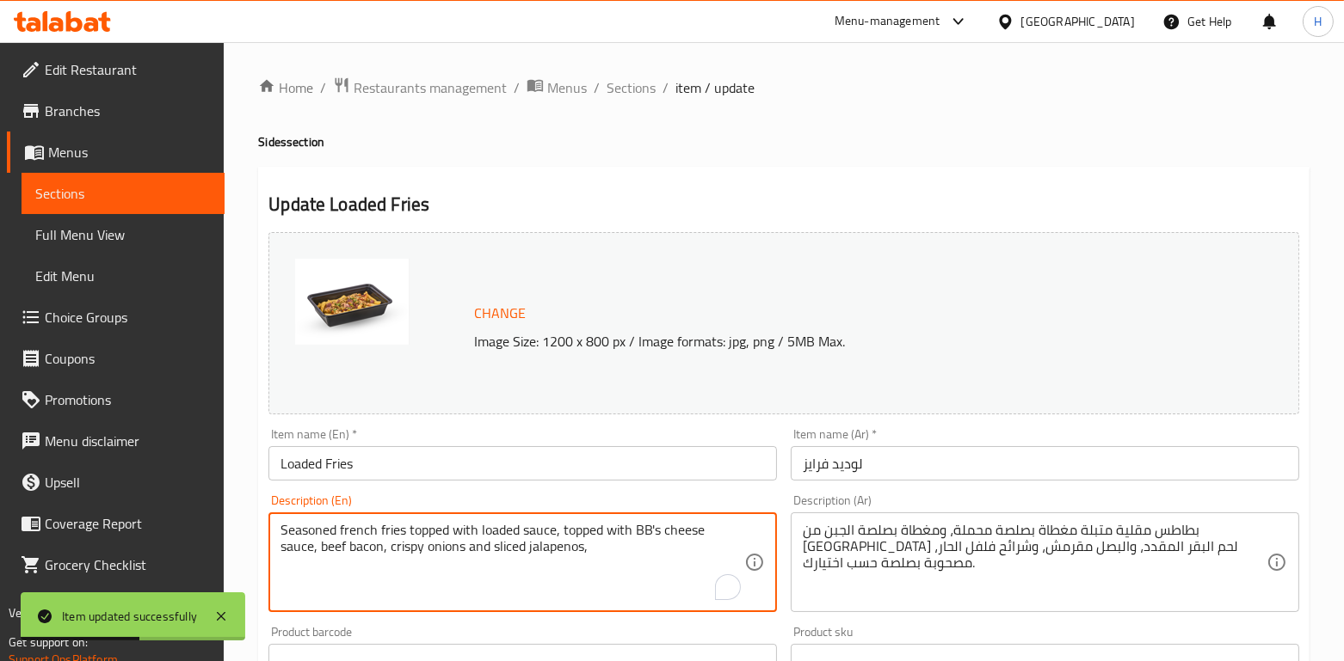
drag, startPoint x: 343, startPoint y: 532, endPoint x: 206, endPoint y: 515, distance: 138.7
paste textarea "French fries topped with Loaded Sauce, BB's Cheese Sauce, beef bacon, crispy on…"
type textarea "Seasoned French fries topped with Loaded Sauce, BB's Cheese Sauce, beef bacon, …"
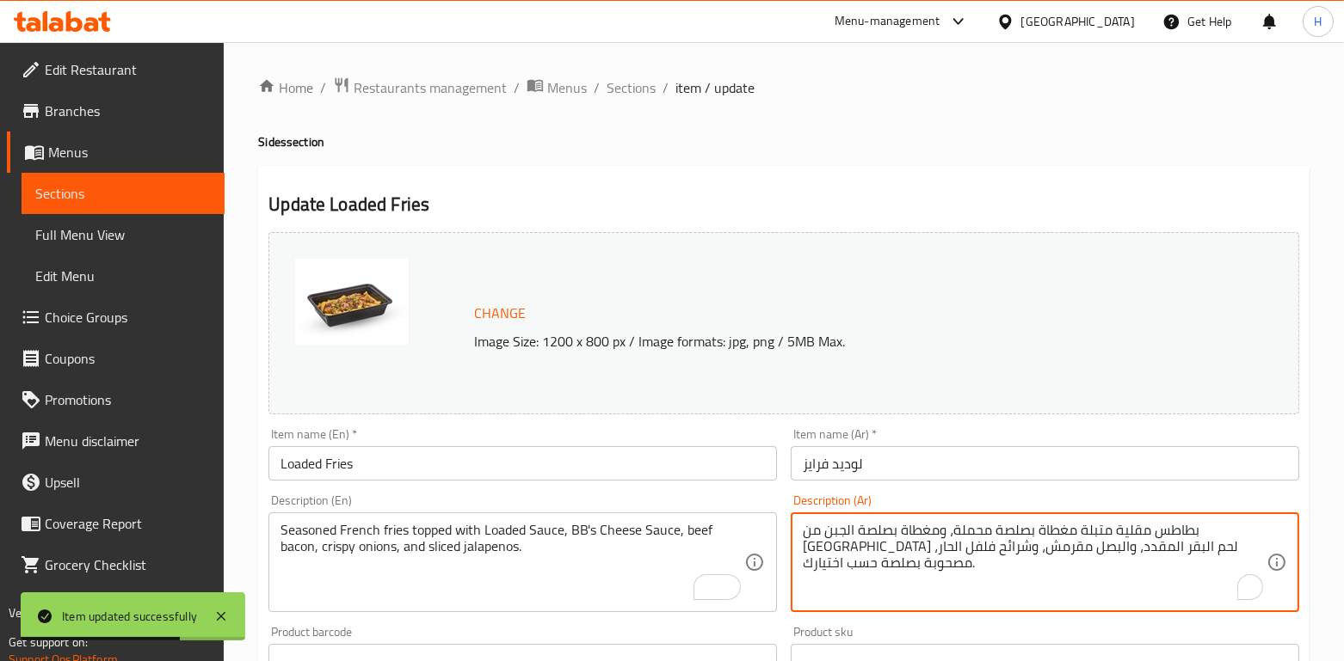
click at [1116, 536] on textarea "بطاطس مقلية متبلة مغطاة بصلصة محملة، ومغطاة بصلصة الجبن من بيبيز ،لحم البقر الم…" at bounding box center [1035, 563] width 464 height 82
paste textarea "الجبن من بيبيز ولحم البقر المقدد المقرمش، والبصل المقرمش وشرائح جالابينو"
type textarea "بطاطس مقلية متبلة مغطاة بصلصة الجبن من بيبيز ولحم البقر المقدد المقرمش، والبصل …"
click at [936, 631] on div "Product sku Product sku" at bounding box center [1045, 652] width 508 height 52
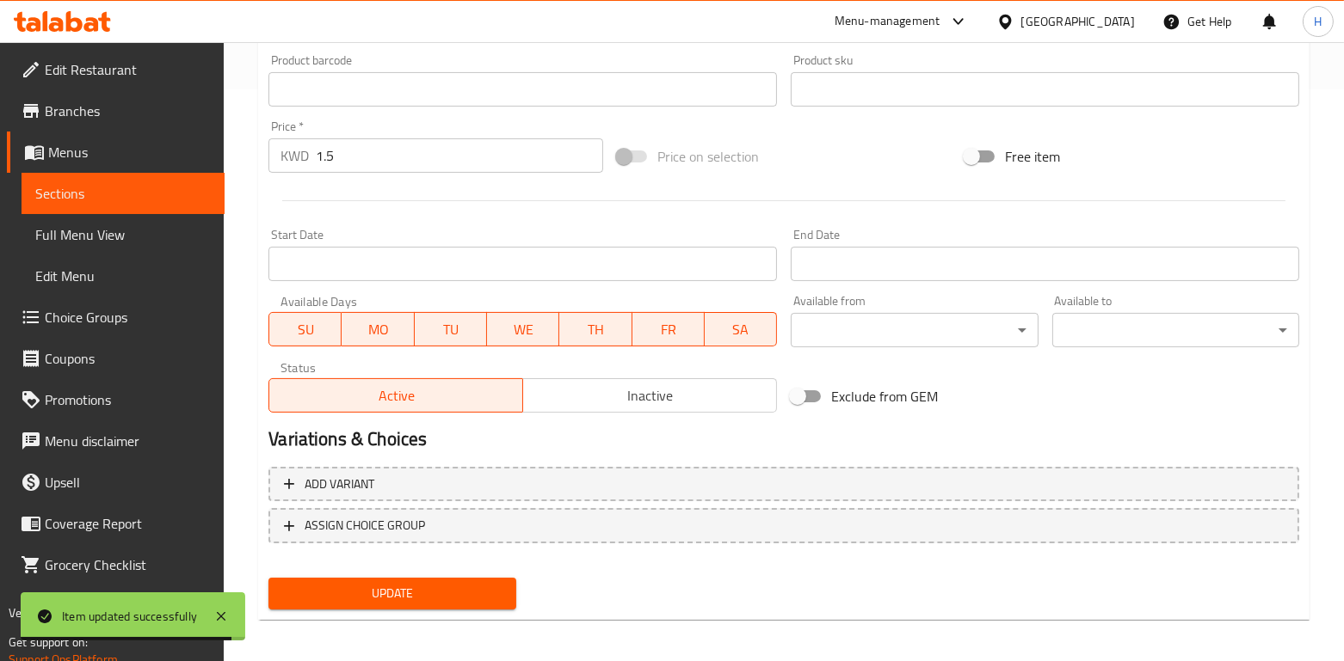
scroll to position [578, 0]
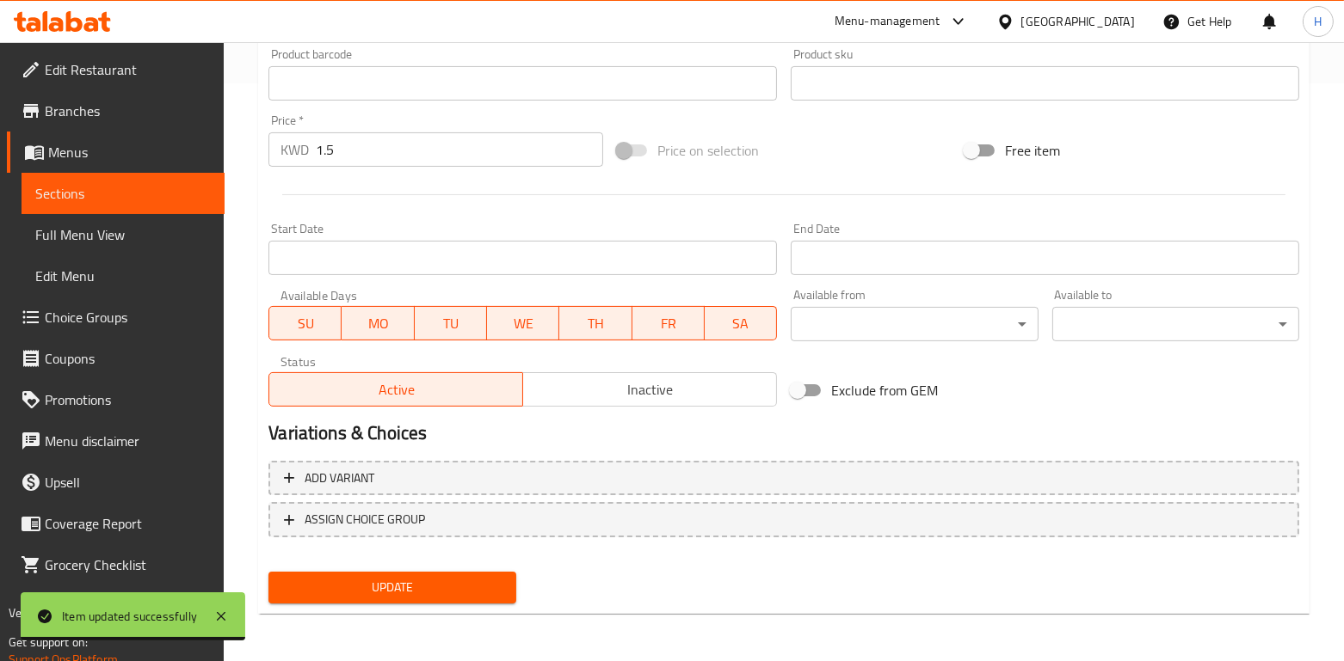
click at [388, 595] on span "Update" at bounding box center [391, 588] width 219 height 22
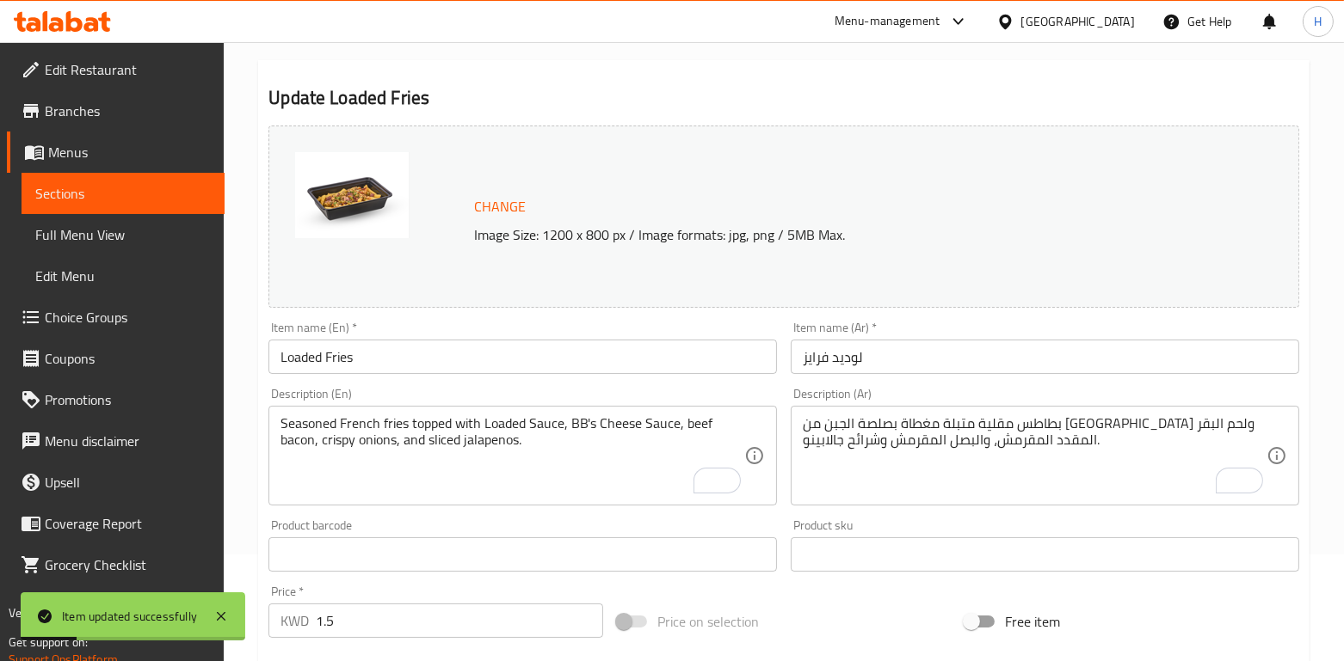
scroll to position [0, 0]
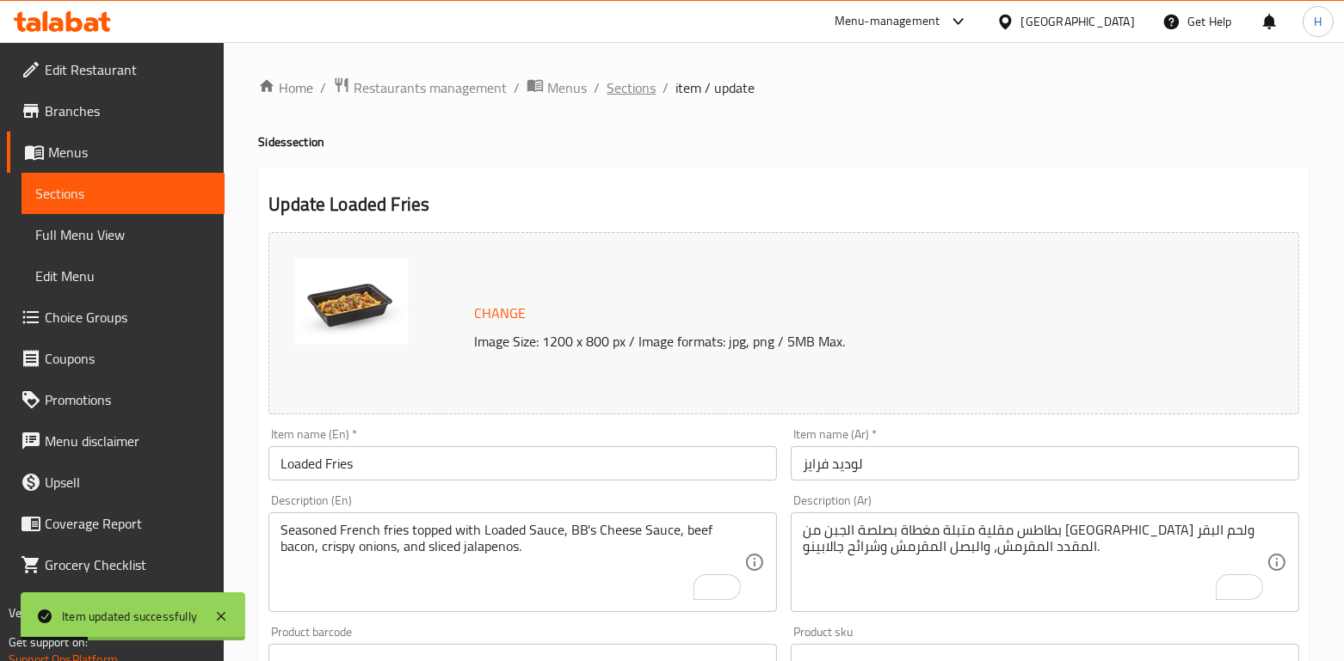
click at [640, 85] on span "Sections" at bounding box center [630, 87] width 49 height 21
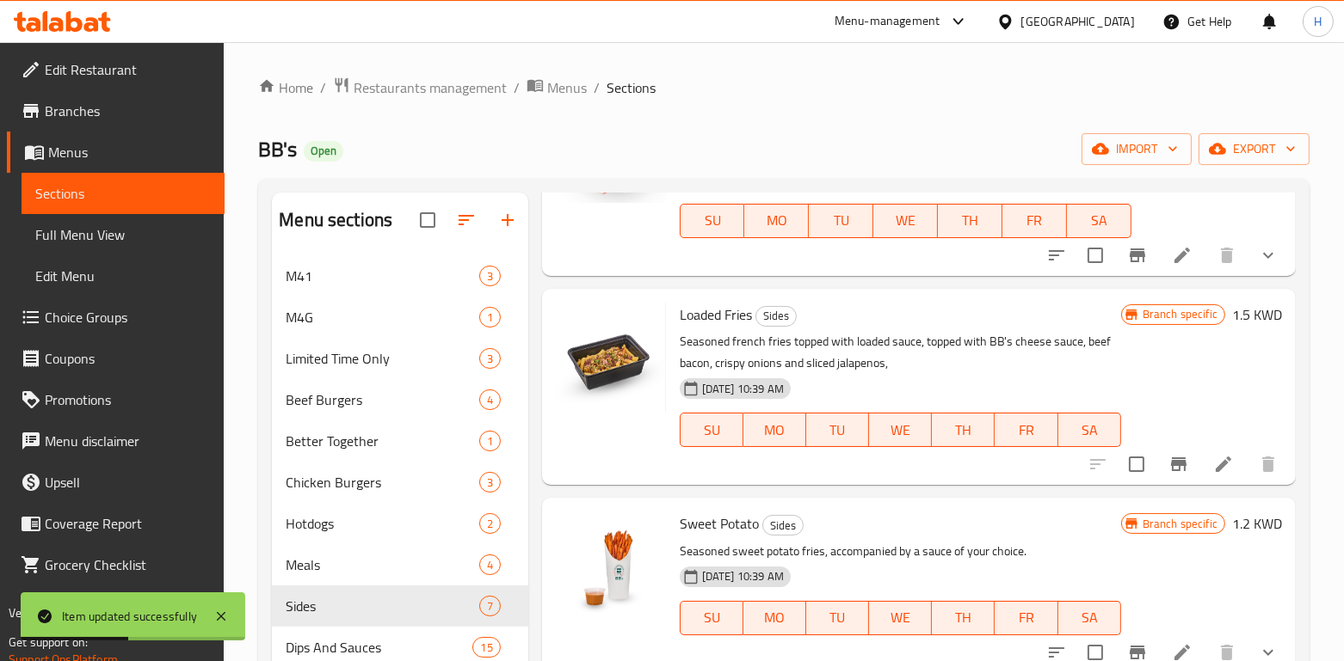
scroll to position [564, 0]
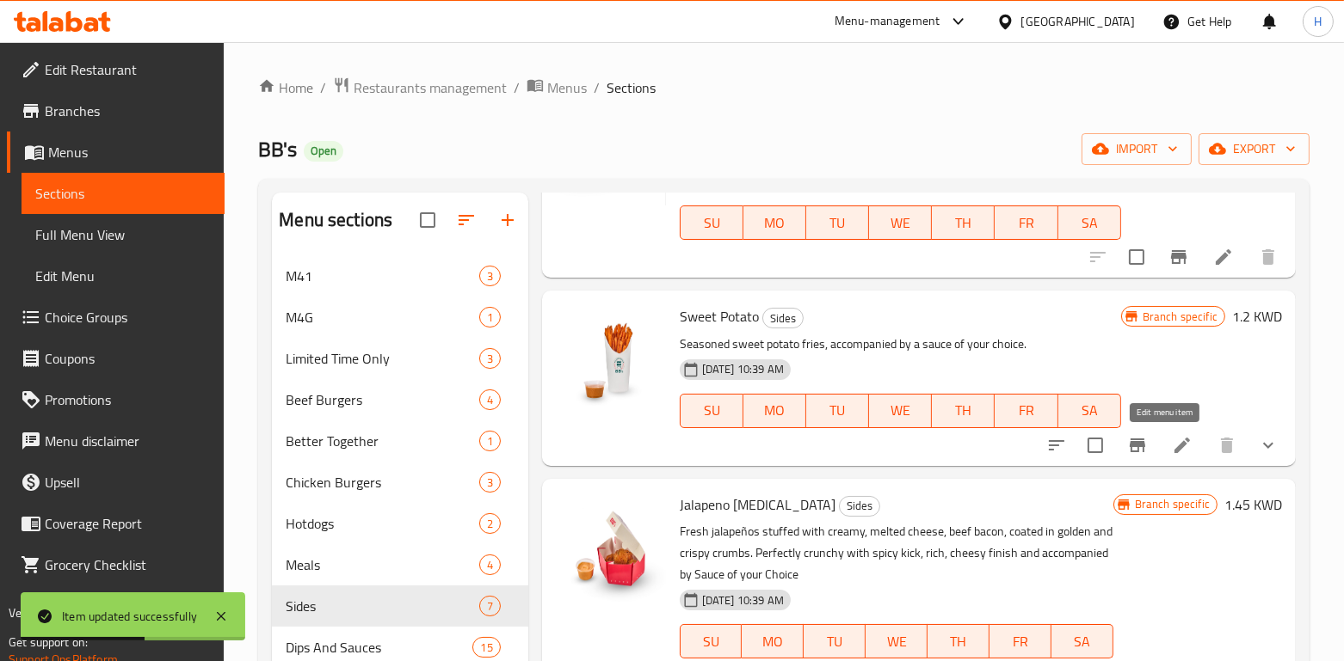
click at [1172, 449] on icon at bounding box center [1182, 445] width 21 height 21
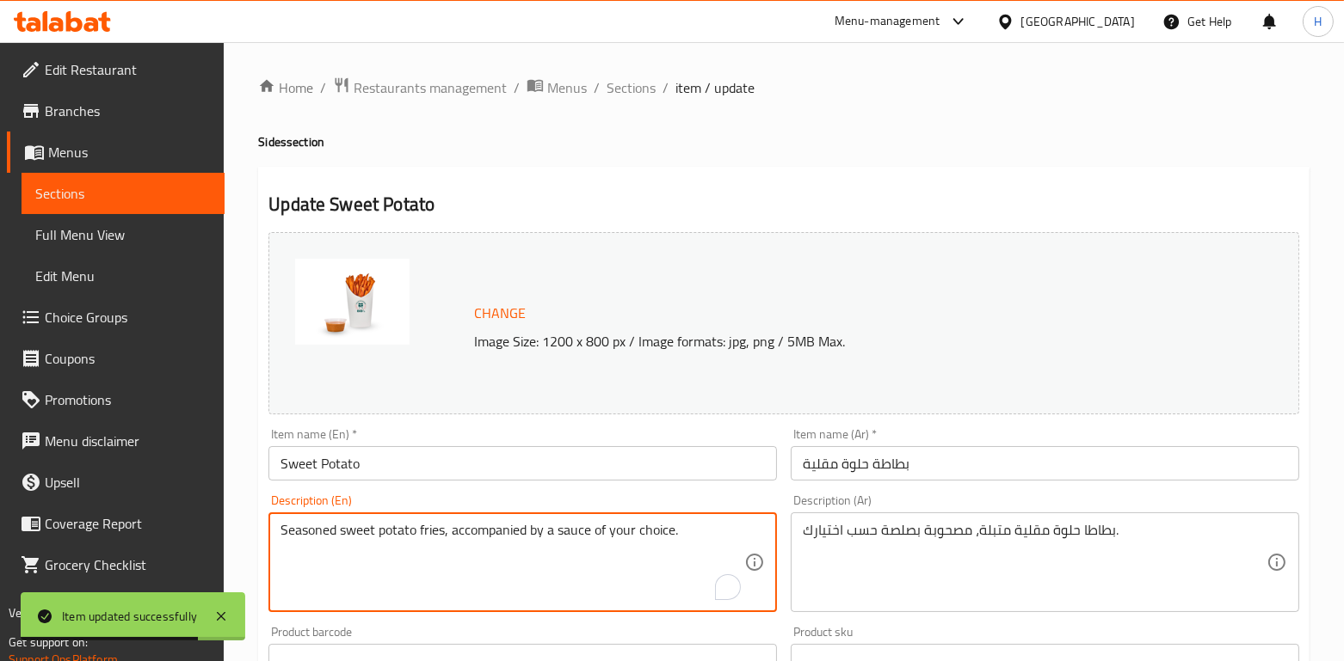
drag, startPoint x: 483, startPoint y: 521, endPoint x: 193, endPoint y: 501, distance: 291.5
paste textarea "served with your choice of sau"
type textarea "Seasoned sweet potato fries served with your choice of sauce."
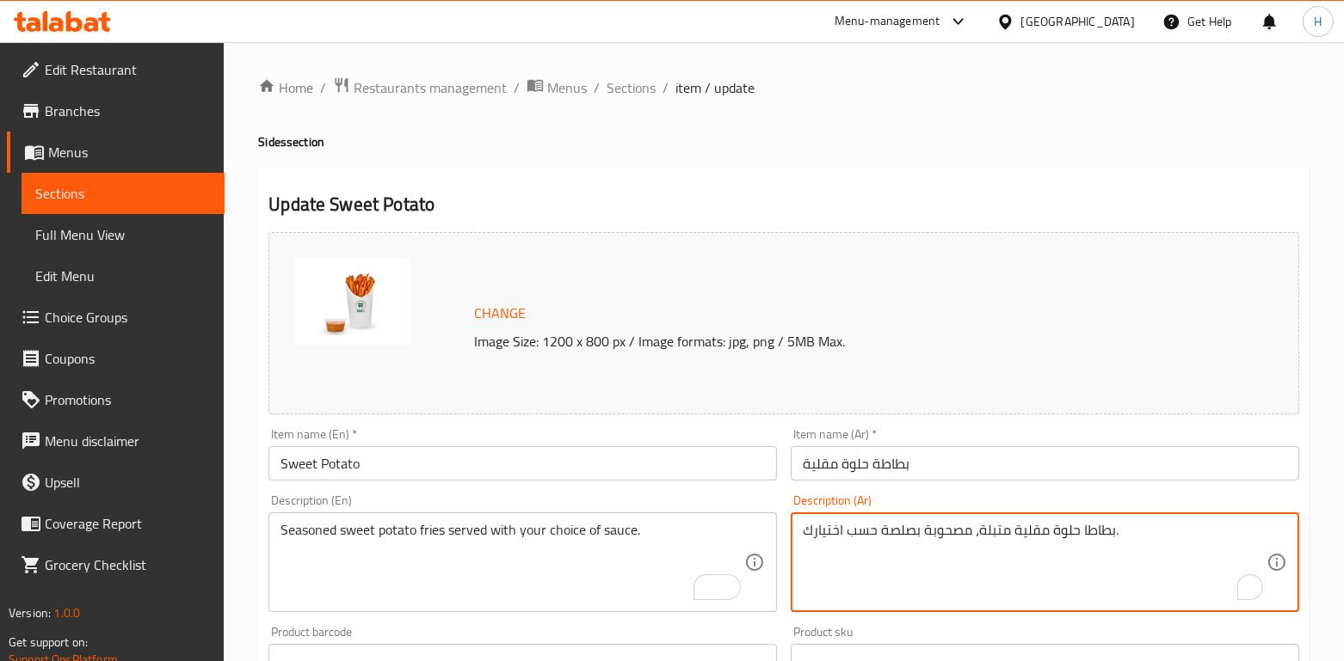
click at [926, 526] on textarea "بطاطا حلوة مقلية متبلة، مصحوبة بصلصة حسب اختيارك." at bounding box center [1035, 563] width 464 height 82
click at [925, 584] on textarea "بطاطا حلوة مقلية متبلة، مصحوبة بصلصة حسب اختيارك." at bounding box center [1035, 563] width 464 height 82
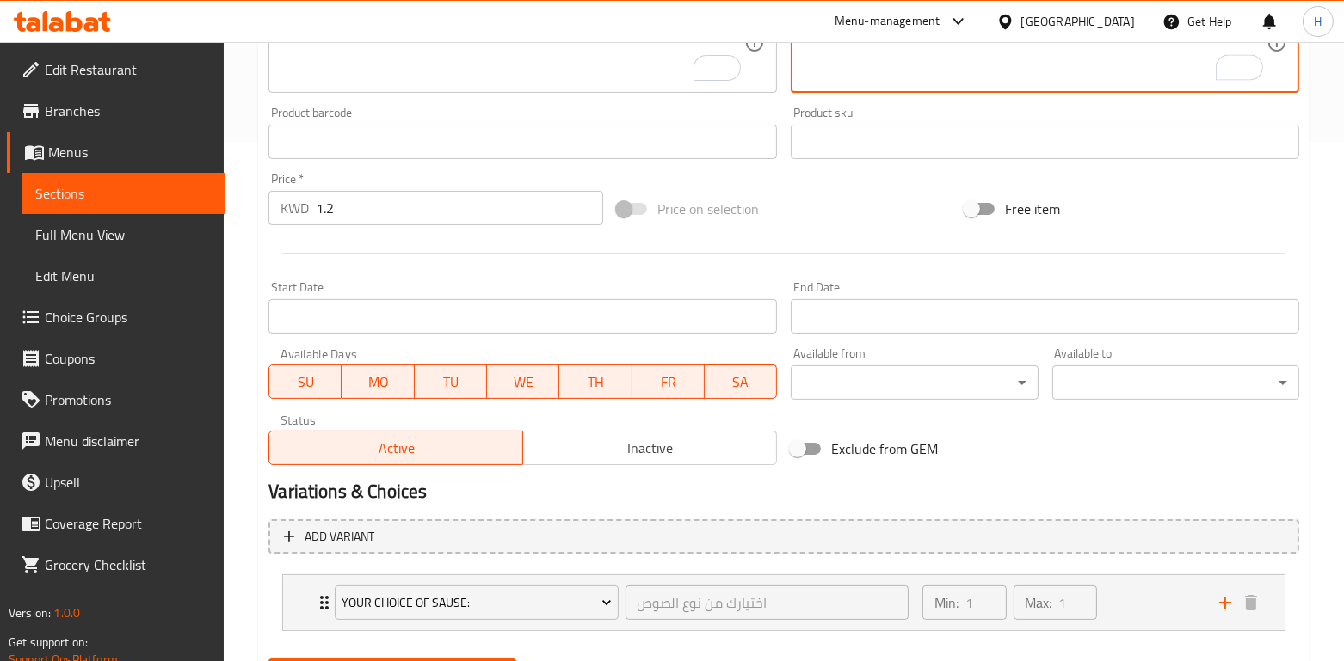
scroll to position [607, 0]
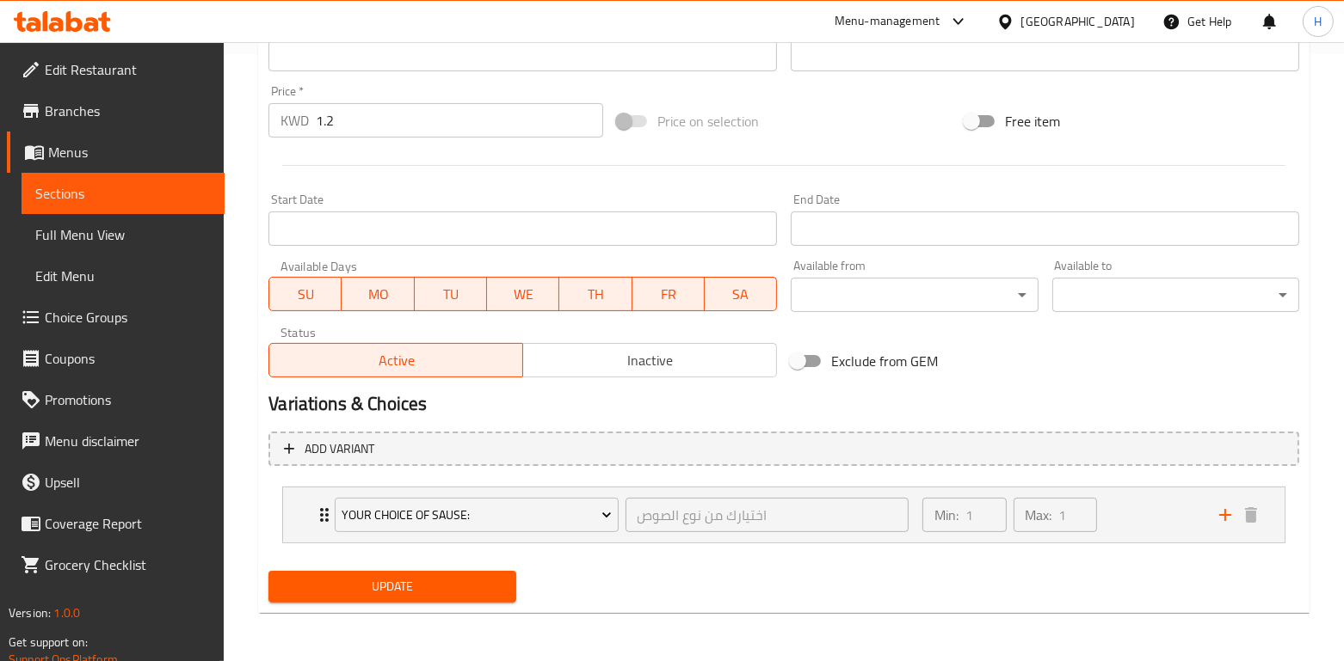
click at [442, 588] on span "Update" at bounding box center [391, 587] width 219 height 22
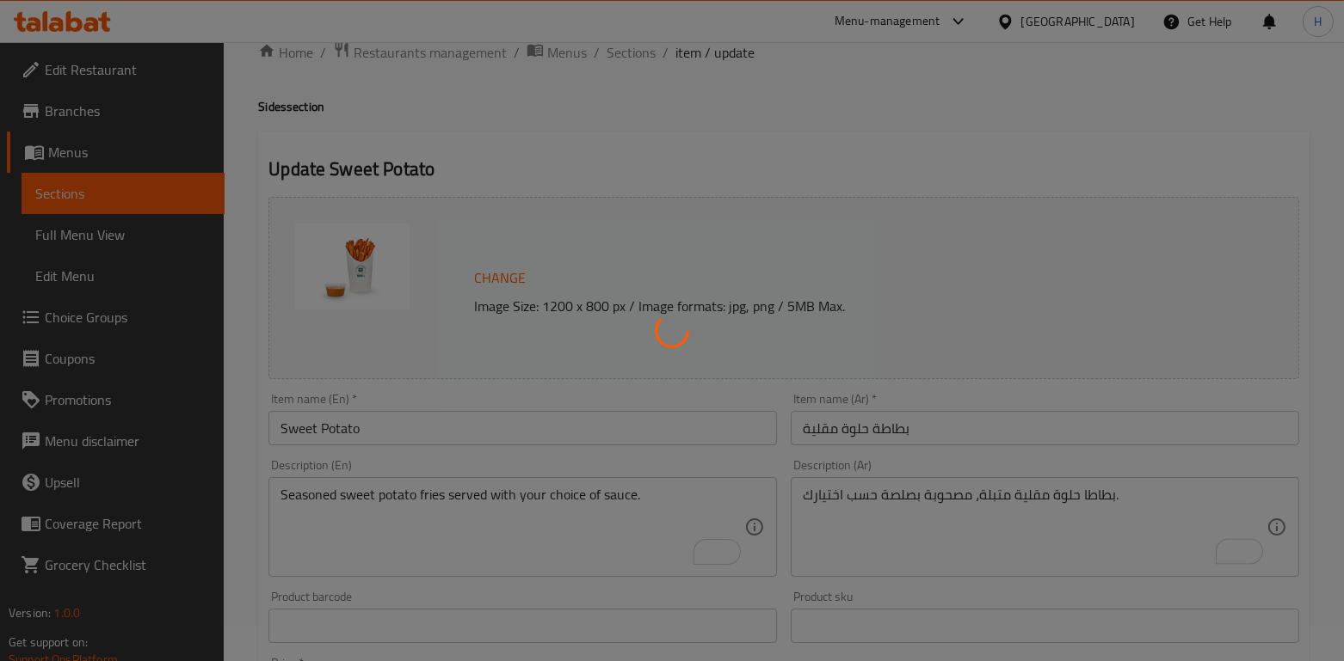
scroll to position [0, 0]
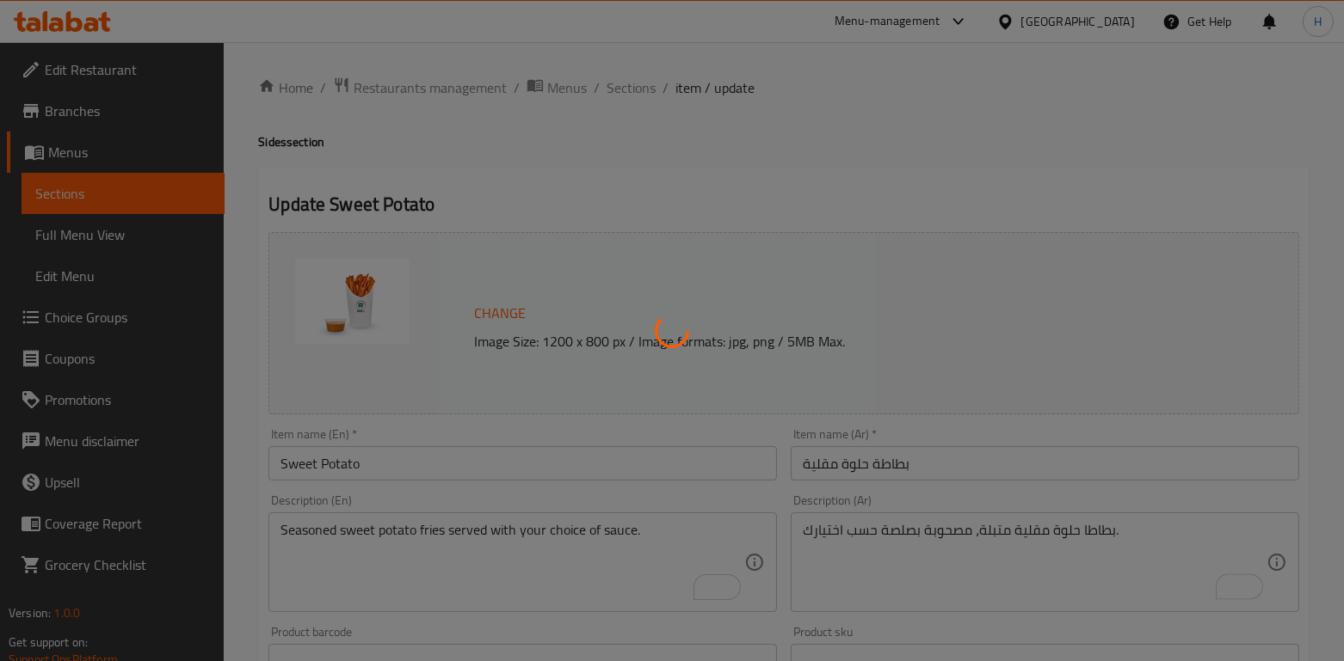
click at [631, 83] on div at bounding box center [672, 330] width 1344 height 661
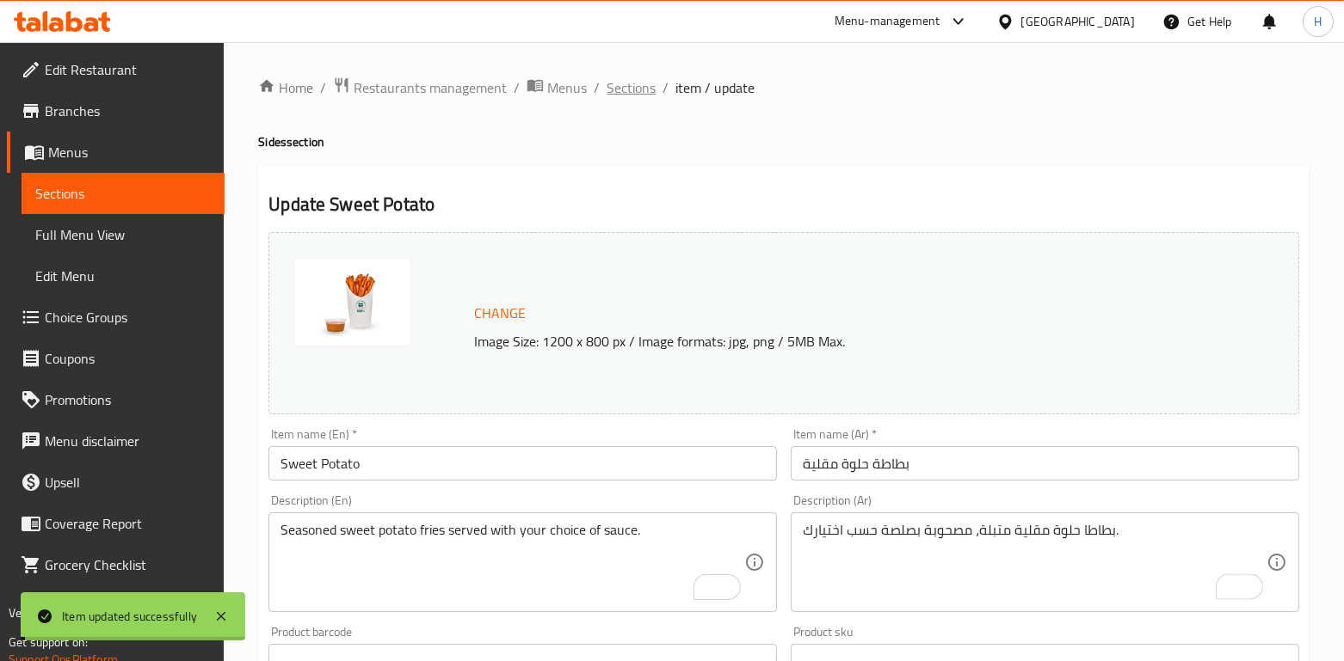
click at [631, 92] on span "Sections" at bounding box center [630, 87] width 49 height 21
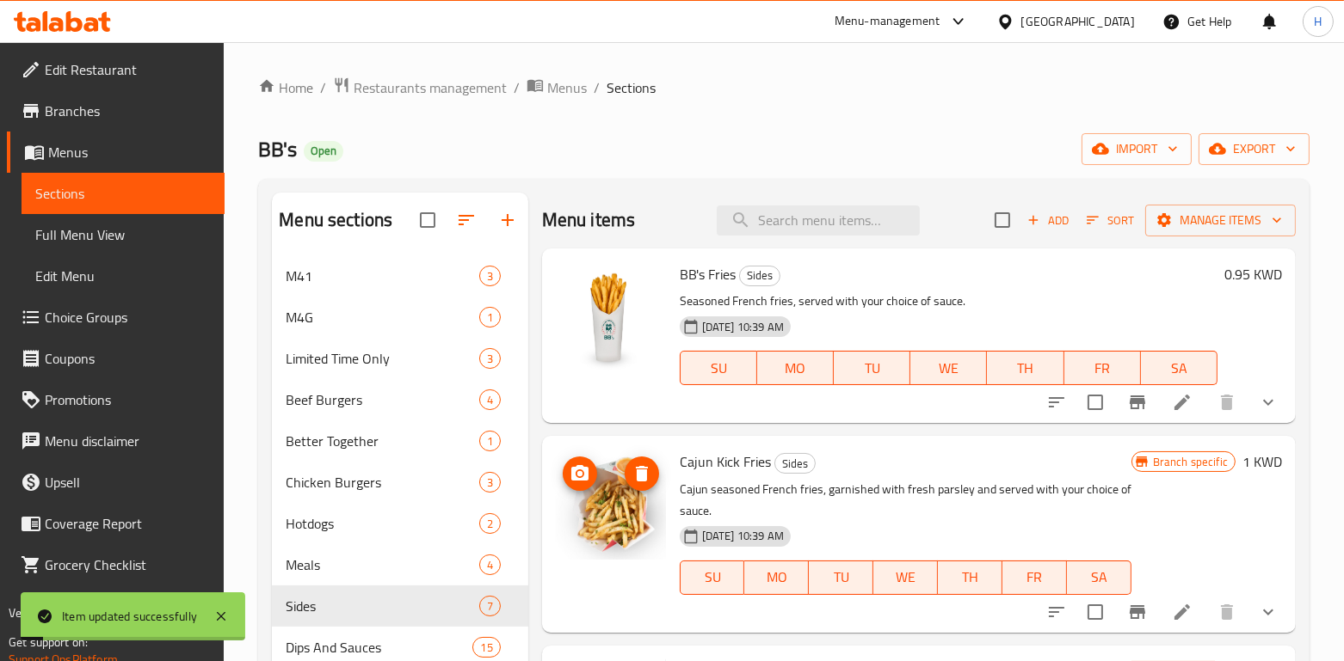
scroll to position [185, 0]
click at [752, 225] on input "search" at bounding box center [818, 220] width 203 height 30
paste input "Voodo Pickles"
type input "Voodo Pickles"
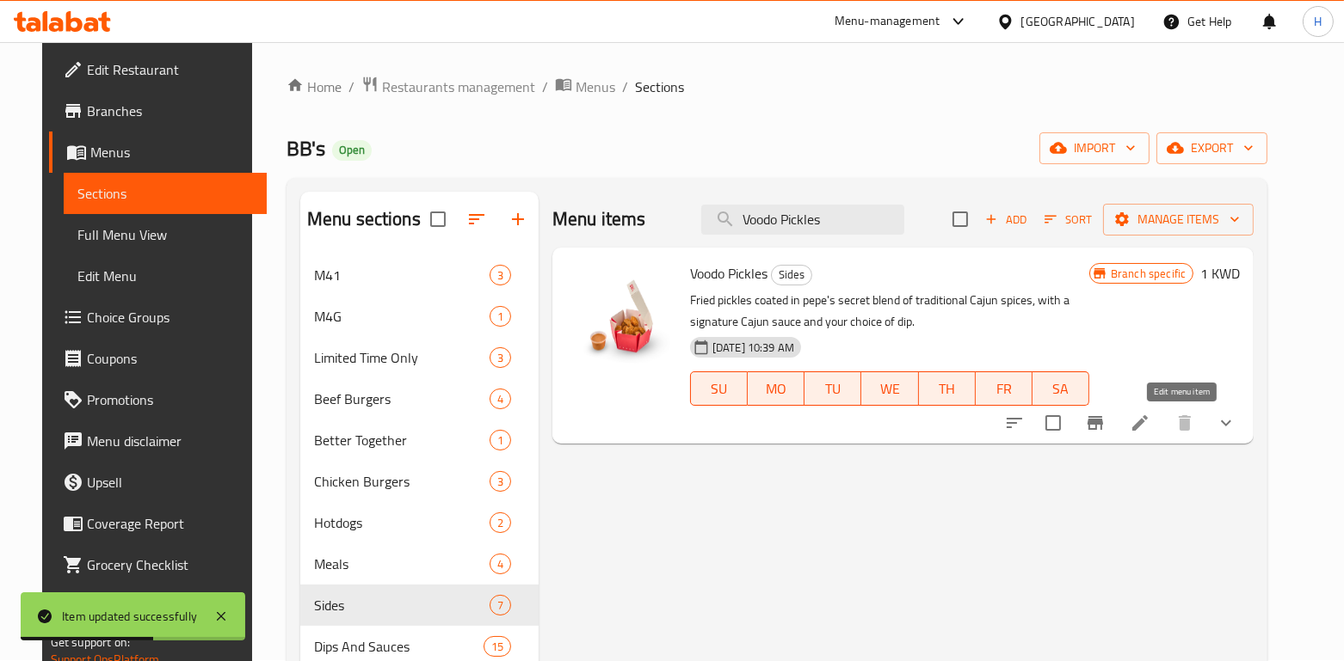
click at [1150, 433] on icon at bounding box center [1139, 423] width 21 height 21
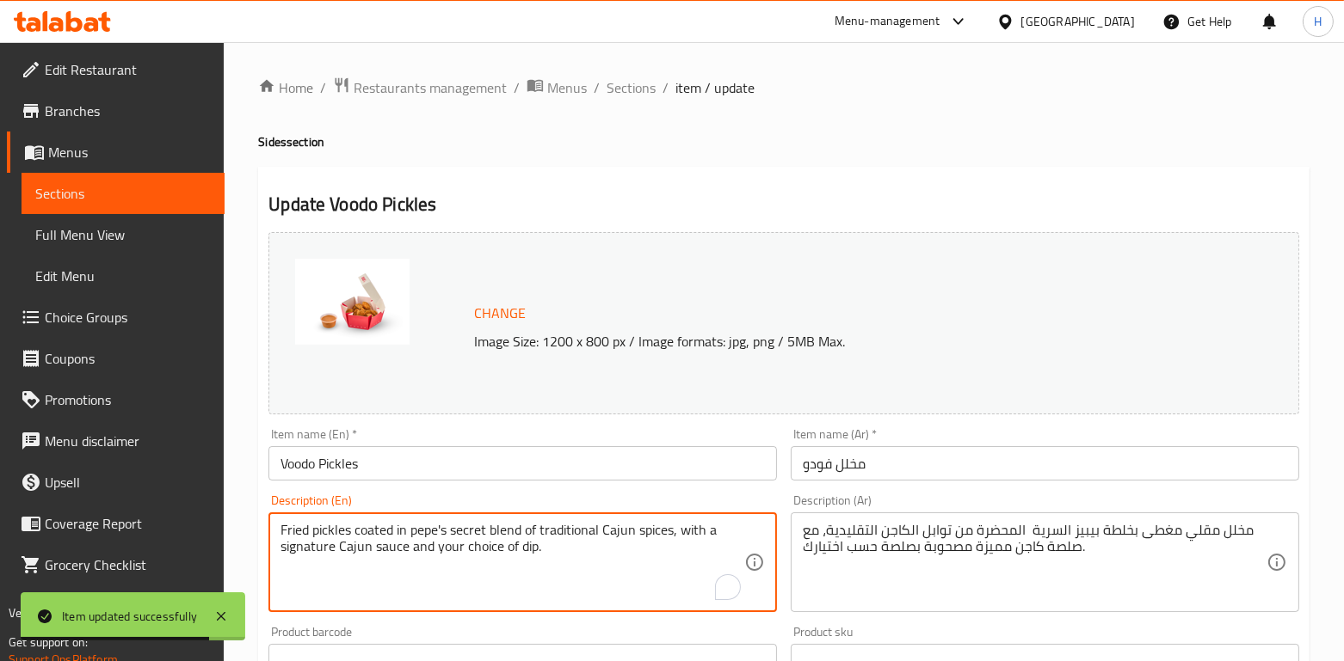
drag, startPoint x: 563, startPoint y: 554, endPoint x: 180, endPoint y: 521, distance: 385.0
paste textarea "BB's Crispy Onion Tangles, served with your choice of sauce"
click at [393, 583] on textarea "BB's Crispy Onion Tangles, served with your choice of sauce." at bounding box center [512, 563] width 464 height 82
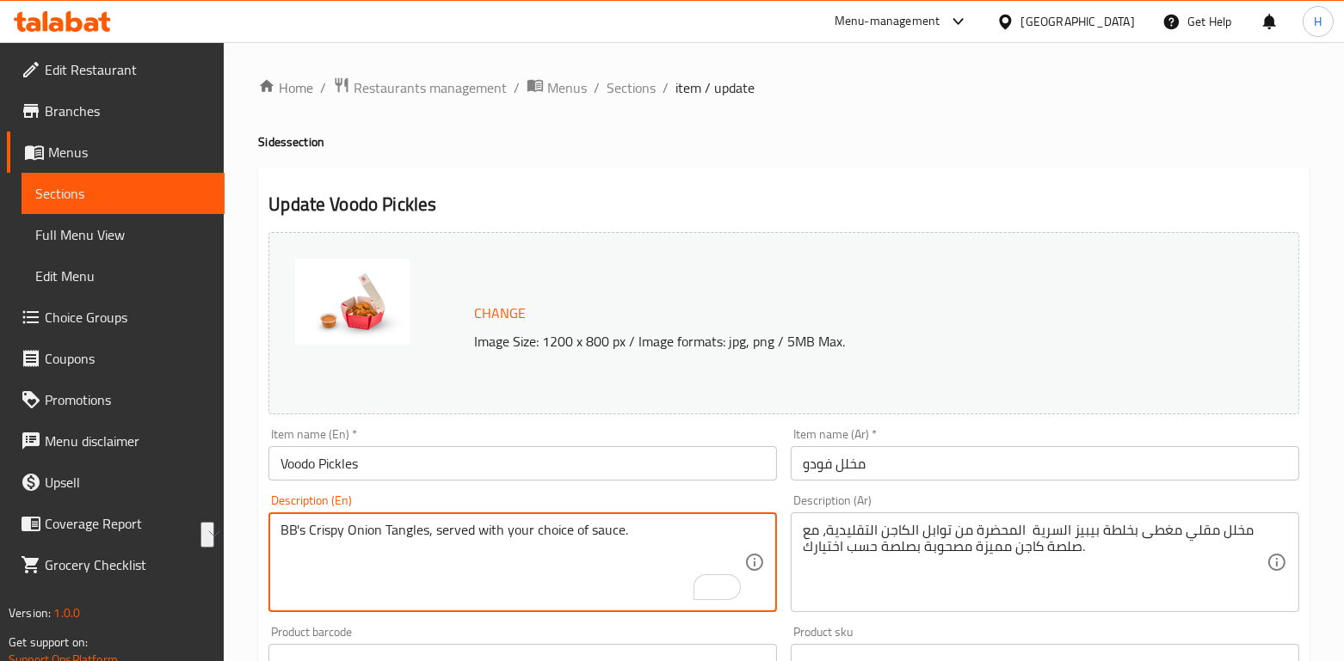
drag, startPoint x: 480, startPoint y: 538, endPoint x: 238, endPoint y: 523, distance: 242.2
click at [238, 523] on div "Home / Restaurants management / Menus / Sections / item / update Sides section …" at bounding box center [784, 655] width 1120 height 1227
paste textarea "Cajun crispy pickles"
type textarea "Cajun crispy pickles served with your choice of sauce."
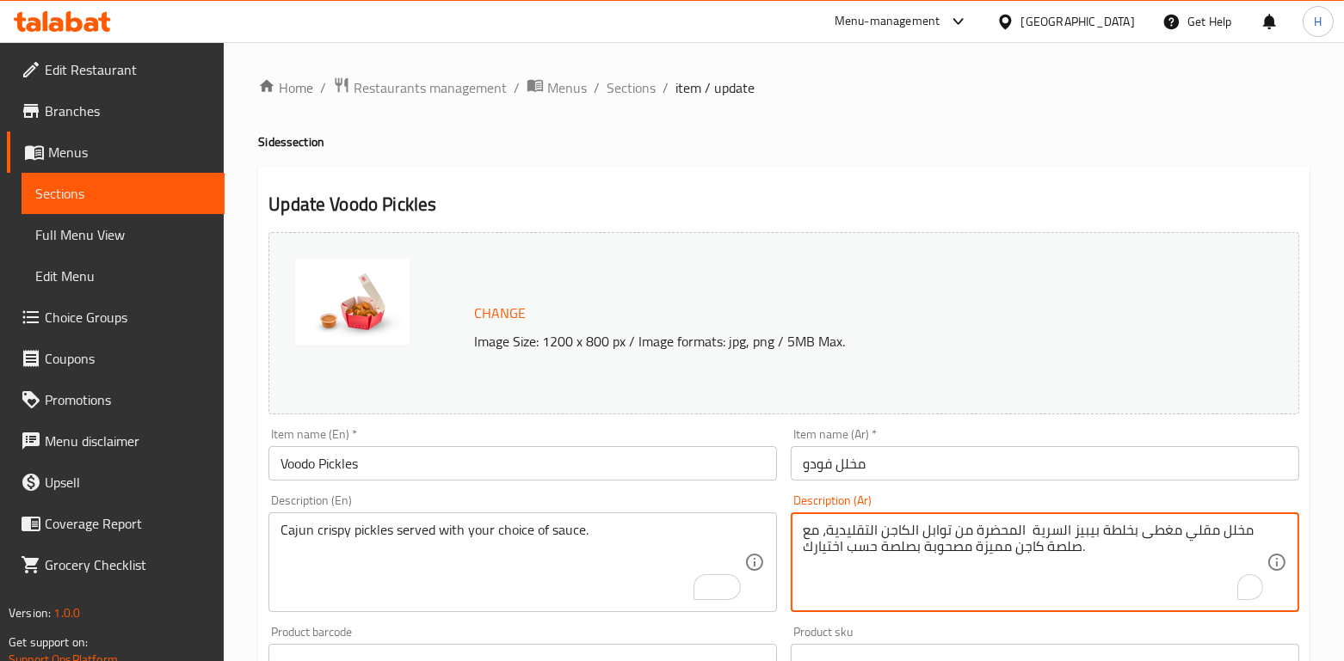
click at [968, 533] on textarea "مخلل مقلي مغطى بخلطة بيبيز السرية المحضرة من توابل الكاجن التقليدية، مع صلصة كا…" at bounding box center [1035, 563] width 464 height 82
click at [963, 594] on textarea "مخلل مقلي مغطى بخلطة بيبيز السرية المحضرة من توابل الكاجن التقليدية، مع صلصة كا…" at bounding box center [1035, 563] width 464 height 82
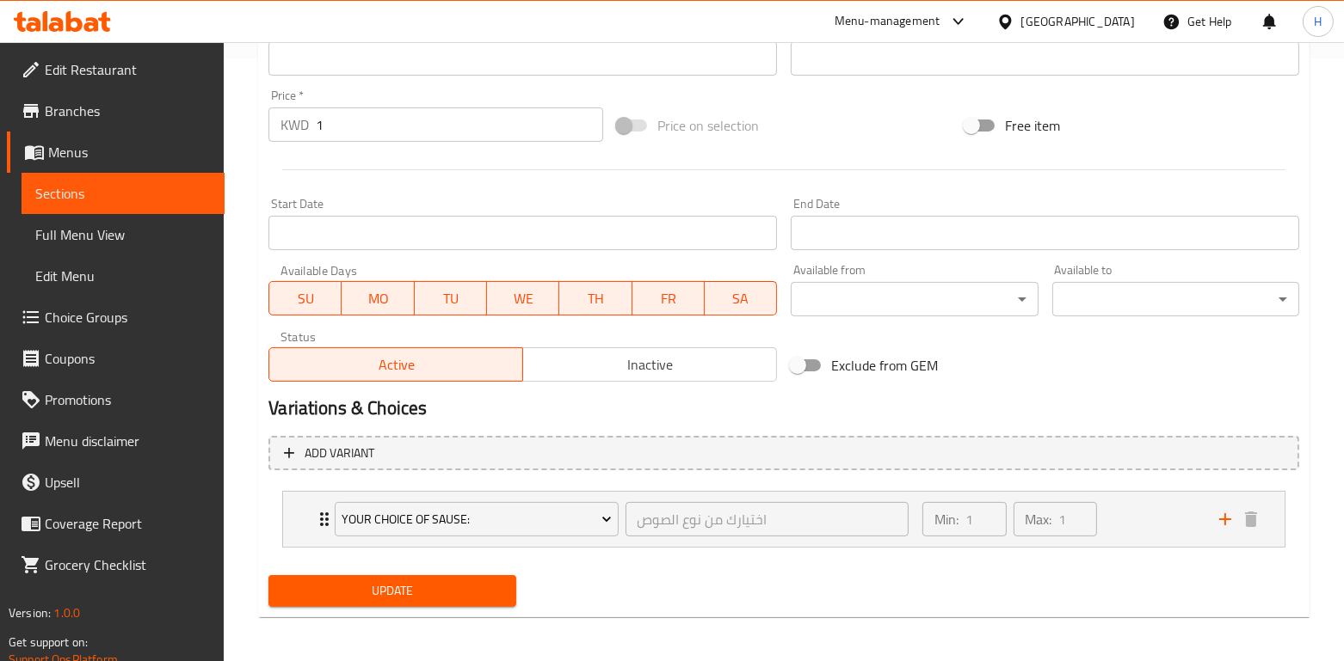
scroll to position [607, 0]
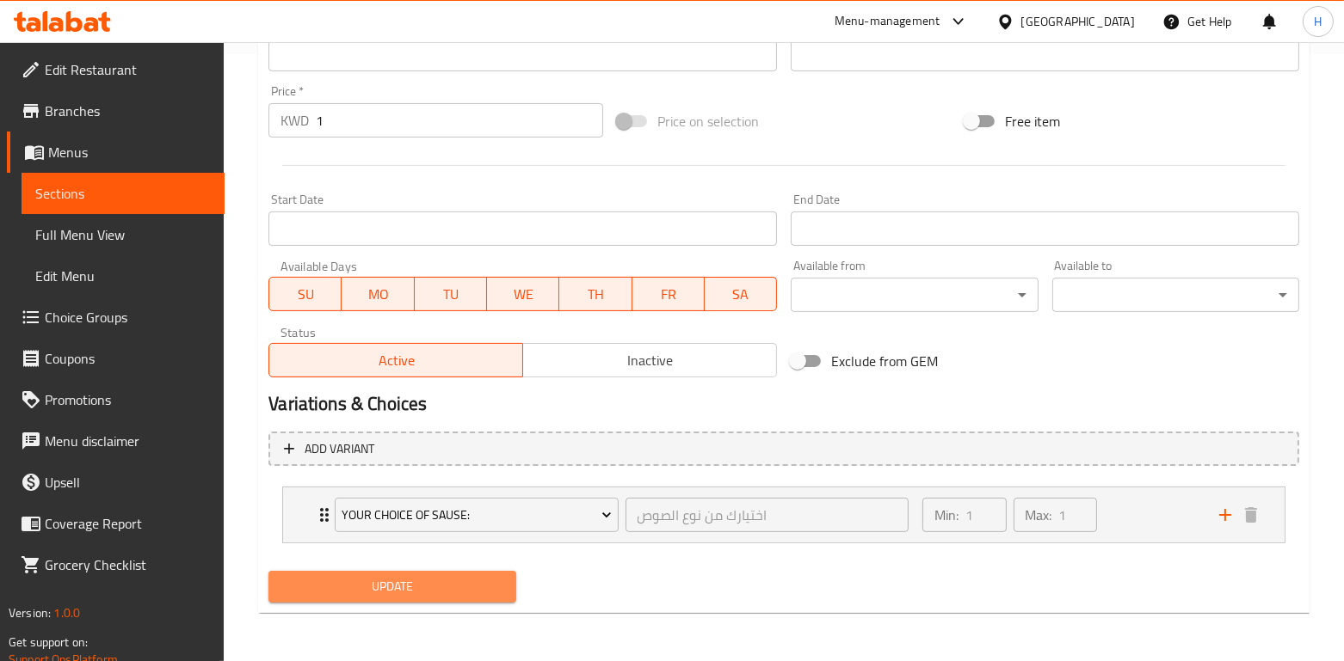
click at [467, 576] on span "Update" at bounding box center [391, 587] width 219 height 22
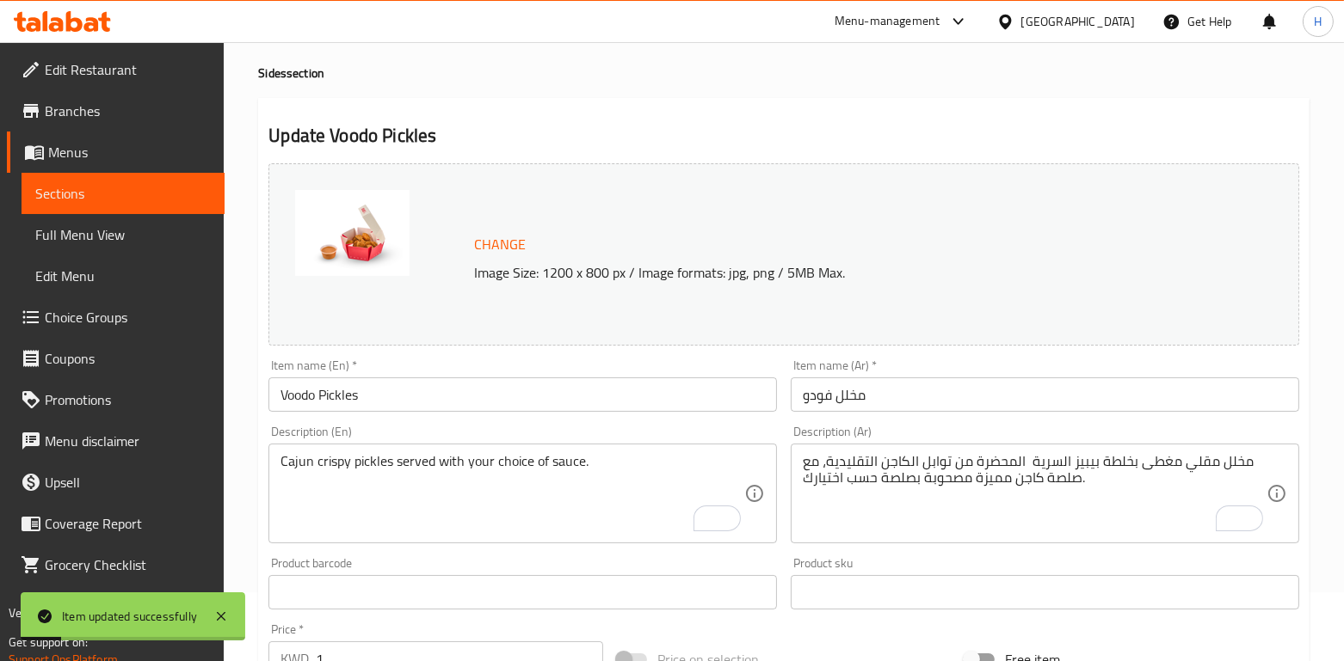
scroll to position [0, 0]
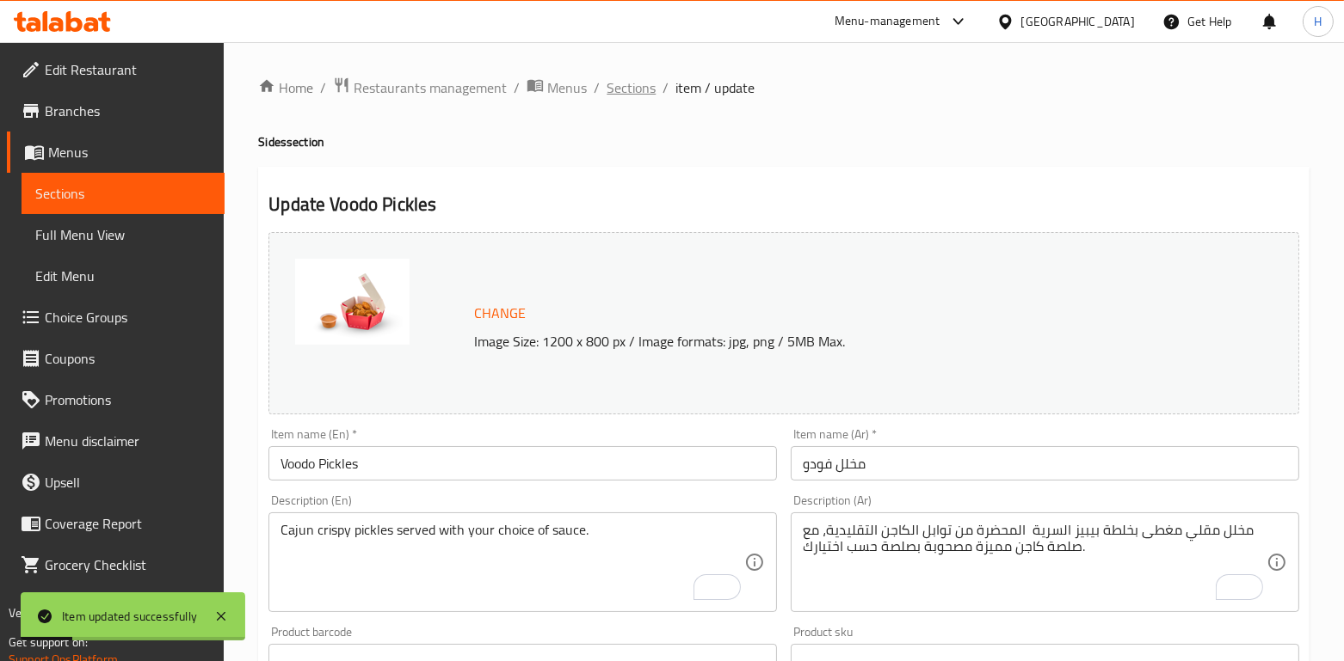
click at [631, 87] on span "Sections" at bounding box center [630, 87] width 49 height 21
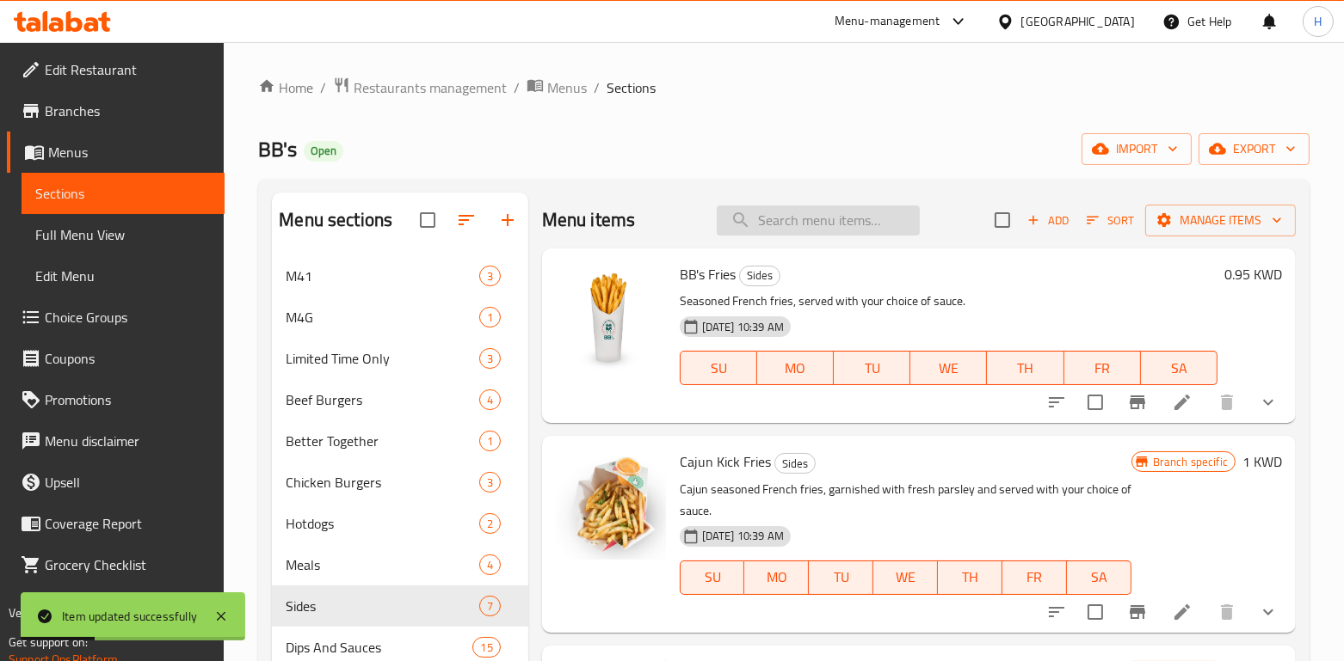
click at [763, 231] on input "search" at bounding box center [818, 221] width 203 height 30
paste input "Onion Tangles"
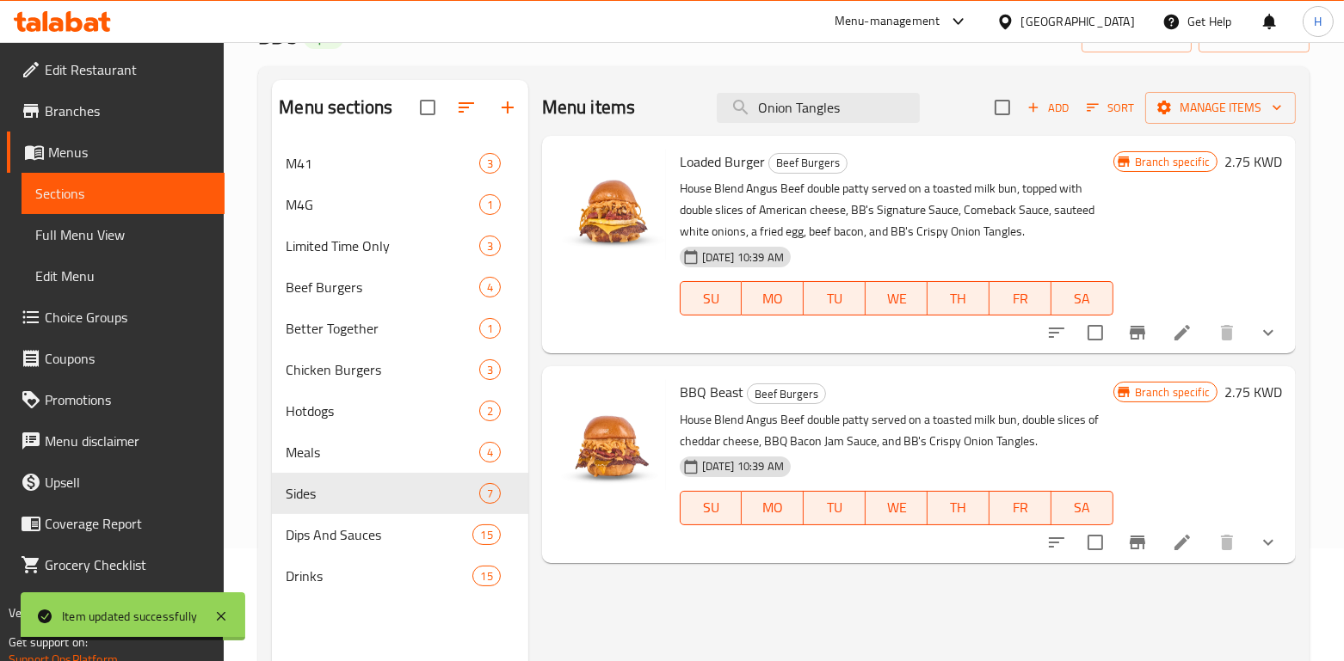
scroll to position [111, 0]
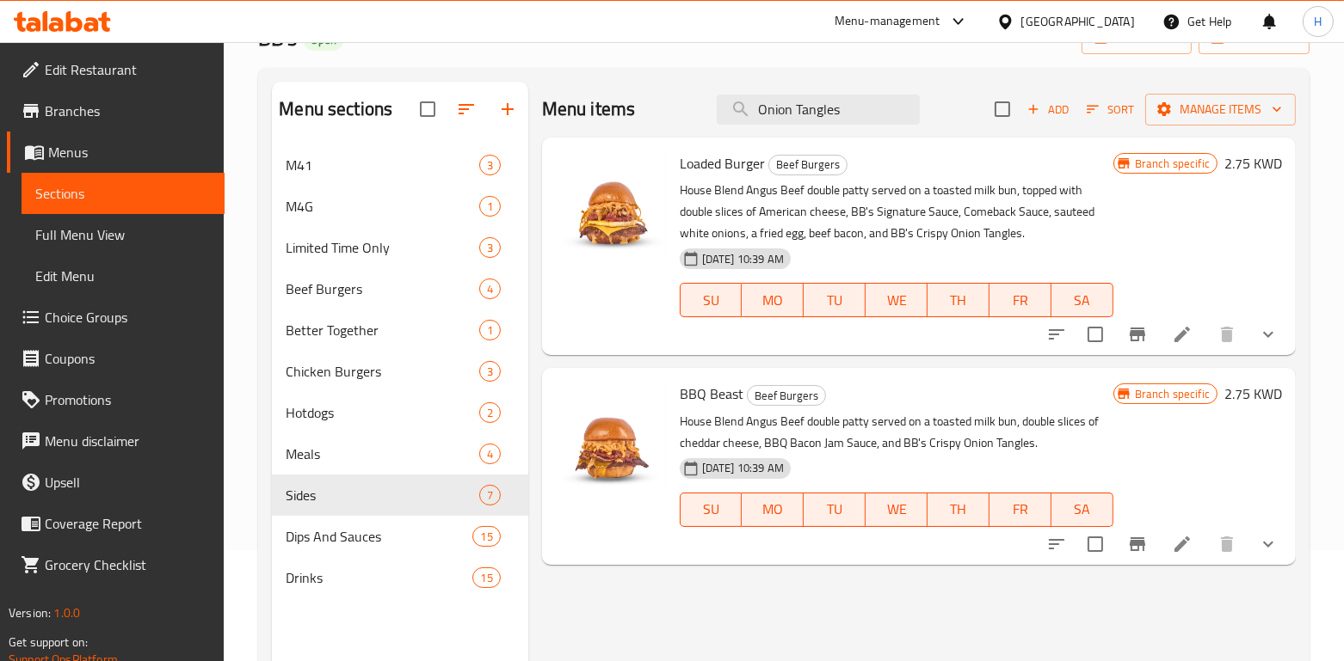
drag, startPoint x: 872, startPoint y: 113, endPoint x: 684, endPoint y: 115, distance: 188.4
click at [684, 115] on div "Menu items Onion Tangles Add Sort Manage items" at bounding box center [919, 110] width 754 height 56
paste input "Jalapenos Popper"
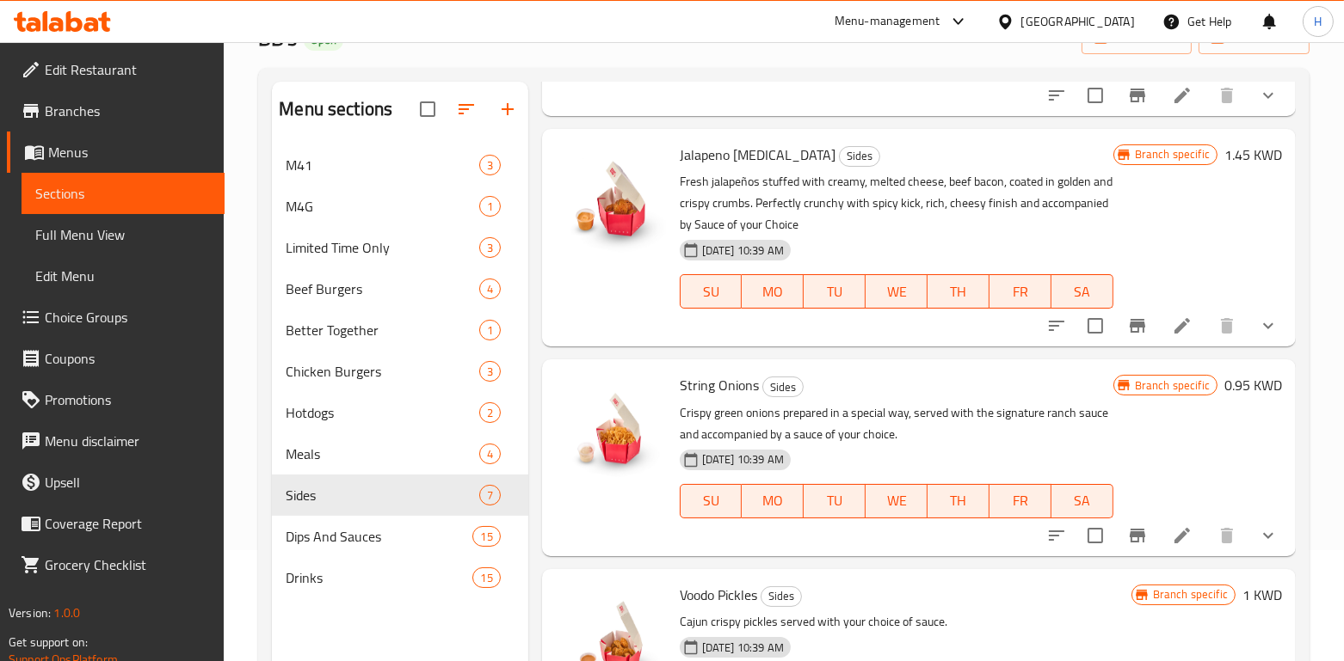
scroll to position [241, 0]
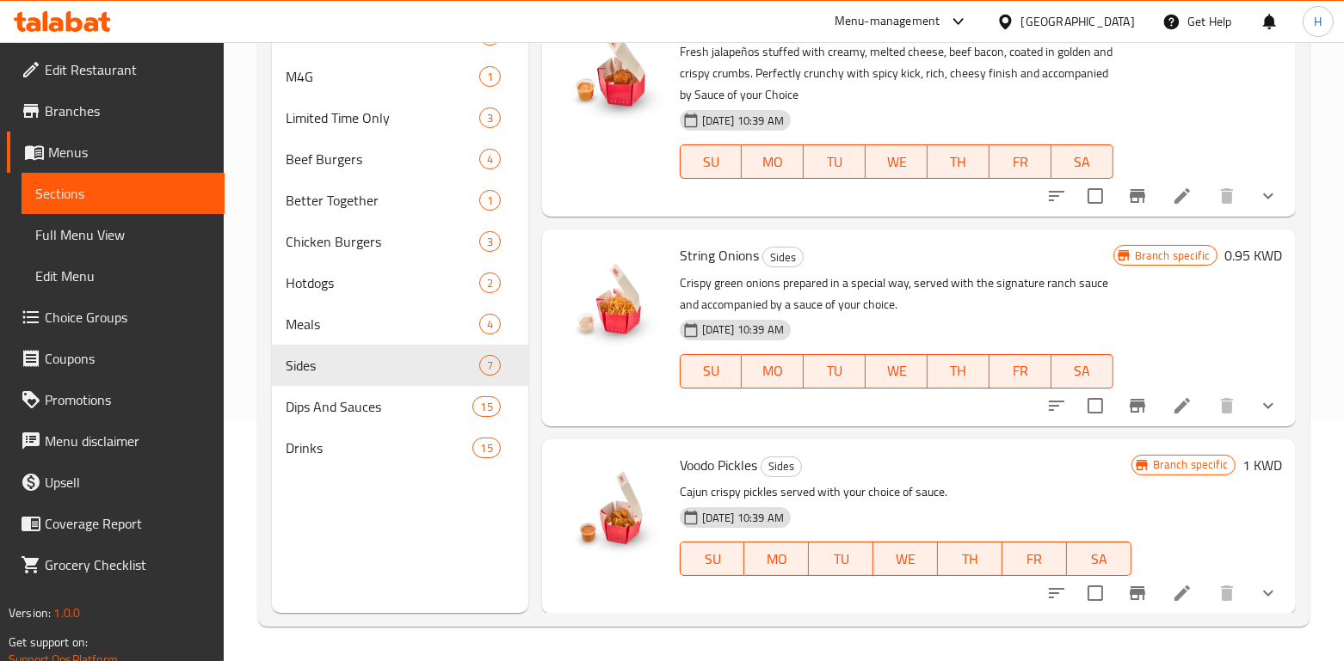
type input "Jalapenos [MEDICAL_DATA]"
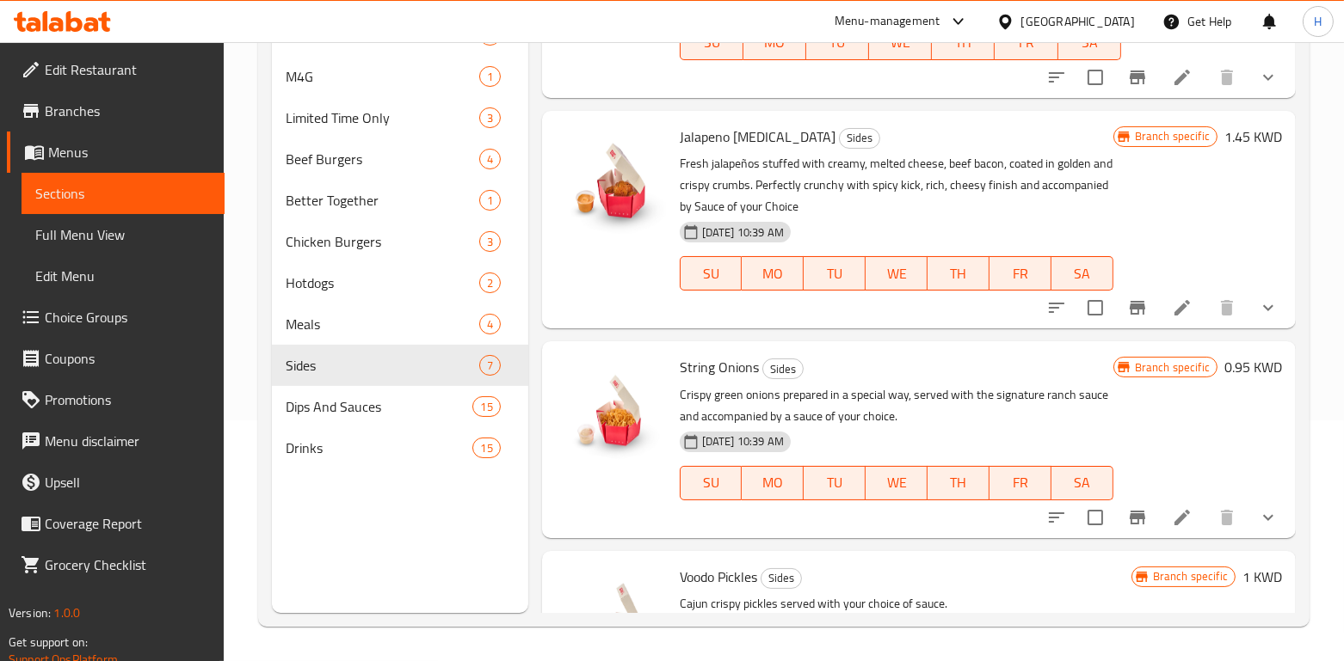
scroll to position [744, 0]
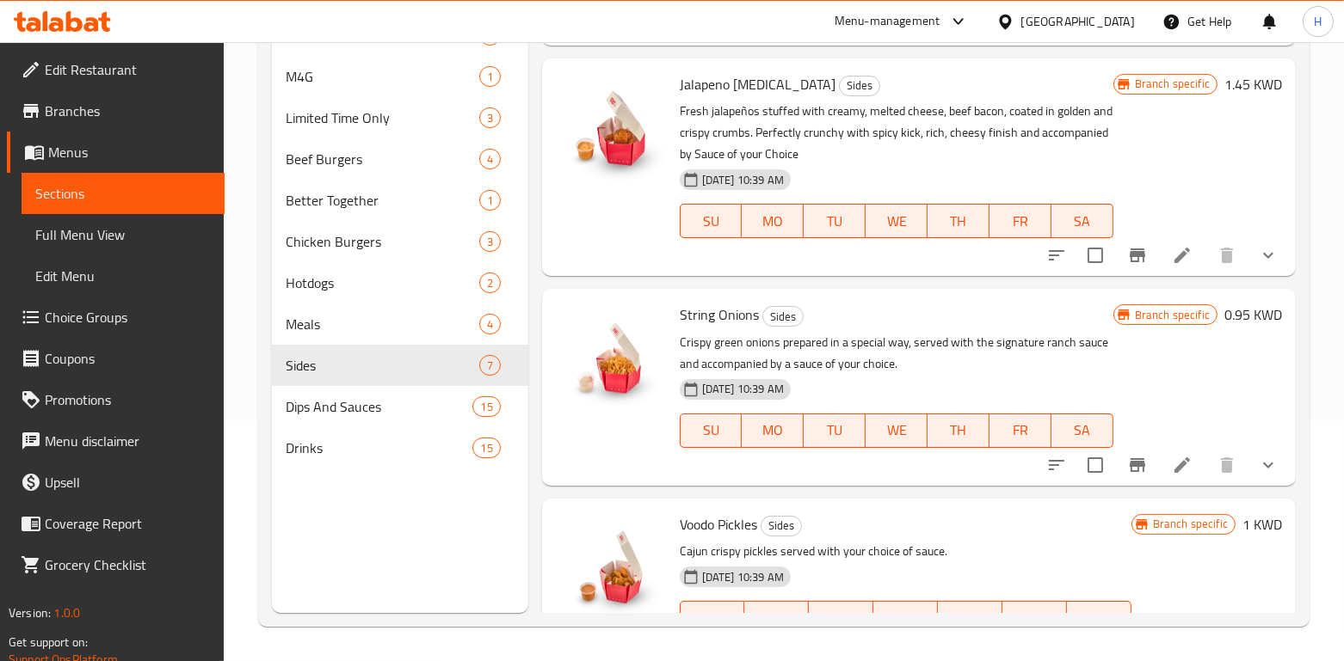
click at [712, 308] on span "String Onions" at bounding box center [719, 315] width 79 height 26
click at [1172, 466] on icon at bounding box center [1182, 465] width 21 height 21
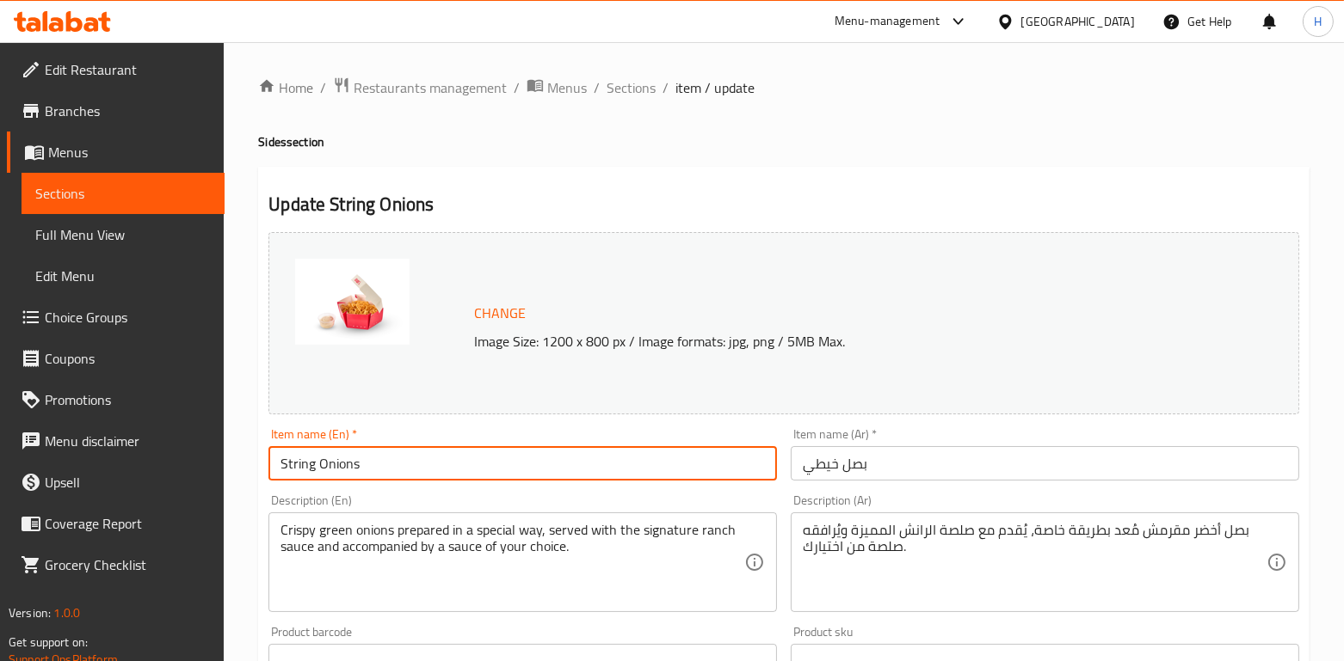
drag, startPoint x: 354, startPoint y: 467, endPoint x: 230, endPoint y: 464, distance: 124.8
click at [230, 464] on div "Home / Restaurants management / Menus / Sections / item / update Sides section …" at bounding box center [784, 655] width 1120 height 1227
paste input "Onion Tangle"
type input "Onion Tangles"
click at [915, 482] on div "Item name (Ar)   * بصل خيطي Item name (Ar) *" at bounding box center [1045, 454] width 522 height 66
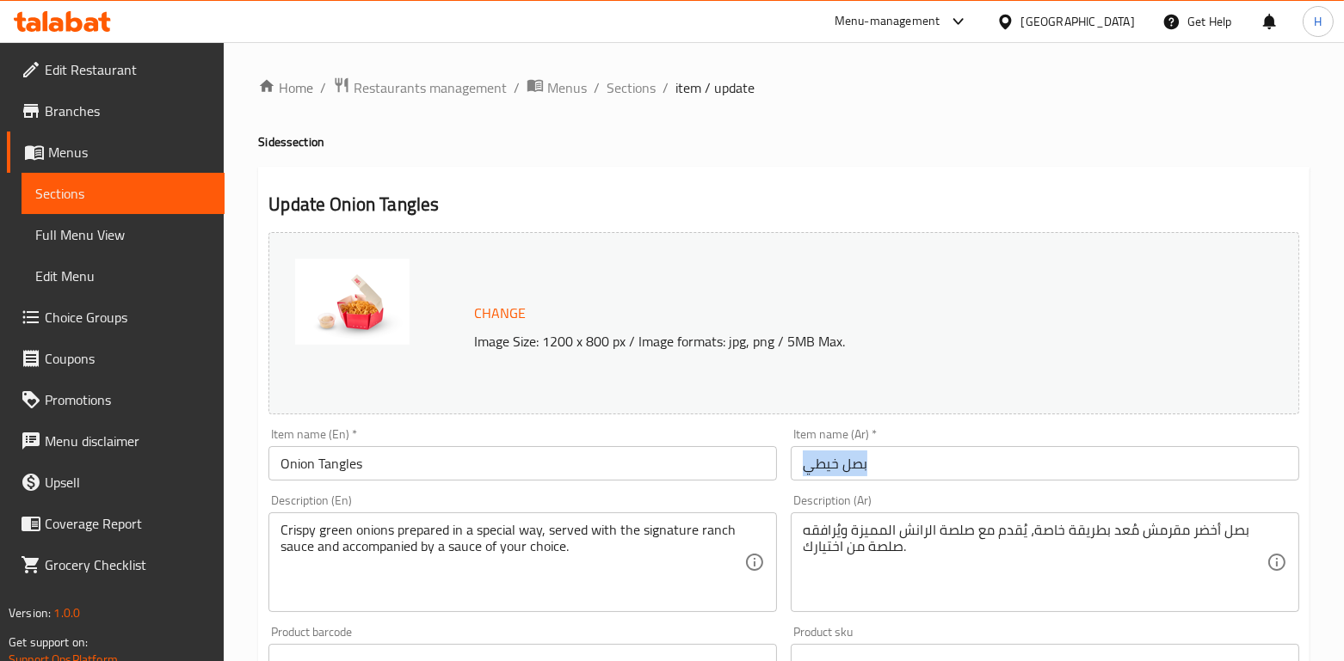
click at [915, 482] on div "Item name (Ar)   * بصل خيطي Item name (Ar) *" at bounding box center [1045, 454] width 522 height 66
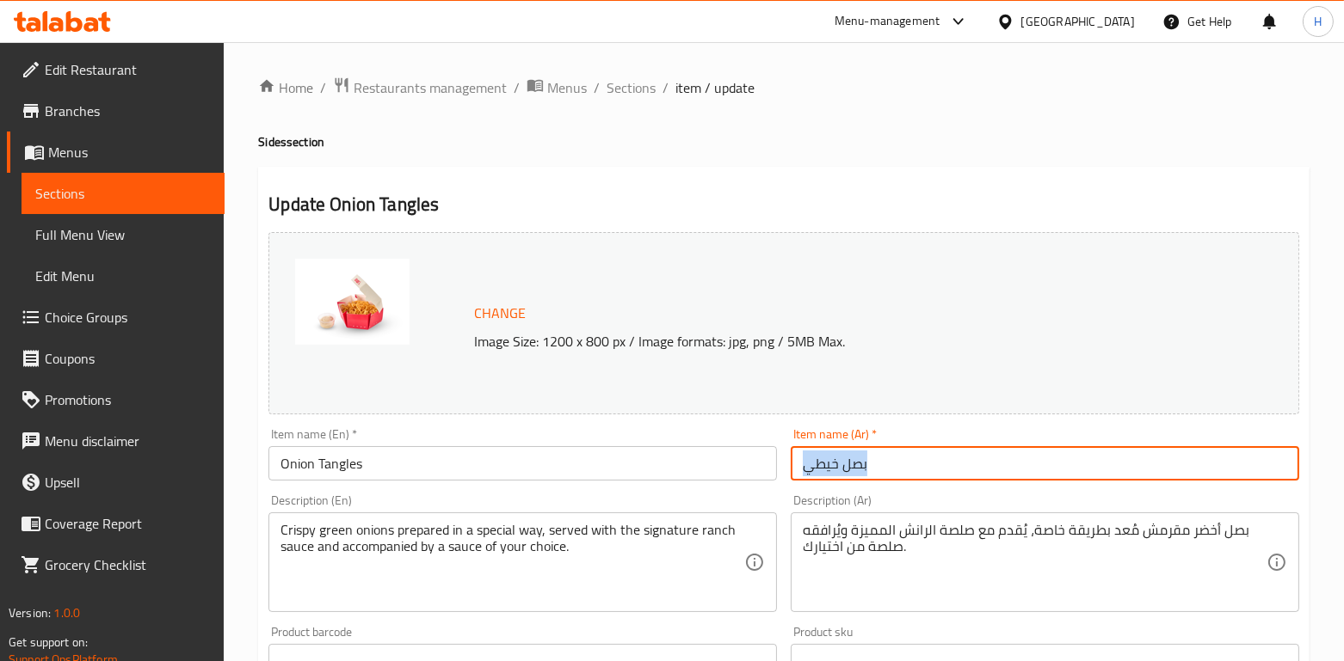
click at [861, 471] on input "بصل خيطي" at bounding box center [1045, 463] width 508 height 34
click at [834, 456] on input "بصل خيطي" at bounding box center [1045, 463] width 508 height 34
paste input "رائح البصل المقرمشة"
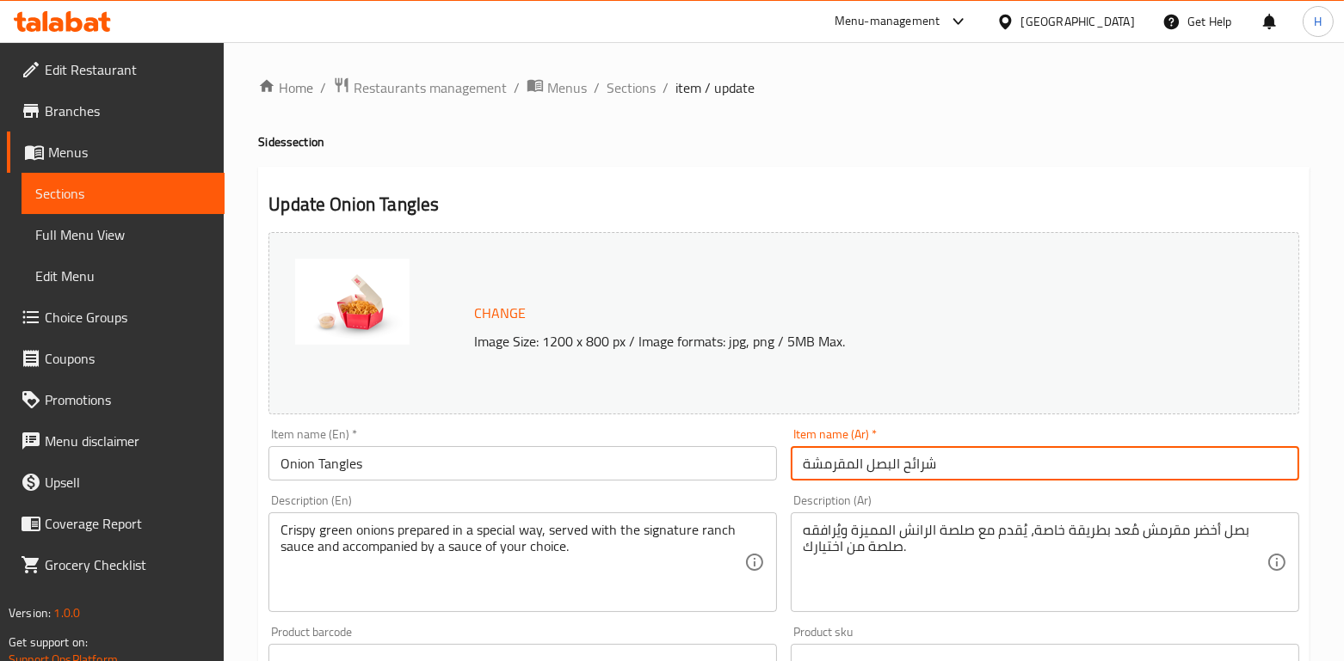
type input "شرائح البصل المقرمشة"
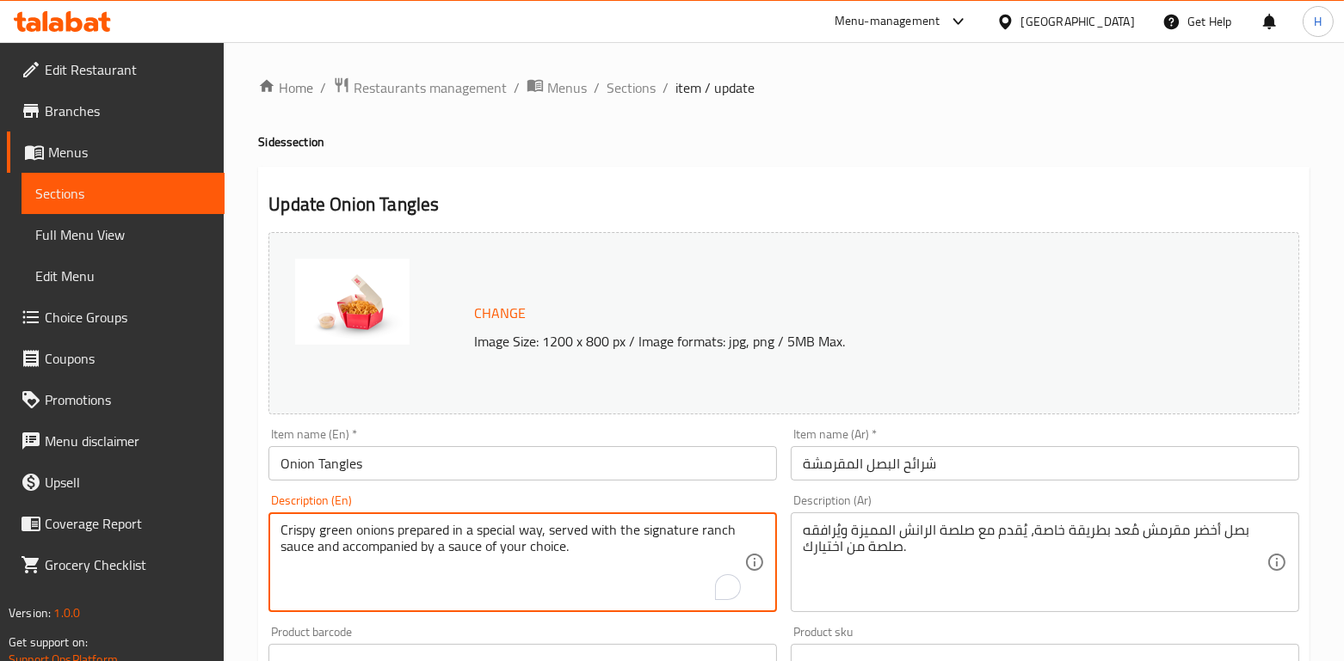
drag, startPoint x: 435, startPoint y: 538, endPoint x: 206, endPoint y: 506, distance: 232.0
paste textarea "BB's Crispy Onion Tangles, served with your choice of sau"
type textarea "BB's Crispy Onion Tangles, served with your choice of sauce."
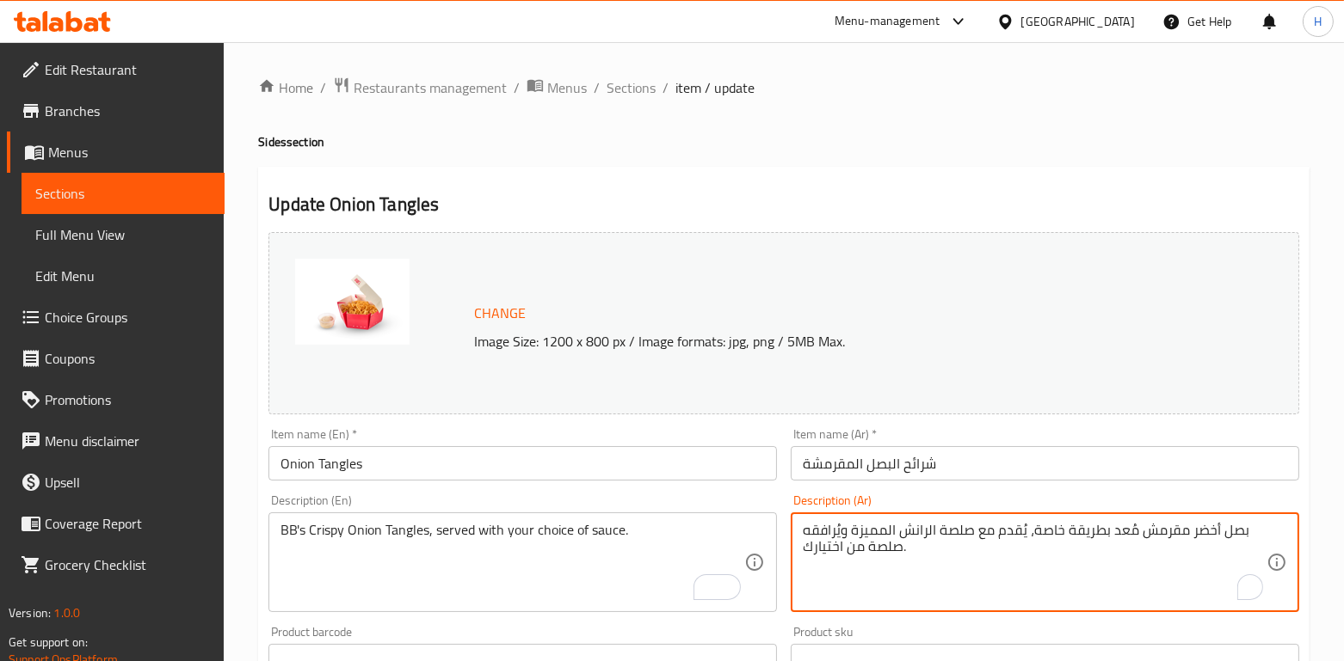
click at [1012, 532] on textarea "بصل أخضر مقرمش مُعد بطريقة خاصة، يُقدم مع صلصة الرانش المميزة ويُرافقه صلصة من …" at bounding box center [1035, 563] width 464 height 82
paste textarea "رائح البصل المحضرة بطريقة بيبيز الخاصة، مصحوبة بصلصة حسب"
click at [988, 592] on textarea "شرائح البصل المحضرة بطريقة بيبيز الخاصة، مصحوبة بصلصة حسب اختيارك." at bounding box center [1035, 563] width 464 height 82
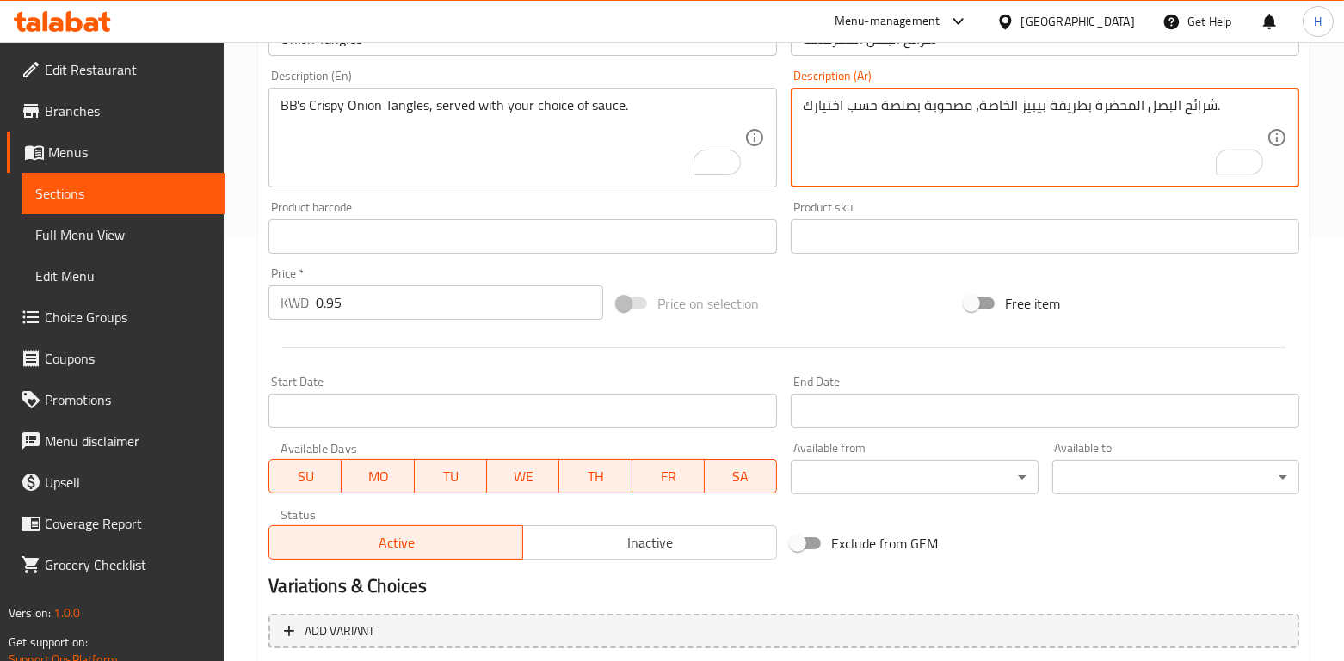
scroll to position [607, 0]
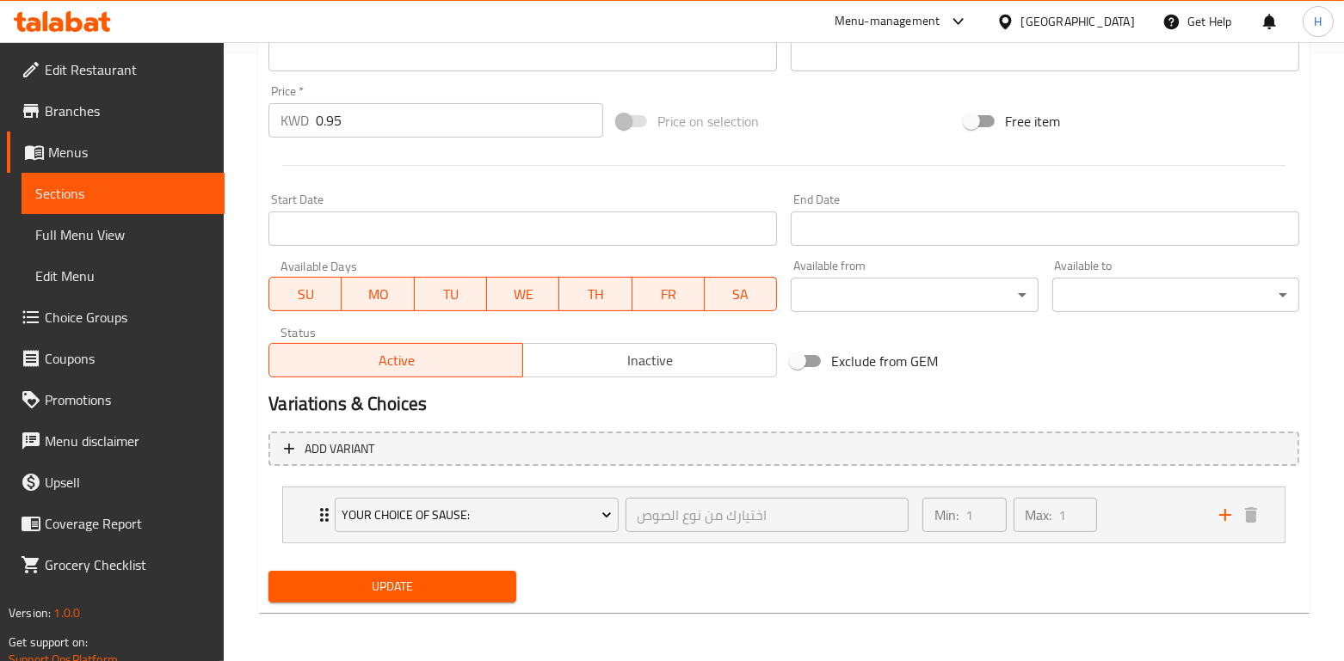
type textarea "شرائح البصل المحضرة بطريقة بيبيز الخاصة، مصحوبة بصلصة حسب اختيارك."
click at [428, 582] on span "Update" at bounding box center [391, 587] width 219 height 22
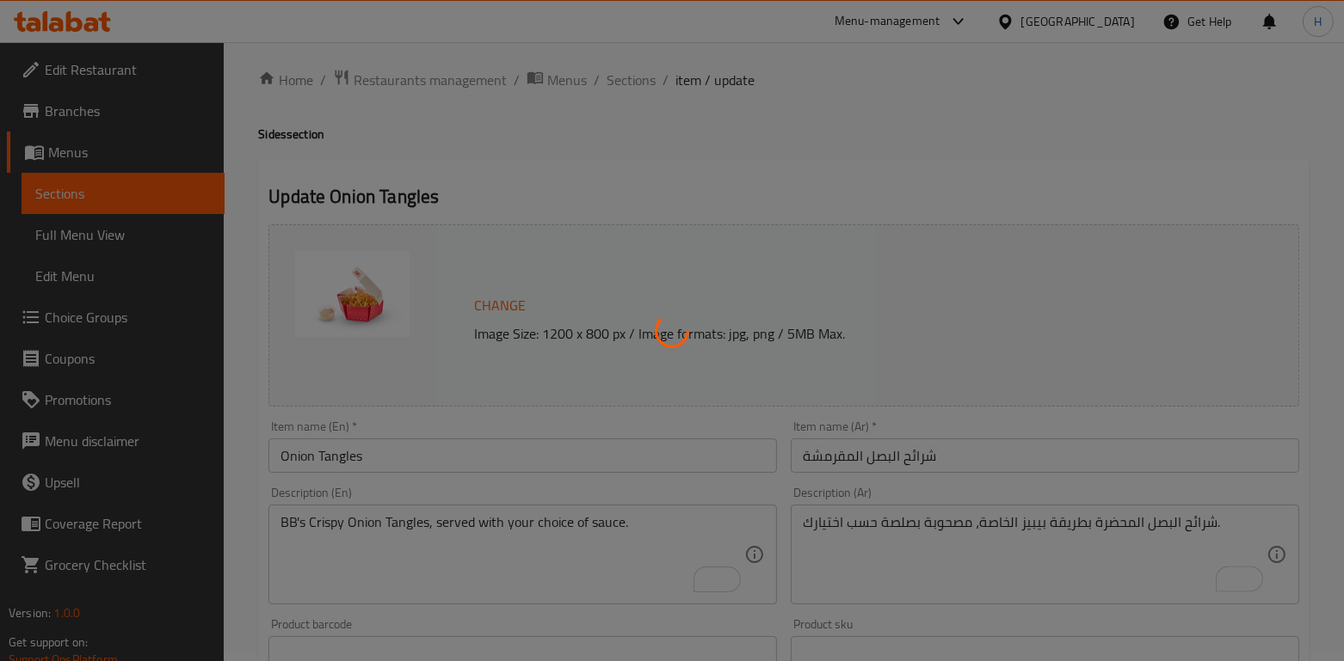
scroll to position [0, 0]
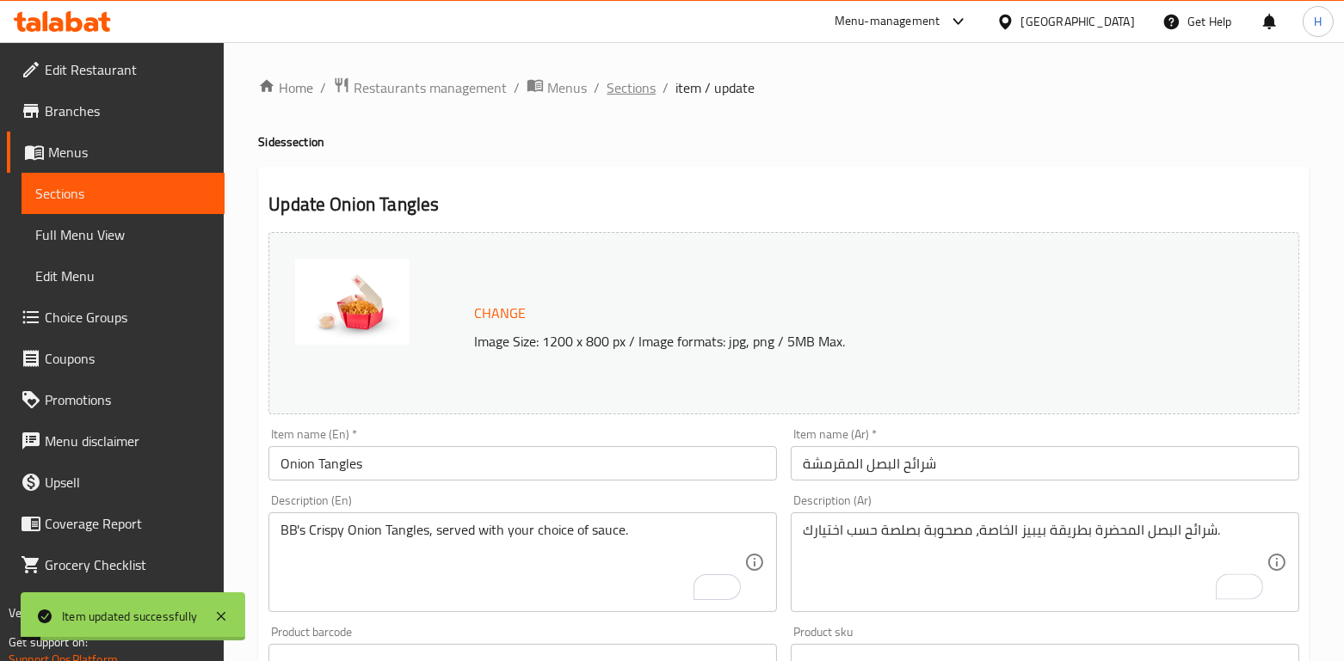
click at [631, 84] on span "Sections" at bounding box center [630, 87] width 49 height 21
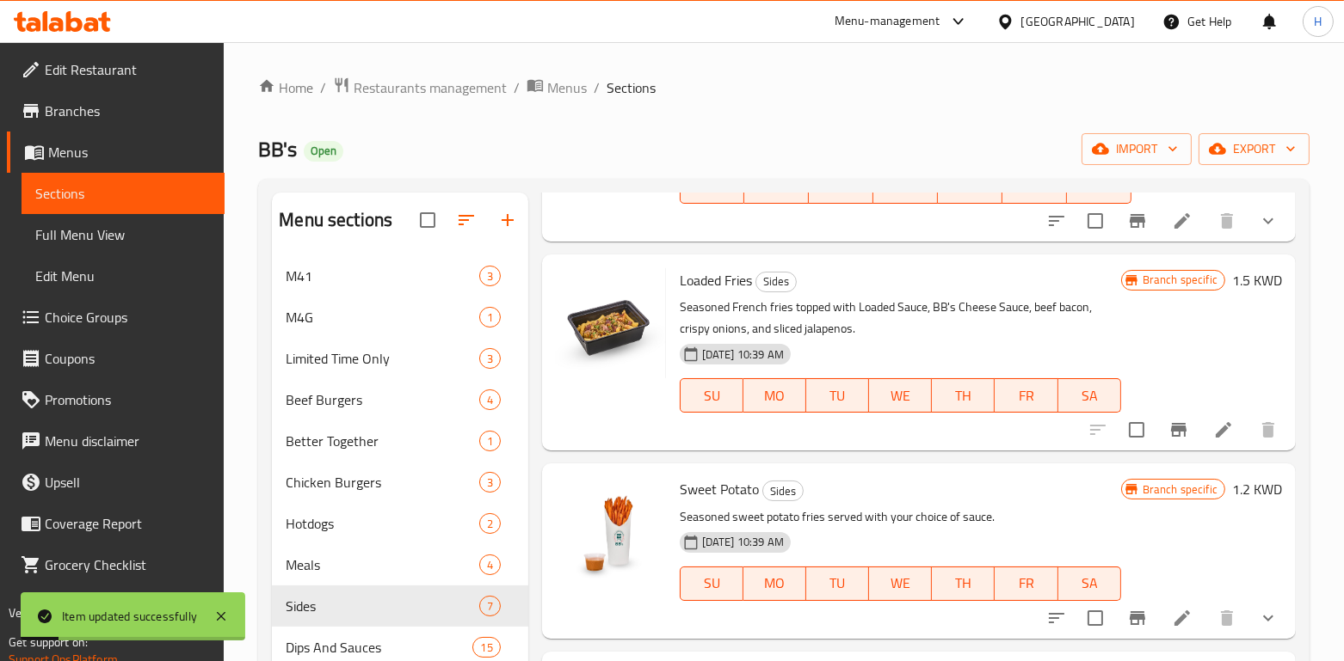
scroll to position [507, 0]
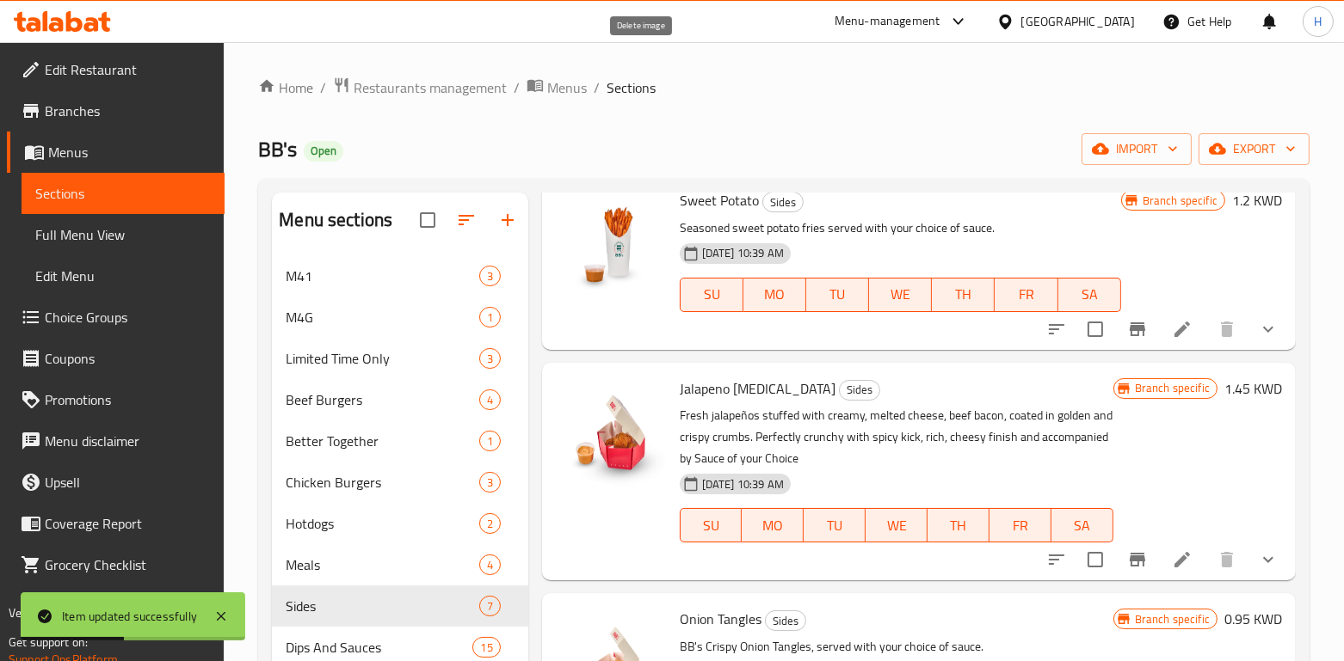
scroll to position [783, 0]
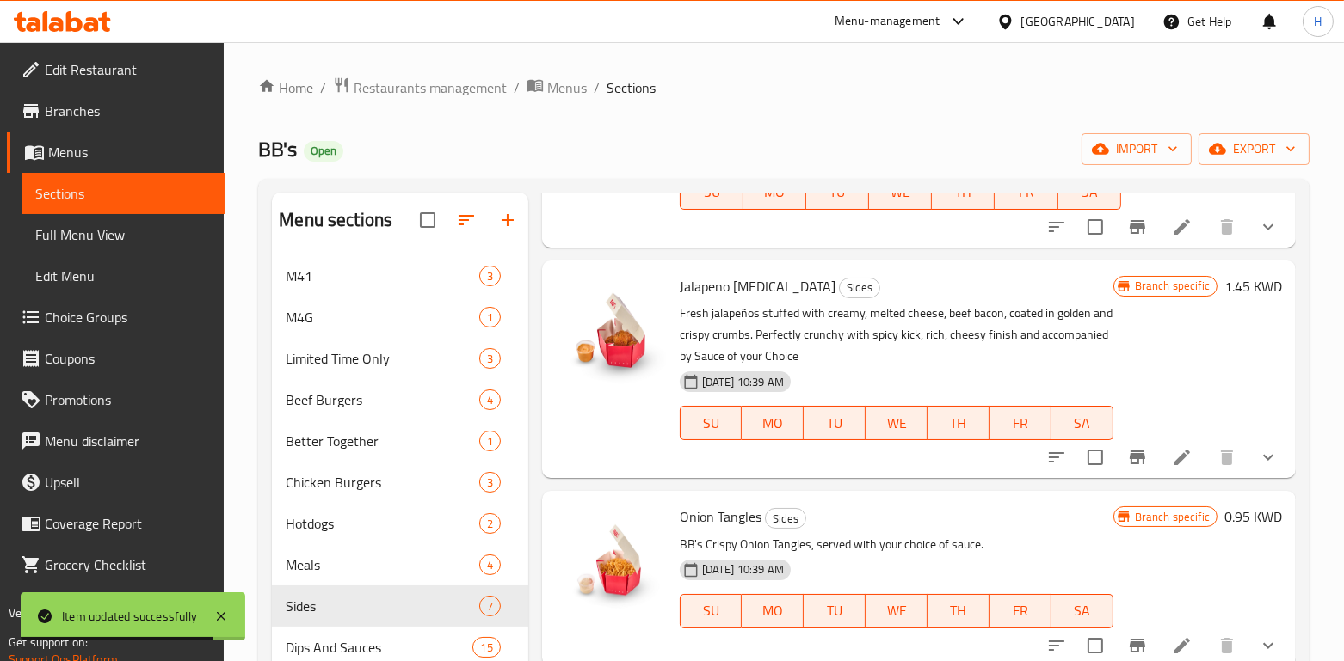
click at [1174, 454] on icon at bounding box center [1181, 457] width 15 height 15
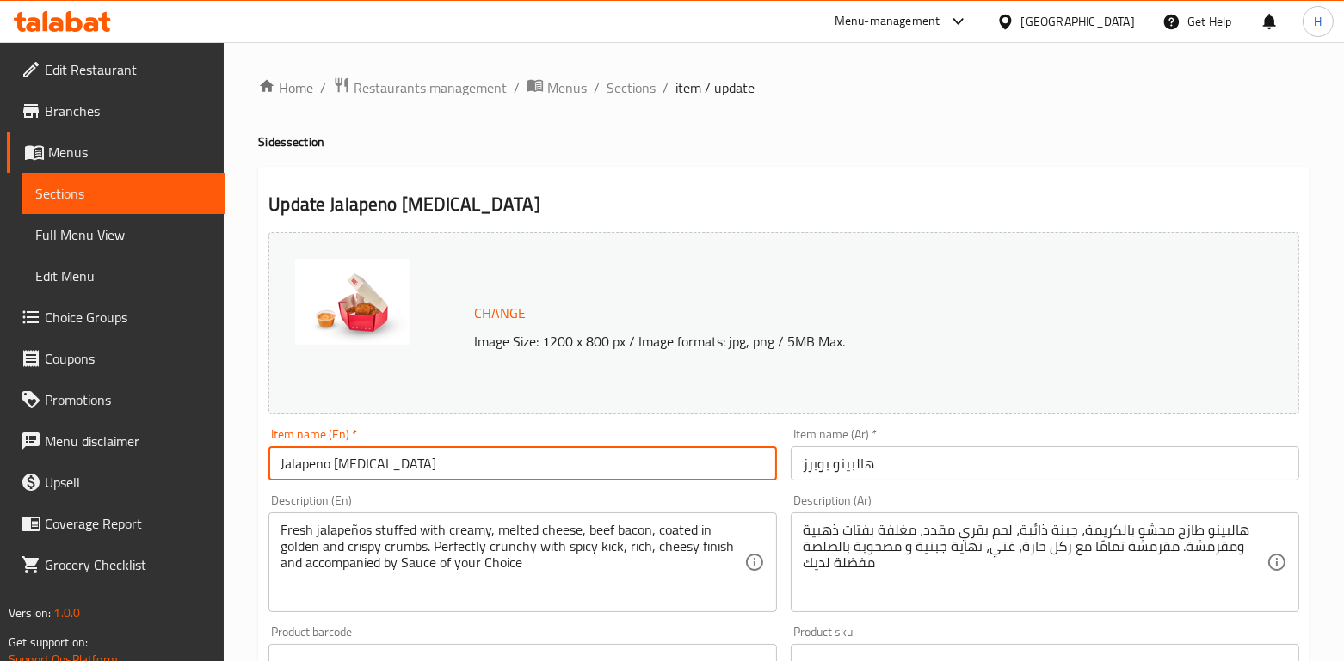
drag, startPoint x: 390, startPoint y: 458, endPoint x: 207, endPoint y: 478, distance: 183.5
click at [207, 478] on div "Edit Restaurant Branches Menus Sections Full Menu View Edit Menu Choice Groups …" at bounding box center [672, 655] width 1344 height 1227
paste input "s"
type input "Jalapenos [MEDICAL_DATA]"
click at [842, 471] on input "هالبينو بوبرز" at bounding box center [1045, 463] width 508 height 34
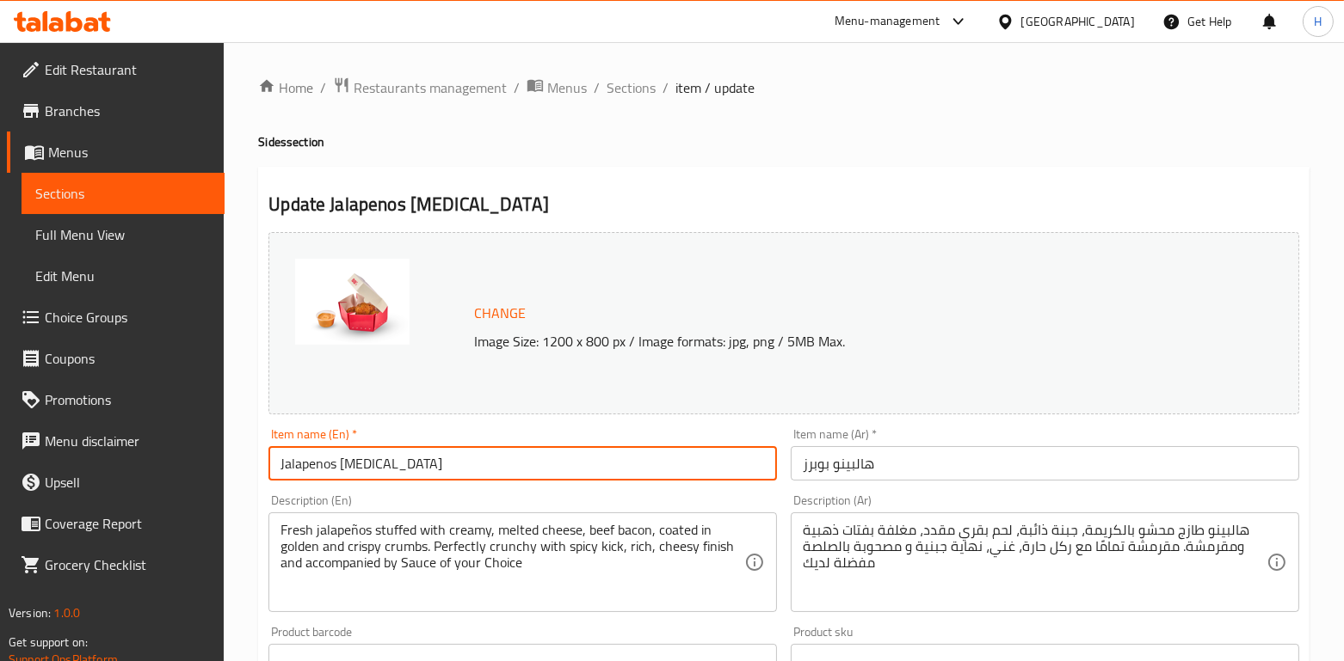
click at [842, 471] on input "هالبينو بوبرز" at bounding box center [1045, 463] width 508 height 34
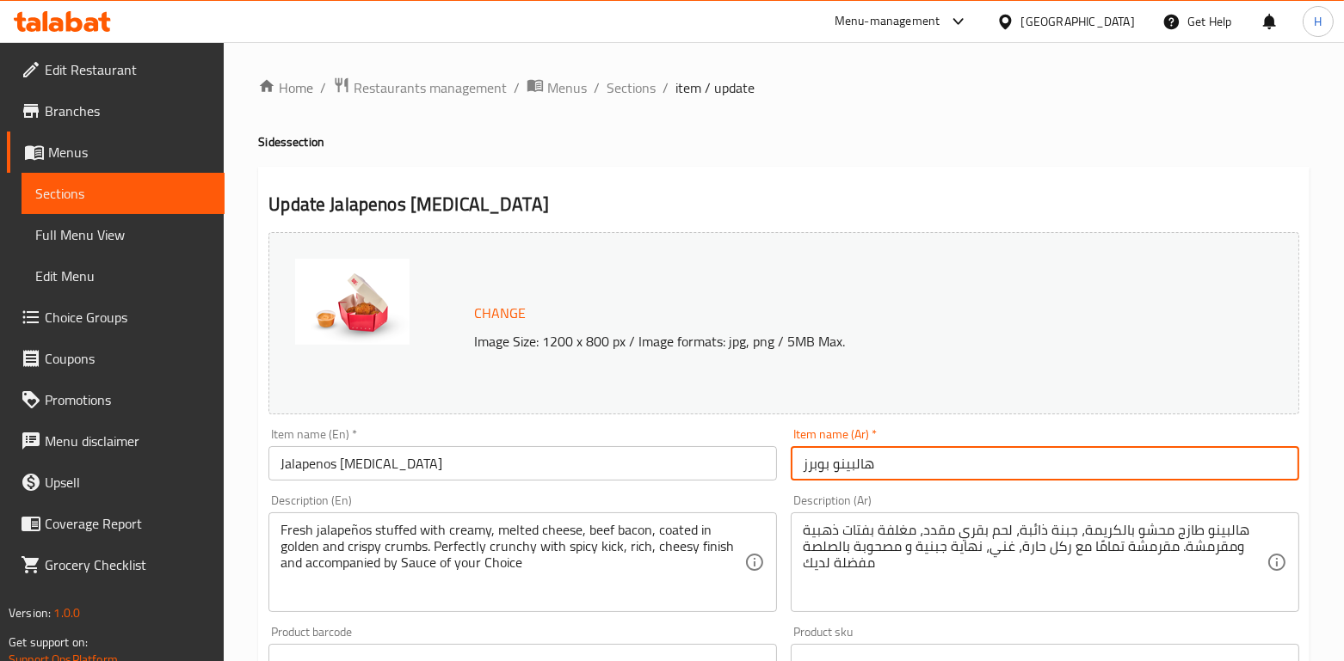
click at [842, 471] on input "هالبينو بوبرز" at bounding box center [1045, 463] width 508 height 34
paste input "جالا"
type input "جالابينو بوبرز"
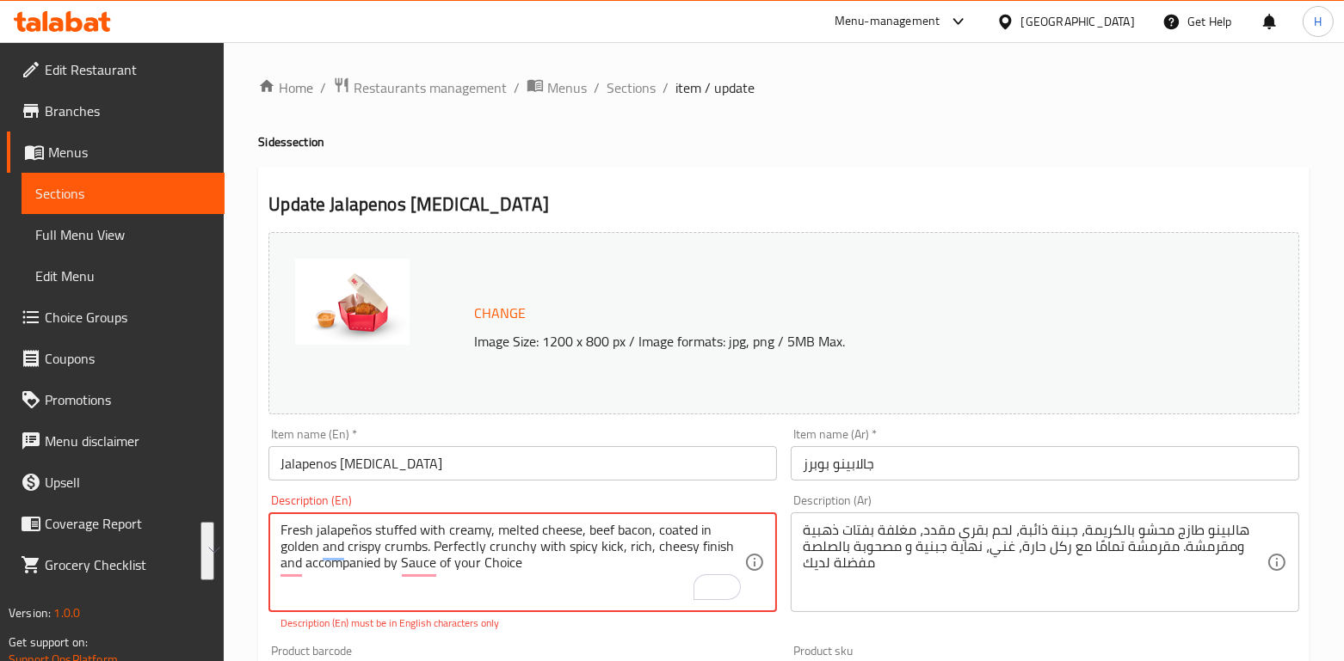
drag, startPoint x: 544, startPoint y: 568, endPoint x: 192, endPoint y: 512, distance: 356.2
click at [192, 512] on div "Edit Restaurant Branches Menus Sections Full Menu View Edit Menu Choice Groups …" at bounding box center [672, 665] width 1344 height 1246
paste textarea "nos stuffed with creamy, melted cheese and beef bacon, coated in golden, crispy…"
type textarea "Fresh jalapenos stuffed with creamy, melted cheese and beef bacon, coated in go…"
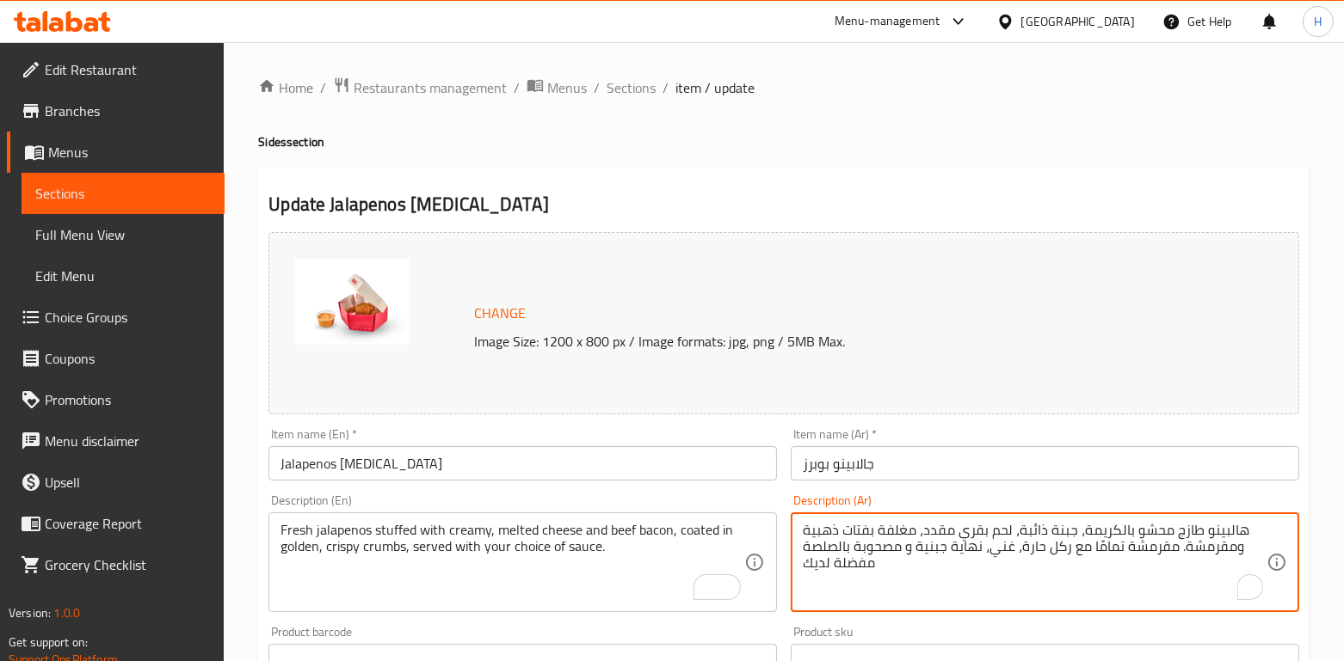
click at [832, 526] on textarea "هالبينو طازج محشو بالكريمة، جبنة ذائبة، لحم بقري مقدد، مغلفة بفتات ذهبية ومقرمش…" at bounding box center [1035, 563] width 464 height 82
paste textarea "جالابينوطازج محشو بجبنة كريمية ذائبة، ومغطى بطبقة مقرمشة، مصحوبة بصلصة حسب اختي…"
click at [846, 575] on textarea "جالابينوطازج محشو بجبنة كريمية ذائبة، ومغطى بطبقة مقرمشة، مصحوبة بصلصة حسب اختي…" at bounding box center [1035, 563] width 464 height 82
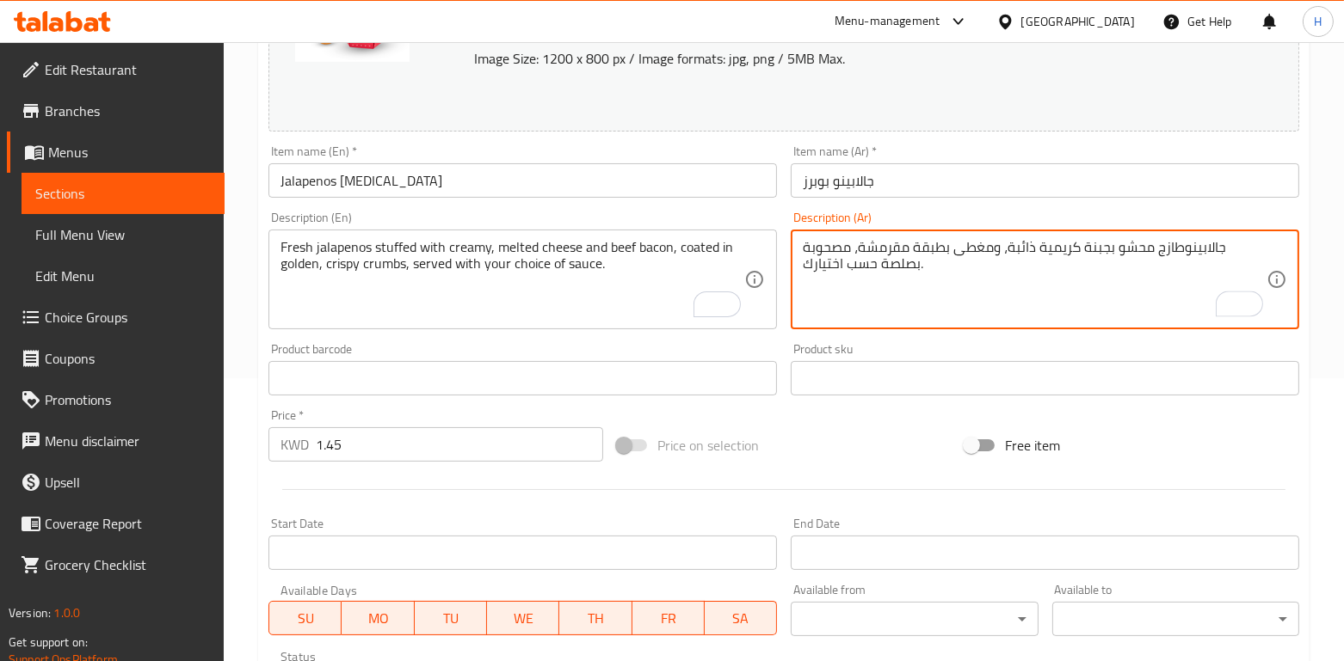
scroll to position [329, 0]
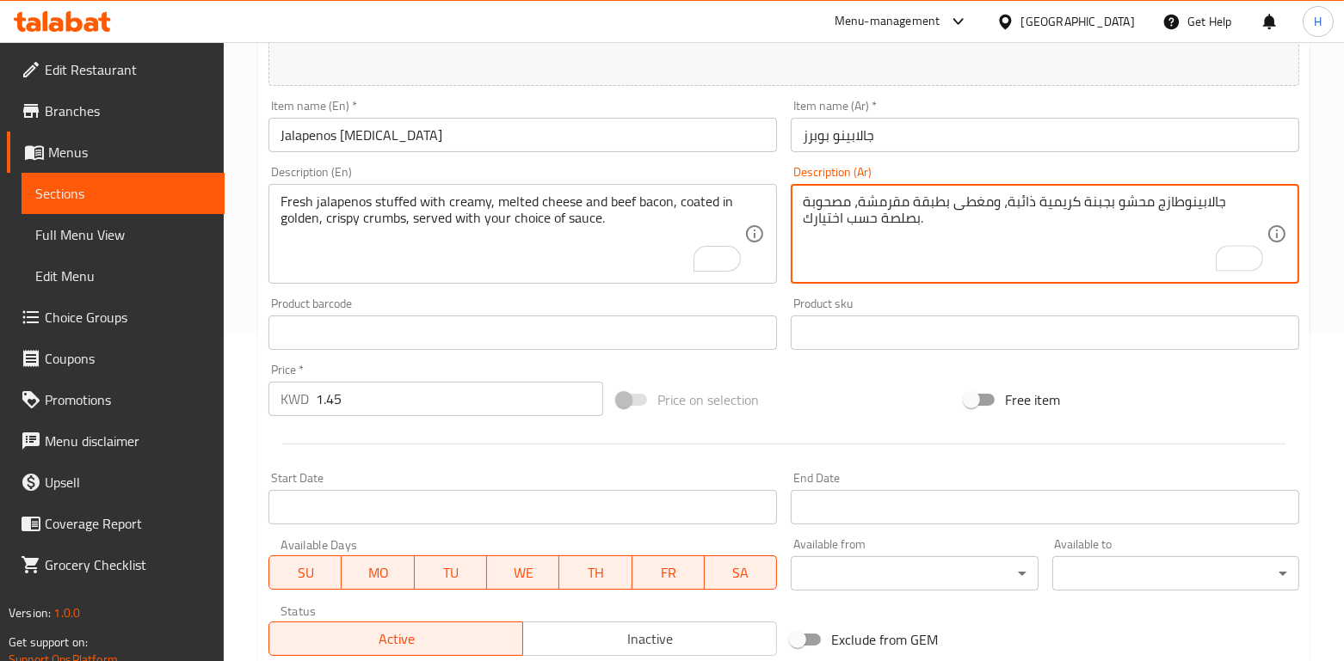
type textarea "جالابينوطازج محشو بجبنة كريمية ذائبة، ومغطى بطبقة مقرمشة، مصحوبة بصلصة حسب اختي…"
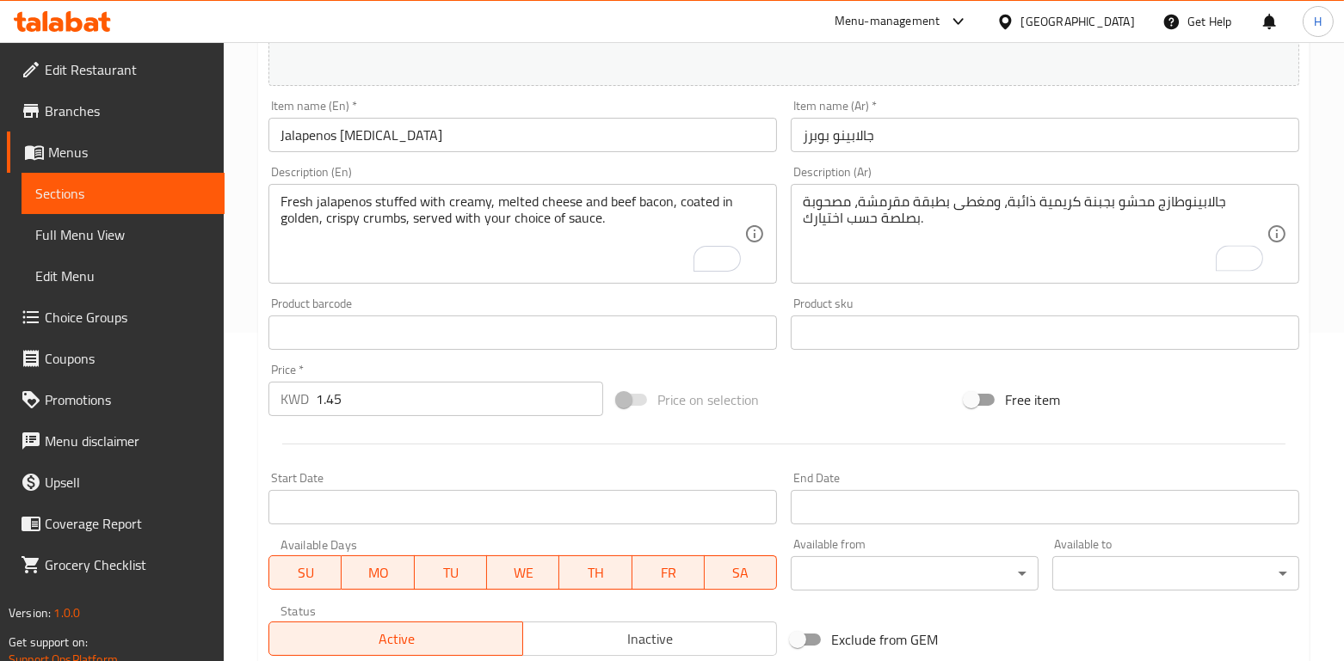
click at [548, 438] on div at bounding box center [784, 444] width 1044 height 42
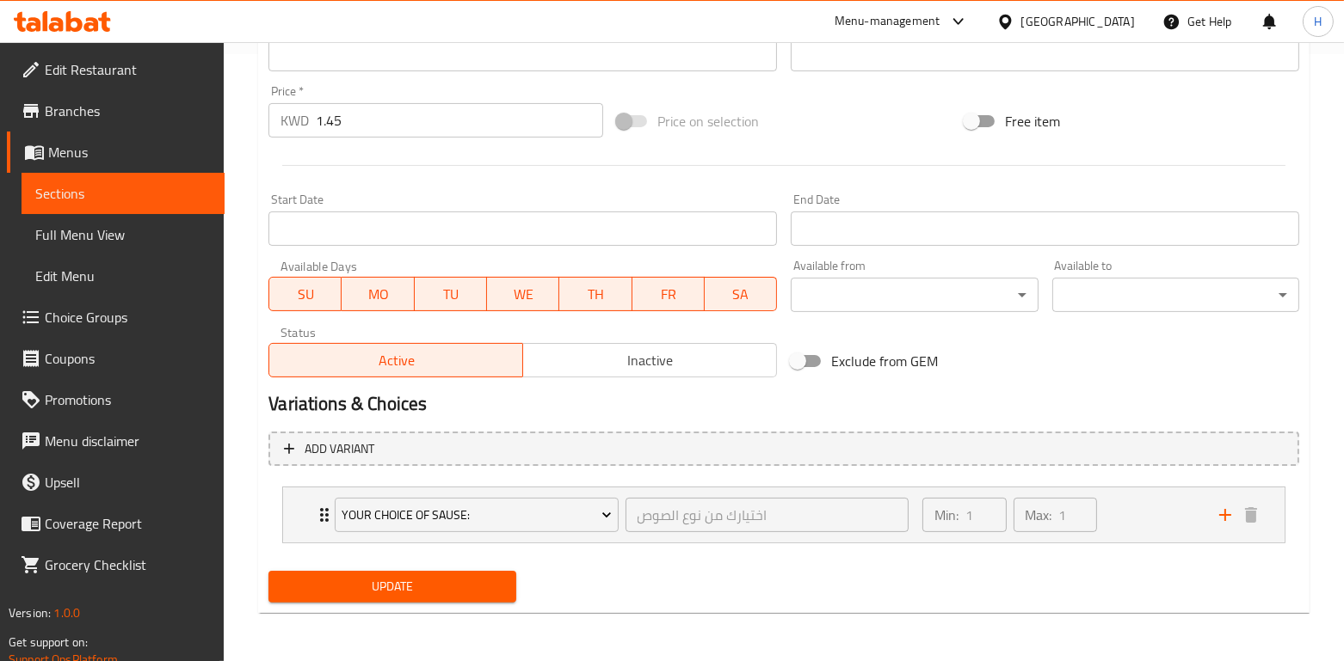
click at [489, 581] on span "Update" at bounding box center [391, 587] width 219 height 22
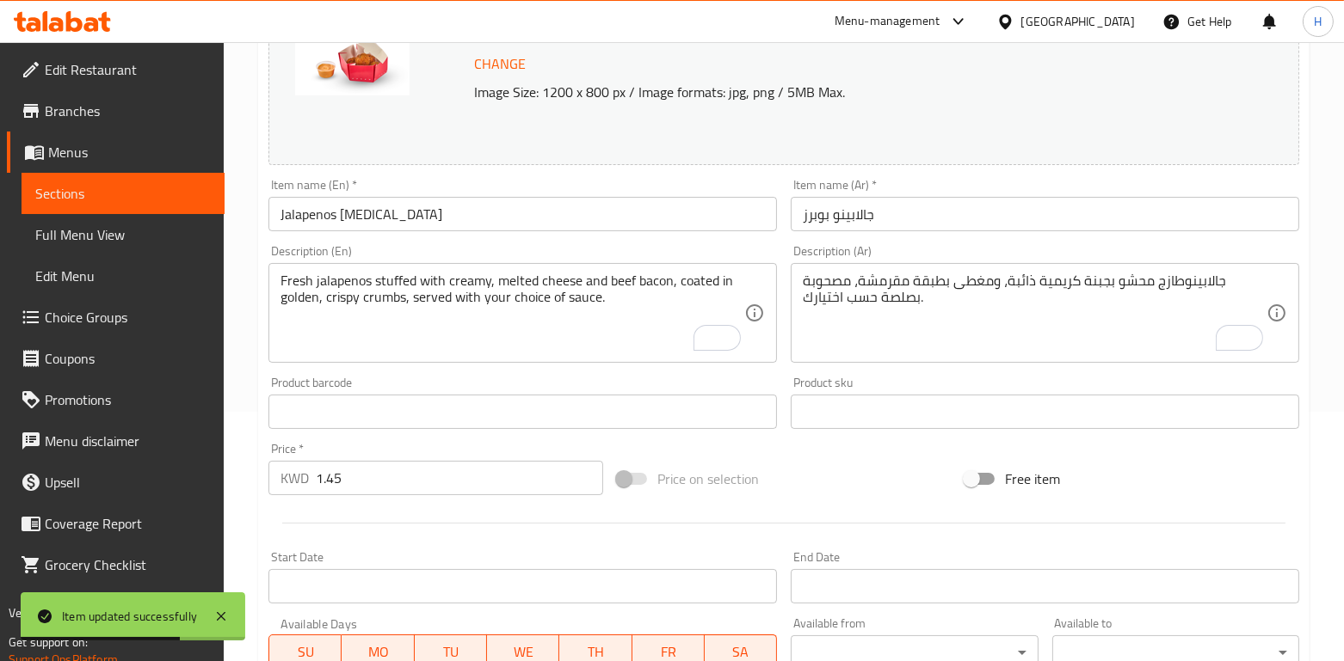
scroll to position [0, 0]
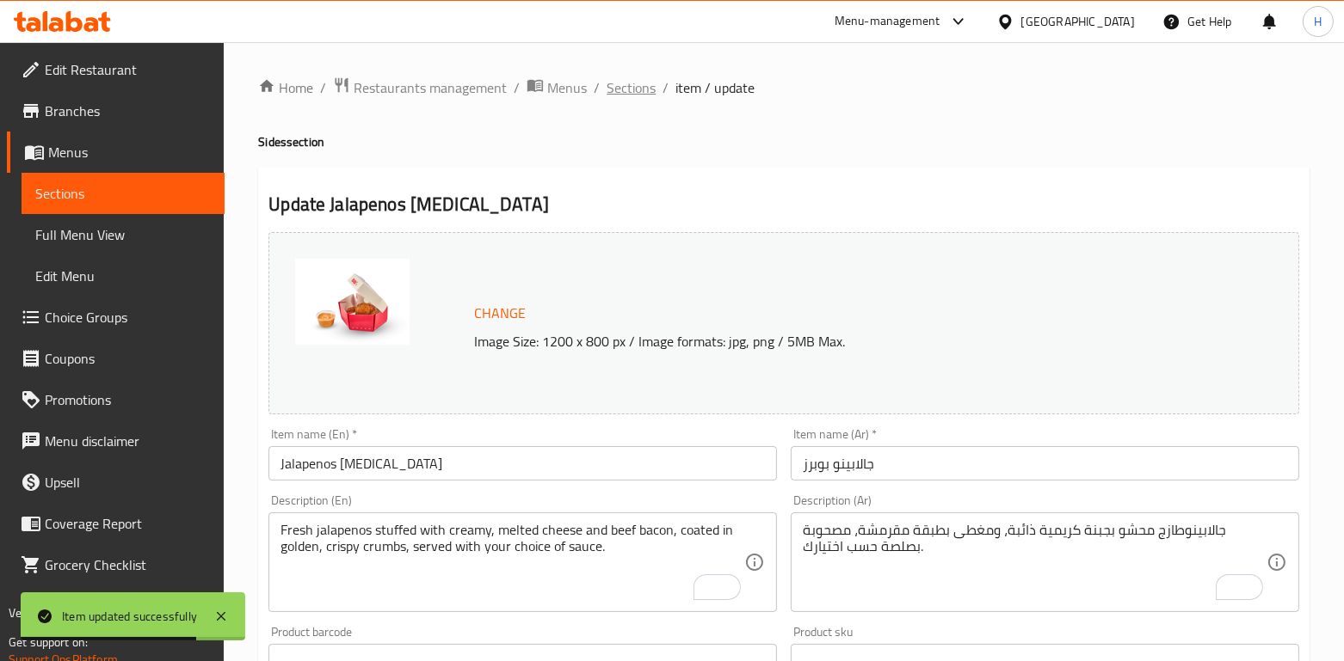
click at [619, 92] on span "Sections" at bounding box center [630, 87] width 49 height 21
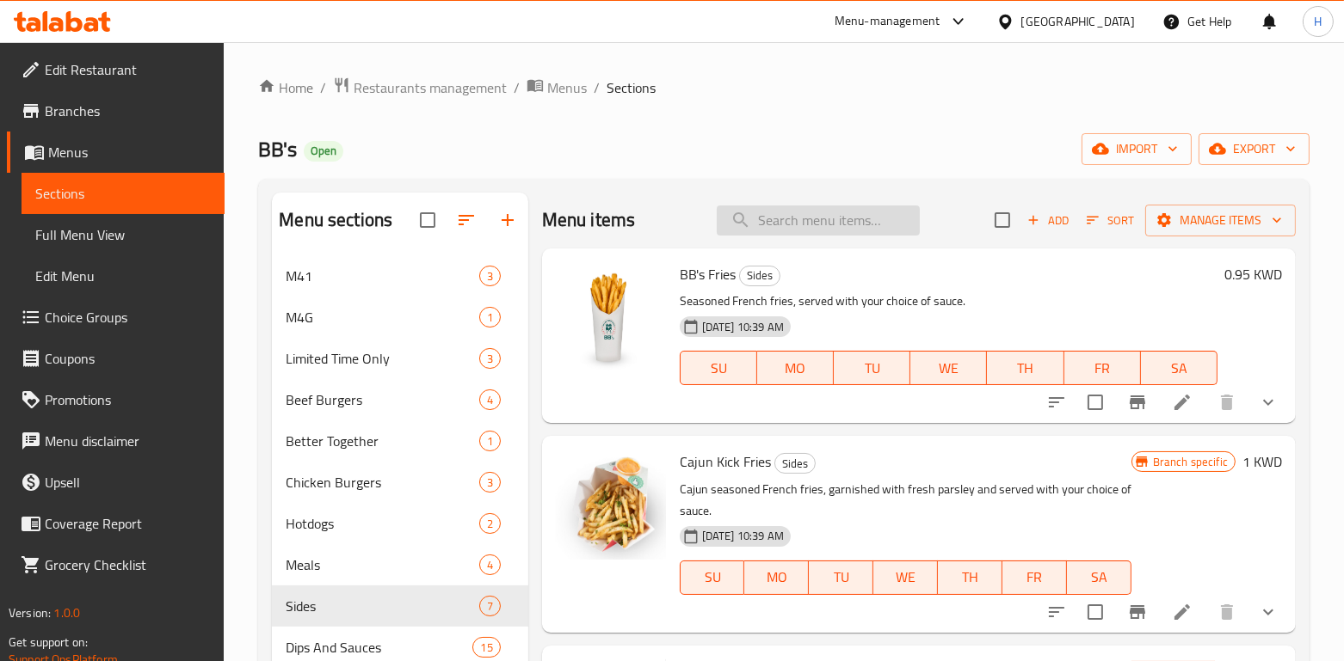
click at [788, 217] on input "search" at bounding box center [818, 221] width 203 height 30
paste input "Mushroom [MEDICAL_DATA]"
type input "Mushroom [MEDICAL_DATA]"
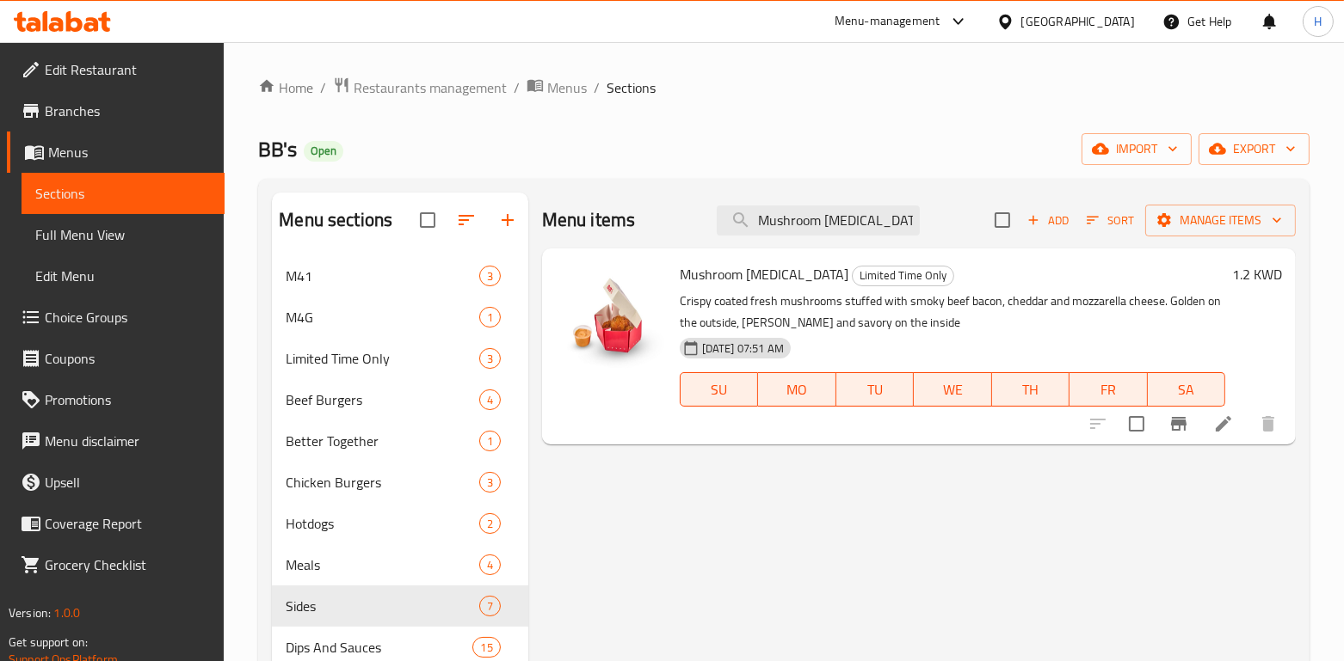
click at [1221, 425] on icon at bounding box center [1222, 423] width 15 height 15
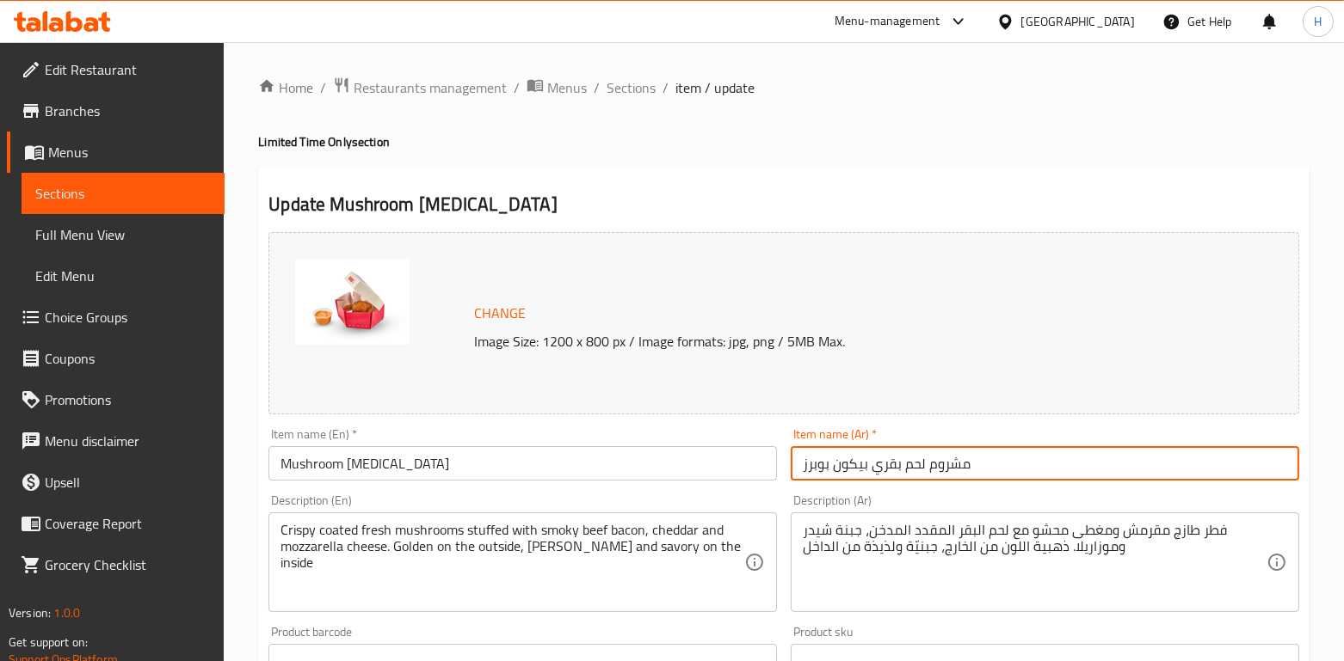
drag, startPoint x: 999, startPoint y: 471, endPoint x: 607, endPoint y: 495, distance: 392.1
click at [607, 495] on div "Change Image Size: 1200 x 800 px / Image formats: jpg, png / 5MB Max. Item name…" at bounding box center [784, 608] width 1044 height 766
paste input "شروم"
type input "ماشروم بوبرز"
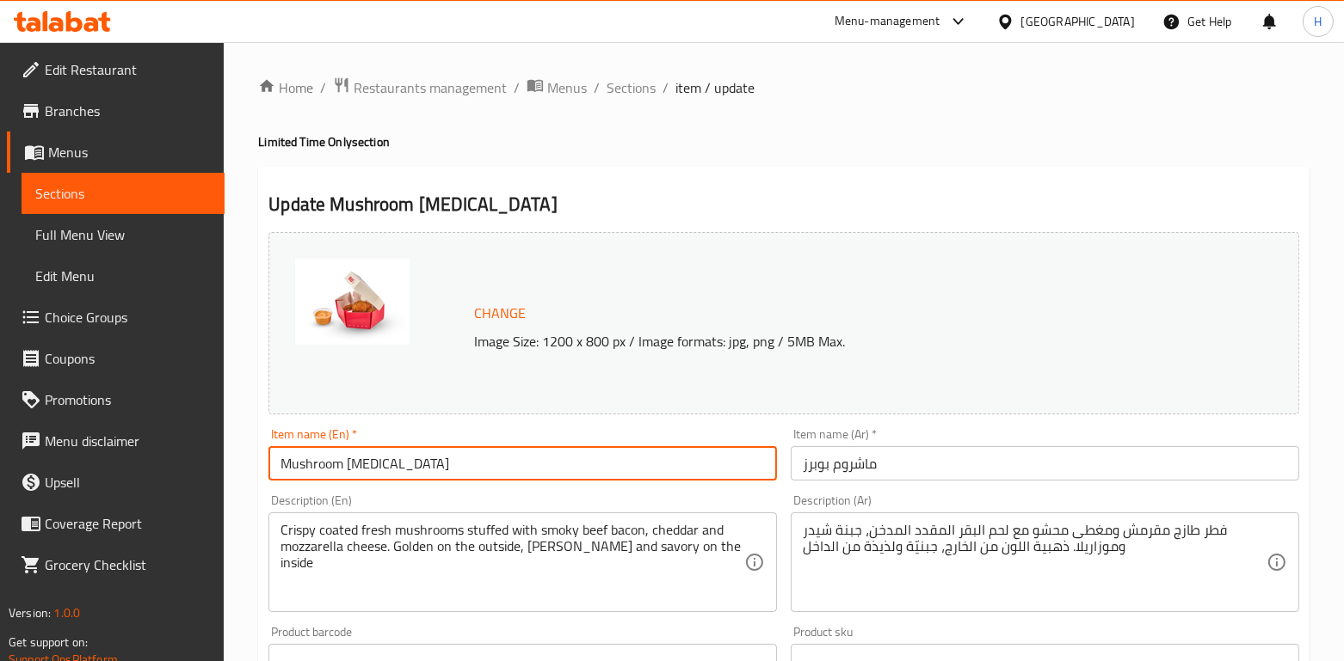
drag, startPoint x: 400, startPoint y: 471, endPoint x: 151, endPoint y: 484, distance: 248.9
click at [151, 484] on div "Edit Restaurant Branches Menus Sections Full Menu View Edit Menu Choice Groups …" at bounding box center [672, 641] width 1344 height 1198
click at [389, 495] on div "Description (En) Crispy coated fresh mushrooms stuffed with smoky beef bacon, c…" at bounding box center [522, 554] width 508 height 118
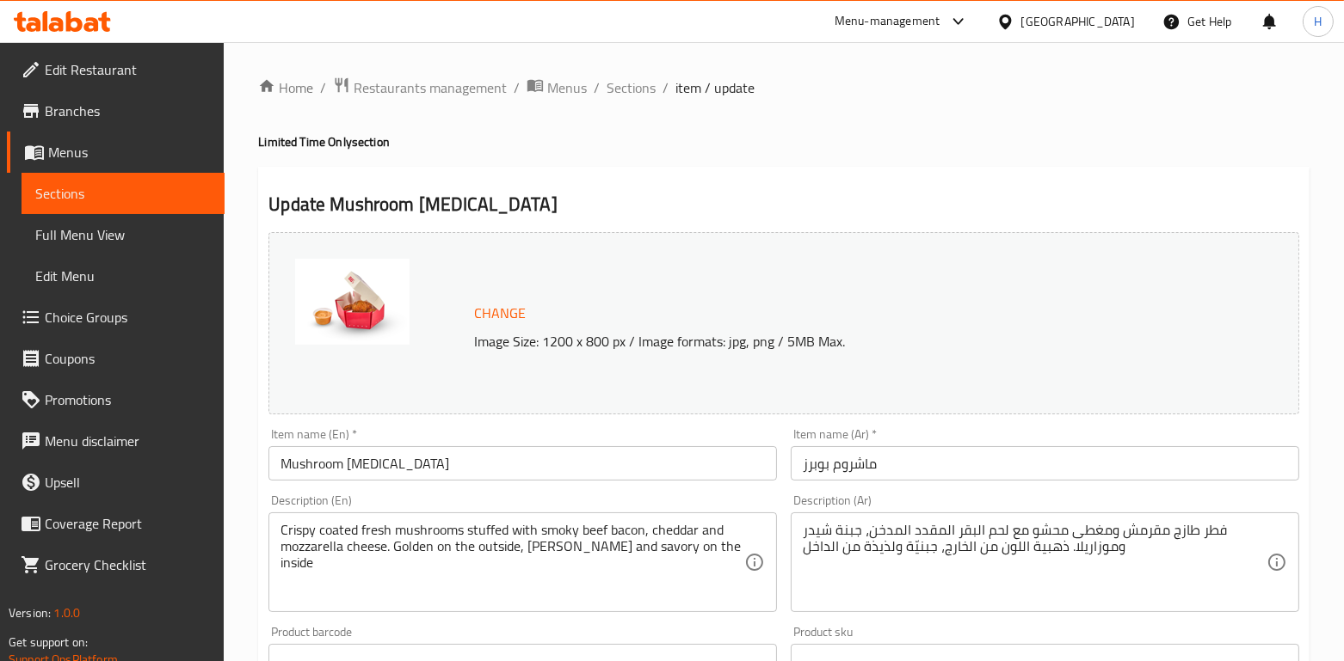
scroll to position [155, 0]
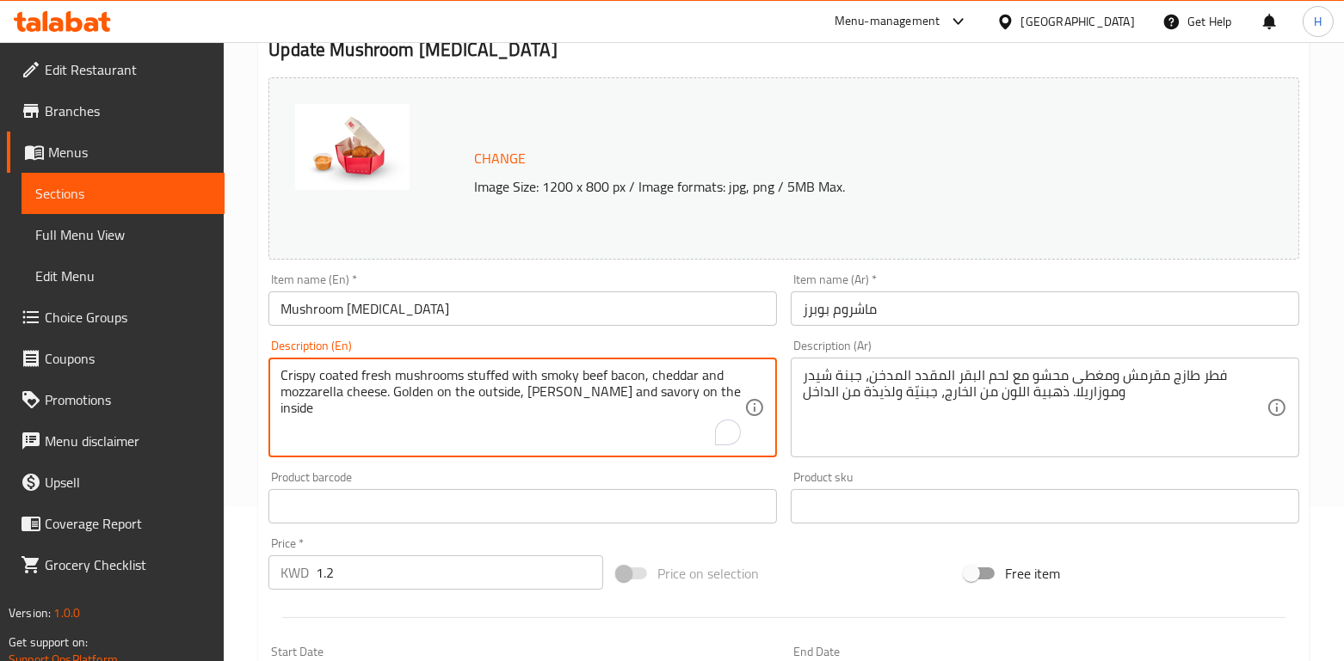
drag, startPoint x: 589, startPoint y: 378, endPoint x: 231, endPoint y: 378, distance: 357.8
paste textarea "Fresh mushrooms stuffed with creamy melted cheese and beef bacon, coated in gol…"
type textarea "Fresh mushrooms stuffed with creamy melted cheese and beef bacon, coated in gol…"
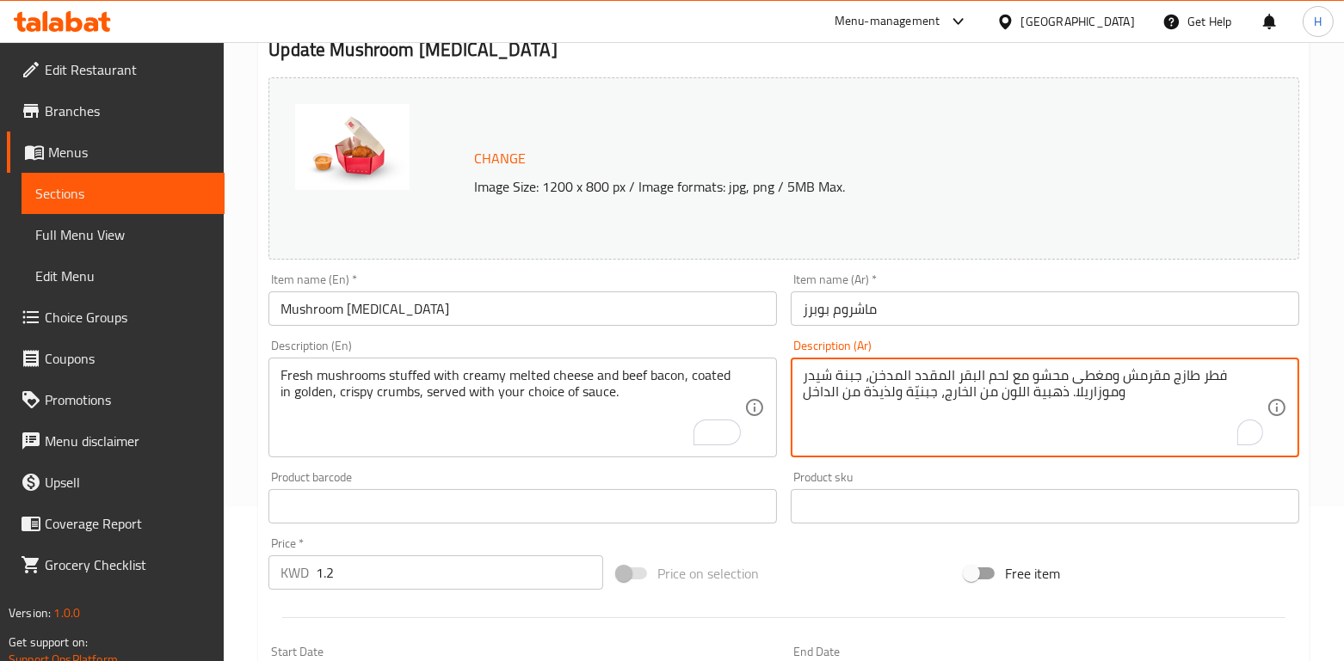
click at [1096, 375] on textarea "فطر طازج مقرمش ومغطى محشو مع لحم البقر المقدد المدخن، جبنة شيدر وموزاريلا. ذهبي…" at bounding box center [1035, 408] width 464 height 82
paste textarea "حشو بجبنة كريمية ذائبة ولحم بقري مقدد، مغطى بخلطة مقرمشة مع نكهة حارة مميزة ونك…"
type textarea "فطر طازج محشو بجبنة كريمية ذائبة ولحم بقري مقدد، مغطى بخلطة مقرمشة مع نكهة حارة…"
click at [907, 482] on div "Product sku Product sku" at bounding box center [1045, 497] width 508 height 52
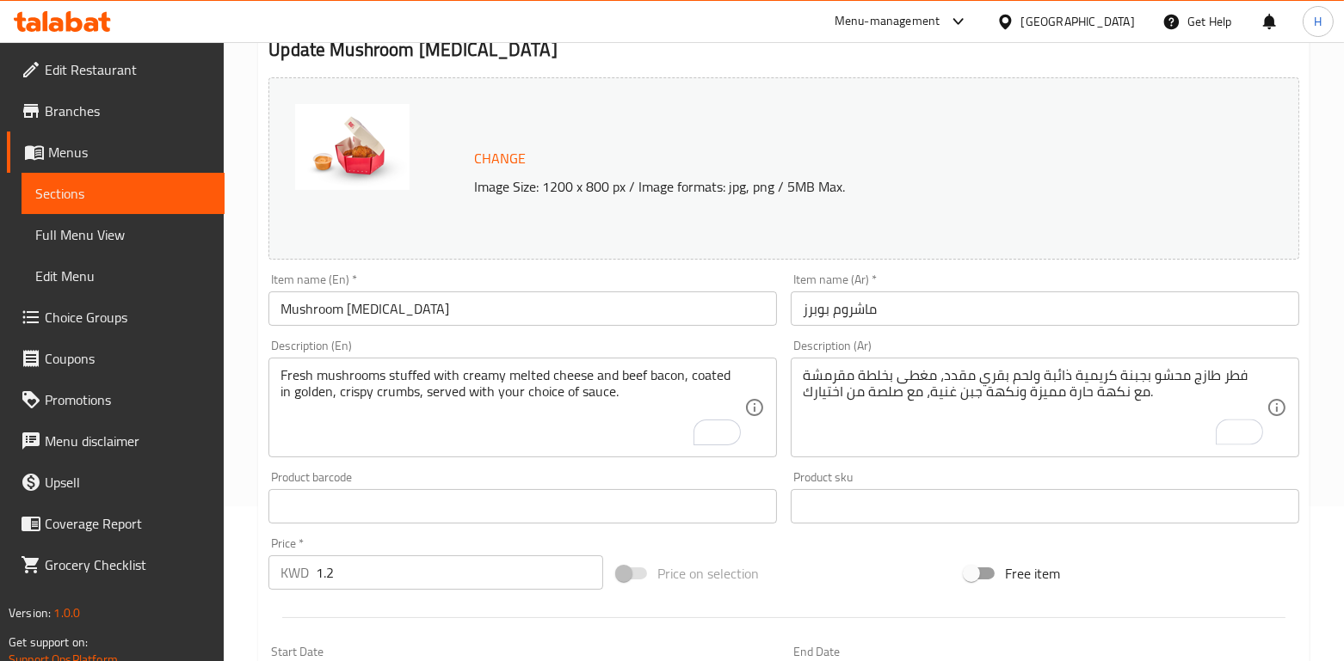
scroll to position [578, 0]
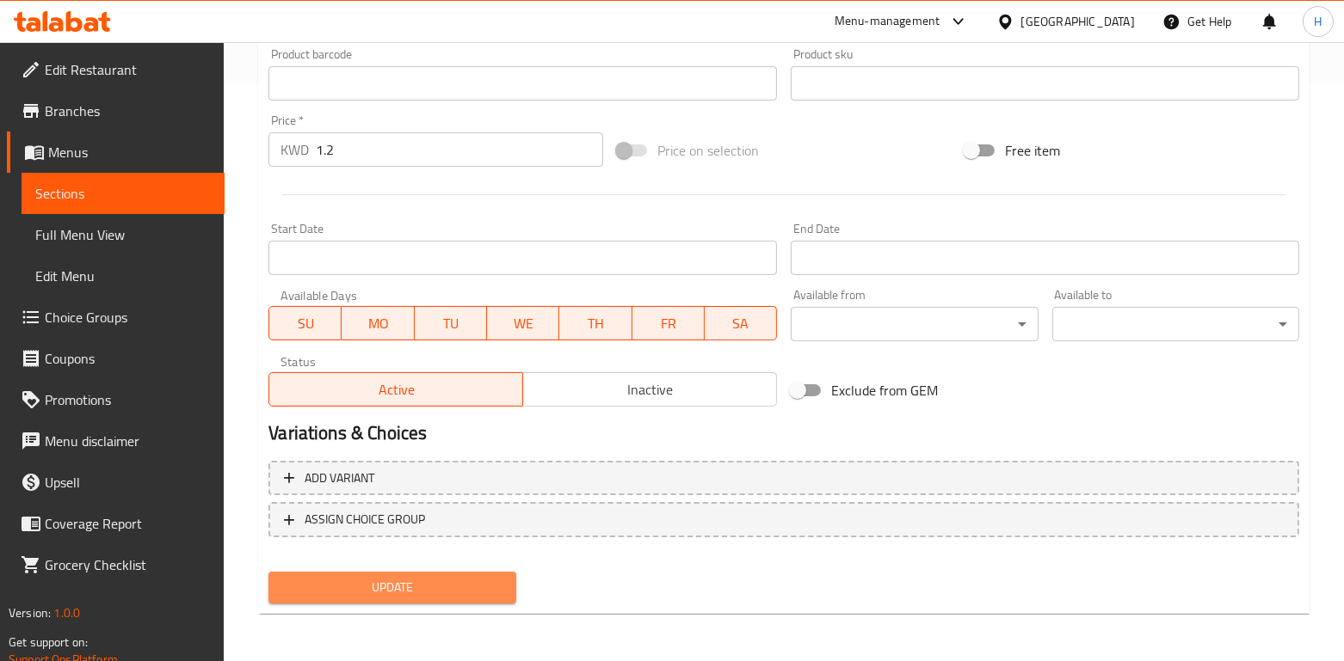
click at [462, 578] on span "Update" at bounding box center [391, 588] width 219 height 22
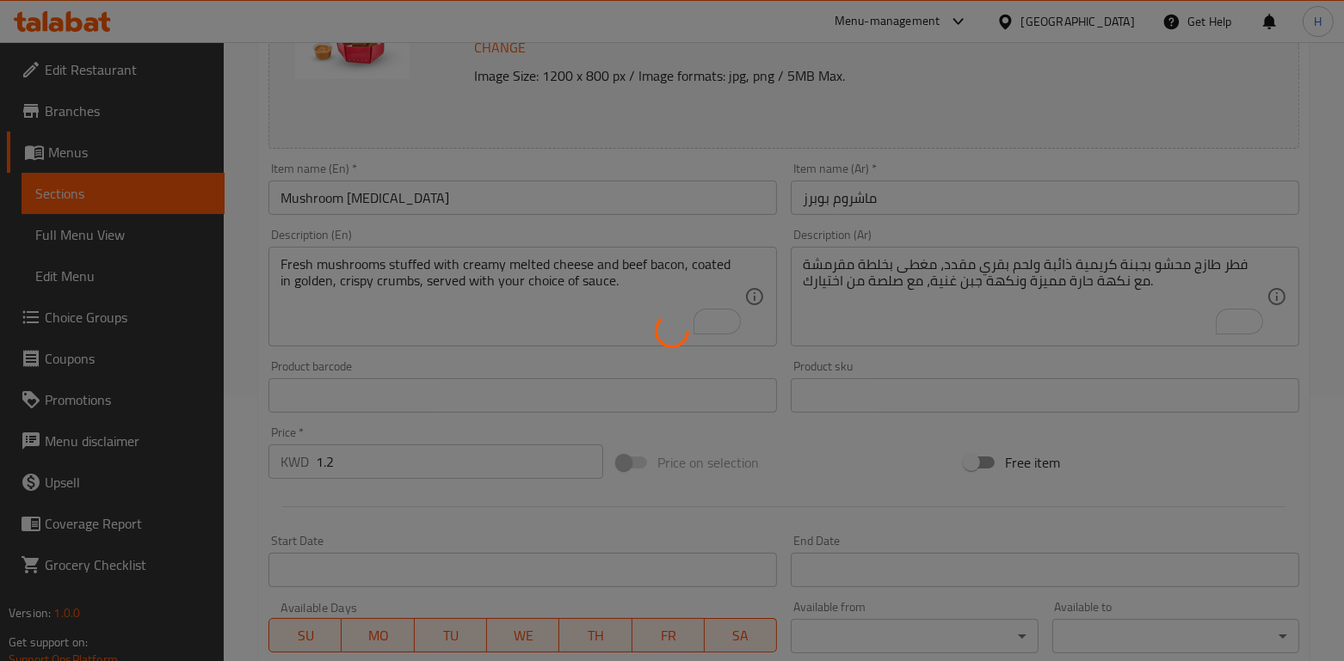
scroll to position [1, 0]
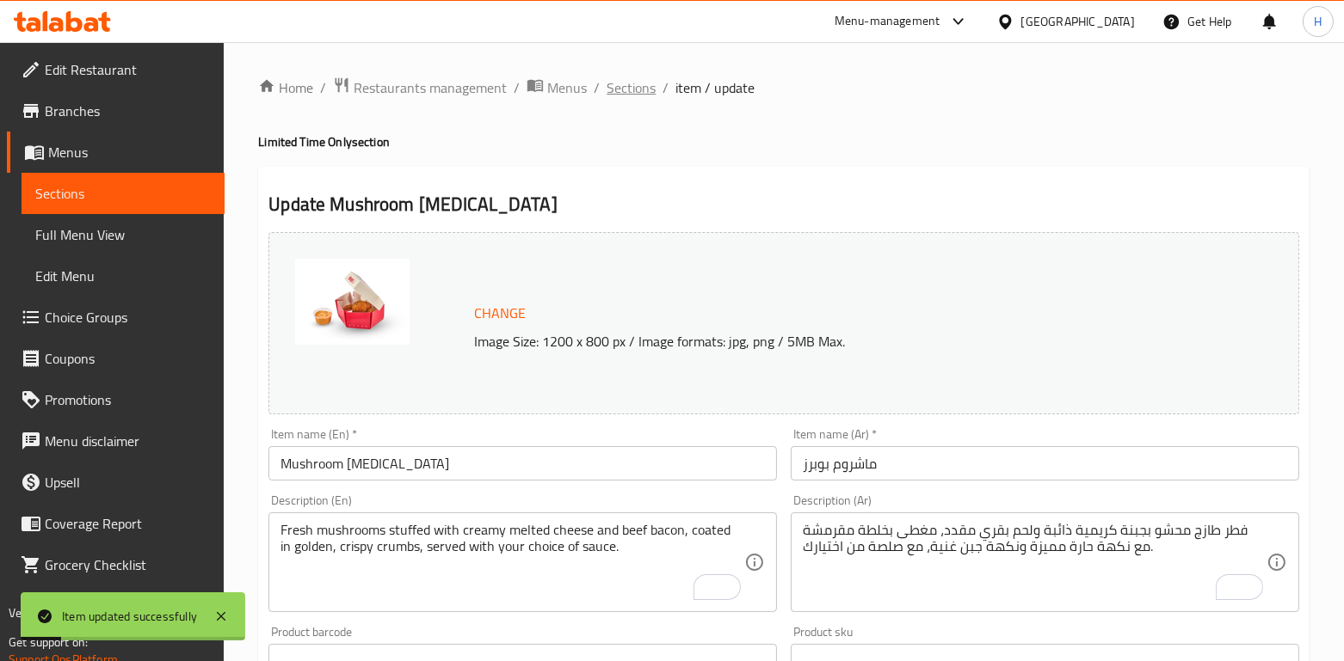
click at [639, 89] on span "Sections" at bounding box center [630, 87] width 49 height 21
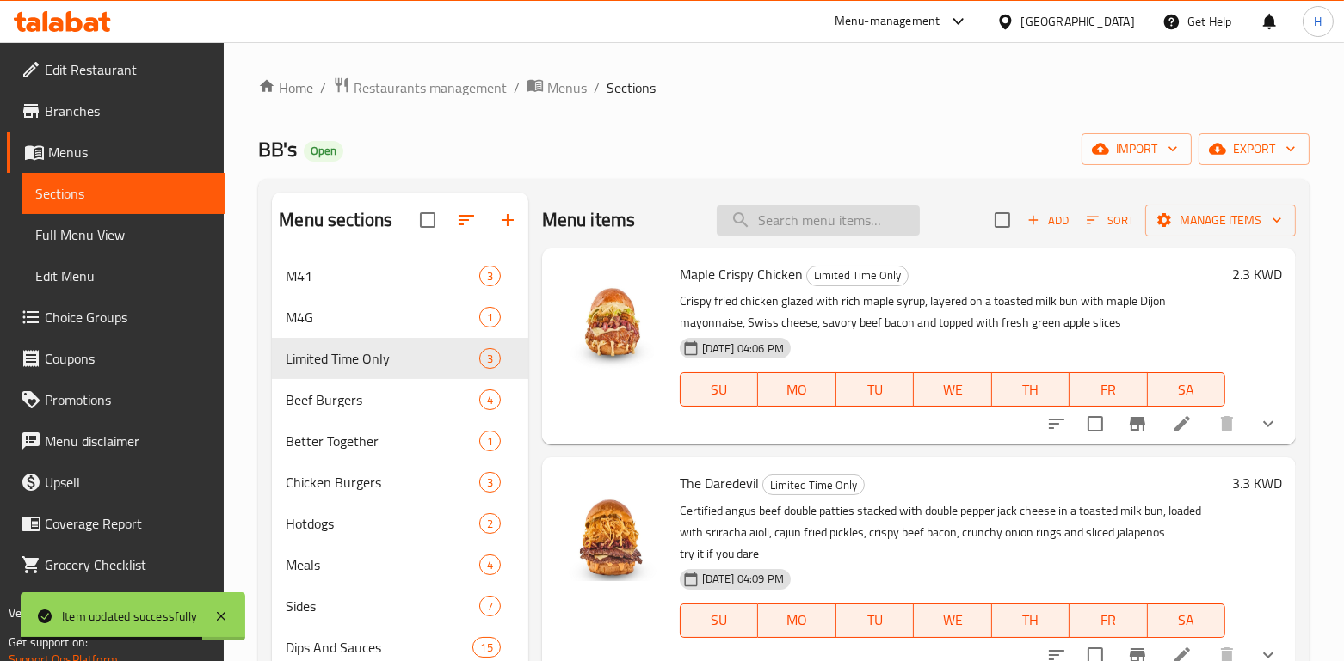
click at [760, 227] on input "search" at bounding box center [818, 221] width 203 height 30
paste input "Cheesy Crunch Bites"
type input "Cheesy Crunch Bites"
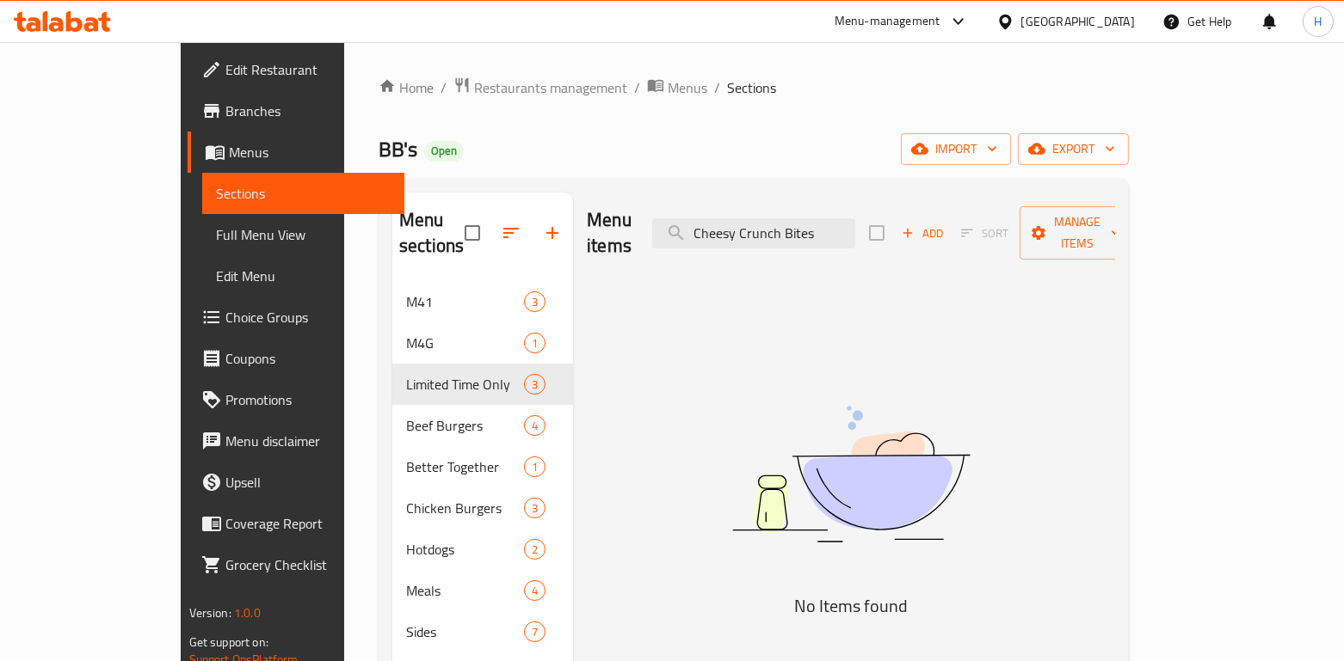
drag, startPoint x: 873, startPoint y: 227, endPoint x: 572, endPoint y: 177, distance: 305.2
click at [572, 177] on div "Home / Restaurants management / Menus / Sections BB's Open import export Menu s…" at bounding box center [753, 472] width 750 height 791
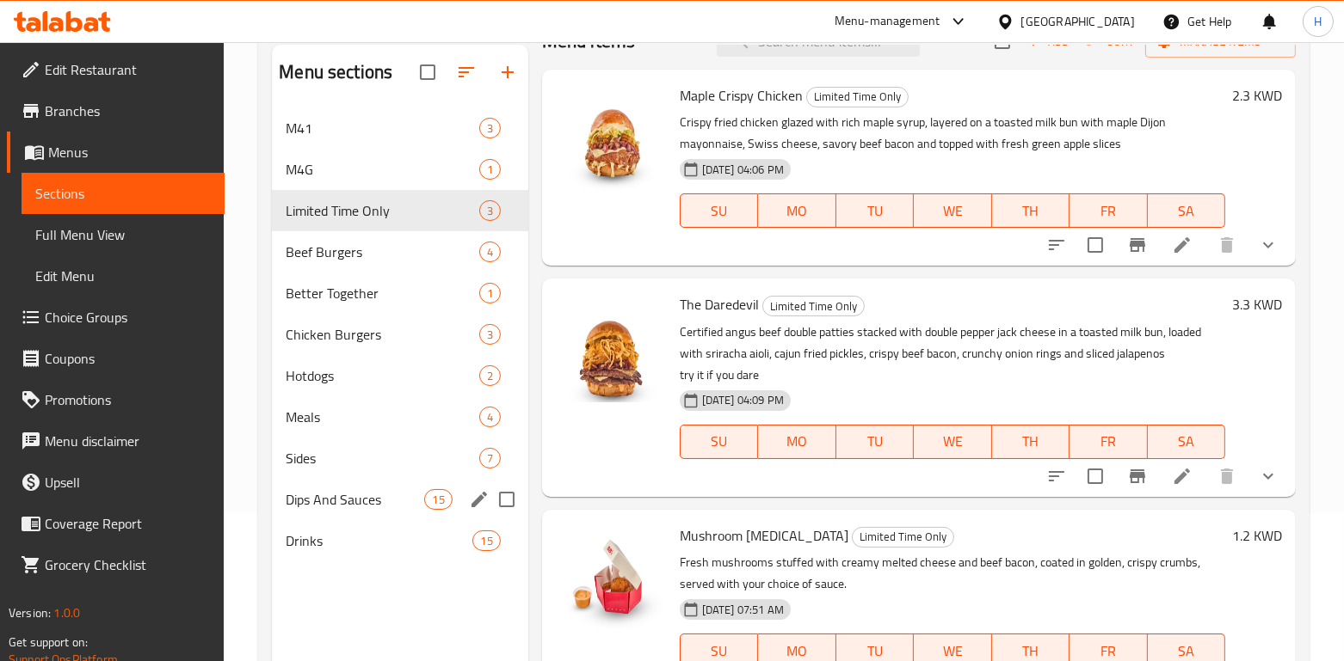
scroll to position [149, 0]
click at [335, 452] on span "Sides" at bounding box center [358, 457] width 145 height 21
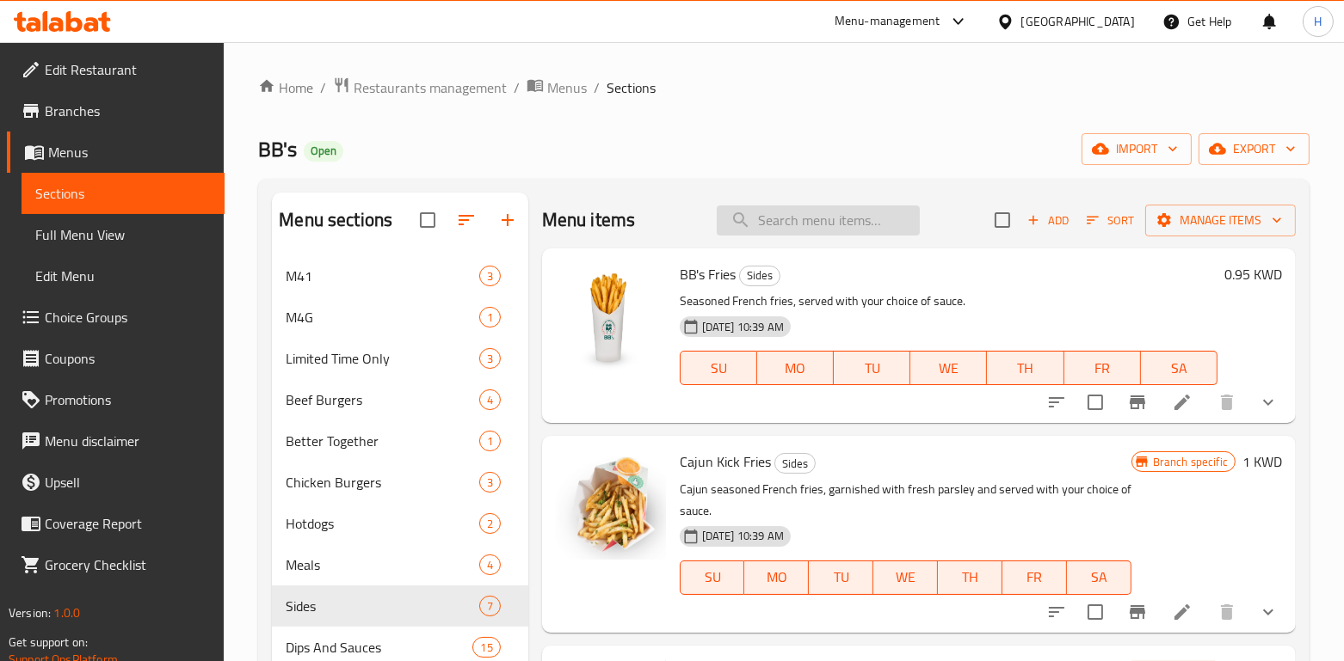
click at [752, 221] on input "search" at bounding box center [818, 221] width 203 height 30
paste input "Cheesy Crunch Bites"
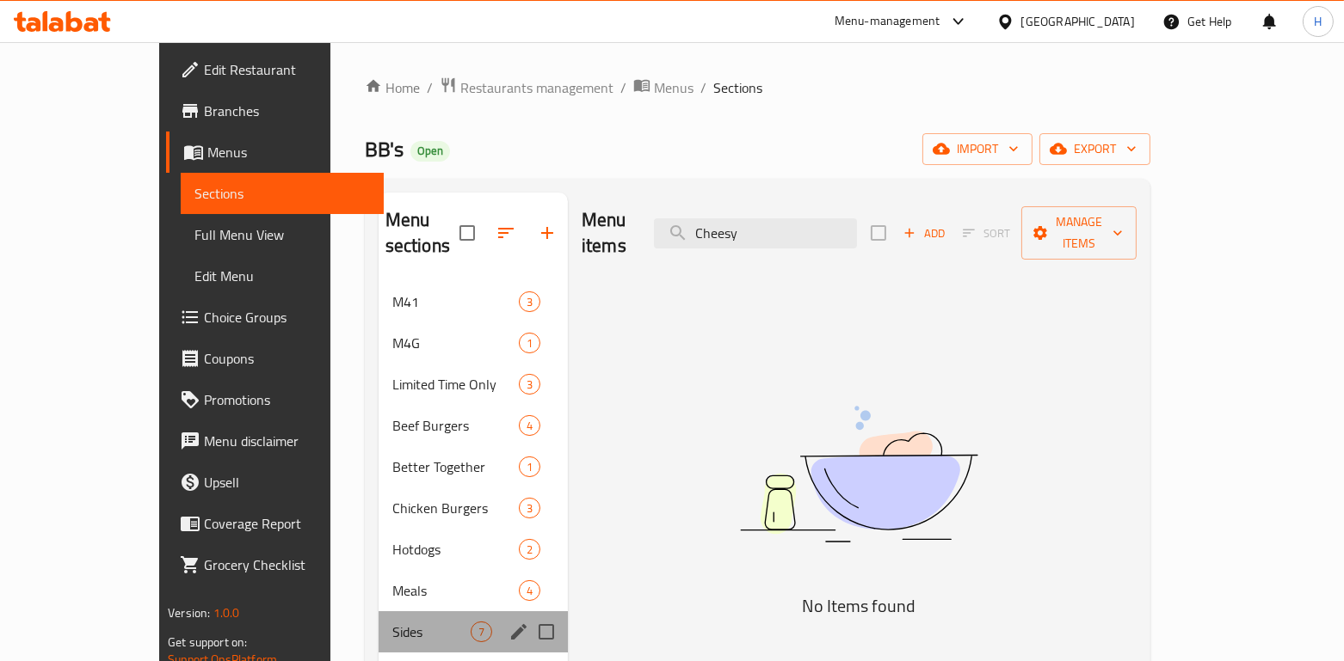
click at [378, 612] on div "Sides 7" at bounding box center [472, 632] width 189 height 41
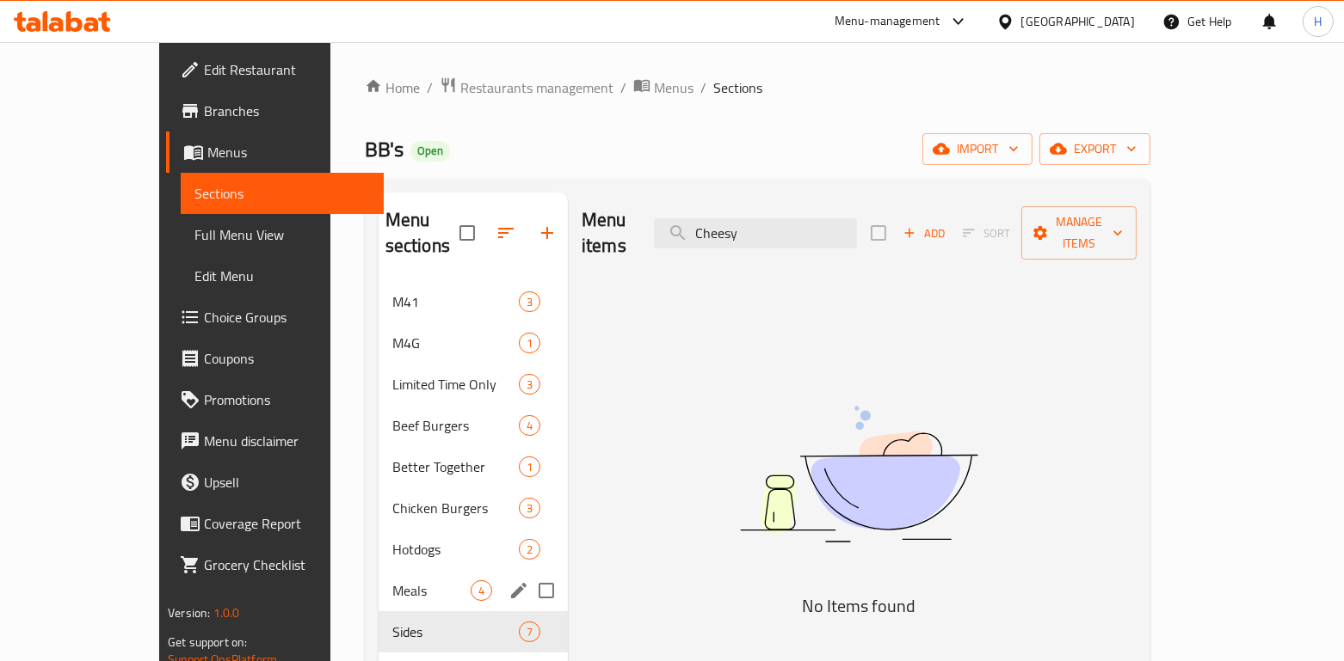
click at [378, 570] on div "Meals 4" at bounding box center [472, 590] width 189 height 41
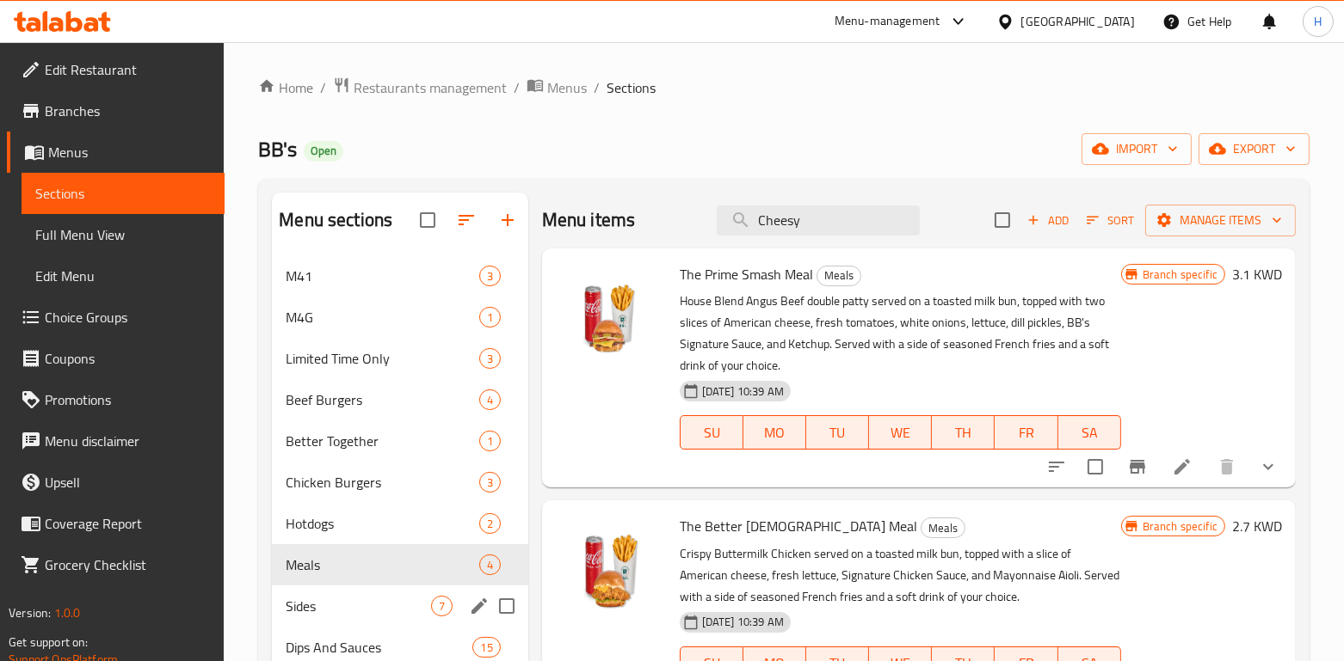
click at [350, 600] on span "Sides" at bounding box center [358, 606] width 145 height 21
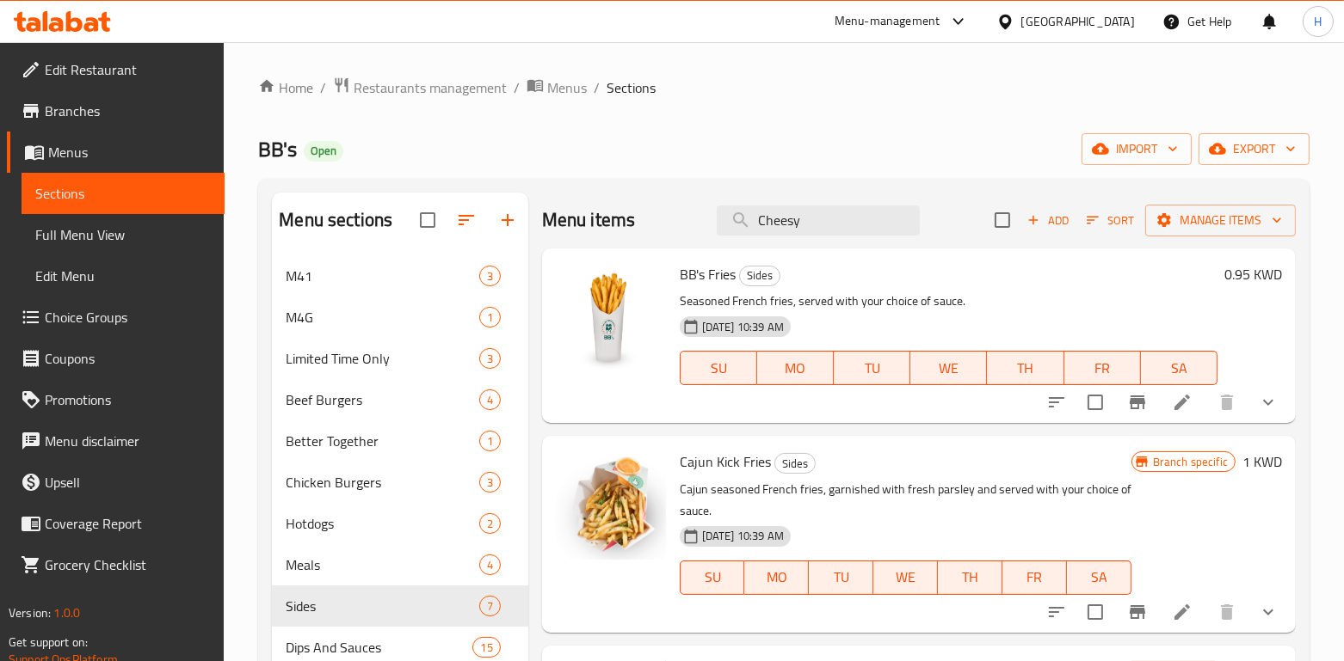
drag, startPoint x: 741, startPoint y: 235, endPoint x: 680, endPoint y: 238, distance: 61.2
click at [680, 238] on div "Menu items Cheesy Add Sort Manage items" at bounding box center [919, 221] width 754 height 56
paste input "Golden Stacked Rings"
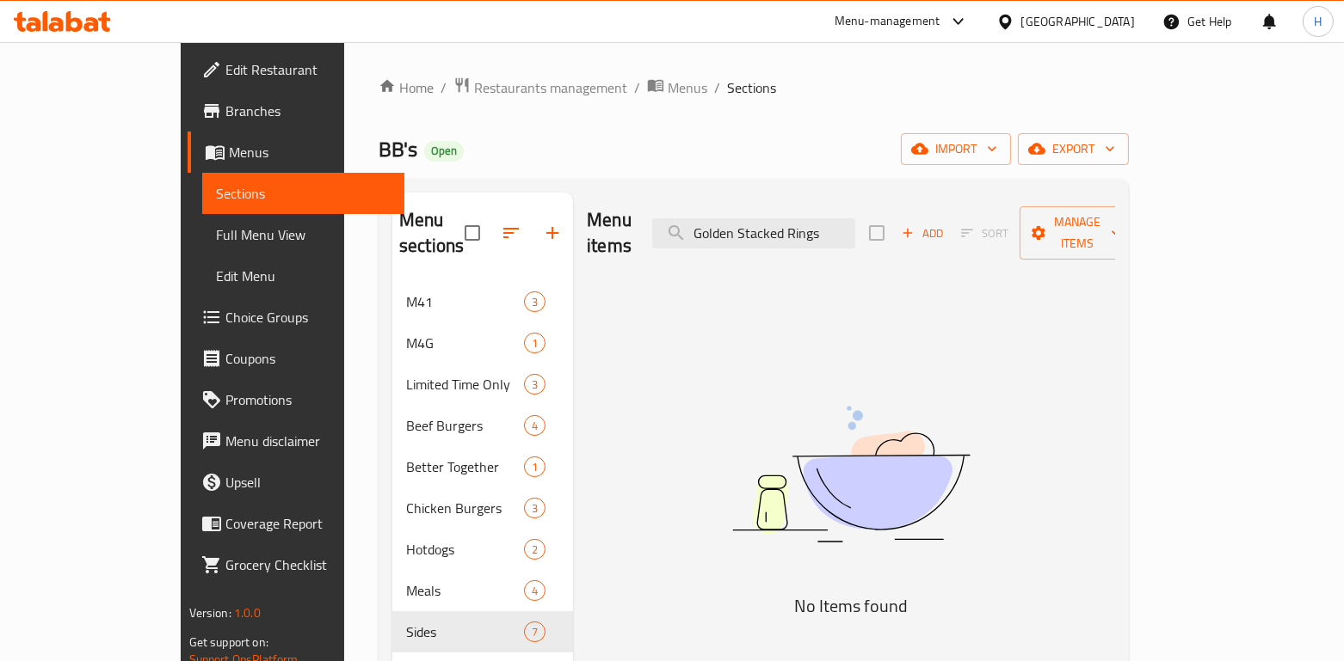
drag, startPoint x: 877, startPoint y: 222, endPoint x: 920, endPoint y: 223, distance: 43.0
click at [920, 223] on div "Menu items Golden Stacked Rings Add Sort Manage items" at bounding box center [851, 234] width 528 height 82
type input "Golden"
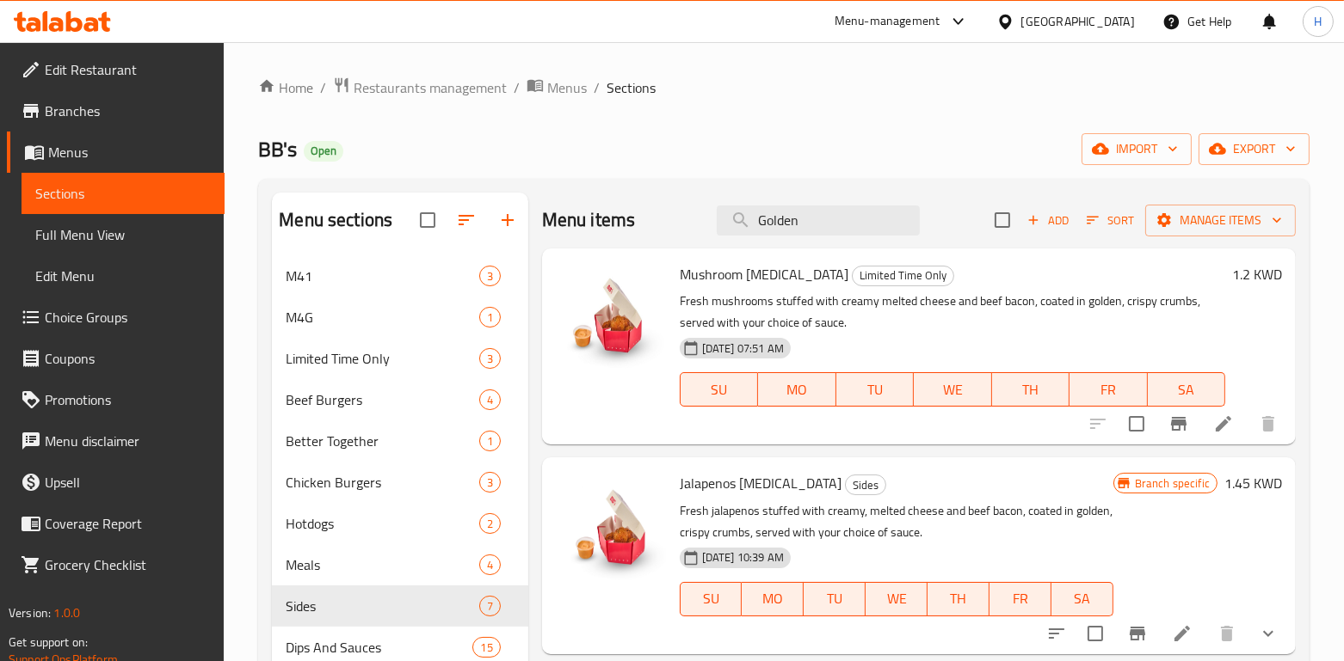
drag, startPoint x: 808, startPoint y: 220, endPoint x: 668, endPoint y: 204, distance: 141.2
click at [668, 204] on div "Menu items Golden Add Sort Manage items" at bounding box center [919, 221] width 754 height 56
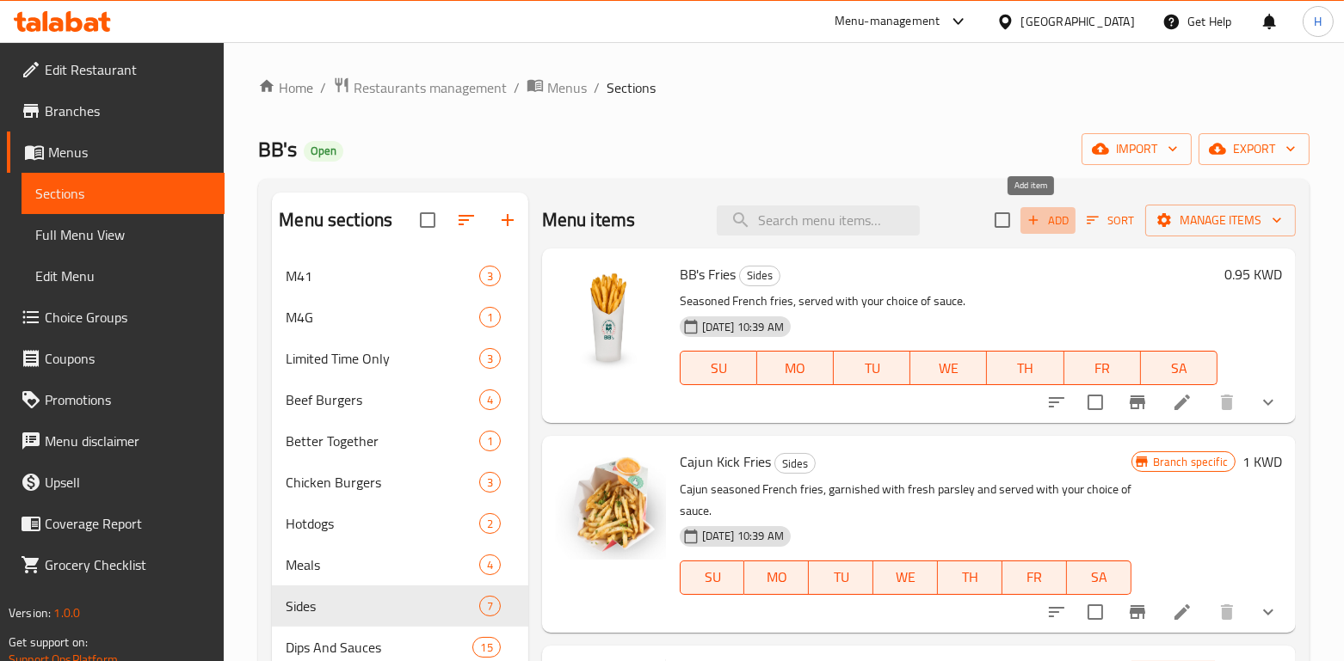
click at [1025, 221] on icon "button" at bounding box center [1032, 219] width 15 height 15
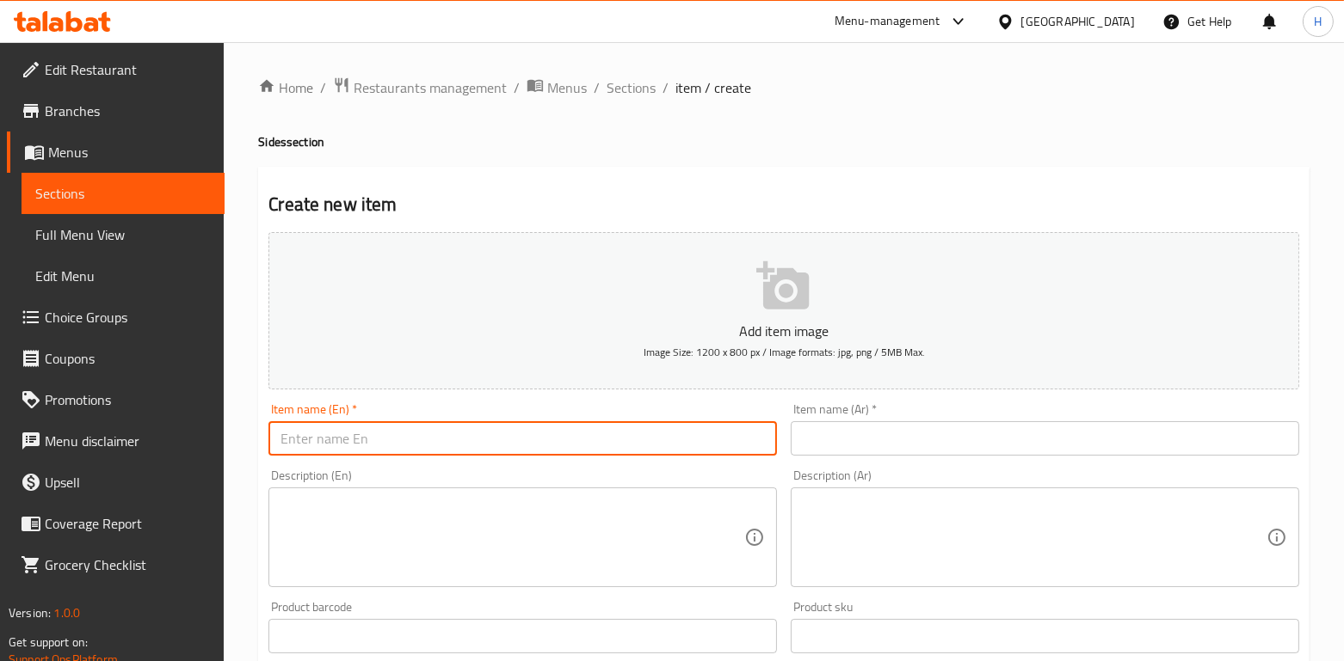
click at [379, 436] on input "text" at bounding box center [522, 438] width 508 height 34
paste input "Cheesy Crunch Bites"
type input "Cheesy Crunch Bites"
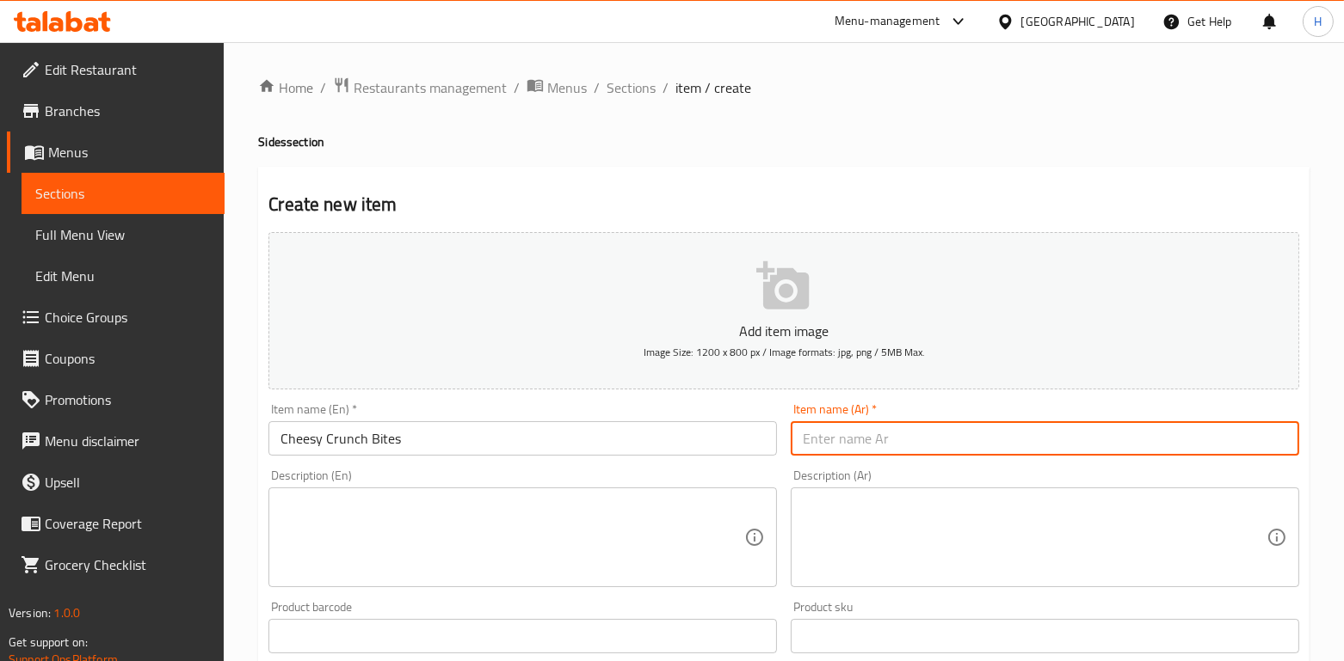
click at [908, 438] on input "text" at bounding box center [1045, 438] width 508 height 34
paste input "الموزاريلا المقرمشة"
type input "الموزاريلا المقرمشة"
click at [506, 519] on textarea at bounding box center [512, 538] width 464 height 82
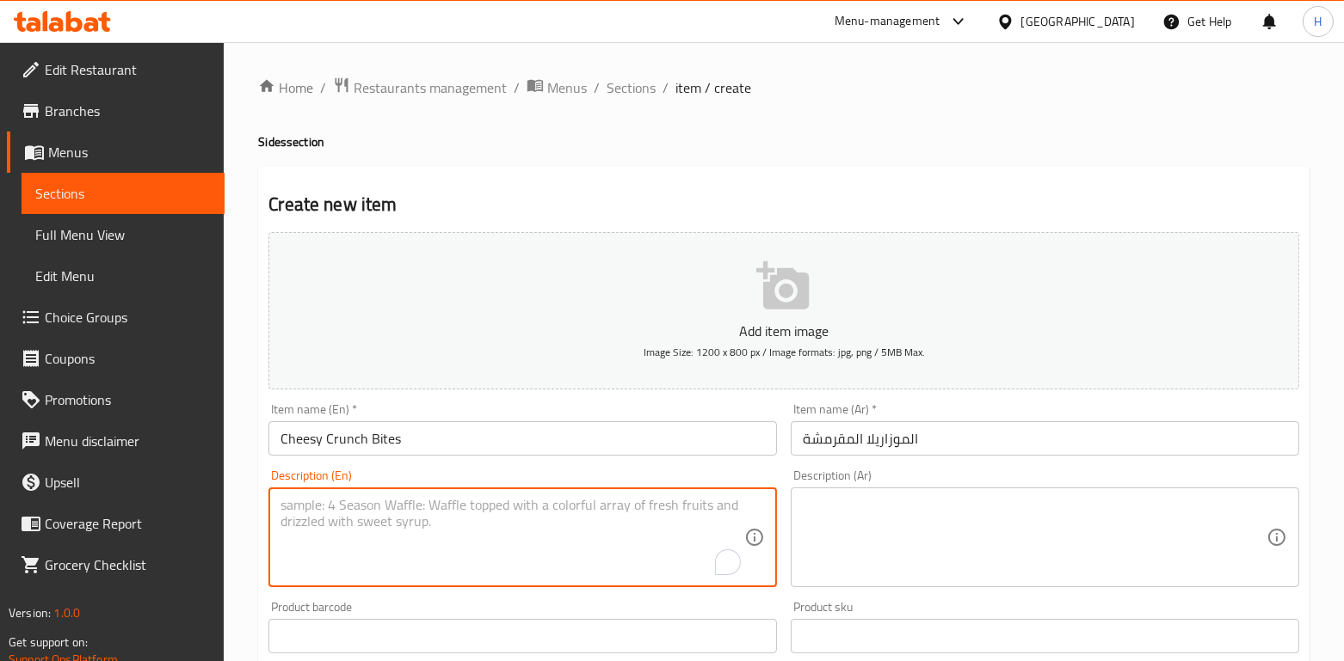
paste textarea "Melted Mozzarella and Cheddar, delivered in a satisfyingly crunchy Panko shell,…"
type textarea "Melted Mozzarella and Cheddar, delivered in a satisfyingly crunchy Panko shell,…"
click at [948, 517] on textarea at bounding box center [1035, 538] width 464 height 82
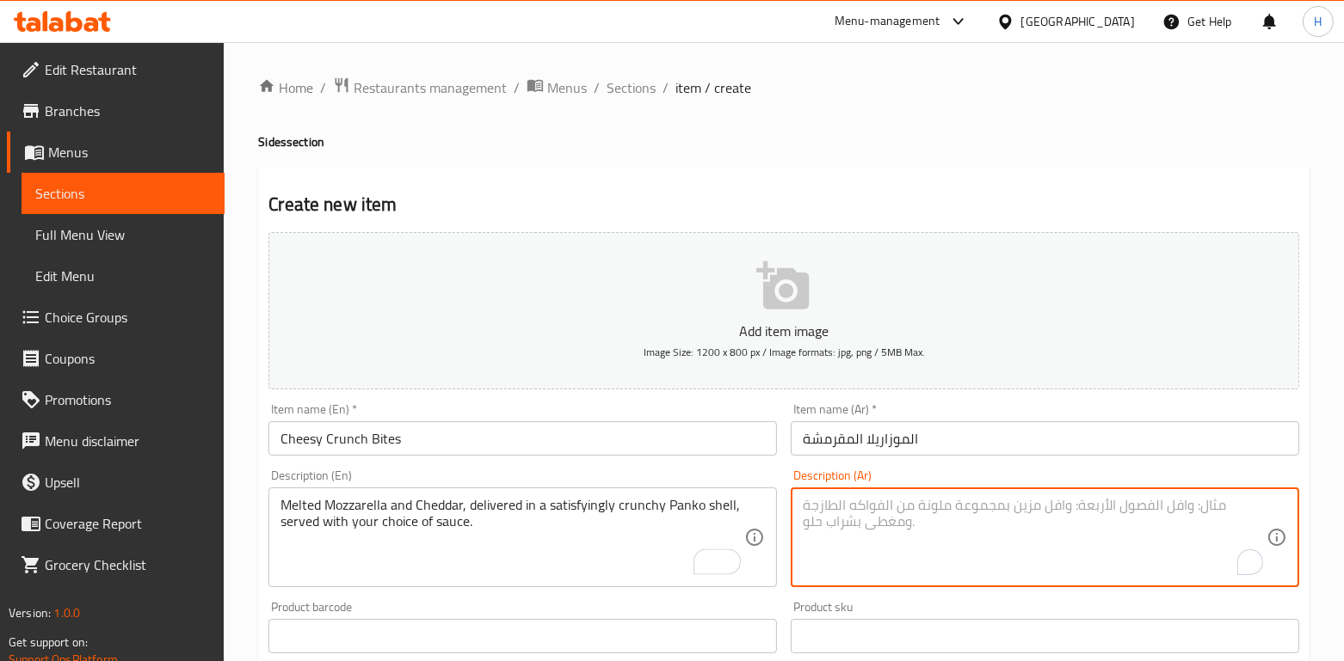
paste textarea "جبنة موزاريلا وشيدر مذابة، مغلفة بخلطة بانكو مقرمشة، مصحوبة بصلصة حسب اختيارك."
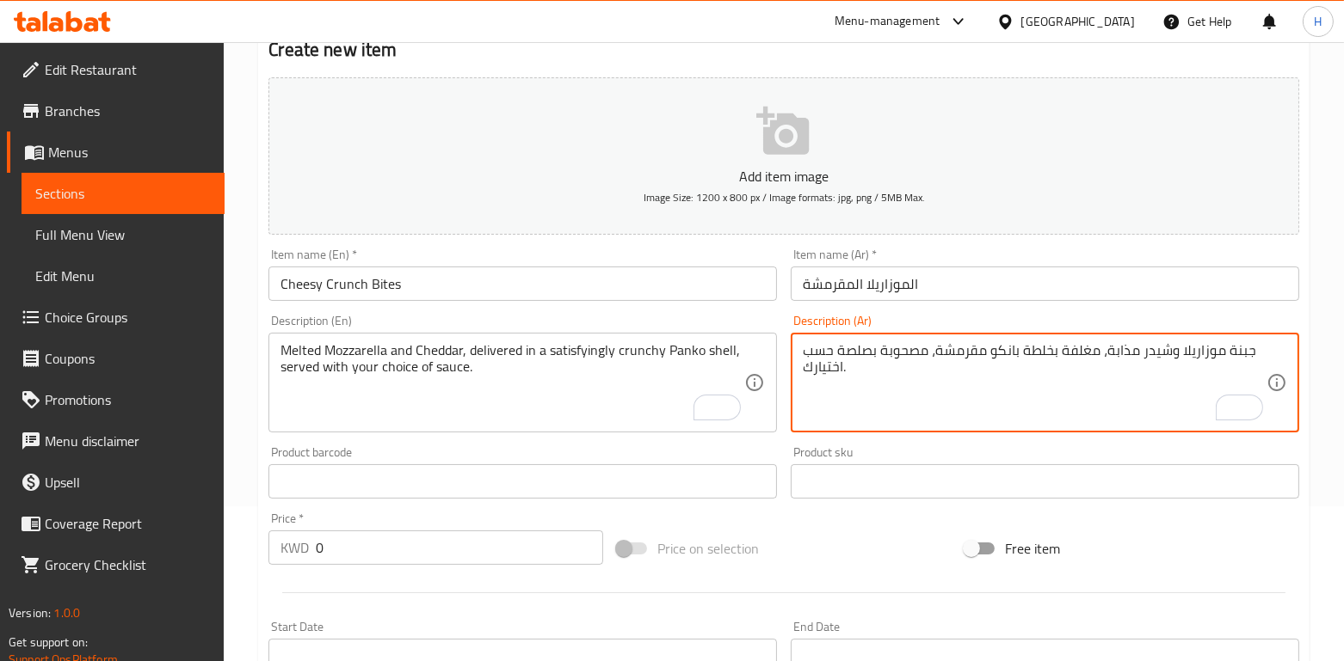
type textarea "جبنة موزاريلا وشيدر مذابة، مغلفة بخلطة بانكو مقرمشة، مصحوبة بصلصة حسب اختيارك."
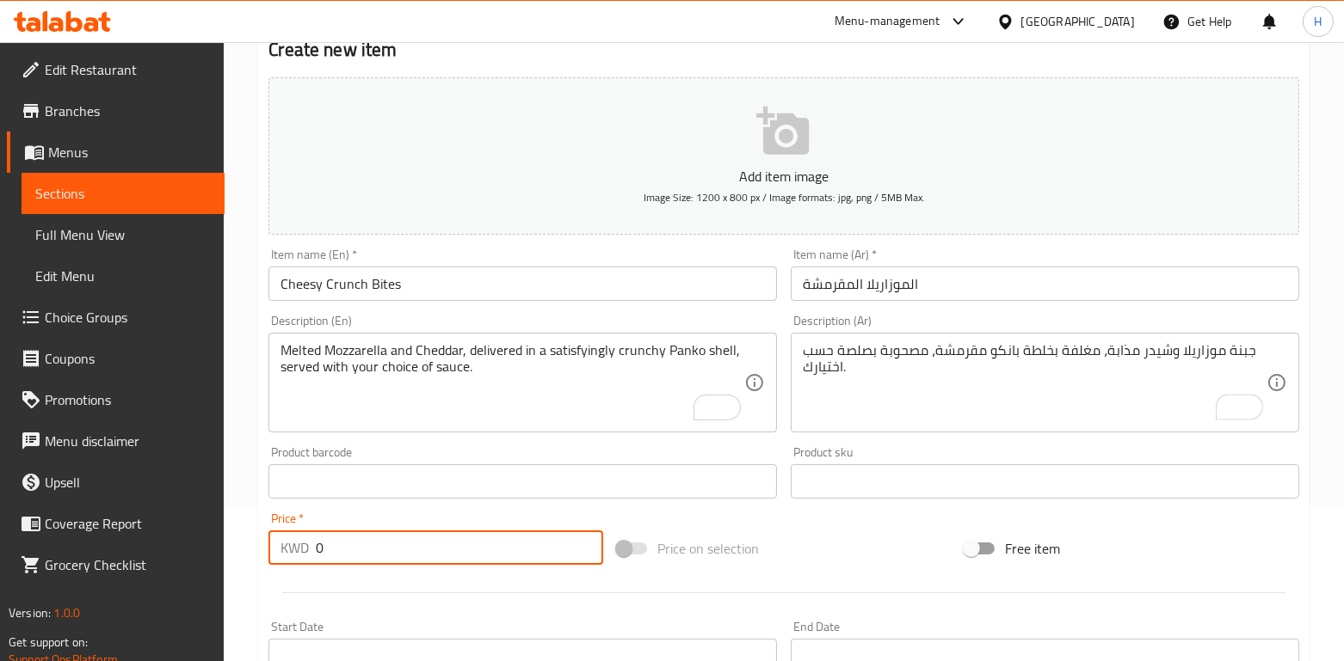
drag, startPoint x: 280, startPoint y: 544, endPoint x: 269, endPoint y: 535, distance: 13.4
click at [269, 535] on div "KWD 0 Price *" at bounding box center [435, 548] width 335 height 34
paste input "1.35"
type input "1.350"
click at [391, 568] on div "Price   * KWD 1.350 Price *" at bounding box center [436, 539] width 348 height 66
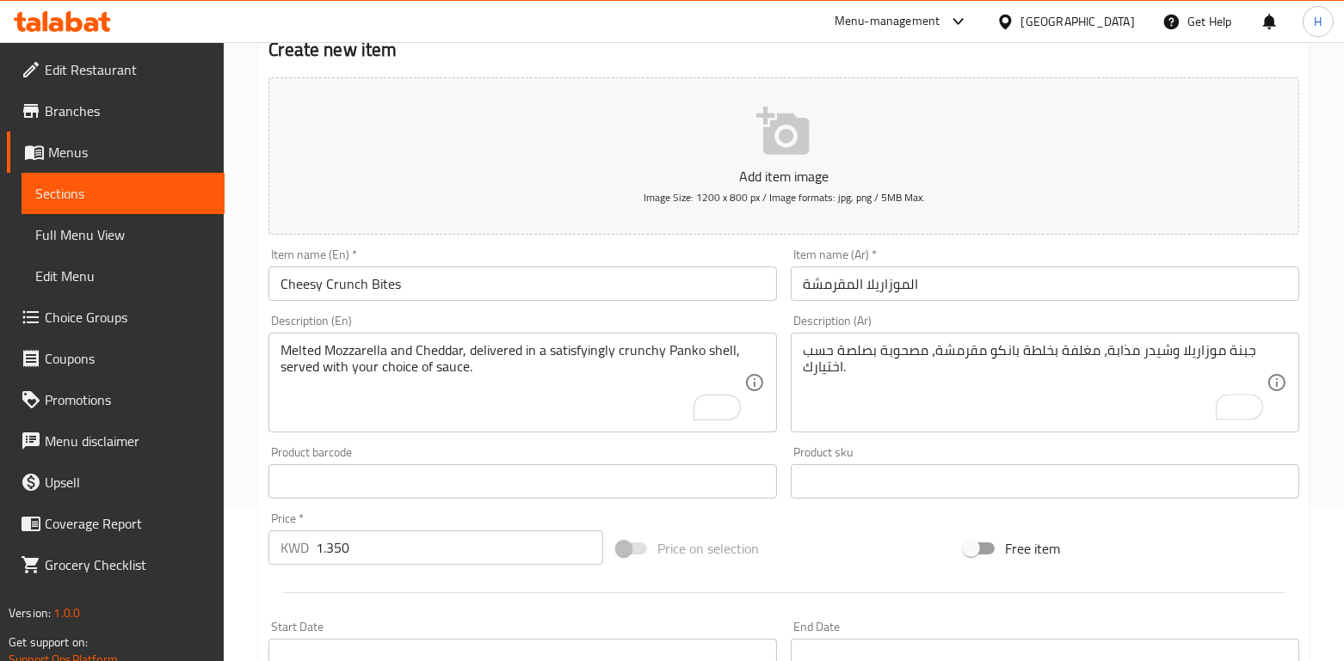
scroll to position [552, 0]
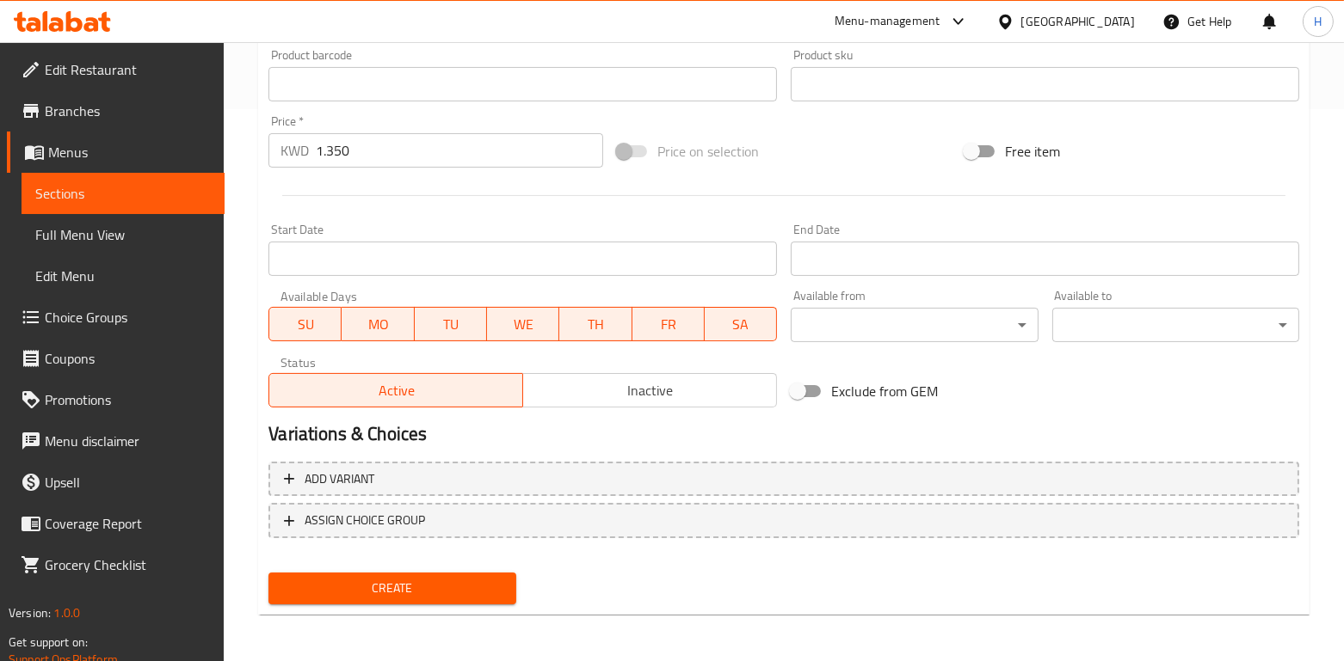
click at [381, 583] on span "Create" at bounding box center [391, 589] width 219 height 22
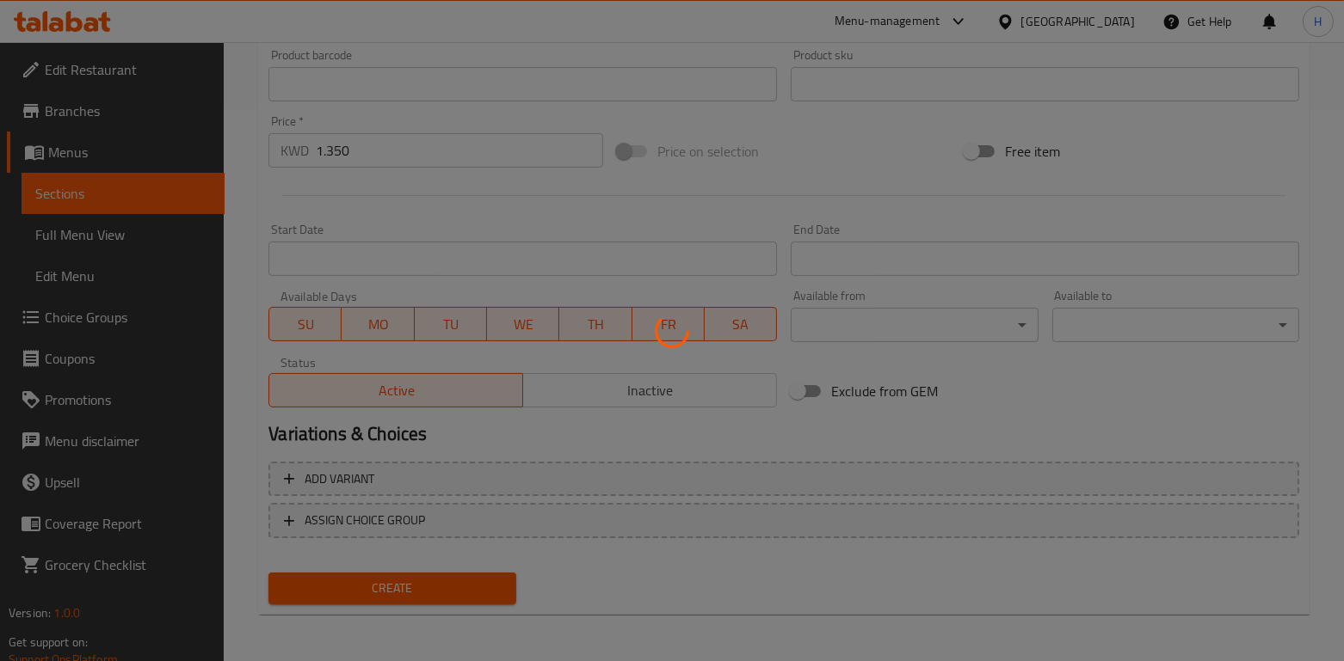
scroll to position [0, 0]
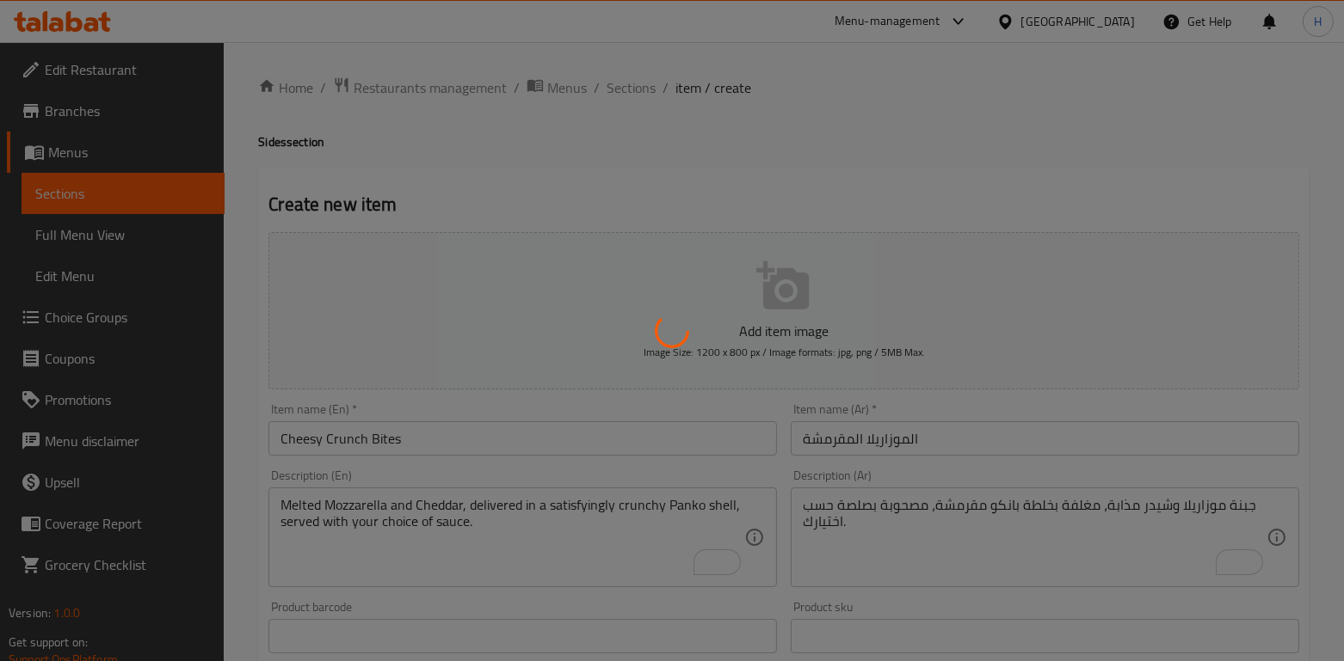
type input "0"
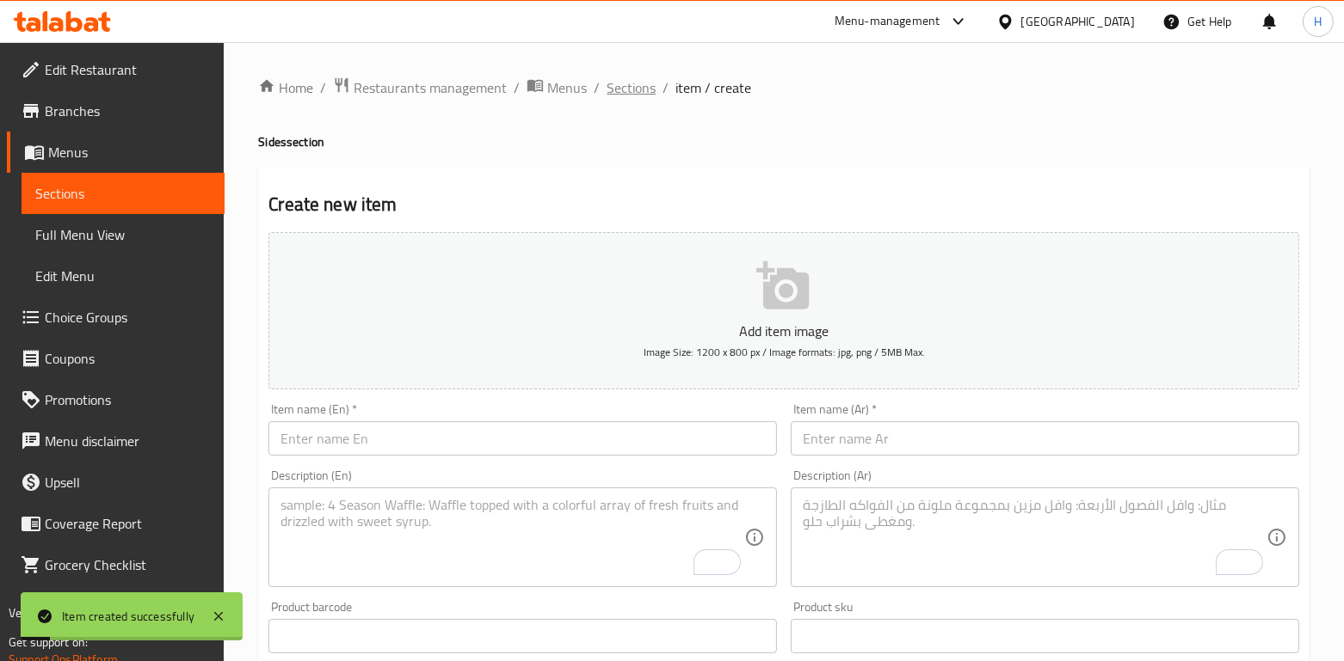
click at [630, 83] on span "Sections" at bounding box center [630, 87] width 49 height 21
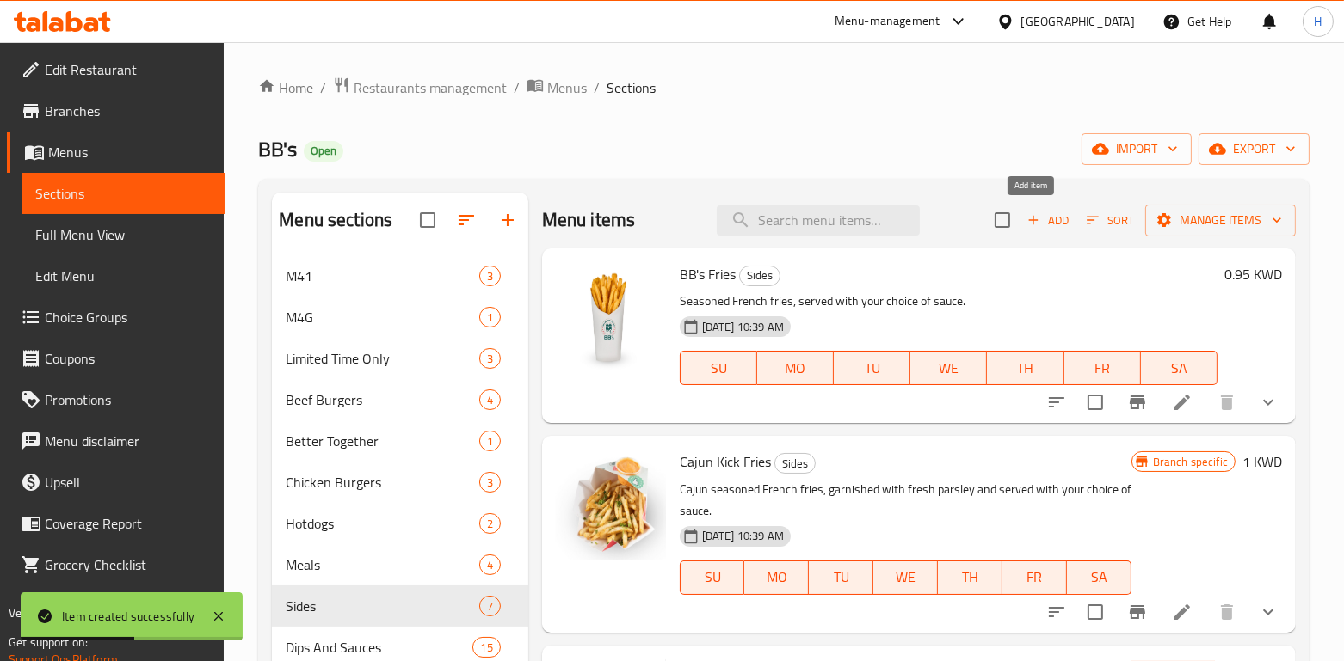
click at [1025, 219] on icon "button" at bounding box center [1032, 219] width 15 height 15
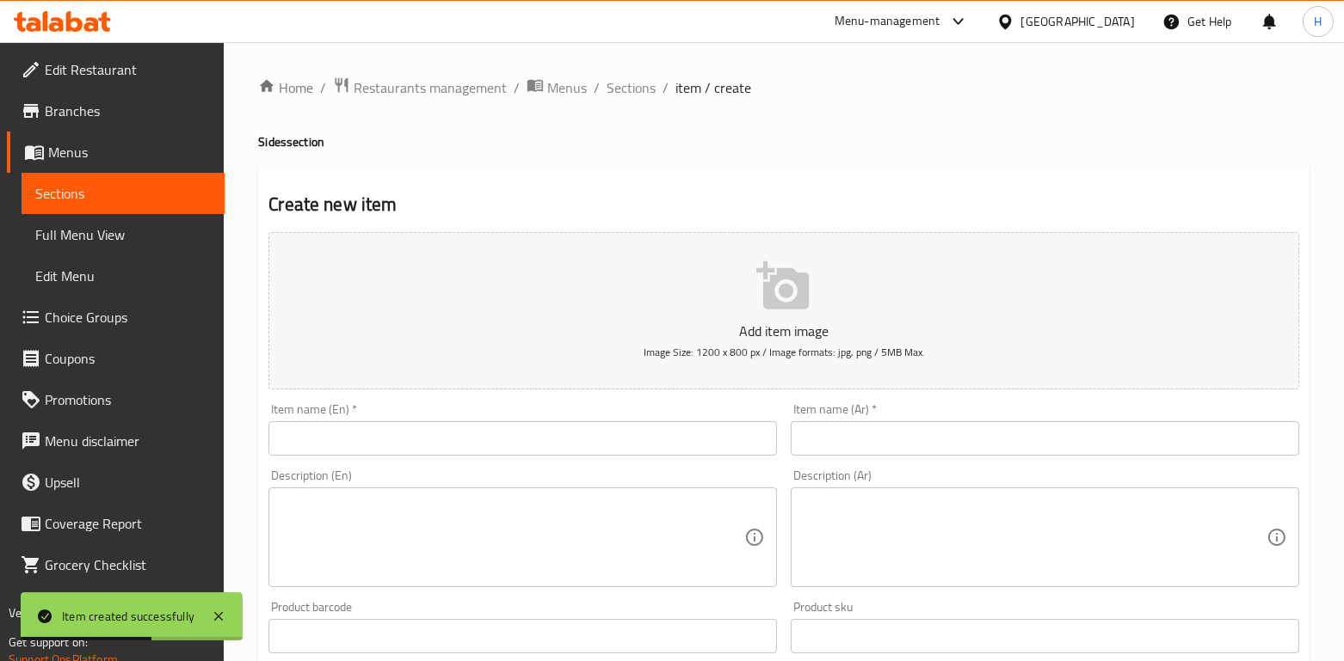
click at [328, 427] on input "text" at bounding box center [522, 438] width 508 height 34
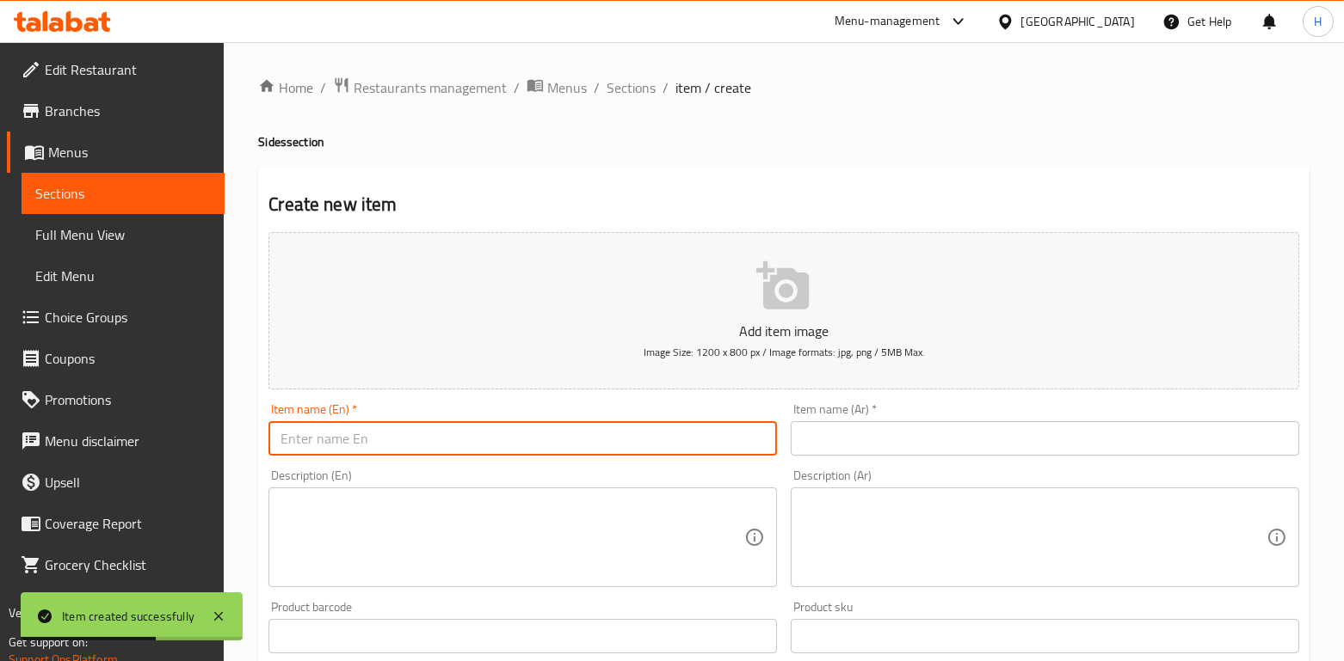
paste input "Golden Stacked Rings"
type input "Golden Stacked Rings"
click at [887, 452] on input "text" at bounding box center [1045, 438] width 508 height 34
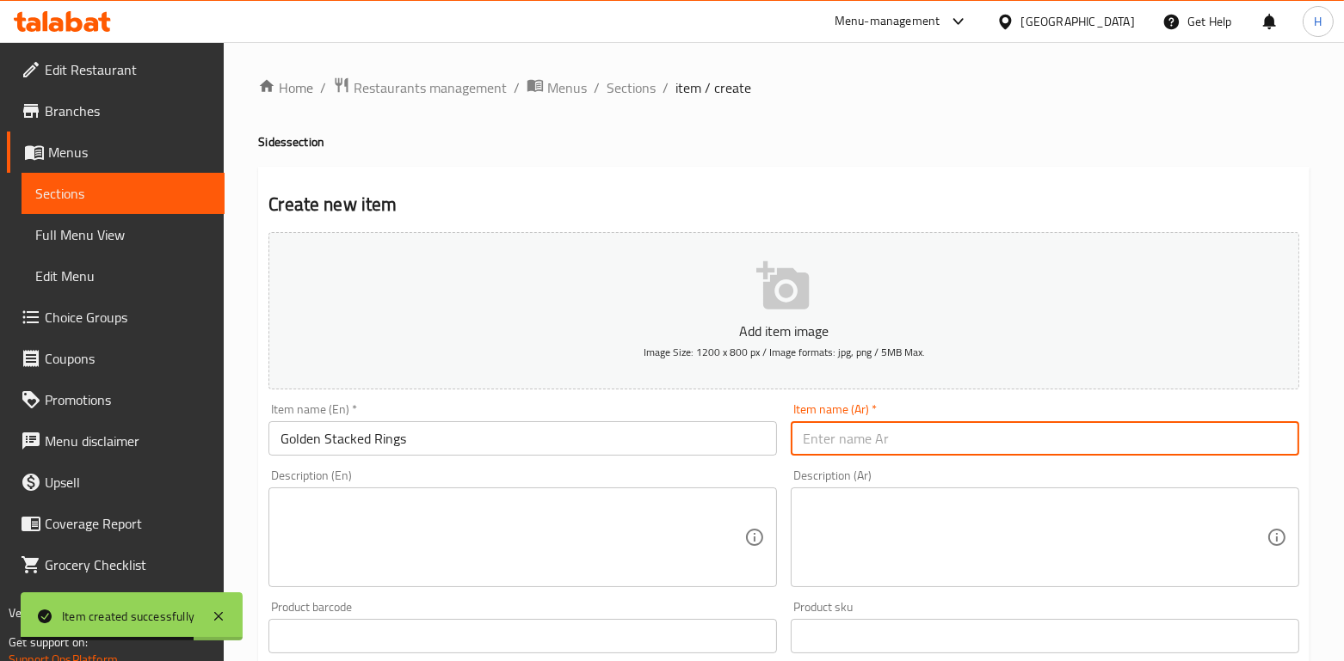
paste input "حلقات البصل"
type input "حلقات البصل"
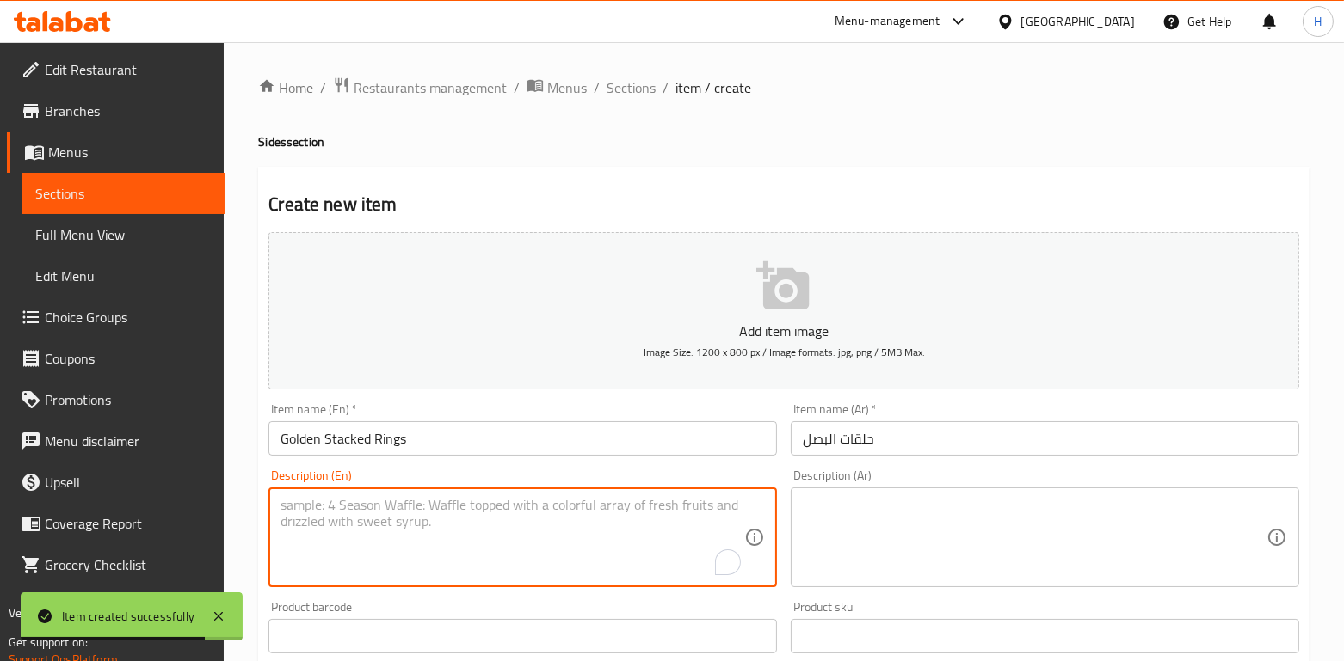
click at [642, 560] on textarea "To enrich screen reader interactions, please activate Accessibility in Grammarl…" at bounding box center [512, 538] width 464 height 82
paste textarea "Hand-cut, thick onions soaked in Buttermilk, lightly battered, and coated in Pa…"
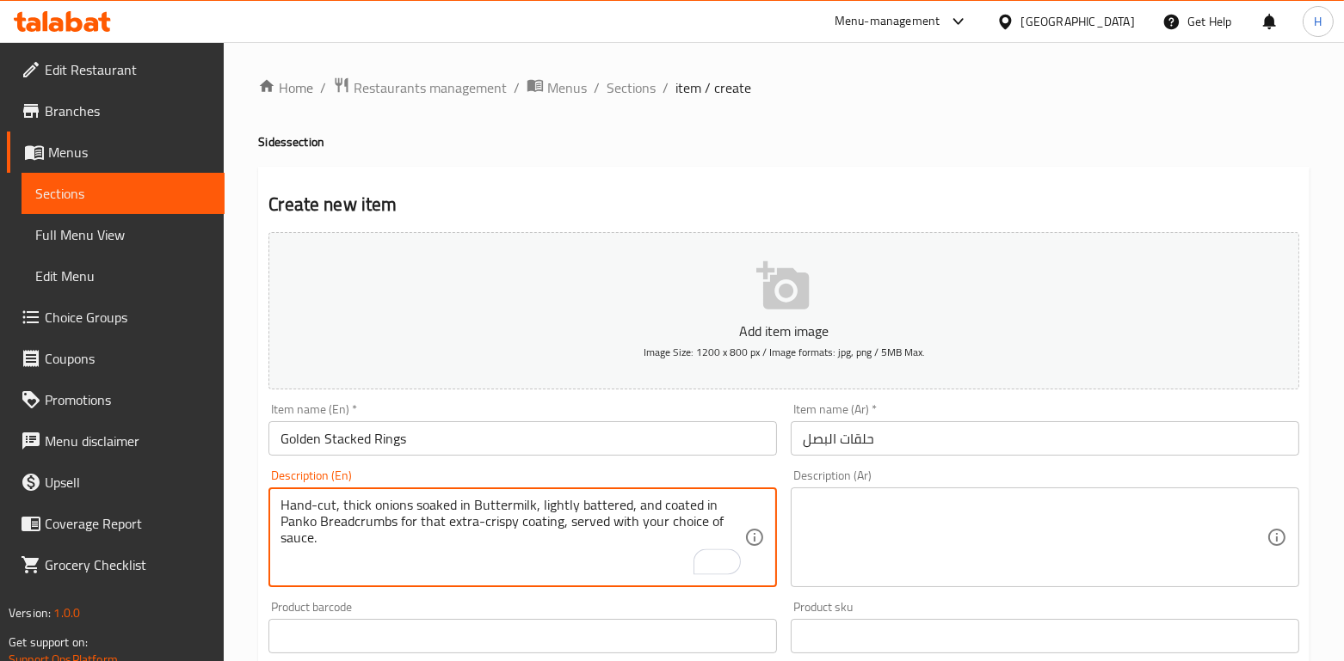
type textarea "Hand-cut, thick onions soaked in Buttermilk, lightly battered, and coated in Pa…"
click at [1005, 513] on textarea at bounding box center [1035, 538] width 464 height 82
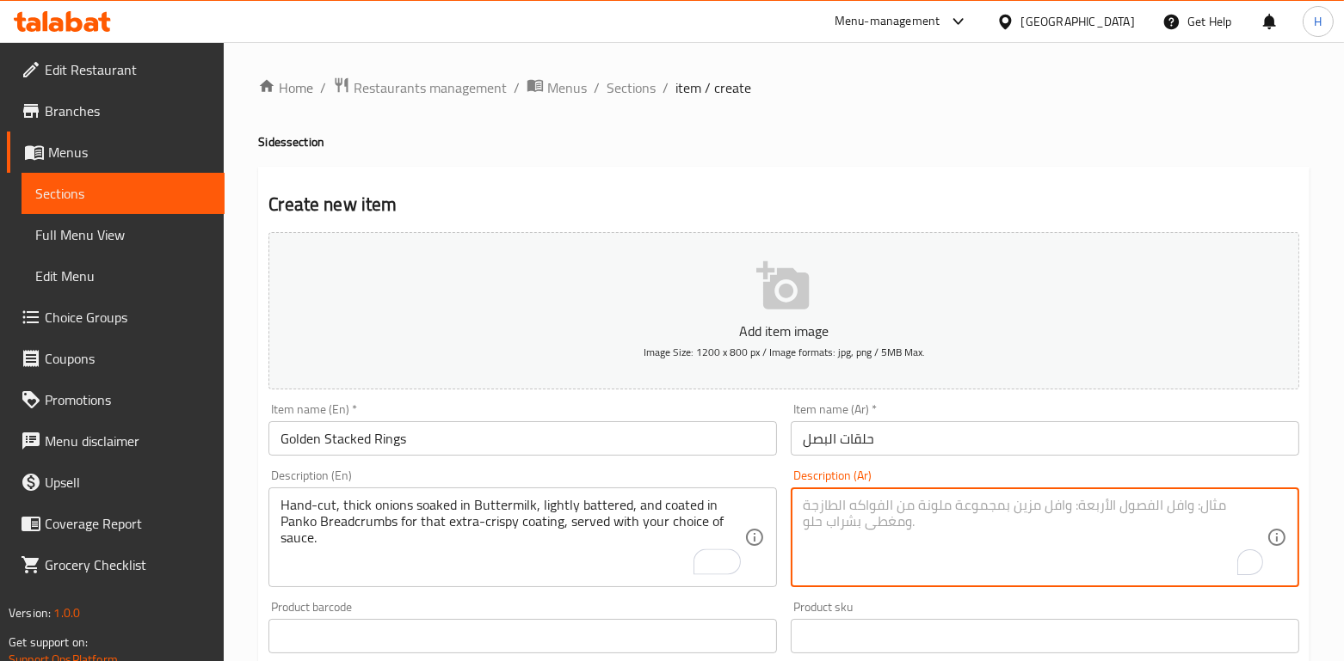
paste textarea "شرائح البصل السميكة المقرمشة المتبلة بخلطة بيبيزالمميزة، مصحوبة بصلصة حسب اختيا…"
type textarea "شرائح البصل السميكة المقرمشة المتبلة بخلطة بيبيزالمميزة، مصحوبة بصلصة حسب اختيا…"
click at [736, 598] on div "Product barcode Product barcode" at bounding box center [523, 627] width 522 height 66
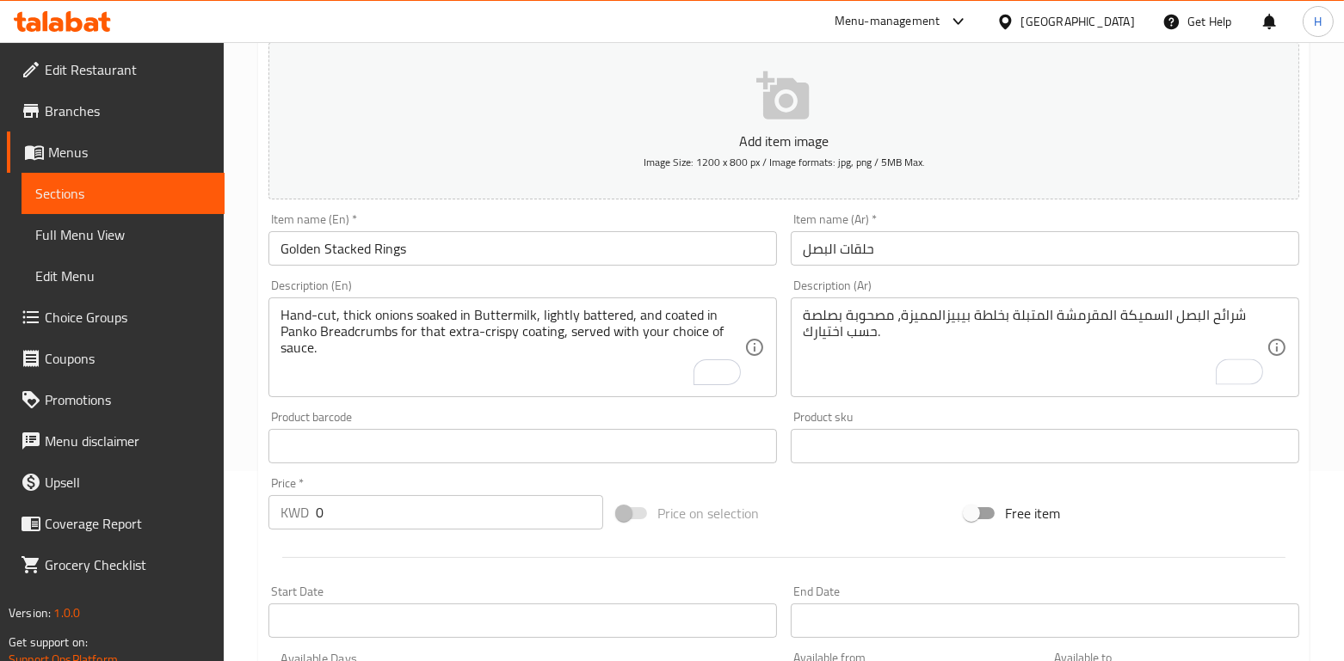
scroll to position [508, 0]
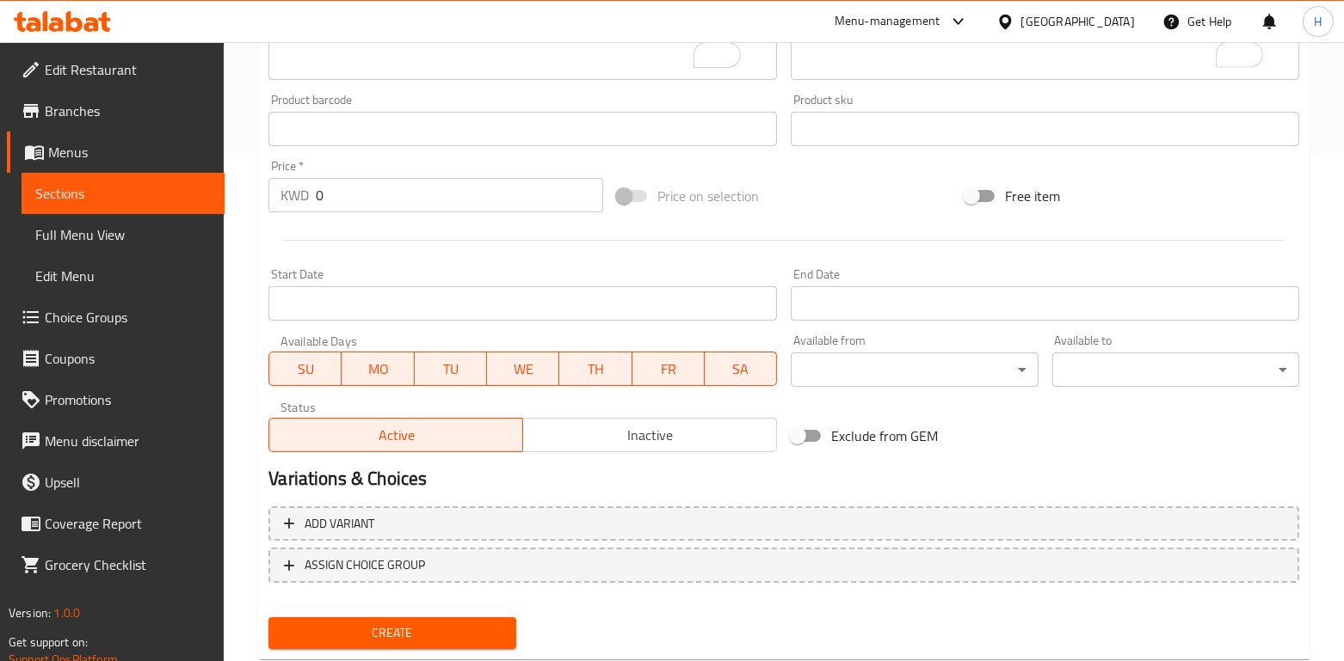
scroll to position [508, 0]
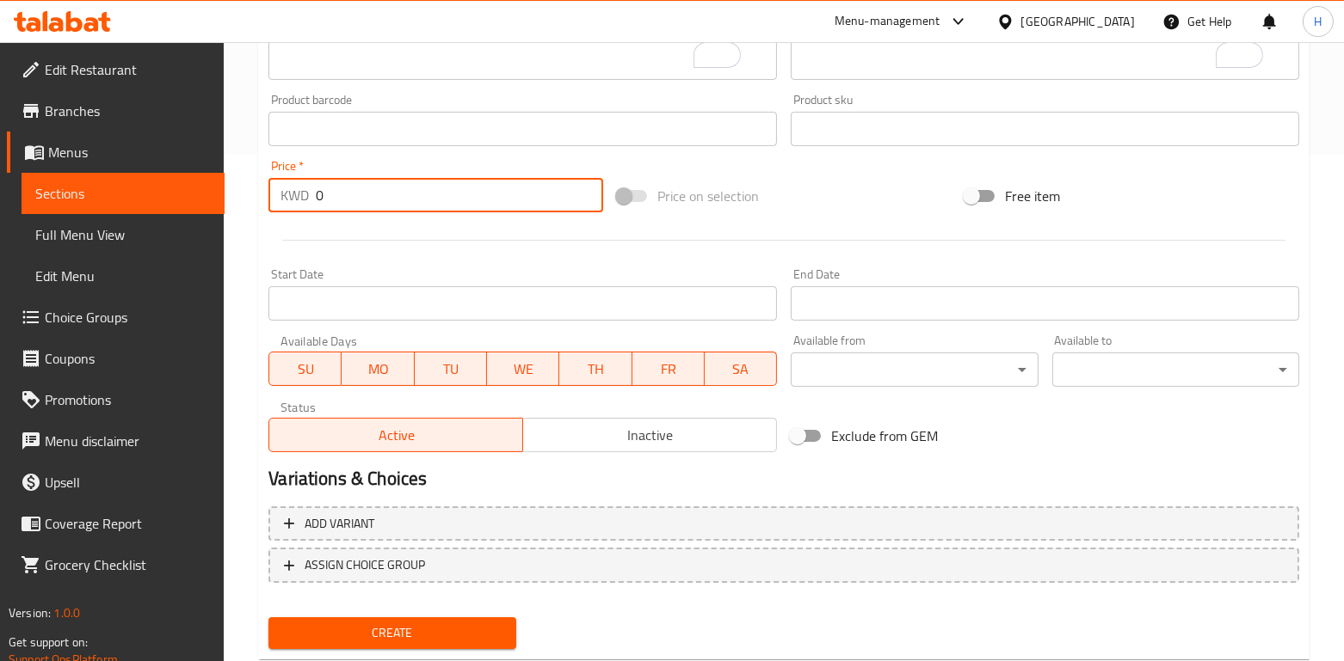
drag, startPoint x: 329, startPoint y: 185, endPoint x: 287, endPoint y: 194, distance: 42.2
click at [287, 194] on div "KWD 0 Price *" at bounding box center [435, 195] width 335 height 34
paste input "1.00"
type input "1.000"
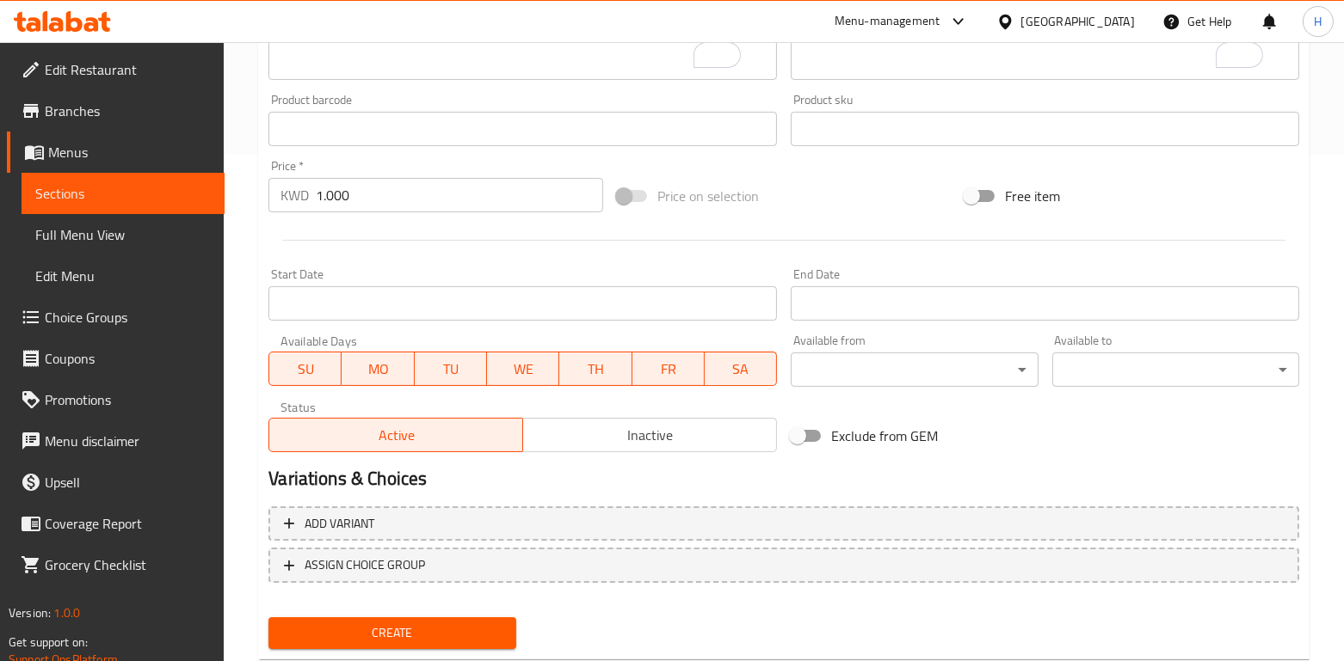
click at [395, 231] on div at bounding box center [784, 240] width 1044 height 42
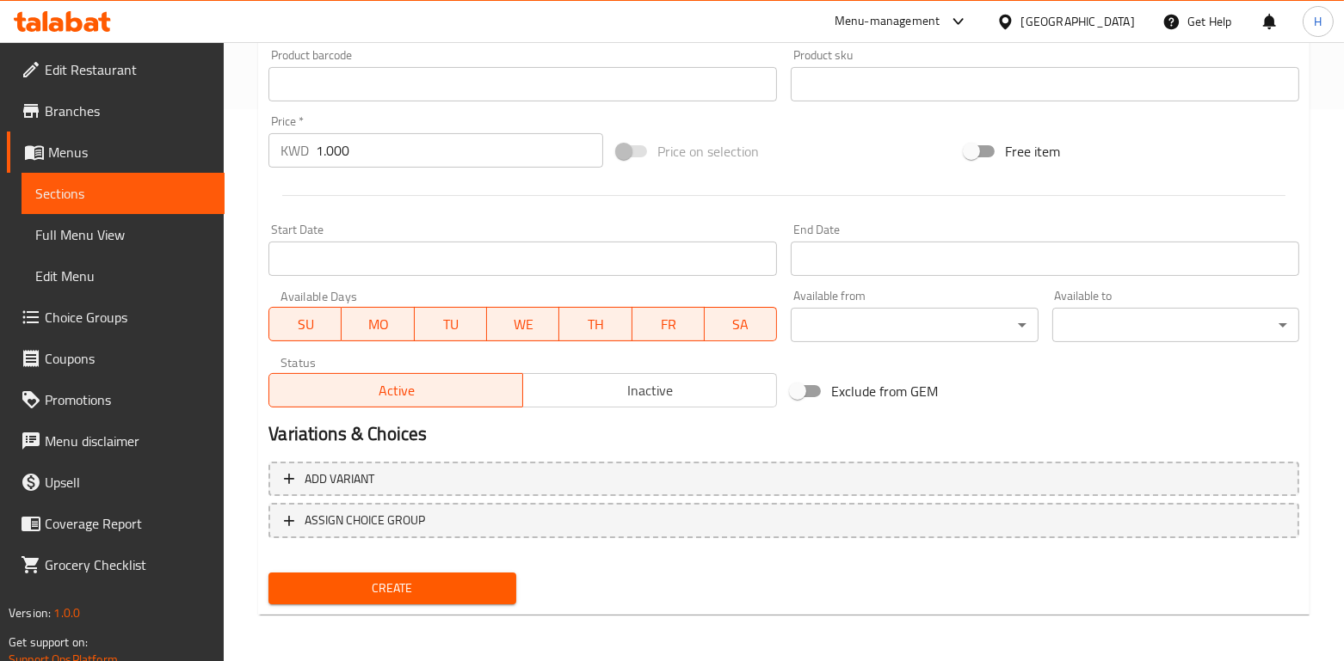
scroll to position [551, 0]
click at [360, 605] on div "Create" at bounding box center [392, 590] width 261 height 46
click at [452, 578] on span "Create" at bounding box center [391, 589] width 219 height 22
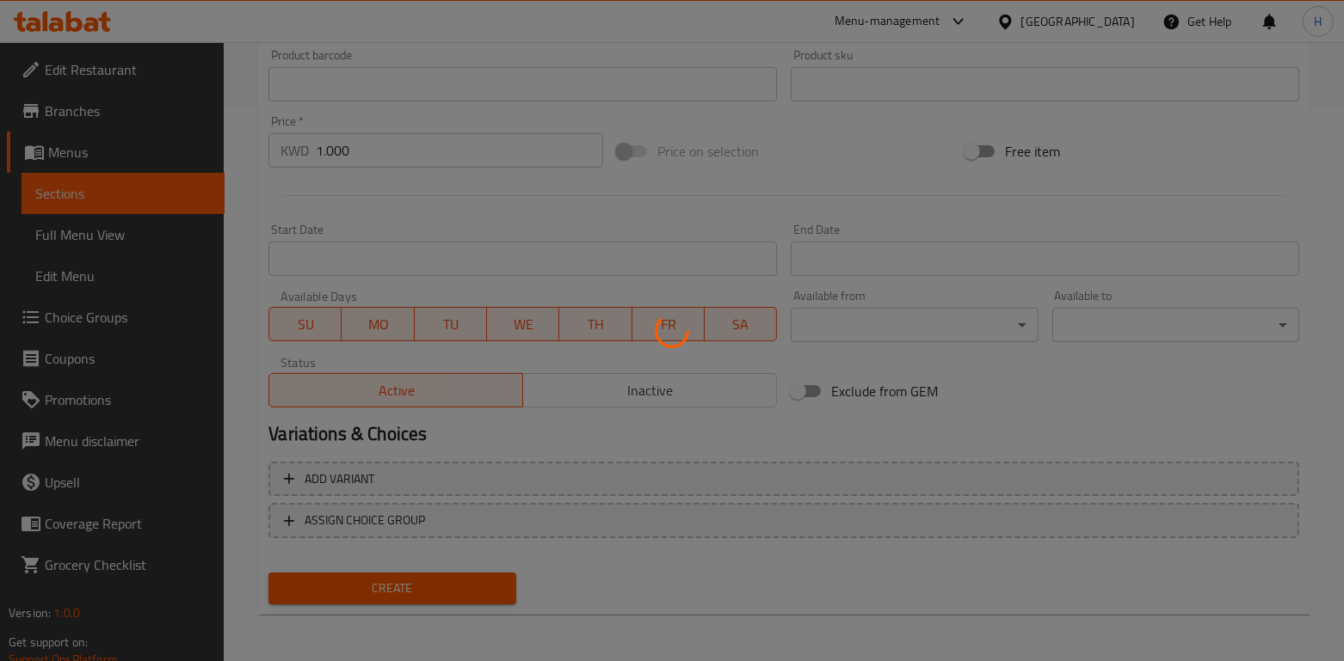
type input "0"
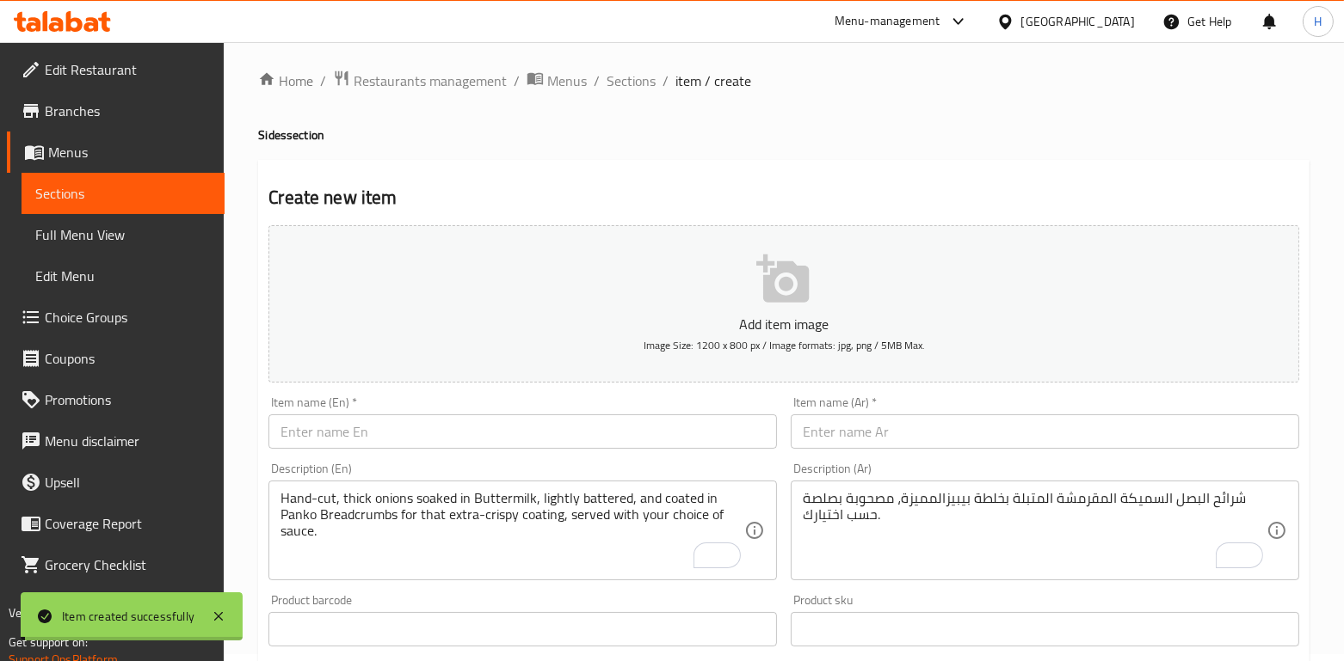
scroll to position [0, 0]
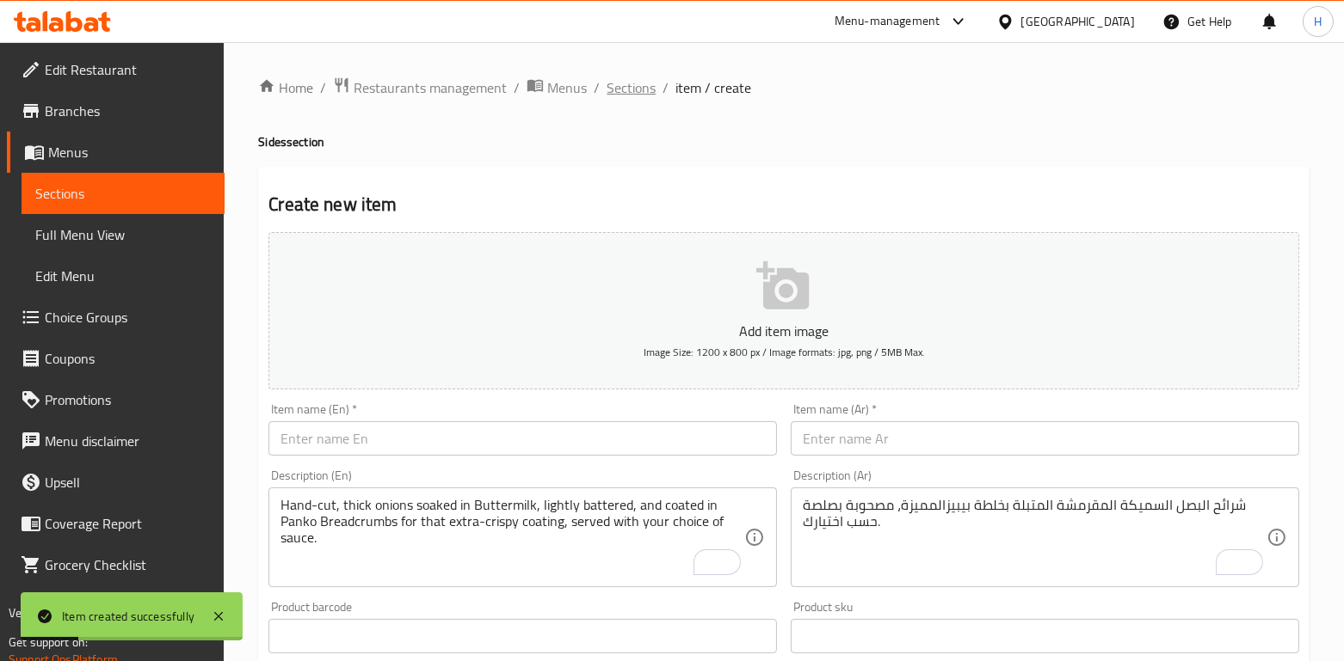
click at [617, 88] on span "Sections" at bounding box center [630, 87] width 49 height 21
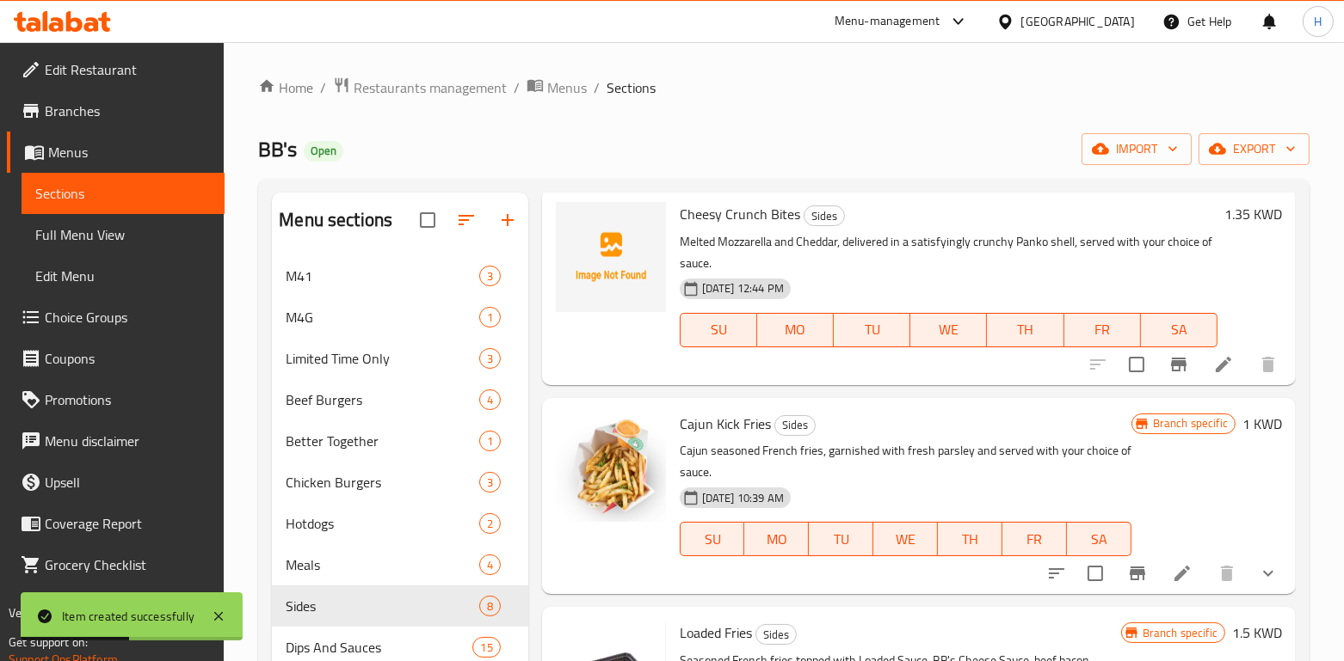
scroll to position [78, 0]
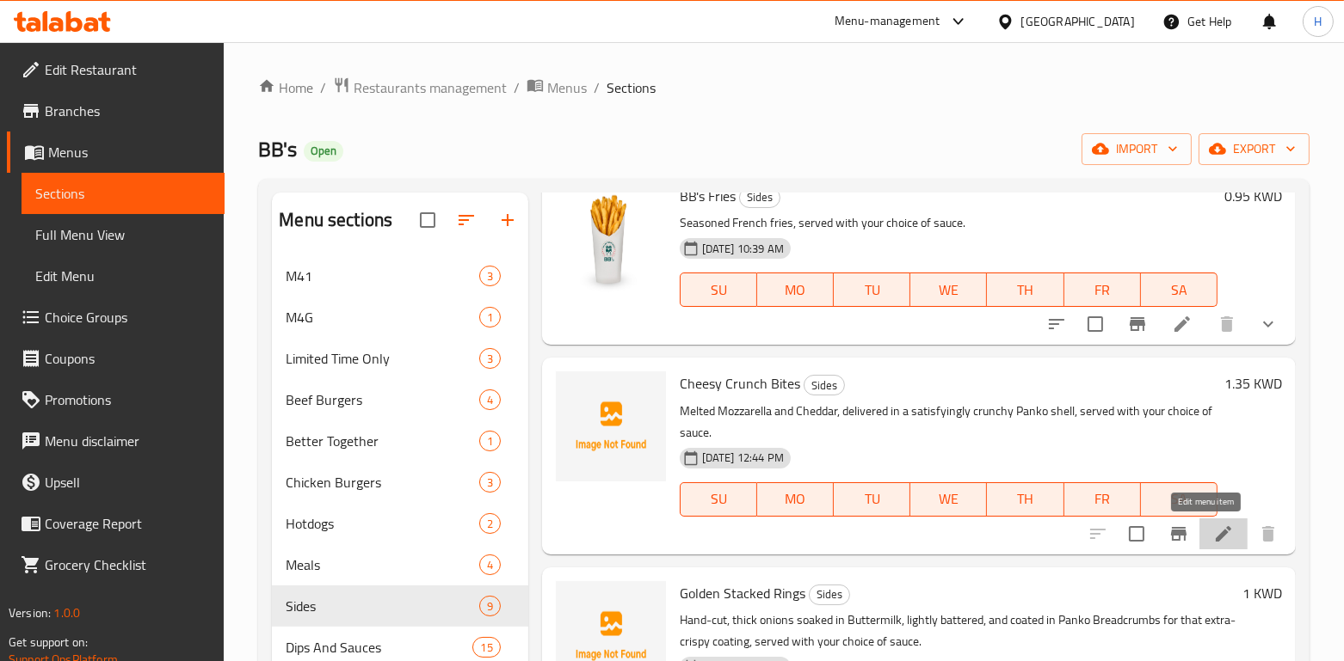
click at [1213, 543] on icon at bounding box center [1223, 534] width 21 height 21
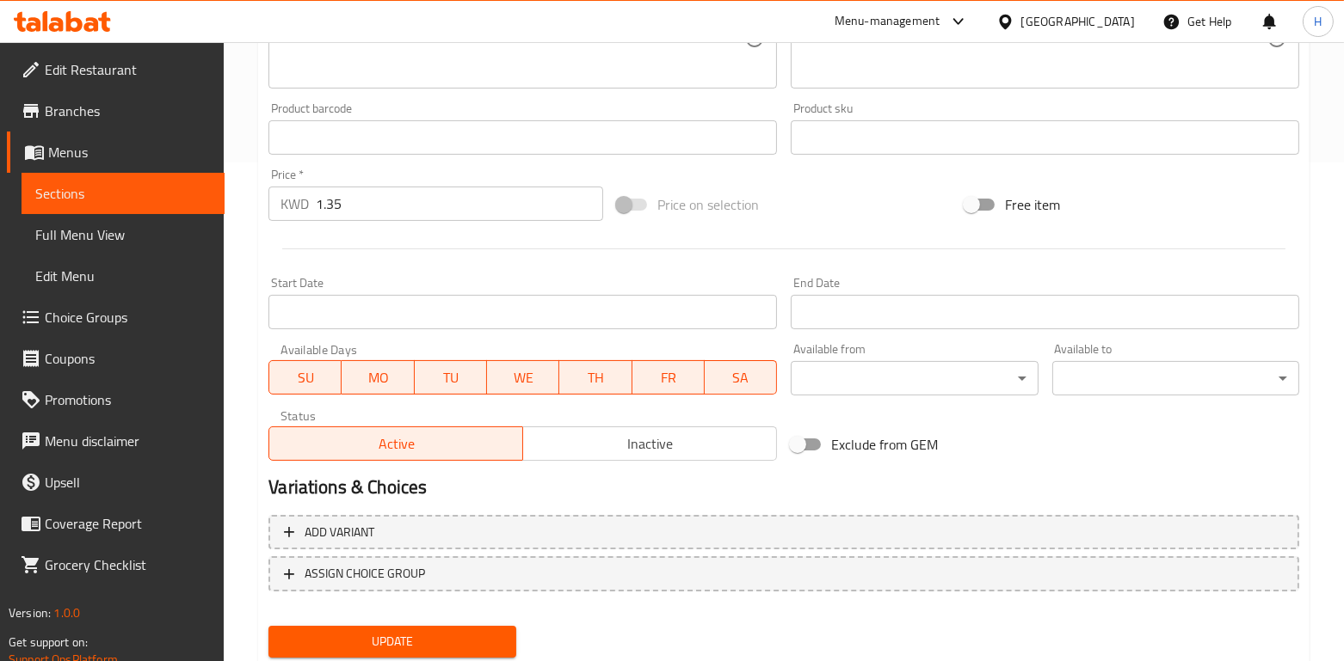
scroll to position [500, 0]
click at [593, 441] on span "Inactive" at bounding box center [650, 443] width 240 height 25
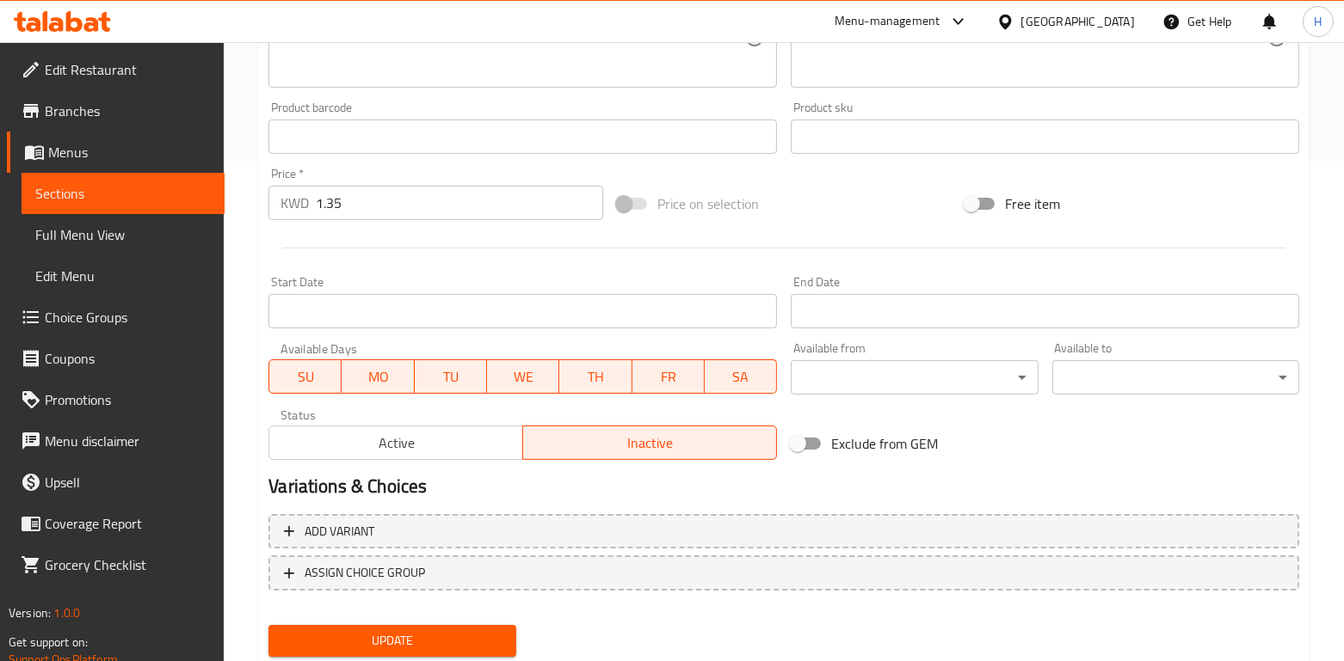
click at [363, 639] on span "Update" at bounding box center [391, 642] width 219 height 22
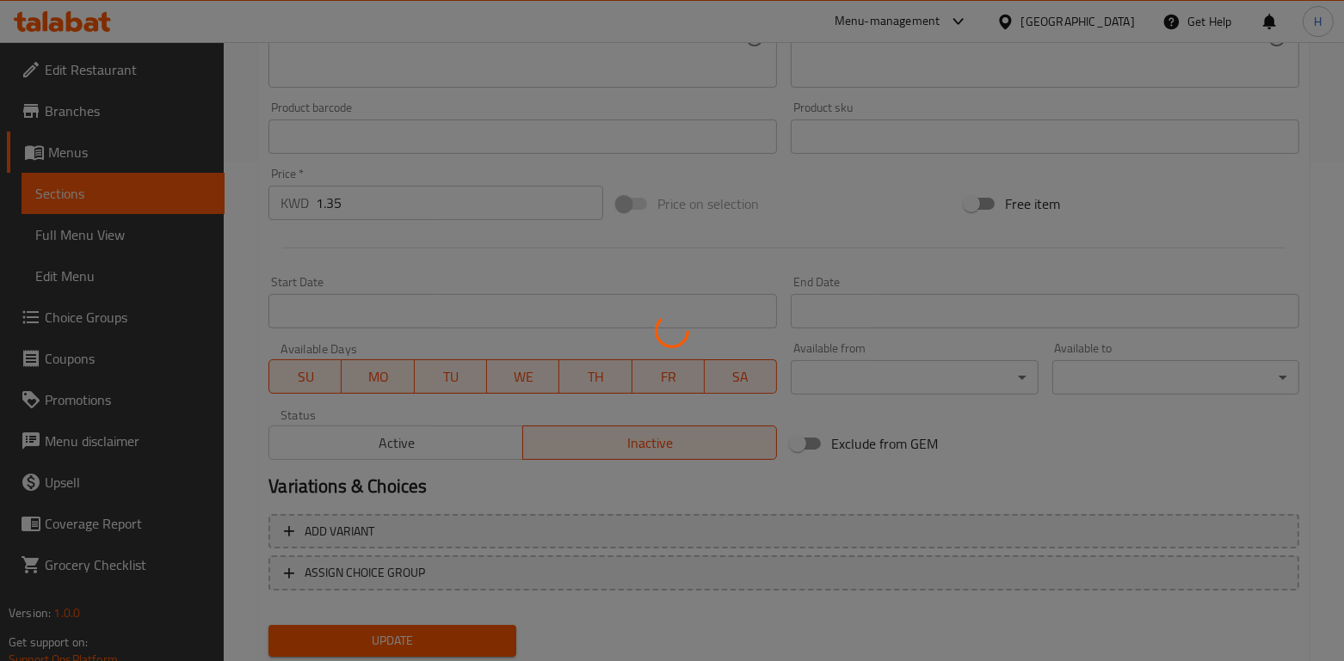
scroll to position [0, 0]
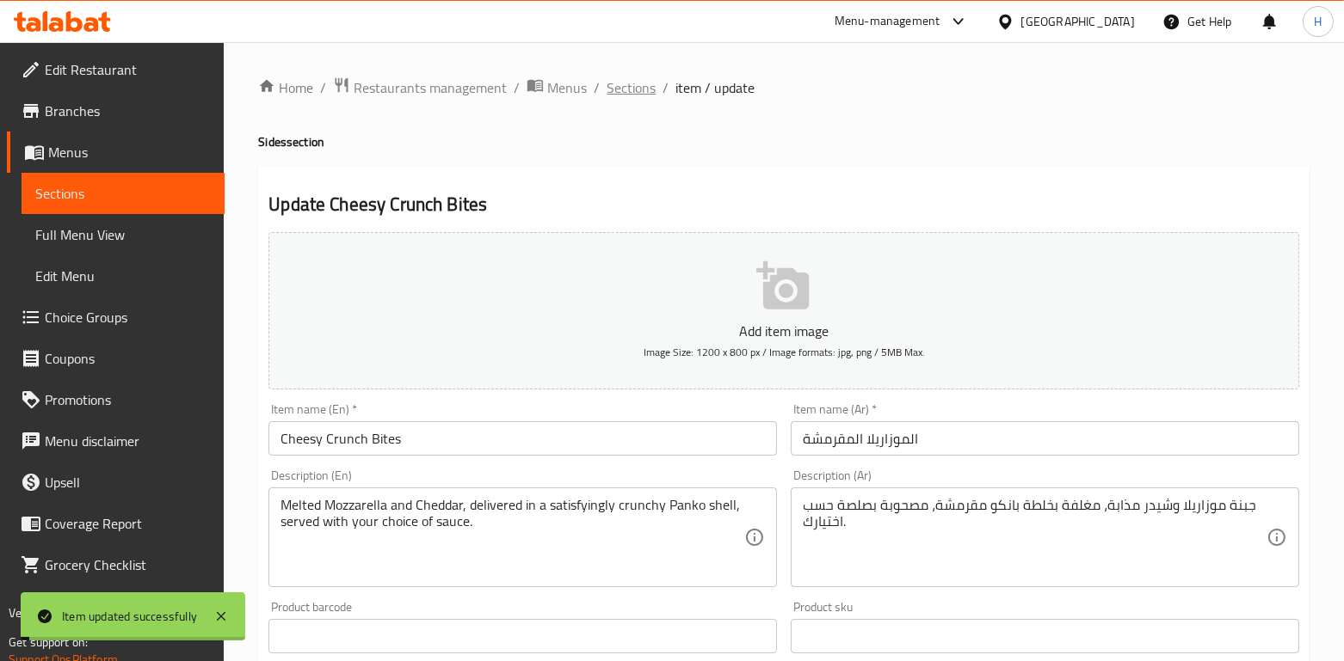
click at [631, 93] on span "Sections" at bounding box center [630, 87] width 49 height 21
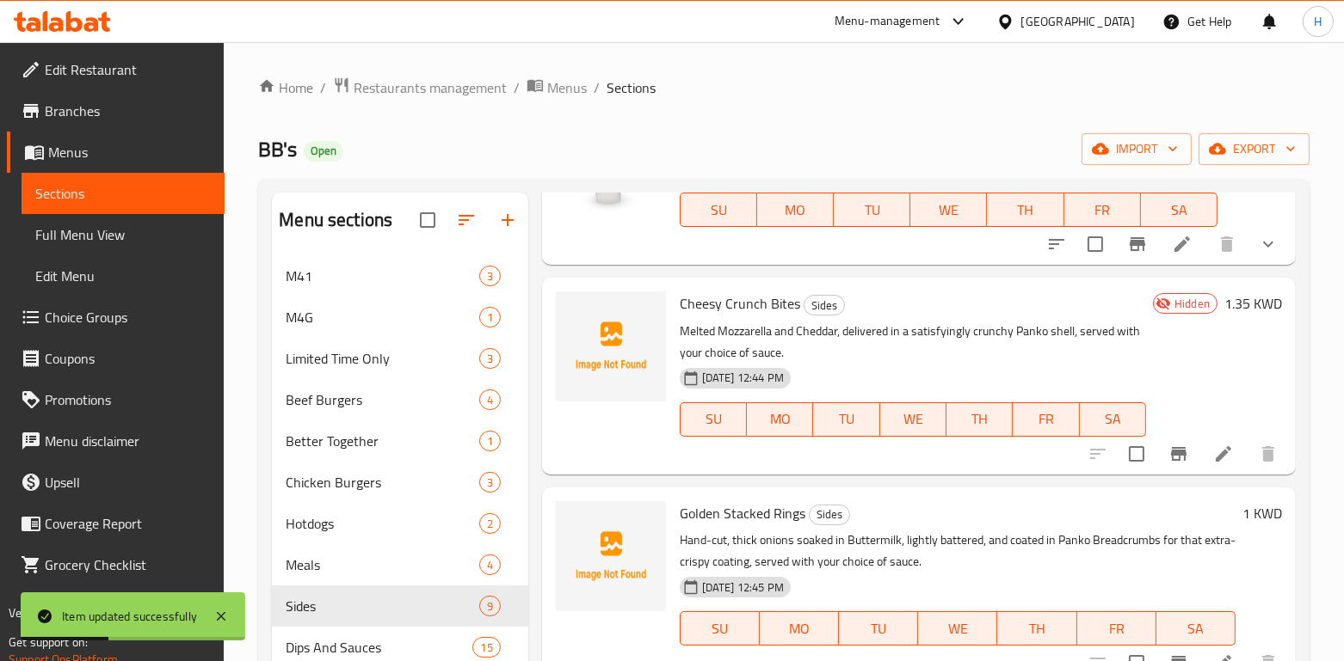
scroll to position [397, 0]
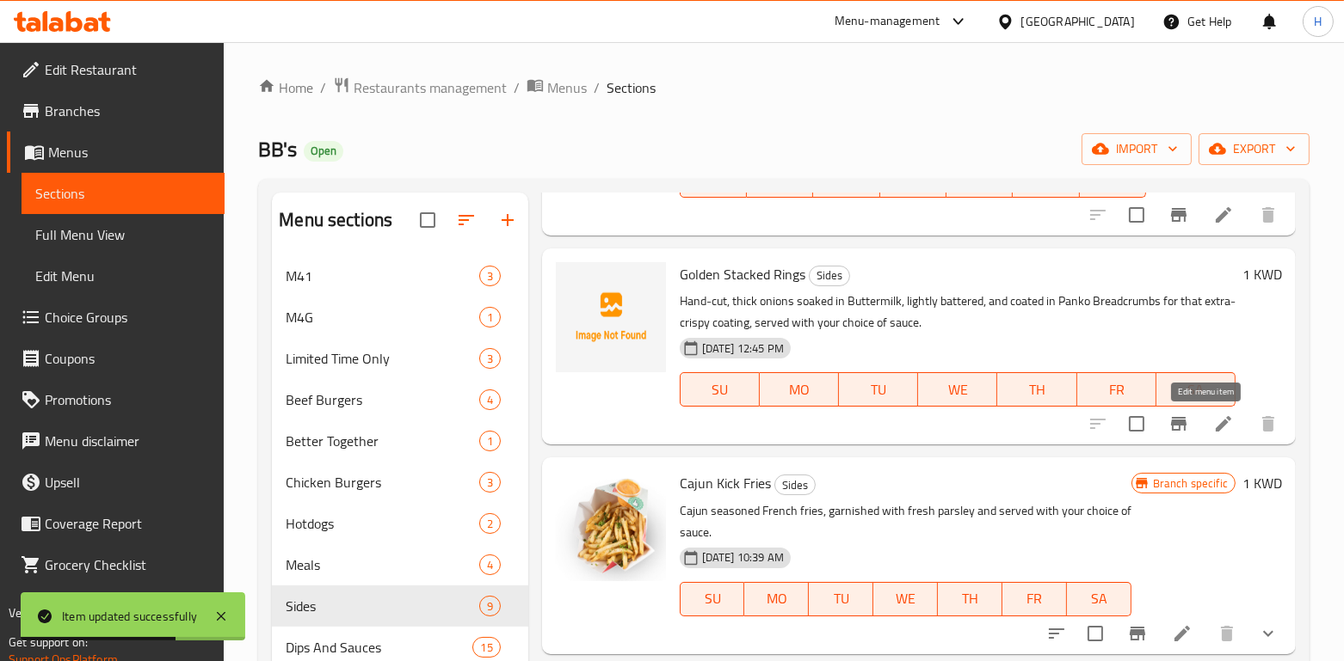
click at [1215, 423] on icon at bounding box center [1222, 423] width 15 height 15
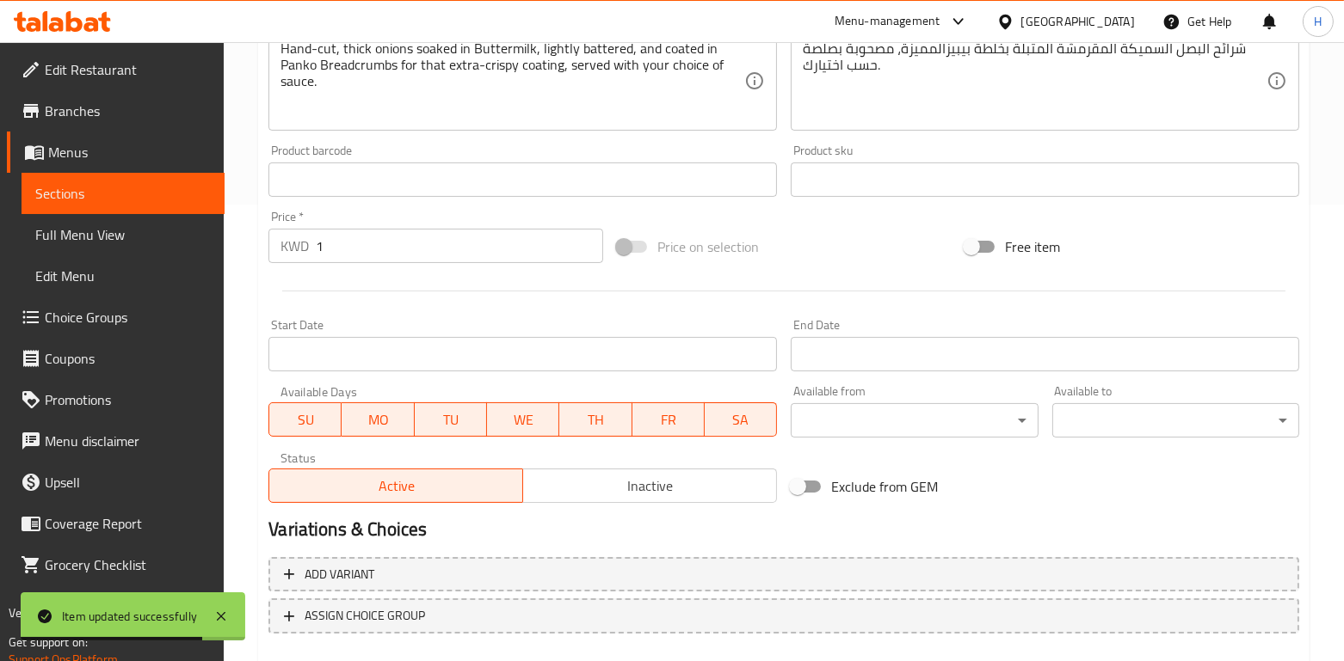
scroll to position [477, 0]
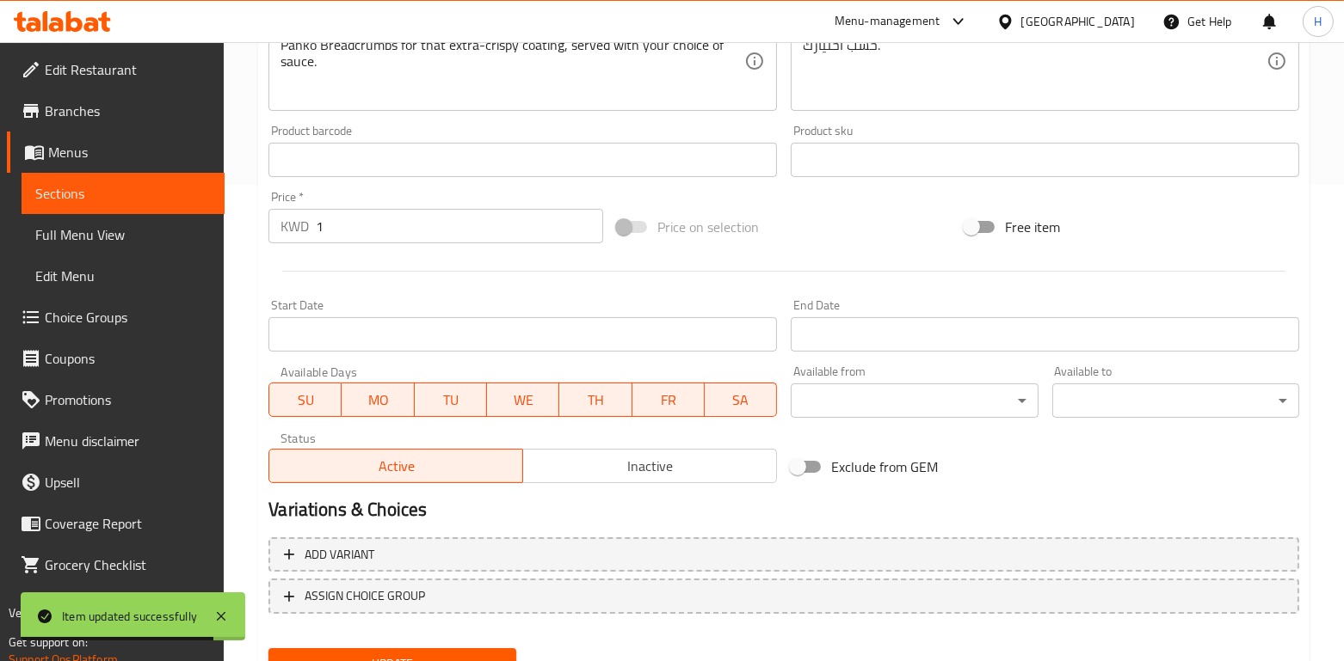
click at [599, 483] on div "Status Active Inactive" at bounding box center [523, 457] width 522 height 65
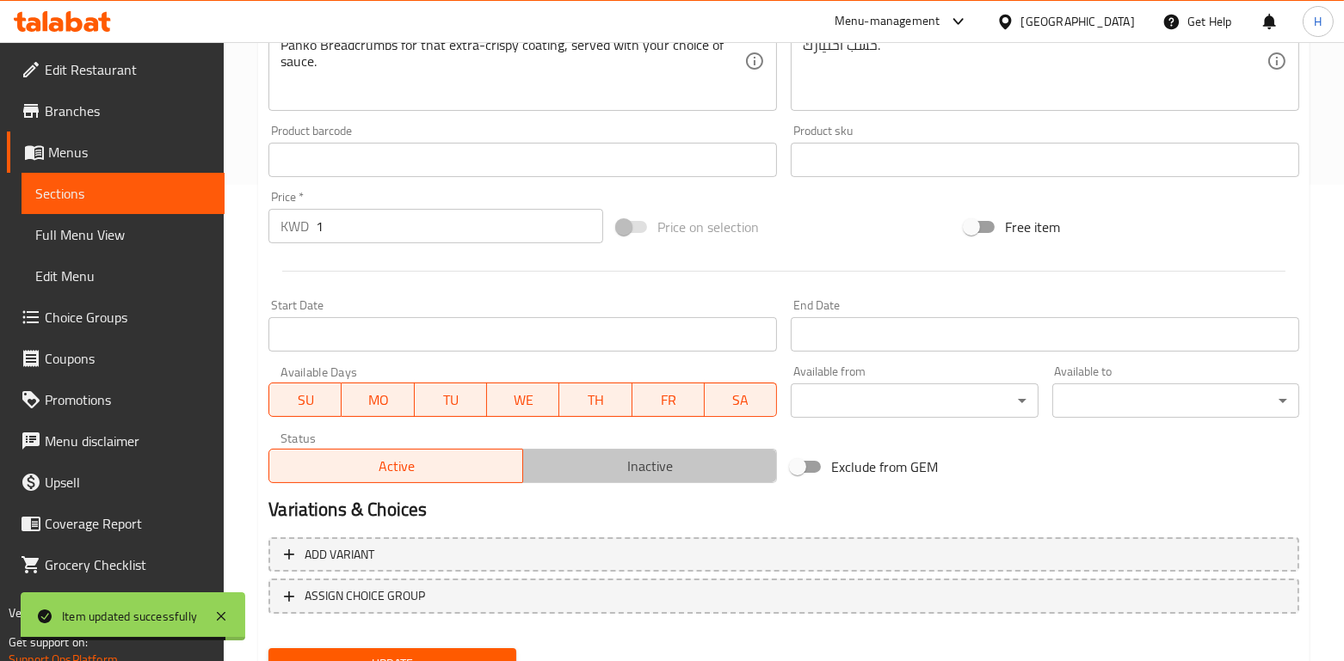
click at [598, 479] on button "Inactive" at bounding box center [649, 466] width 255 height 34
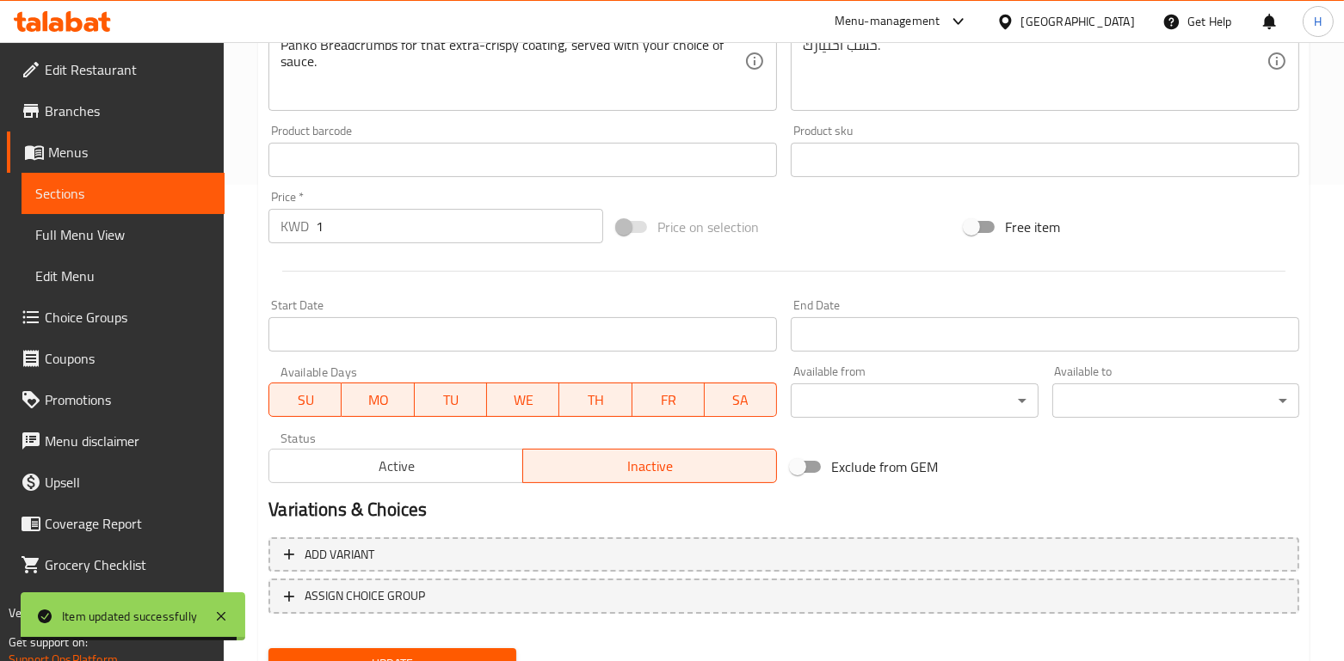
scroll to position [552, 0]
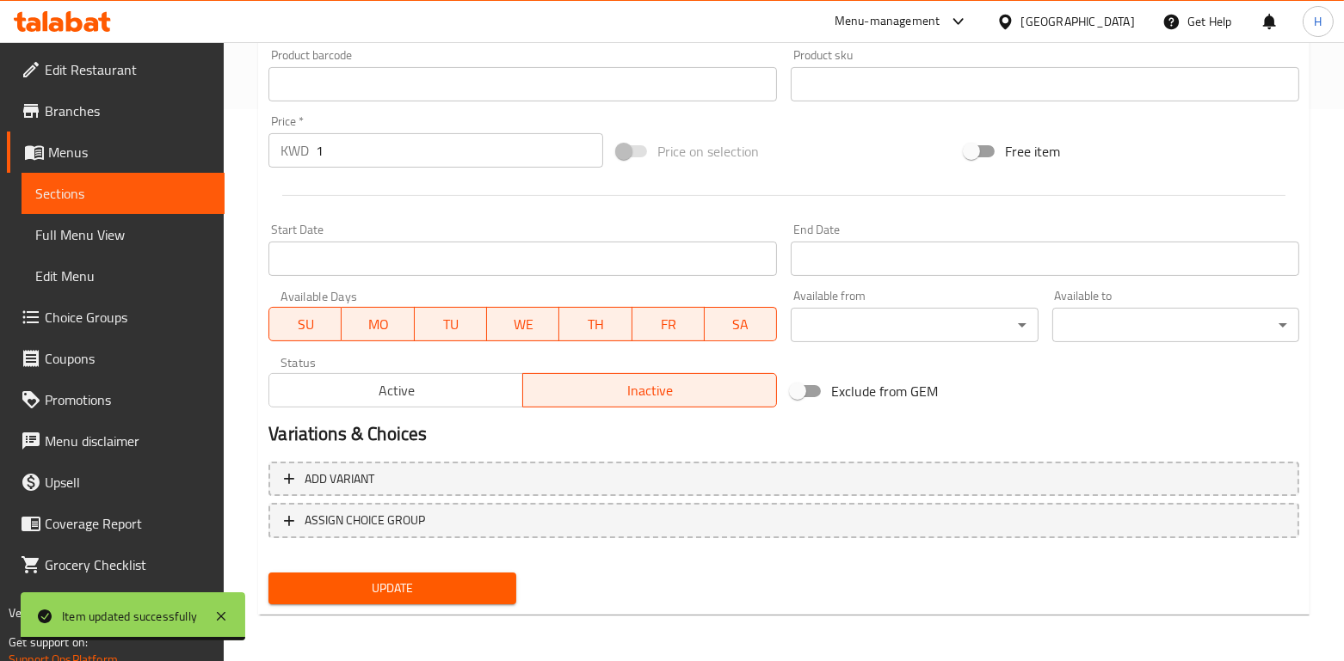
click at [449, 592] on span "Update" at bounding box center [391, 589] width 219 height 22
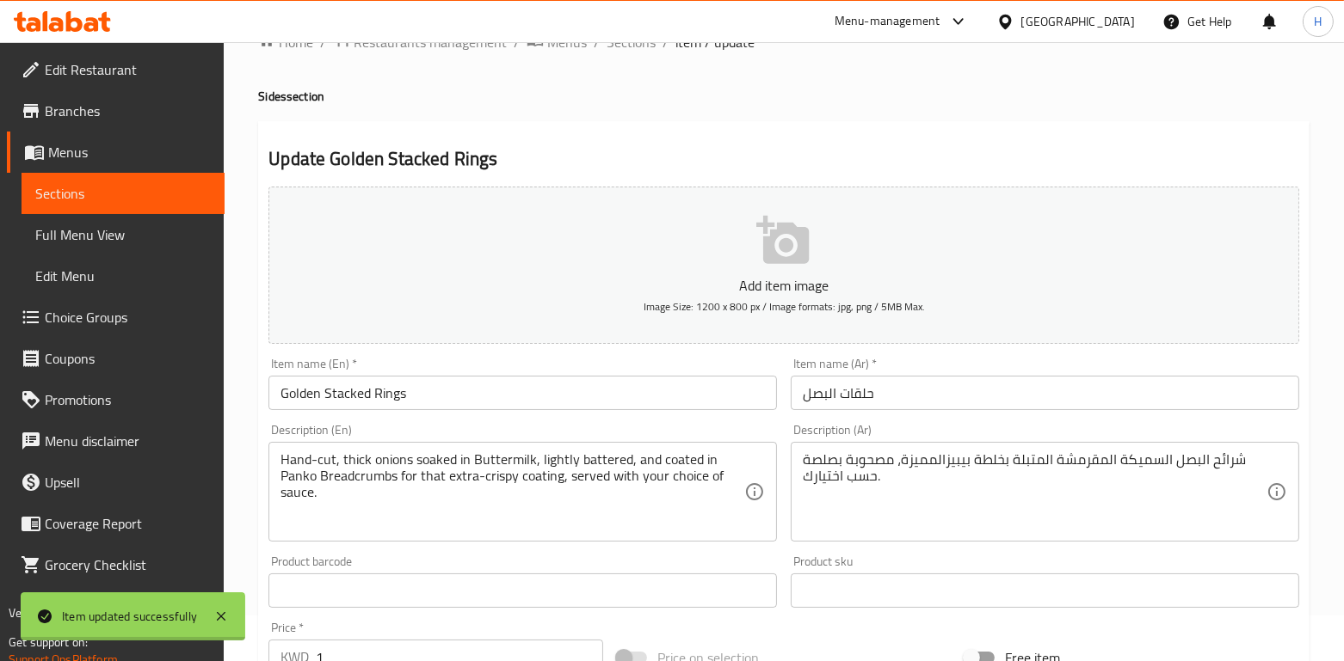
scroll to position [0, 0]
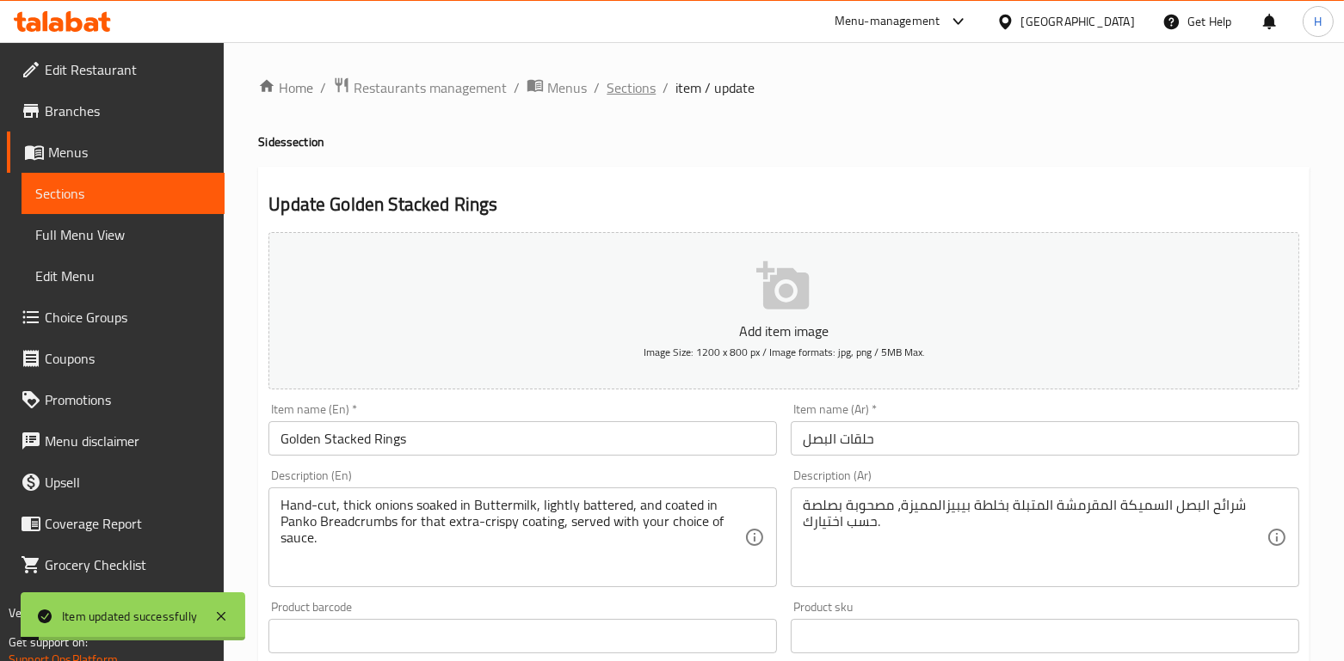
click at [619, 90] on span "Sections" at bounding box center [630, 87] width 49 height 21
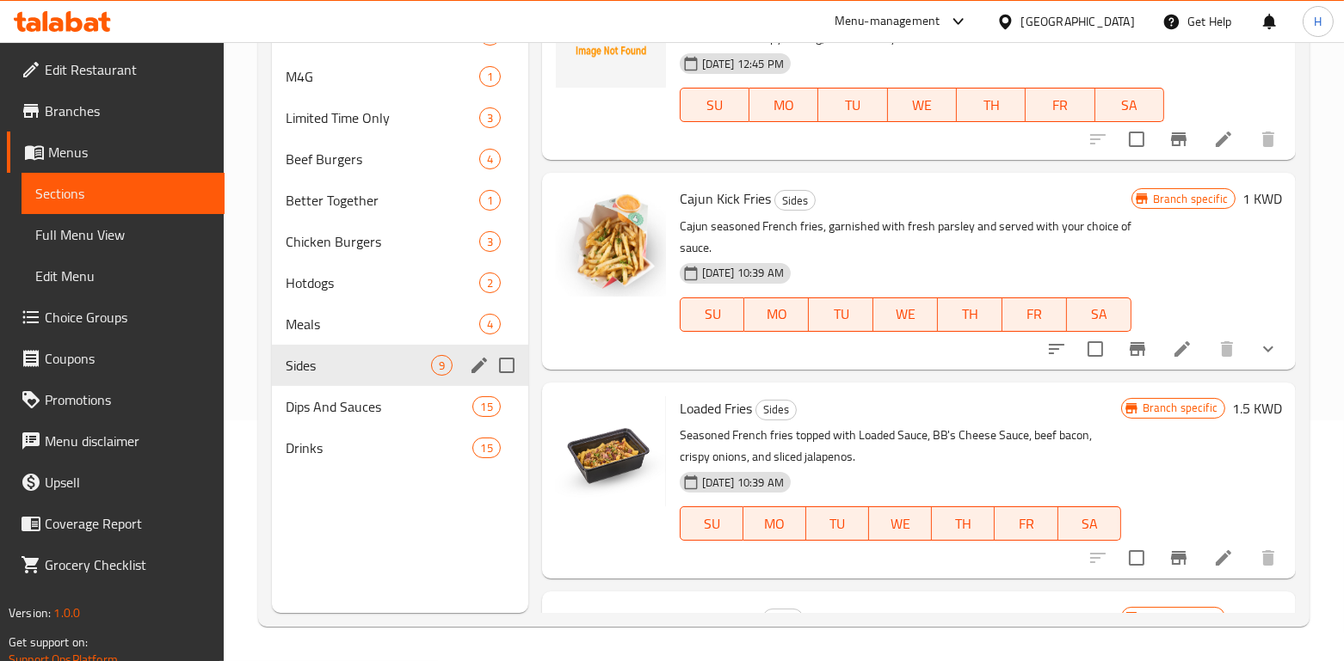
scroll to position [132, 0]
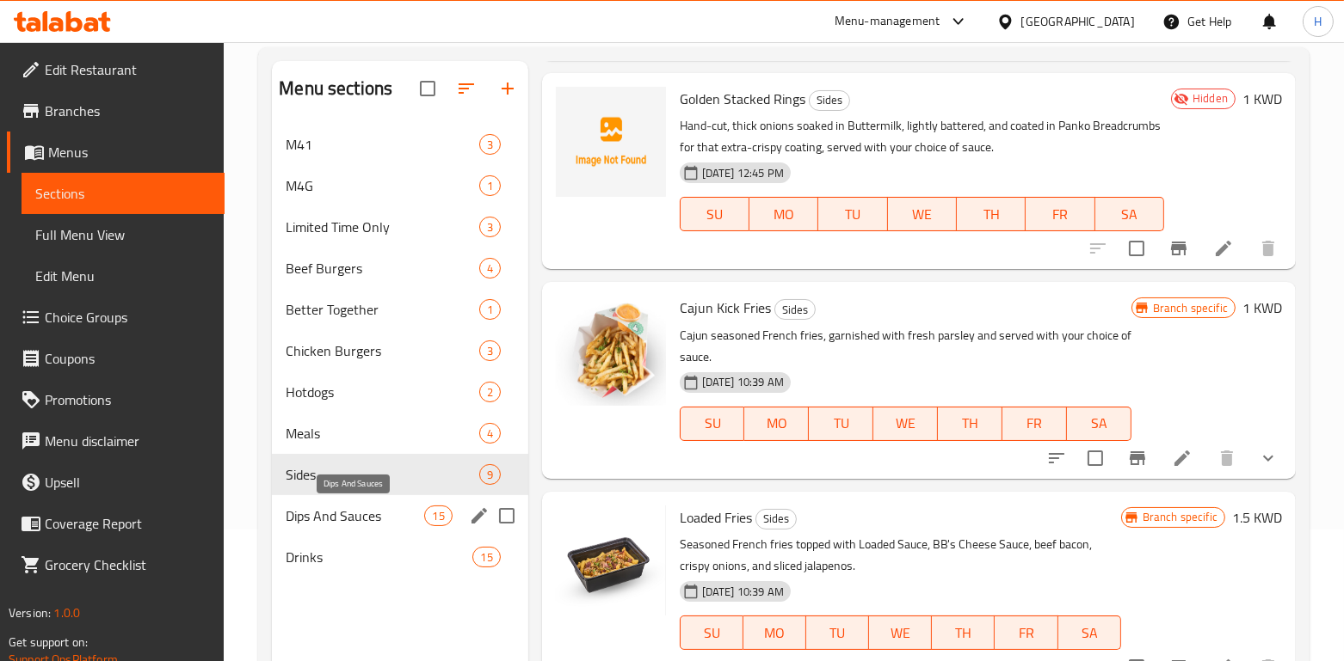
click at [342, 508] on span "Dips And Sauces" at bounding box center [355, 516] width 138 height 21
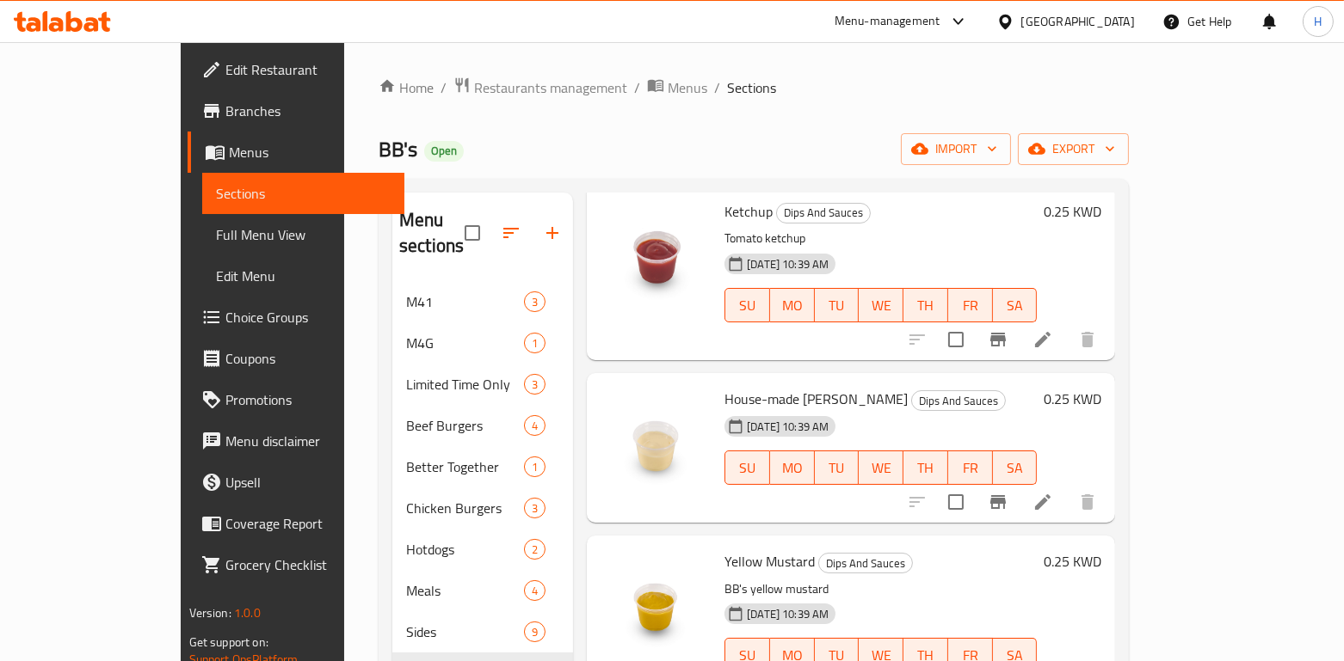
scroll to position [107, 0]
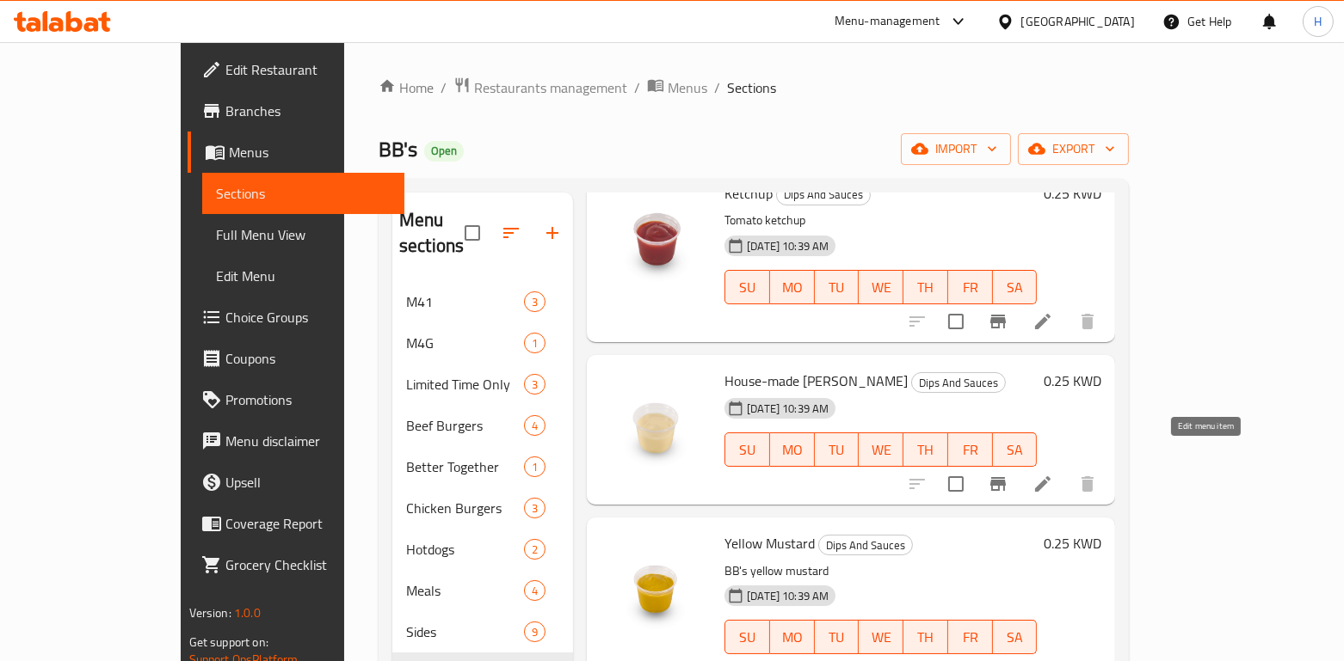
click at [1053, 474] on icon at bounding box center [1042, 484] width 21 height 21
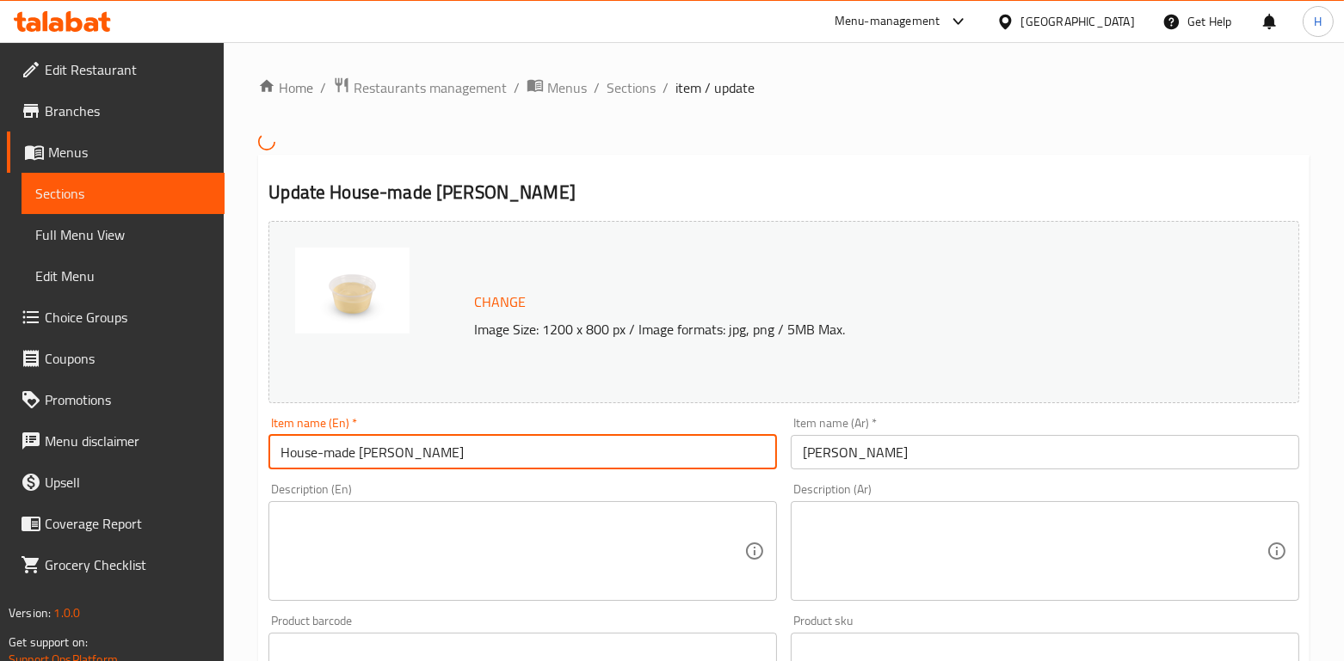
drag, startPoint x: 287, startPoint y: 464, endPoint x: 163, endPoint y: 479, distance: 124.8
click at [163, 479] on div "Edit Restaurant Branches Menus Sections Full Menu View Edit Menu Choice Groups …" at bounding box center [672, 635] width 1344 height 1187
paste input "Mayonnaise"
type input "Mayonnaise Aioli"
click at [715, 488] on div "Description (En) Description (En)" at bounding box center [522, 542] width 508 height 118
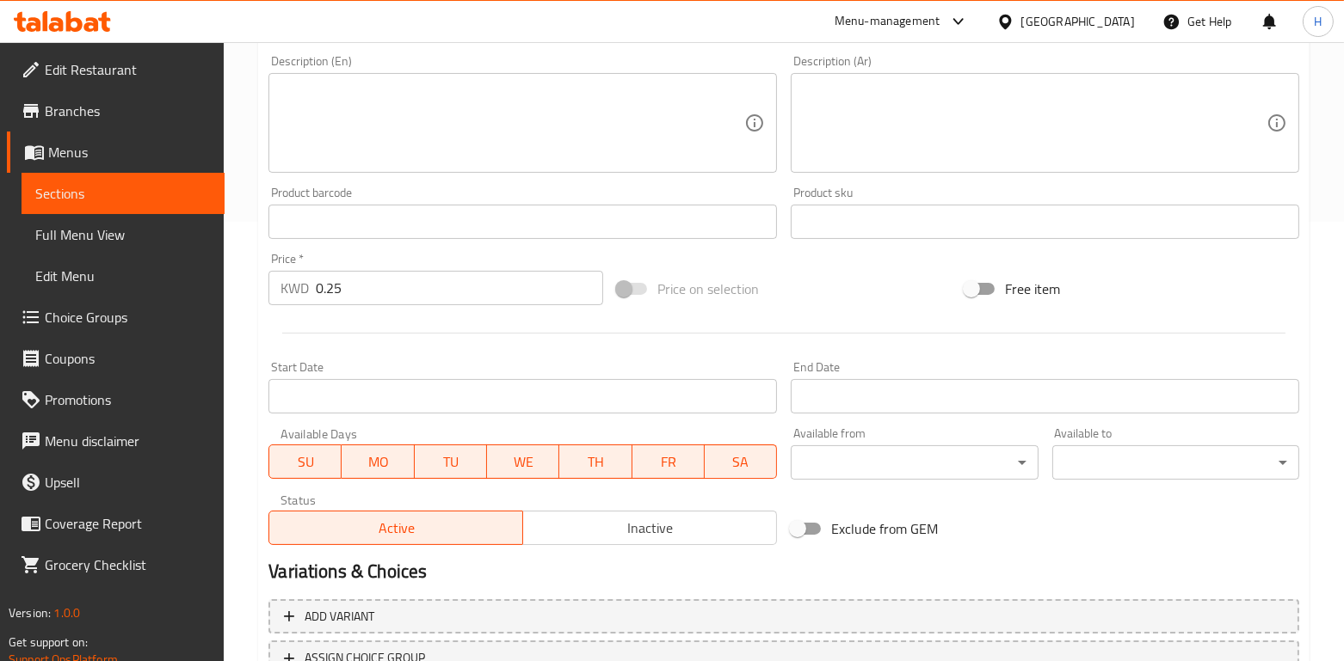
scroll to position [578, 0]
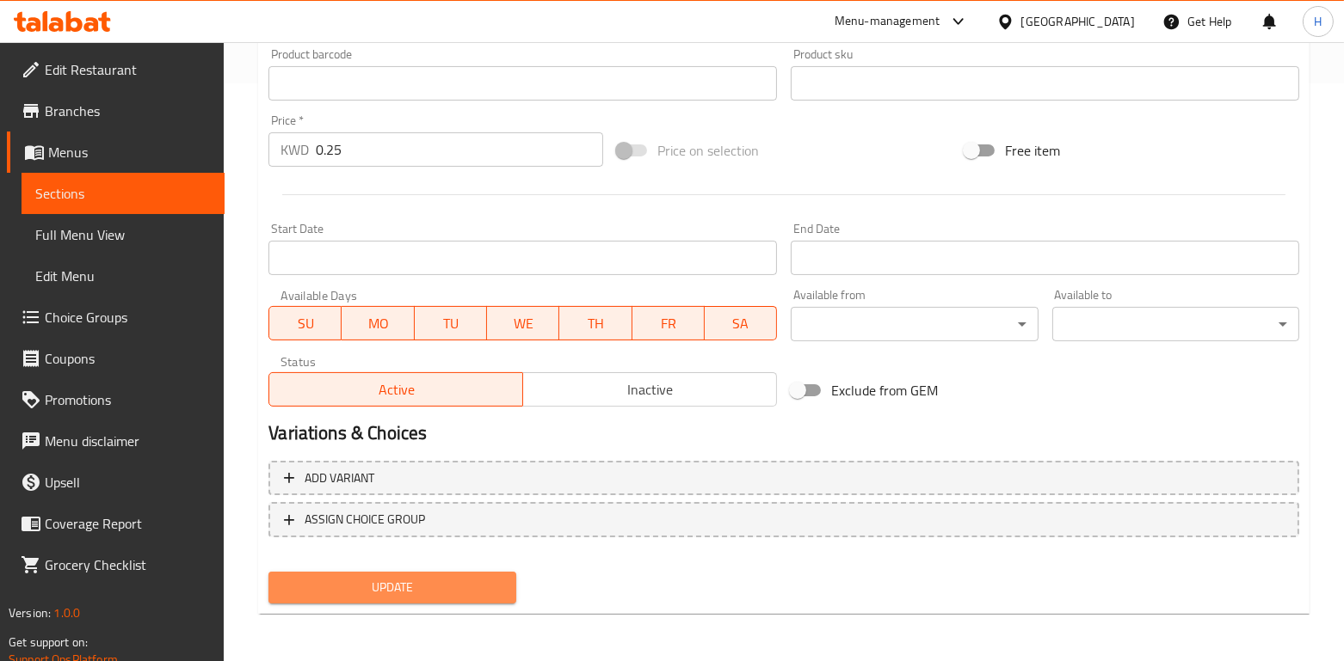
click at [464, 577] on span "Update" at bounding box center [391, 588] width 219 height 22
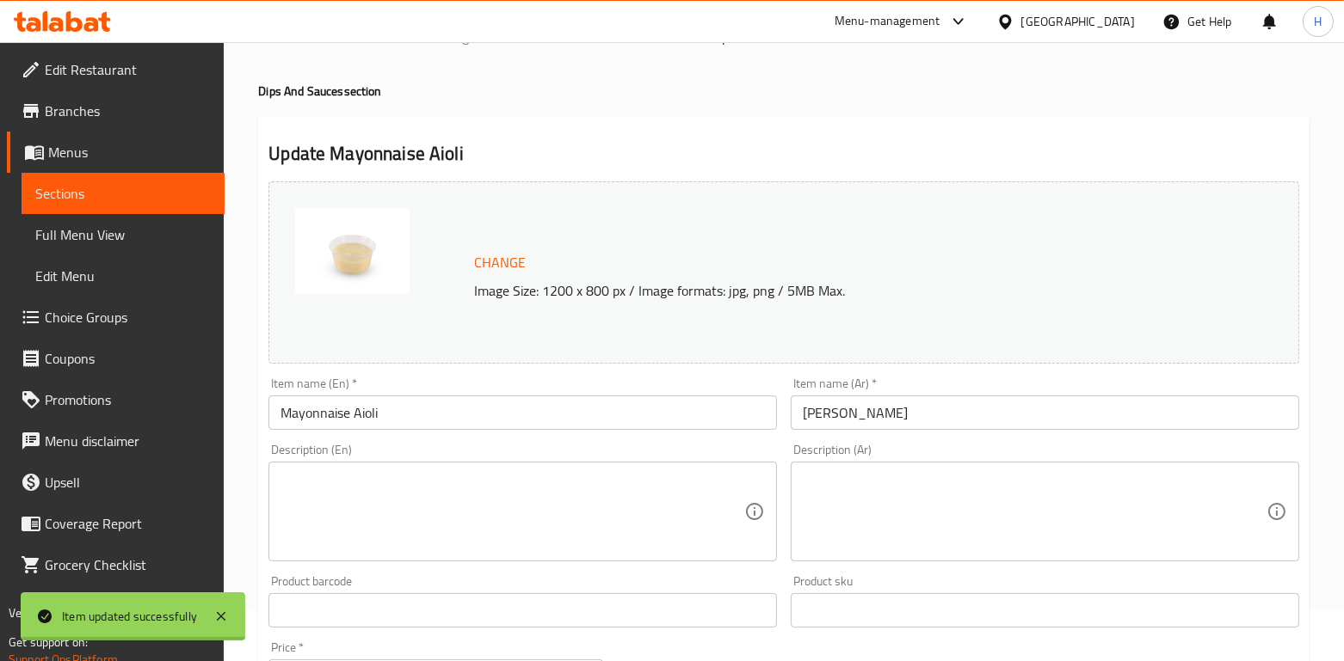
scroll to position [0, 0]
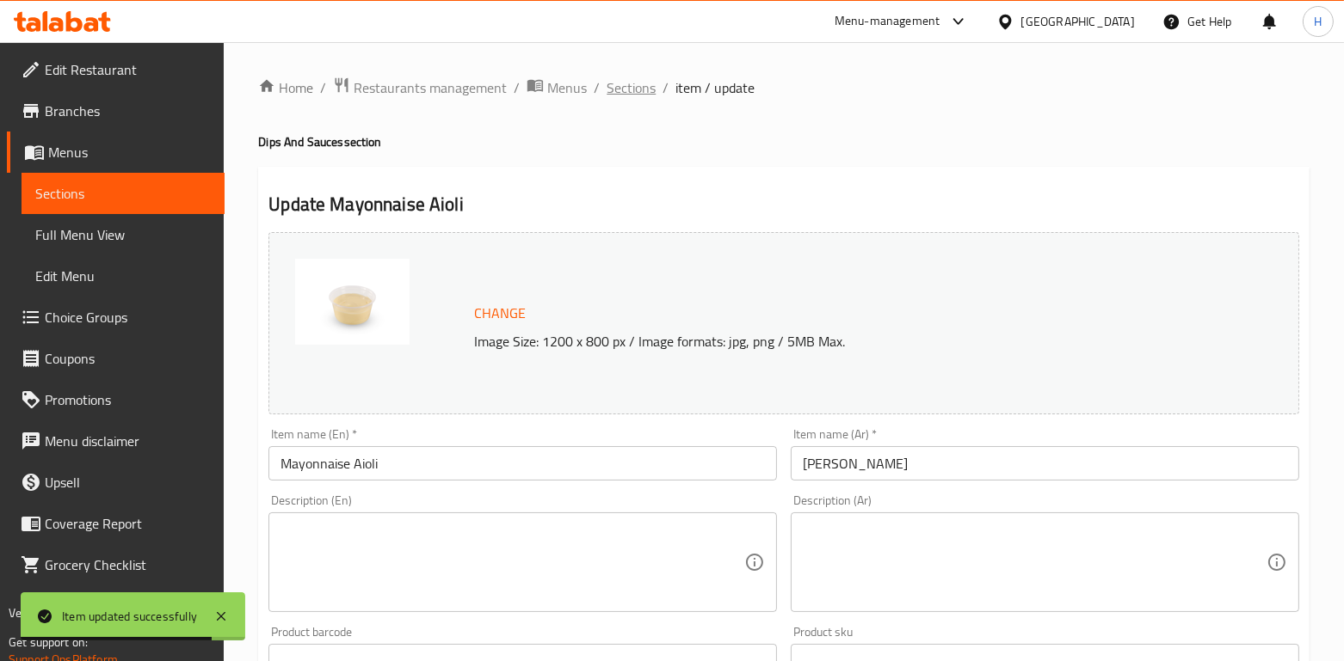
click at [642, 98] on span "Sections" at bounding box center [630, 87] width 49 height 21
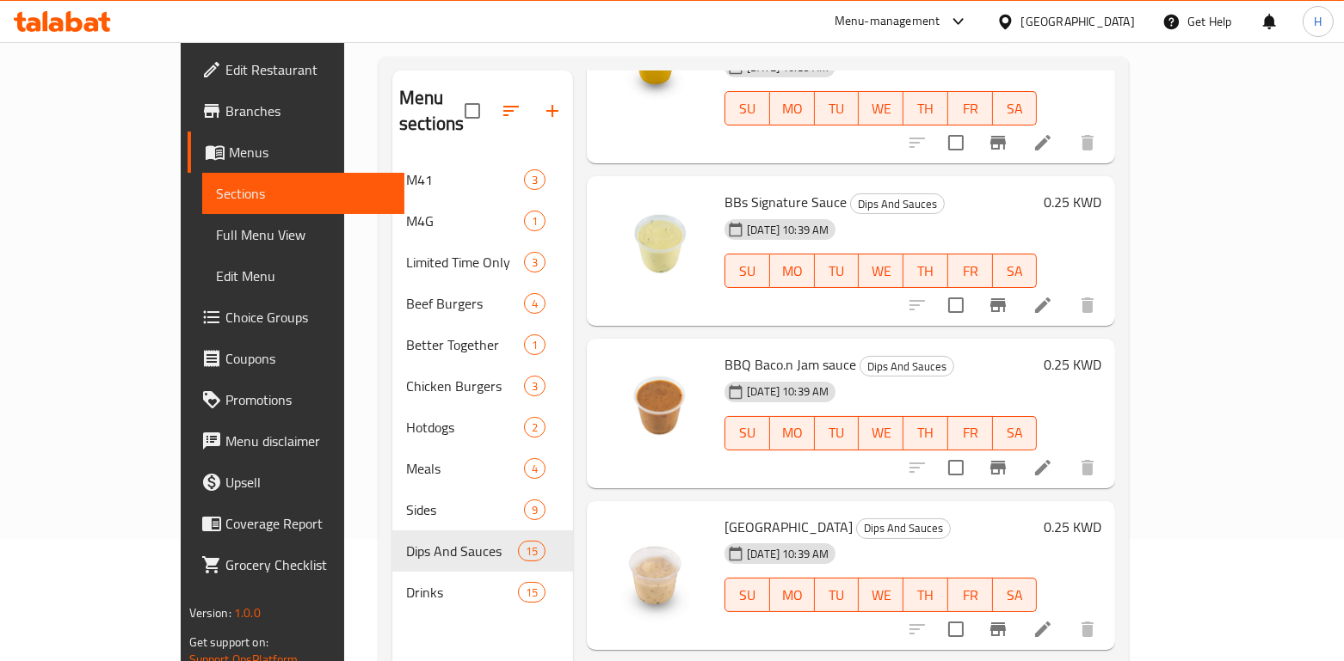
scroll to position [524, 0]
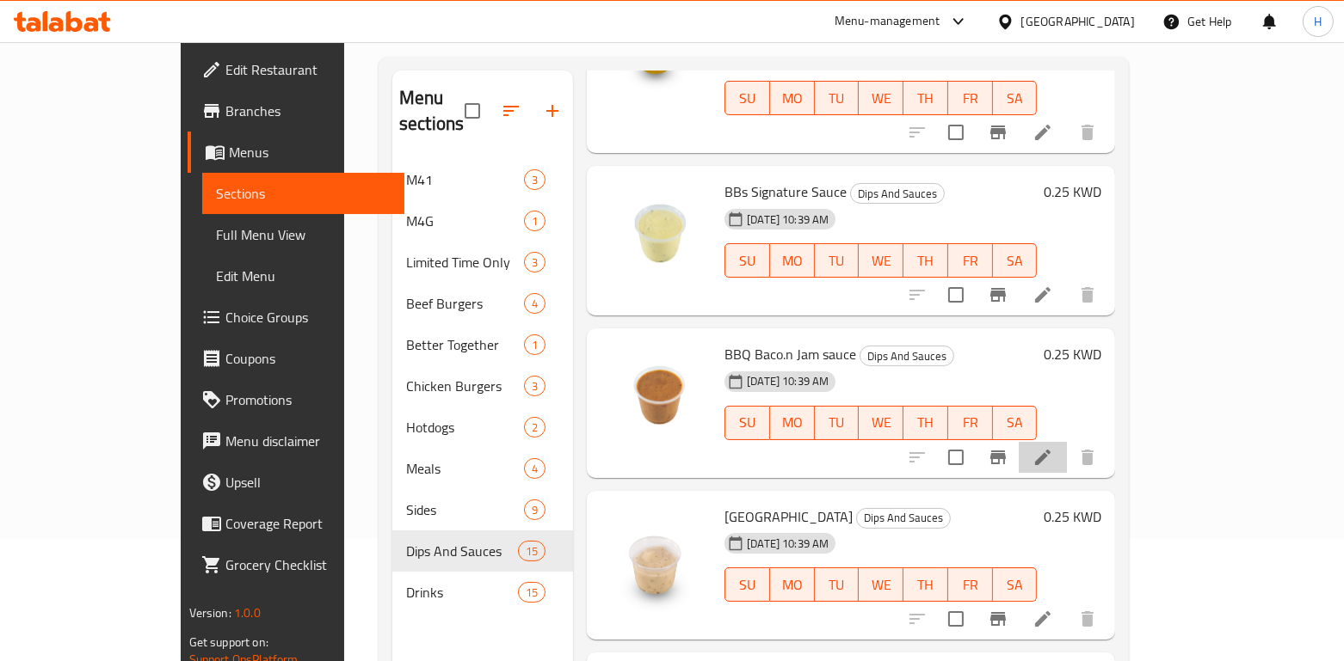
click at [1067, 442] on li at bounding box center [1042, 457] width 48 height 31
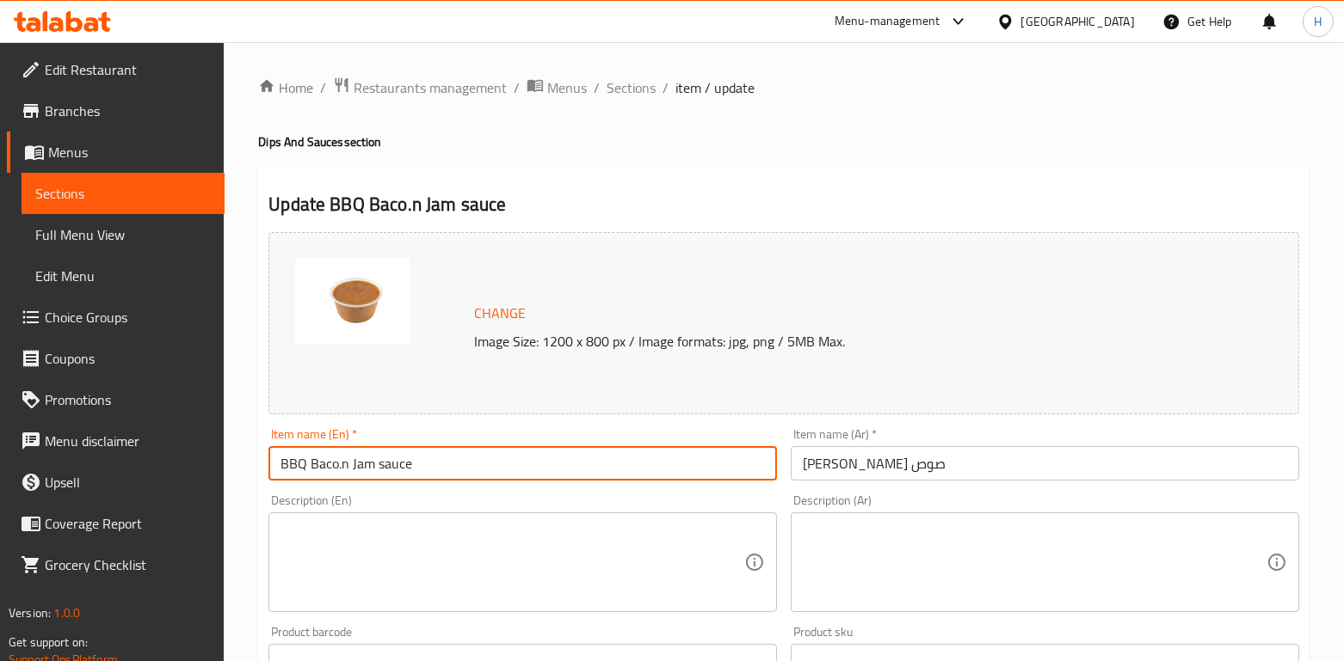
drag, startPoint x: 425, startPoint y: 475, endPoint x: 88, endPoint y: 494, distance: 337.7
click at [88, 494] on div "Edit Restaurant Branches Menus Sections Full Menu View Edit Menu Choice Groups …" at bounding box center [672, 641] width 1344 height 1198
paste input "n Jam S"
type input "BBQ Bacon Jam Sauce"
click at [865, 452] on input "[PERSON_NAME] صوص" at bounding box center [1045, 463] width 508 height 34
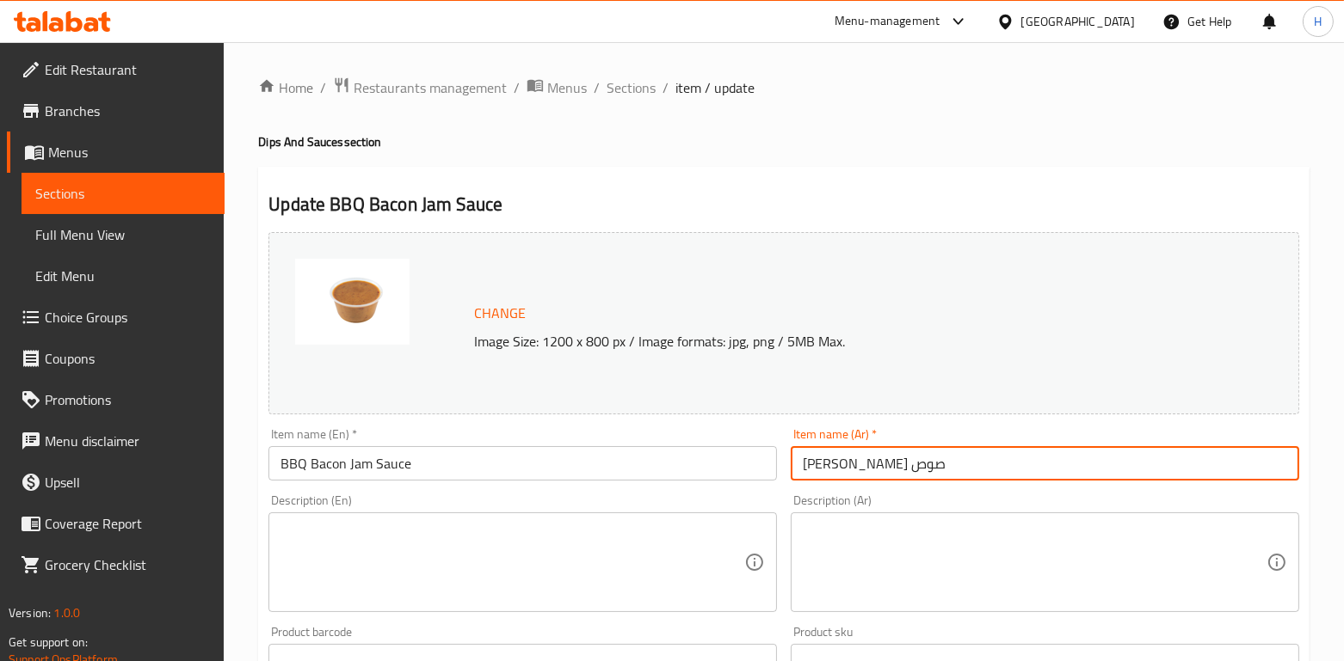
click at [865, 452] on input "[PERSON_NAME] صوص" at bounding box center [1045, 463] width 508 height 34
paste input "text"
type input "باربيكيو صوص"
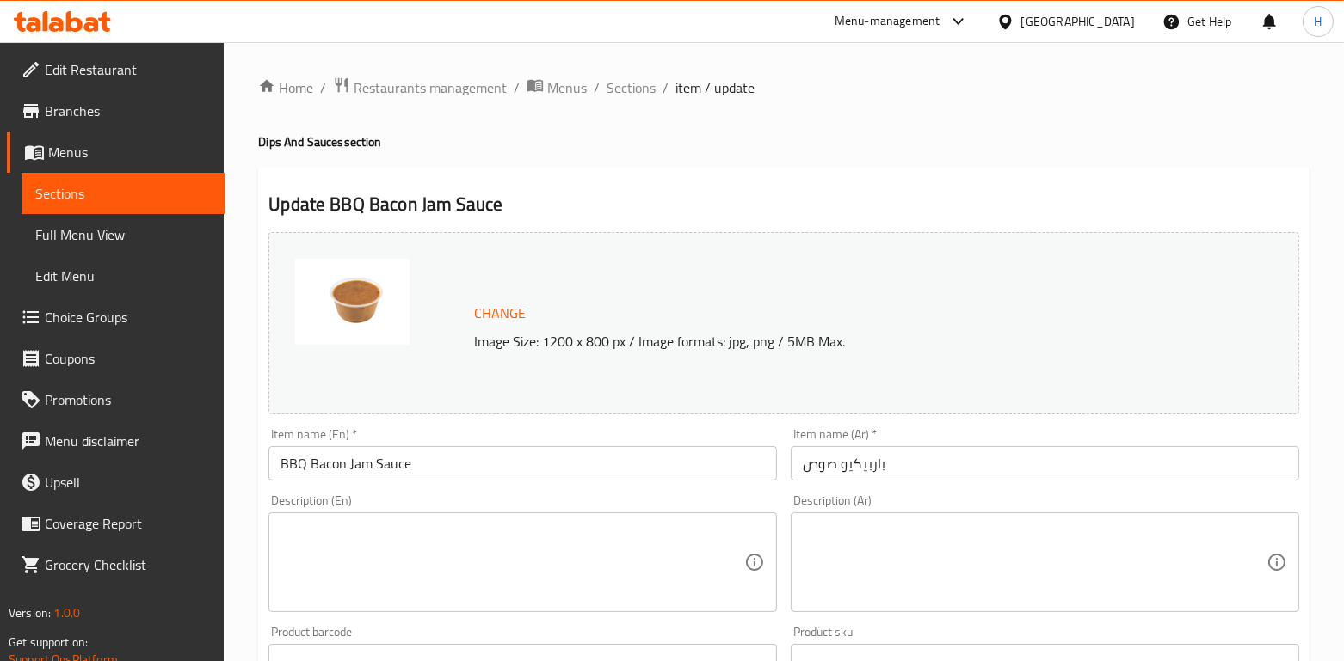
click at [882, 514] on div "Description (Ar)" at bounding box center [1045, 563] width 508 height 100
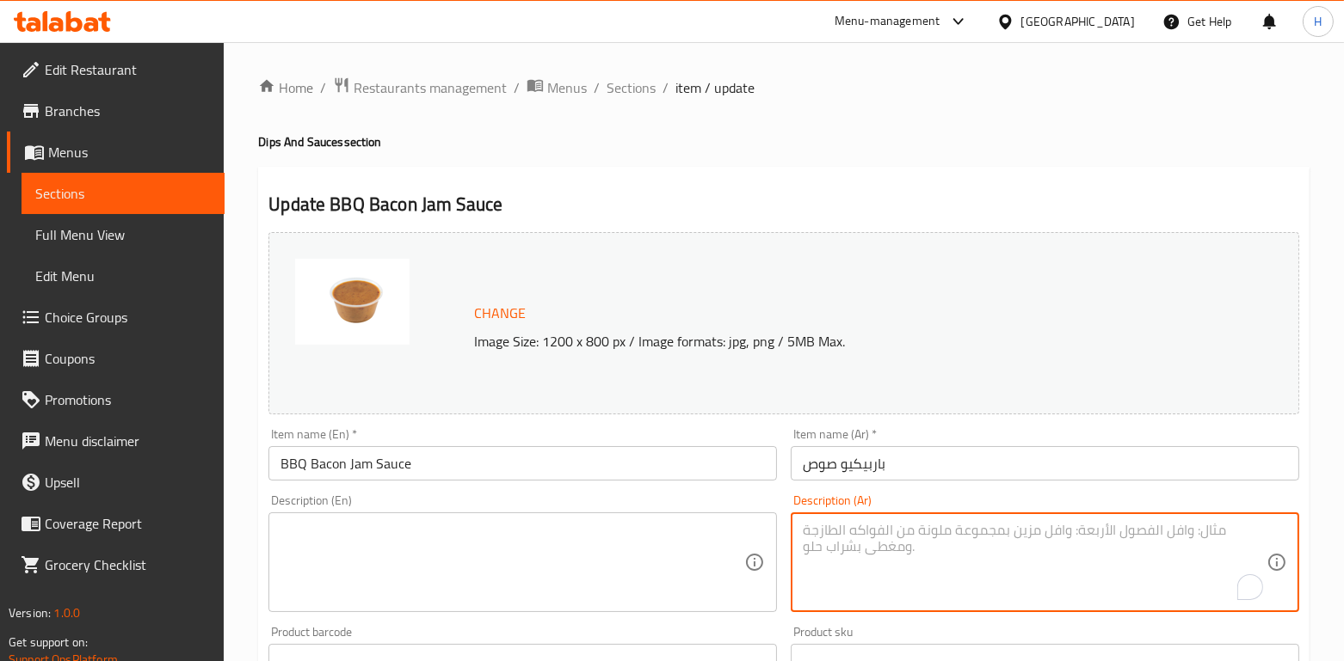
scroll to position [578, 0]
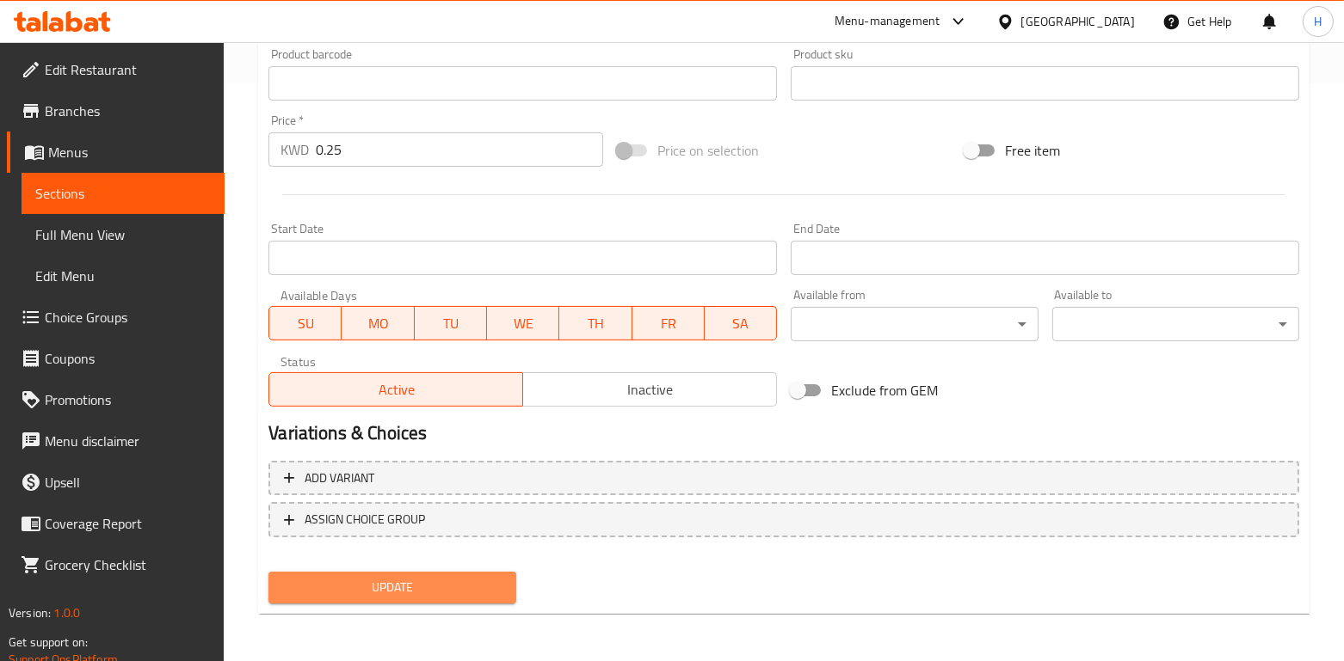
click at [459, 584] on span "Update" at bounding box center [391, 588] width 219 height 22
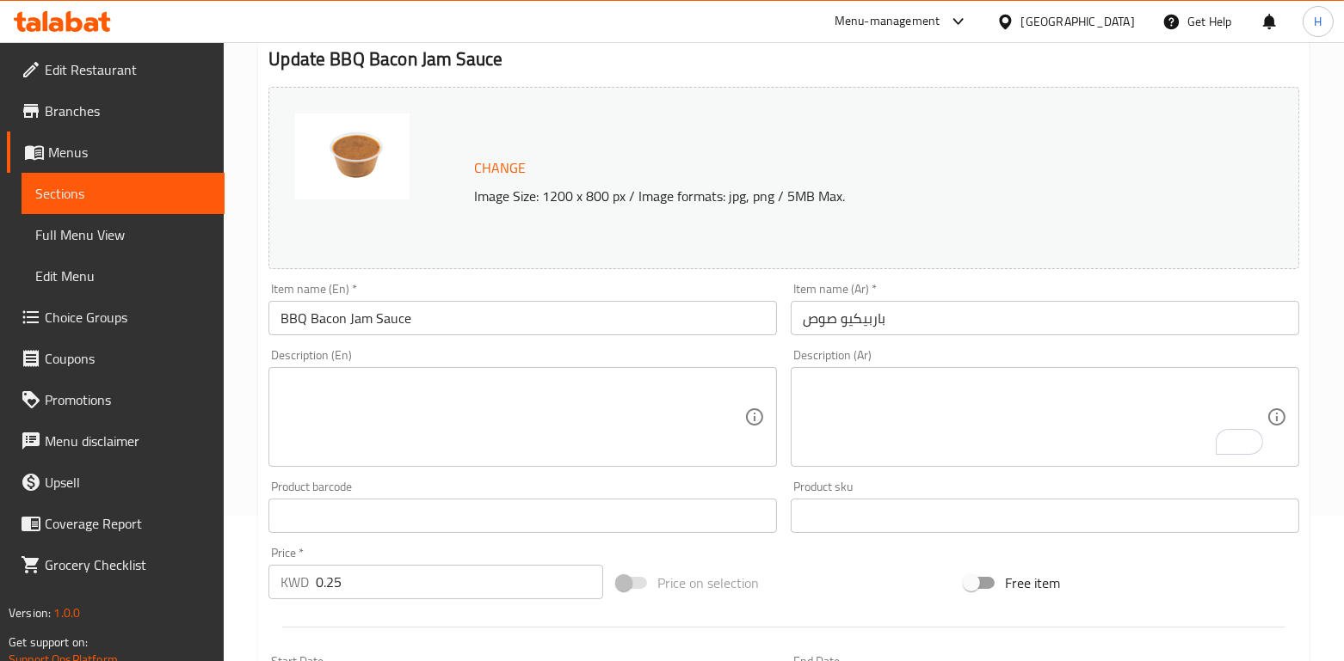
scroll to position [212, 0]
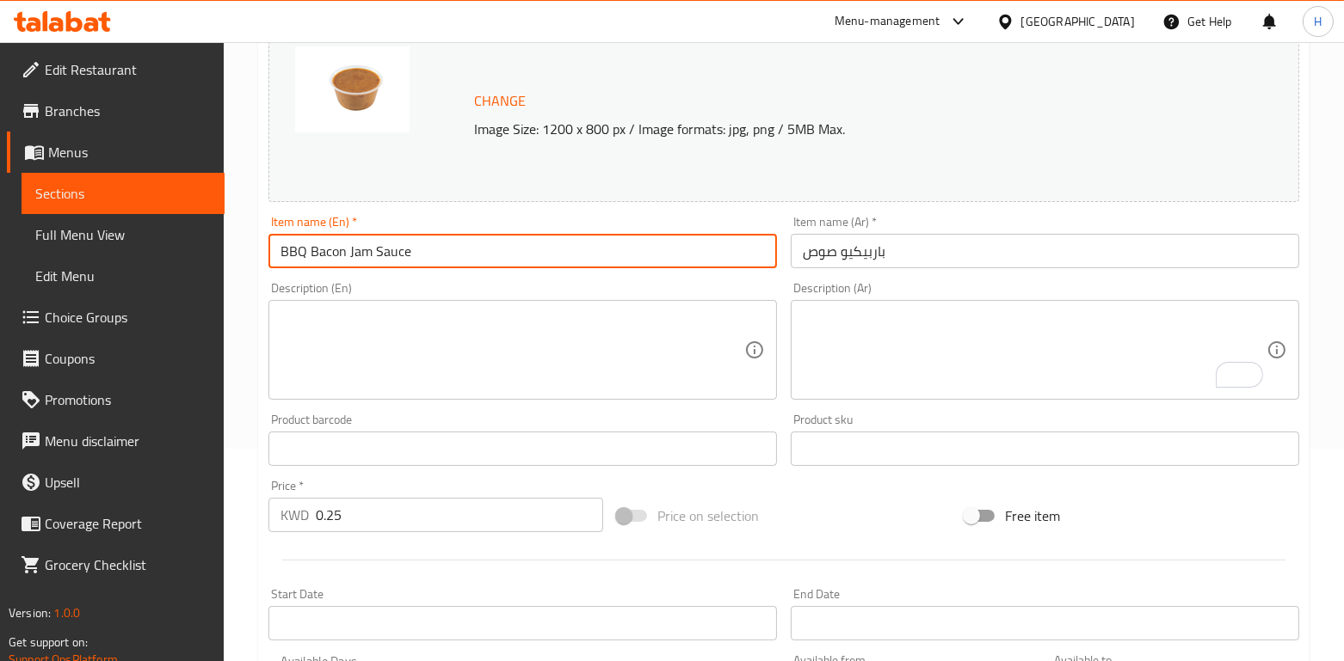
drag, startPoint x: 421, startPoint y: 257, endPoint x: 249, endPoint y: 274, distance: 172.8
click at [249, 274] on div "Home / Restaurants management / Menus / Sections / item / update Dips And Sauce…" at bounding box center [784, 429] width 1120 height 1198
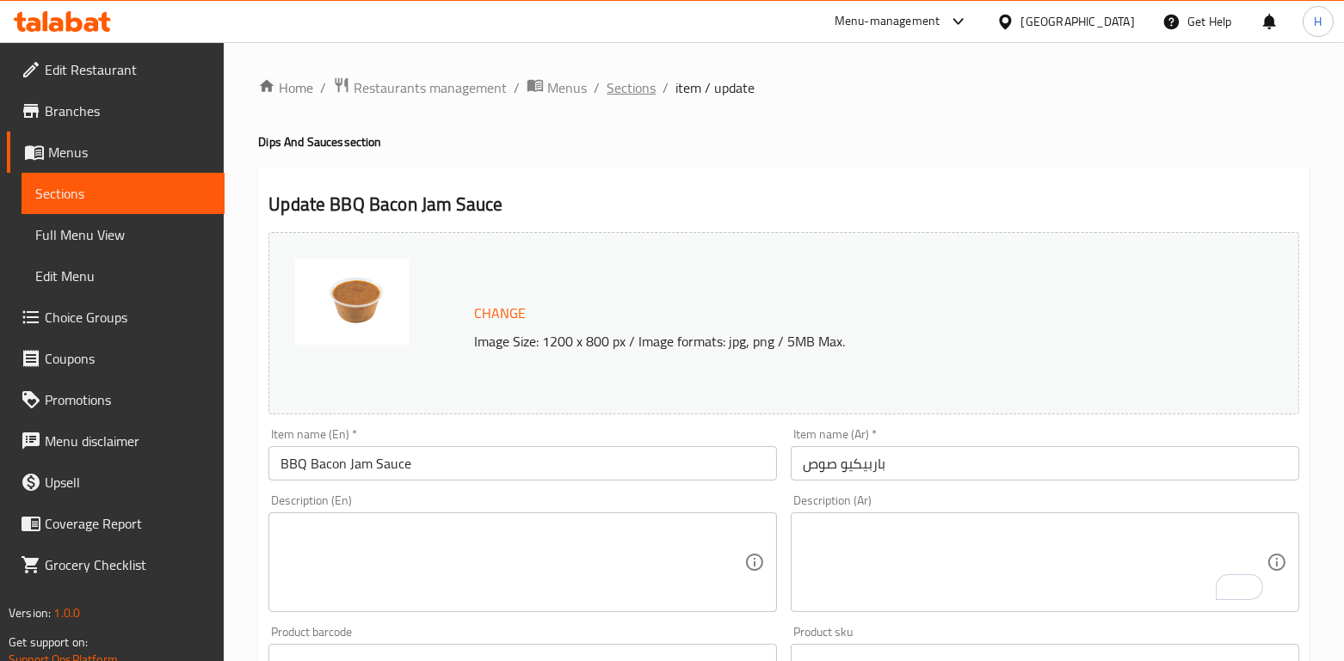
click at [620, 87] on span "Sections" at bounding box center [630, 87] width 49 height 21
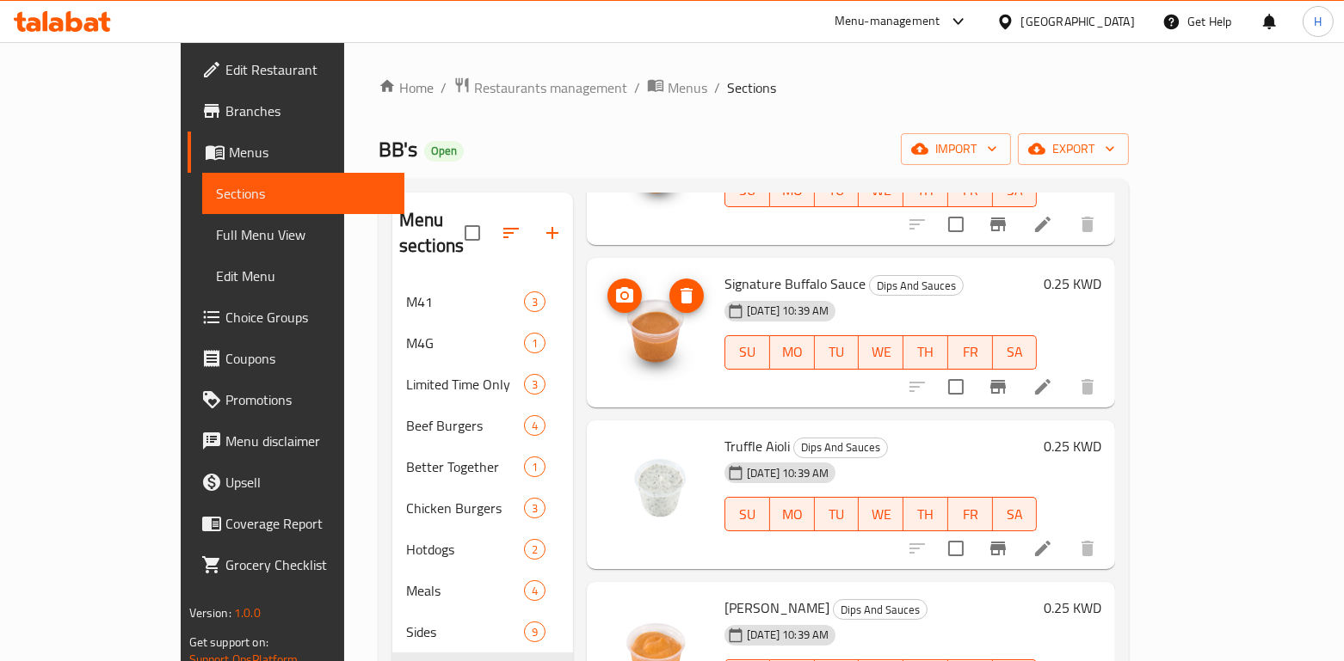
scroll to position [1528, 0]
click at [1067, 533] on li at bounding box center [1042, 548] width 48 height 31
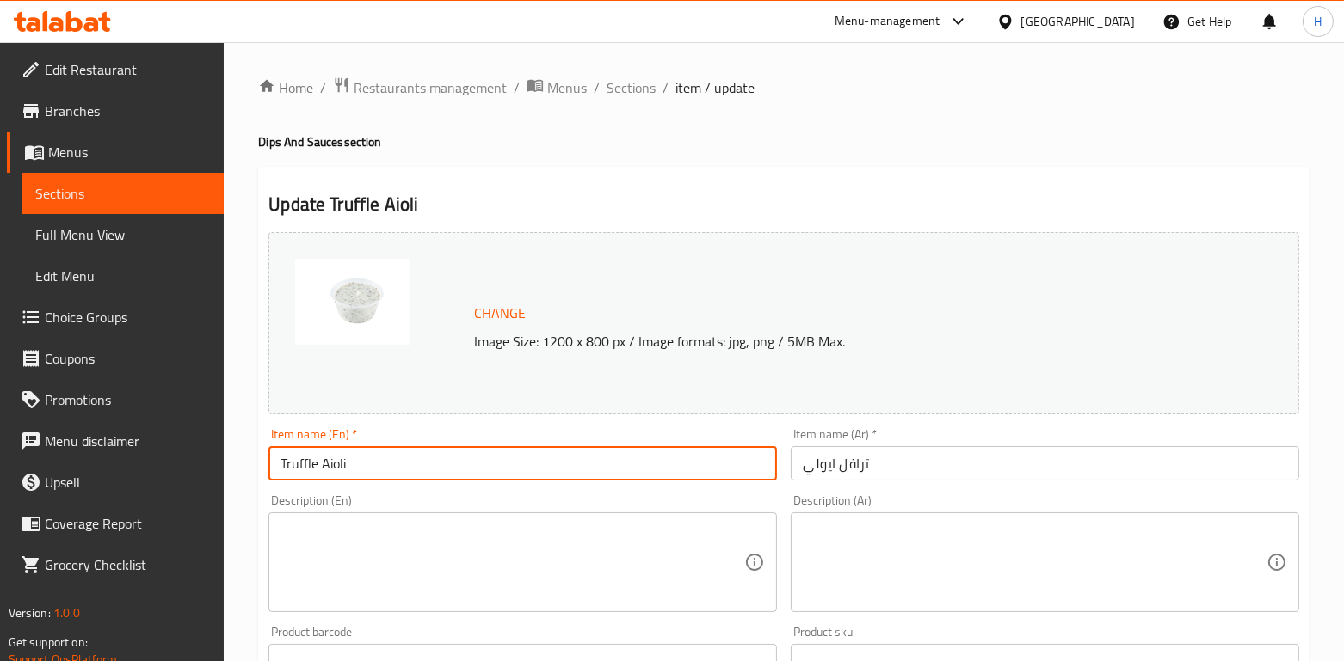
click at [348, 467] on input "Truffle Aioli" at bounding box center [522, 463] width 508 height 34
paste input "[PERSON_NAME]"
type input "[PERSON_NAME]"
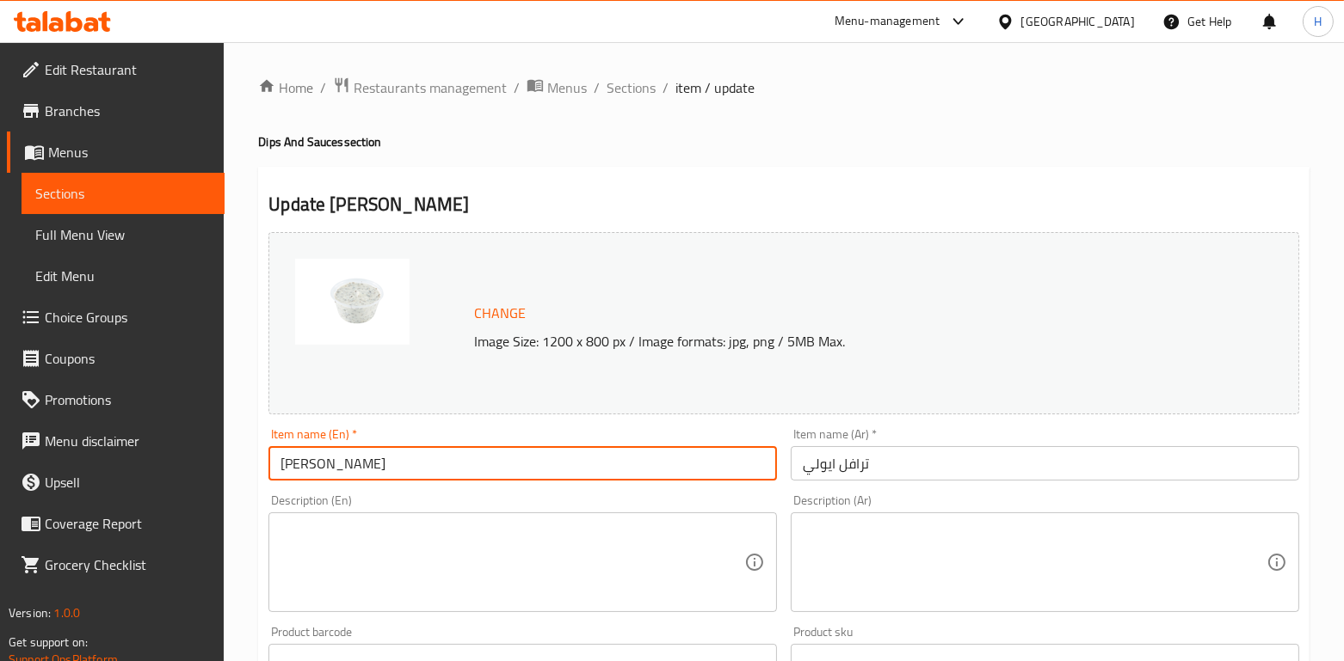
click at [852, 464] on input "ترافل ايولي" at bounding box center [1045, 463] width 508 height 34
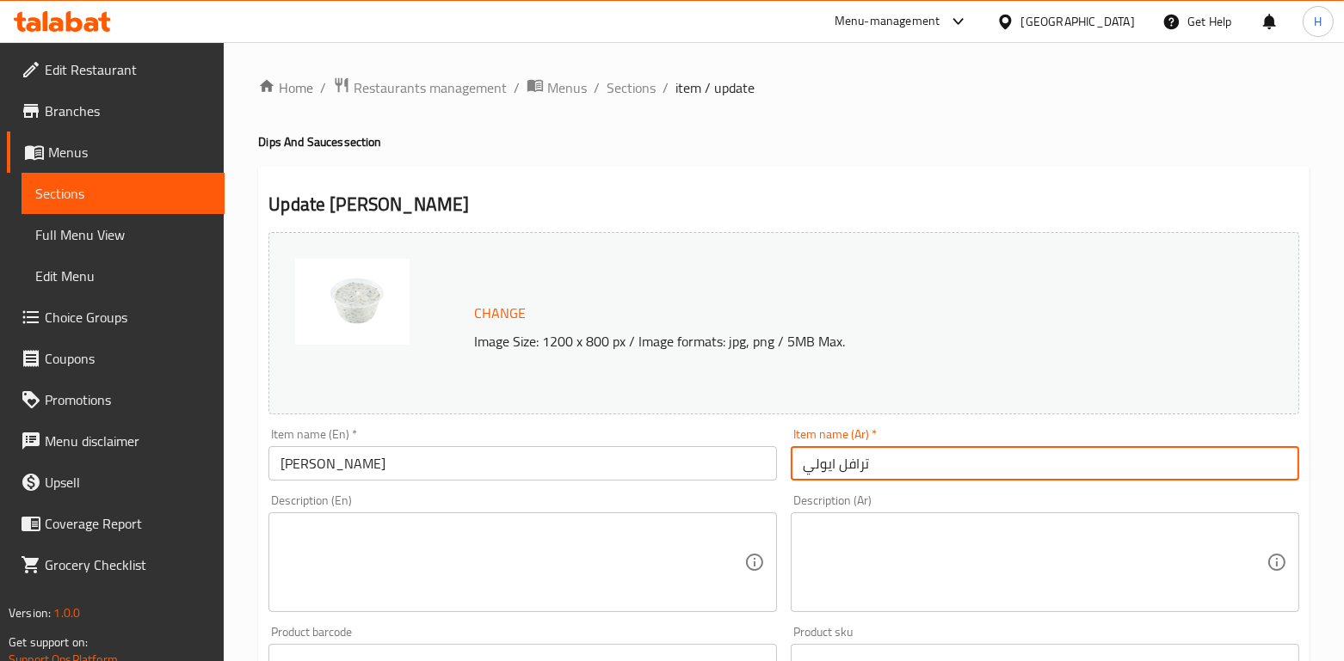
click at [852, 464] on input "ترافل ايولي" at bounding box center [1045, 463] width 508 height 34
paste input "وزماري ترافل ال"
type input "[PERSON_NAME] ترافل [DEMOGRAPHIC_DATA]"
click at [745, 506] on div "Description (En) Description (En)" at bounding box center [522, 554] width 508 height 118
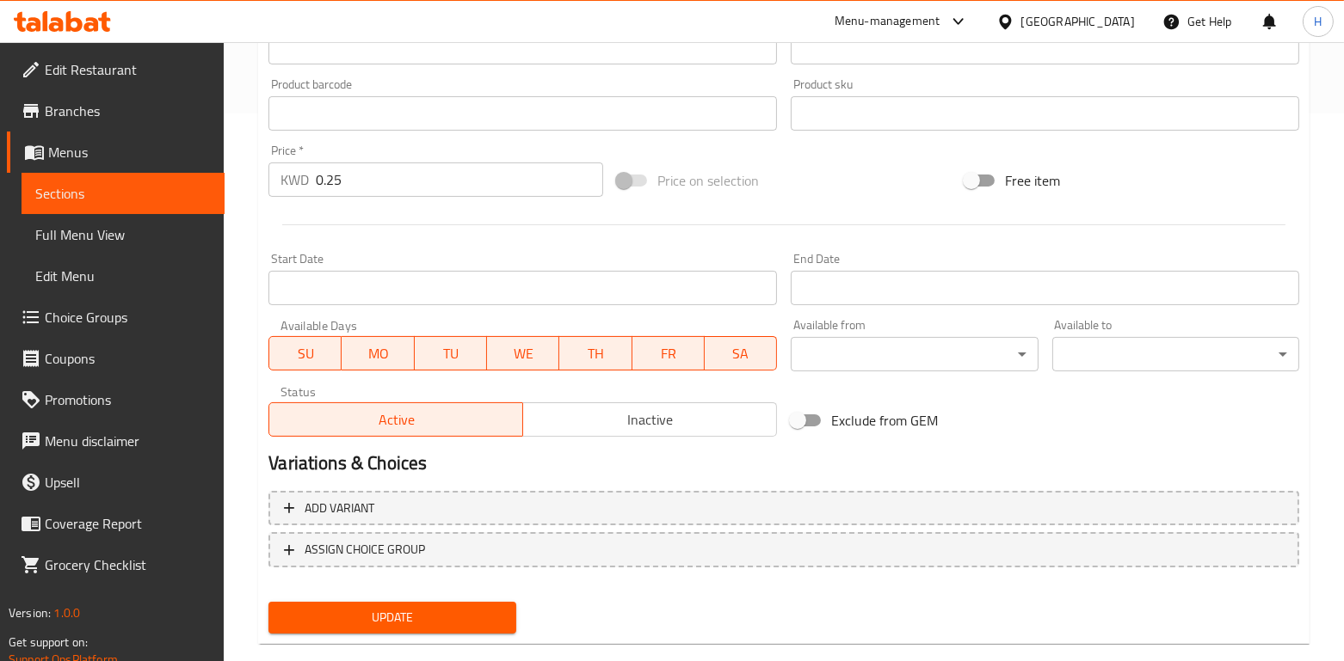
scroll to position [578, 0]
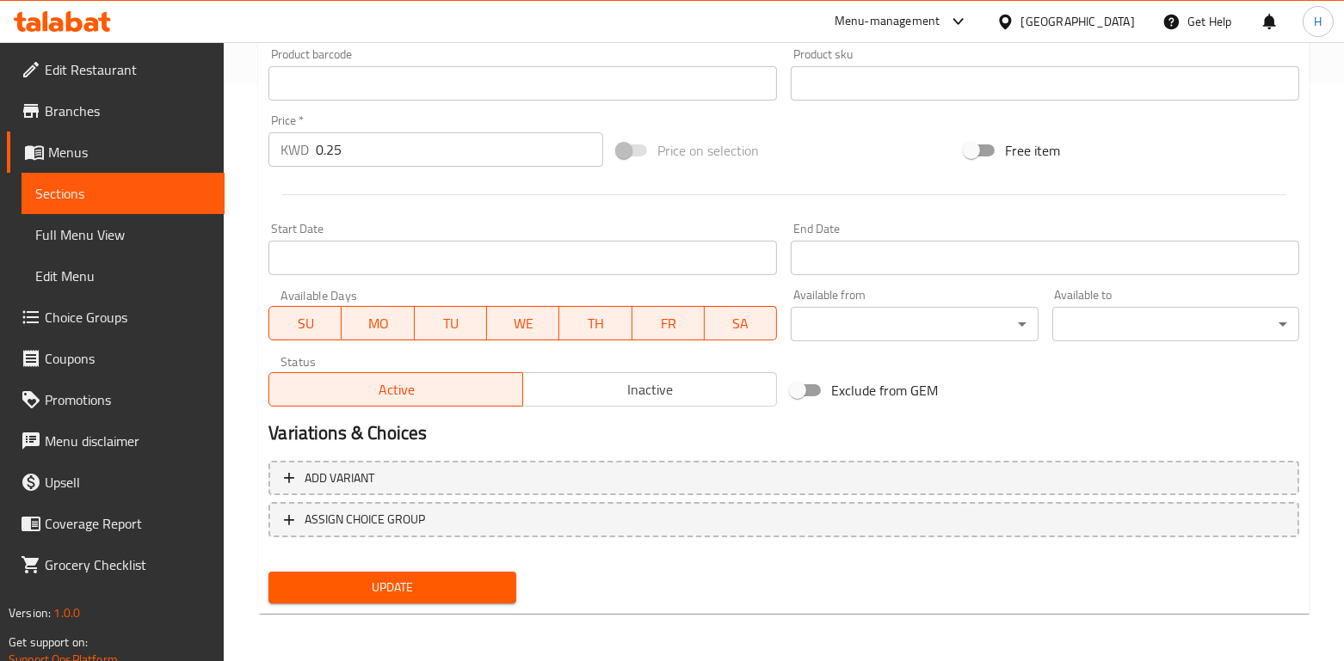
click at [383, 587] on span "Update" at bounding box center [391, 588] width 219 height 22
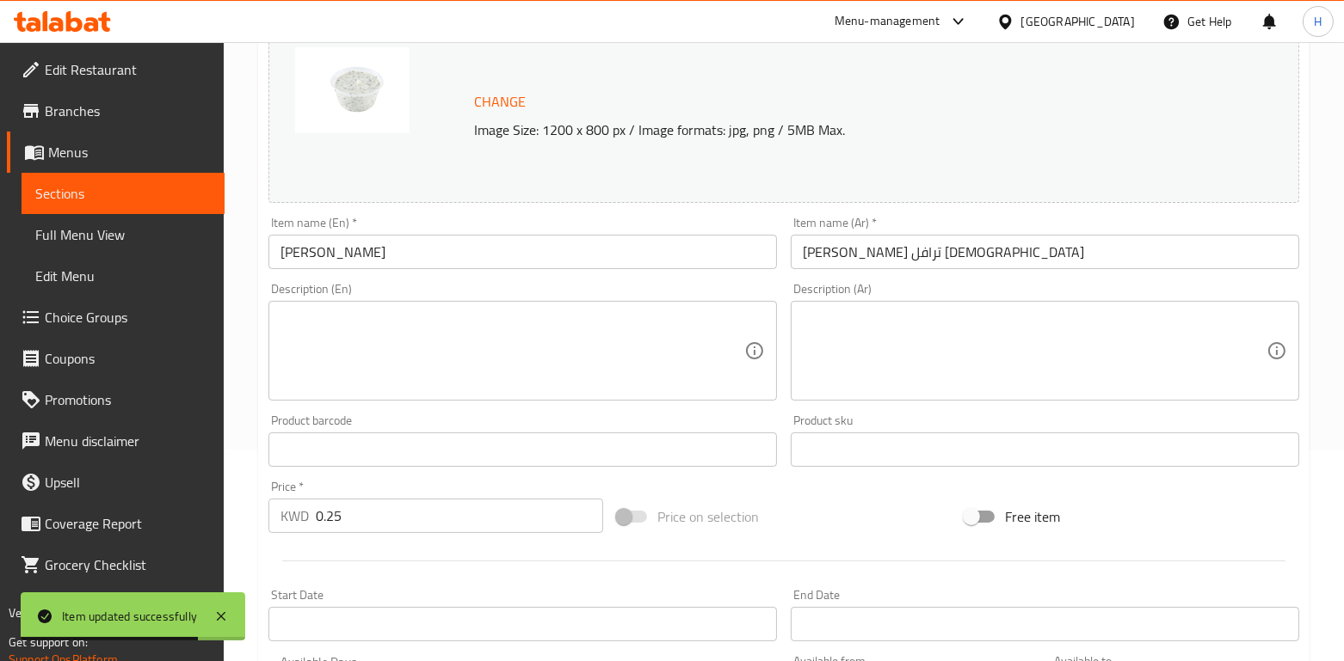
scroll to position [0, 0]
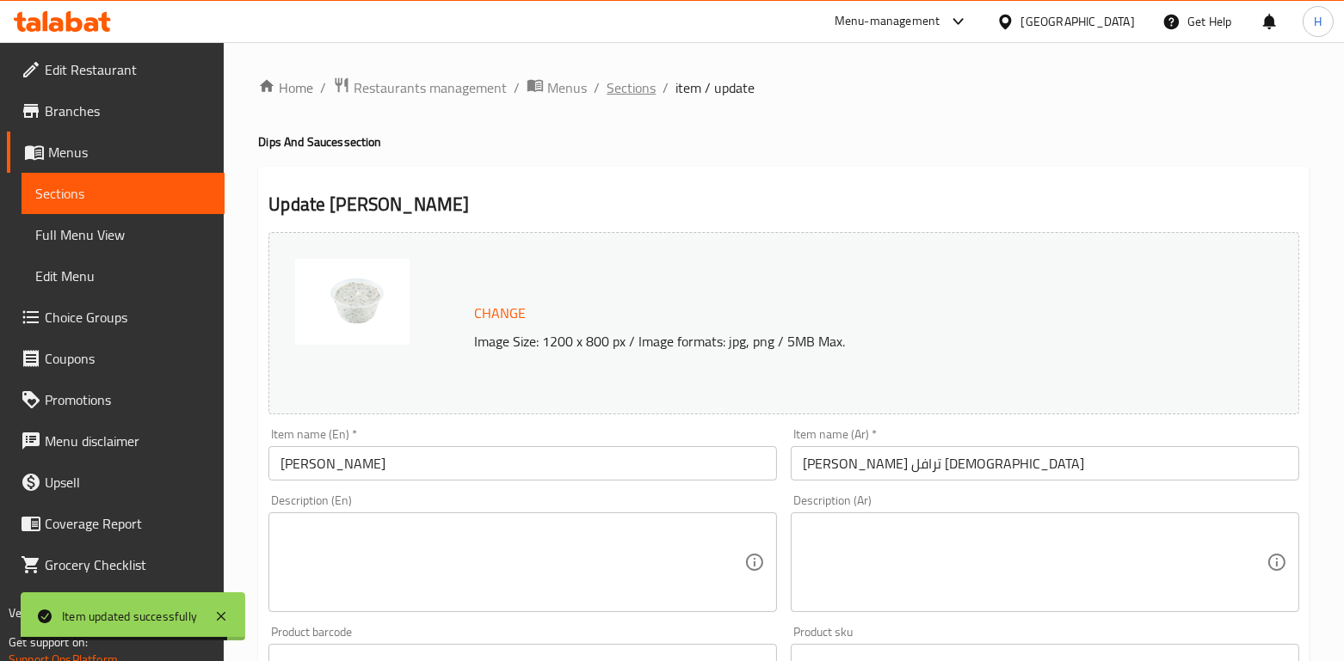
click at [637, 88] on span "Sections" at bounding box center [630, 87] width 49 height 21
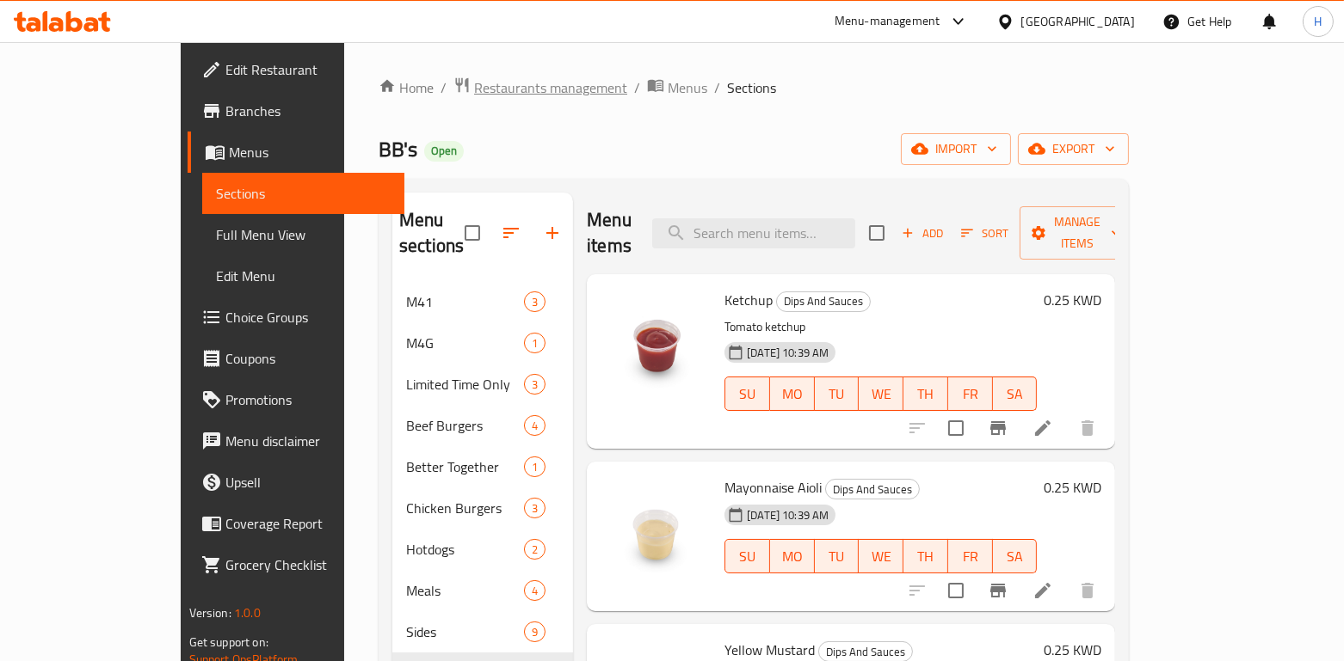
click at [474, 90] on span "Restaurants management" at bounding box center [550, 87] width 153 height 21
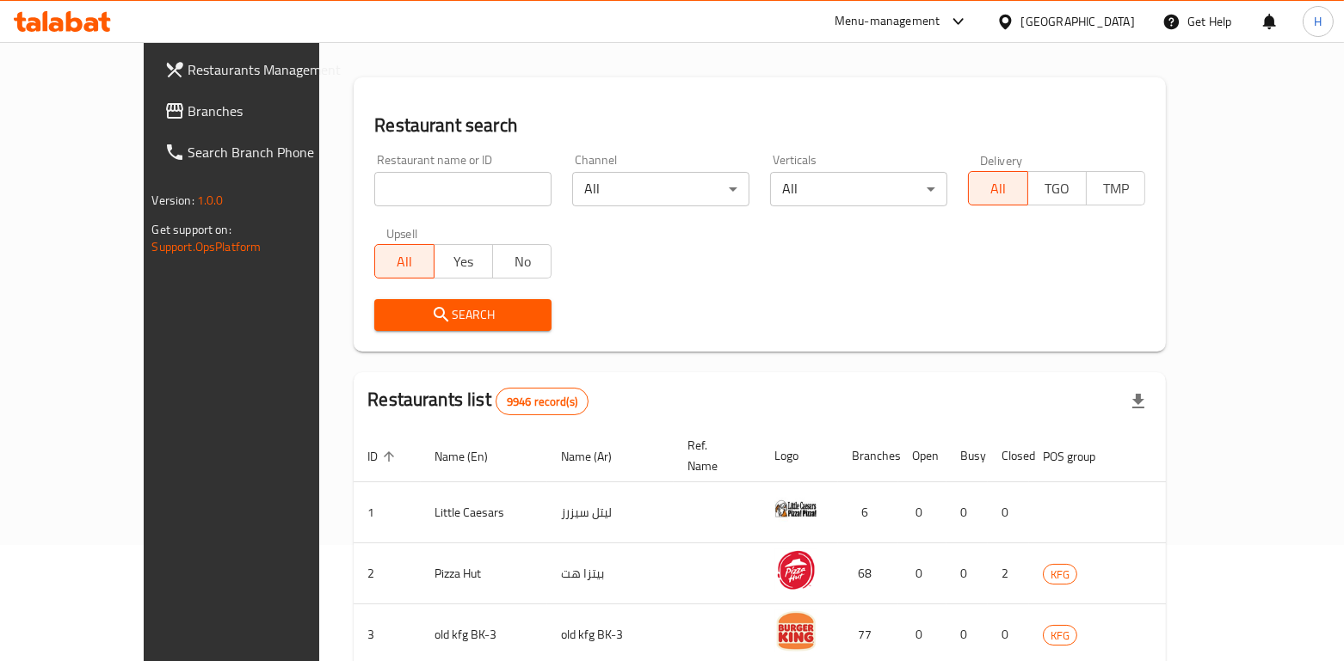
scroll to position [118, 0]
click at [381, 186] on input "search" at bounding box center [462, 187] width 177 height 34
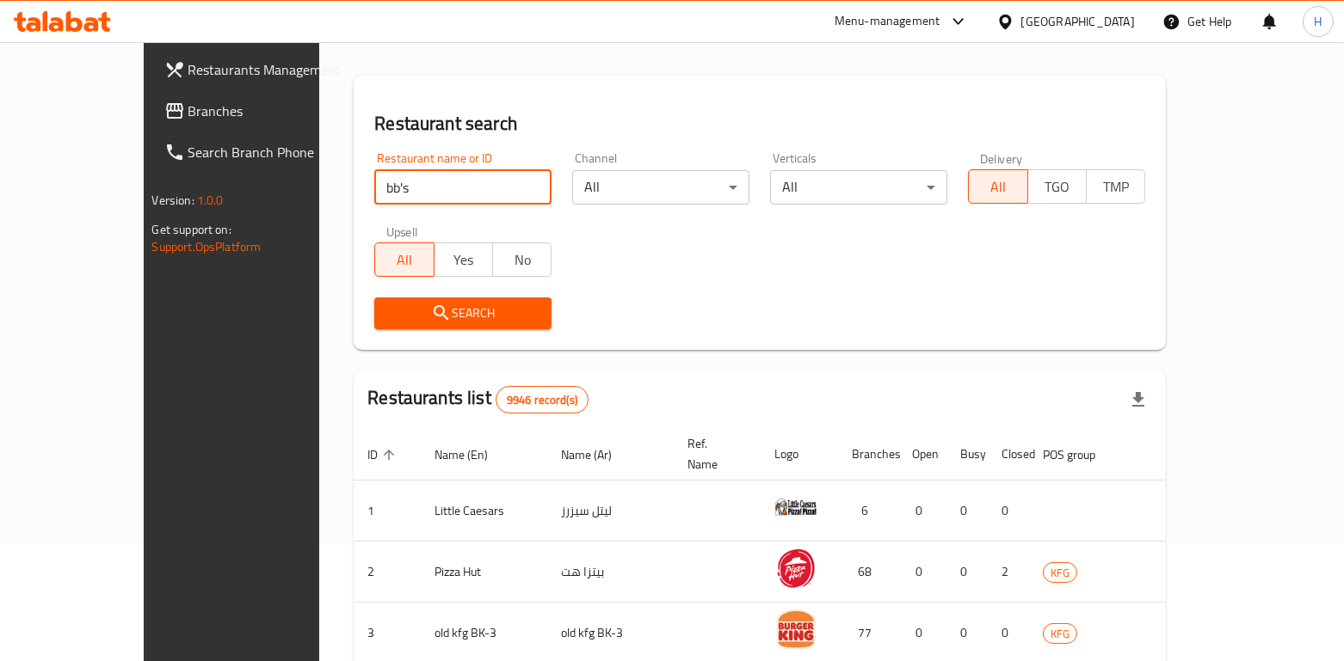
type input "bb's"
click button "Search" at bounding box center [462, 314] width 177 height 32
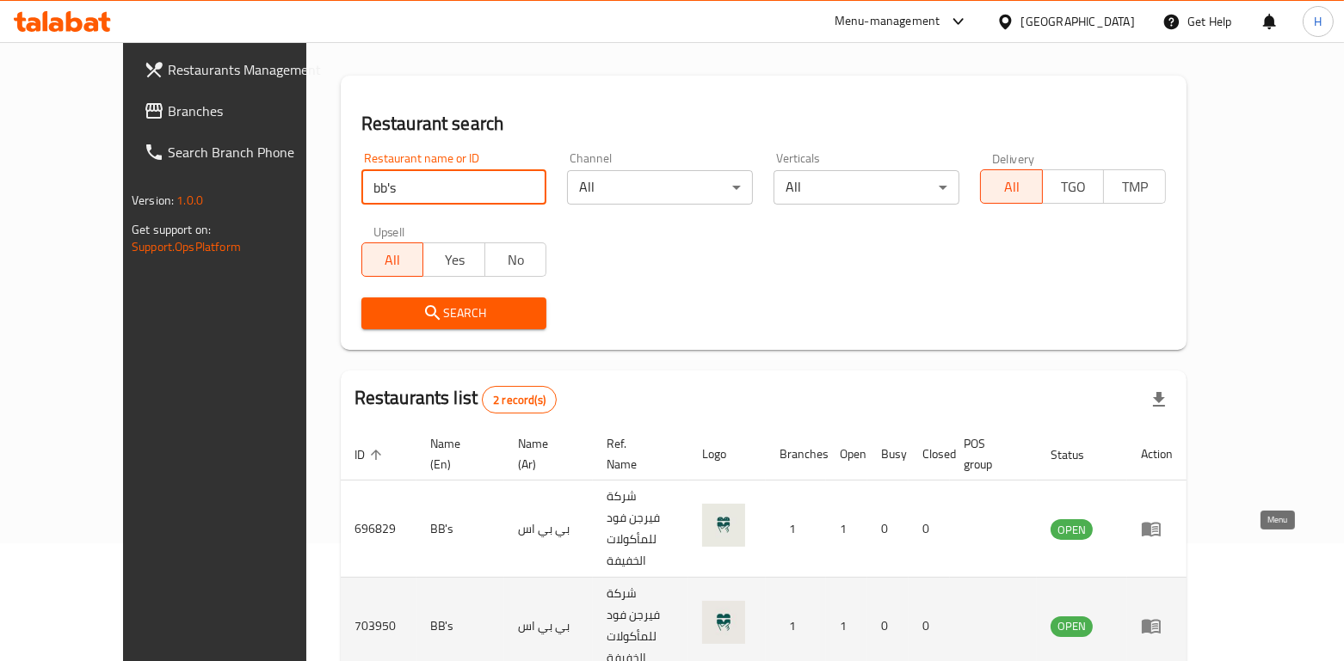
click at [1160, 620] on icon "enhanced table" at bounding box center [1150, 627] width 19 height 15
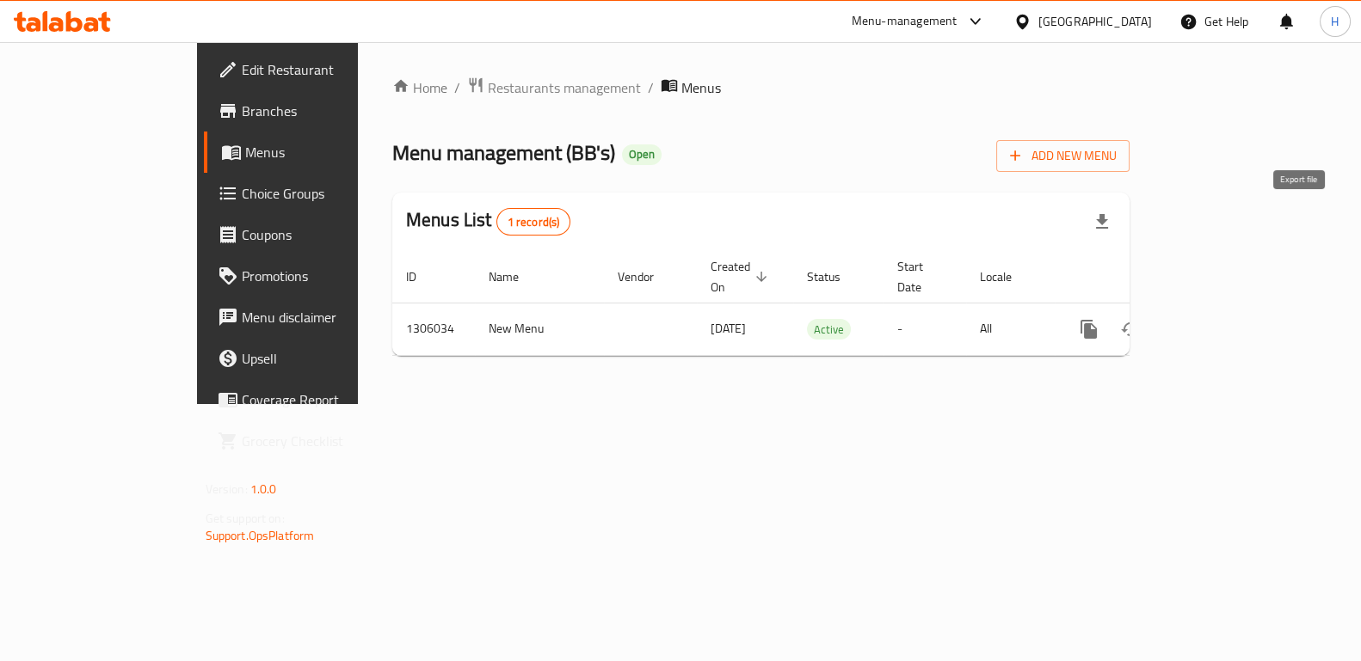
click at [1108, 219] on icon "button" at bounding box center [1102, 221] width 12 height 15
click at [488, 94] on span "Restaurants management" at bounding box center [564, 87] width 153 height 21
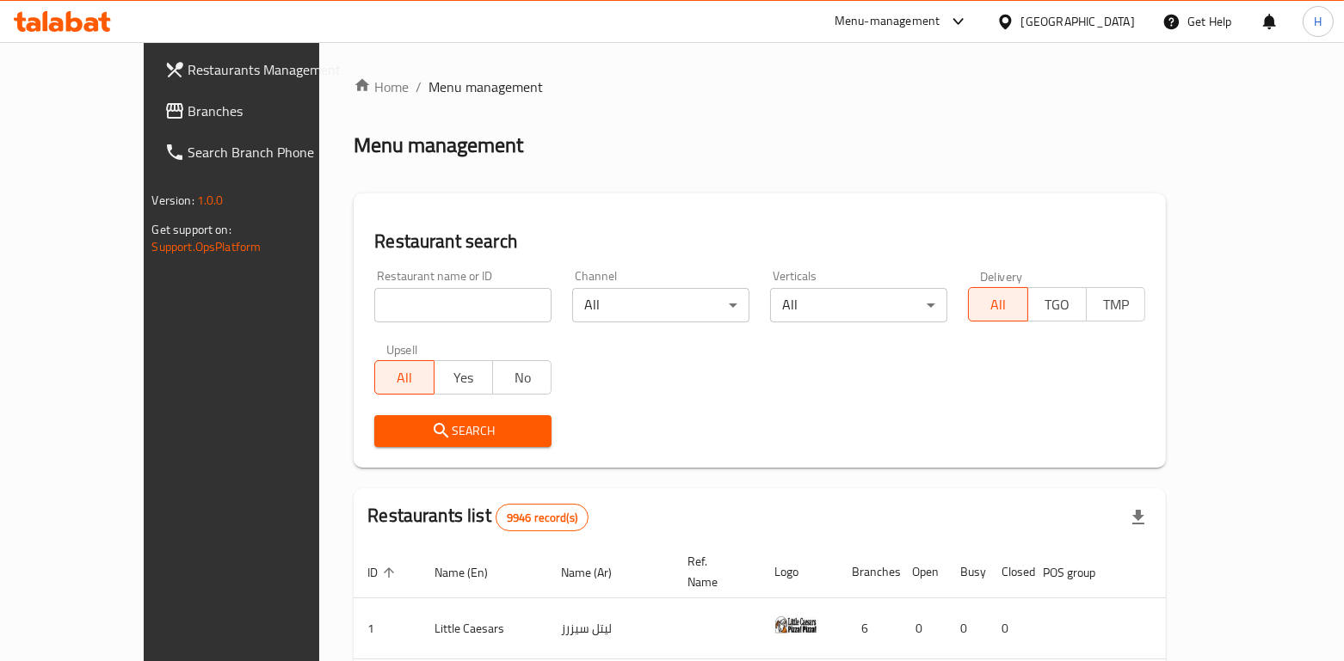
click at [397, 302] on input "search" at bounding box center [462, 305] width 177 height 34
type input "bb's"
click at [400, 436] on span "Search" at bounding box center [463, 432] width 150 height 22
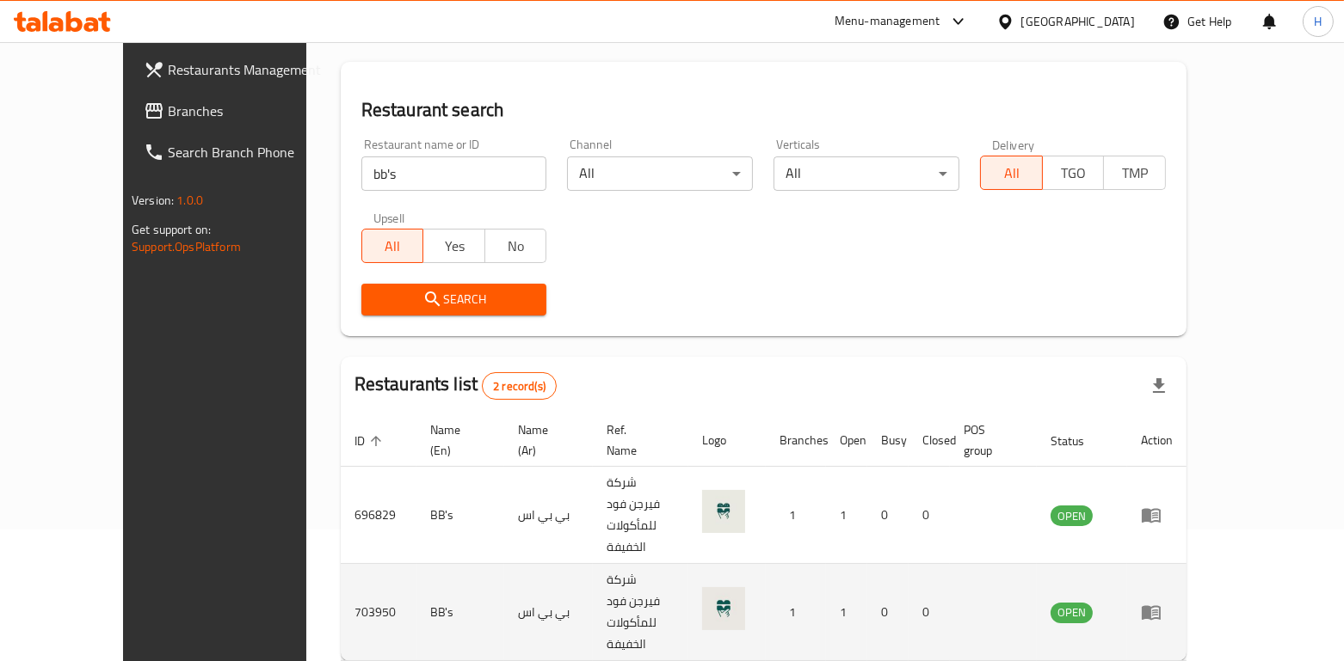
scroll to position [85, 0]
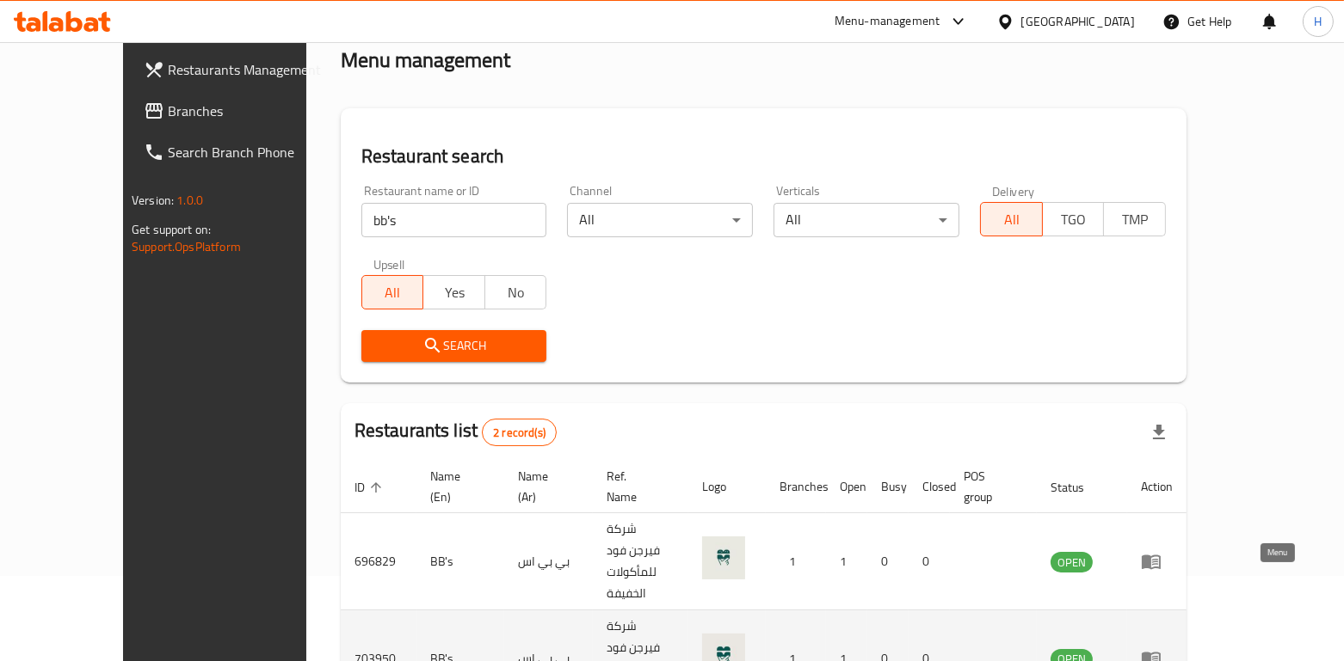
click at [1161, 649] on icon "enhanced table" at bounding box center [1151, 659] width 21 height 21
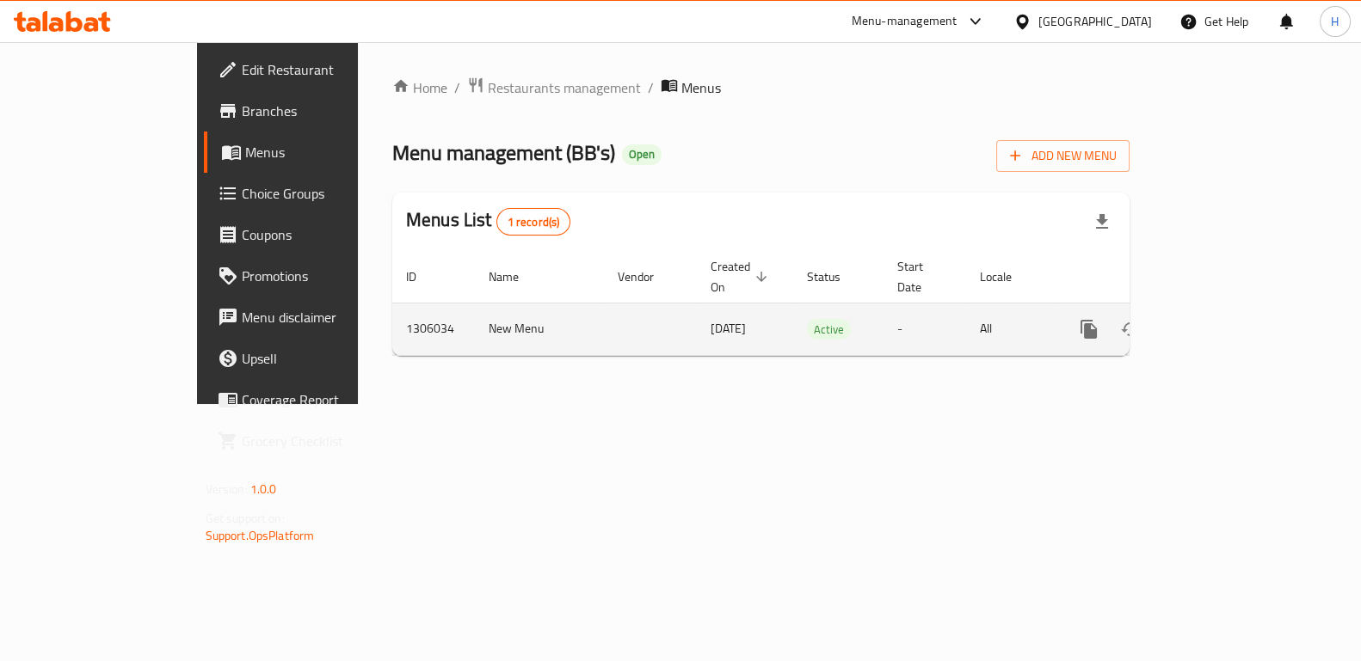
click at [1247, 330] on td "enhanced table" at bounding box center [1151, 329] width 193 height 52
click at [1223, 319] on icon "enhanced table" at bounding box center [1213, 329] width 21 height 21
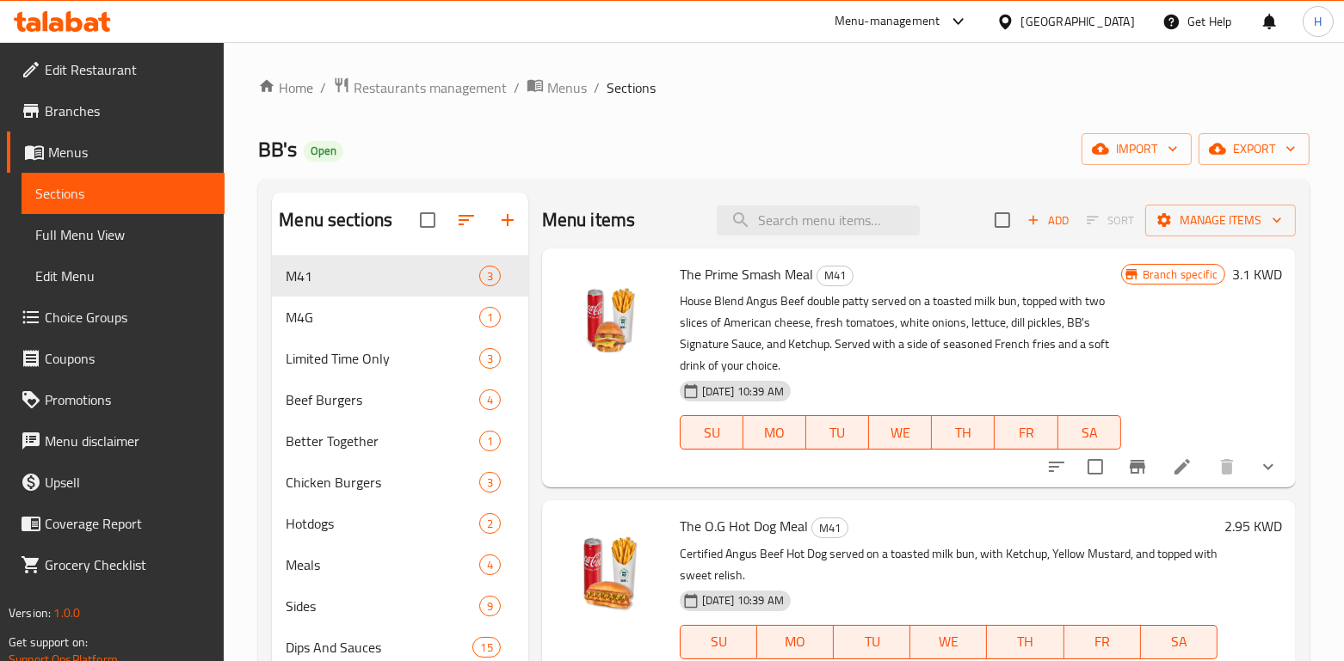
scroll to position [1, 0]
click at [495, 88] on span "Restaurants management" at bounding box center [430, 87] width 153 height 21
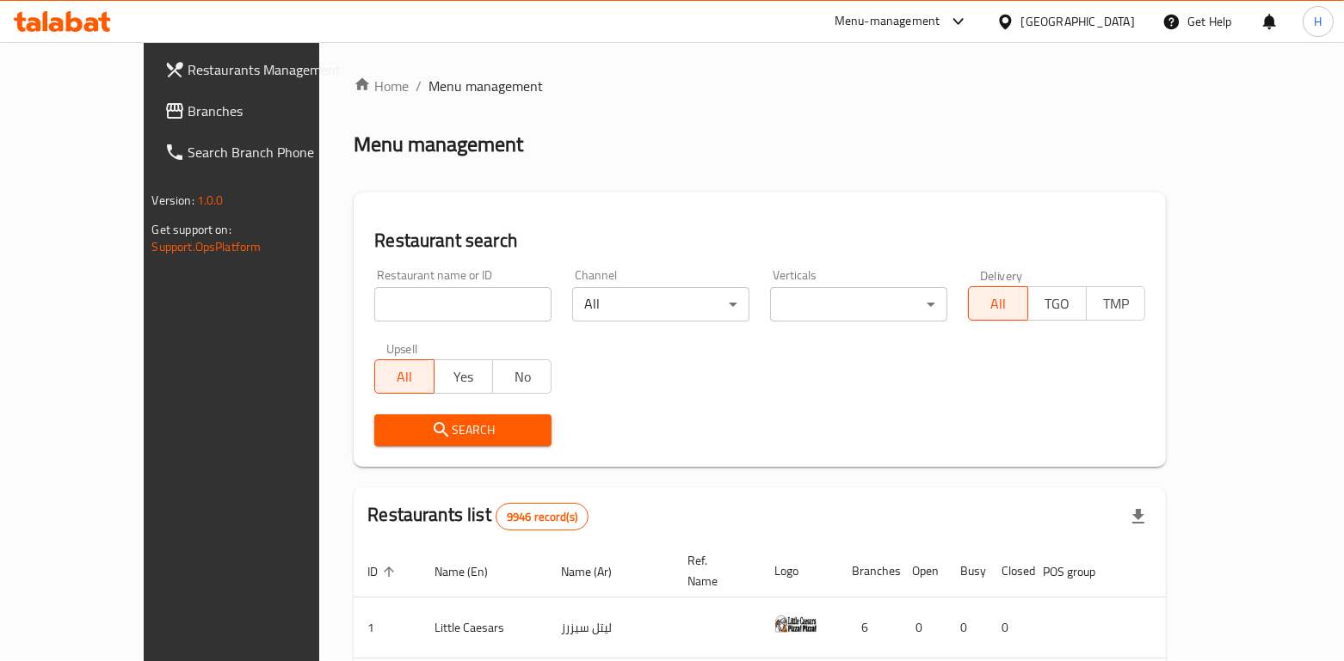
click at [374, 315] on input "search" at bounding box center [462, 304] width 177 height 34
paste input "روزماري ترافل اليولي"
type input "روزماري ترافل اليولي"
click at [374, 304] on input "search" at bounding box center [462, 304] width 177 height 34
type input "bb's"
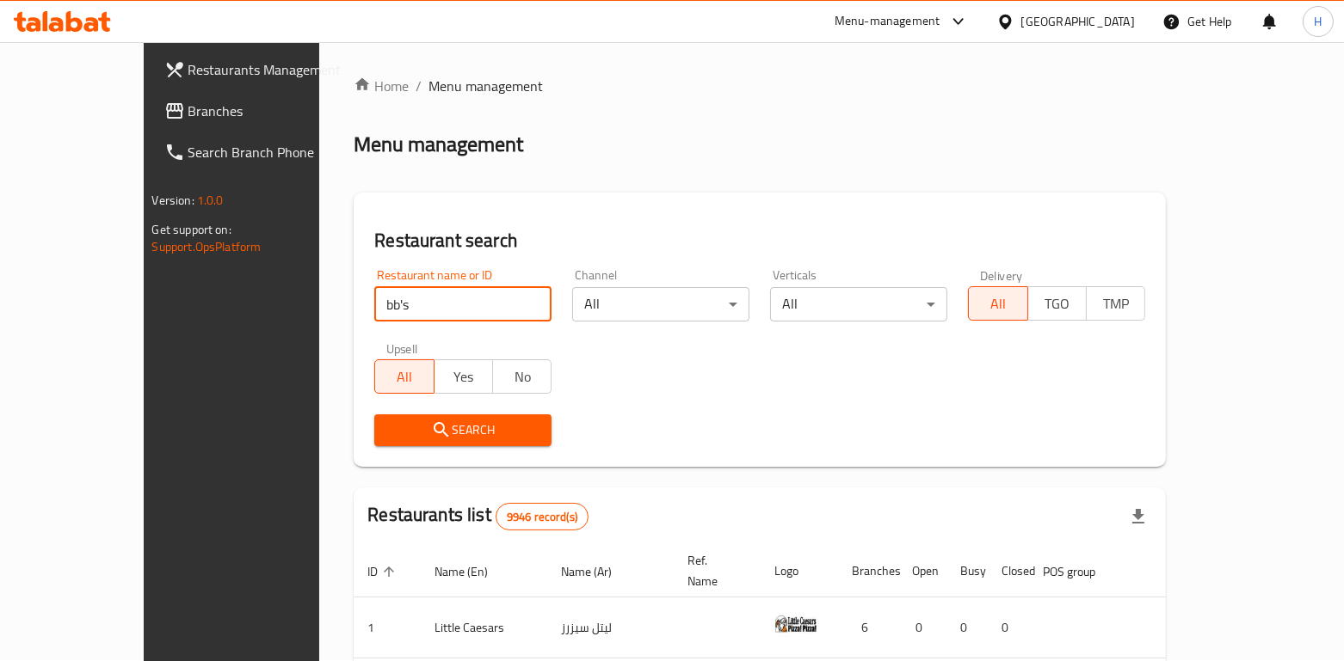
click button "Search" at bounding box center [462, 431] width 177 height 32
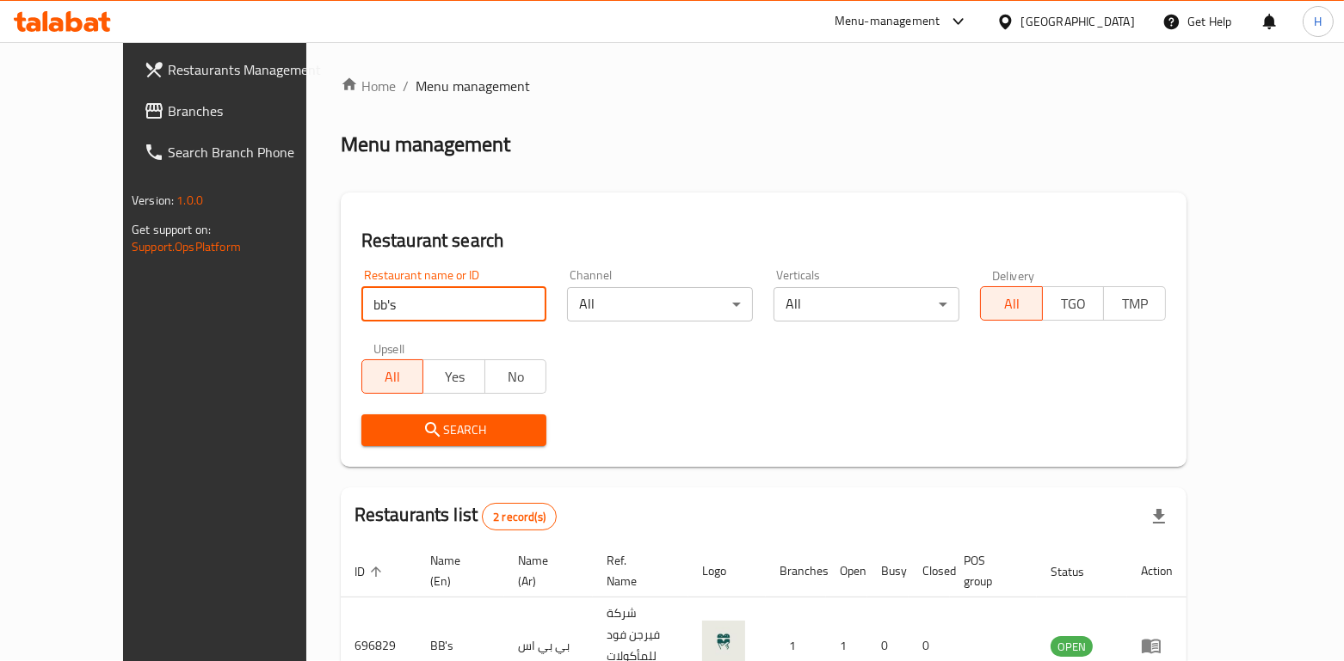
scroll to position [132, 0]
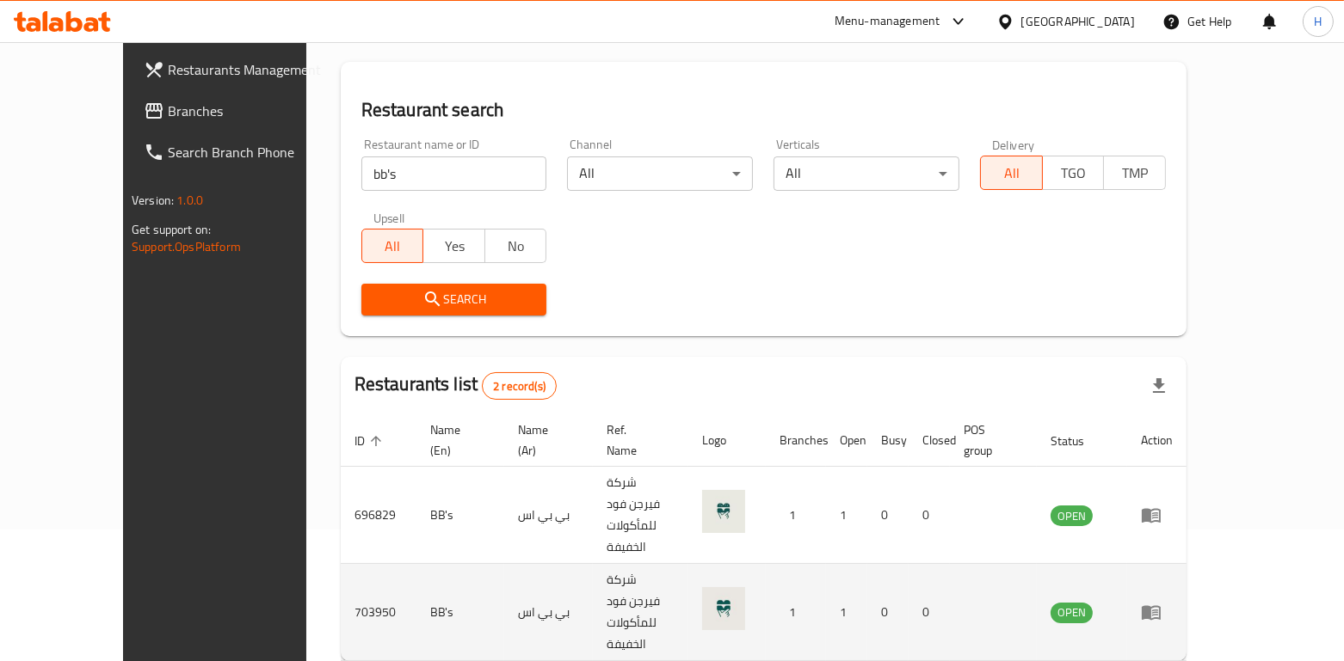
click at [601, 564] on td "شركة فيرجن فود للمأكولات الخفيفة" at bounding box center [640, 612] width 95 height 97
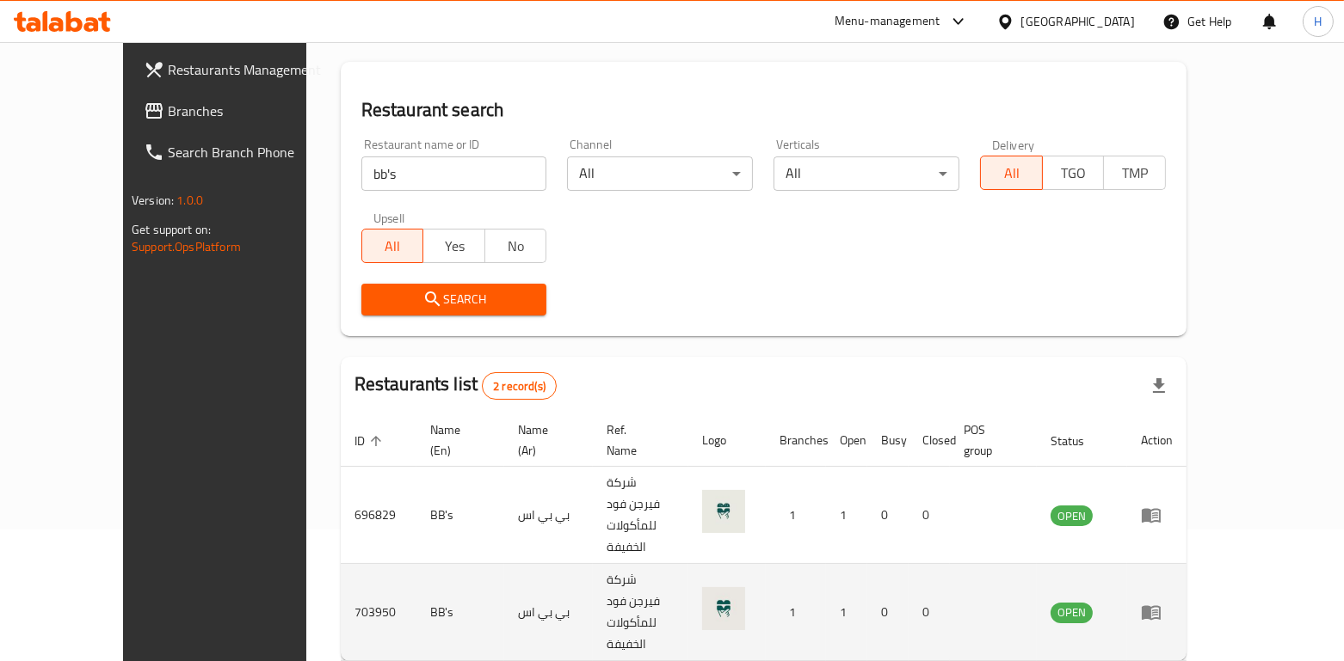
click at [622, 564] on td "شركة فيرجن فود للمأكولات الخفيفة" at bounding box center [640, 612] width 95 height 97
click at [627, 564] on td "شركة فيرجن فود للمأكولات الخفيفة" at bounding box center [640, 612] width 95 height 97
click at [1172, 602] on link "enhanced table" at bounding box center [1157, 612] width 32 height 21
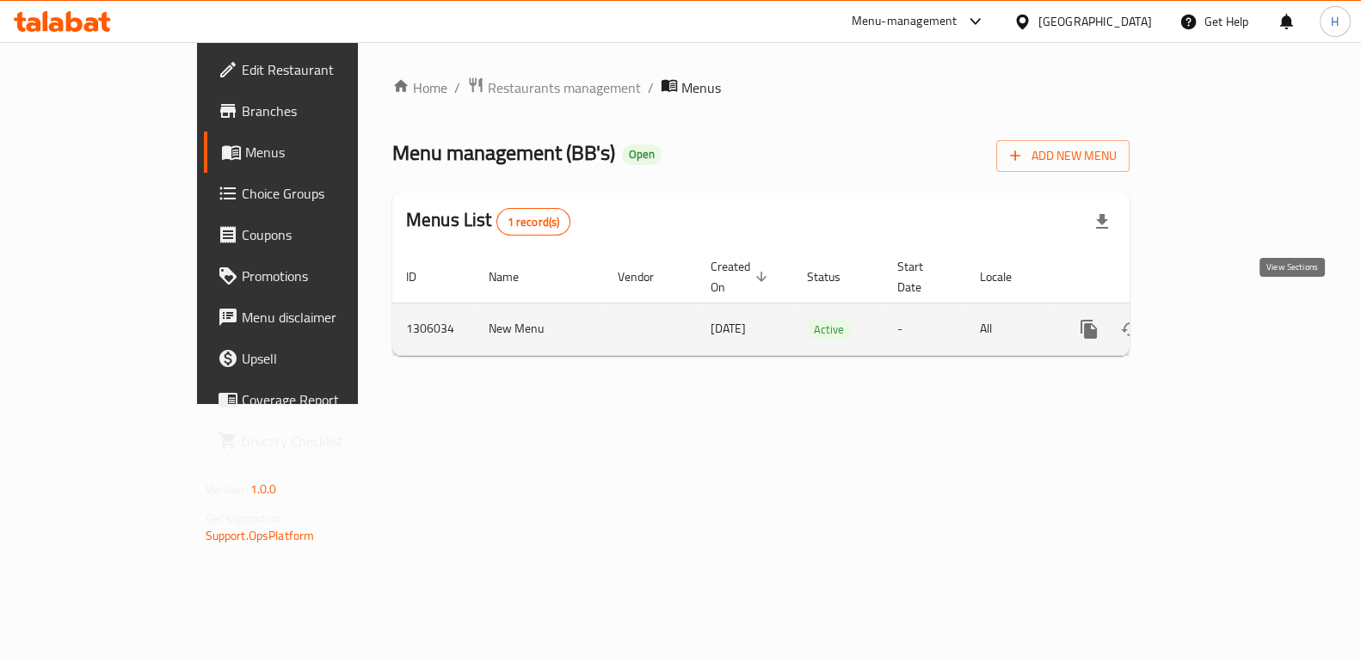
click at [1221, 322] on icon "enhanced table" at bounding box center [1212, 329] width 15 height 15
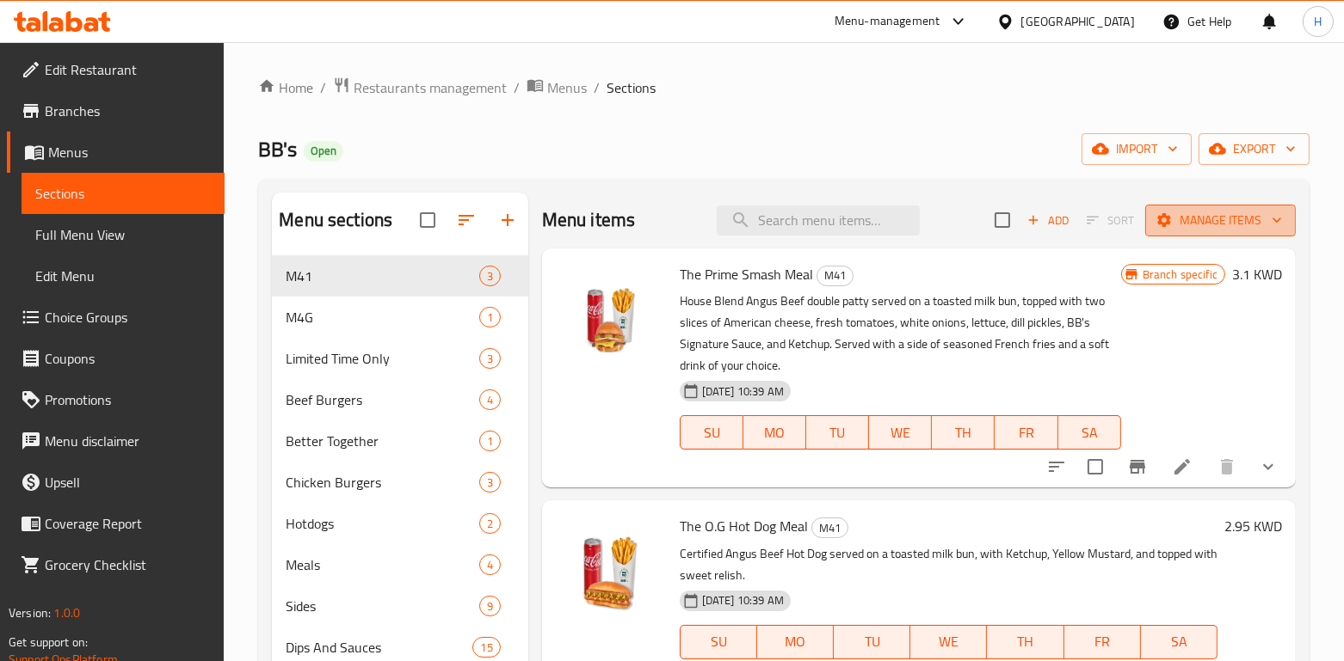
click at [1239, 214] on span "Manage items" at bounding box center [1220, 221] width 123 height 22
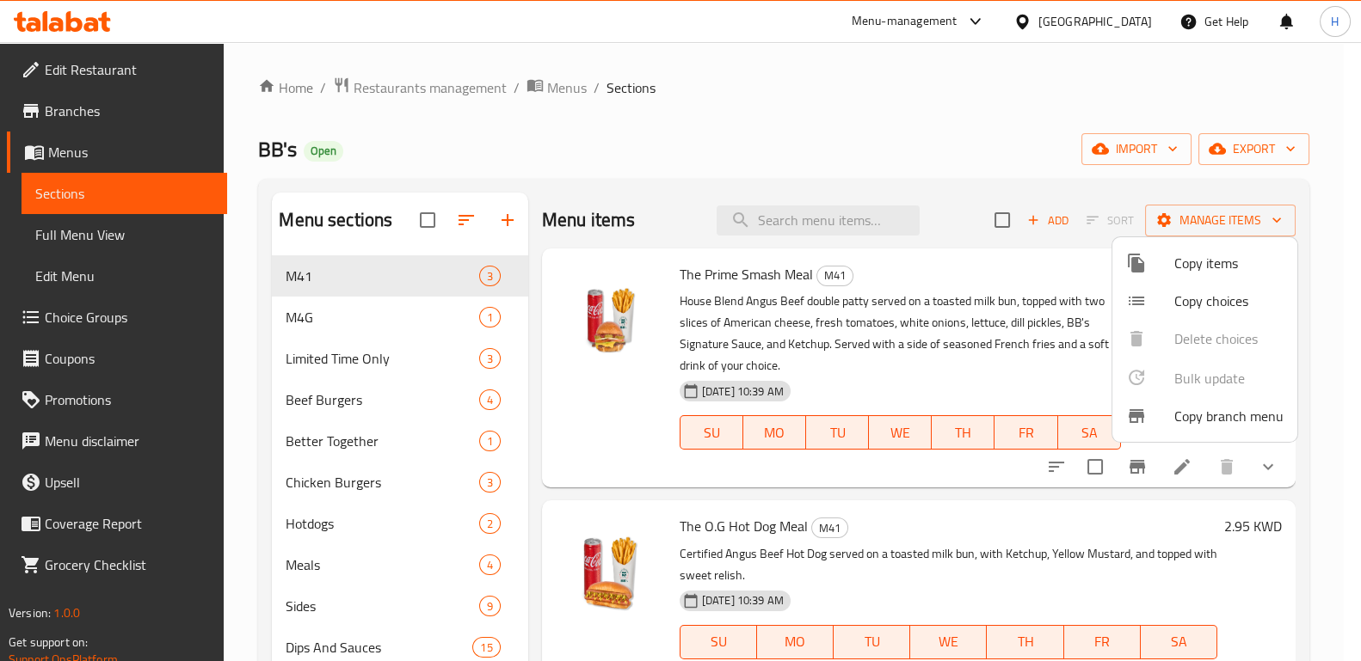
click at [1232, 421] on span "Copy branch menu" at bounding box center [1228, 416] width 109 height 21
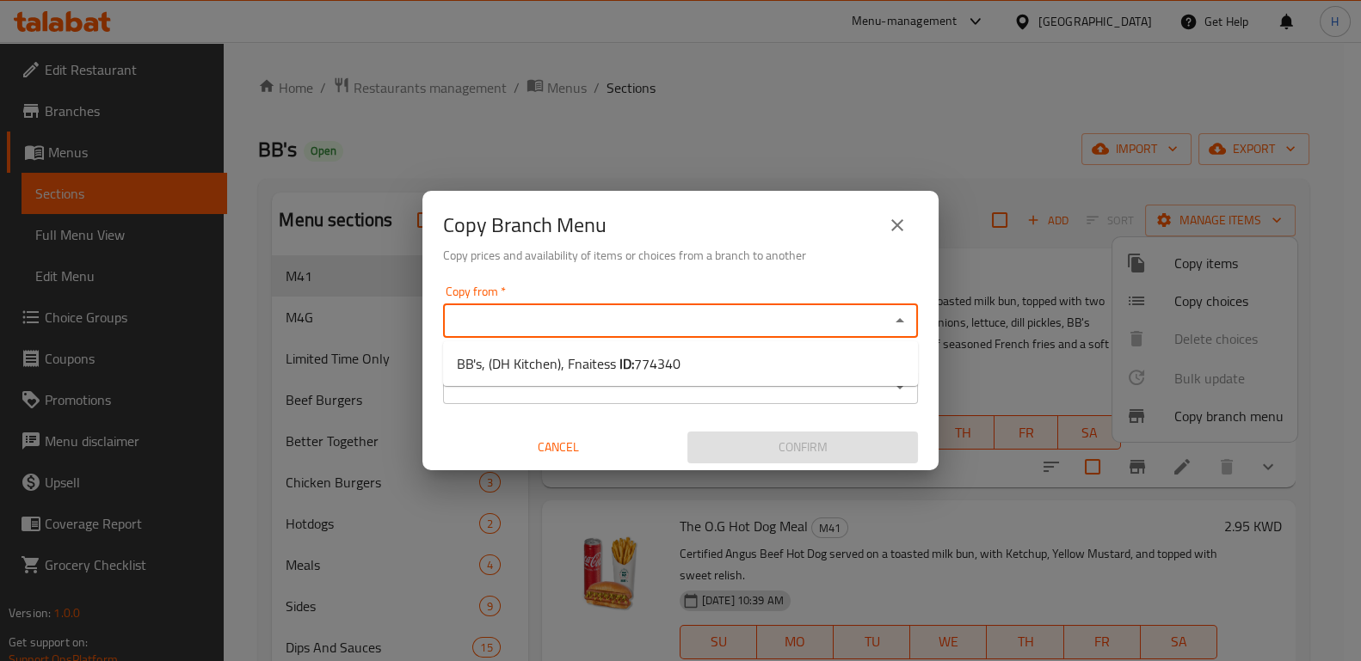
click at [724, 320] on input "Copy from   *" at bounding box center [666, 321] width 436 height 24
click at [666, 367] on span "774340" at bounding box center [657, 364] width 46 height 26
type input "BB's, (DH Kitchen), Fnaitess"
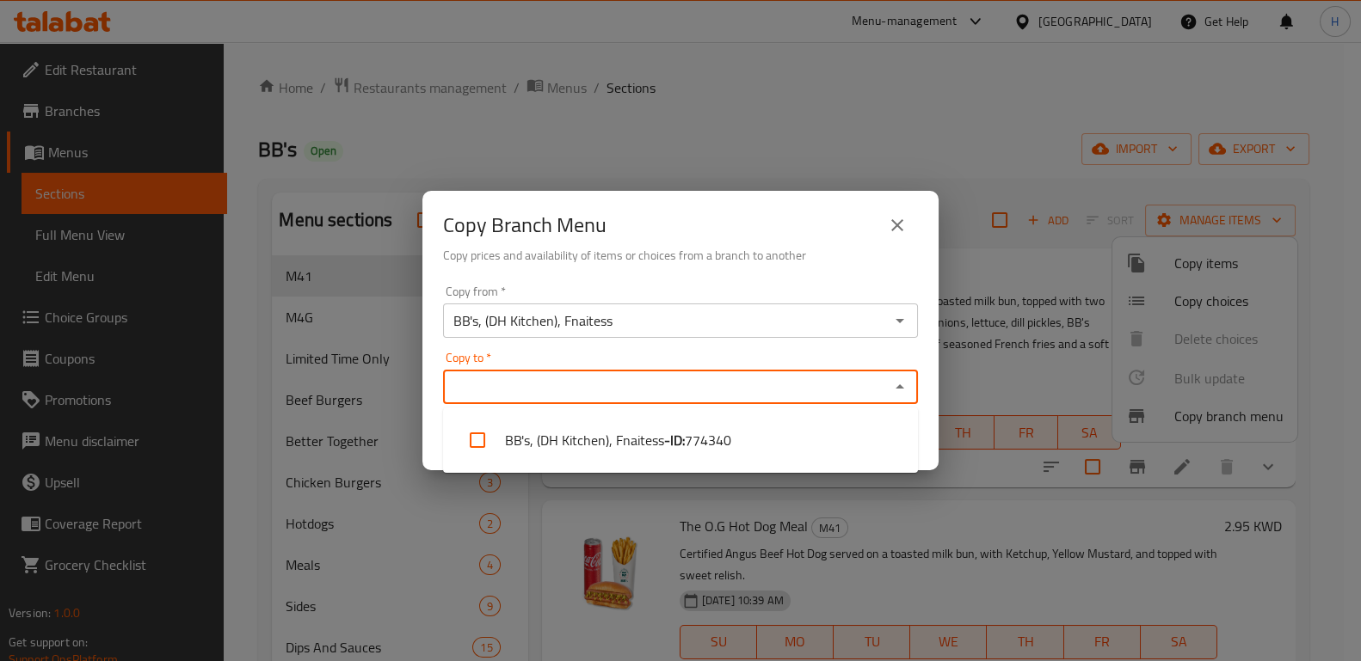
click at [622, 385] on input "Copy to   *" at bounding box center [666, 387] width 436 height 24
type input "bb's"
click at [639, 371] on div "bb's Copy to *" at bounding box center [680, 387] width 475 height 34
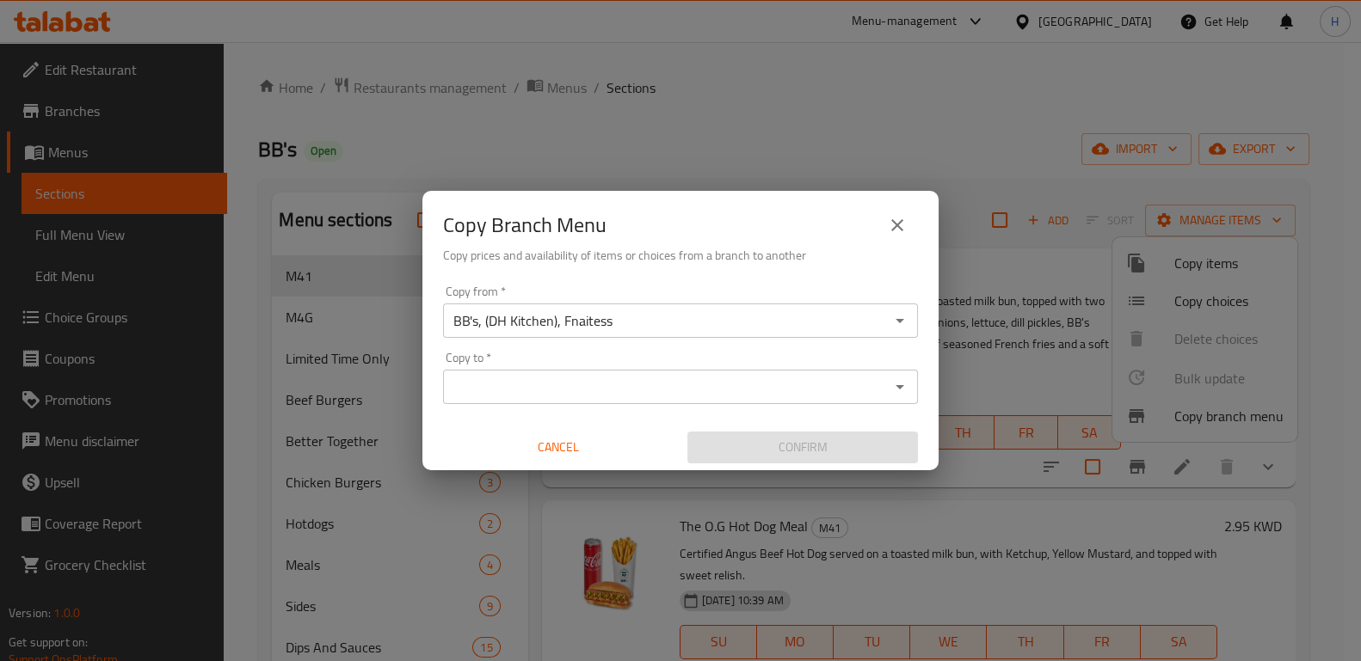
click at [1000, 396] on div "Copy Branch Menu Copy prices and availability of items or choices from a branch…" at bounding box center [680, 330] width 1361 height 661
click at [675, 409] on div "Copy from   * BB's, (DH Kitchen), Fnaitess Copy from * Copy to   * Copy to * Ca…" at bounding box center [680, 375] width 516 height 192
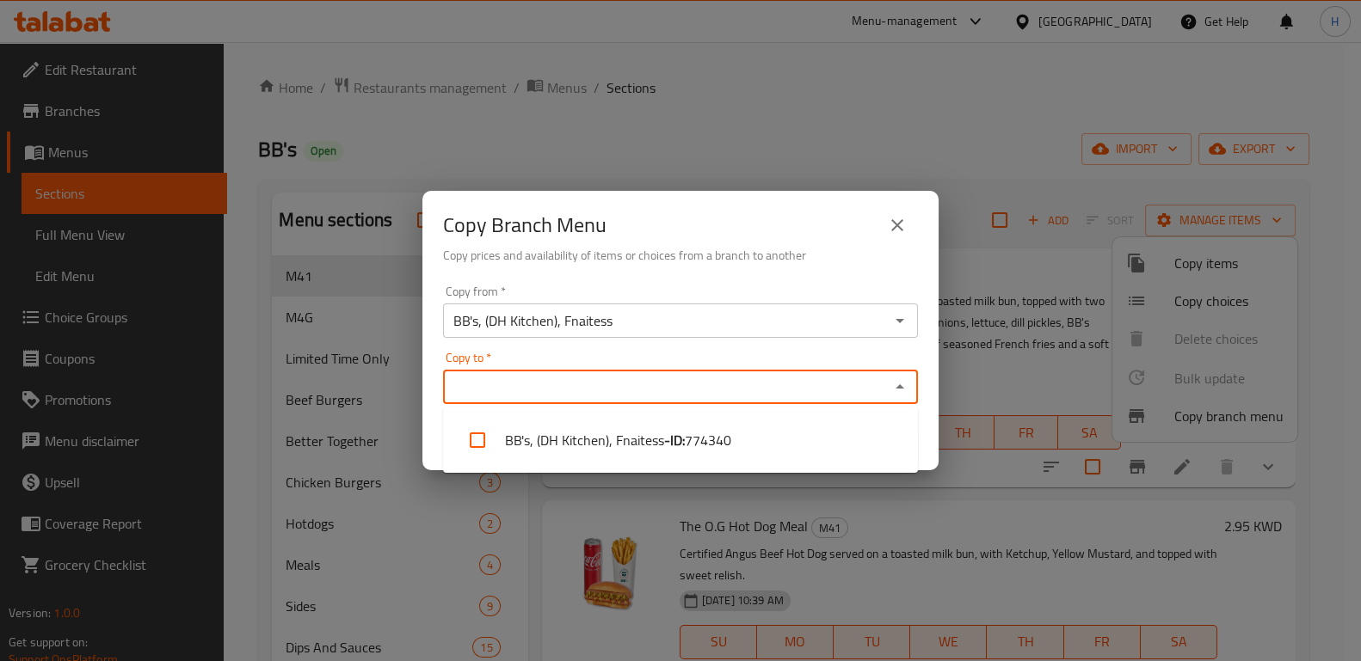
click at [650, 388] on input "Copy to   *" at bounding box center [666, 387] width 436 height 24
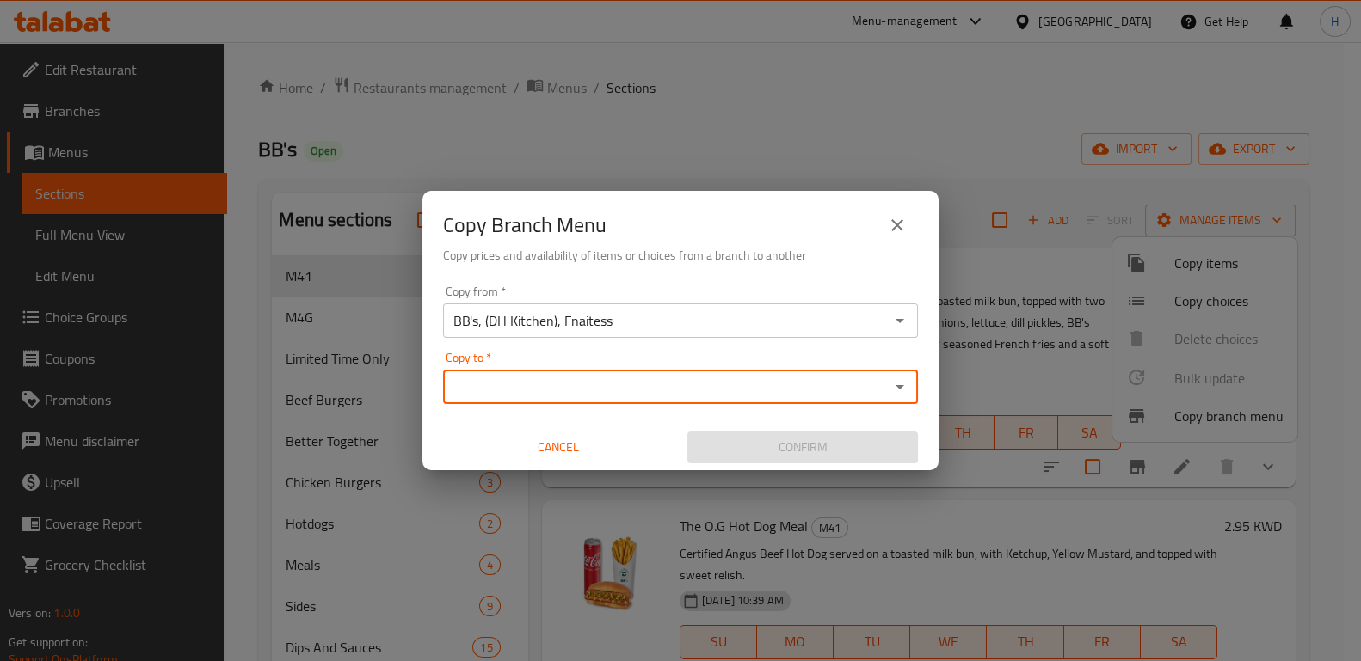
click at [650, 388] on input "Copy to   *" at bounding box center [666, 387] width 436 height 24
paste input "696829"
type input "696829"
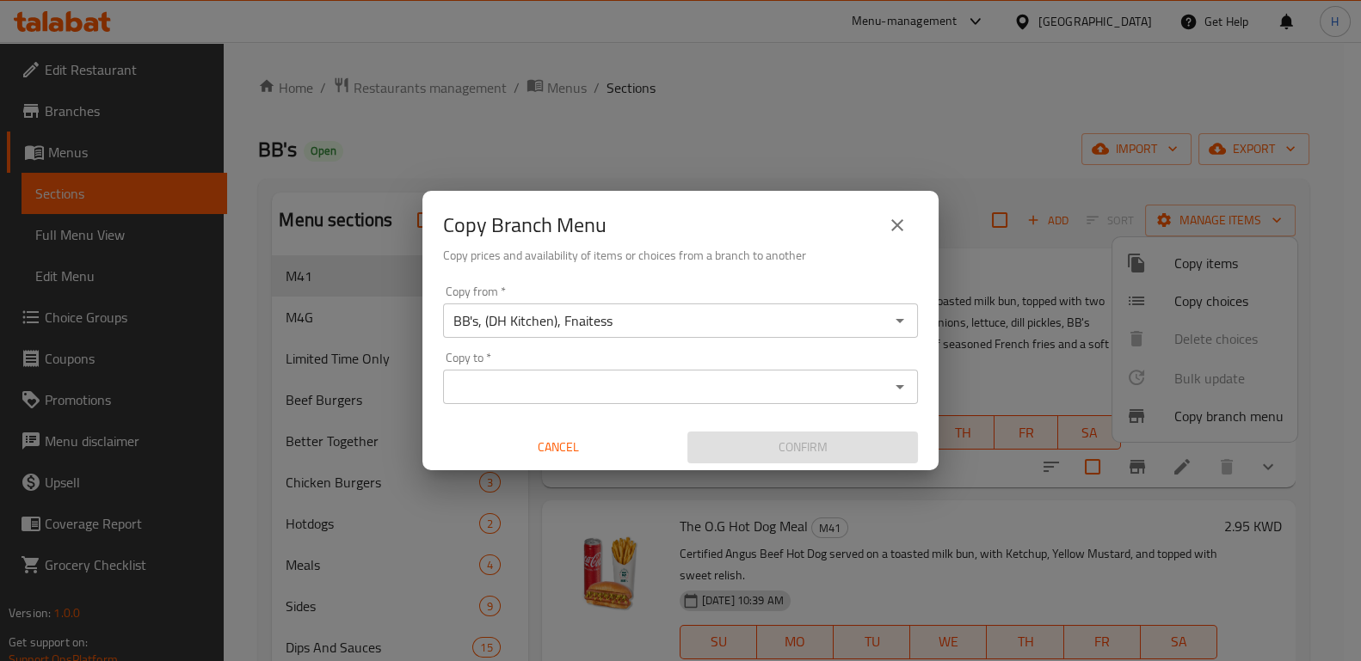
click at [975, 381] on div "Copy Branch Menu Copy prices and availability of items or choices from a branch…" at bounding box center [680, 330] width 1361 height 661
click at [614, 391] on input "Copy to   *" at bounding box center [666, 387] width 436 height 24
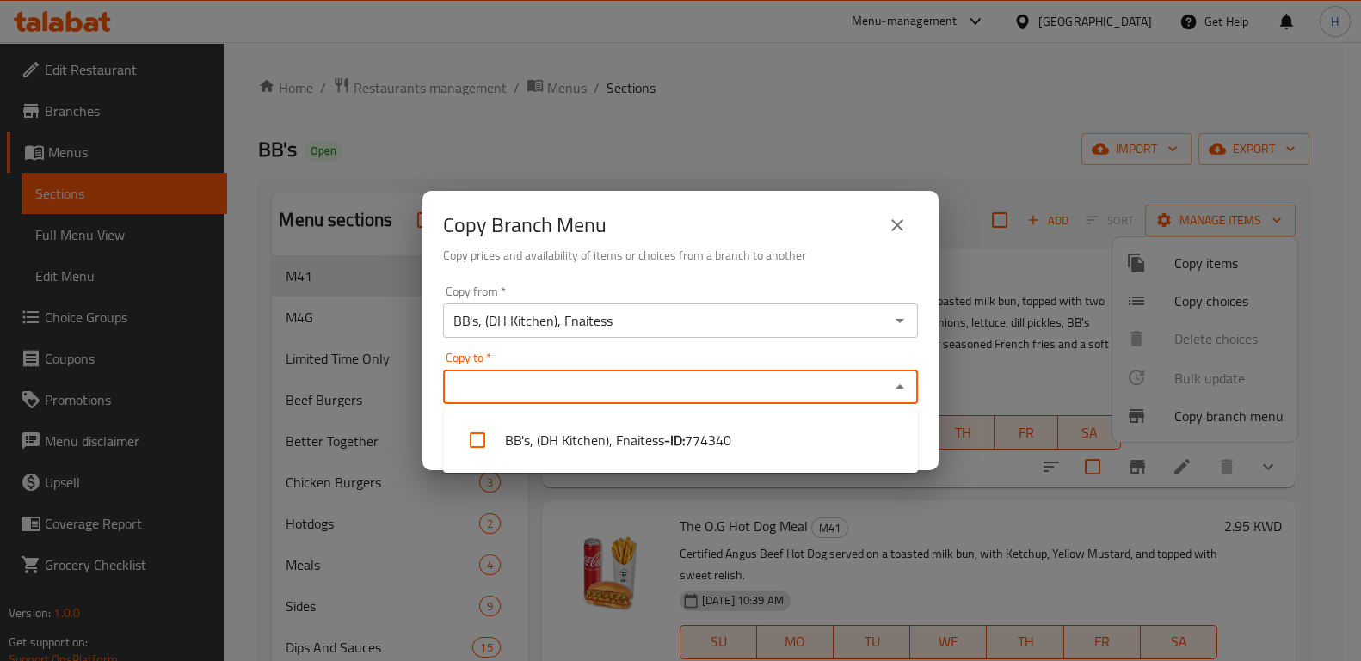
paste input "696829"
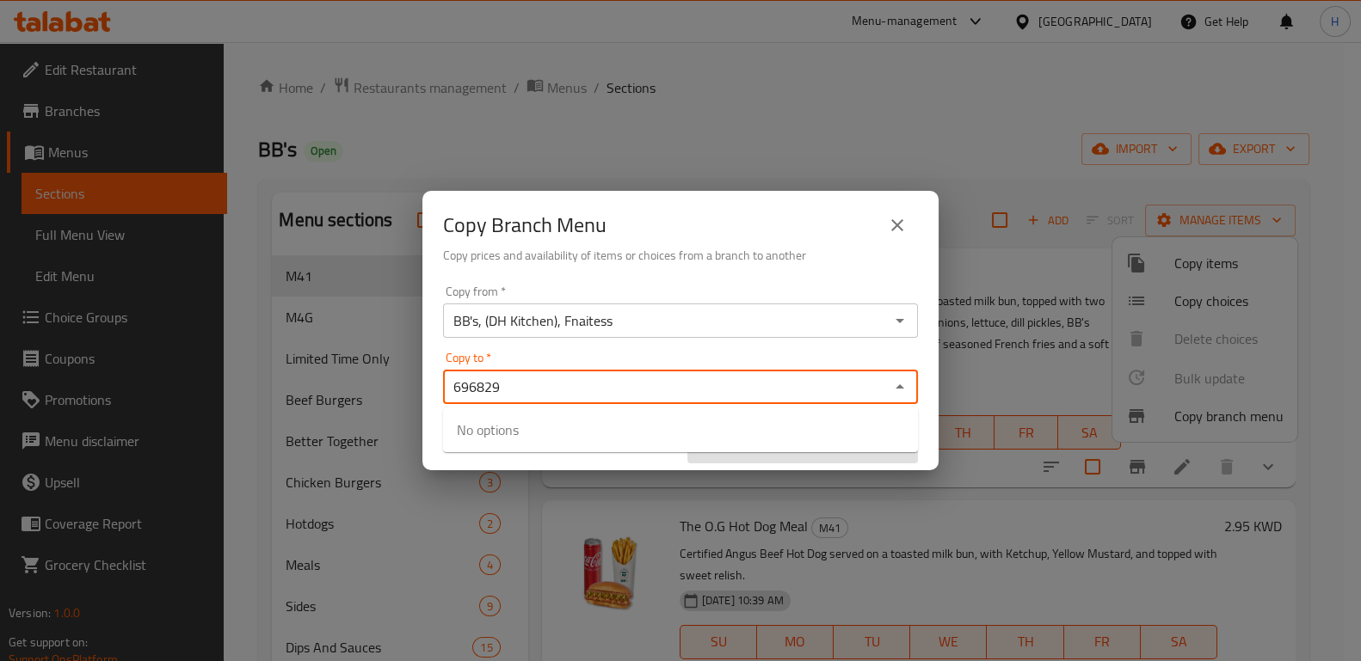
type input "696829"
click at [1037, 354] on div "Copy Branch Menu Copy prices and availability of items or choices from a branch…" at bounding box center [680, 330] width 1361 height 661
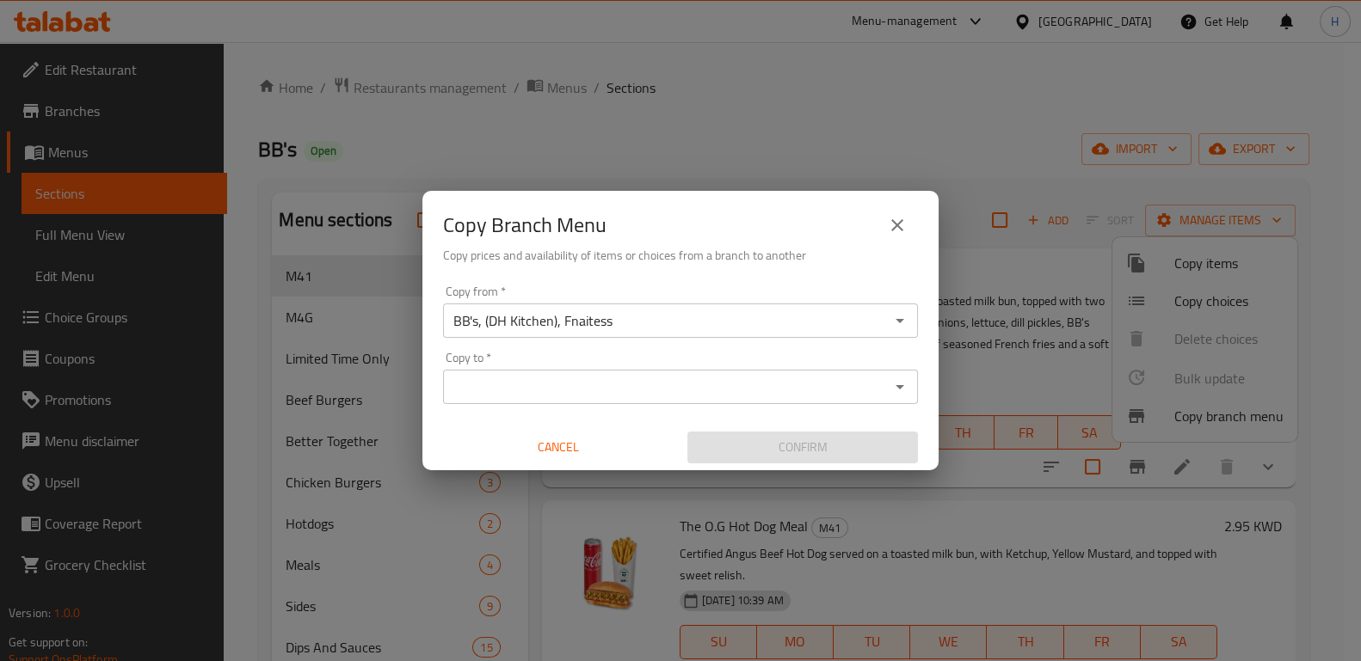
click at [594, 388] on input "Copy to   *" at bounding box center [666, 387] width 436 height 24
click at [563, 392] on input "Copy to   *" at bounding box center [666, 387] width 436 height 24
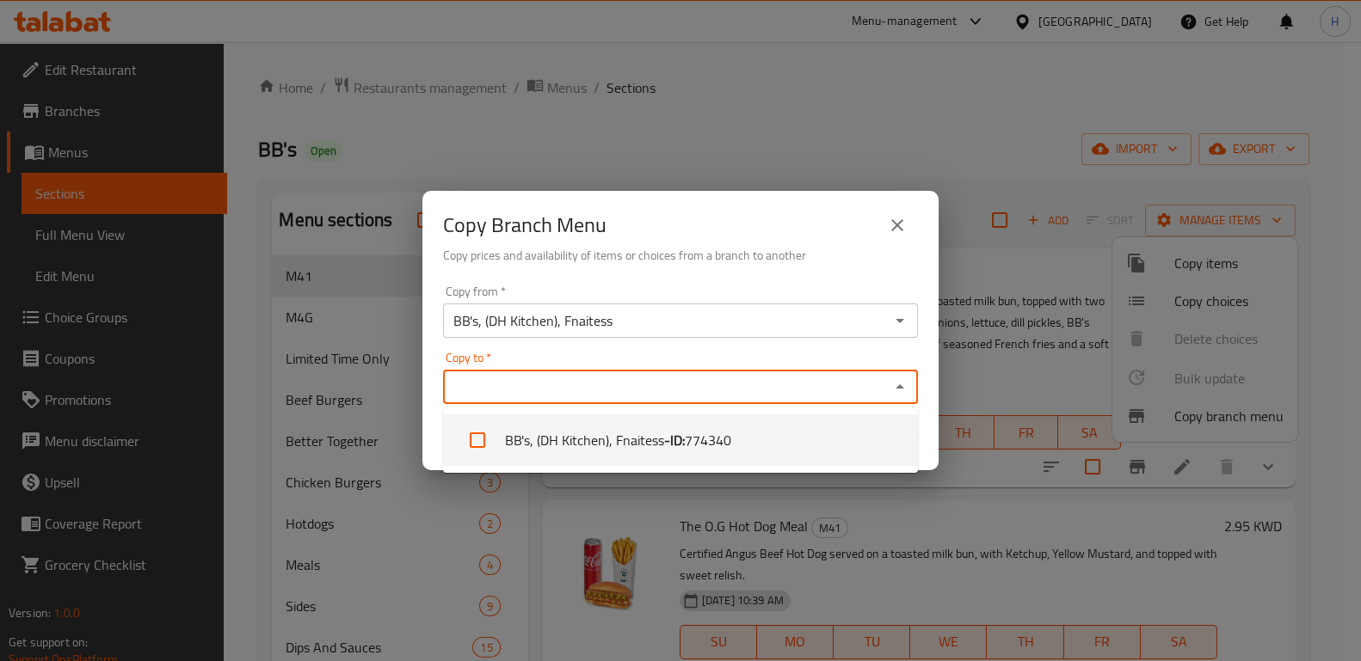
click at [571, 454] on li "BB's, (DH Kitchen), Fnaitess - ID: 774340" at bounding box center [680, 441] width 475 height 52
click at [593, 388] on icon at bounding box center [597, 386] width 11 height 11
checkbox input "false"
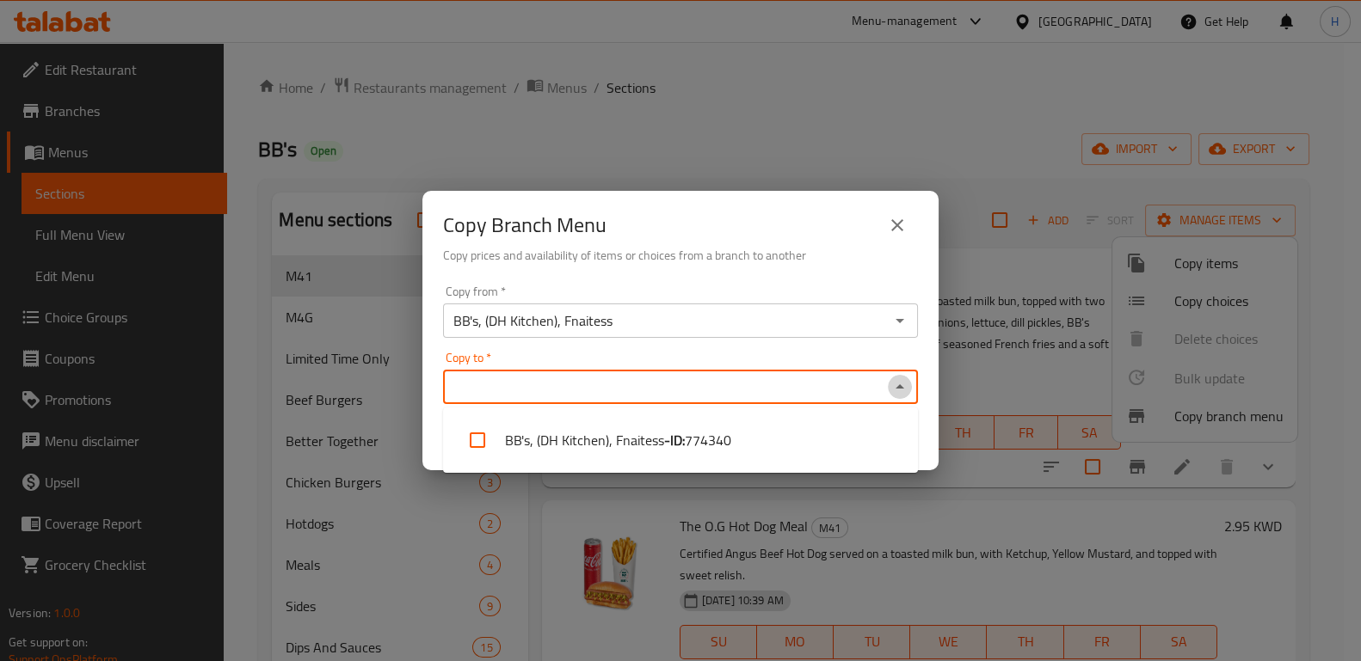
click at [900, 390] on icon "Close" at bounding box center [899, 387] width 21 height 21
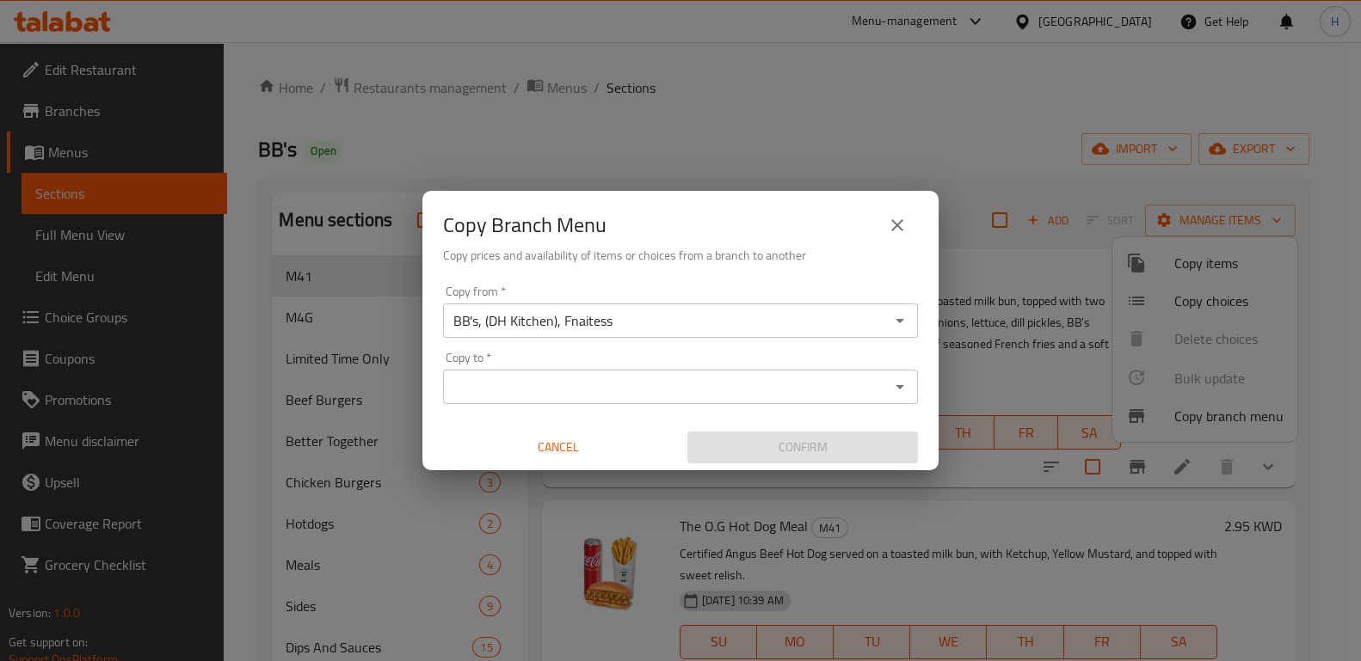
click at [1000, 392] on div "Copy Branch Menu Copy prices and availability of items or choices from a branch…" at bounding box center [680, 330] width 1361 height 661
click at [909, 388] on icon "Open" at bounding box center [899, 387] width 21 height 21
click at [898, 231] on icon "close" at bounding box center [897, 225] width 21 height 21
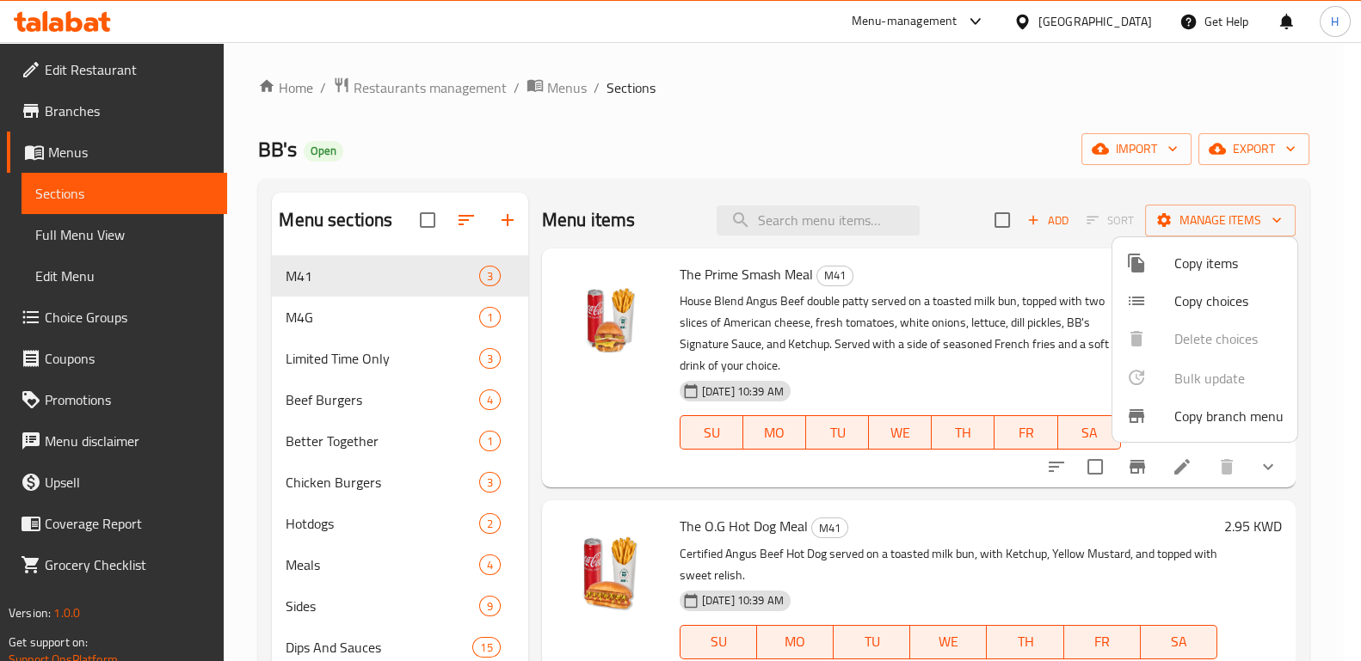
click at [1222, 417] on span "Copy branch menu" at bounding box center [1228, 416] width 109 height 21
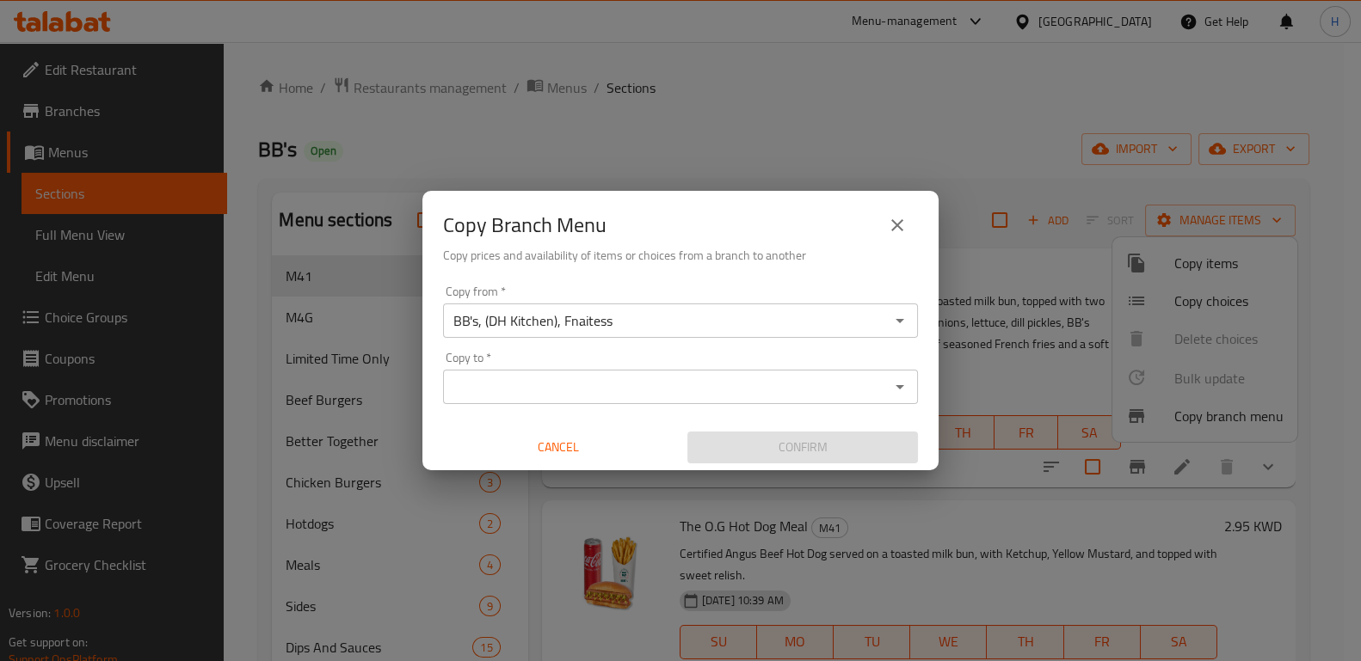
click at [643, 323] on input "BB's, (DH Kitchen), Fnaitess" at bounding box center [666, 321] width 436 height 24
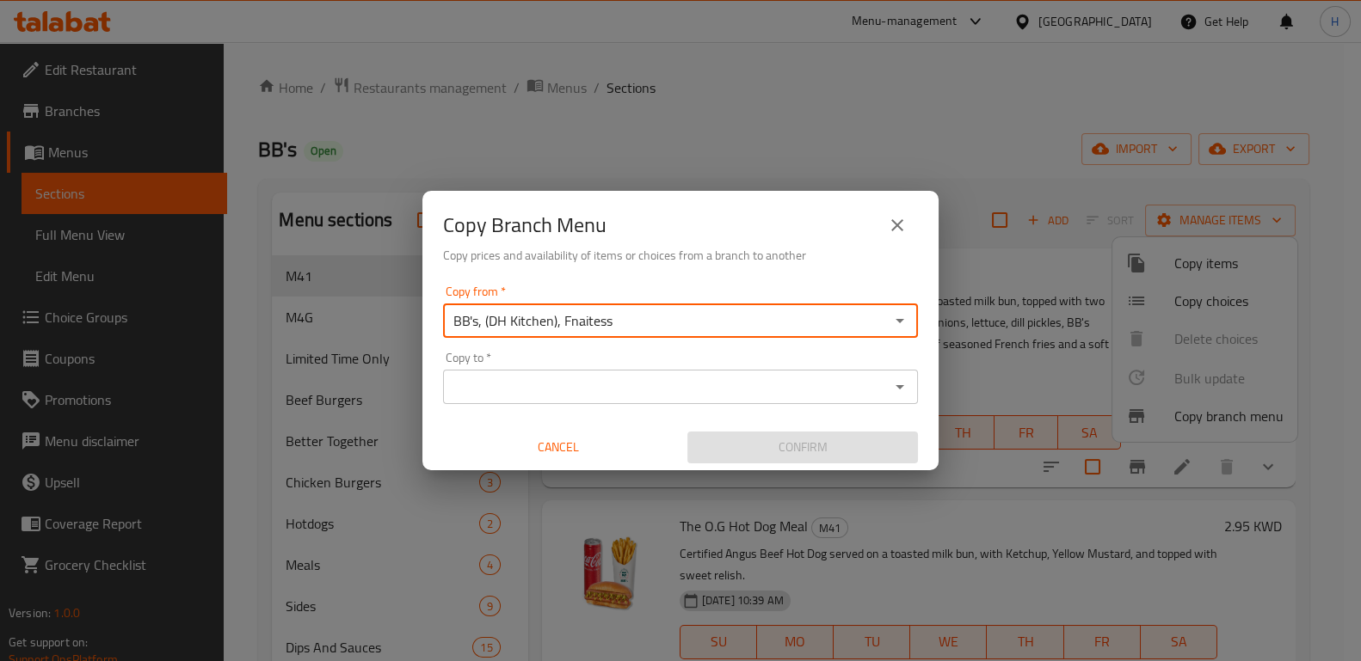
click at [650, 383] on input "Copy to   *" at bounding box center [666, 387] width 436 height 24
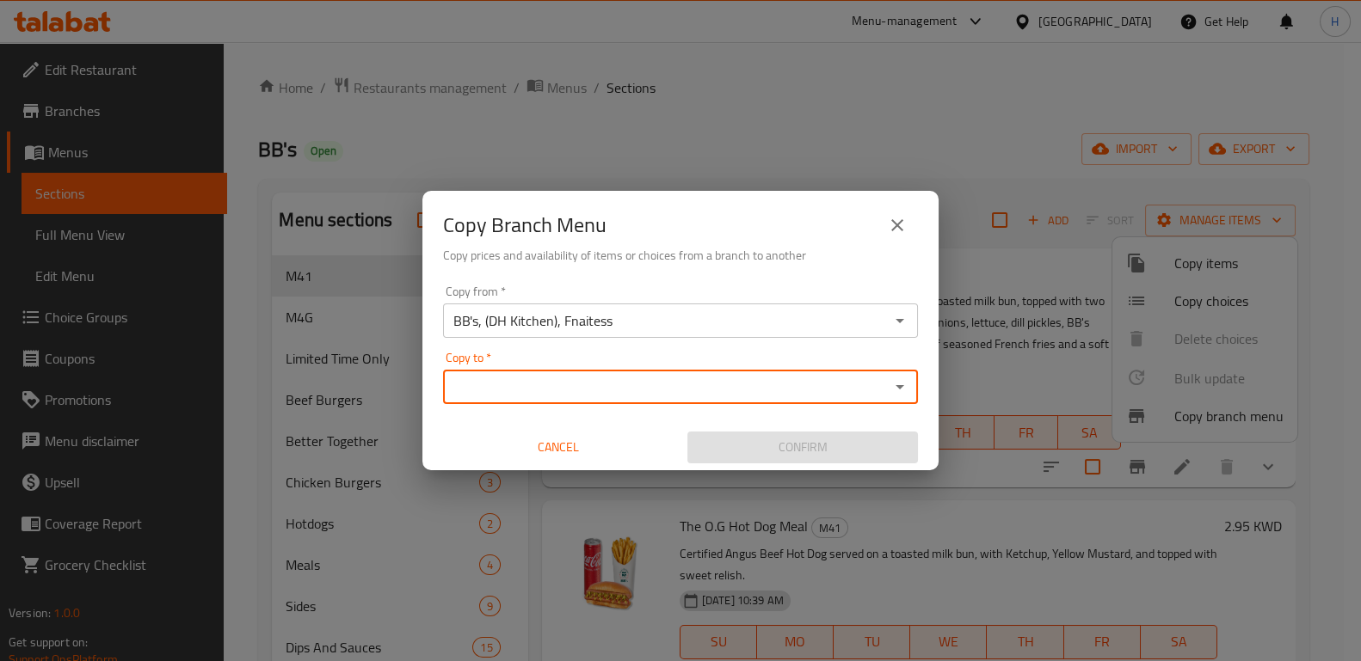
click at [609, 390] on input "Copy to   *" at bounding box center [666, 387] width 436 height 24
paste input "696829"
type input "696829"
click at [932, 437] on div "Copy from   * BB's, (DH Kitchen), Fnaitess Copy from * Copy to   * Copy to * Ca…" at bounding box center [680, 375] width 516 height 192
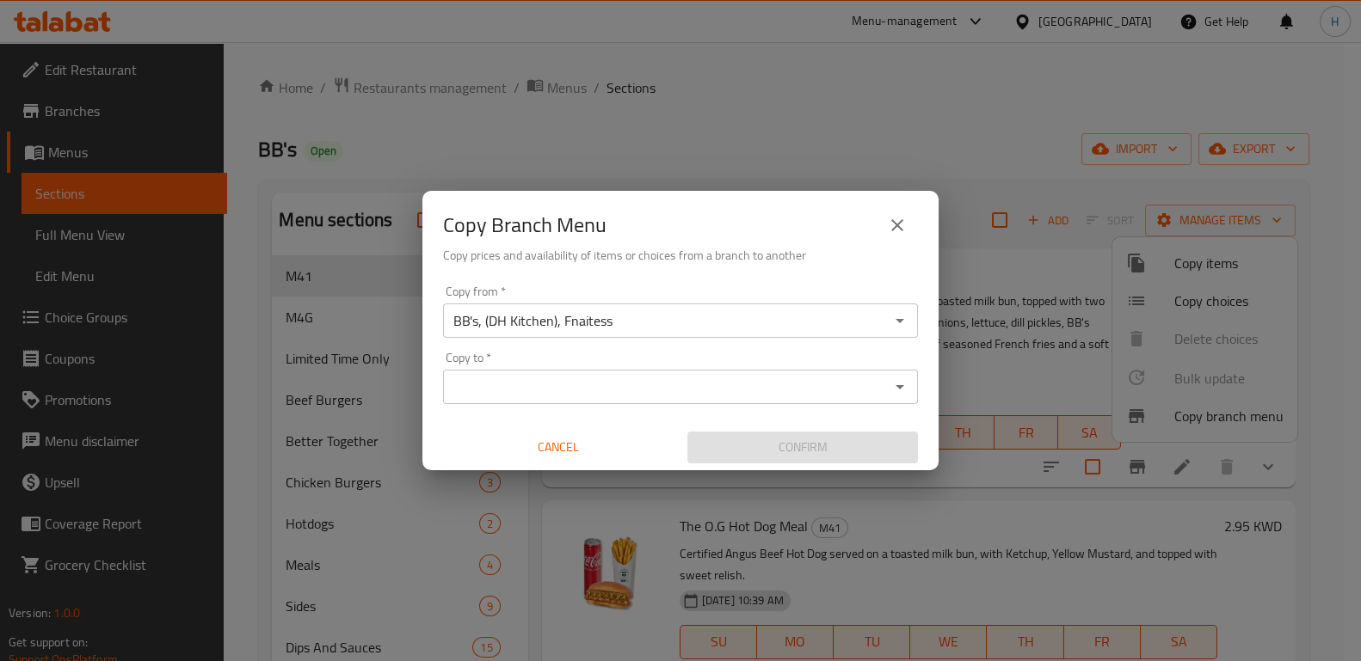
click at [806, 401] on div "Copy to *" at bounding box center [680, 387] width 475 height 34
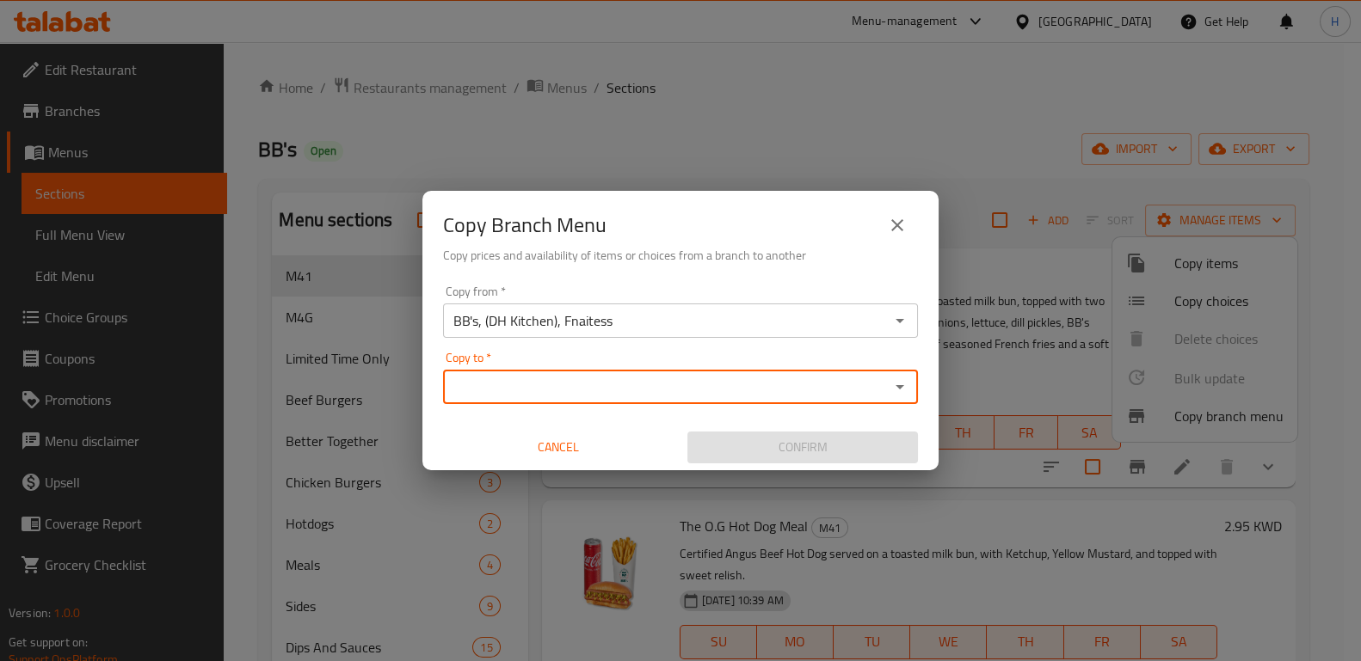
click at [742, 367] on div "Copy to   * Copy to *" at bounding box center [680, 378] width 475 height 52
paste input "696829"
type input "696829"
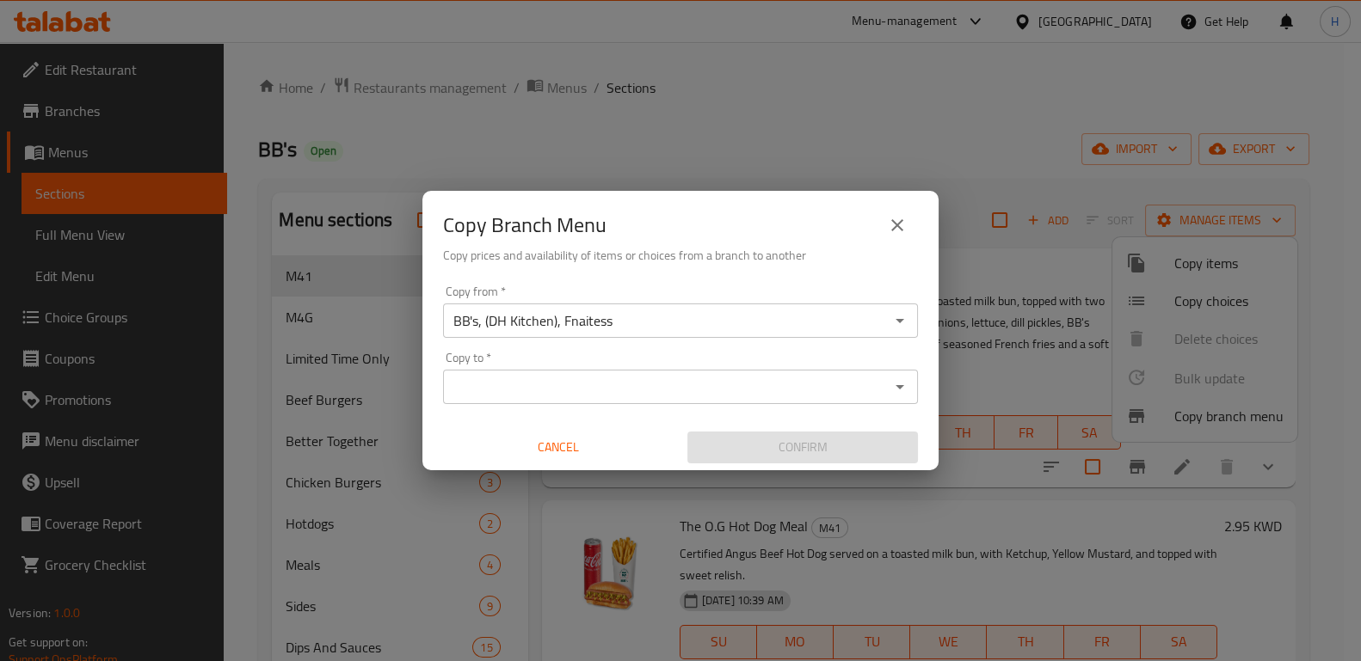
click at [1049, 398] on div "Copy Branch Menu Copy prices and availability of items or choices from a branch…" at bounding box center [680, 330] width 1361 height 661
click at [787, 387] on input "Copy to   *" at bounding box center [666, 387] width 436 height 24
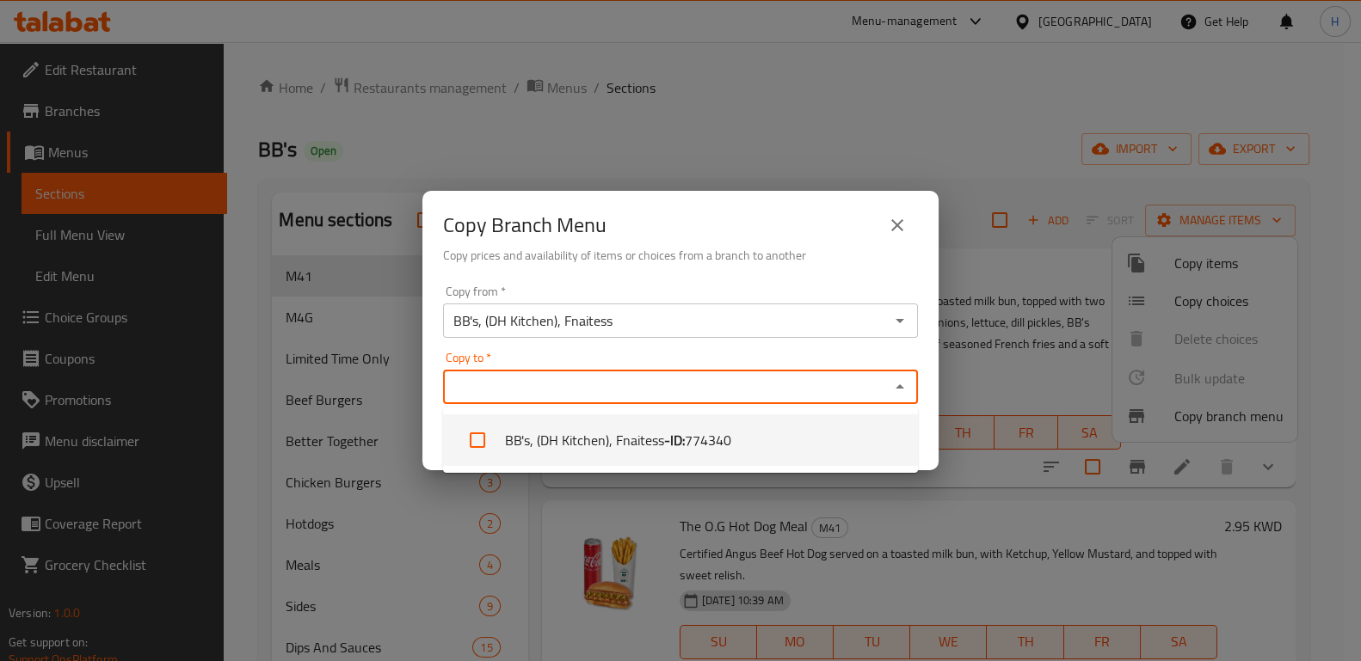
click at [699, 436] on span "774340" at bounding box center [708, 440] width 46 height 21
checkbox input "true"
click at [905, 218] on icon "close" at bounding box center [897, 225] width 21 height 21
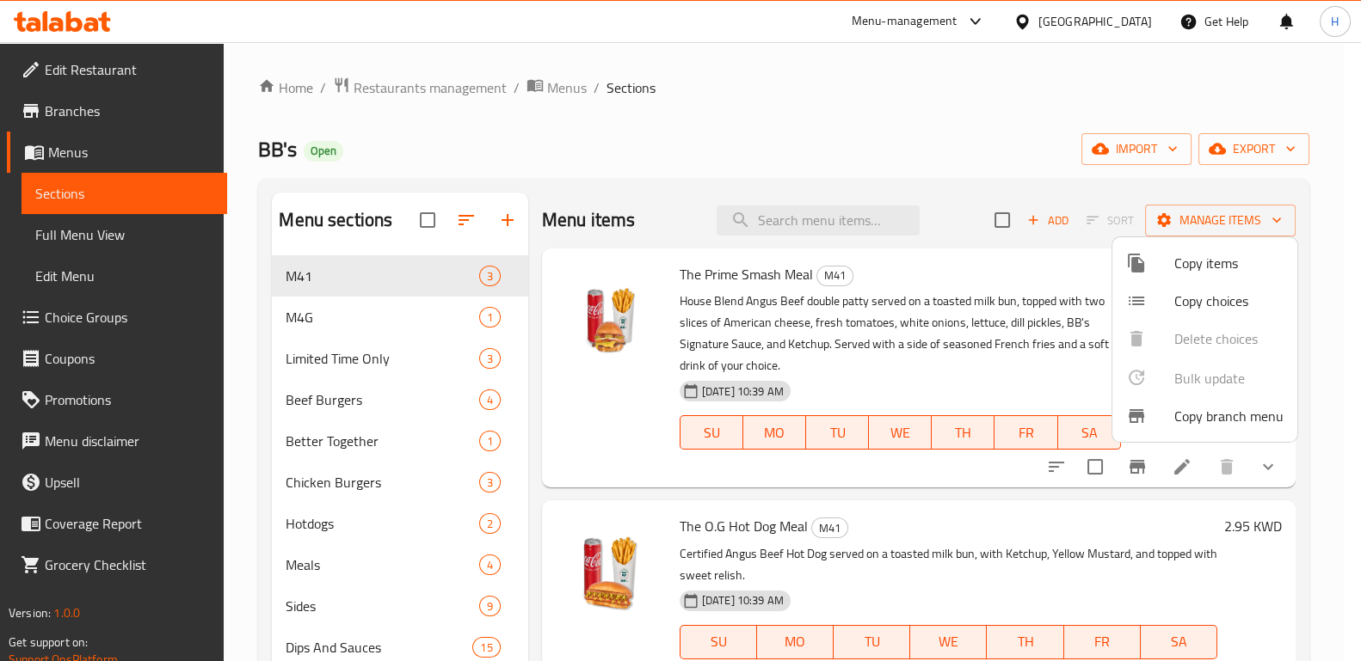
click at [562, 91] on div at bounding box center [680, 330] width 1361 height 661
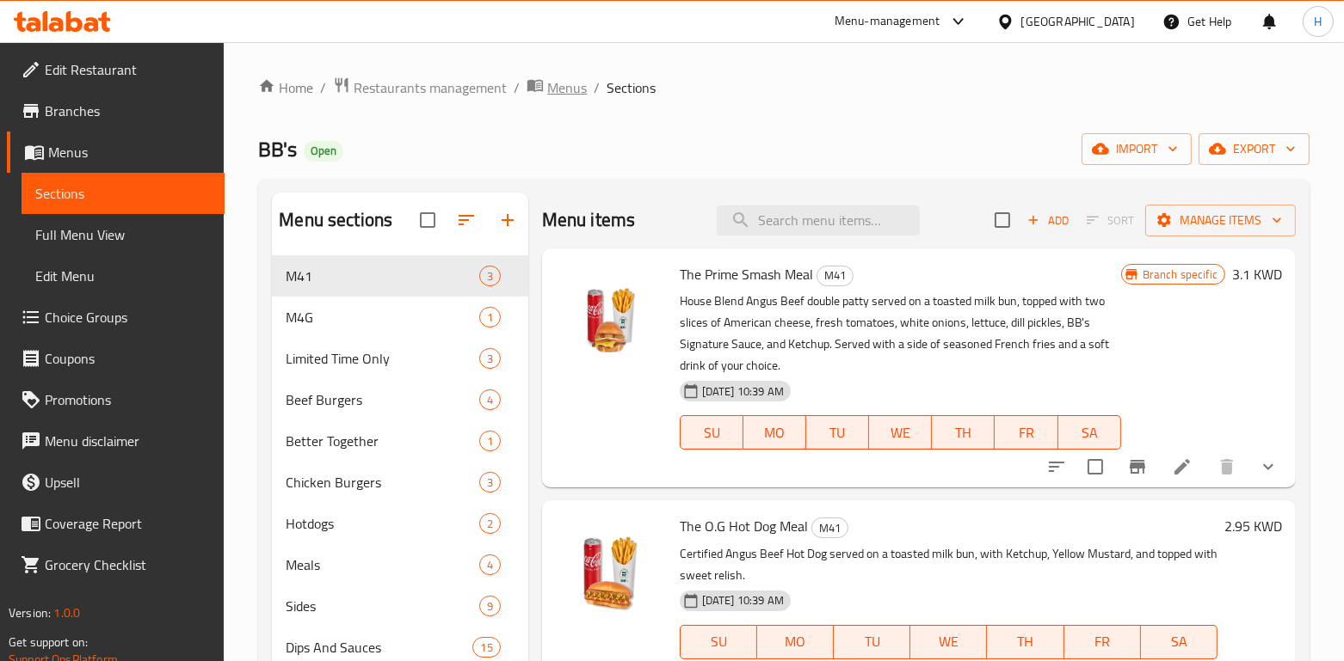
click at [562, 91] on span "Menus" at bounding box center [567, 87] width 40 height 21
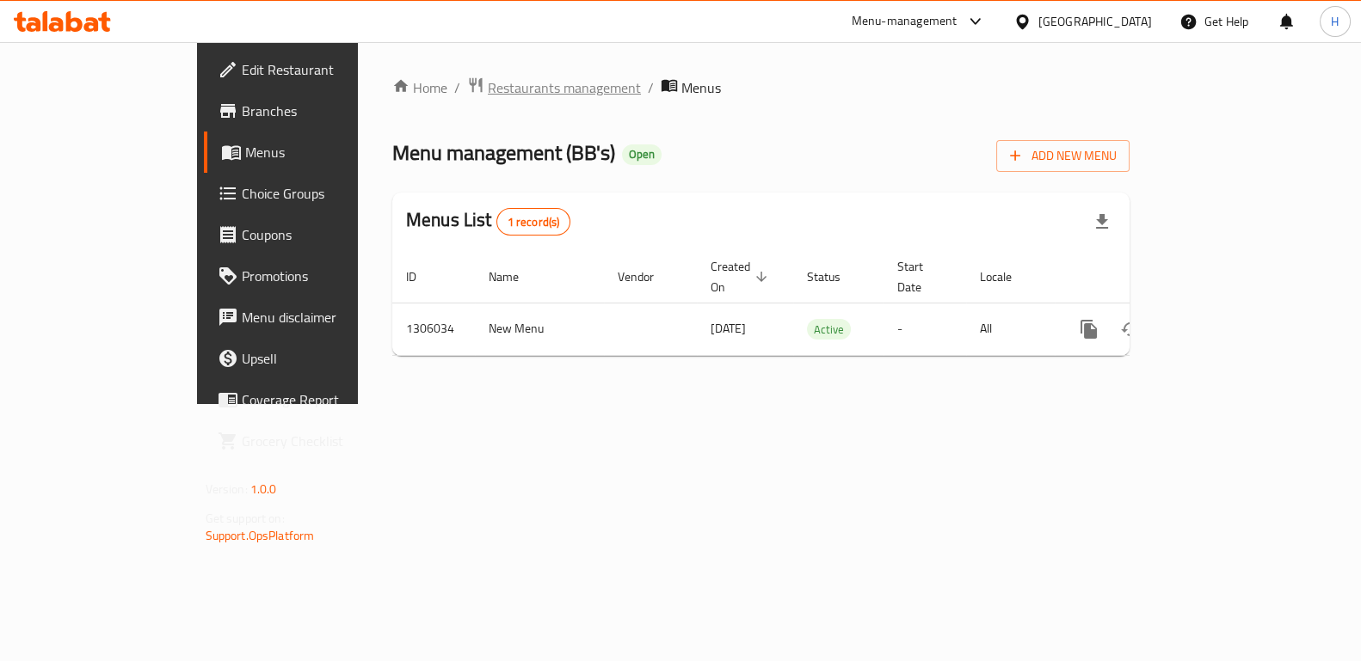
click at [488, 91] on span "Restaurants management" at bounding box center [564, 87] width 153 height 21
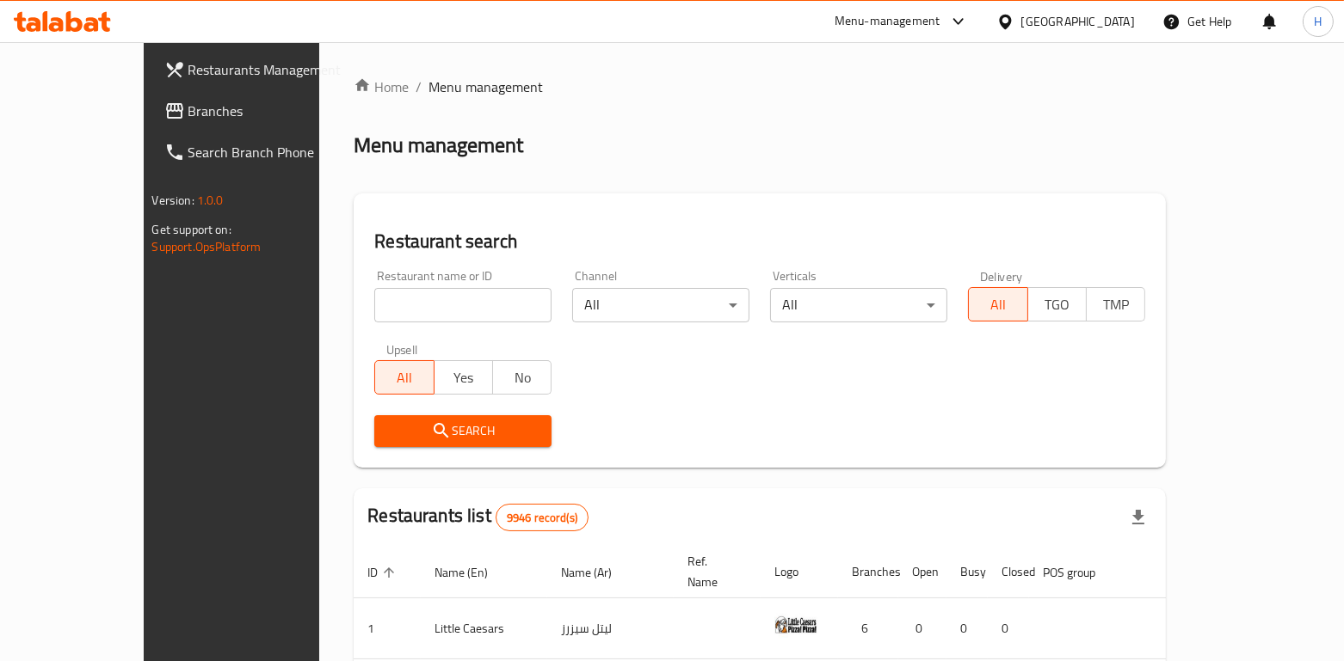
click at [381, 323] on div "Restaurant name or ID Restaurant name or ID" at bounding box center [463, 296] width 198 height 73
click at [378, 319] on input "search" at bounding box center [462, 305] width 177 height 34
type input "bb's"
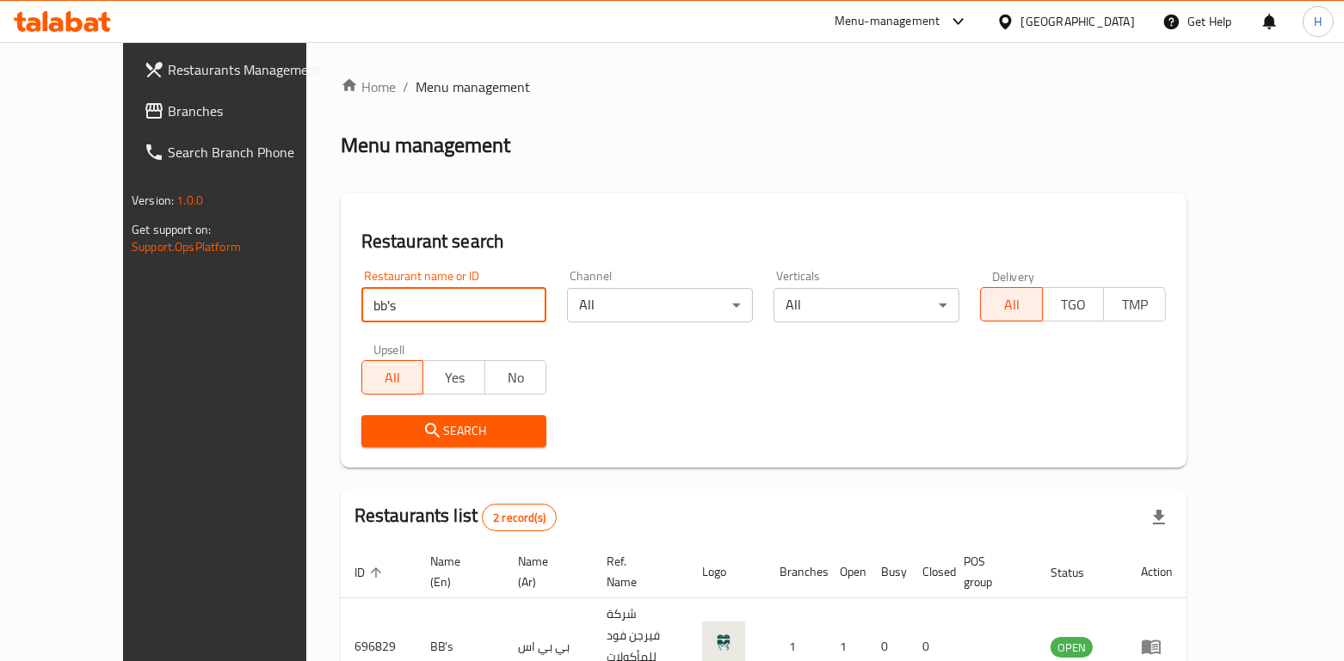
scroll to position [132, 0]
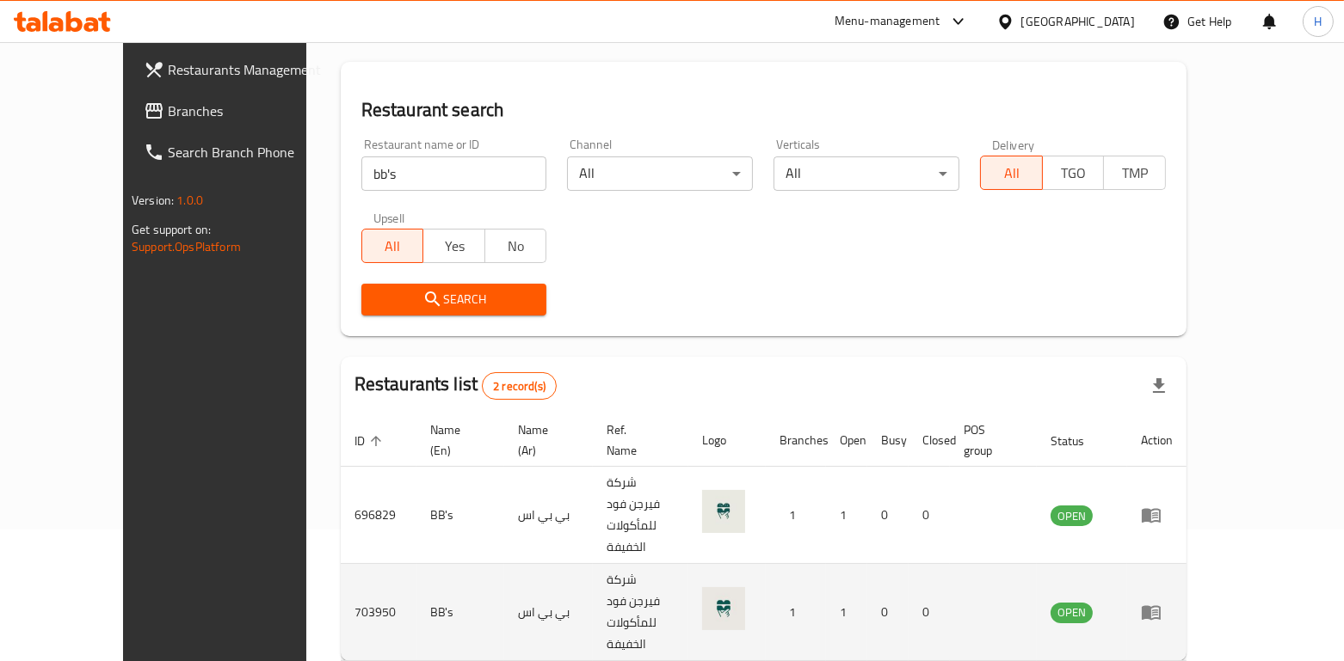
click at [1186, 564] on td "enhanced table" at bounding box center [1156, 612] width 59 height 97
click at [1160, 606] on icon "enhanced table" at bounding box center [1150, 613] width 19 height 15
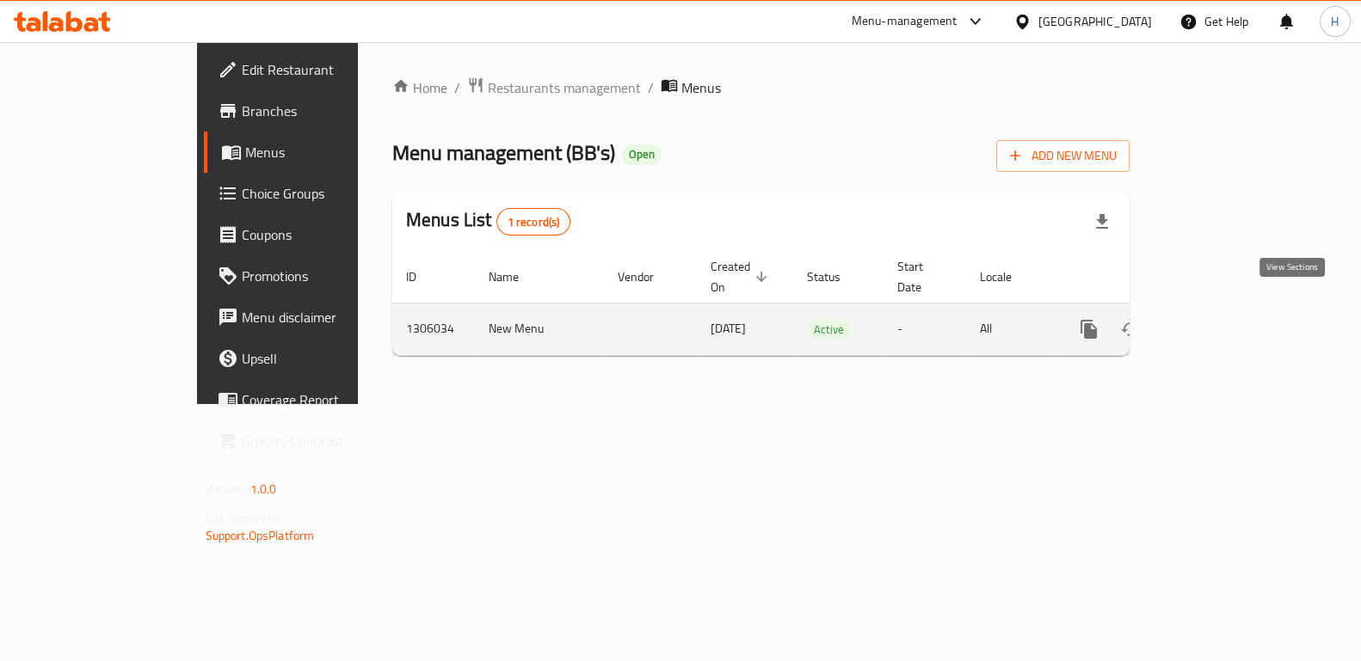
click at [1223, 319] on icon "enhanced table" at bounding box center [1213, 329] width 21 height 21
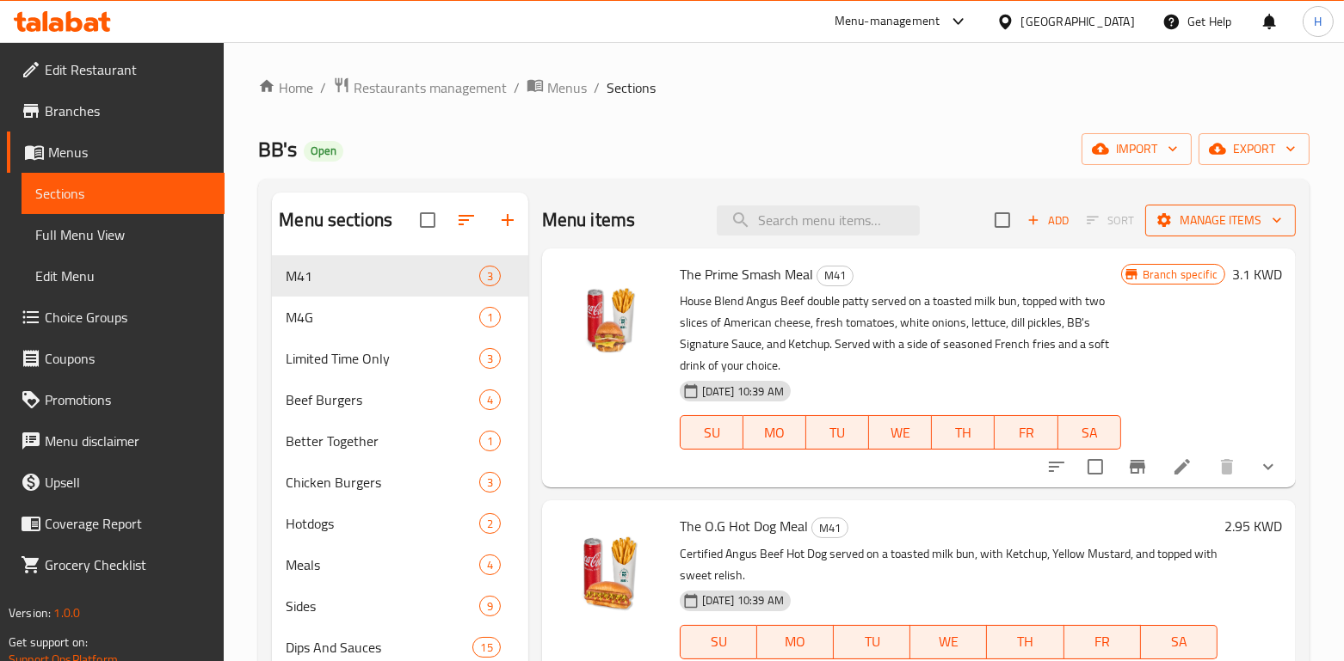
click at [1190, 216] on span "Manage items" at bounding box center [1220, 221] width 123 height 22
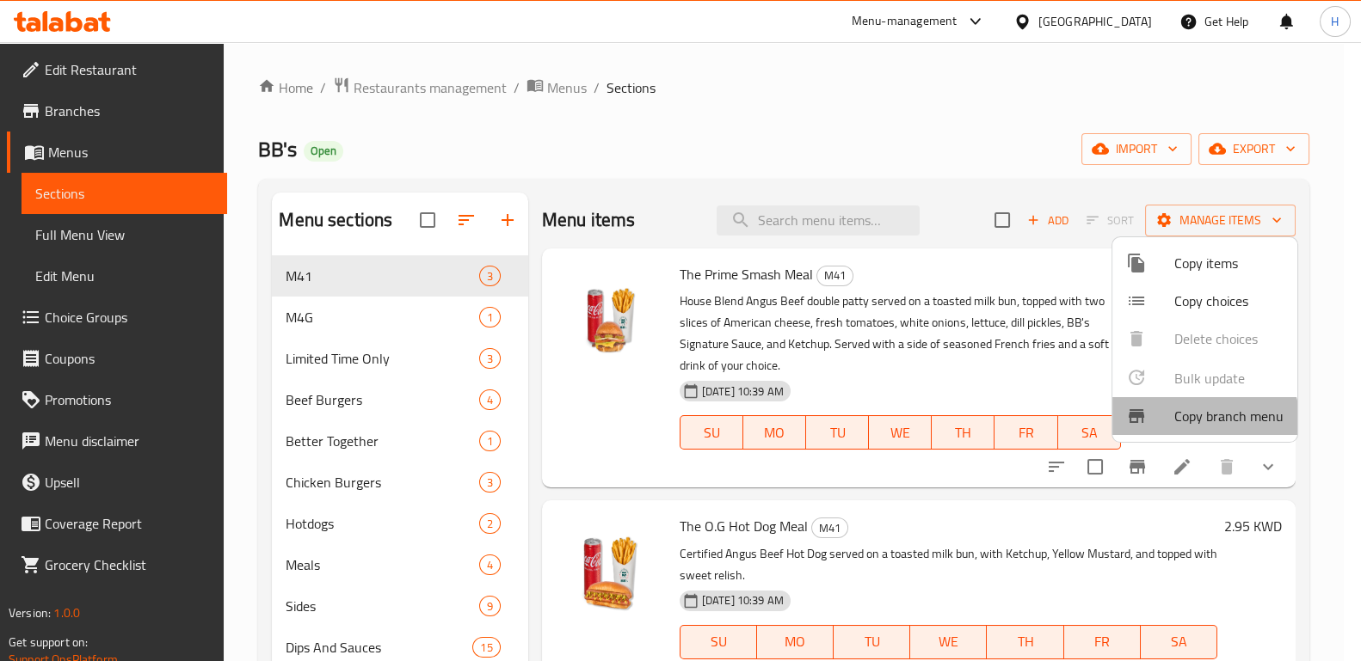
click at [1196, 423] on span "Copy branch menu" at bounding box center [1228, 416] width 109 height 21
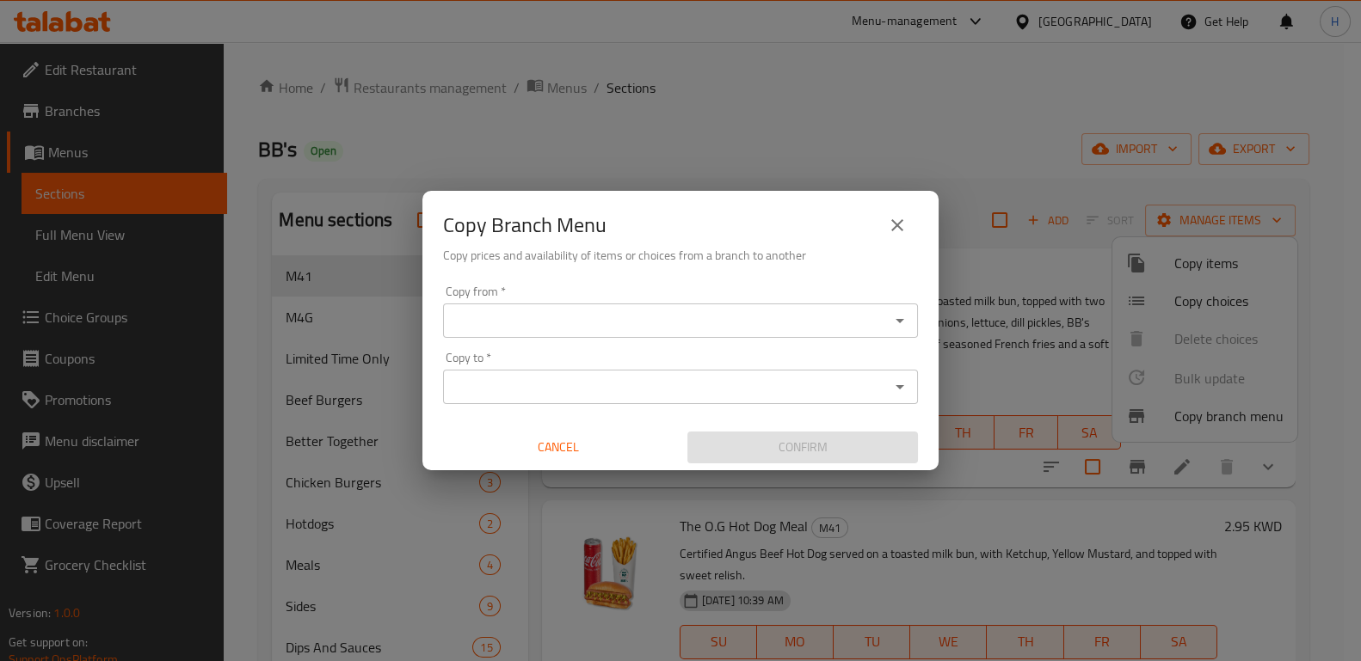
click at [711, 322] on input "Copy from   *" at bounding box center [666, 321] width 436 height 24
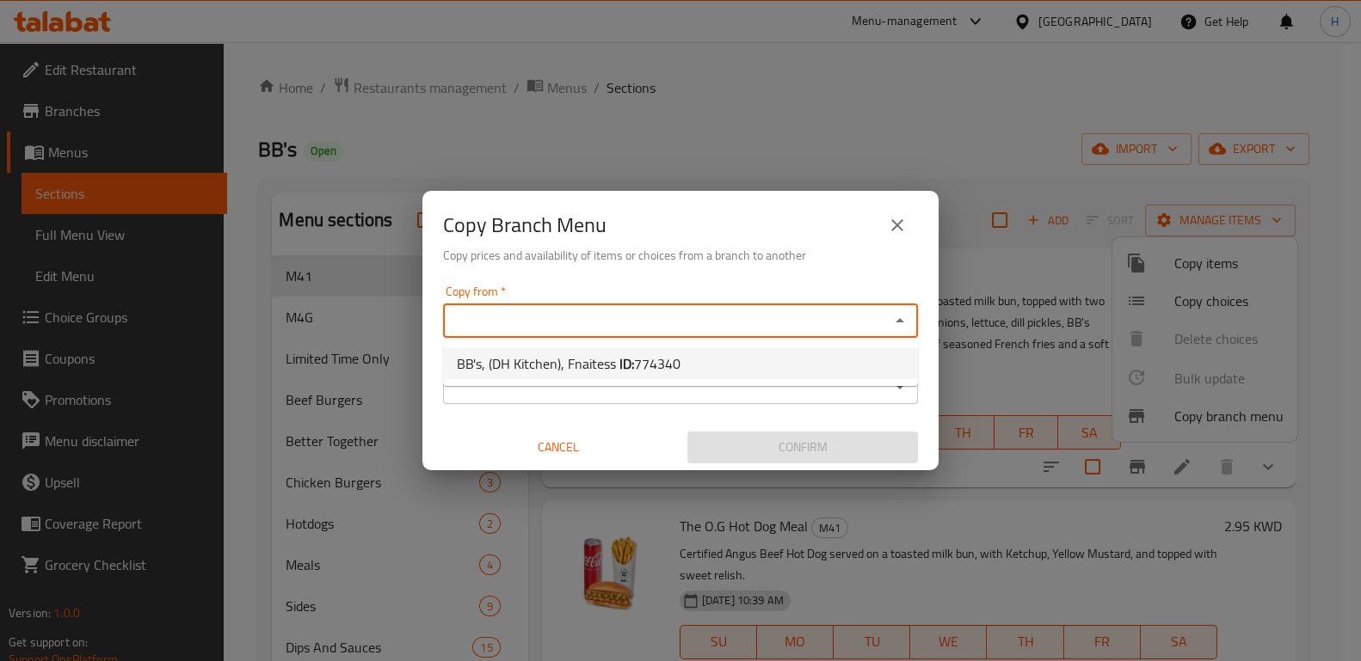
click at [703, 366] on li "BB's, (DH Kitchen), Fnaitess ID: 774340" at bounding box center [680, 363] width 475 height 31
type input "BB's, (DH Kitchen), Fnaitess"
click at [907, 388] on icon "Open" at bounding box center [899, 387] width 21 height 21
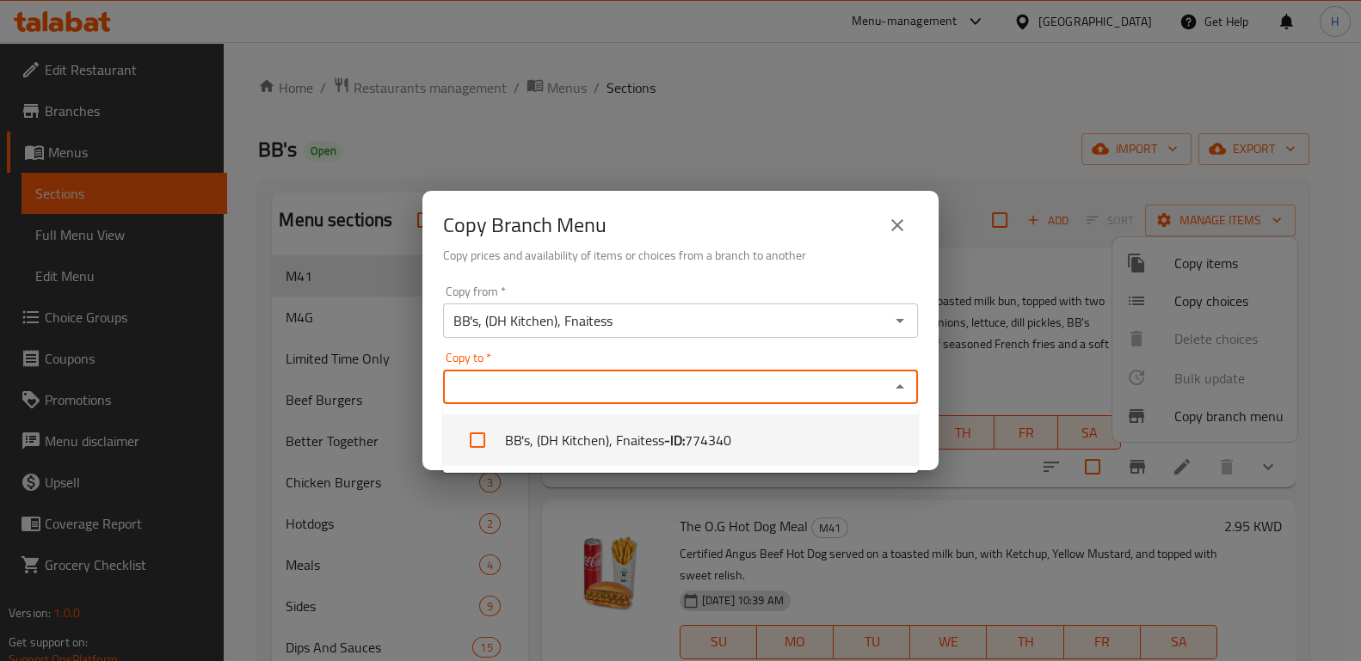
click at [624, 391] on input "Copy to   *" at bounding box center [666, 387] width 436 height 24
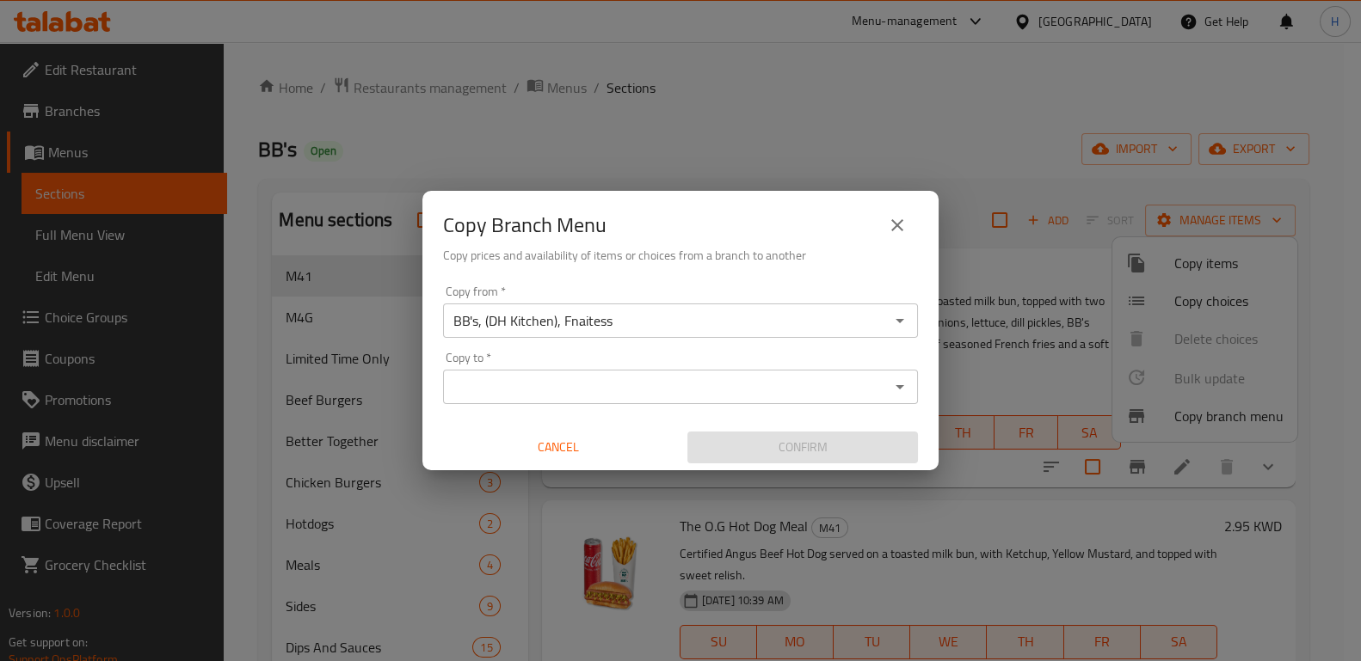
click at [532, 379] on input "Copy to   *" at bounding box center [666, 387] width 436 height 24
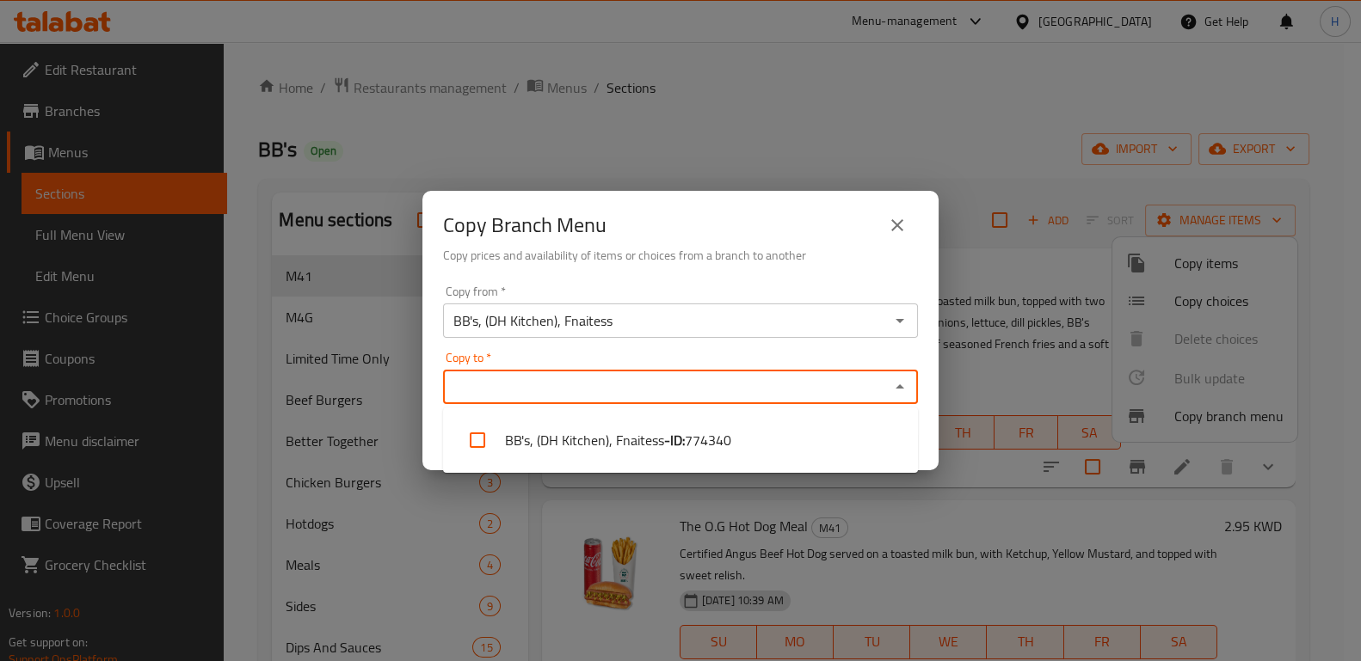
paste input "1306034"
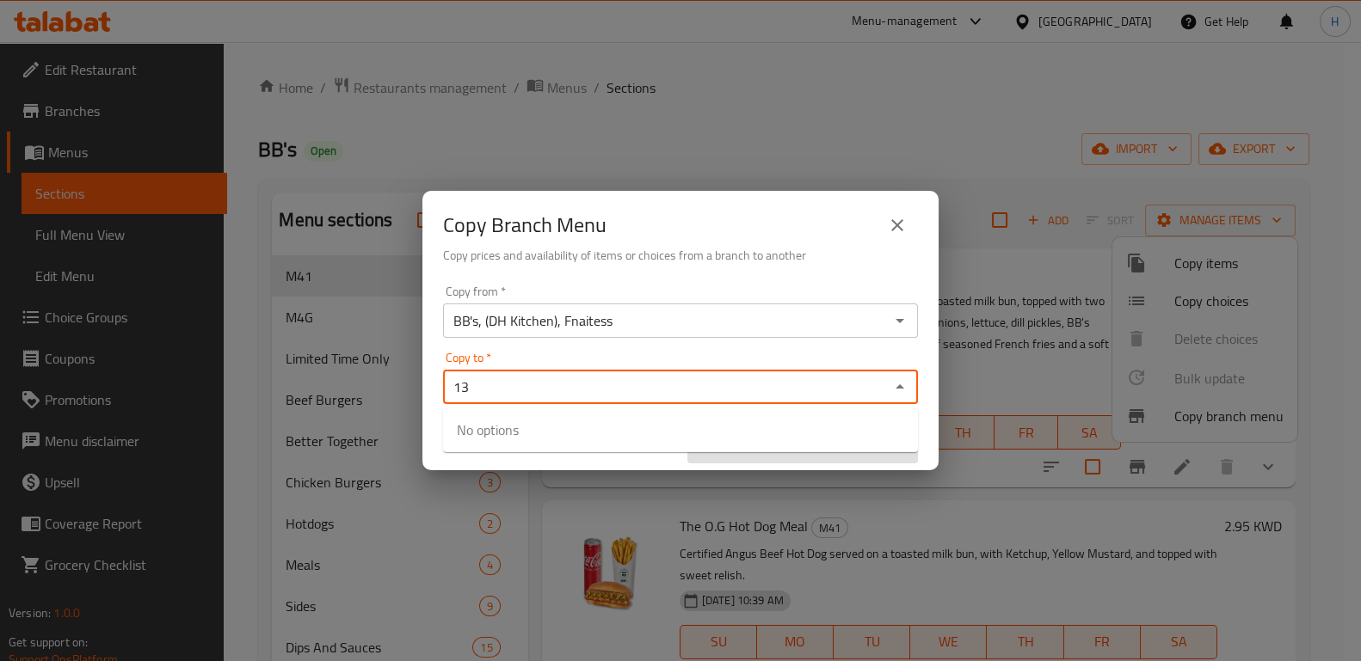
type input "1"
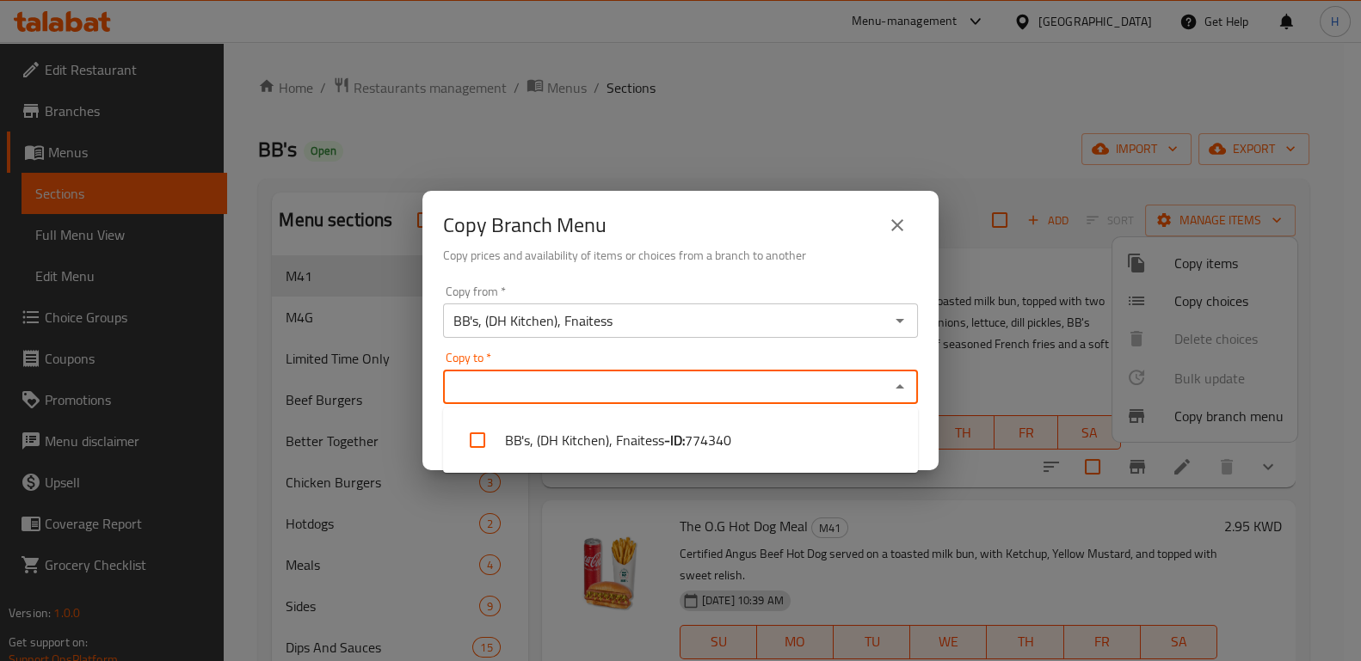
click at [926, 404] on div "Copy from   * BB's, (DH Kitchen), Fnaitess Copy from * Copy to   * Copy to * Ca…" at bounding box center [680, 375] width 516 height 192
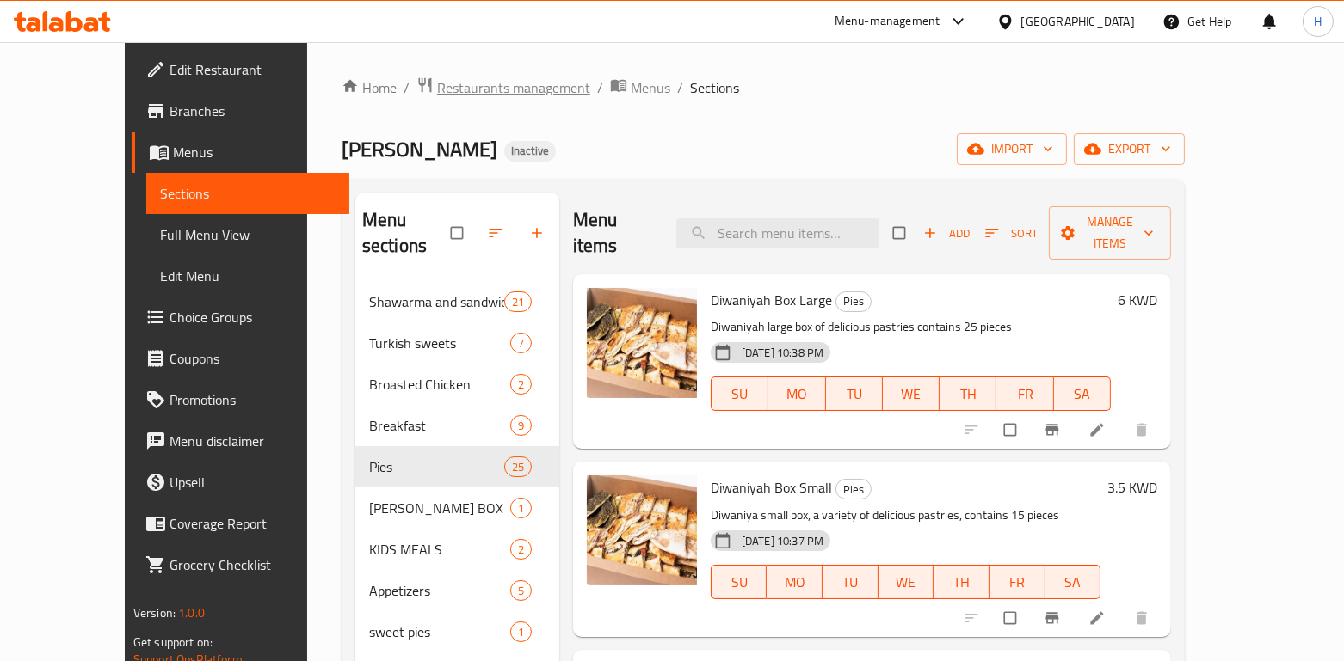
click at [486, 89] on span "Restaurants management" at bounding box center [513, 87] width 153 height 21
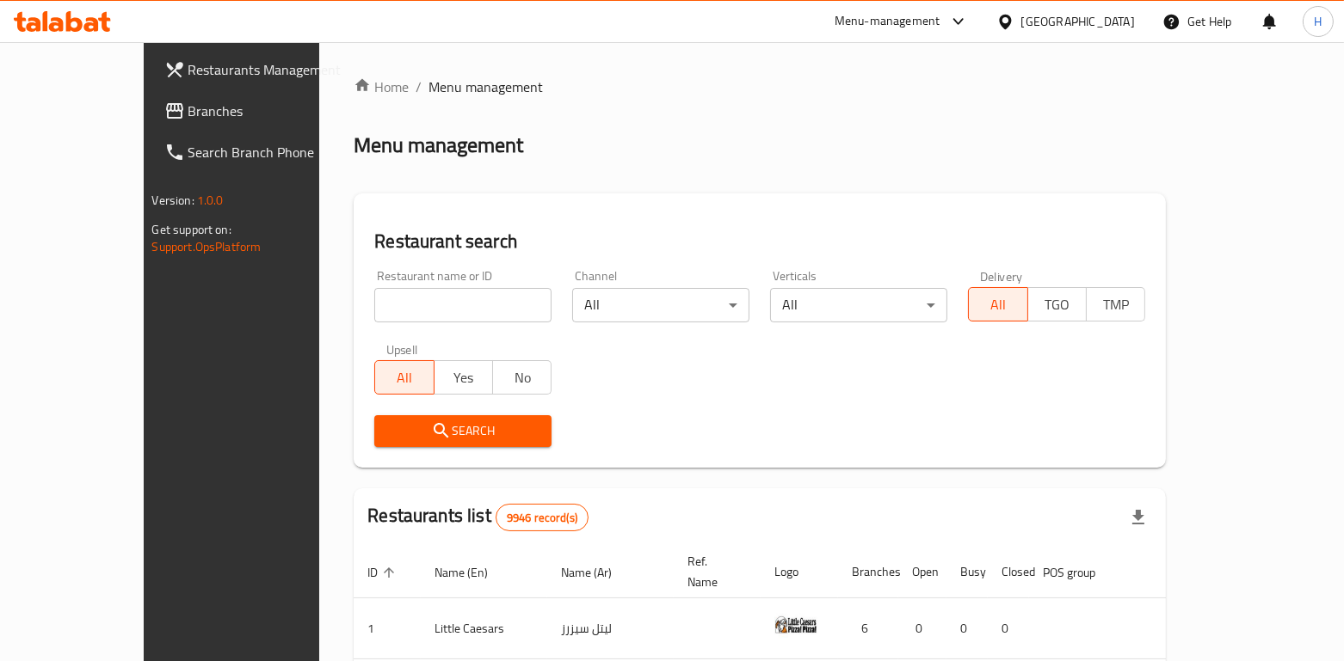
click at [354, 300] on div "Home / Menu management Menu management Restaurant search Restaurant name or ID …" at bounding box center [760, 603] width 812 height 1052
click at [374, 300] on input "search" at bounding box center [462, 305] width 177 height 34
type input "bb's"
click button "Search" at bounding box center [462, 431] width 177 height 32
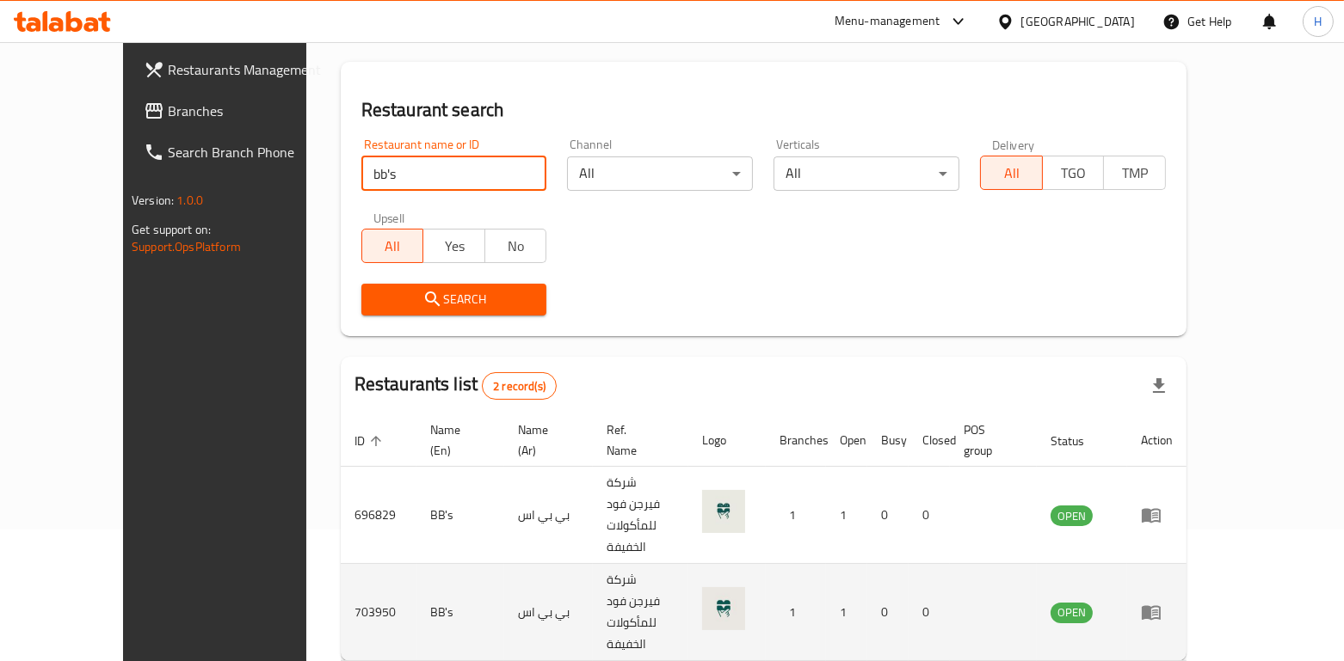
scroll to position [131, 0]
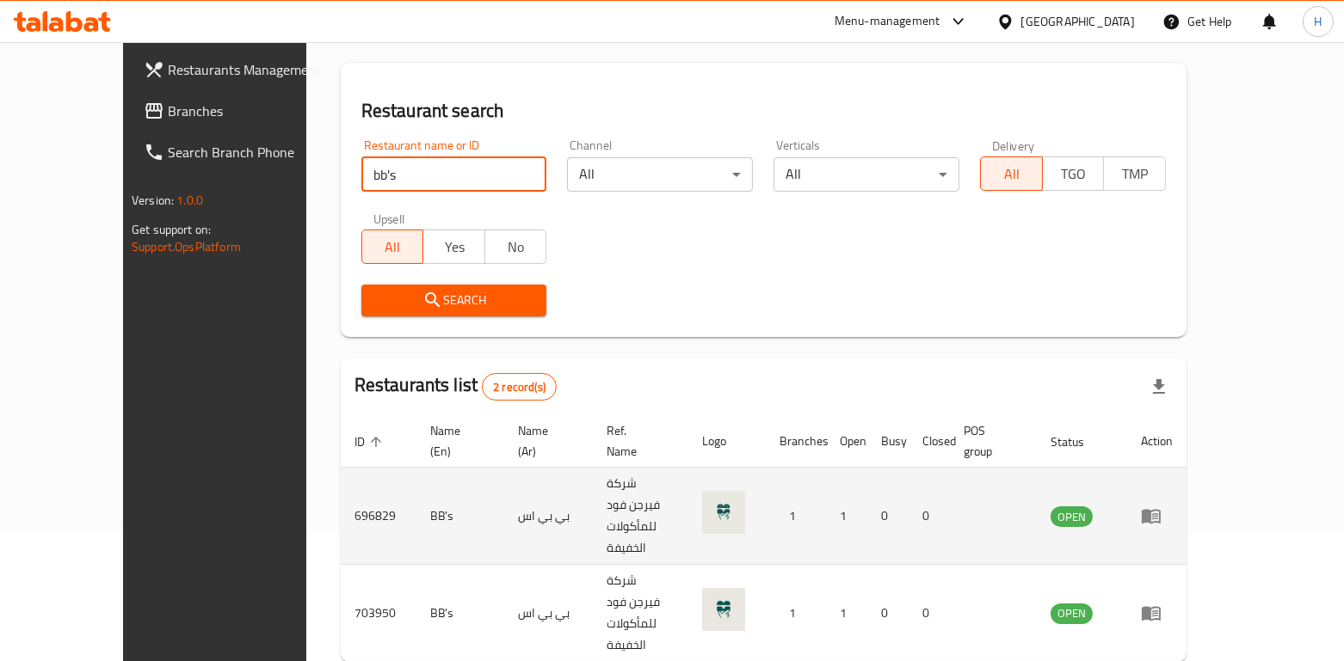
click at [341, 471] on td "696829" at bounding box center [379, 516] width 76 height 97
copy td "696829"
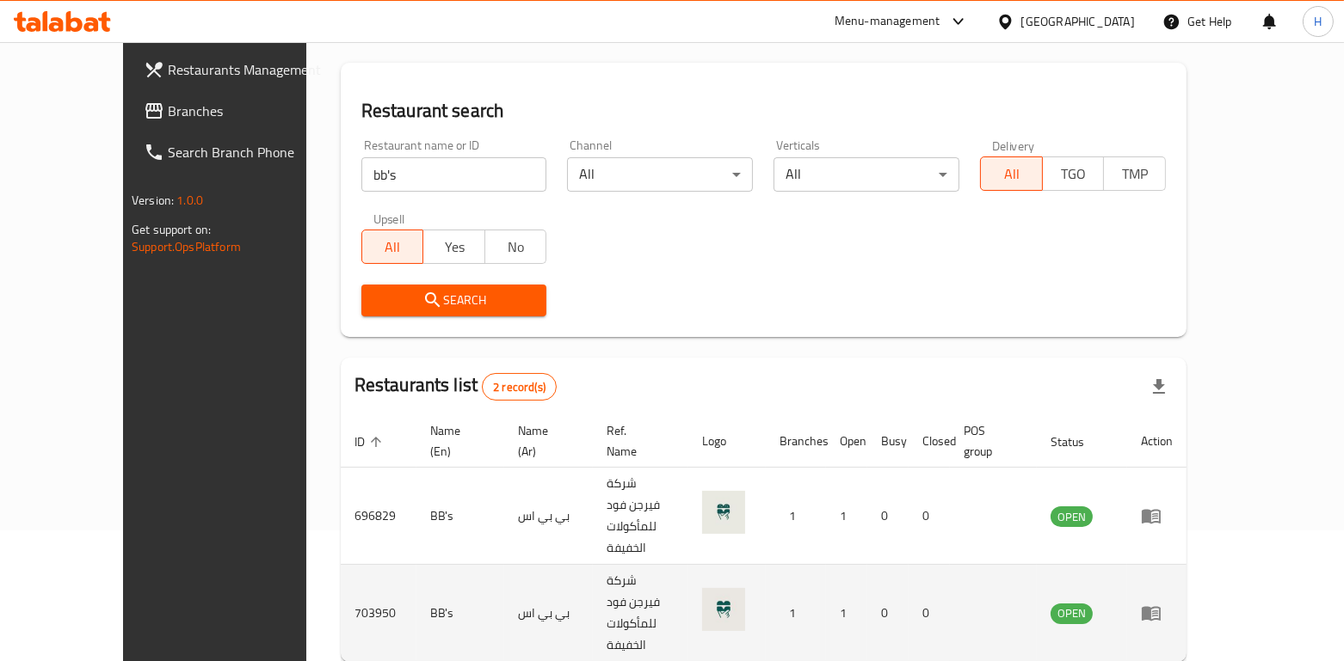
click at [341, 565] on td "703950" at bounding box center [379, 613] width 76 height 97
click at [1160, 607] on icon "enhanced table" at bounding box center [1150, 614] width 19 height 15
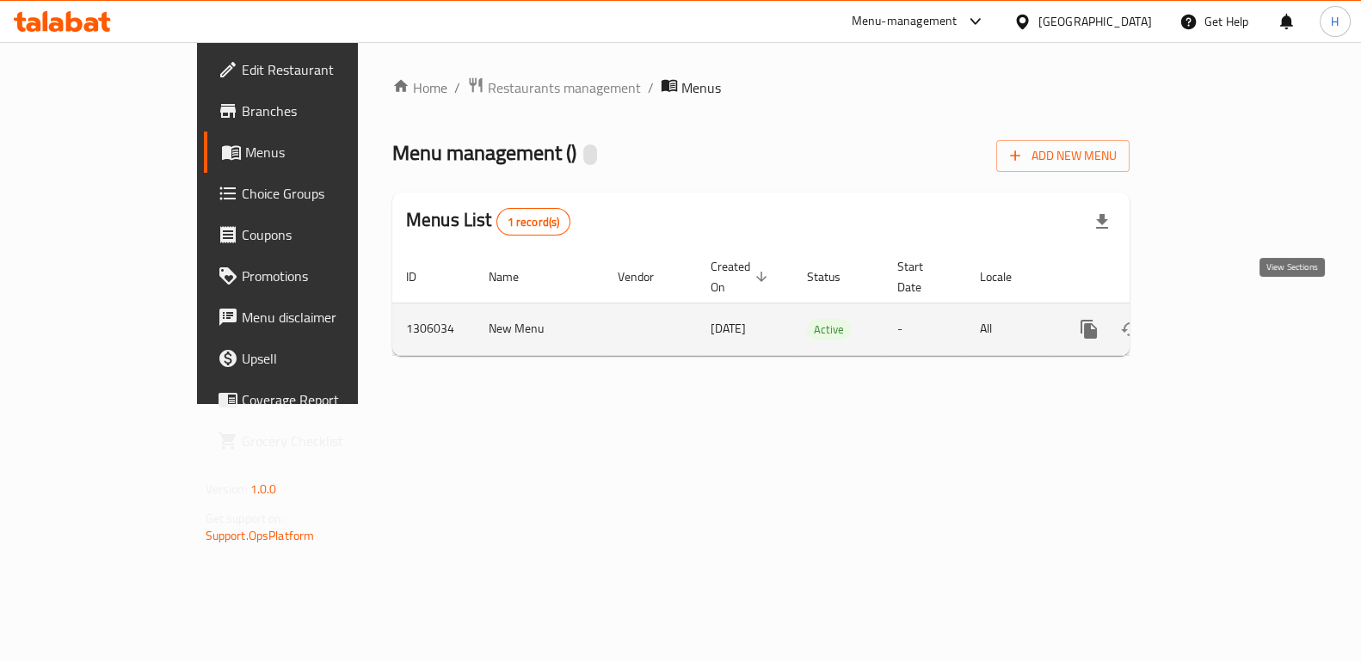
click at [1234, 309] on link "enhanced table" at bounding box center [1212, 329] width 41 height 41
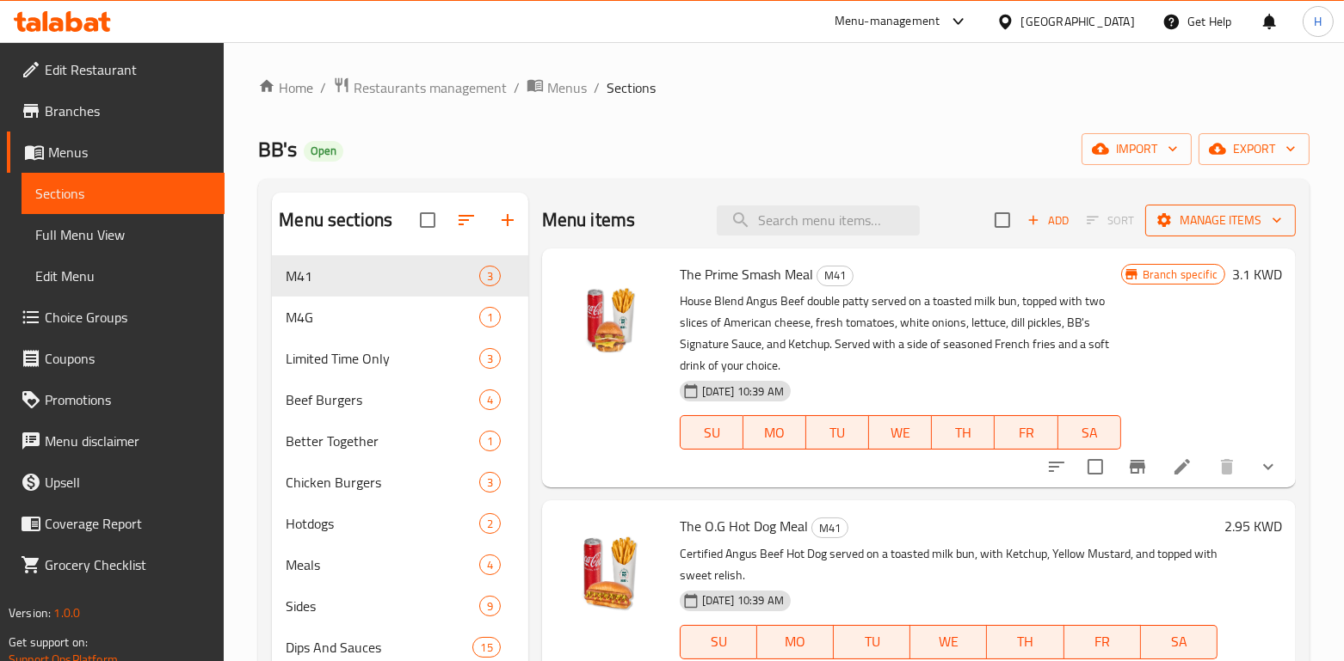
click at [1222, 223] on span "Manage items" at bounding box center [1220, 221] width 123 height 22
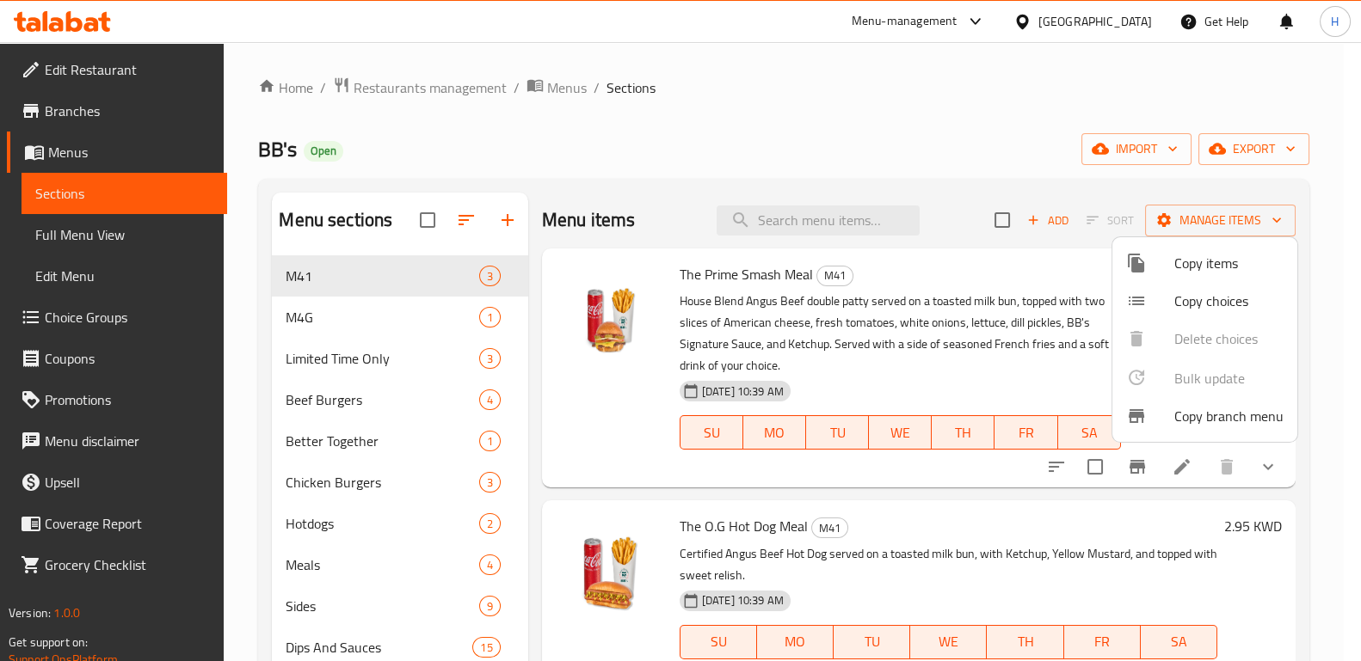
click at [1204, 417] on span "Copy branch menu" at bounding box center [1228, 416] width 109 height 21
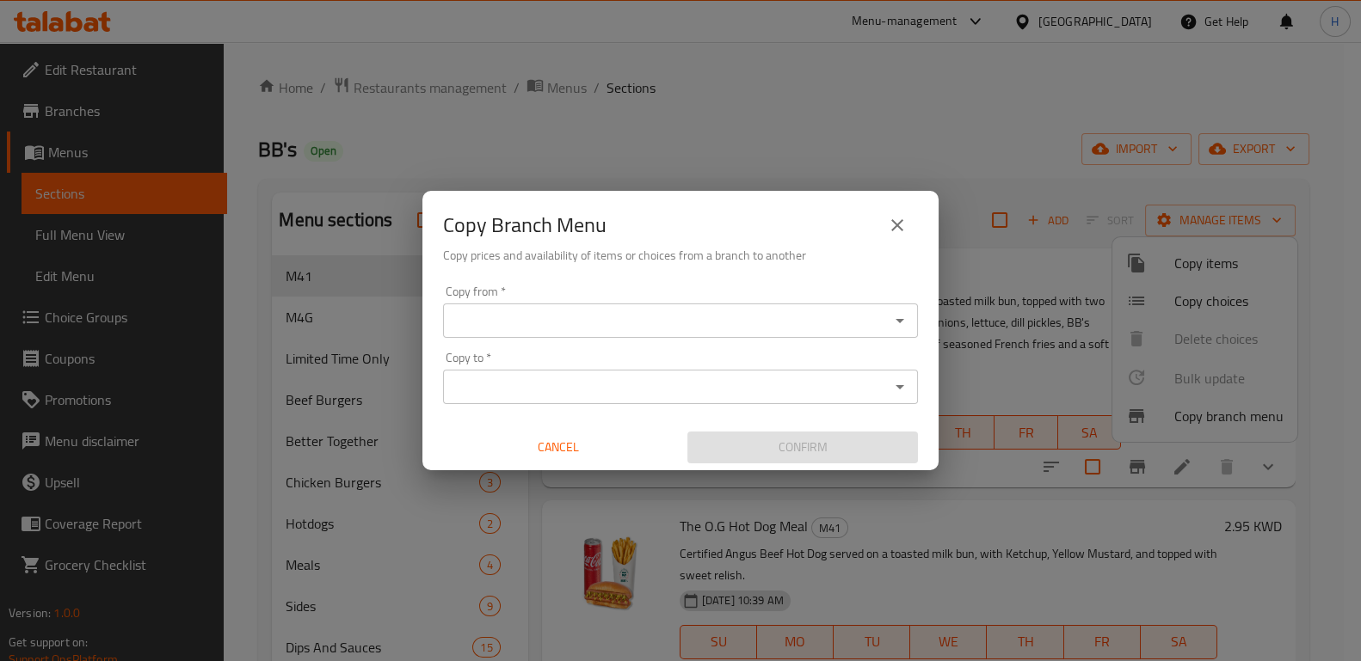
click at [752, 317] on input "Copy from   *" at bounding box center [666, 321] width 436 height 24
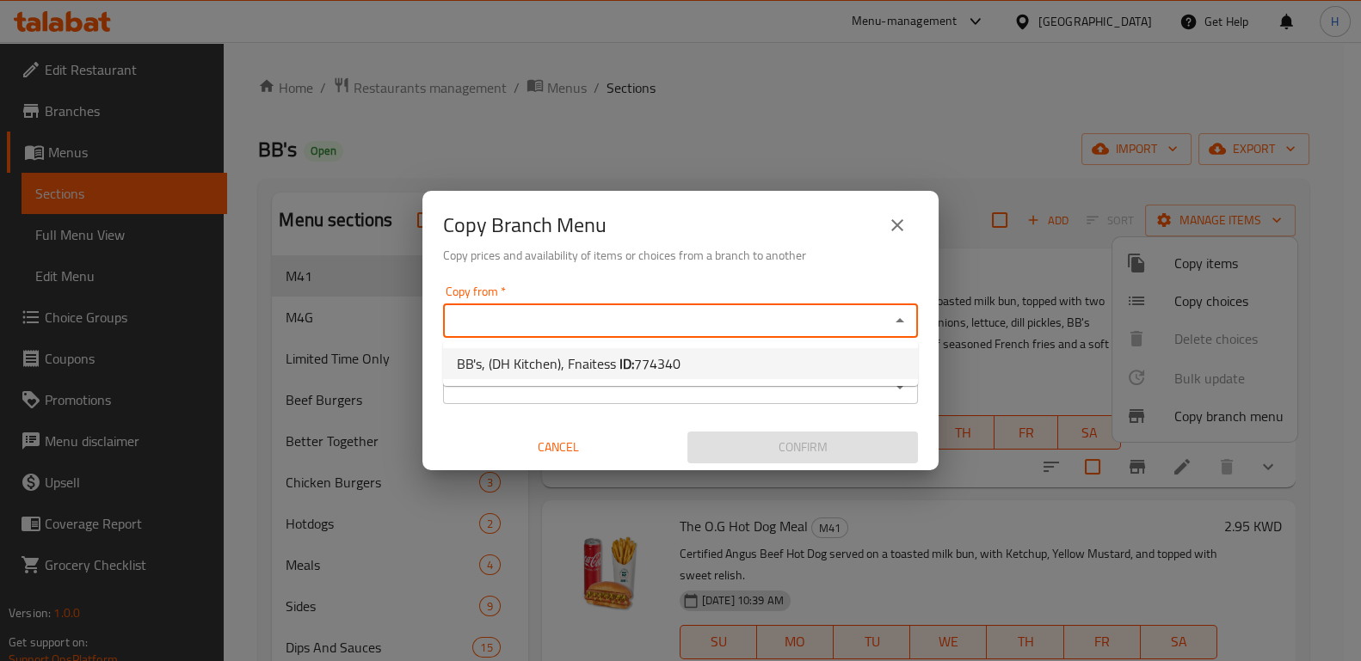
click at [740, 372] on li "BB's, (DH Kitchen), Fnaitess ID: 774340" at bounding box center [680, 363] width 475 height 31
type input "BB's, (DH Kitchen), Fnaitess"
click at [893, 391] on icon "Open" at bounding box center [899, 387] width 21 height 21
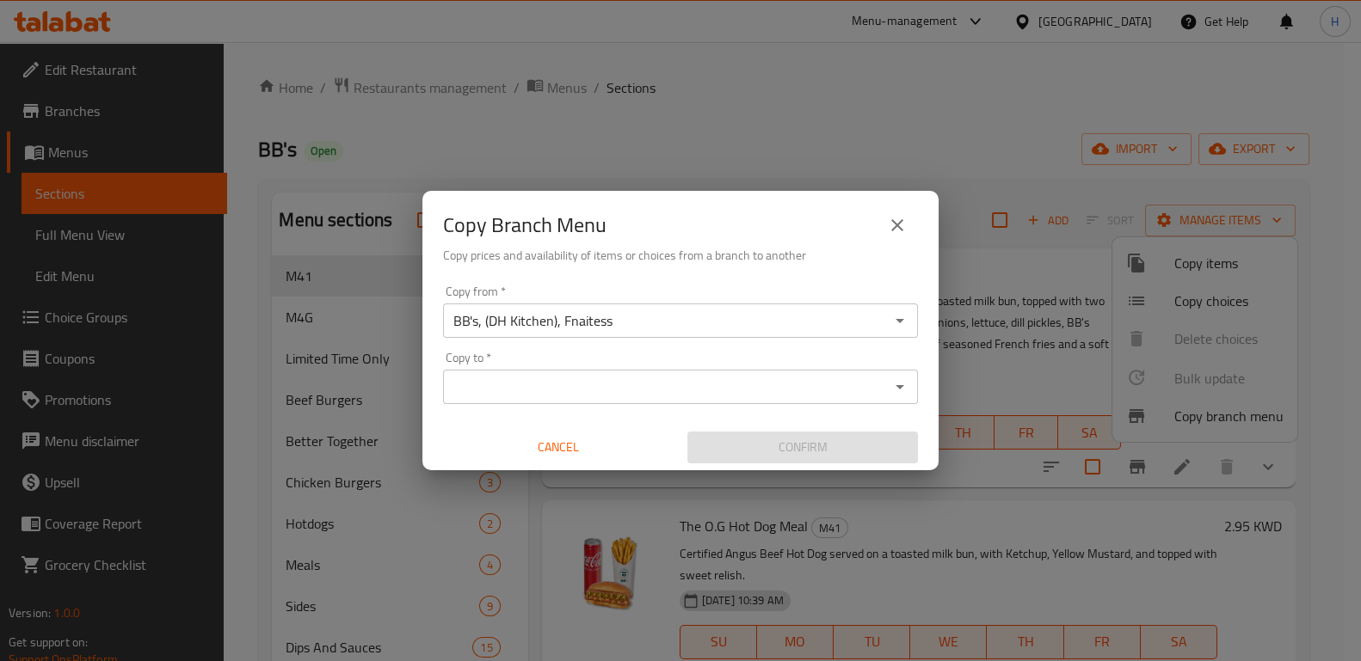
click at [926, 397] on div "Copy from   * BB's, (DH Kitchen), Fnaitess Copy from * Copy to   * Copy to * Ca…" at bounding box center [680, 375] width 516 height 192
click at [888, 215] on icon "close" at bounding box center [897, 225] width 21 height 21
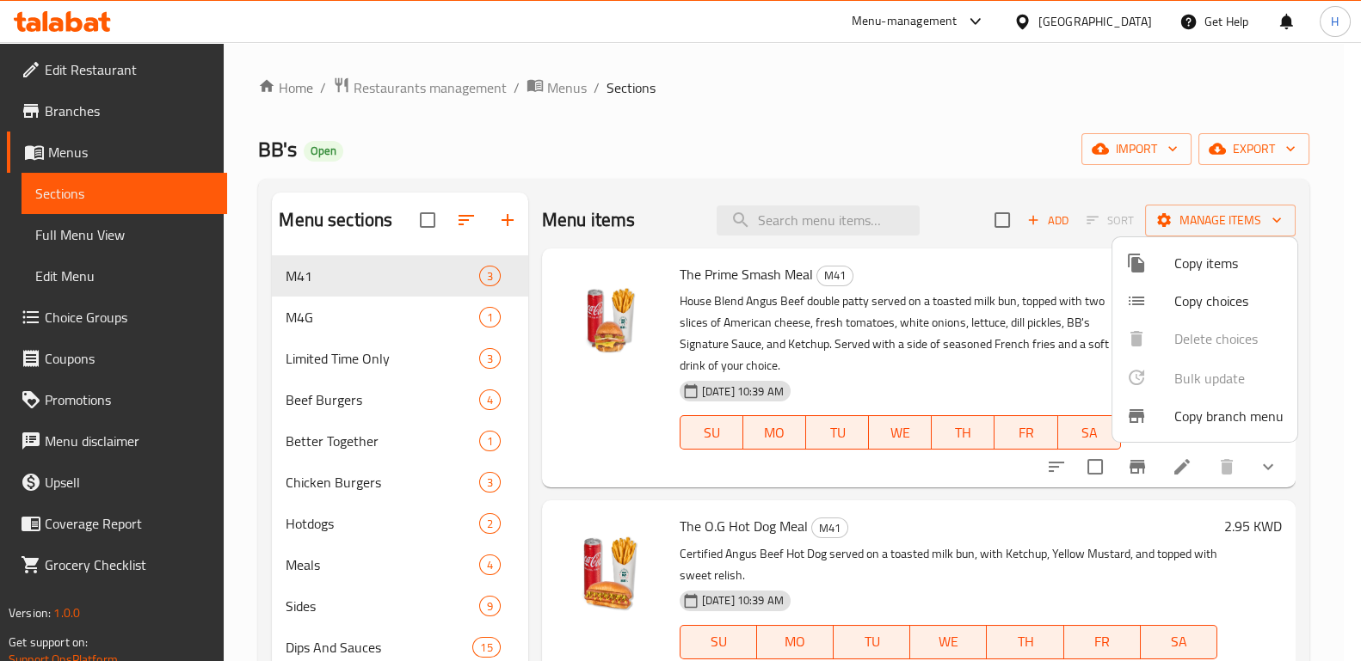
click at [800, 125] on div at bounding box center [680, 330] width 1361 height 661
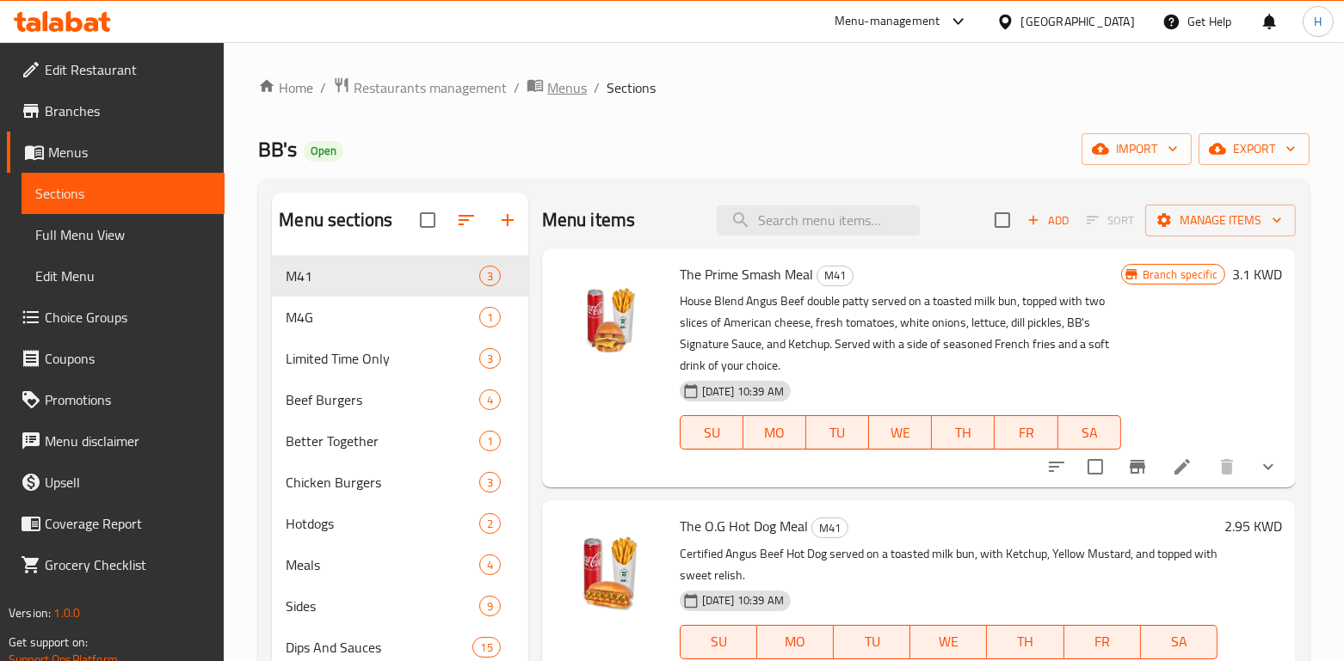
click at [554, 89] on span "Menus" at bounding box center [567, 87] width 40 height 21
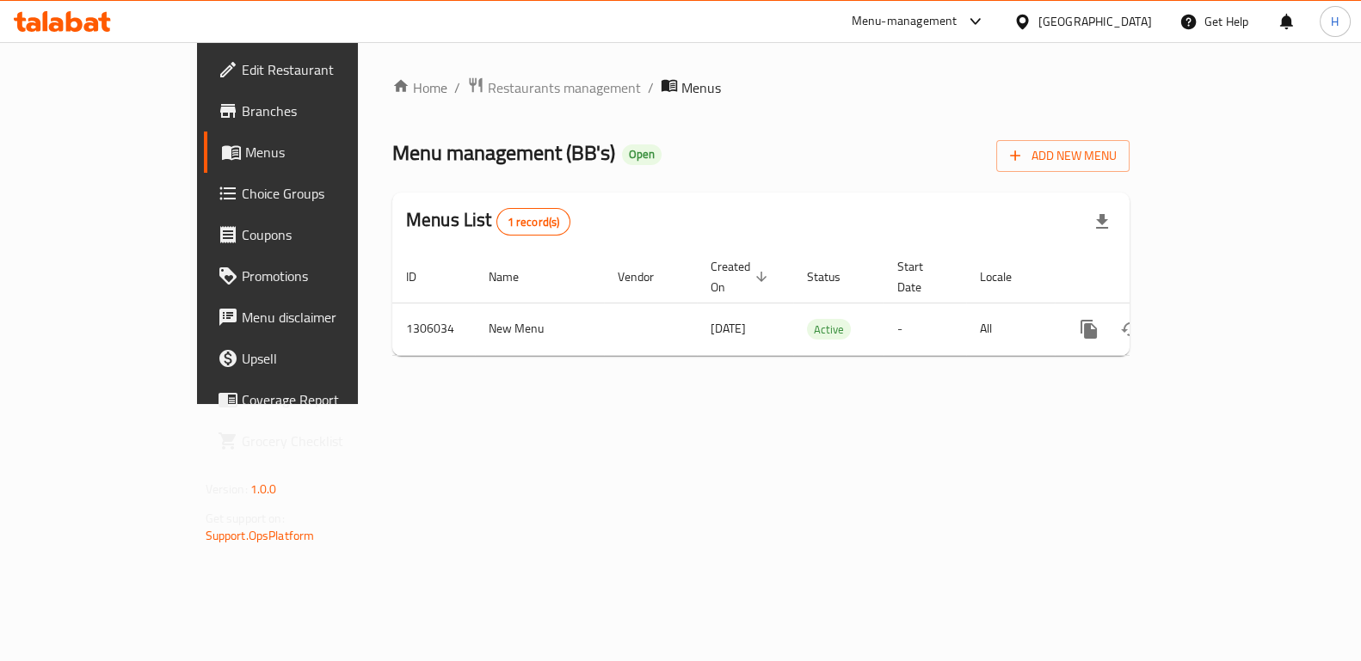
click at [401, 71] on div "Home / Restaurants management / Menus Menu management ( BB's ) Open Add New Men…" at bounding box center [761, 223] width 806 height 362
click at [488, 80] on span "Restaurants management" at bounding box center [564, 87] width 153 height 21
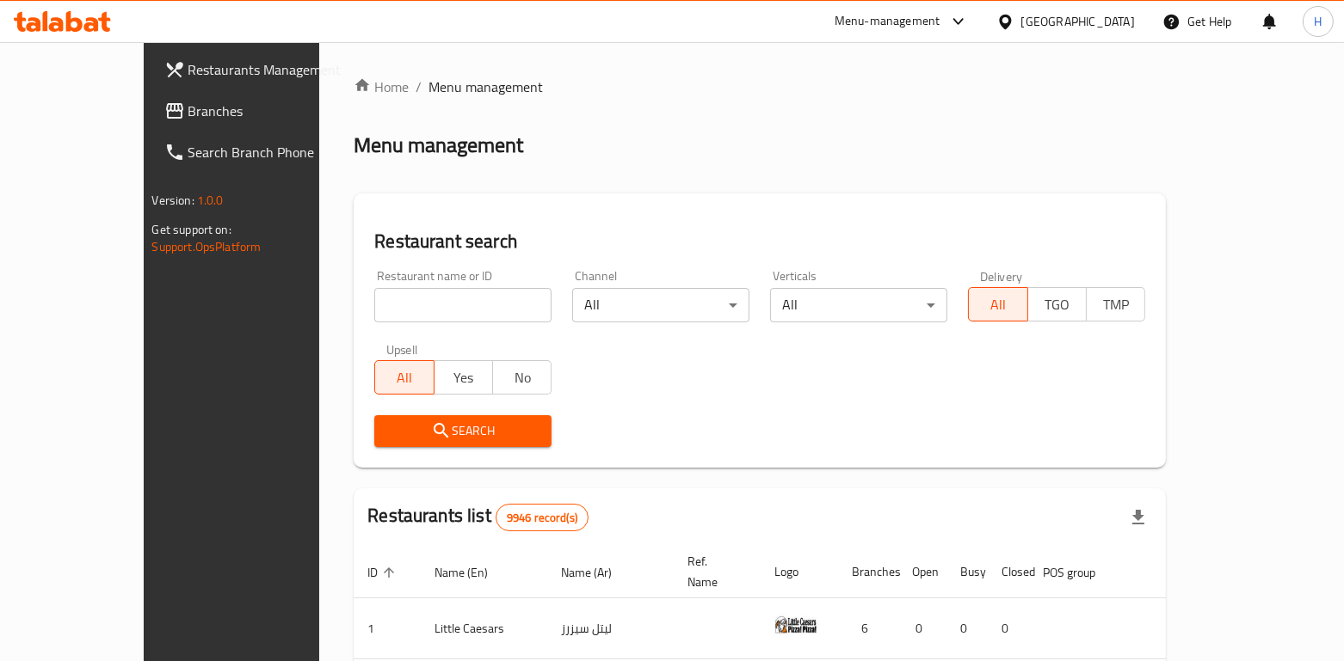
click at [416, 311] on input "search" at bounding box center [462, 305] width 177 height 34
type input "bb's"
click button "Search" at bounding box center [462, 431] width 177 height 32
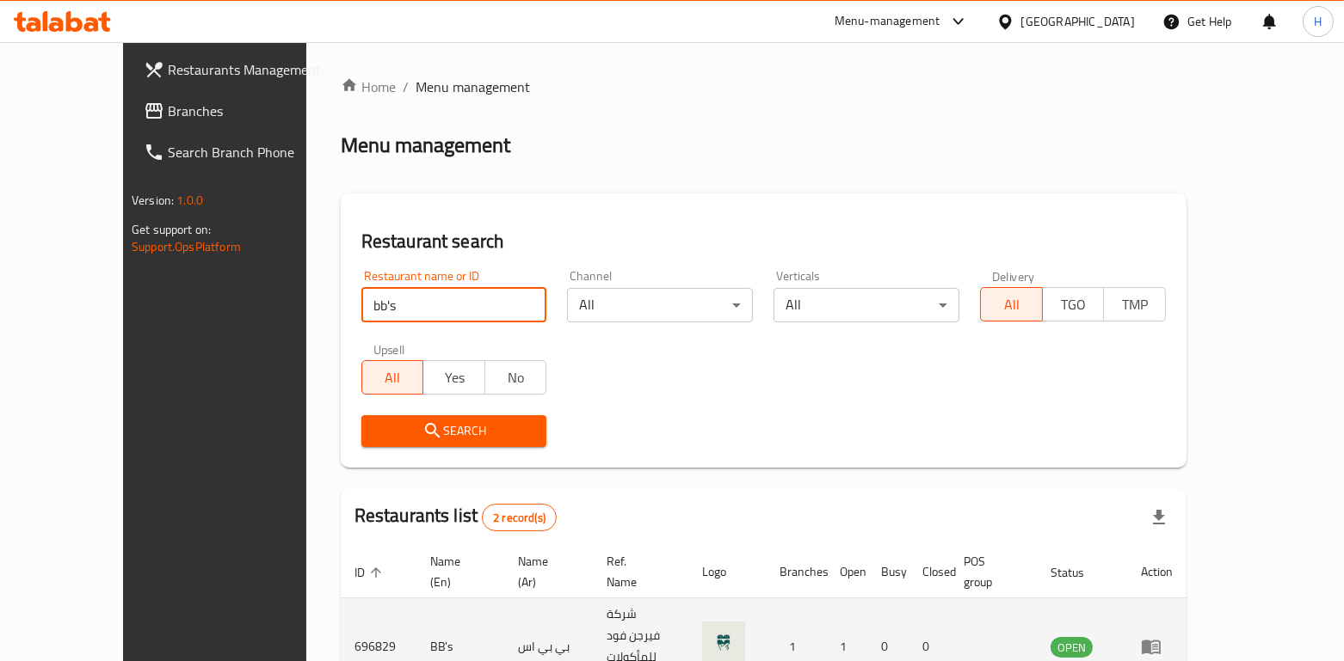
scroll to position [132, 0]
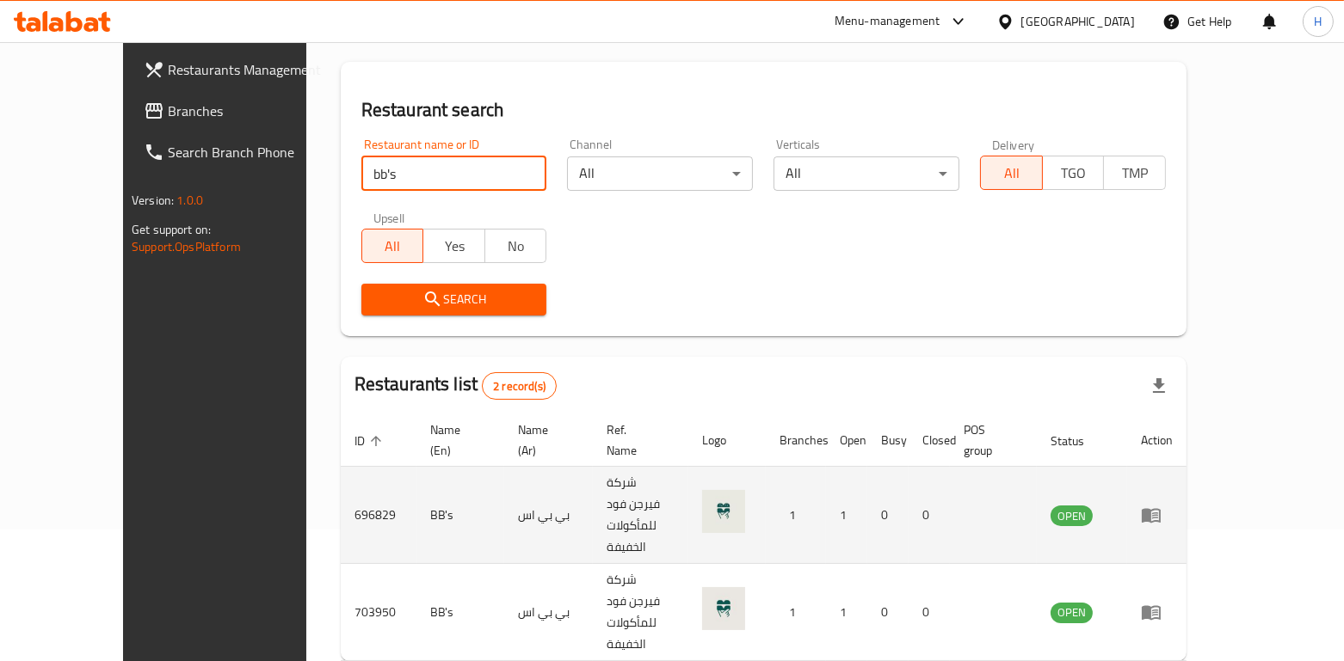
click at [341, 483] on td "696829" at bounding box center [379, 515] width 76 height 97
copy td "696829"
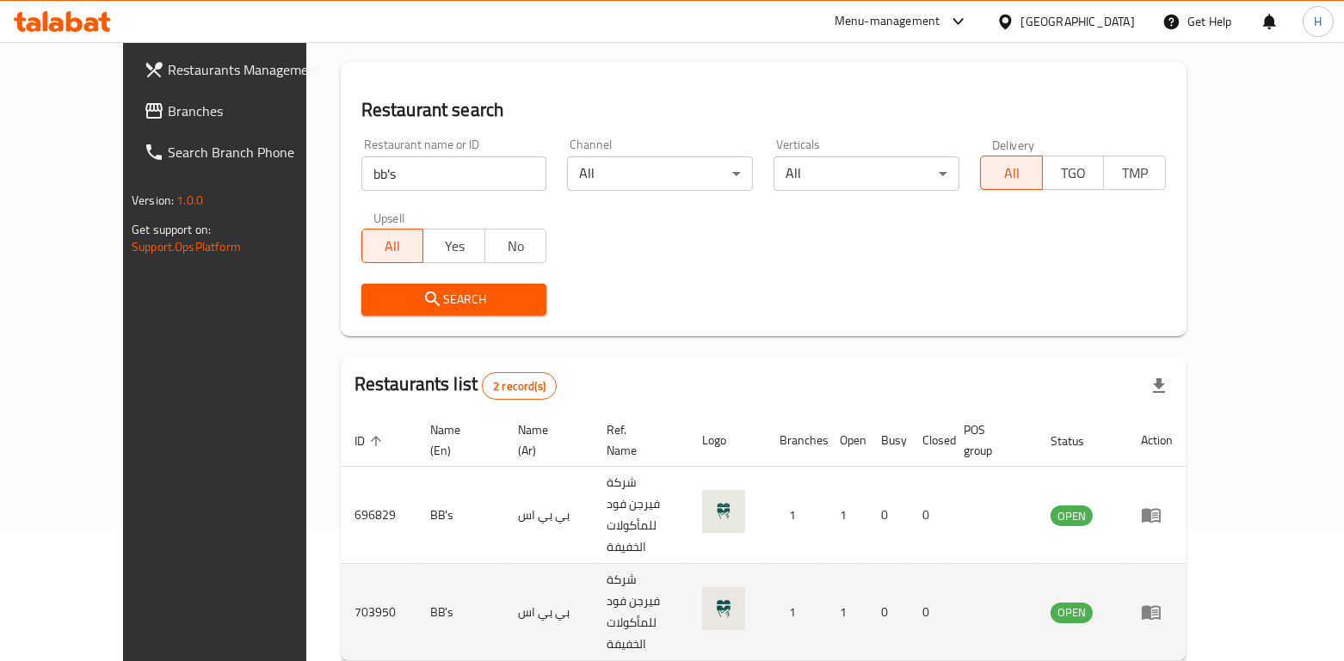
click at [1186, 564] on td "enhanced table" at bounding box center [1156, 612] width 59 height 97
click at [1161, 602] on icon "enhanced table" at bounding box center [1151, 612] width 21 height 21
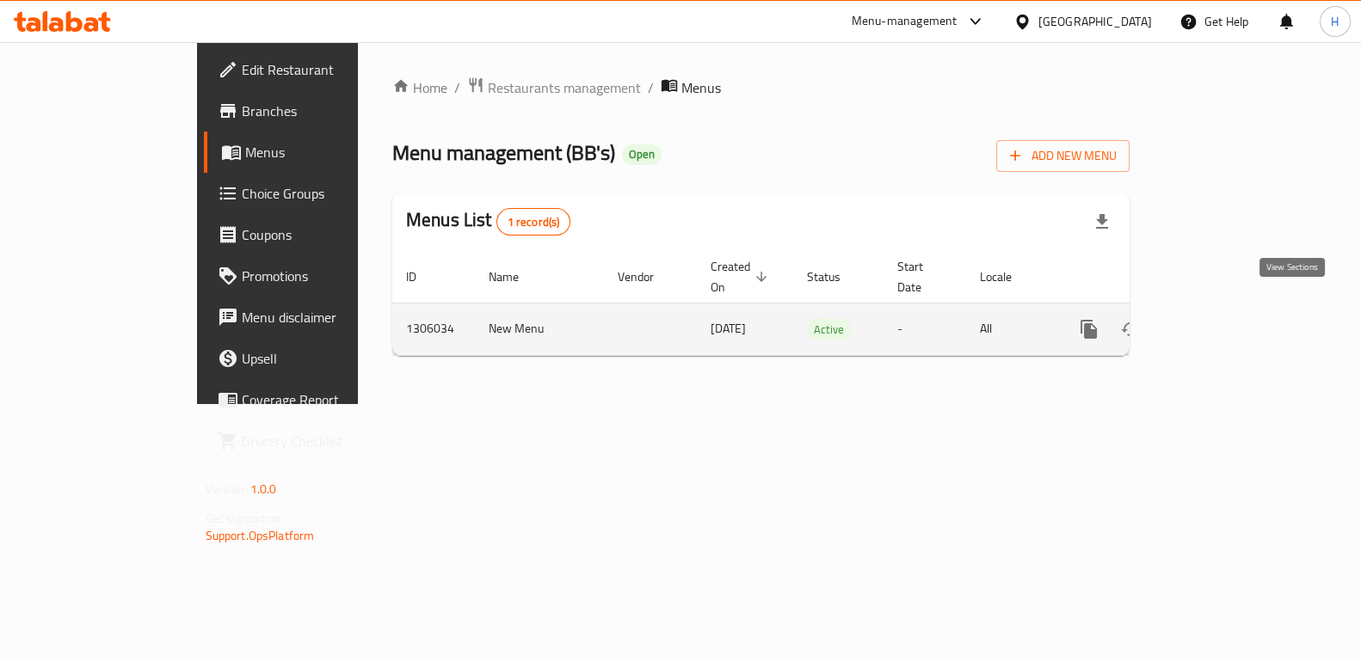
click at [1223, 319] on icon "enhanced table" at bounding box center [1213, 329] width 21 height 21
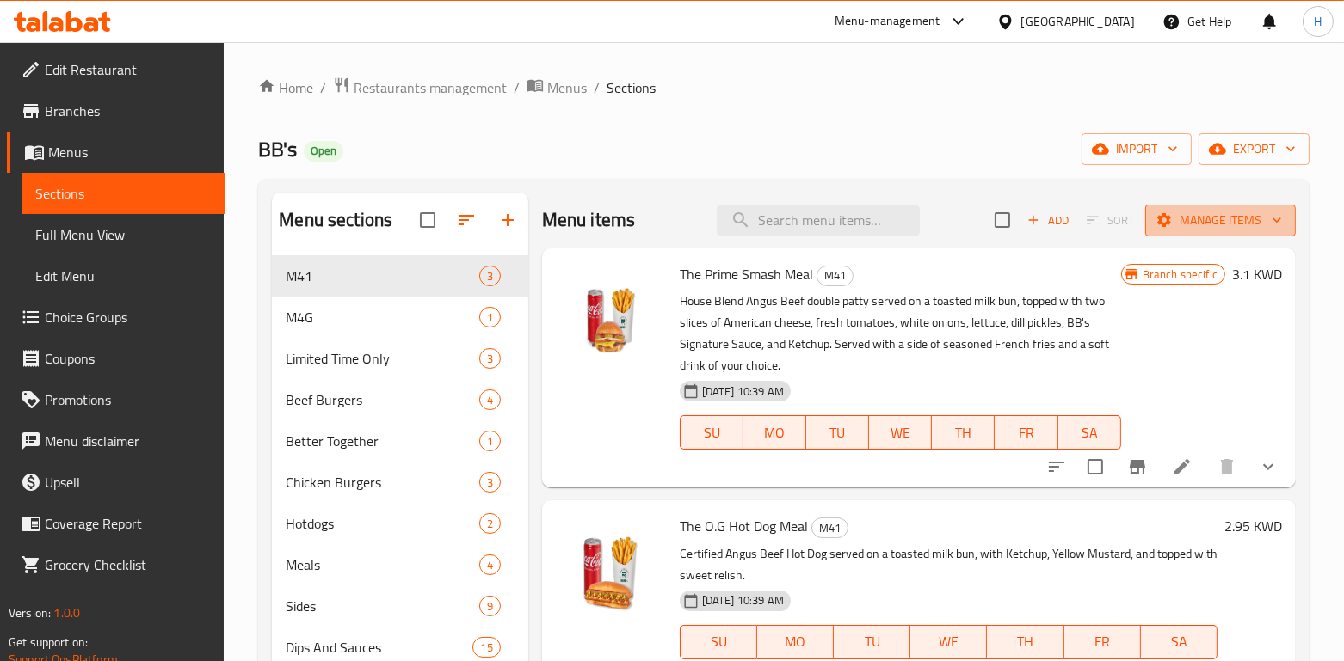
click at [1228, 219] on span "Manage items" at bounding box center [1220, 221] width 123 height 22
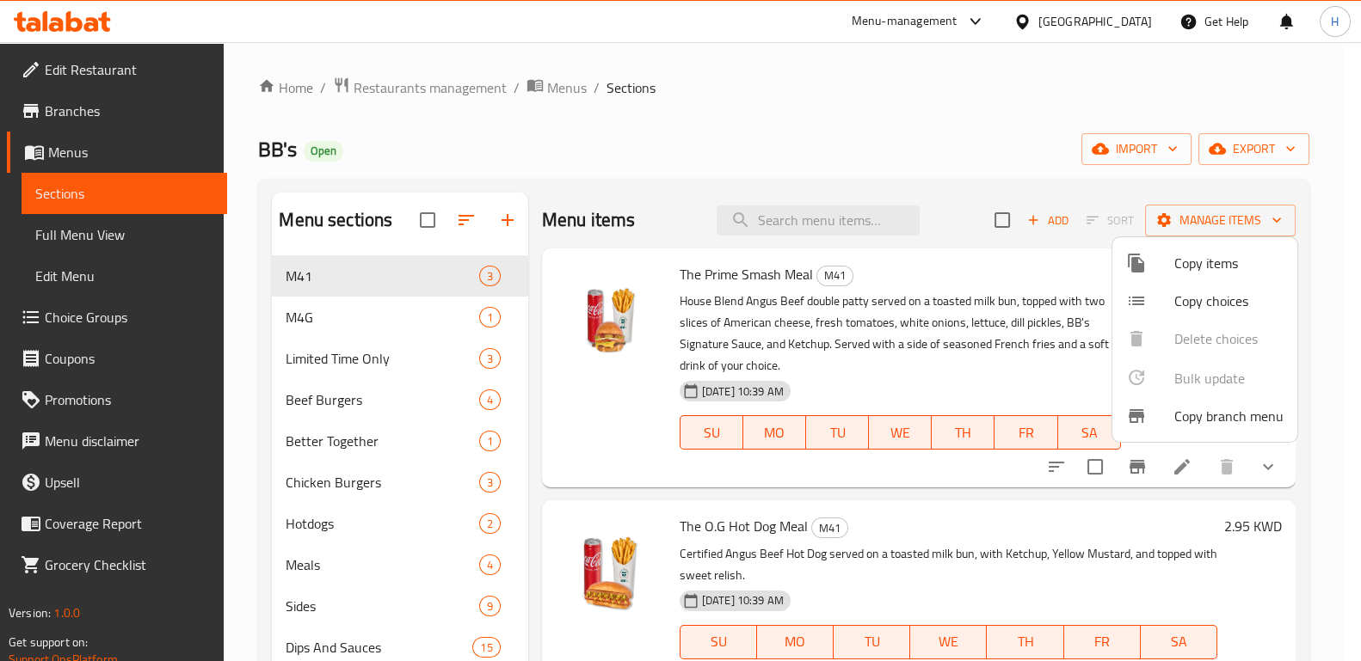
click at [572, 93] on div at bounding box center [680, 330] width 1361 height 661
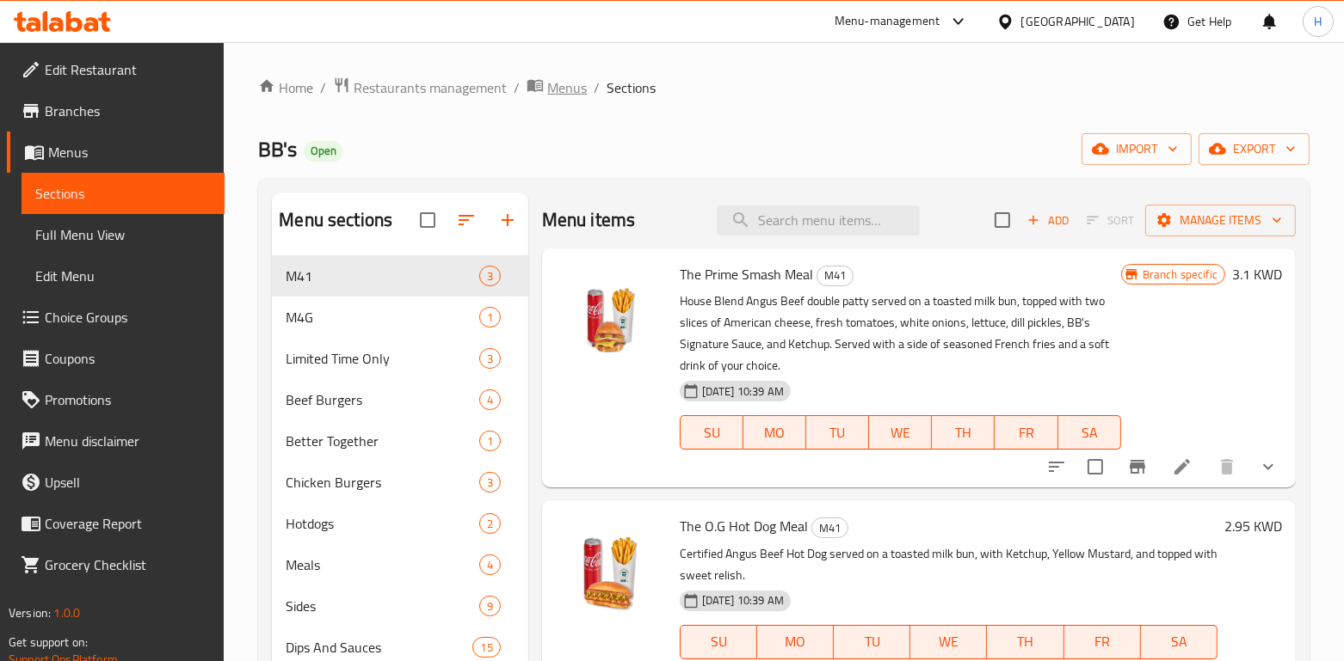
click at [563, 90] on span "Menus" at bounding box center [567, 87] width 40 height 21
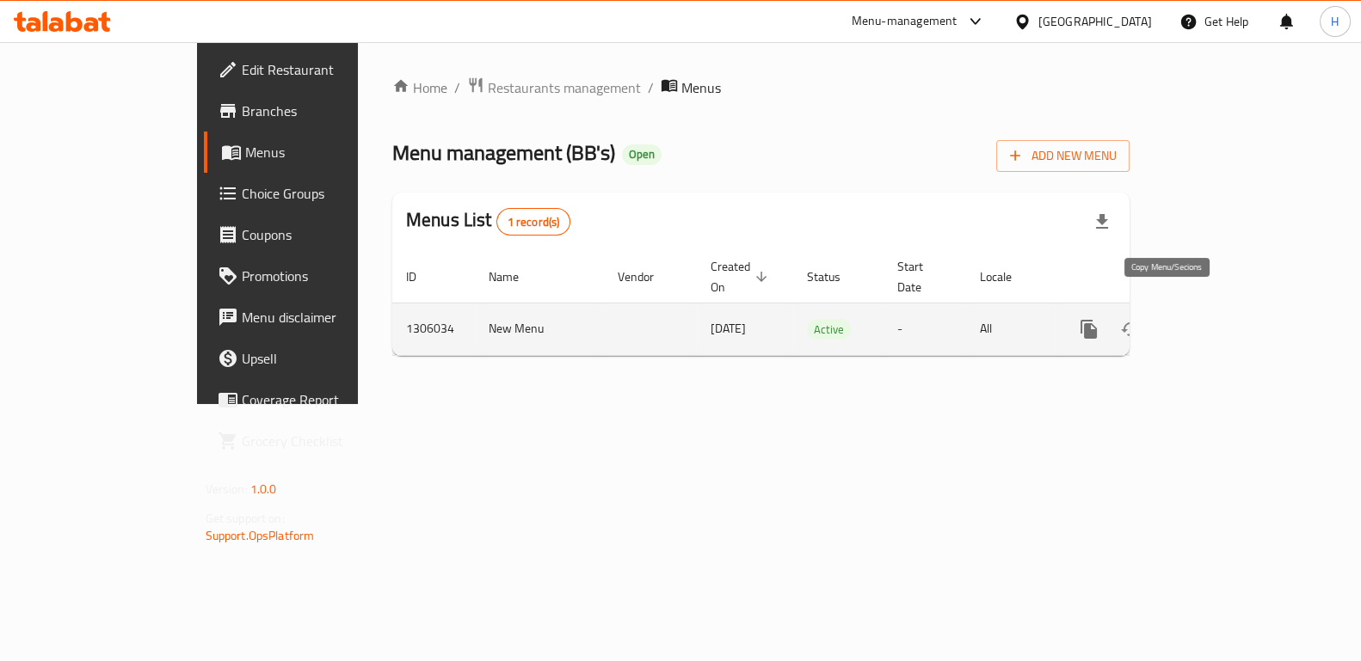
click at [1097, 320] on icon "more" at bounding box center [1088, 329] width 16 height 19
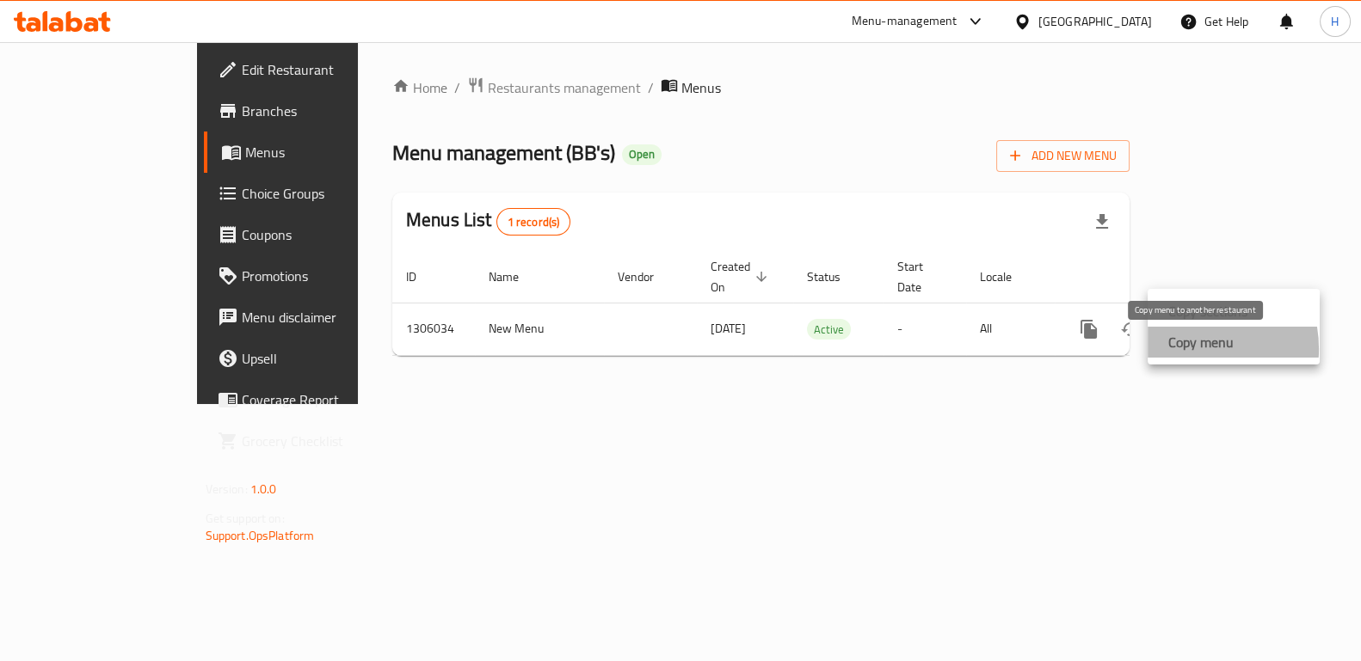
click at [1184, 349] on strong "Copy menu" at bounding box center [1200, 342] width 65 height 21
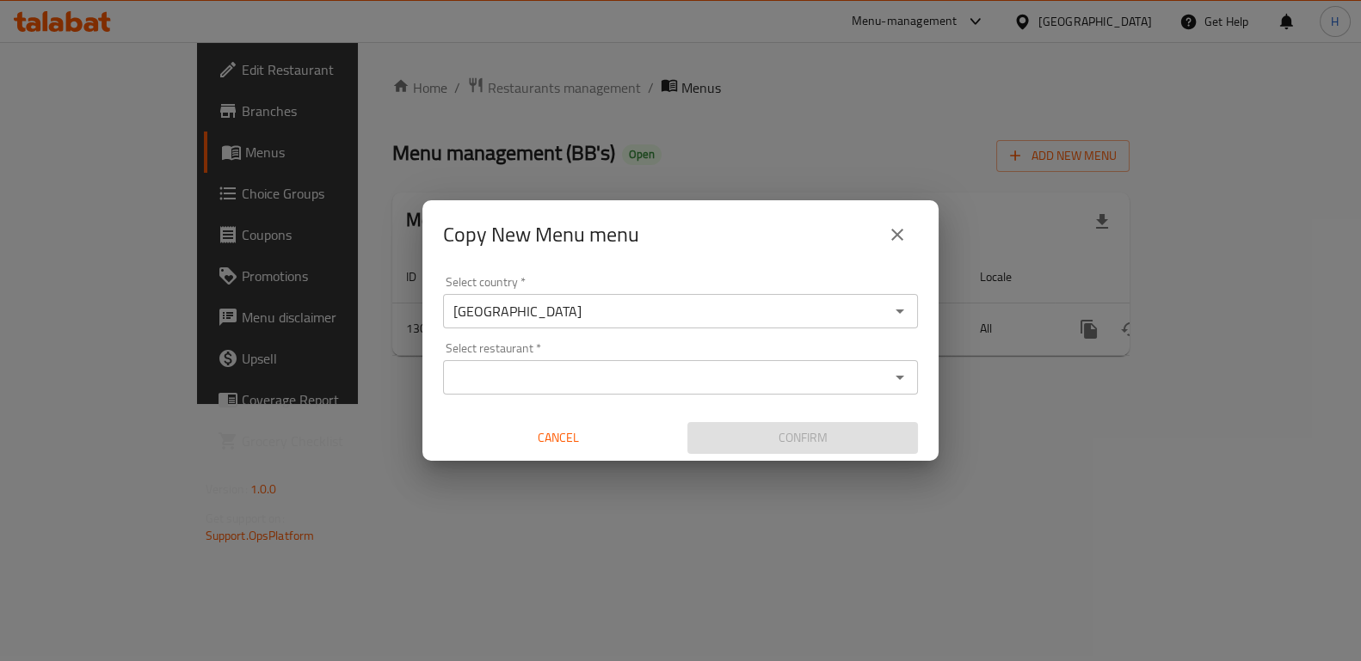
click at [666, 368] on input "Select restaurant   *" at bounding box center [666, 378] width 436 height 24
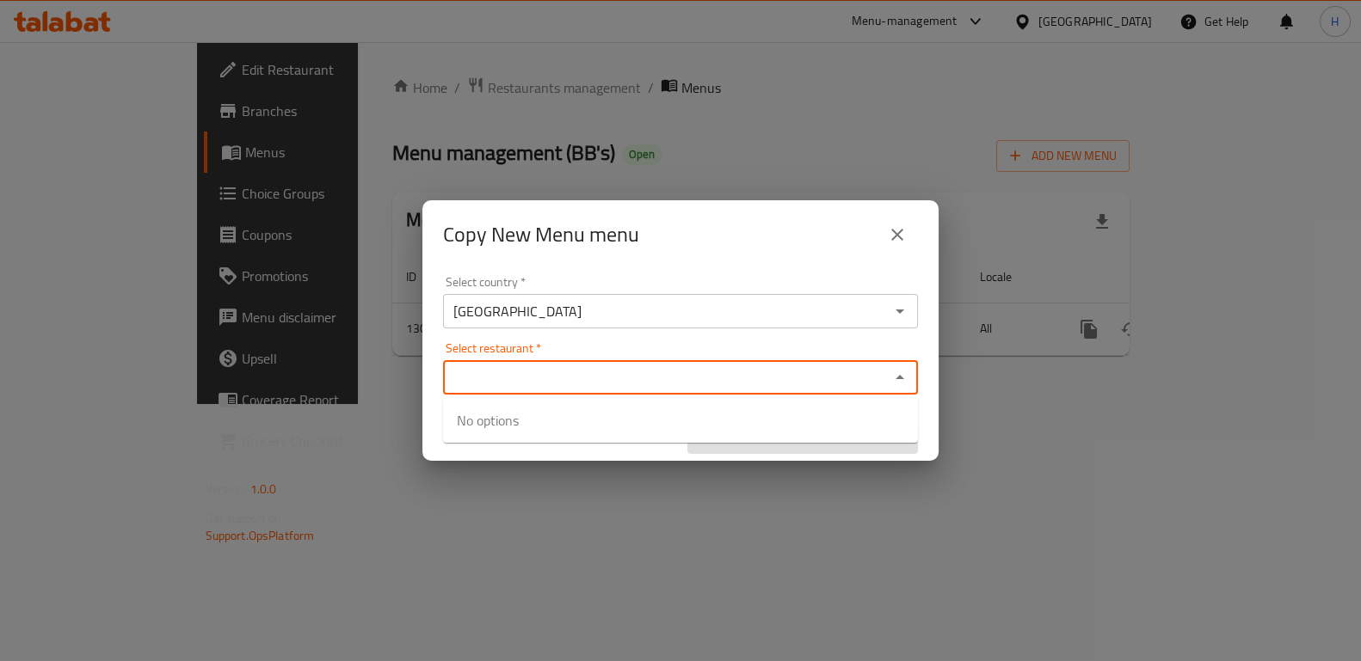
paste input "696829"
type input "696829"
click at [1048, 446] on div "Copy New Menu menu Select country   * [GEOGRAPHIC_DATA] Select country * Select…" at bounding box center [680, 330] width 1361 height 661
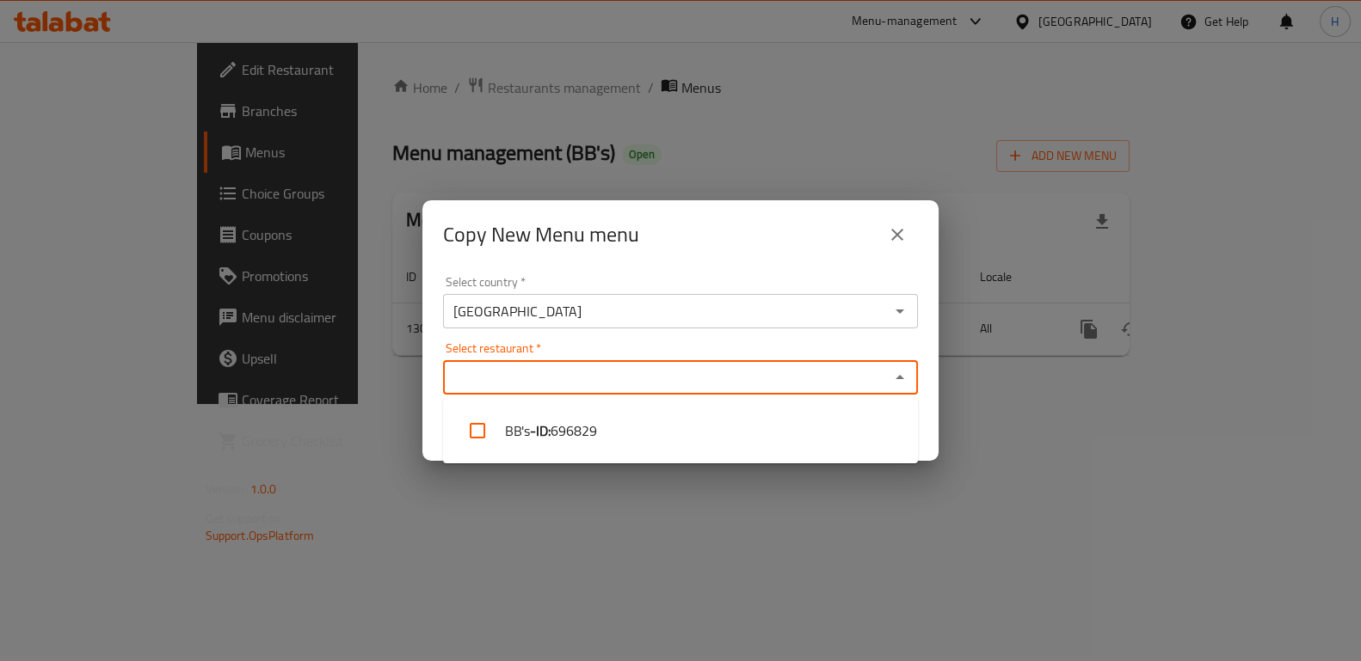
click at [650, 373] on input "Select restaurant   *" at bounding box center [666, 378] width 436 height 24
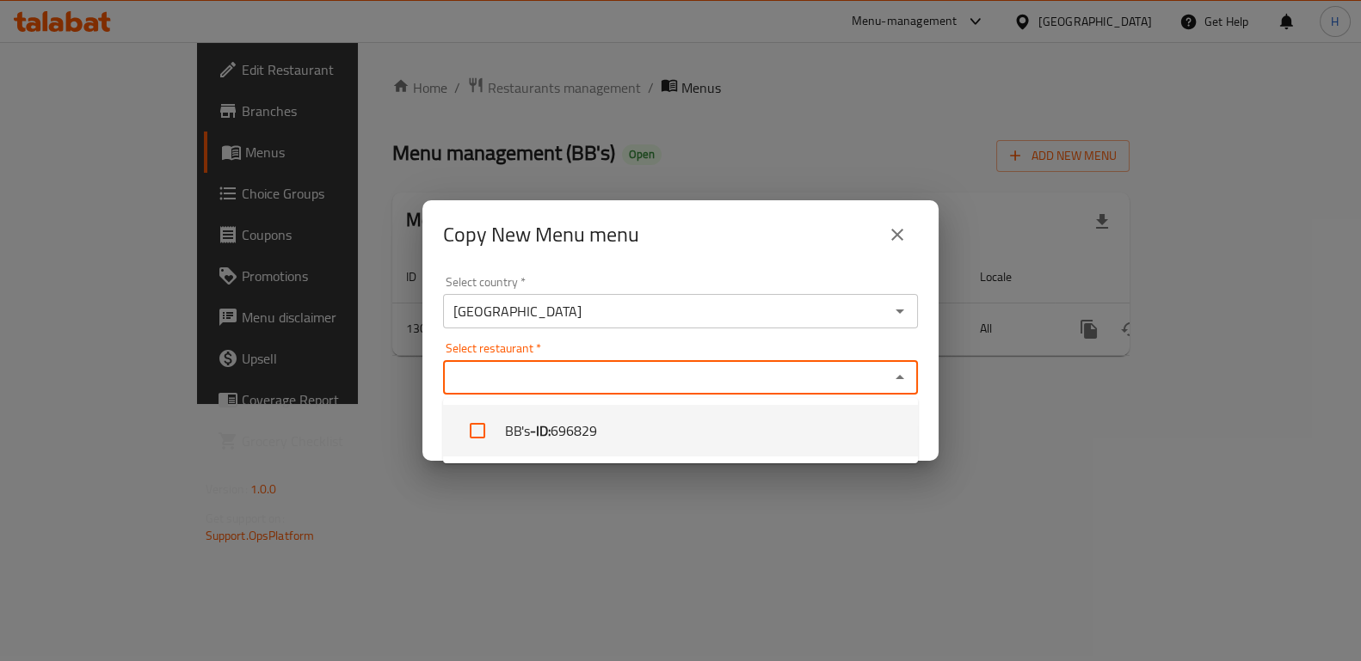
click at [628, 430] on li "BB's - ID: 696829" at bounding box center [680, 431] width 475 height 52
checkbox input "true"
click at [884, 496] on div "Copy New Menu menu Select country   * [GEOGRAPHIC_DATA] Select country * Select…" at bounding box center [680, 330] width 1361 height 661
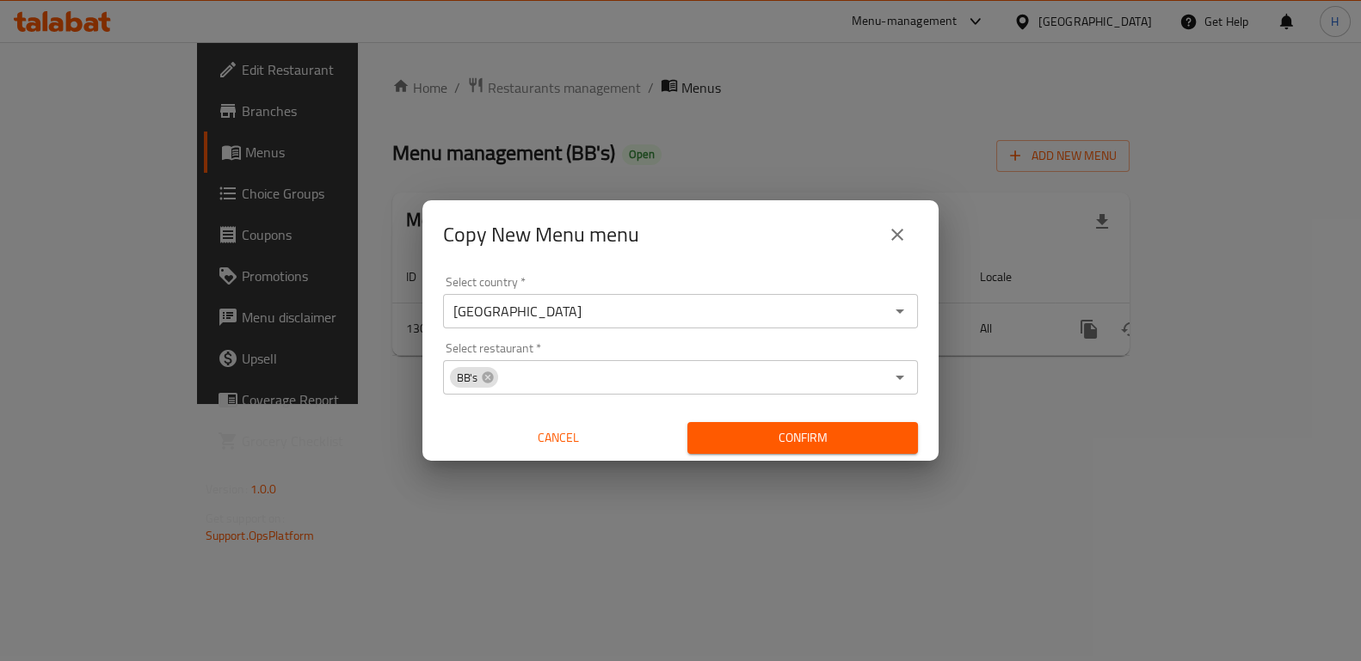
click at [827, 446] on span "Confirm" at bounding box center [802, 439] width 203 height 22
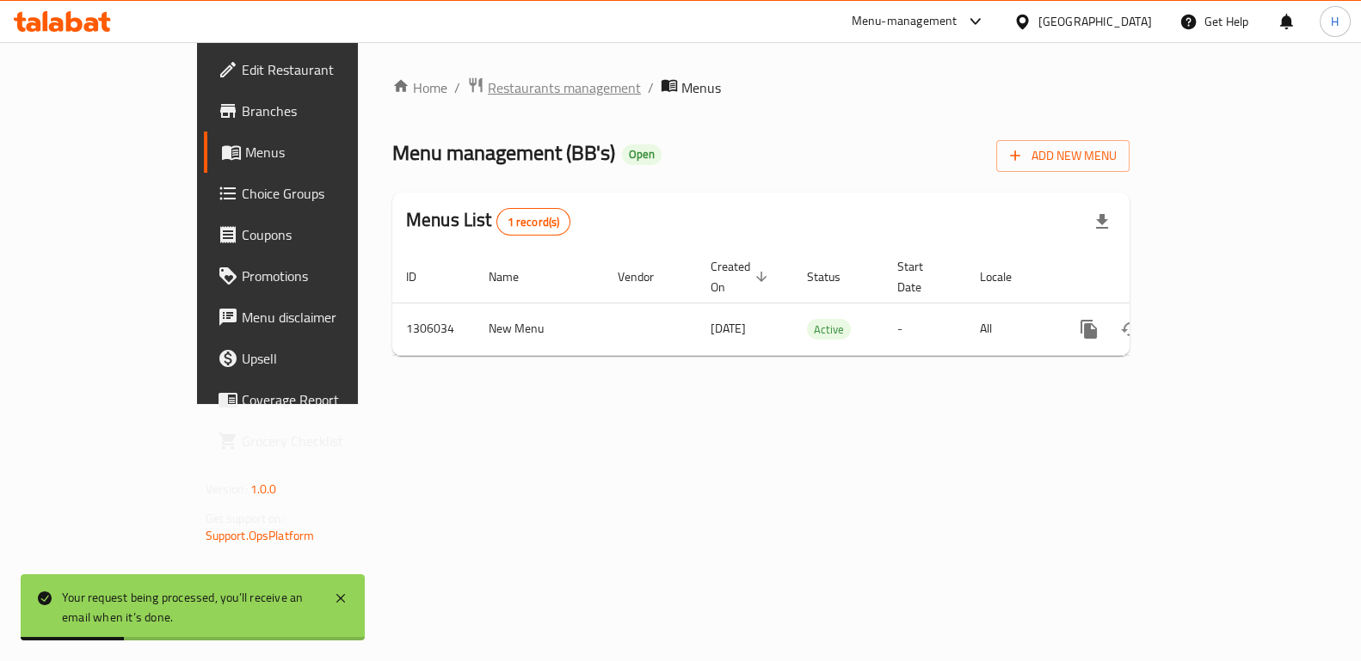
click at [488, 94] on span "Restaurants management" at bounding box center [564, 87] width 153 height 21
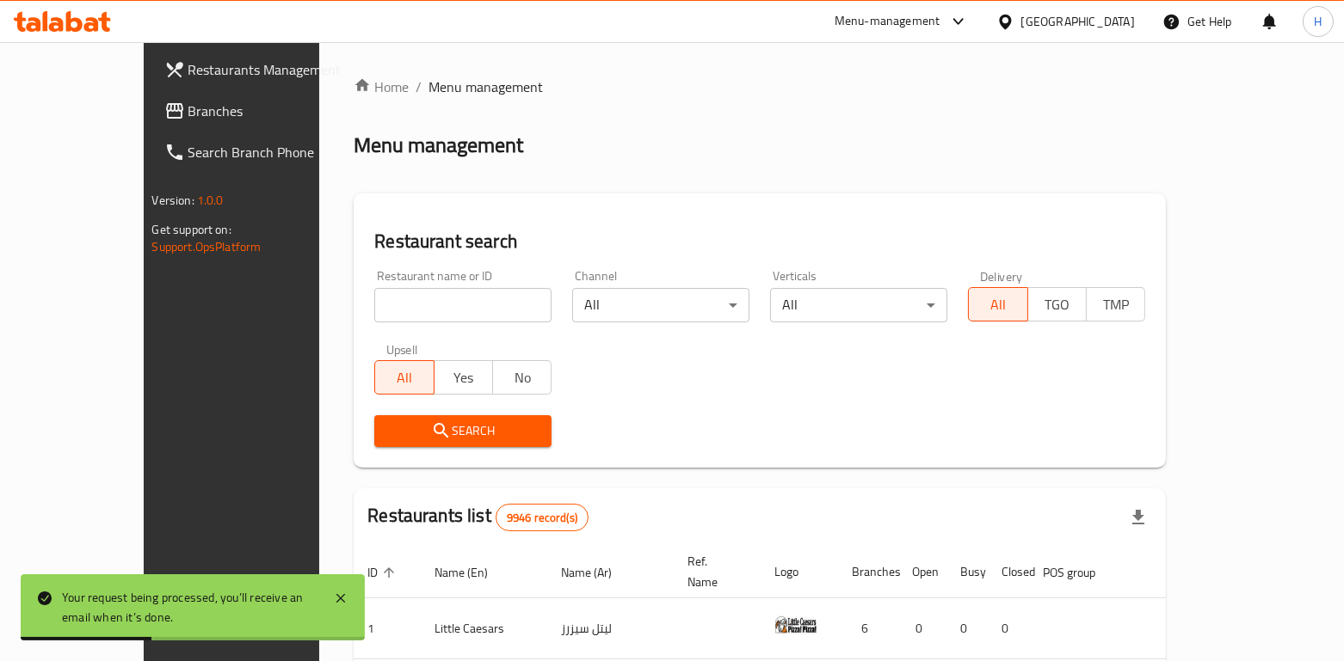
click at [412, 299] on input "search" at bounding box center [462, 305] width 177 height 34
type input "bb's"
click button "Search" at bounding box center [462, 431] width 177 height 32
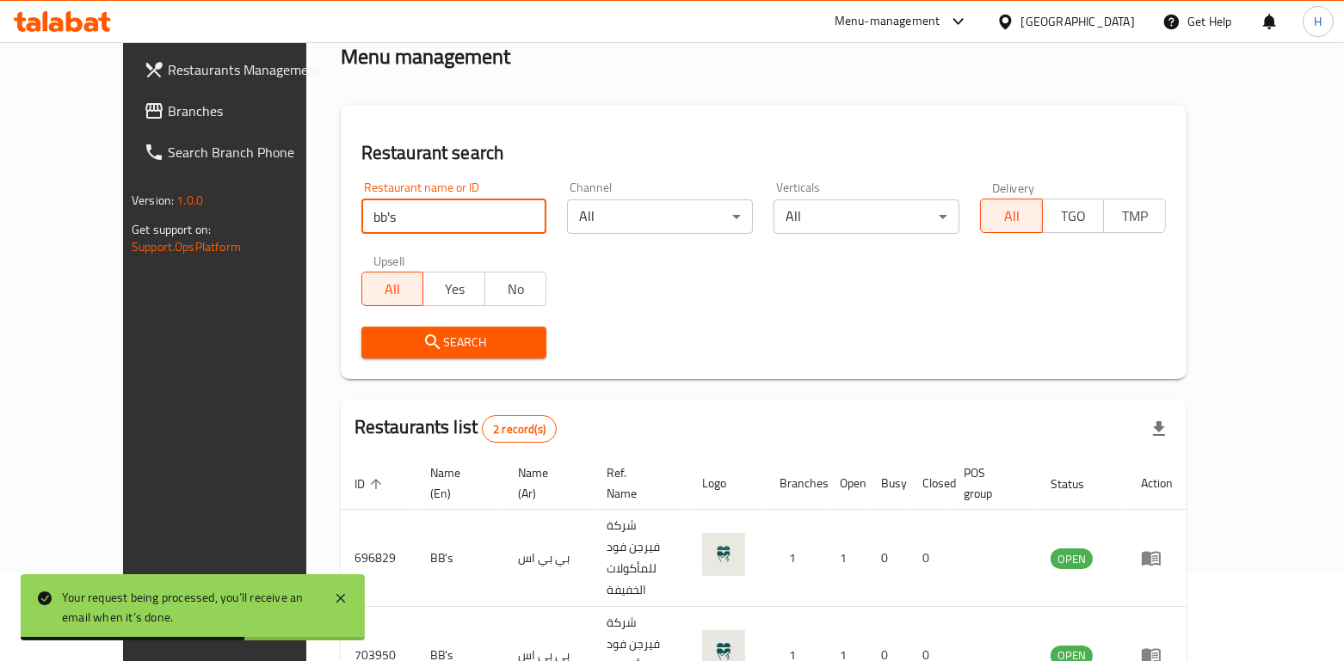
scroll to position [102, 0]
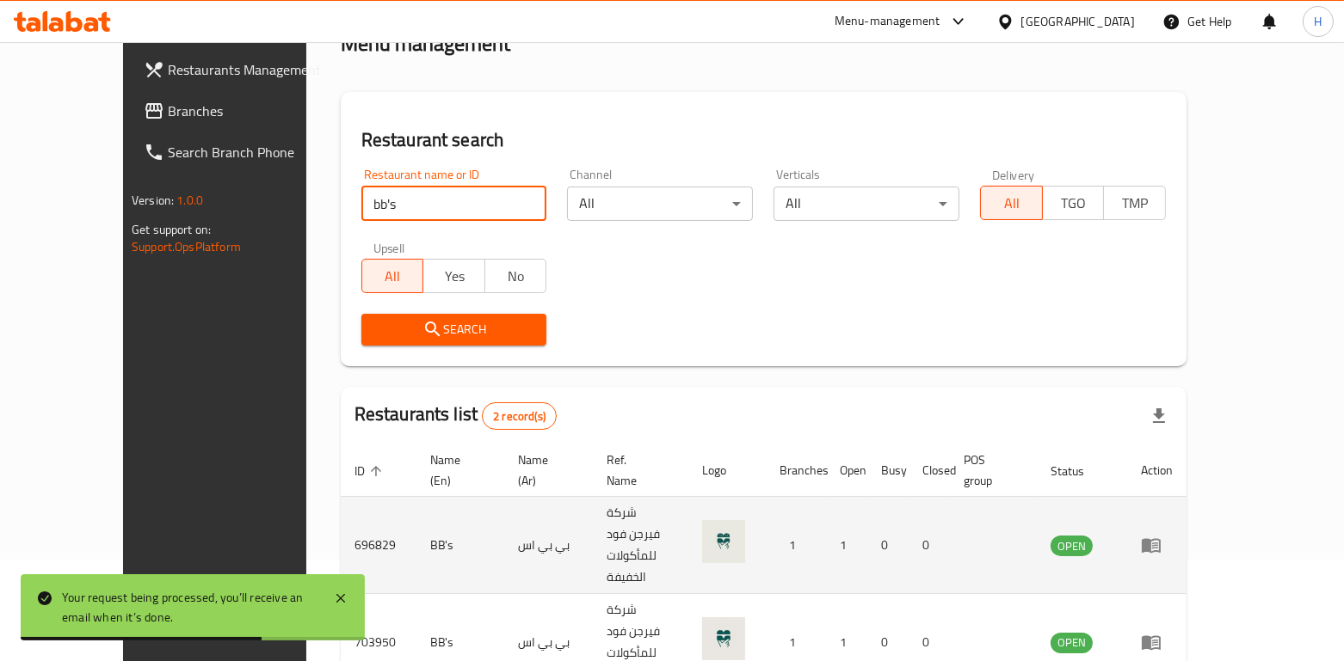
click at [1160, 539] on icon "enhanced table" at bounding box center [1150, 546] width 19 height 15
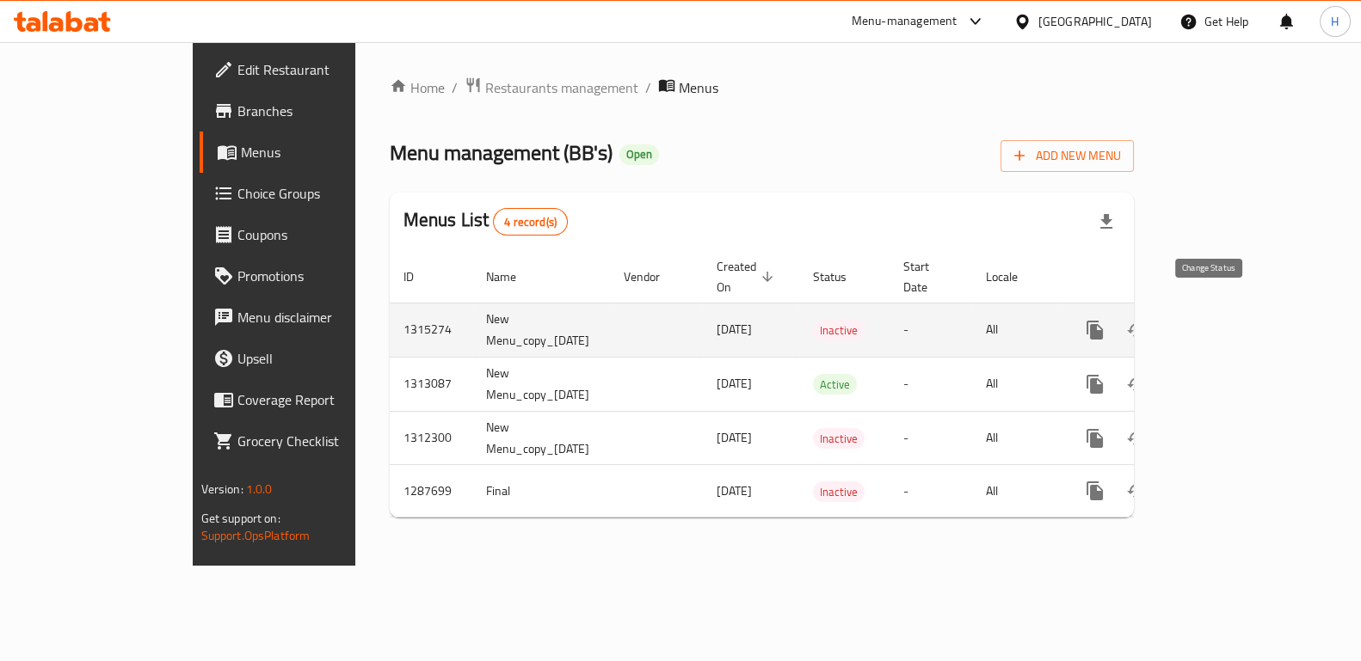
click at [1147, 320] on icon "enhanced table" at bounding box center [1136, 330] width 21 height 21
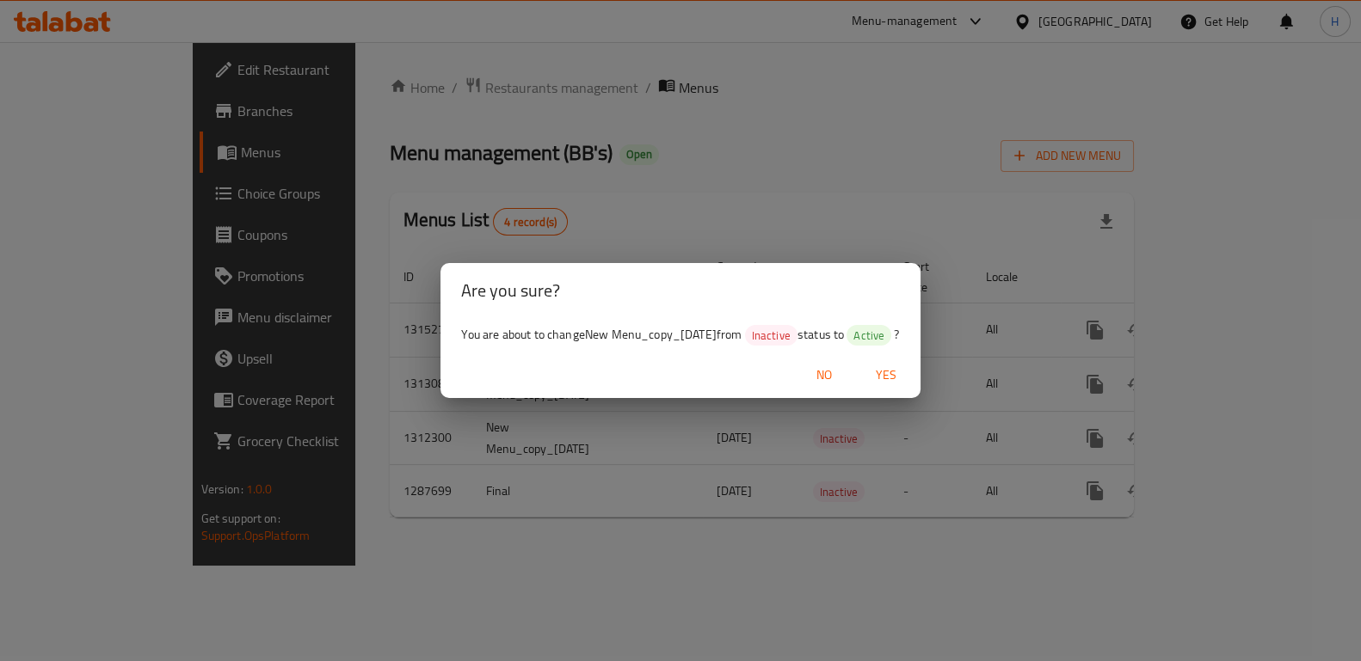
click at [900, 372] on span "Yes" at bounding box center [885, 376] width 41 height 22
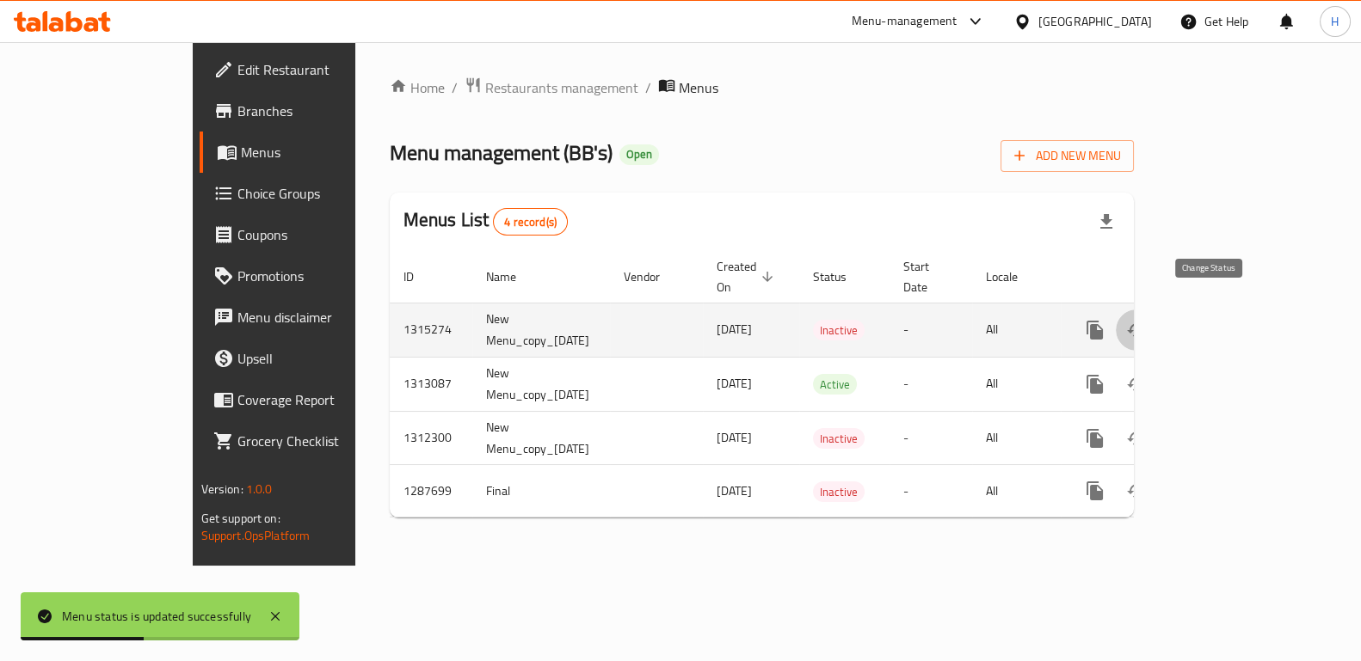
click at [1147, 320] on icon "enhanced table" at bounding box center [1136, 330] width 21 height 21
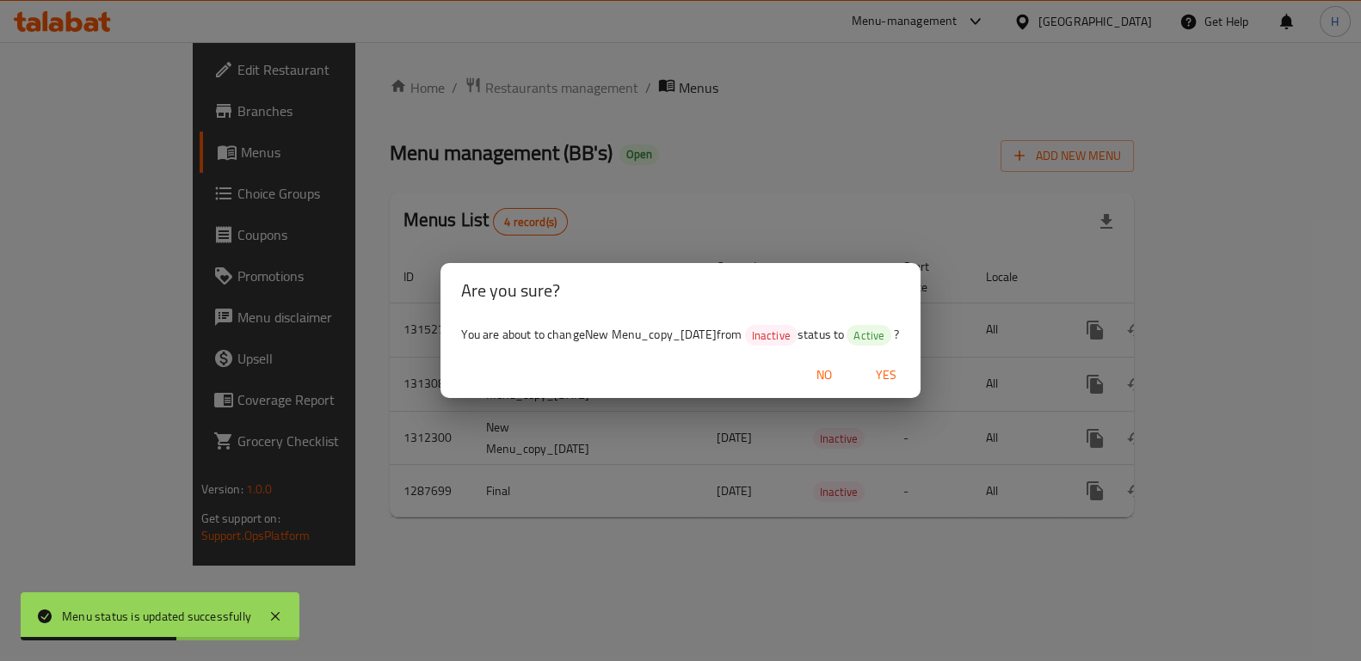
click at [898, 371] on span "Yes" at bounding box center [885, 376] width 41 height 22
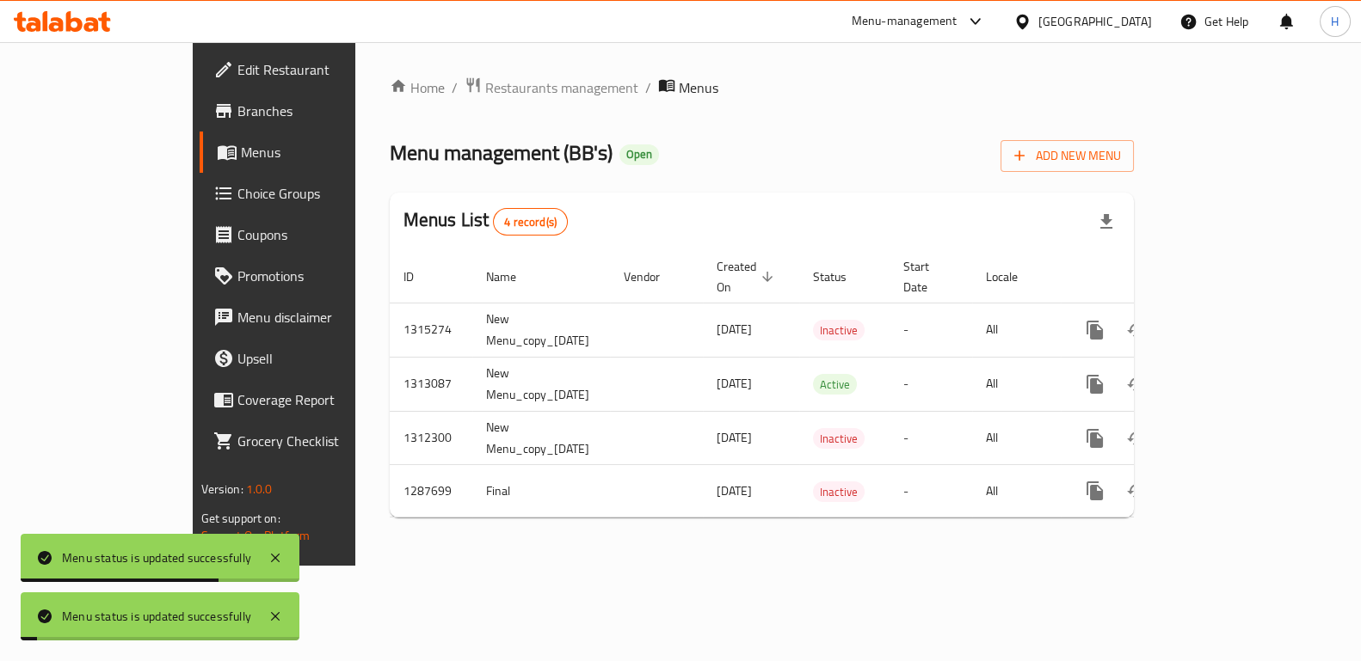
click at [970, 566] on div "Home / Restaurants management / Menus Menu management ( BB's ) Open Add New Men…" at bounding box center [762, 304] width 814 height 524
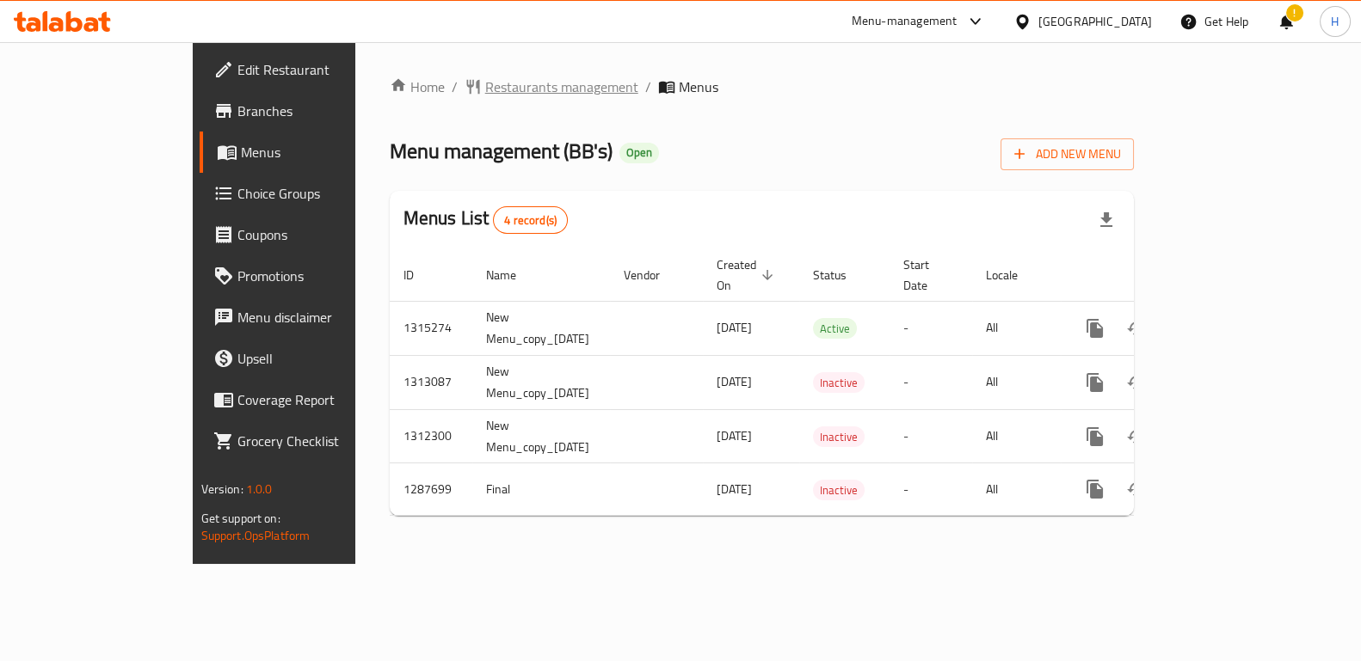
drag, startPoint x: 458, startPoint y: 83, endPoint x: 365, endPoint y: 92, distance: 93.3
click at [485, 92] on span "Restaurants management" at bounding box center [561, 87] width 153 height 21
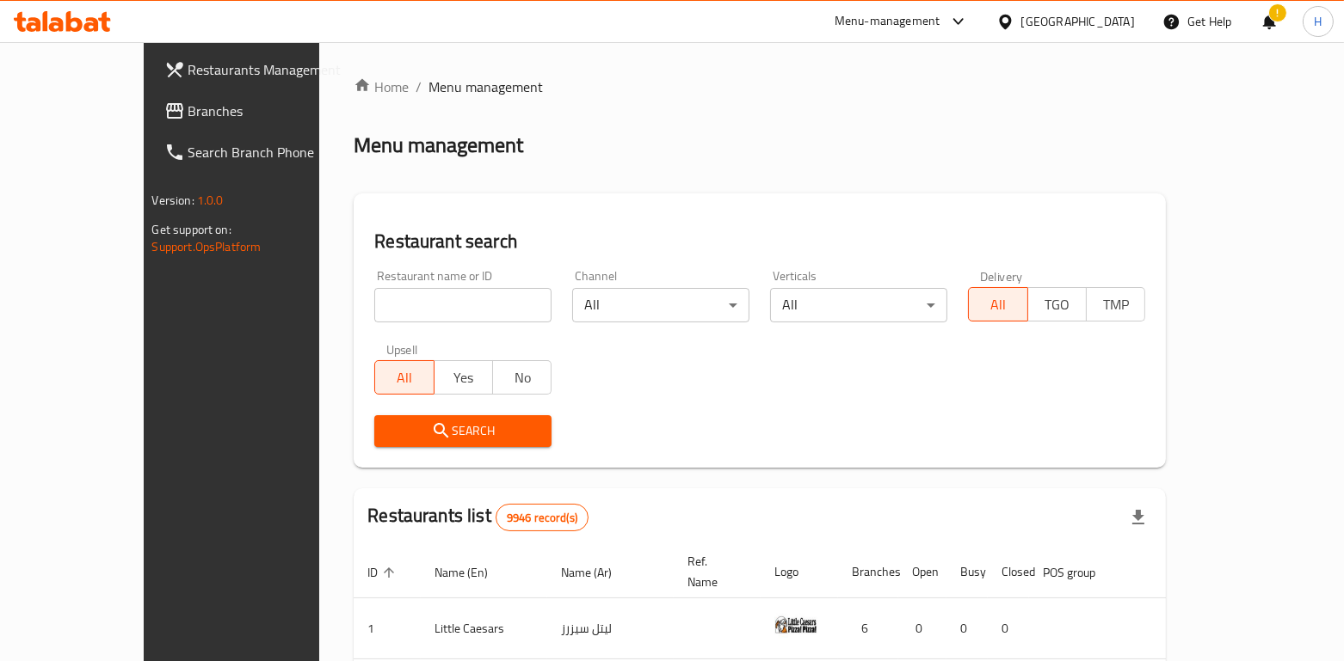
click at [374, 308] on input "search" at bounding box center [462, 305] width 177 height 34
type input "a"
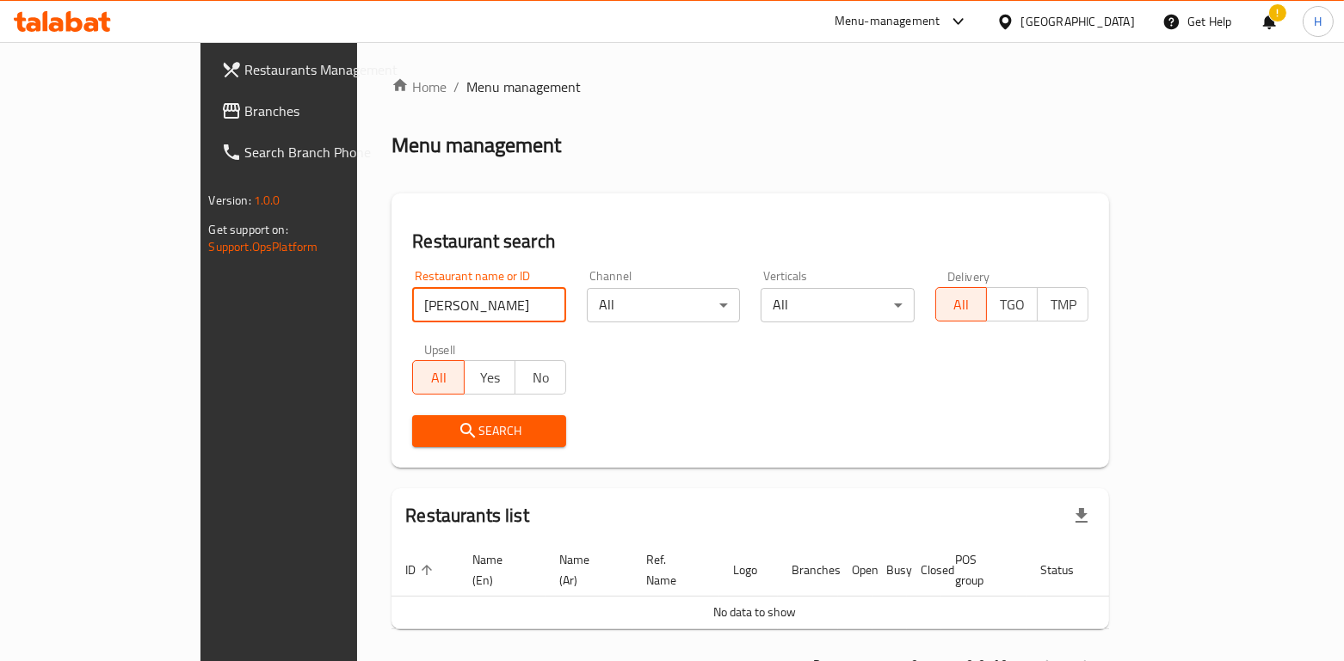
type input "[PERSON_NAME]"
click button "Search" at bounding box center [489, 431] width 154 height 32
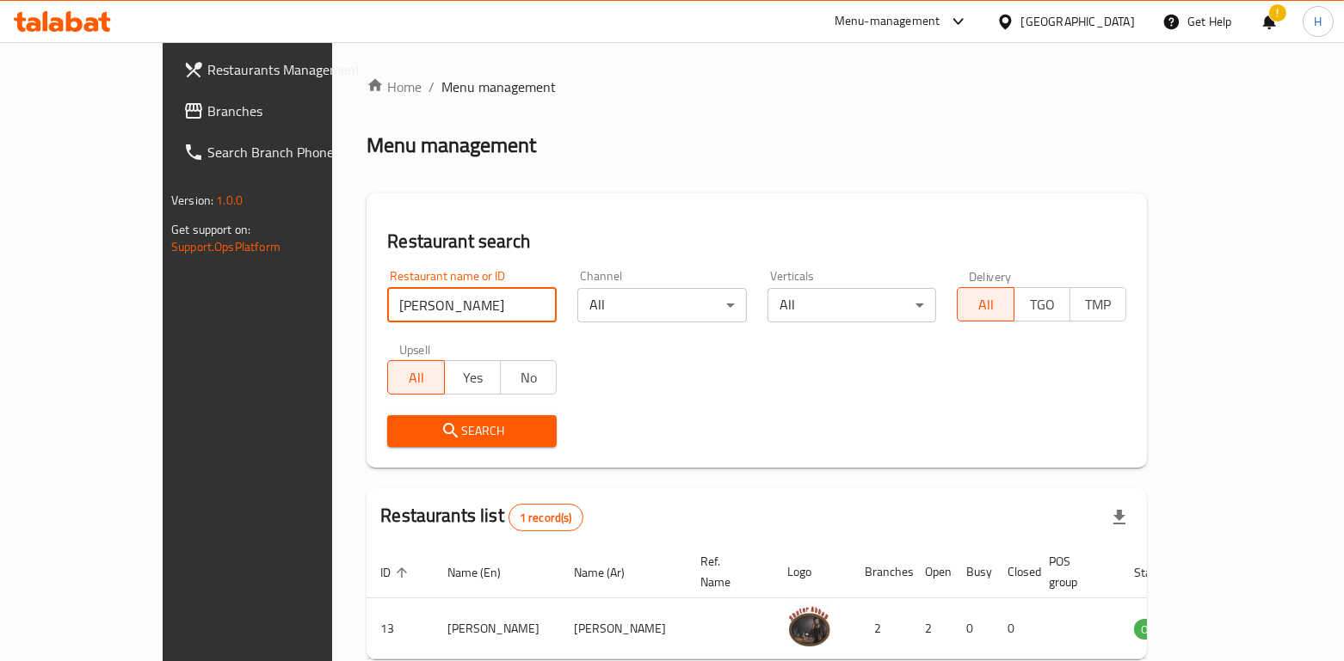
scroll to position [71, 0]
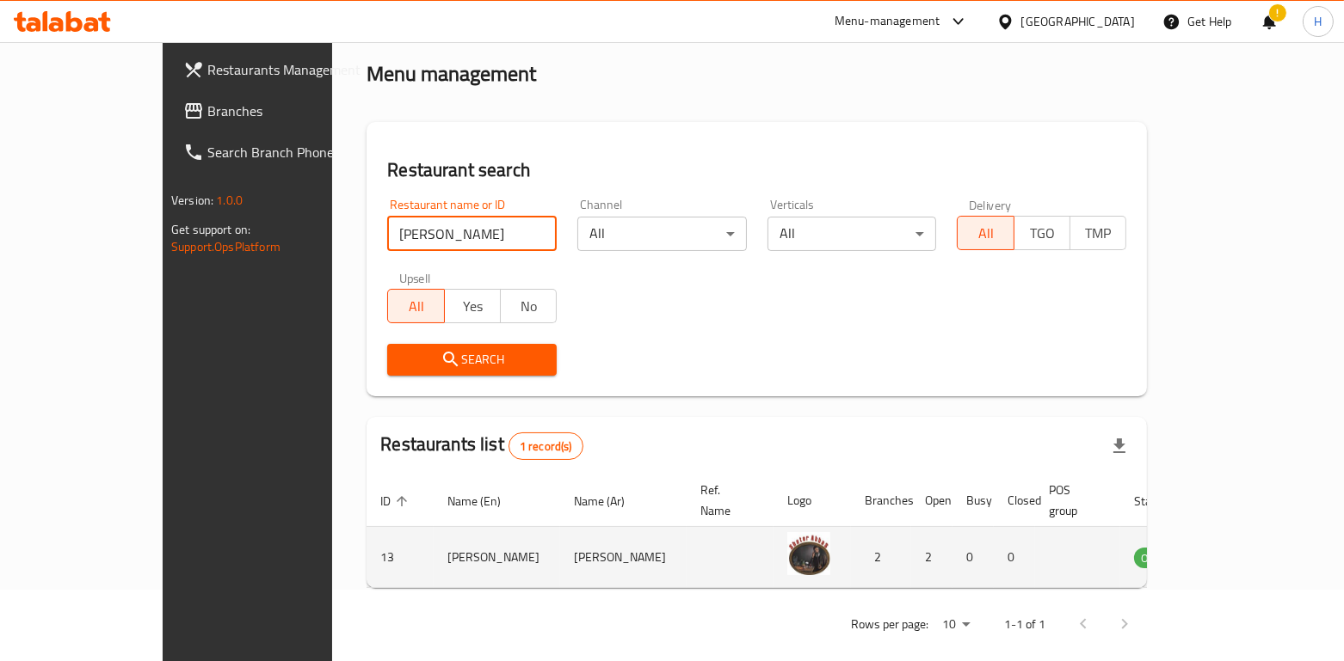
click at [1245, 547] on icon "enhanced table" at bounding box center [1234, 557] width 21 height 21
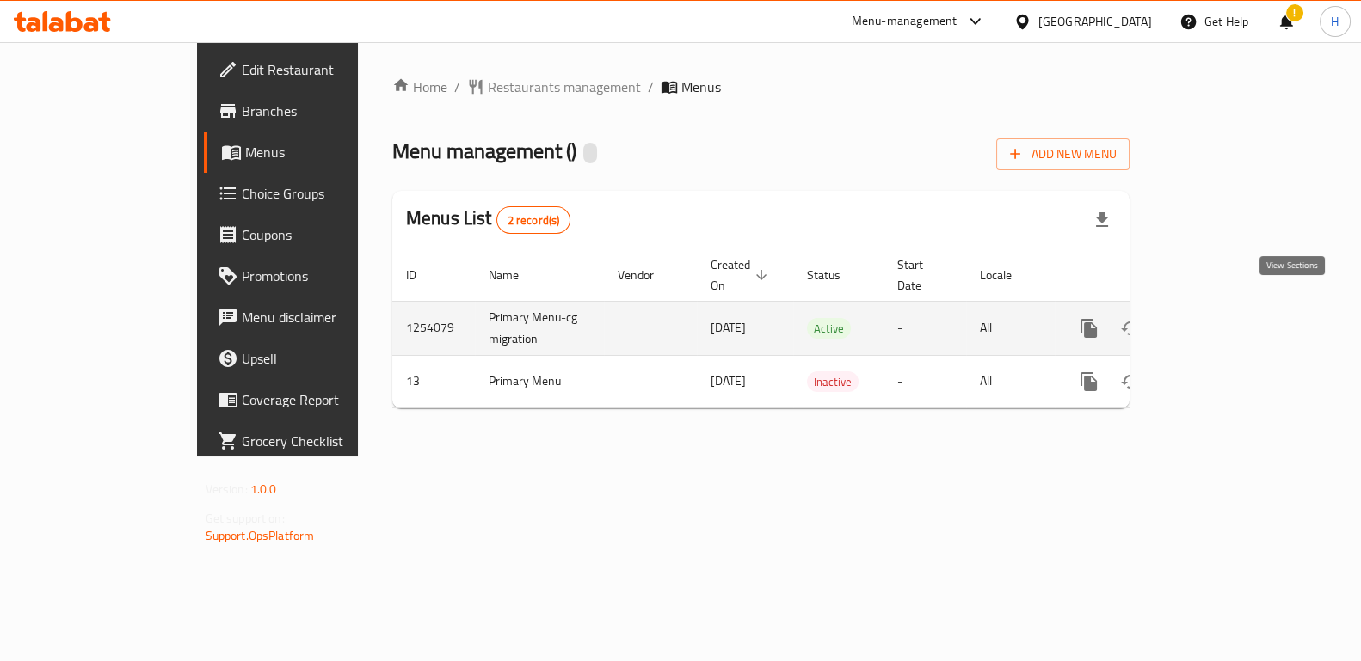
click at [1223, 318] on icon "enhanced table" at bounding box center [1213, 328] width 21 height 21
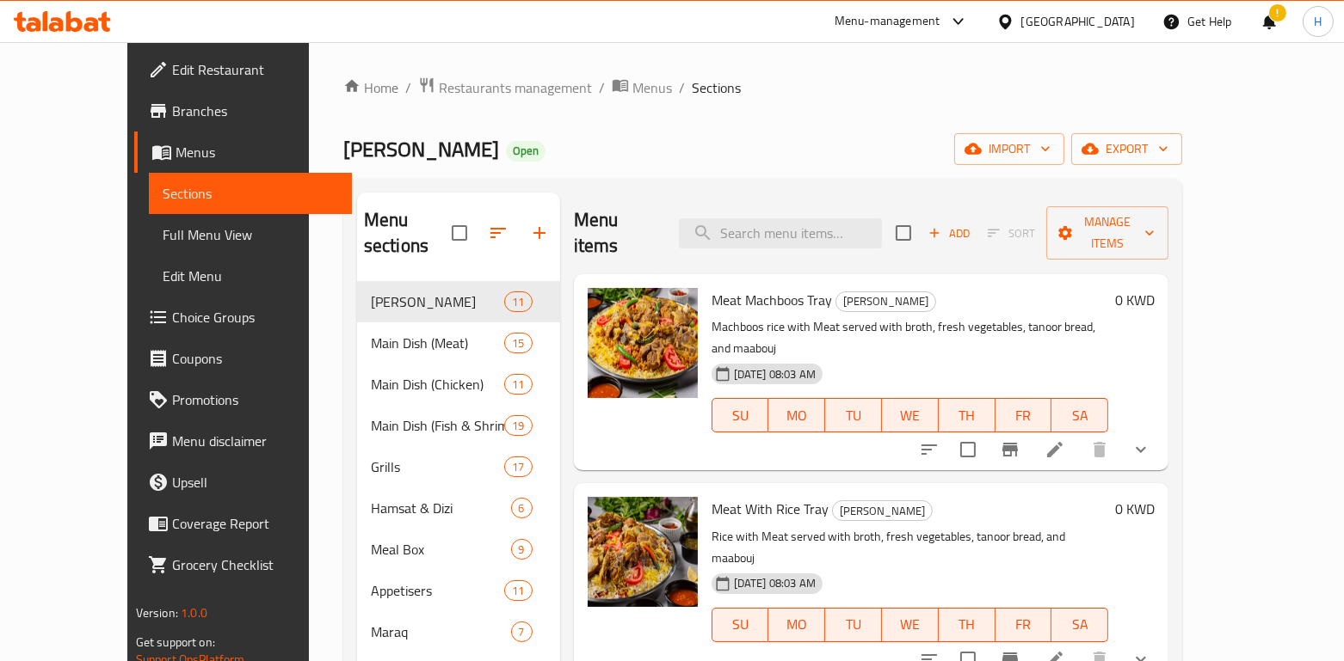
click at [553, 102] on div "Home / Restaurants management / Menus / Sections Shater Abbas Open import expor…" at bounding box center [762, 472] width 839 height 791
click at [551, 72] on div "Home / Restaurants management / Menus / Sections Shater Abbas Open import expor…" at bounding box center [763, 472] width 908 height 860
click at [632, 90] on span "Menus" at bounding box center [652, 87] width 40 height 21
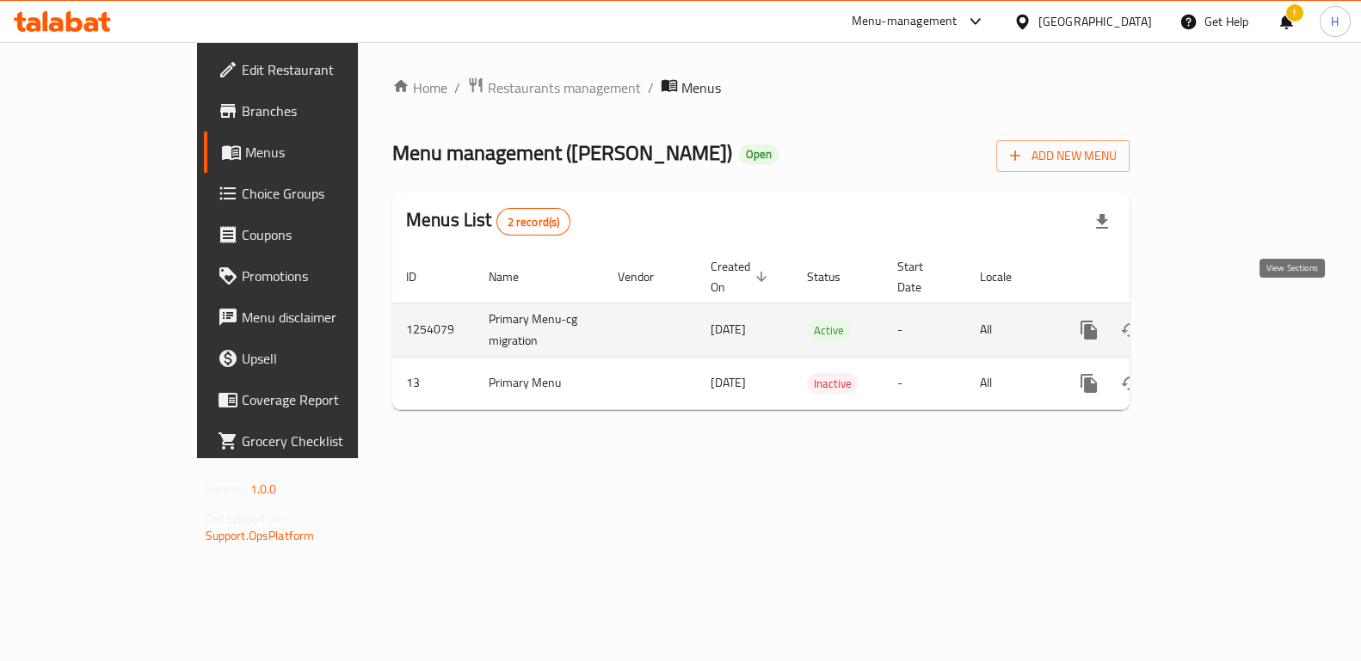
click at [1223, 320] on icon "enhanced table" at bounding box center [1213, 330] width 21 height 21
